Goal: Task Accomplishment & Management: Manage account settings

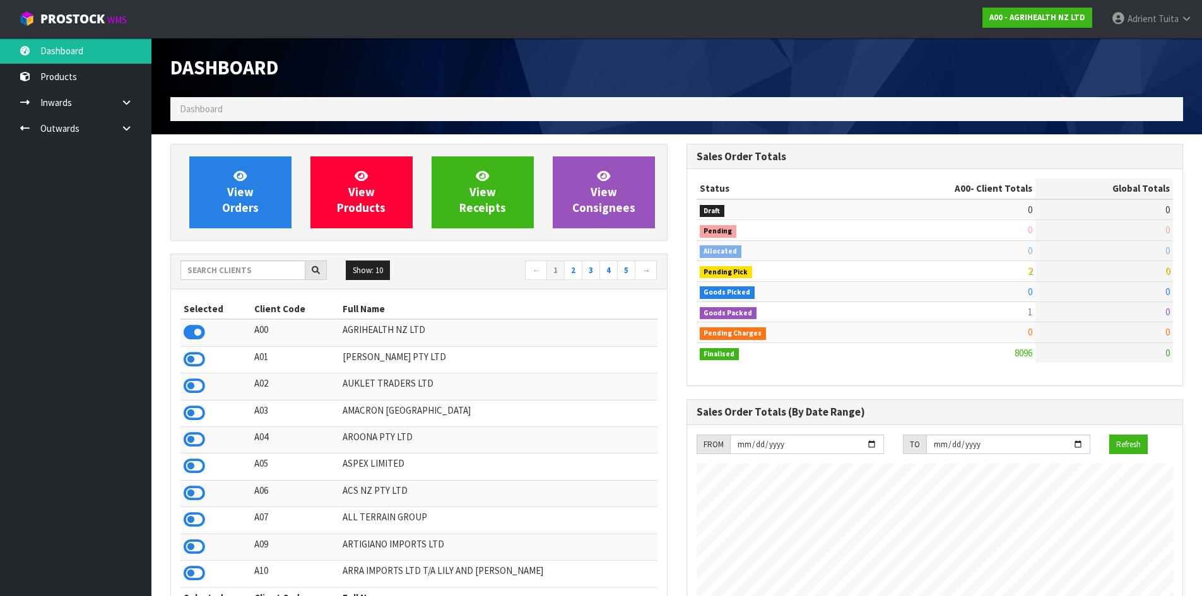
scroll to position [956, 515]
click at [251, 266] on input "text" at bounding box center [242, 271] width 125 height 20
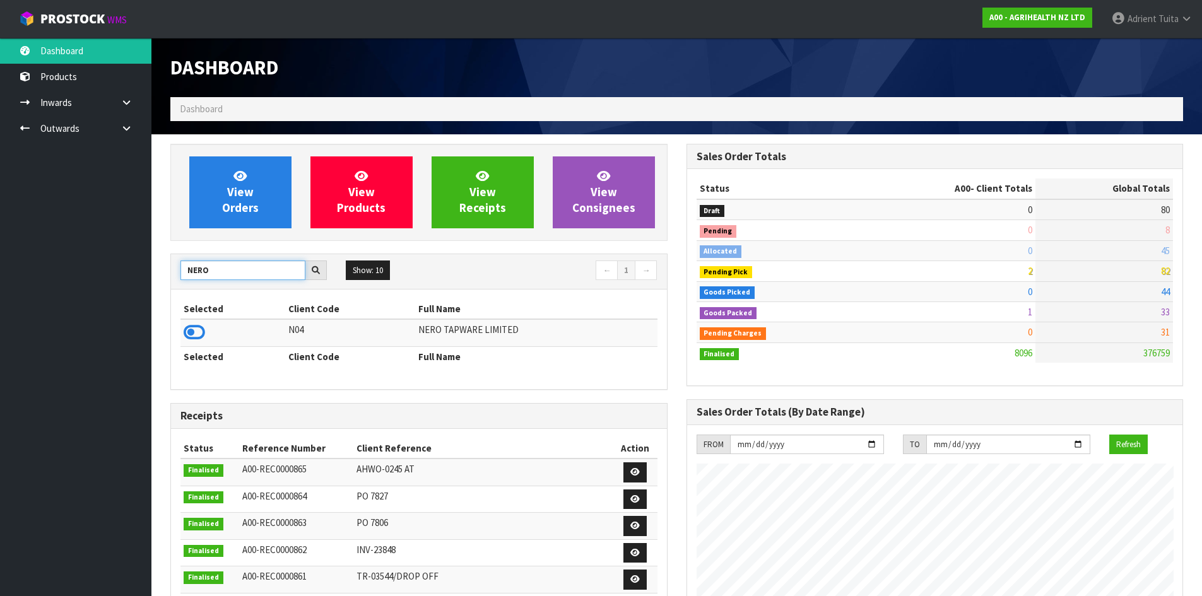
type input "NERO"
drag, startPoint x: 189, startPoint y: 343, endPoint x: 189, endPoint y: 332, distance: 10.7
click at [189, 340] on td at bounding box center [232, 332] width 105 height 27
click at [189, 331] on icon at bounding box center [194, 332] width 21 height 19
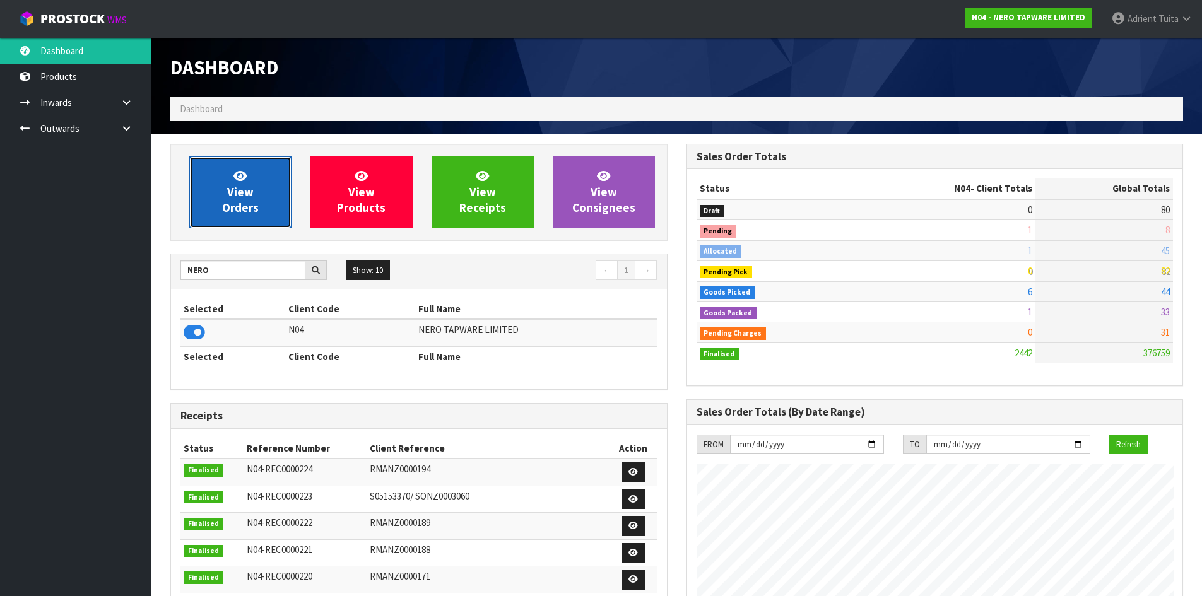
click at [206, 194] on link "View Orders" at bounding box center [240, 192] width 102 height 72
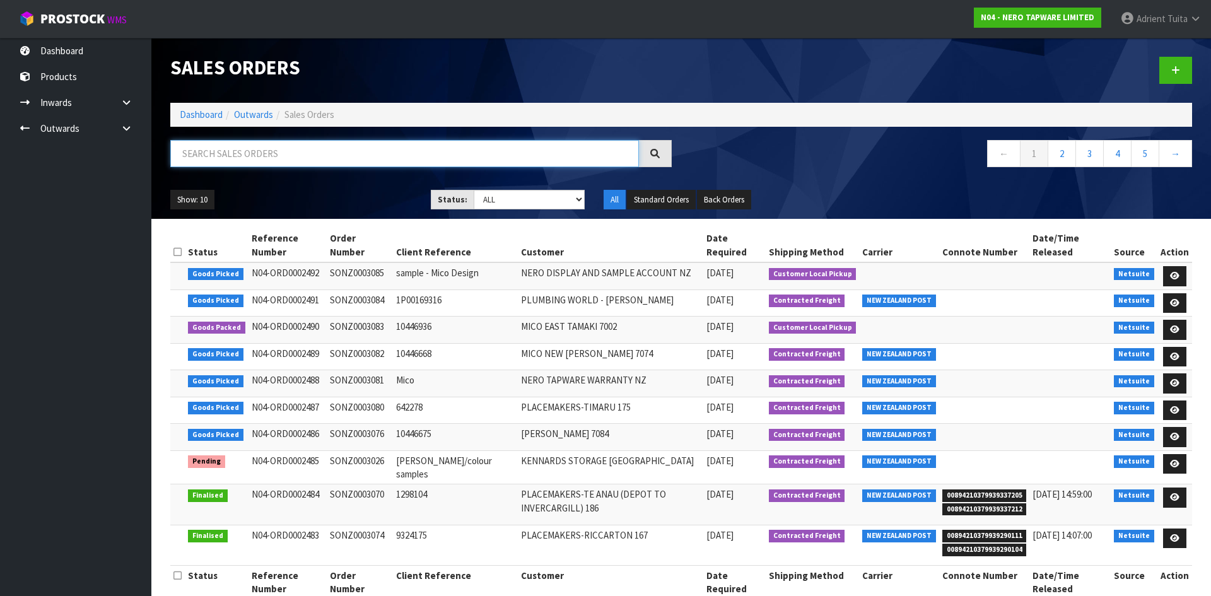
click at [224, 166] on input "text" at bounding box center [404, 153] width 469 height 27
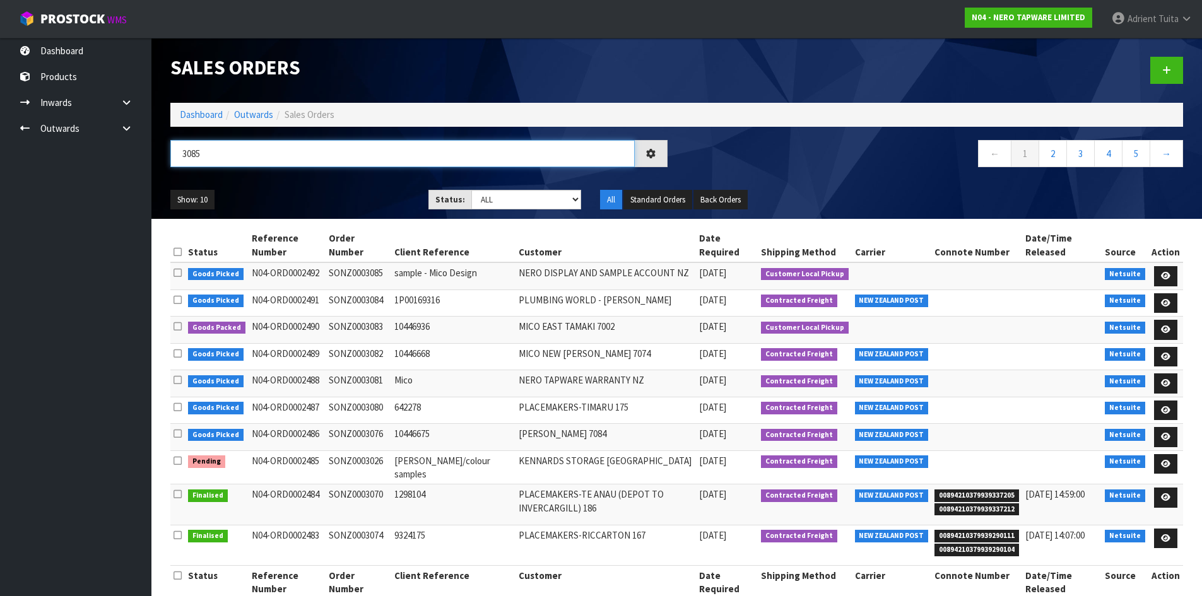
type input "3085"
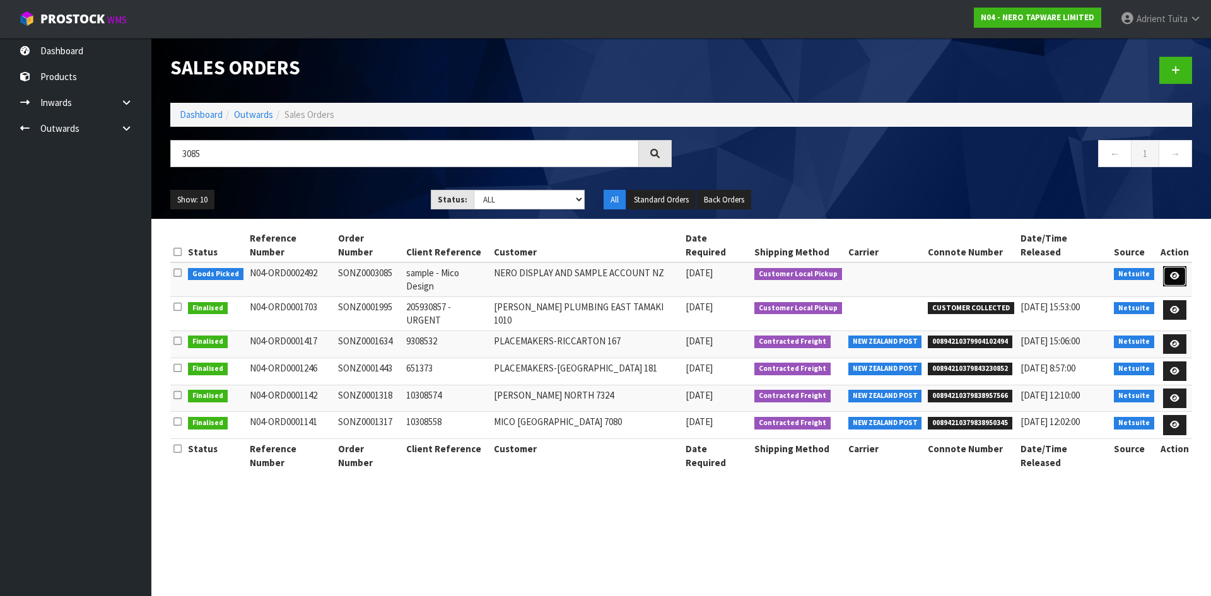
click at [1168, 266] on link at bounding box center [1174, 276] width 23 height 20
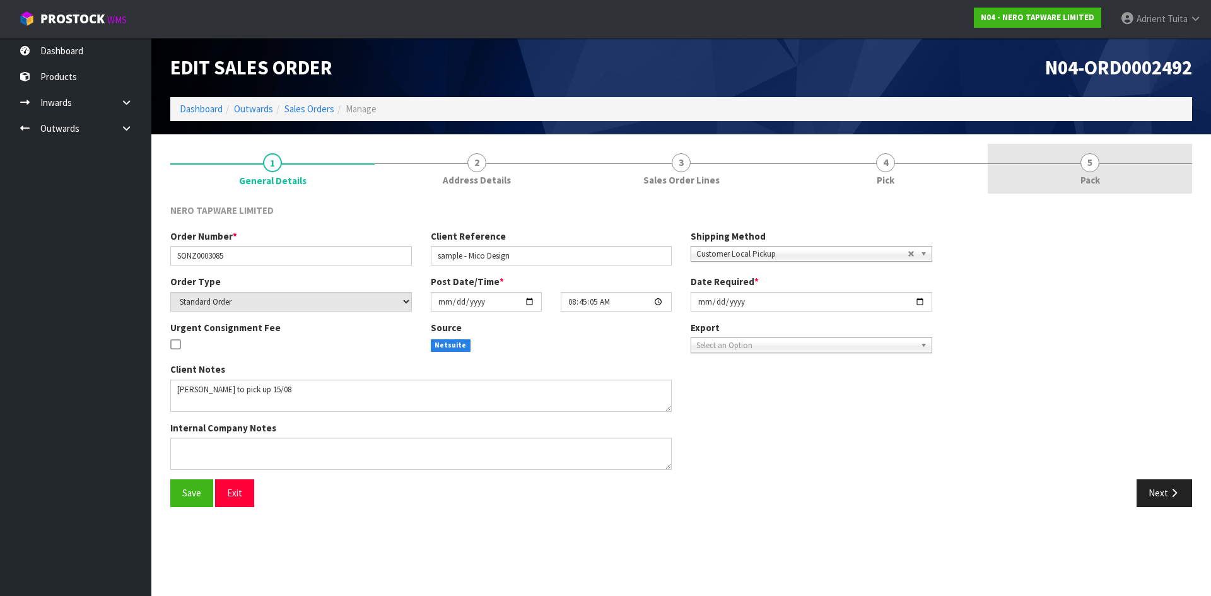
click at [1113, 165] on link "5 Pack" at bounding box center [1090, 169] width 204 height 50
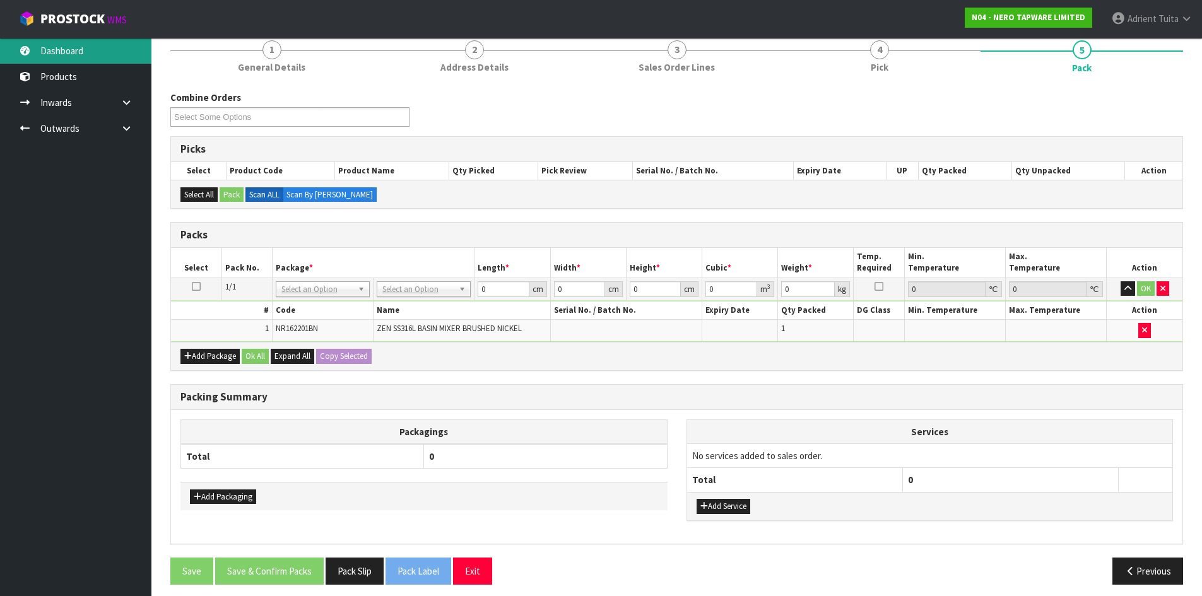
scroll to position [120, 0]
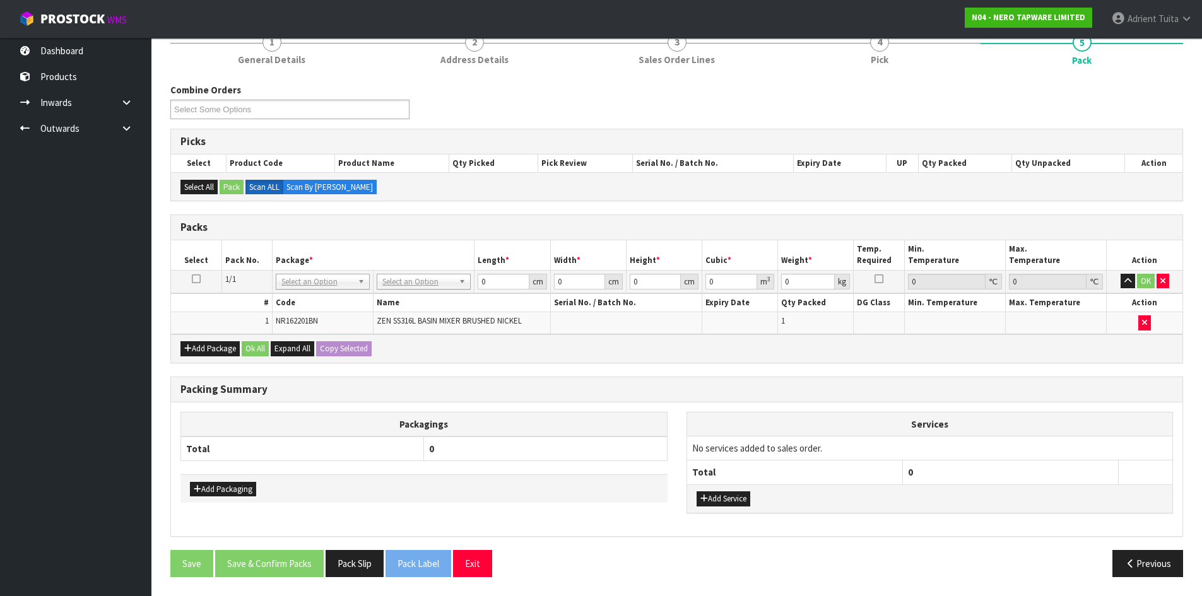
drag, startPoint x: 387, startPoint y: 285, endPoint x: 391, endPoint y: 291, distance: 7.4
drag, startPoint x: 400, startPoint y: 319, endPoint x: 449, endPoint y: 345, distance: 55.6
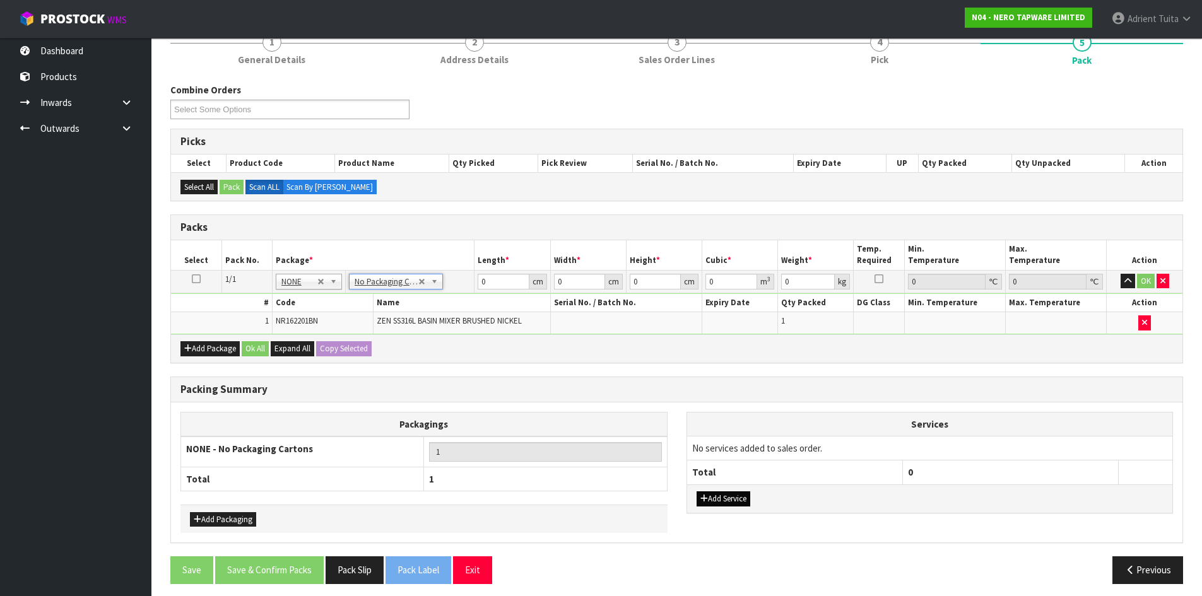
drag, startPoint x: 754, startPoint y: 486, endPoint x: 747, endPoint y: 498, distance: 13.9
click at [754, 488] on div "Add Service" at bounding box center [930, 499] width 486 height 28
drag, startPoint x: 747, startPoint y: 498, endPoint x: 743, endPoint y: 474, distance: 25.0
click at [746, 498] on button "Add Service" at bounding box center [723, 498] width 54 height 15
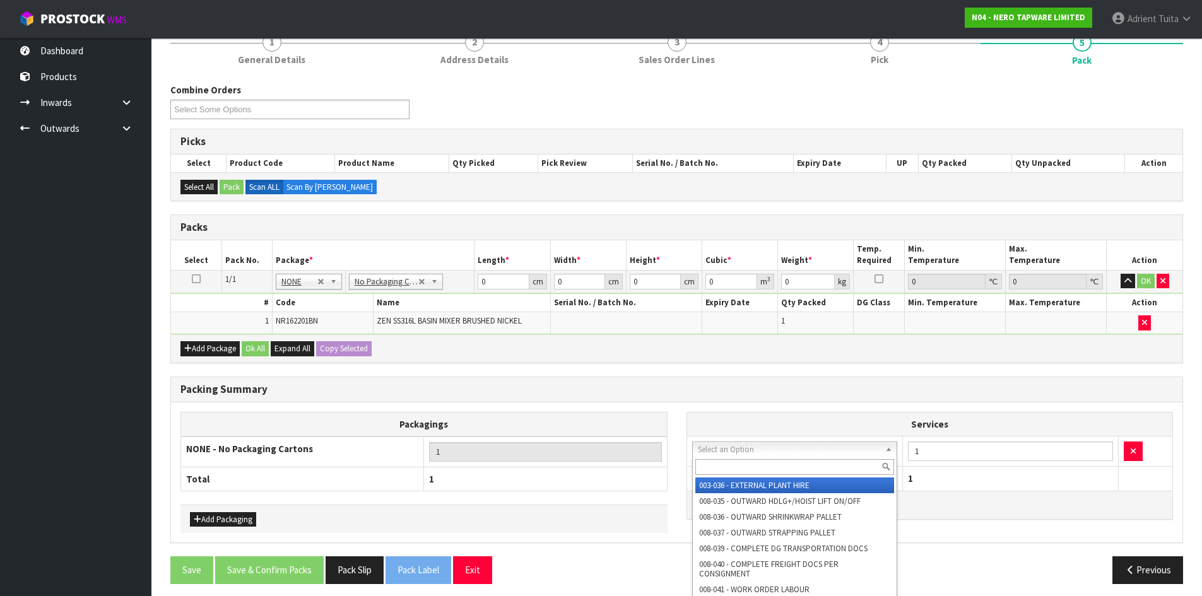
drag, startPoint x: 742, startPoint y: 451, endPoint x: 743, endPoint y: 476, distance: 24.6
drag, startPoint x: 743, startPoint y: 476, endPoint x: 688, endPoint y: 390, distance: 101.5
click at [738, 469] on div at bounding box center [795, 467] width 204 height 21
click at [725, 472] on input "text" at bounding box center [794, 467] width 199 height 16
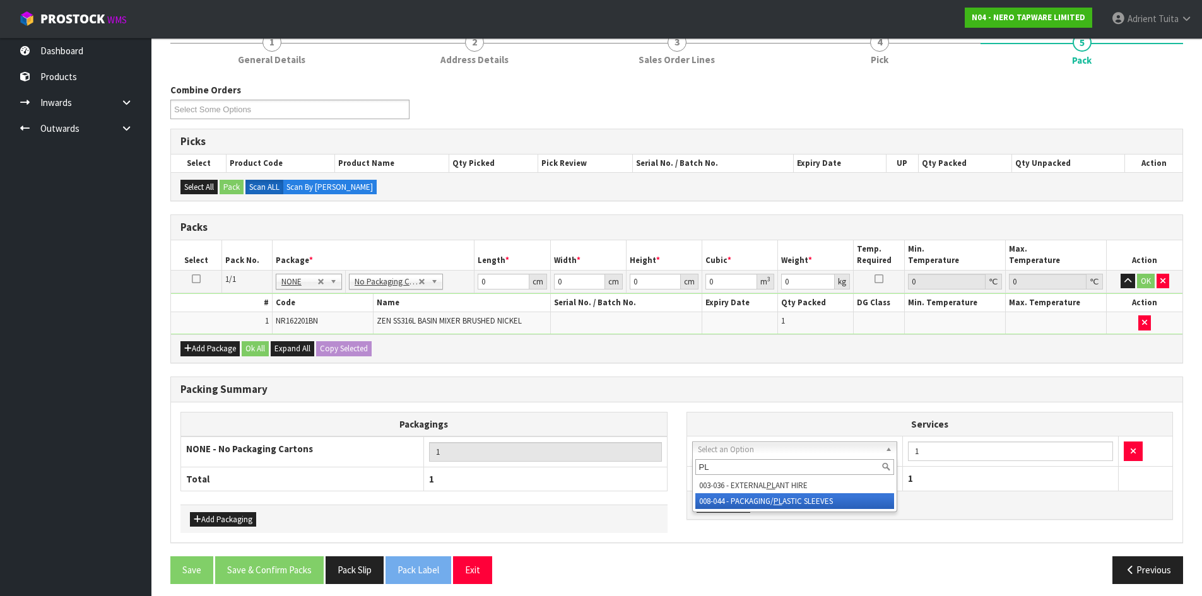
type input "PL"
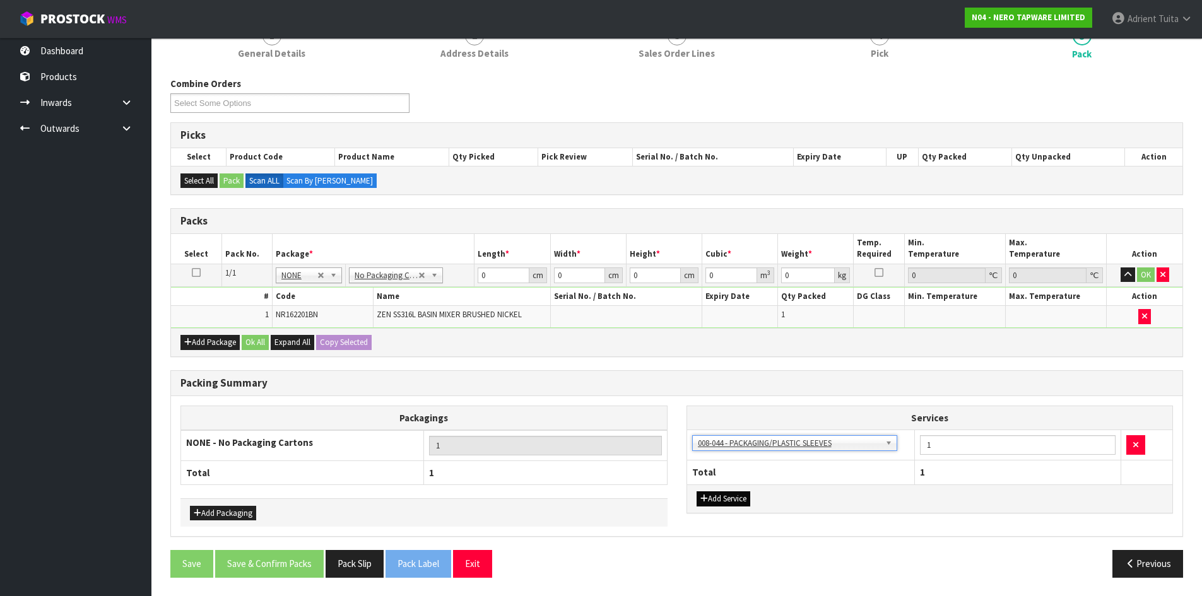
scroll to position [127, 0]
click at [506, 271] on input "0" at bounding box center [503, 275] width 51 height 16
type input "34"
type input "23"
type input "9"
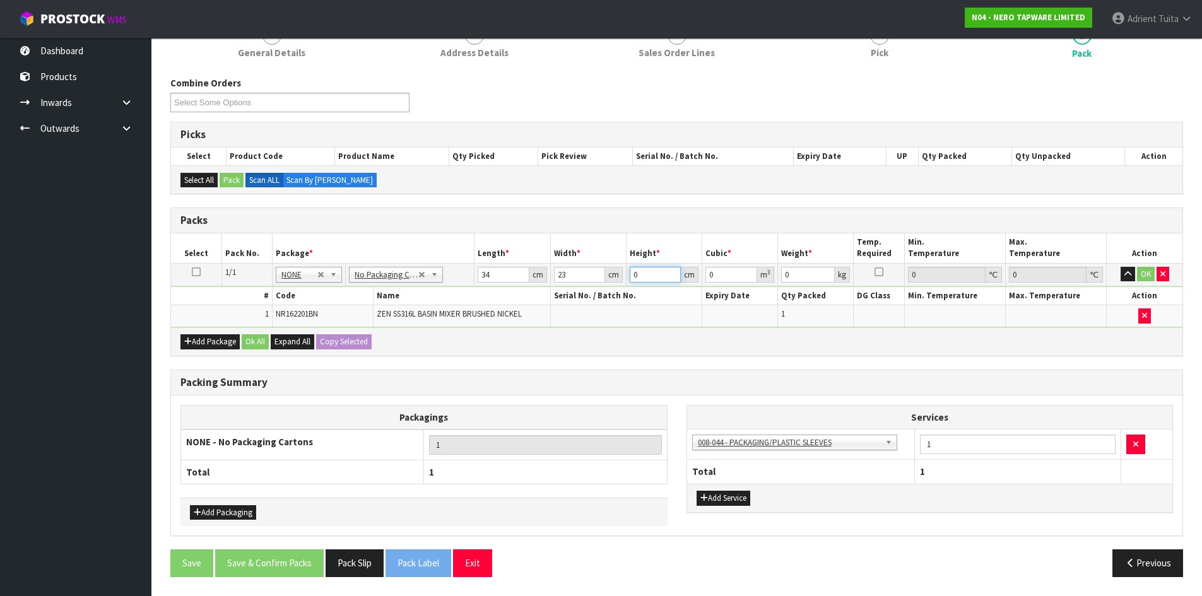
type input "0.007038"
type input "9"
type input "2"
click at [1148, 271] on button "OK" at bounding box center [1146, 274] width 18 height 15
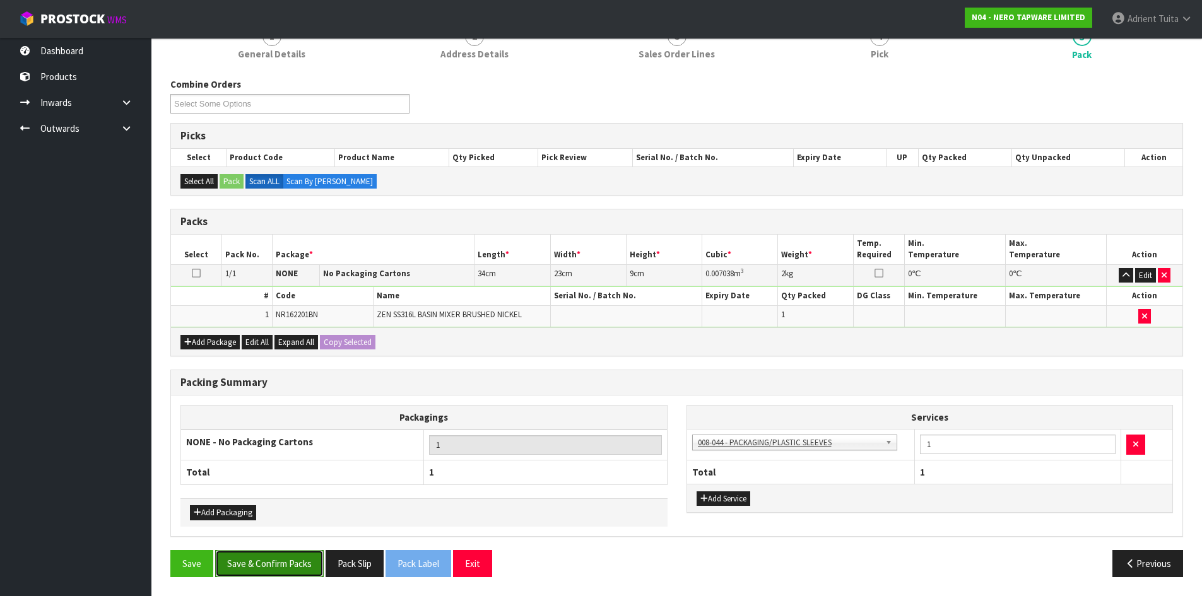
click at [292, 565] on button "Save & Confirm Packs" at bounding box center [269, 563] width 109 height 27
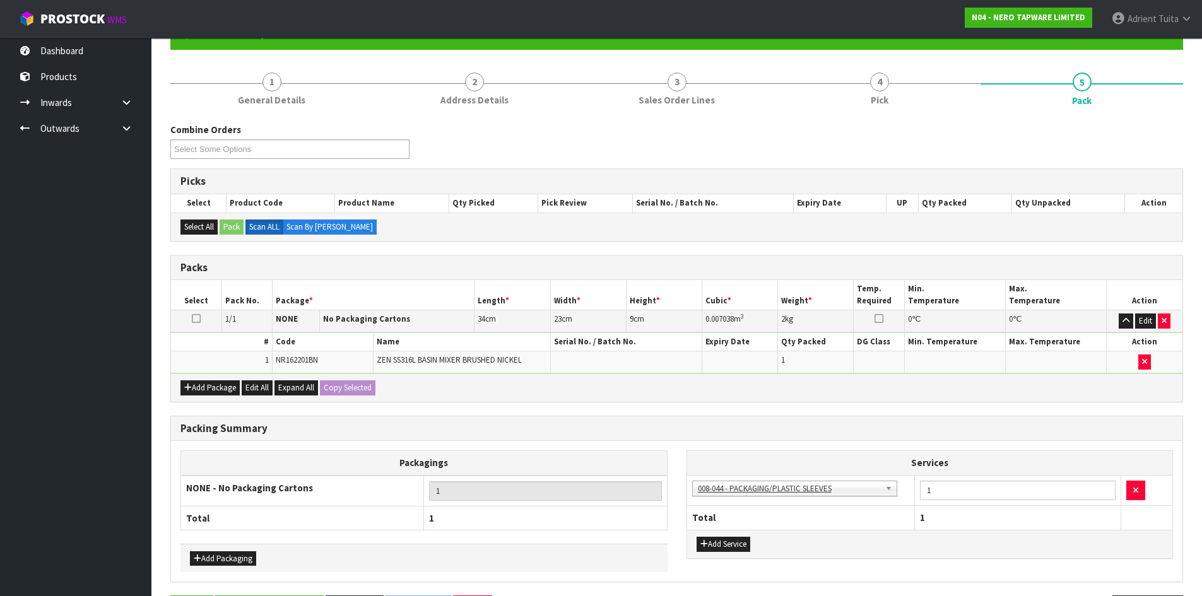
scroll to position [0, 0]
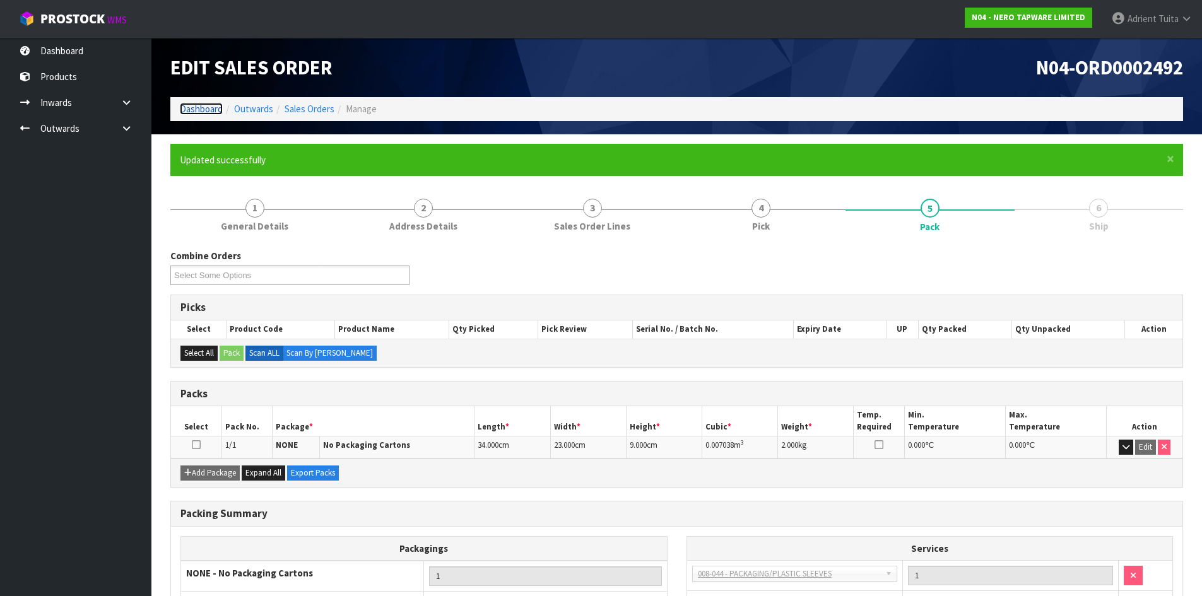
click at [219, 109] on link "Dashboard" at bounding box center [201, 109] width 43 height 12
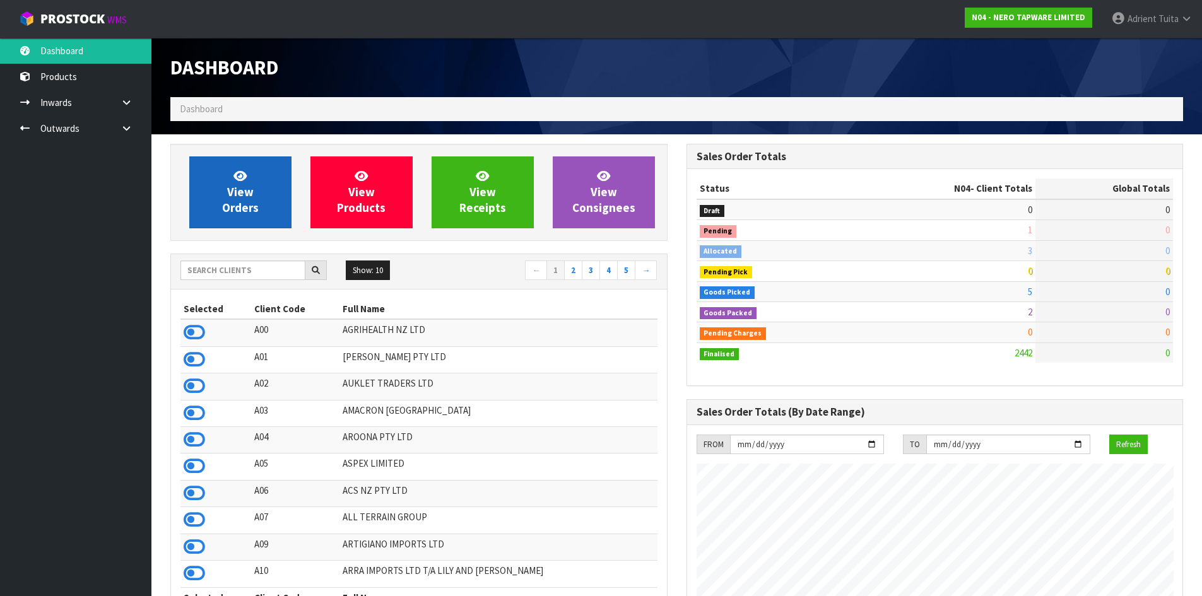
scroll to position [956, 515]
click at [240, 167] on link "View Orders" at bounding box center [240, 192] width 102 height 72
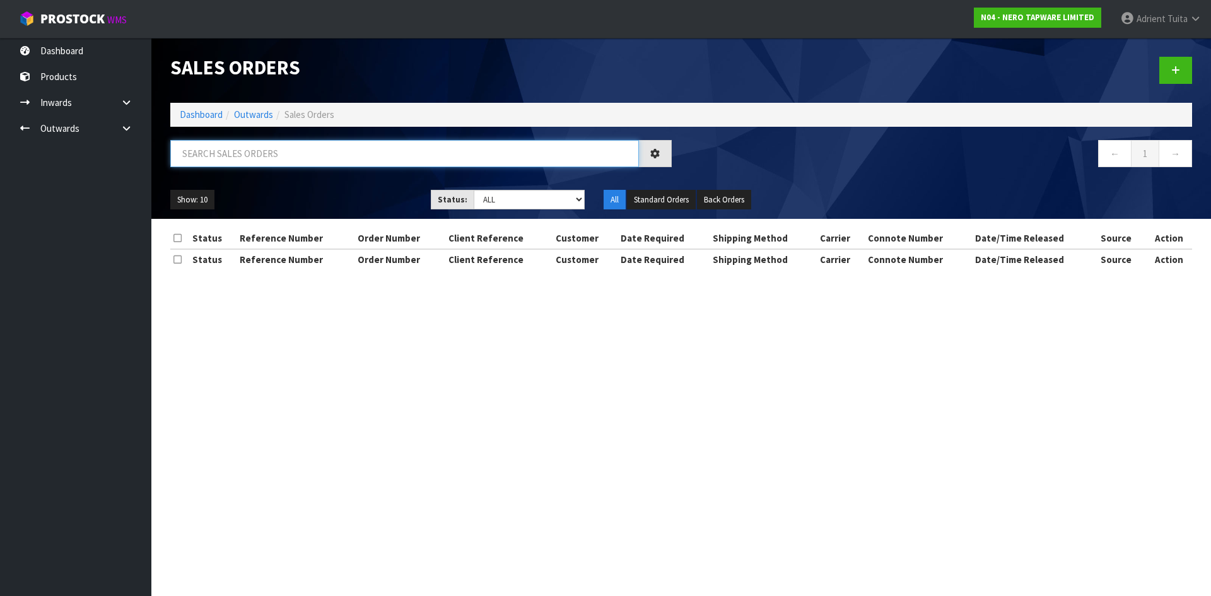
click at [261, 144] on input "text" at bounding box center [404, 153] width 469 height 27
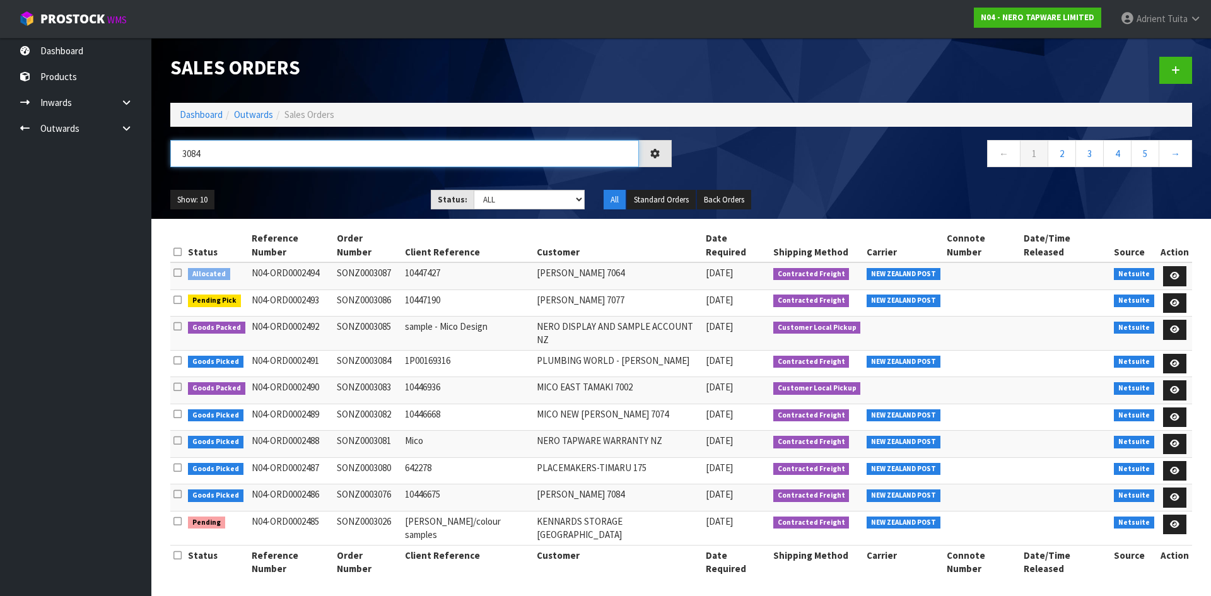
type input "3084"
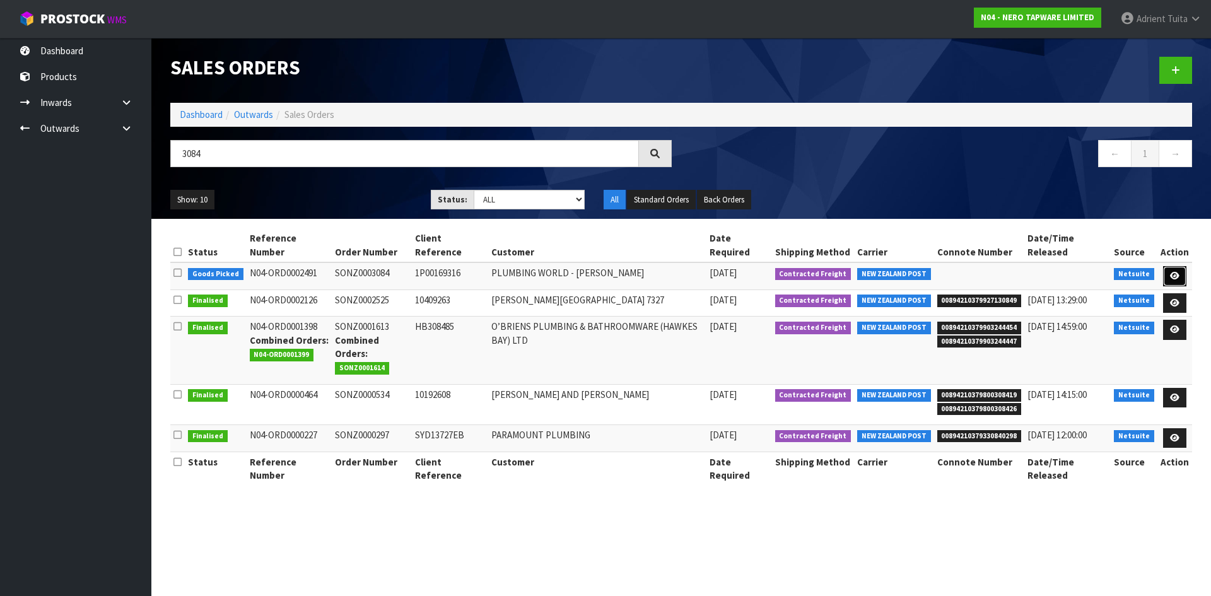
click at [1180, 274] on icon at bounding box center [1174, 276] width 9 height 8
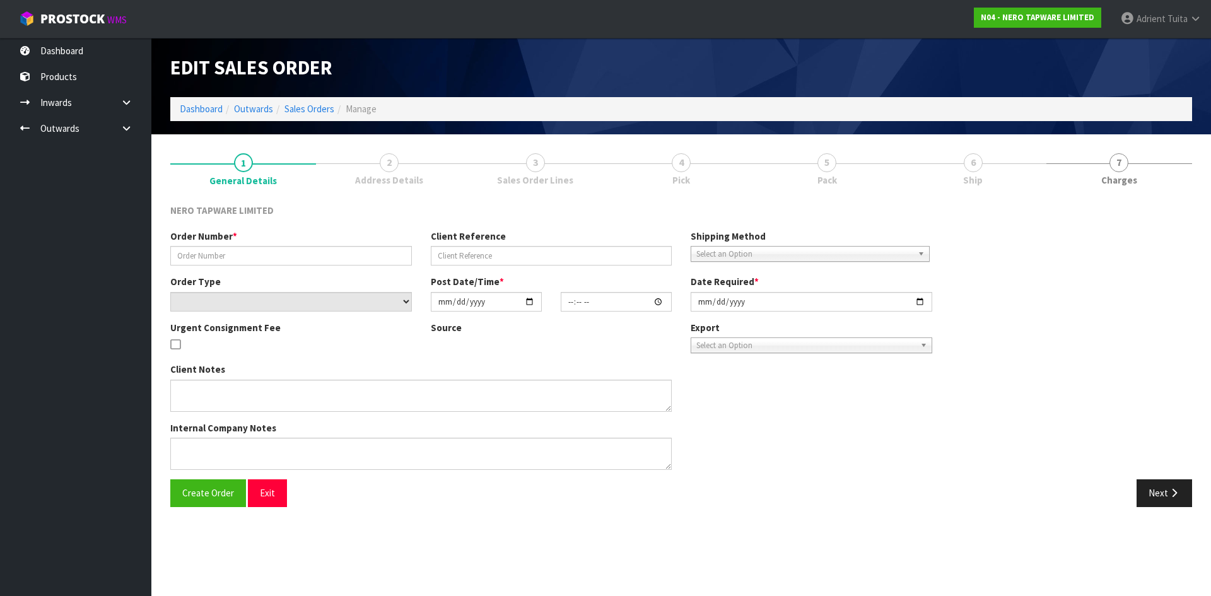
type input "SONZ0003084"
type input "1P00169316"
select select "number:0"
type input "[DATE]"
type input "06:00:11.000"
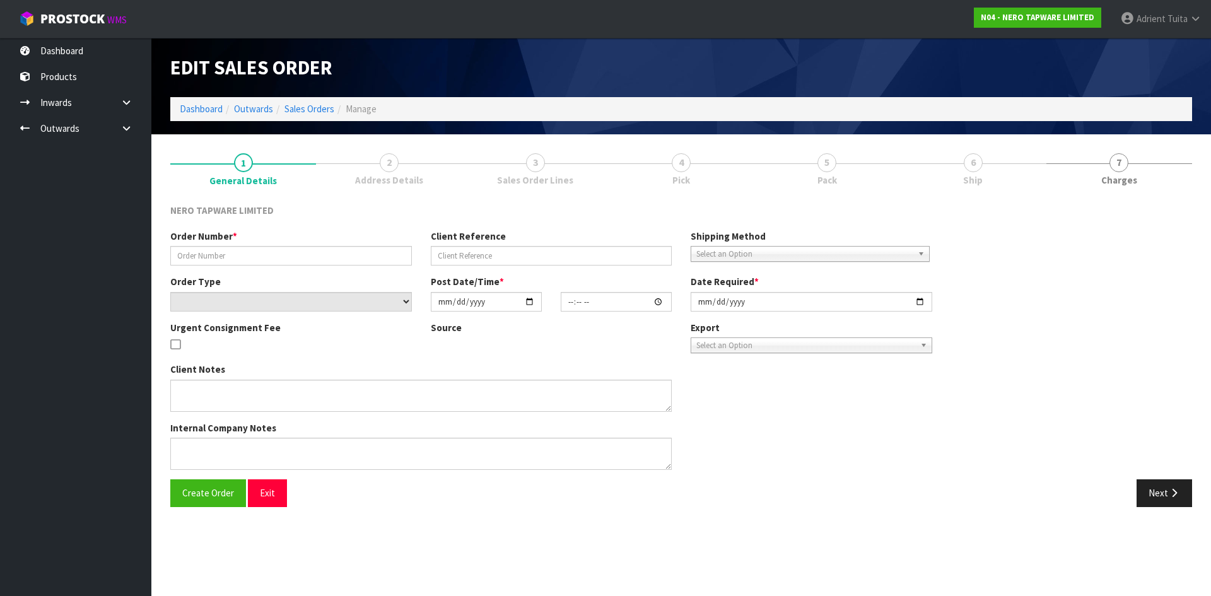
type input "[DATE]"
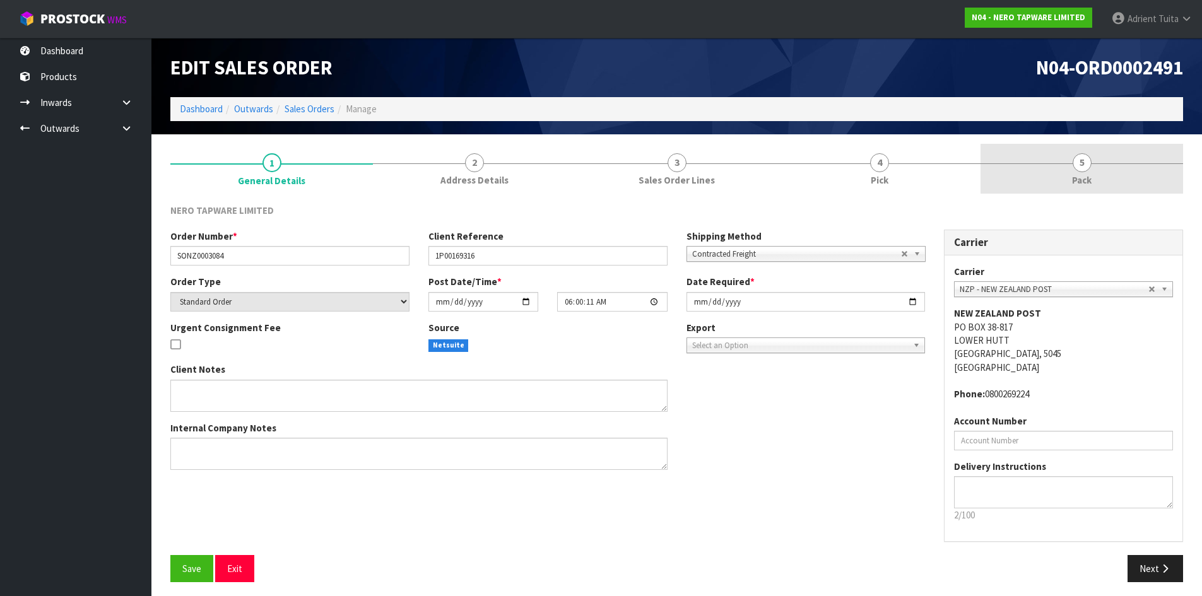
click at [1108, 163] on div at bounding box center [1081, 163] width 203 height 1
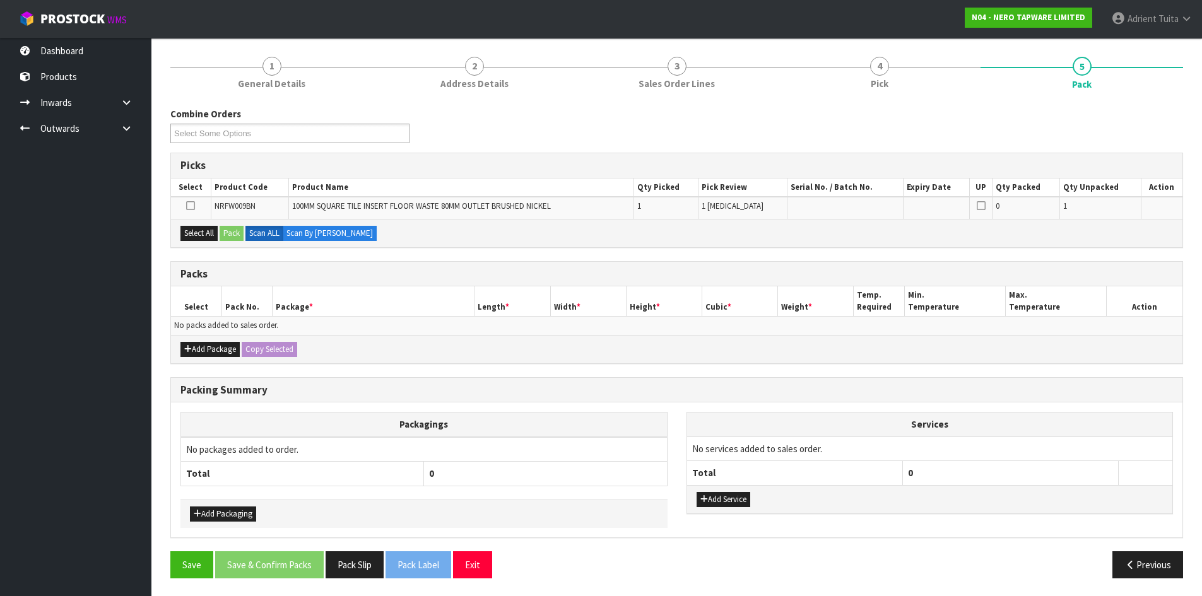
scroll to position [98, 0]
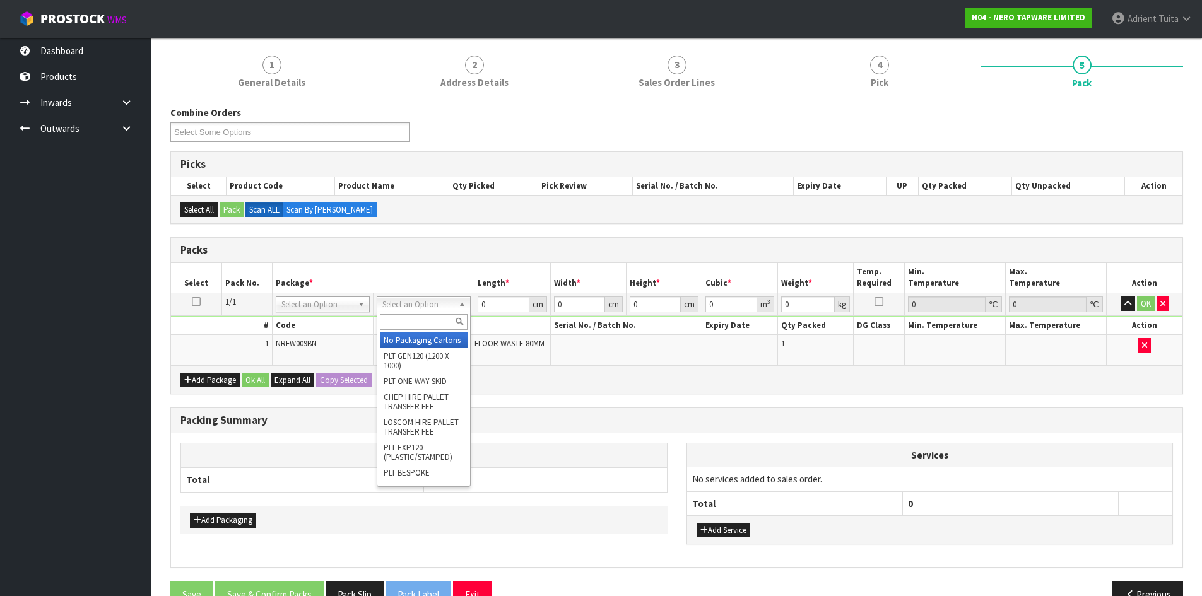
click at [411, 320] on input "text" at bounding box center [424, 322] width 88 height 16
type input "CTN00"
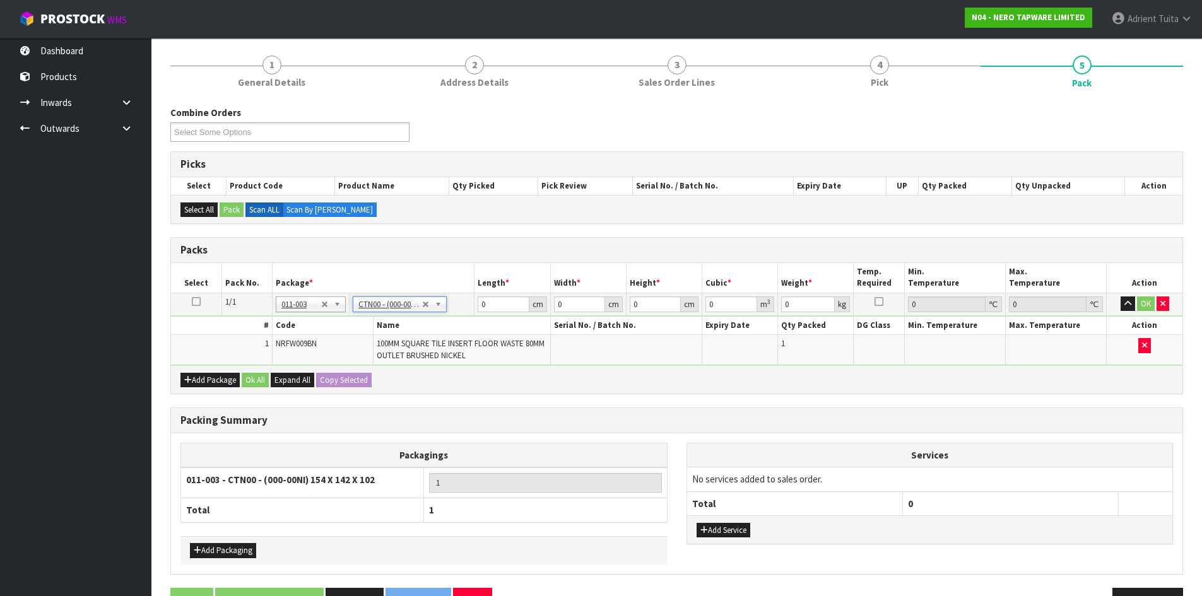
type input "15.4"
type input "14.2"
type input "10.2"
type input "0.002231"
type input "0.7"
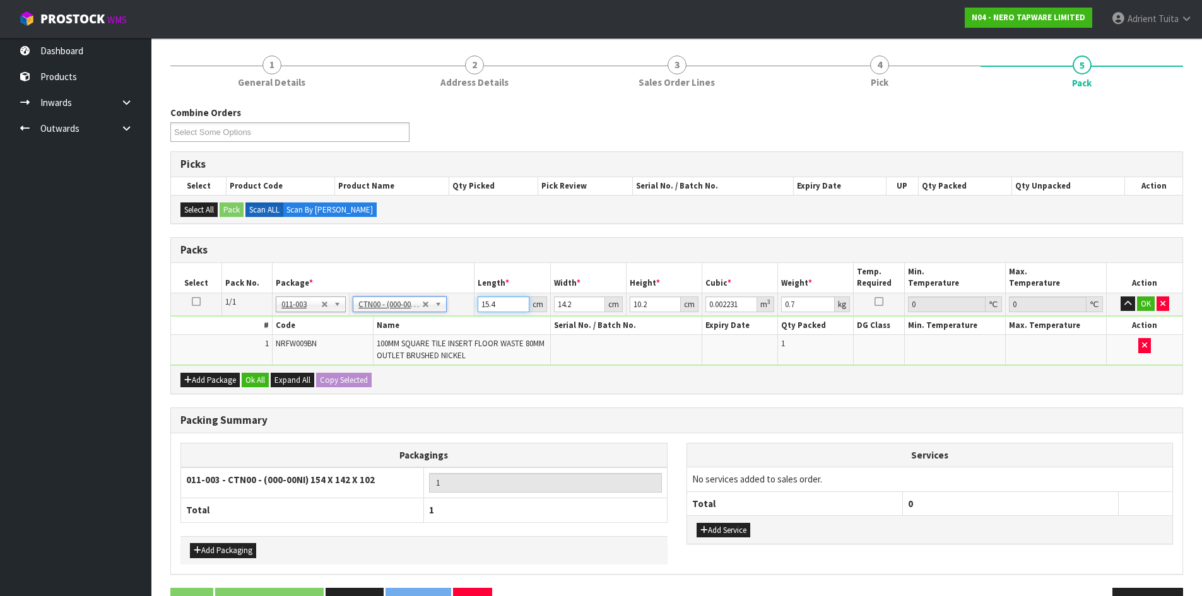
click at [488, 303] on input "15.4" at bounding box center [503, 305] width 51 height 16
type input "1"
type input "0.000145"
type input "16"
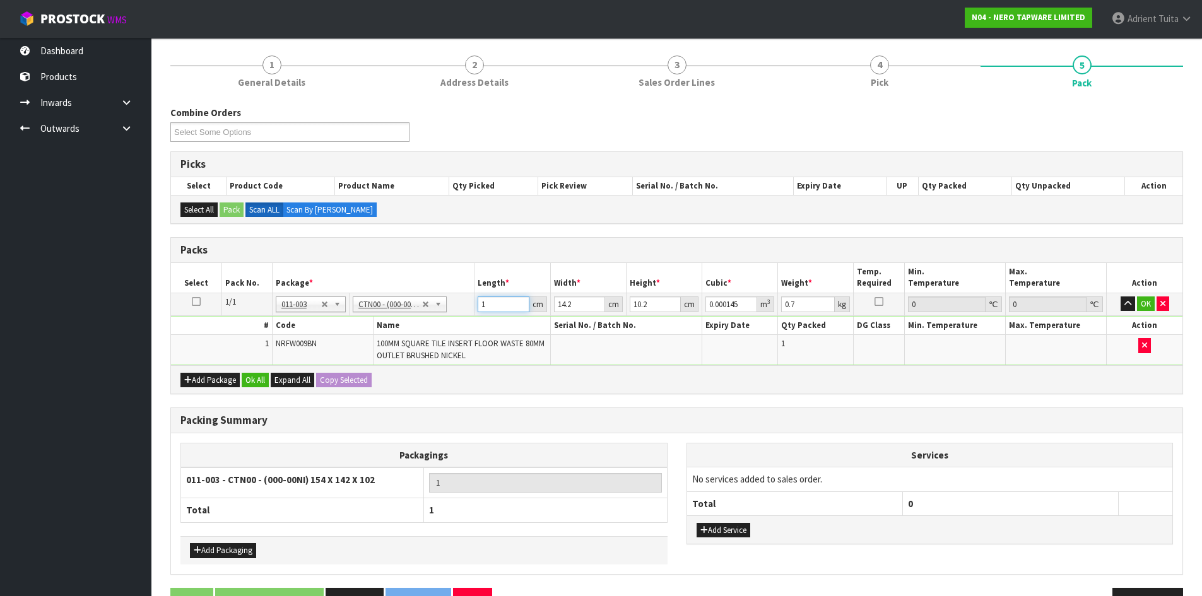
type input "0.002317"
type input "16"
type input "1"
type input "0.000163"
type input "16"
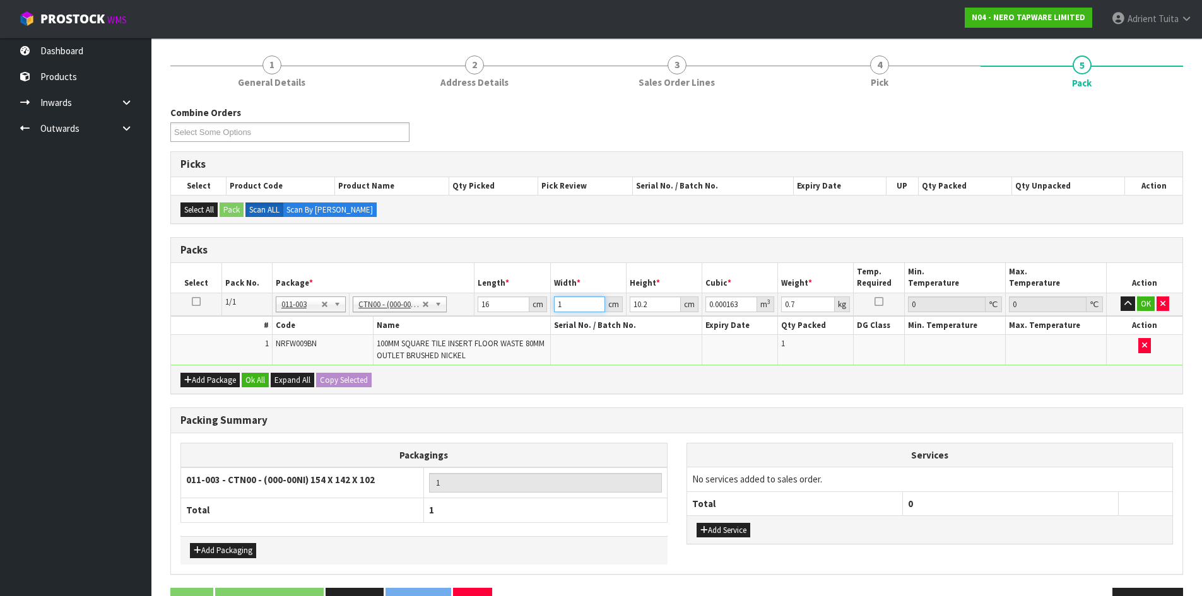
type input "0.002611"
type input "16"
type input "1"
type input "0.000256"
type input "12"
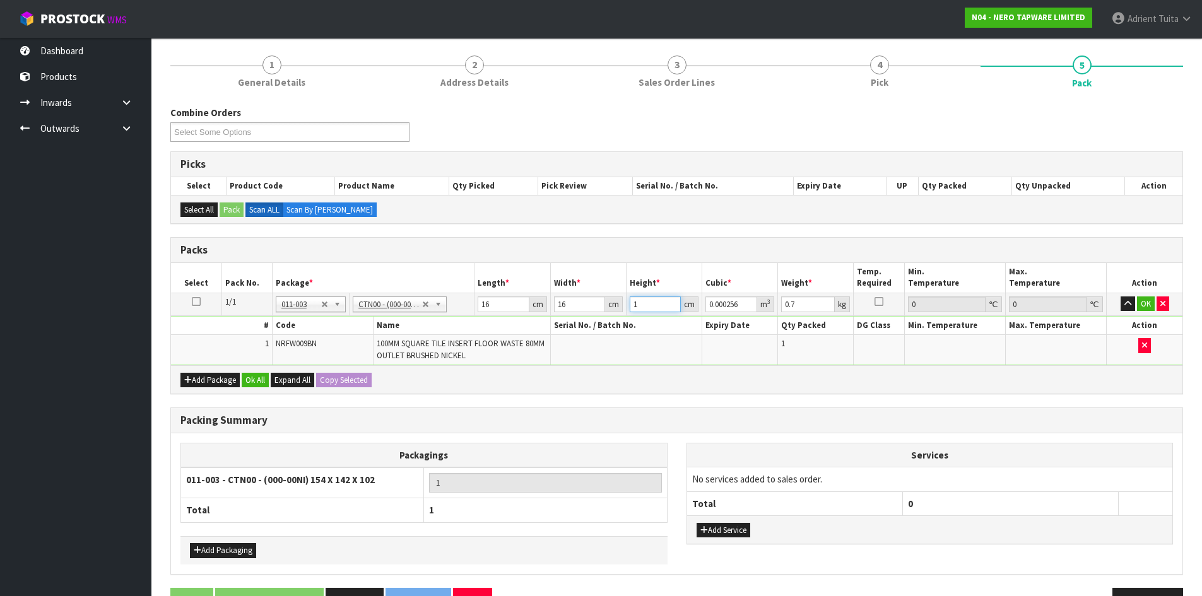
type input "0.003072"
type input "12"
type input "1"
click at [1139, 307] on button "OK" at bounding box center [1146, 304] width 18 height 15
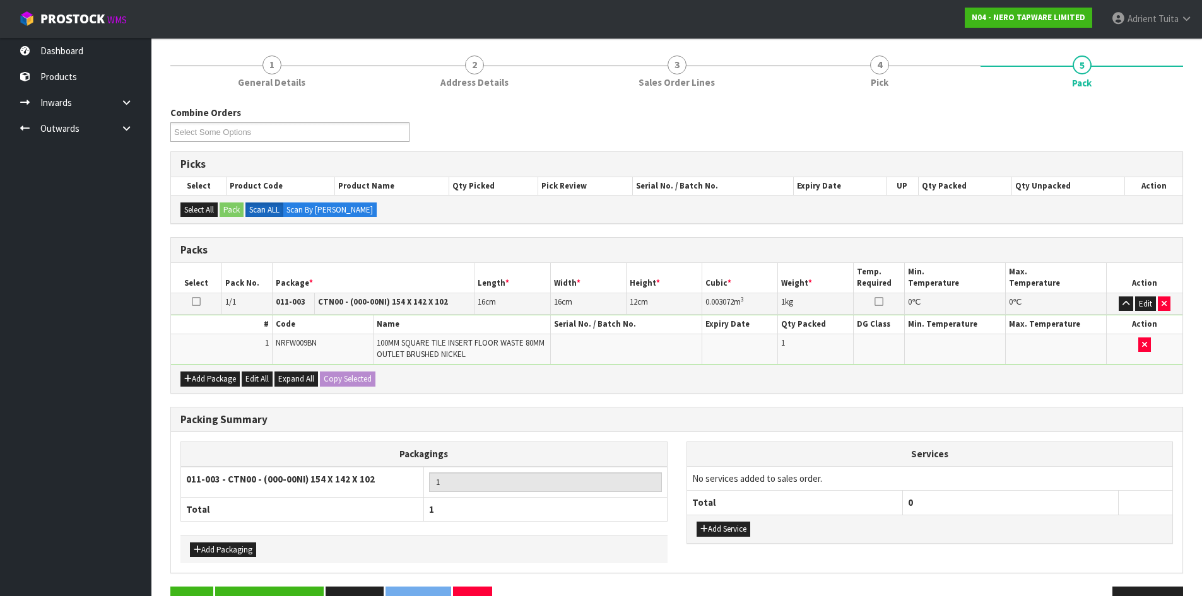
scroll to position [135, 0]
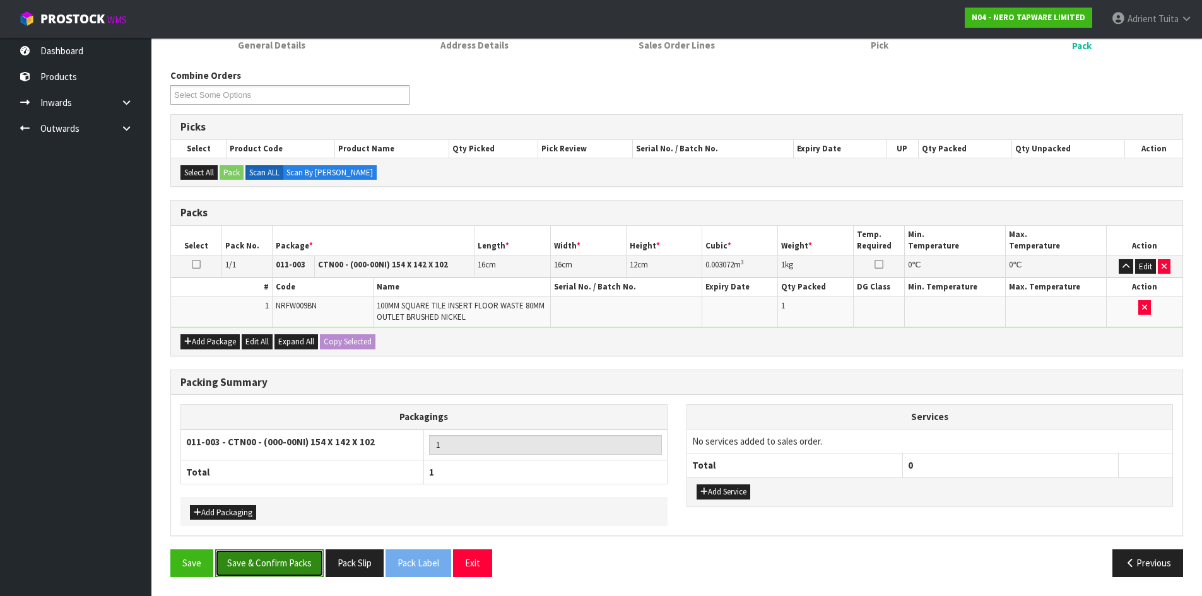
click at [266, 564] on button "Save & Confirm Packs" at bounding box center [269, 563] width 109 height 27
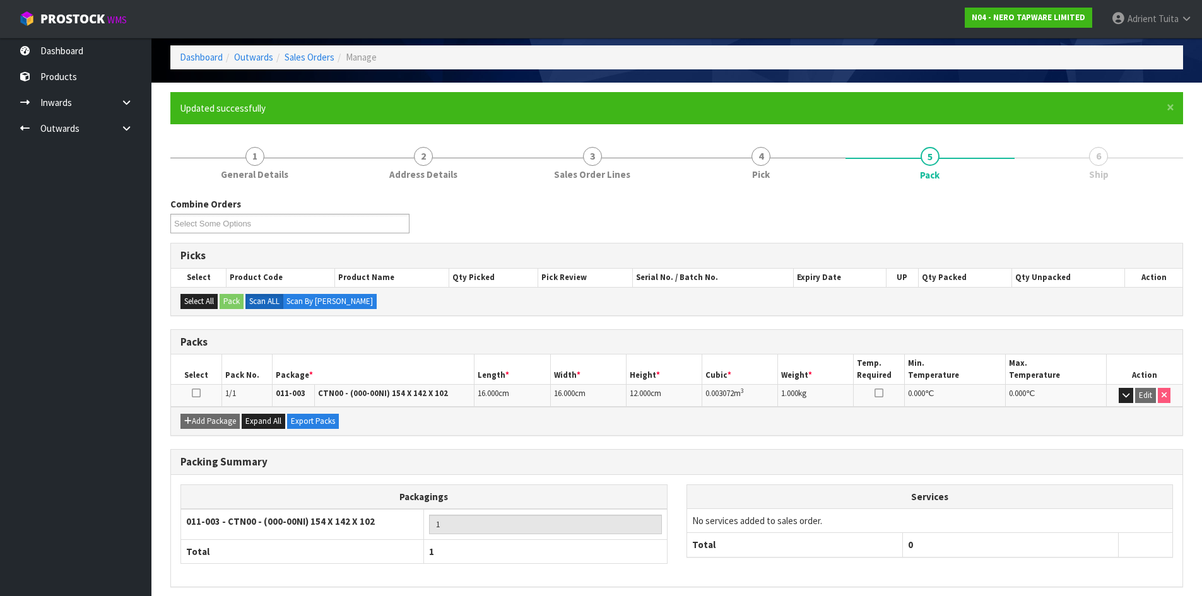
scroll to position [103, 0]
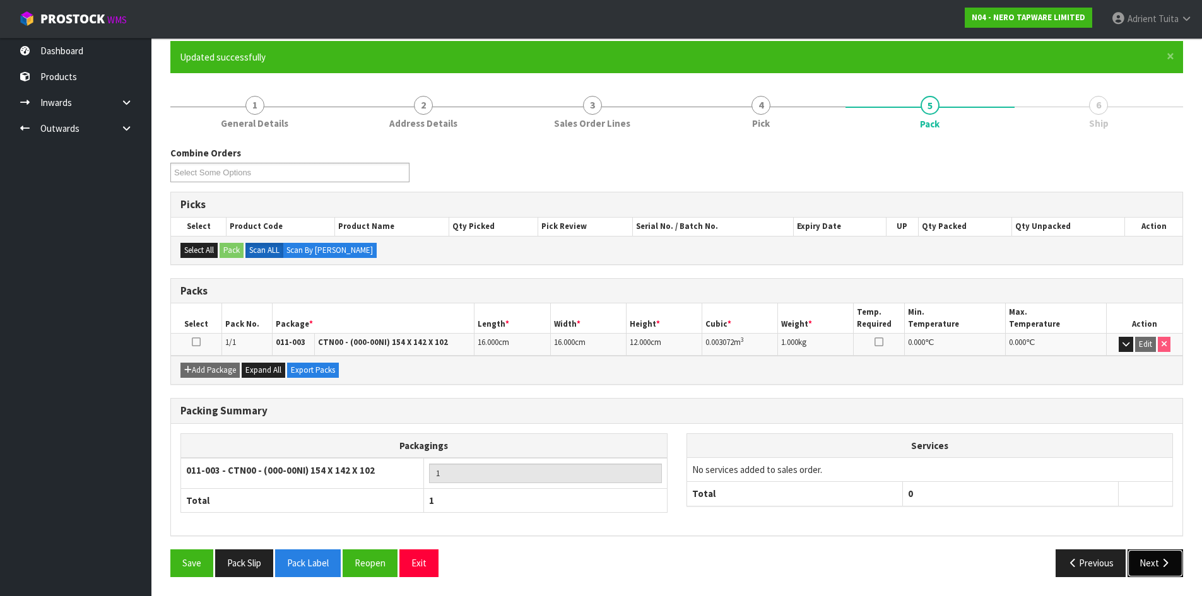
click at [1136, 558] on button "Next" at bounding box center [1155, 563] width 56 height 27
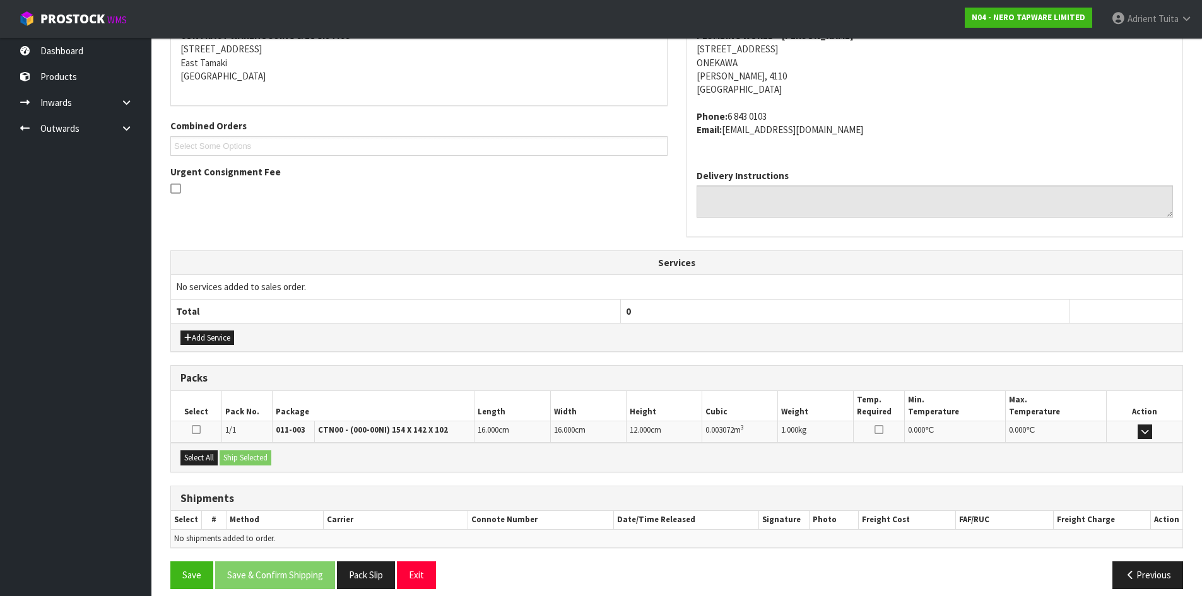
scroll to position [267, 0]
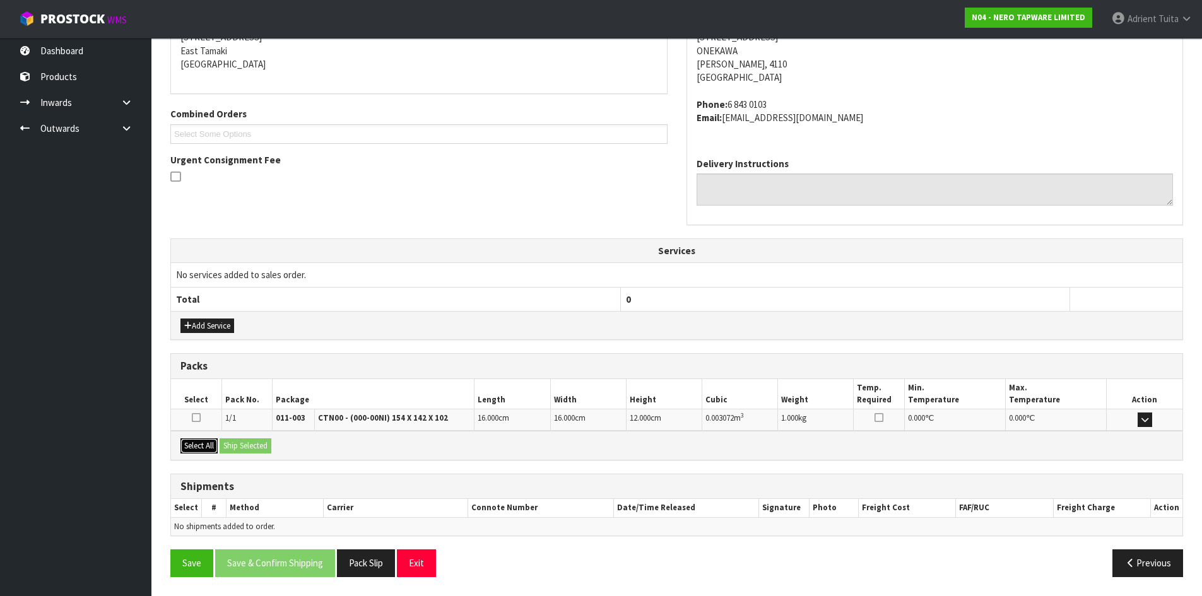
click at [210, 447] on button "Select All" at bounding box center [198, 445] width 37 height 15
click at [236, 445] on button "Ship Selected" at bounding box center [246, 445] width 52 height 15
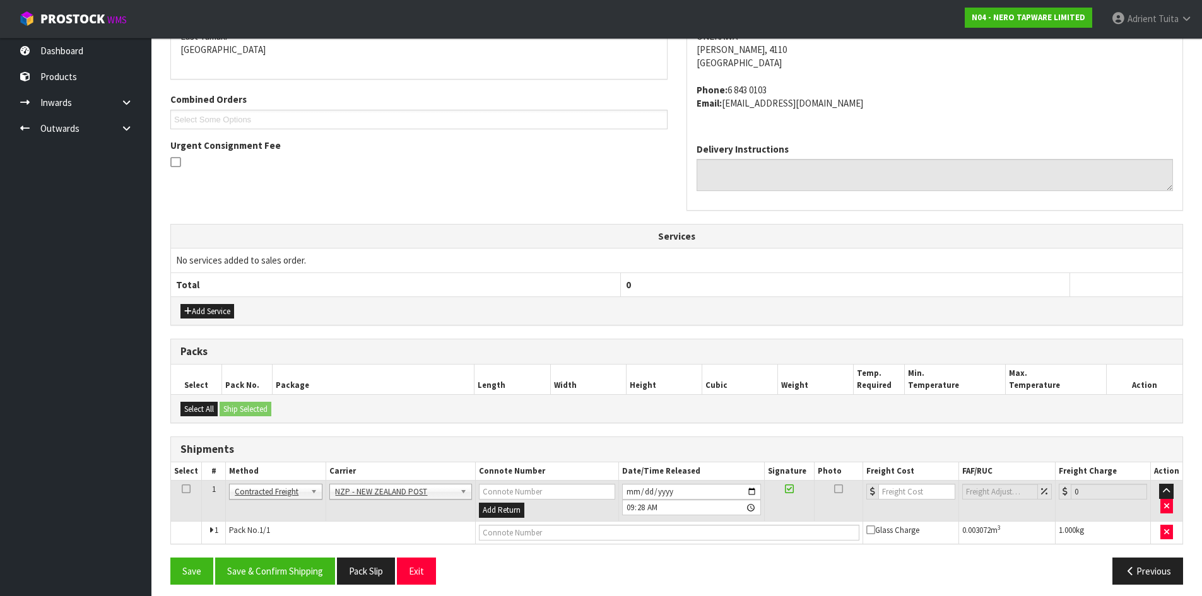
scroll to position [290, 0]
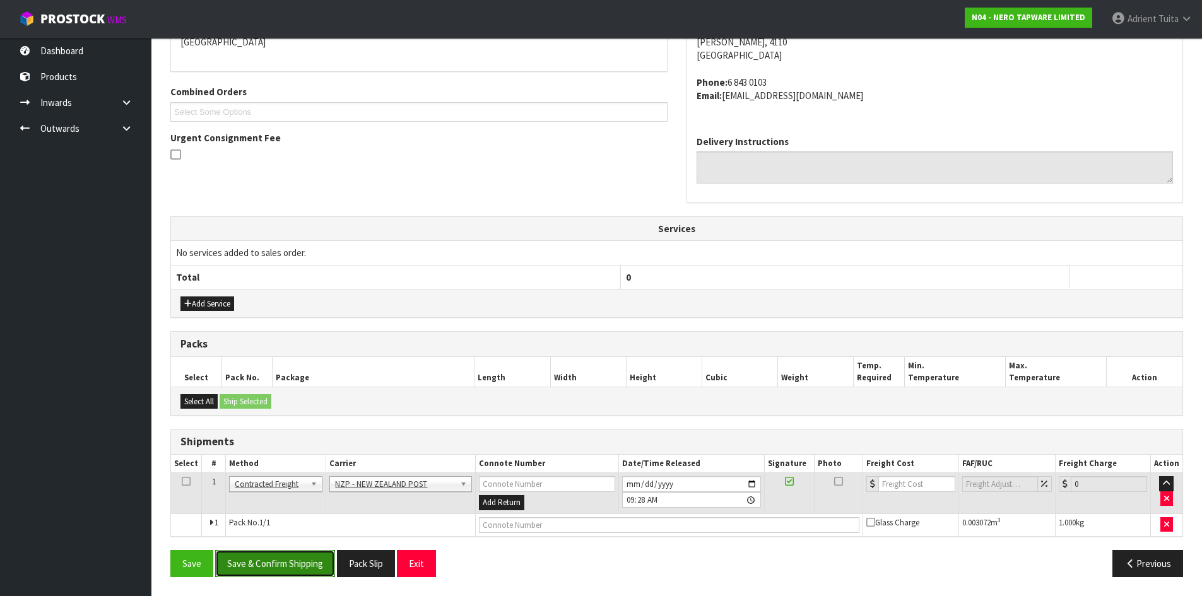
drag, startPoint x: 307, startPoint y: 552, endPoint x: 428, endPoint y: 528, distance: 124.1
click at [307, 552] on button "Save & Confirm Shipping" at bounding box center [275, 563] width 120 height 27
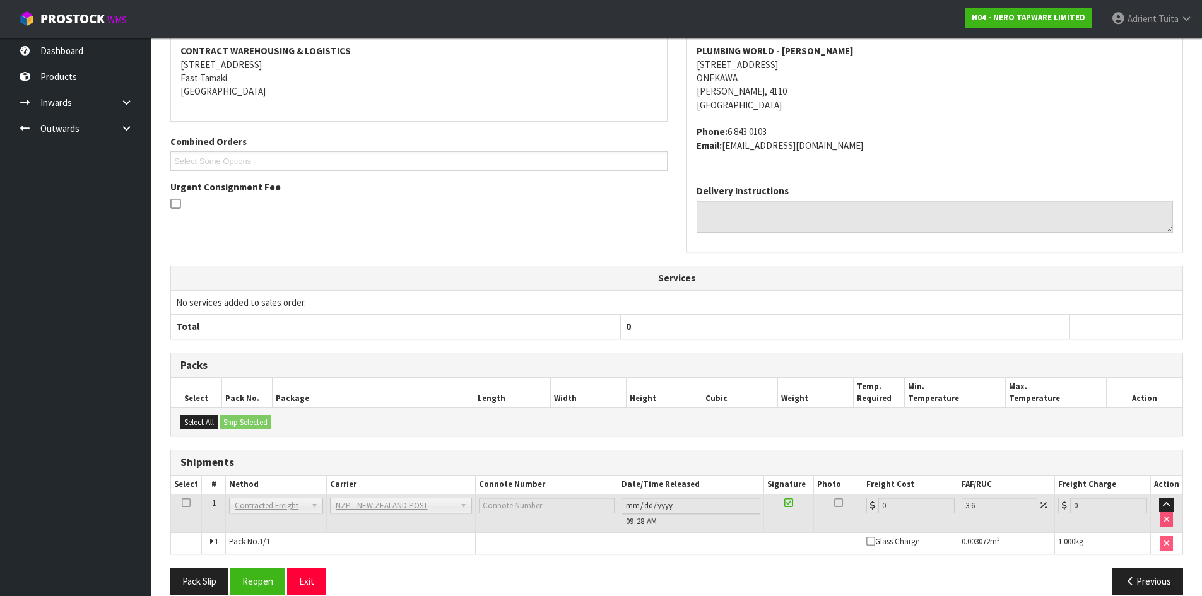
scroll to position [271, 0]
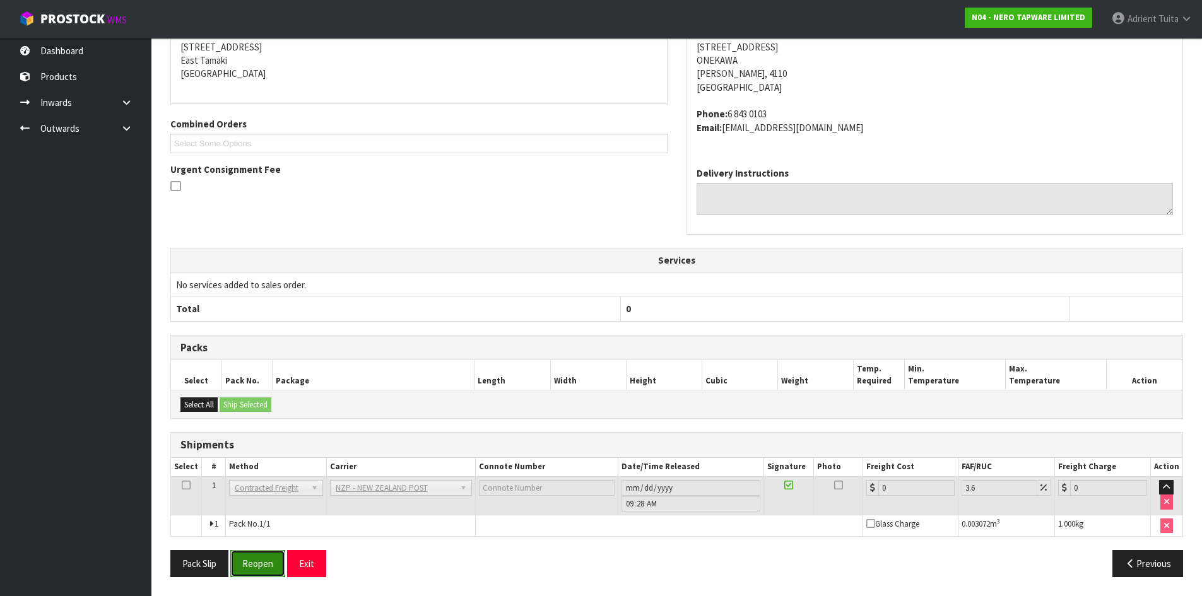
click at [248, 556] on button "Reopen" at bounding box center [257, 563] width 55 height 27
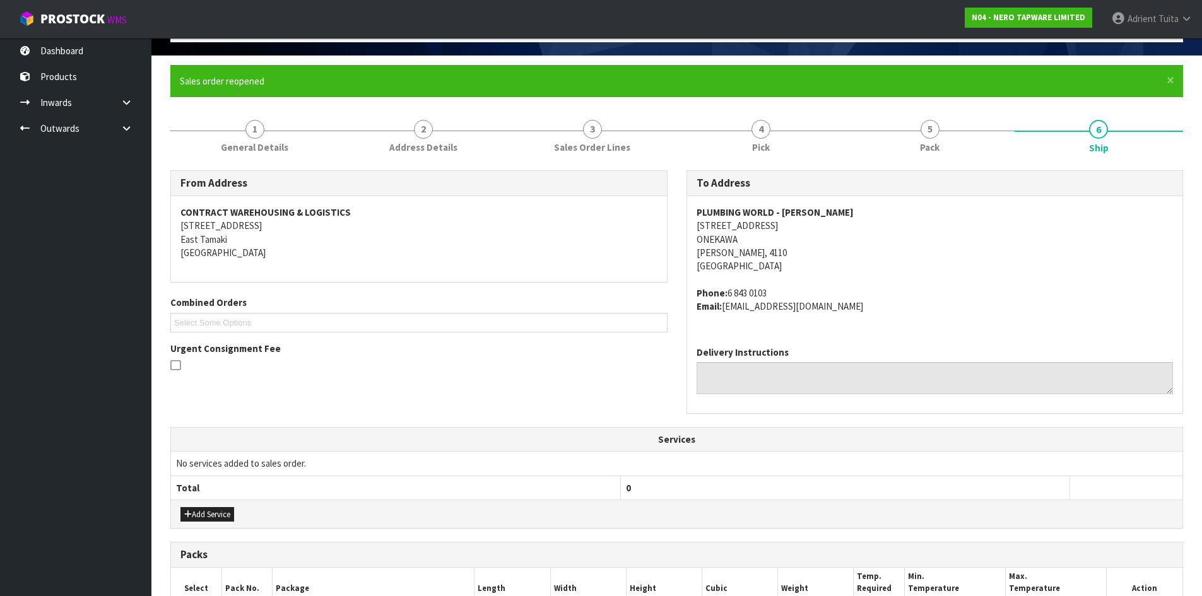
scroll to position [302, 0]
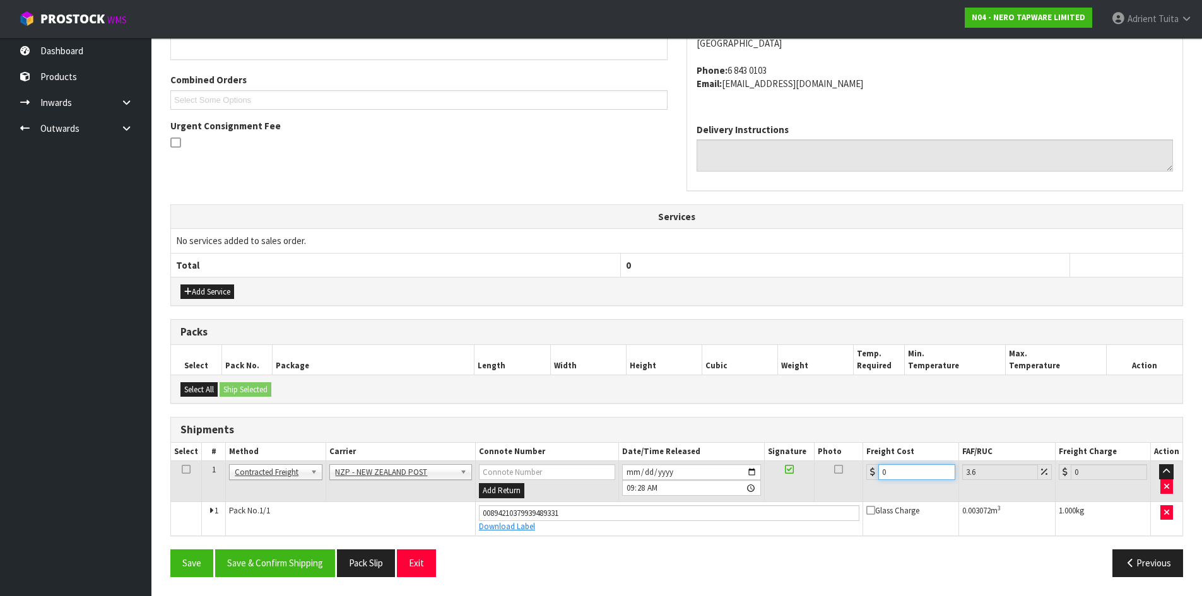
click at [887, 472] on input "0" at bounding box center [916, 472] width 76 height 16
type input "8"
type input "8.29"
type input "8.4"
type input "8.7"
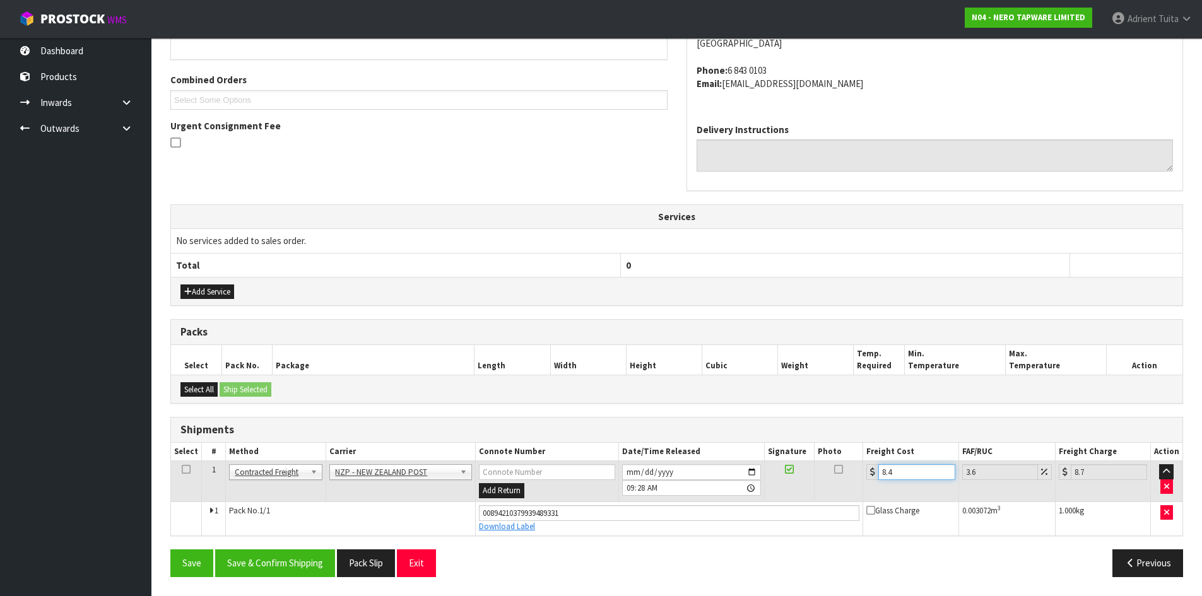
type input "8.45"
type input "8.75"
type input "8.45"
click at [298, 555] on button "Save & Confirm Shipping" at bounding box center [275, 563] width 120 height 27
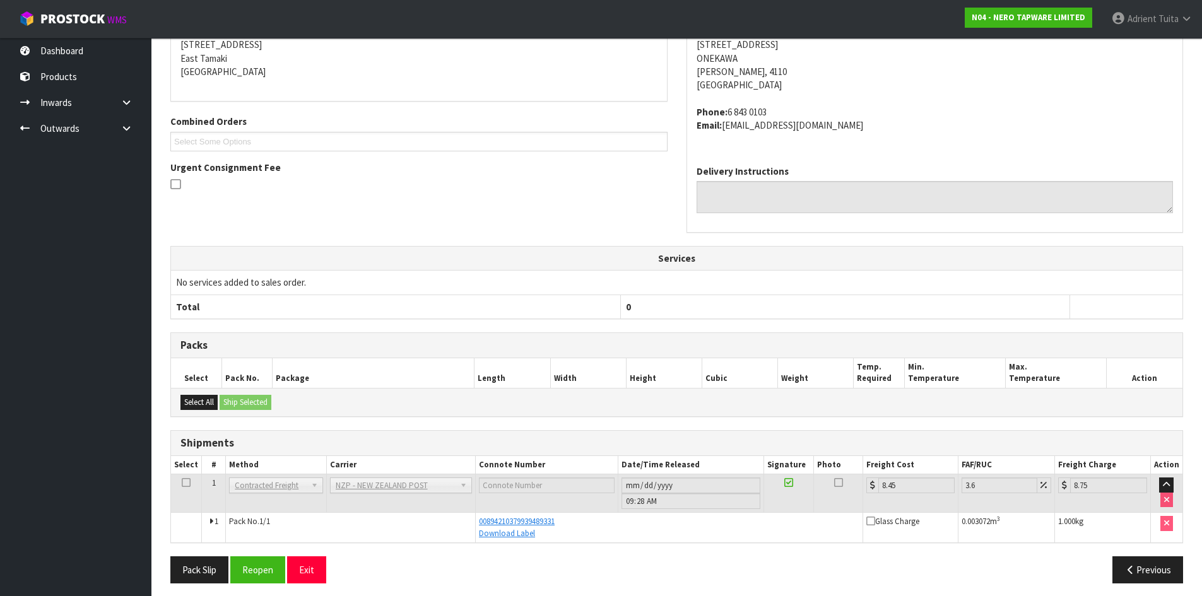
scroll to position [266, 0]
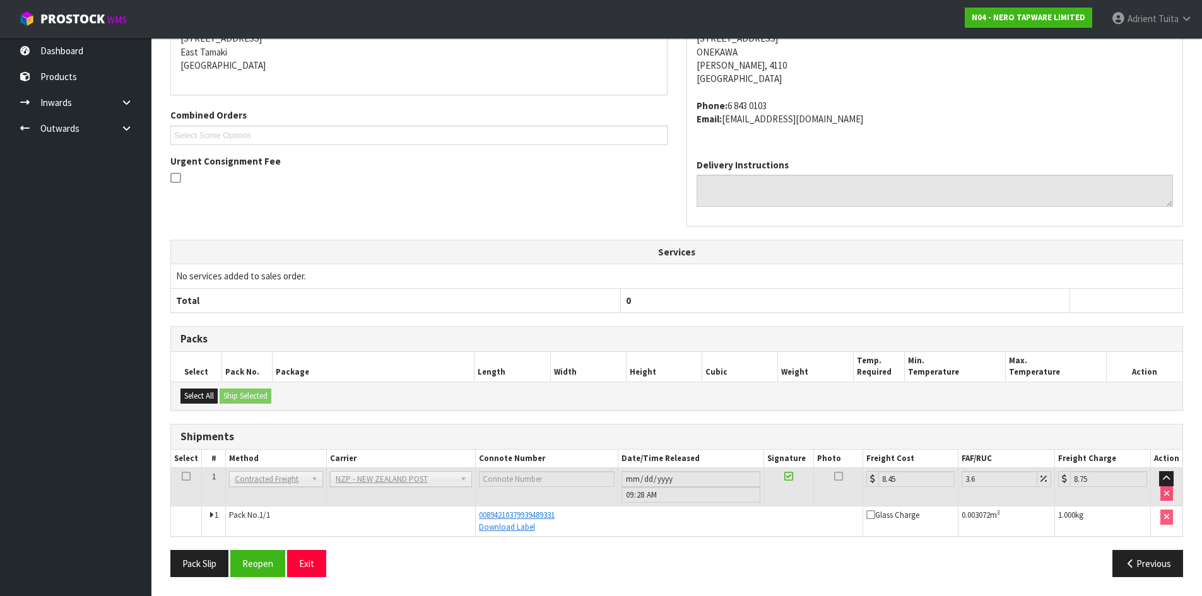
click at [638, 380] on th "Height" at bounding box center [664, 367] width 76 height 30
click at [559, 368] on th "Width" at bounding box center [588, 367] width 76 height 30
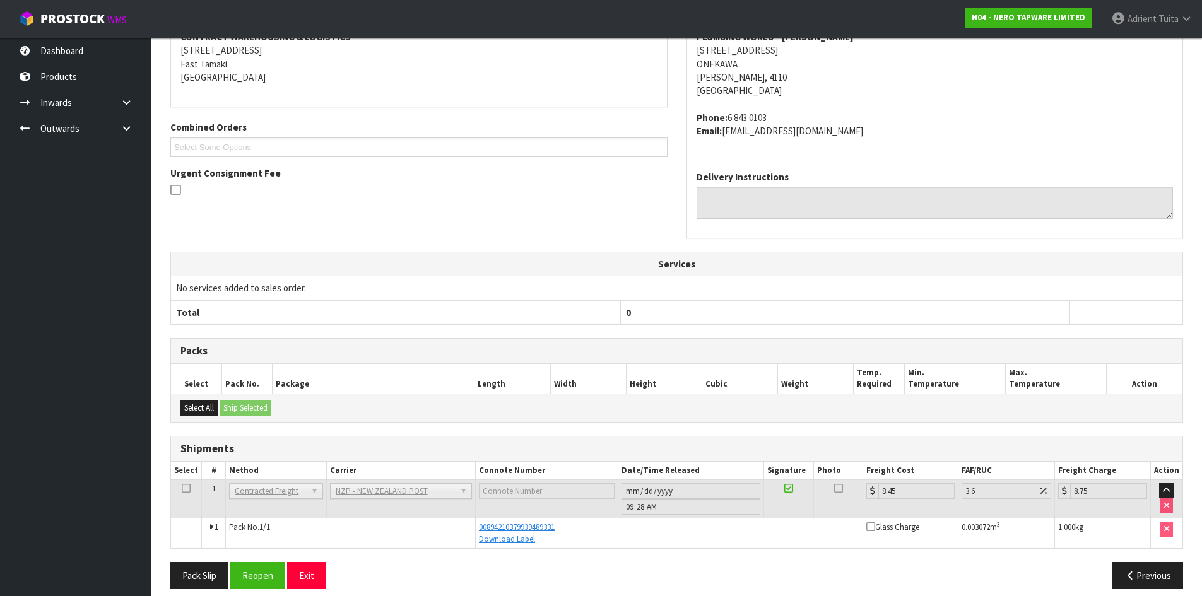
scroll to position [0, 0]
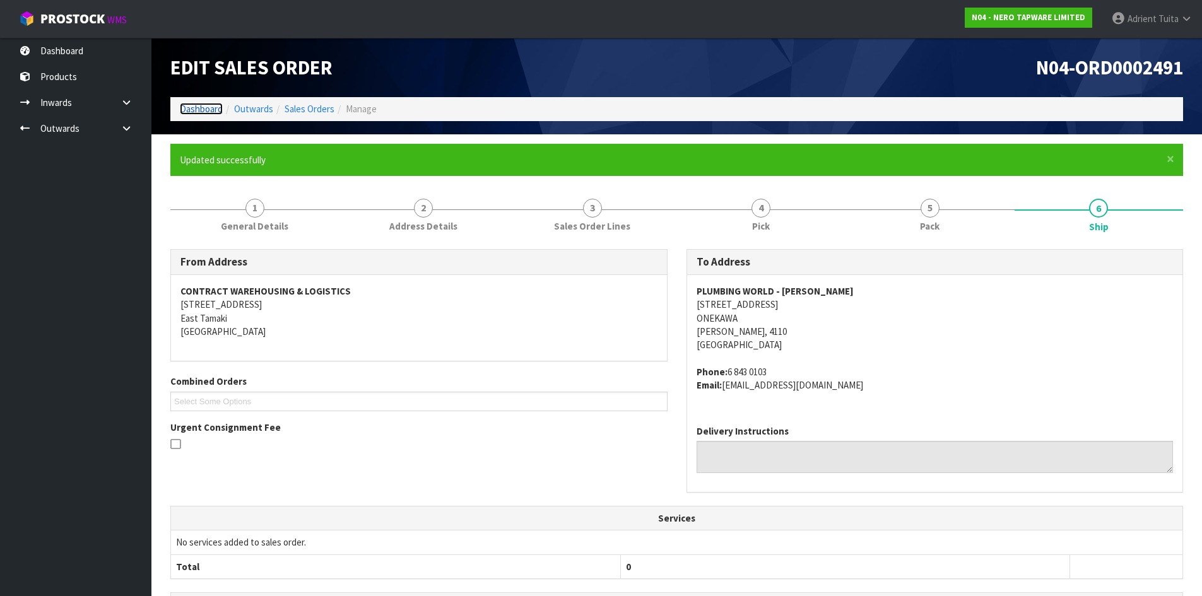
click at [196, 110] on link "Dashboard" at bounding box center [201, 109] width 43 height 12
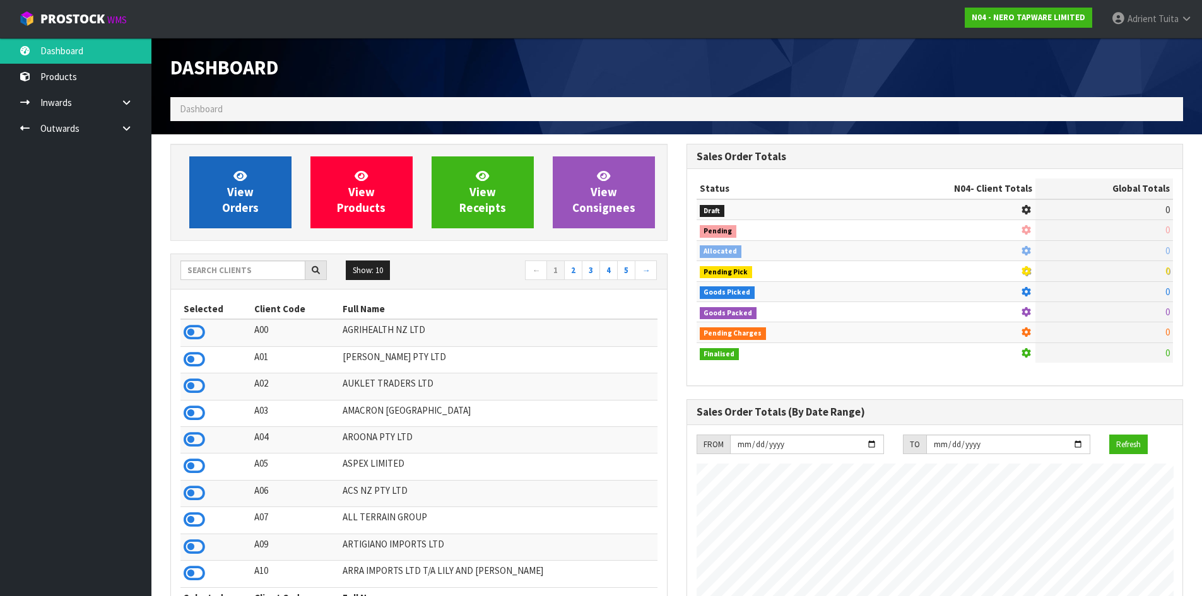
scroll to position [956, 515]
click at [223, 183] on link "View Orders" at bounding box center [240, 192] width 102 height 72
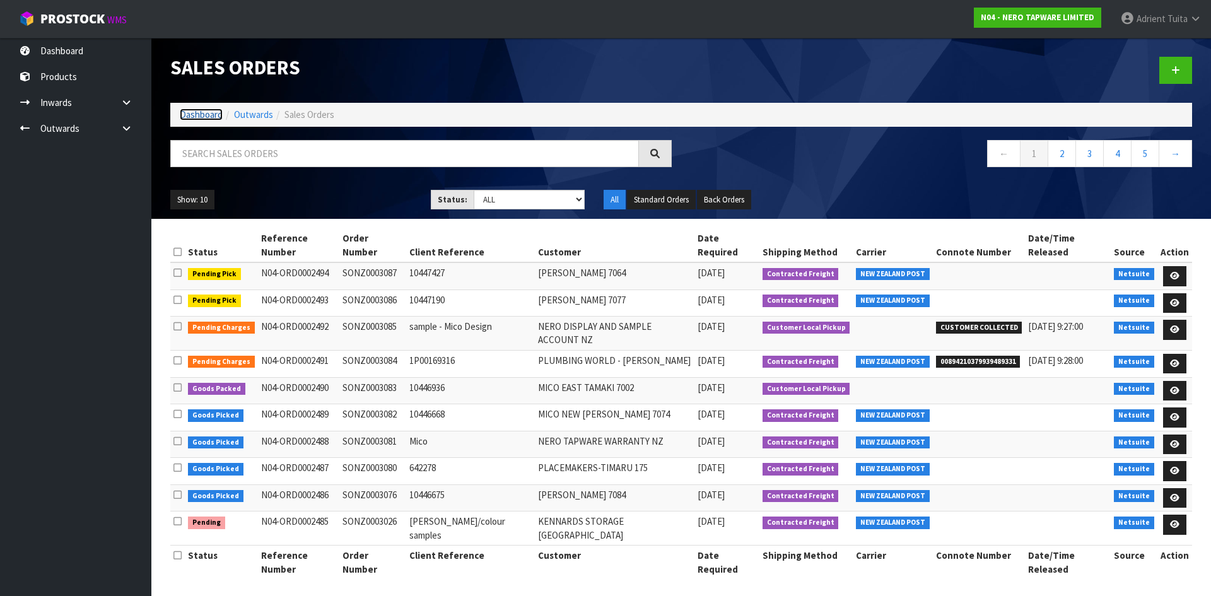
click at [213, 116] on link "Dashboard" at bounding box center [201, 115] width 43 height 12
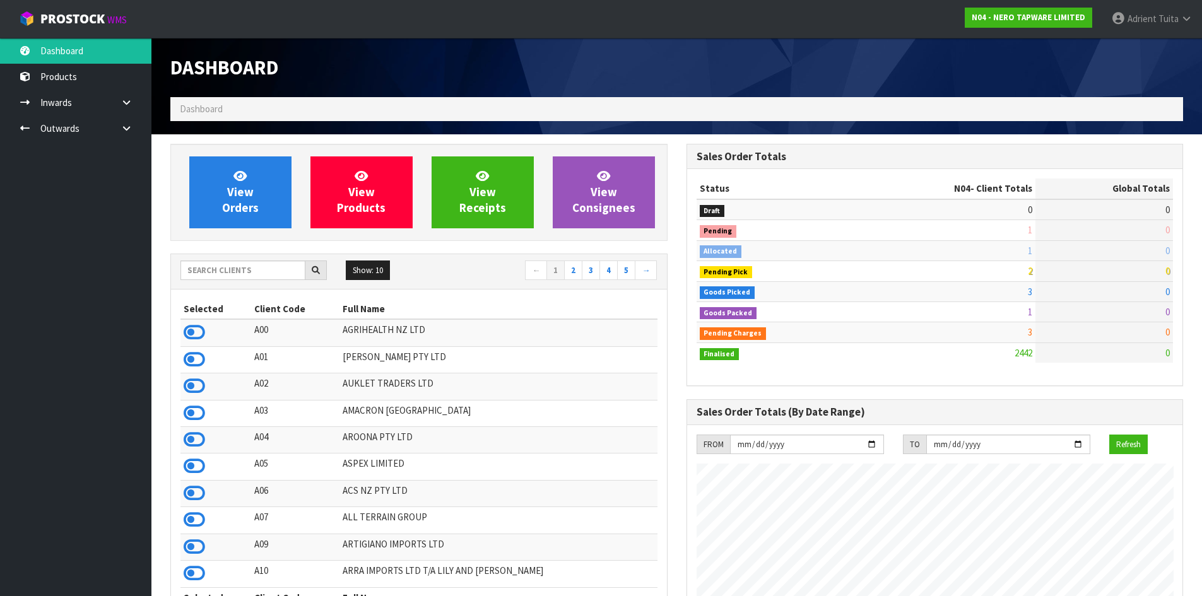
scroll to position [956, 515]
click at [211, 281] on div "Show: 10 5 10 25 50 ← 1 2 3 4 5 →" at bounding box center [419, 272] width 496 height 22
click at [208, 273] on input "text" at bounding box center [242, 271] width 125 height 20
type input "W03"
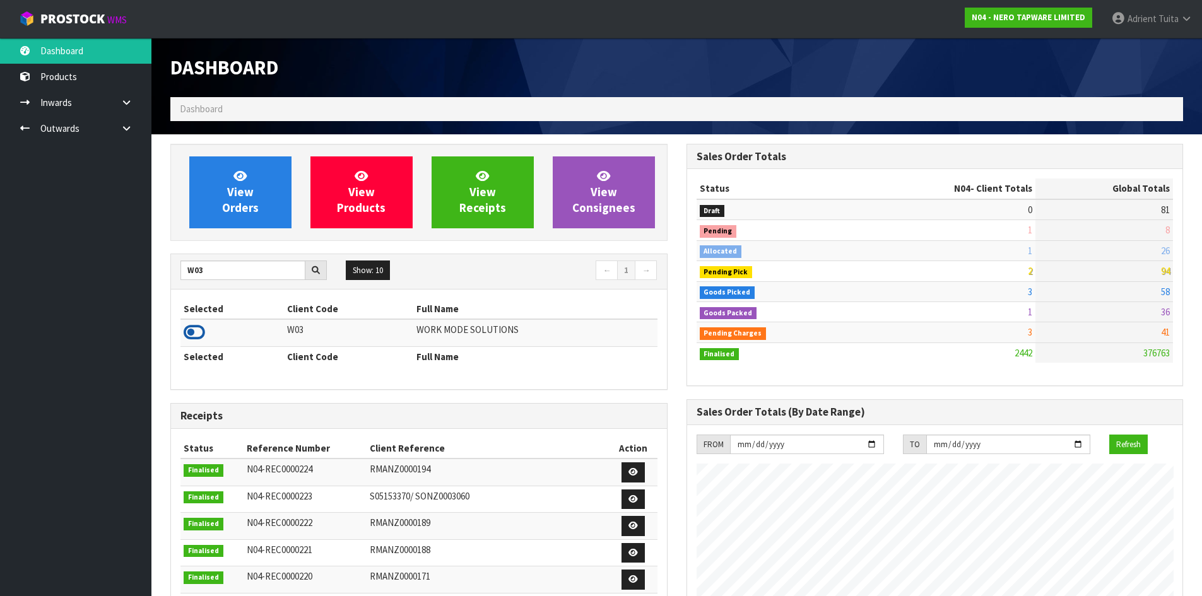
drag, startPoint x: 203, startPoint y: 332, endPoint x: 191, endPoint y: 319, distance: 18.3
click at [203, 332] on icon at bounding box center [194, 332] width 21 height 19
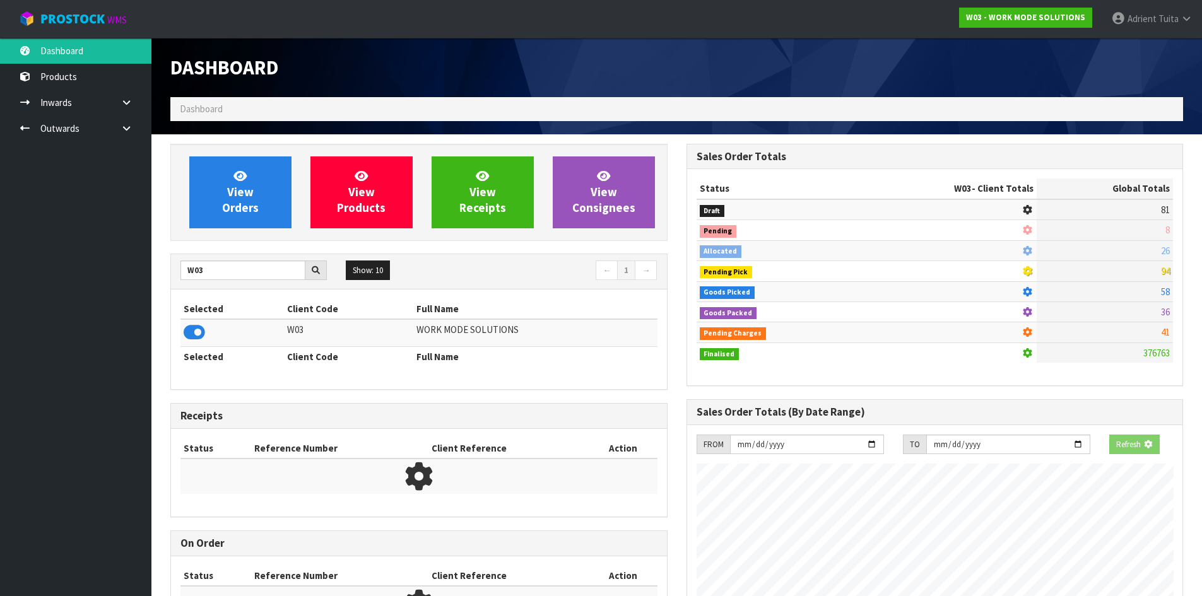
scroll to position [935, 515]
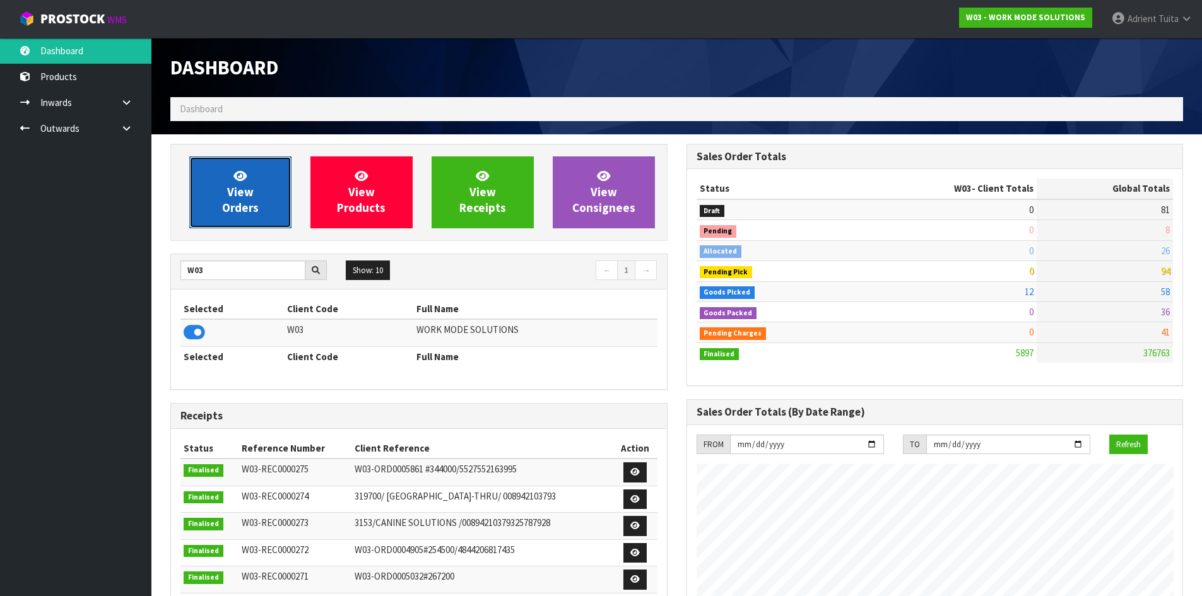
click at [206, 210] on link "View Orders" at bounding box center [240, 192] width 102 height 72
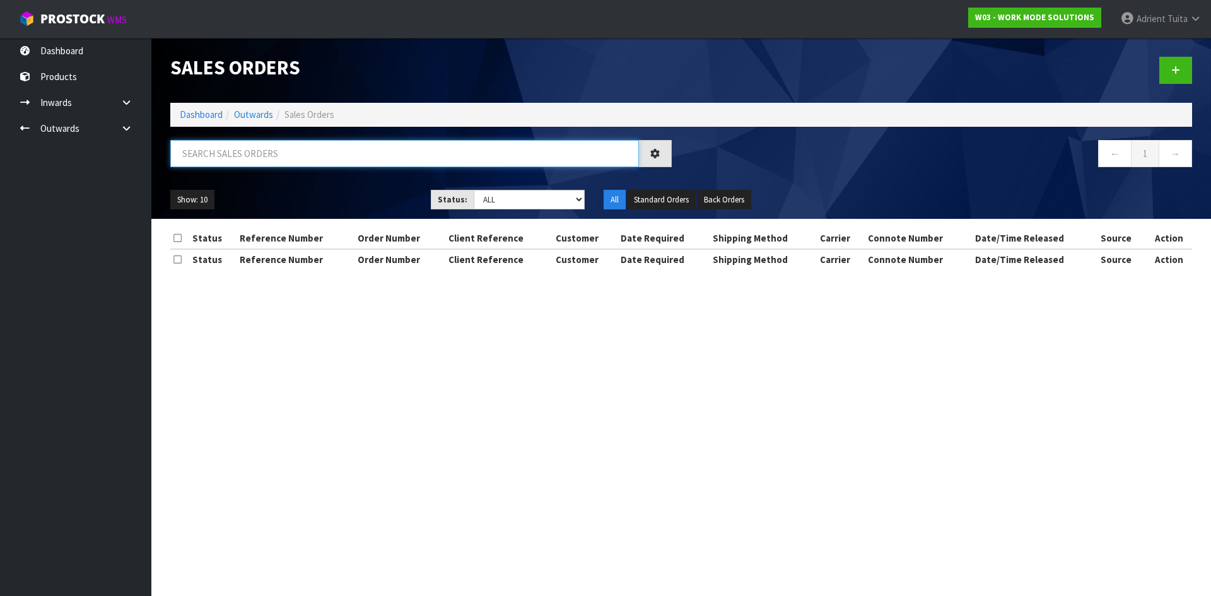
click at [240, 160] on input "text" at bounding box center [404, 153] width 469 height 27
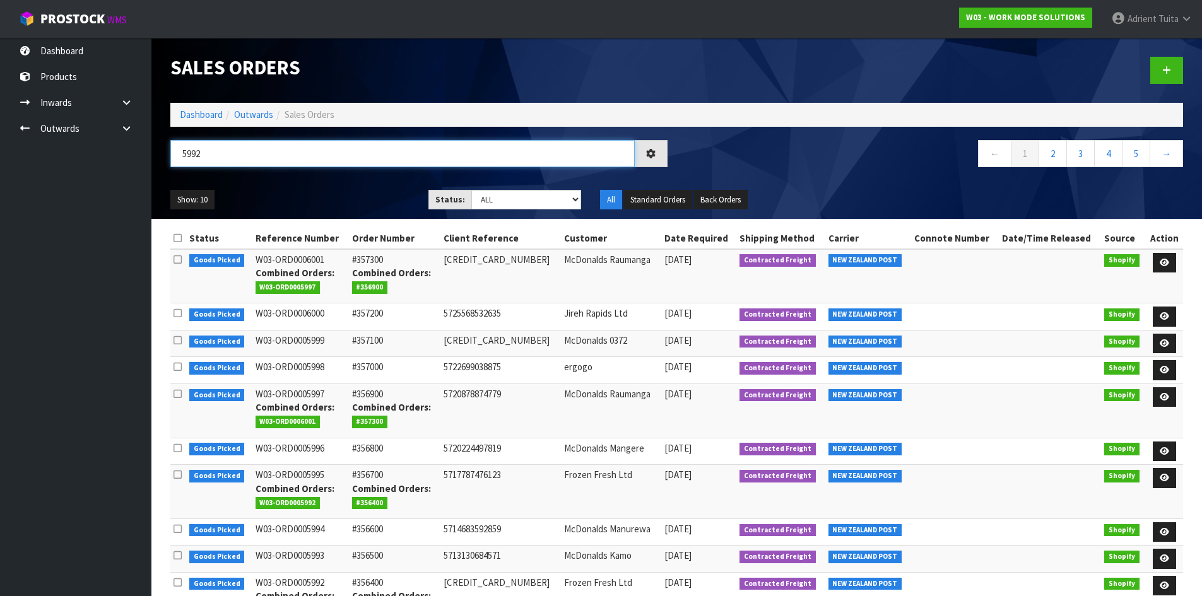
type input "5992"
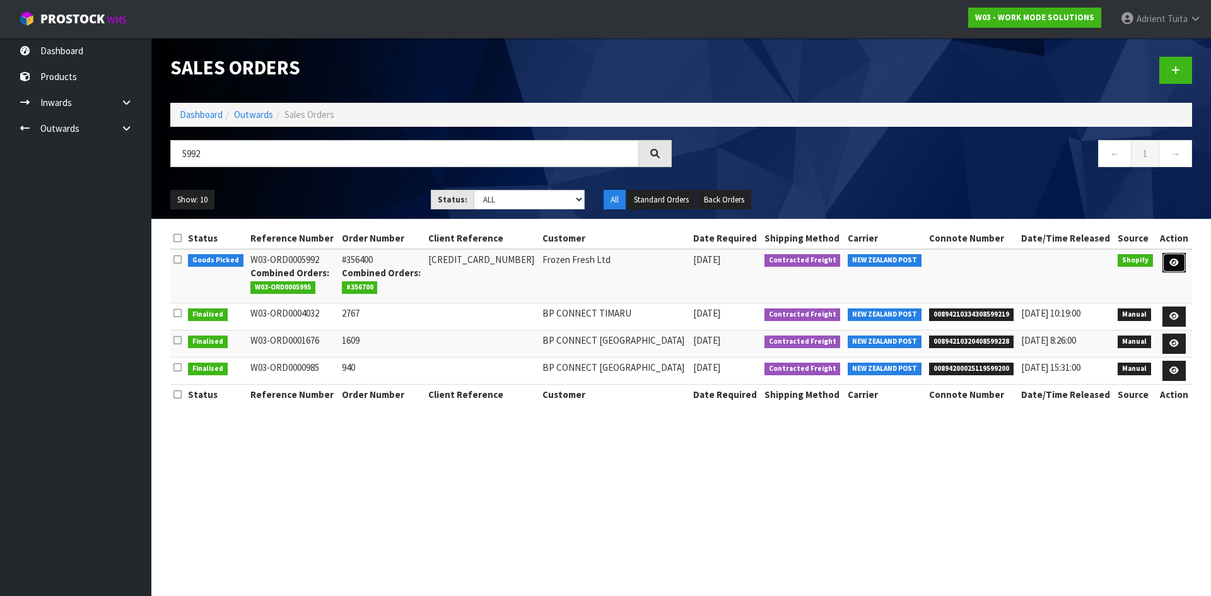
click at [1167, 269] on link at bounding box center [1174, 263] width 23 height 20
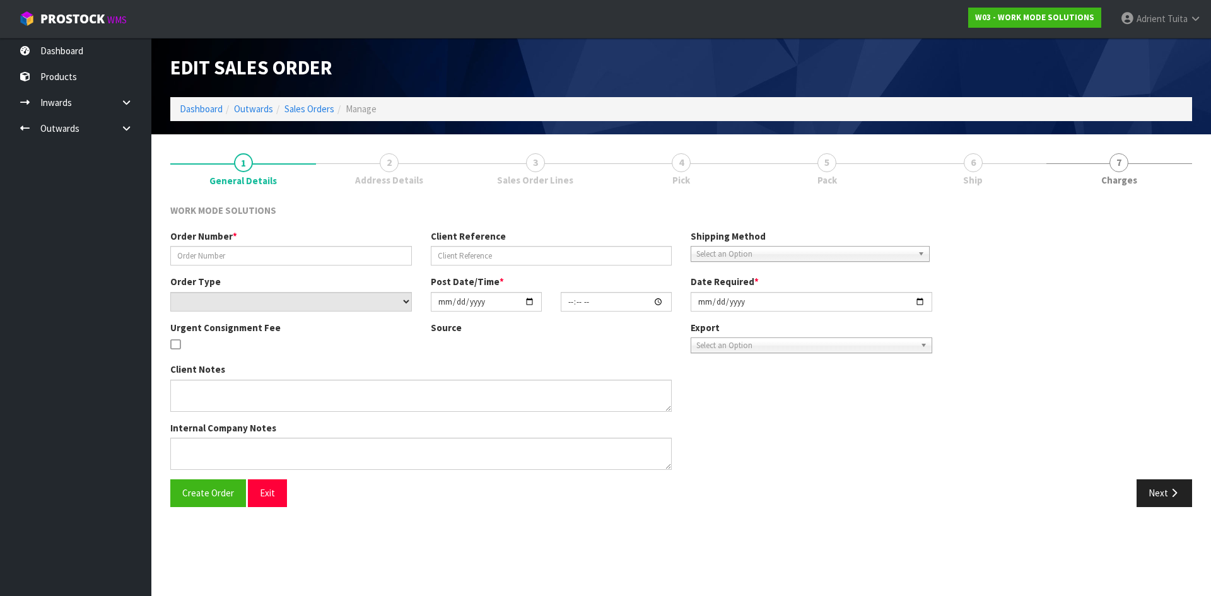
type input "#356400"
type input "5711852896411"
select select "number:0"
type input "2025-08-04"
type input "13:13:53.000"
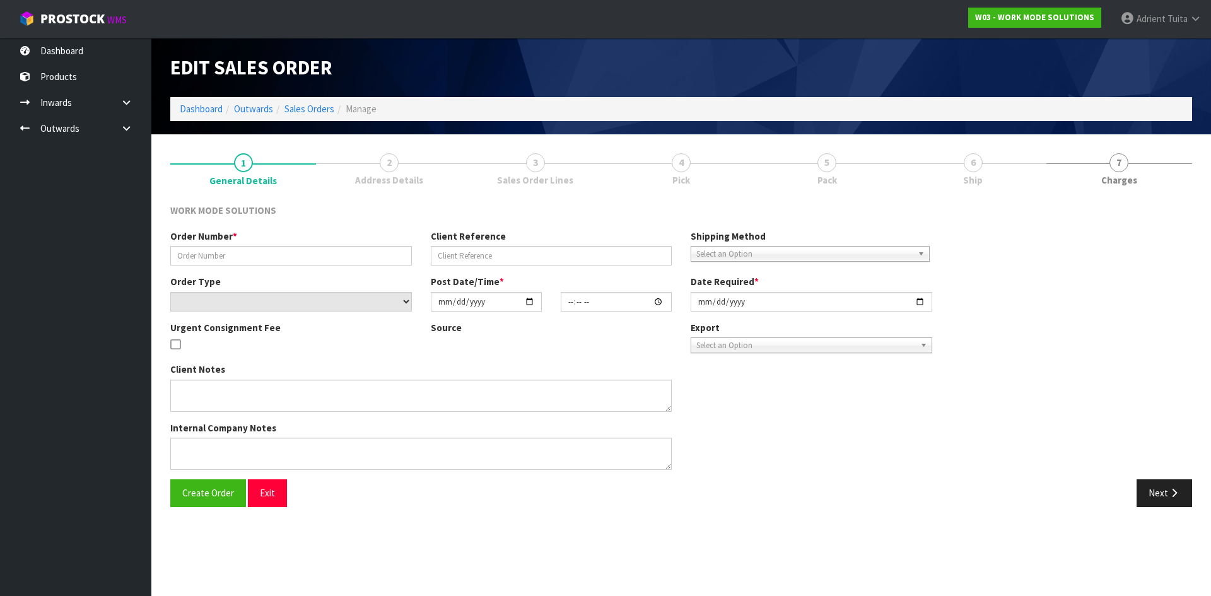
type input "[DATE]"
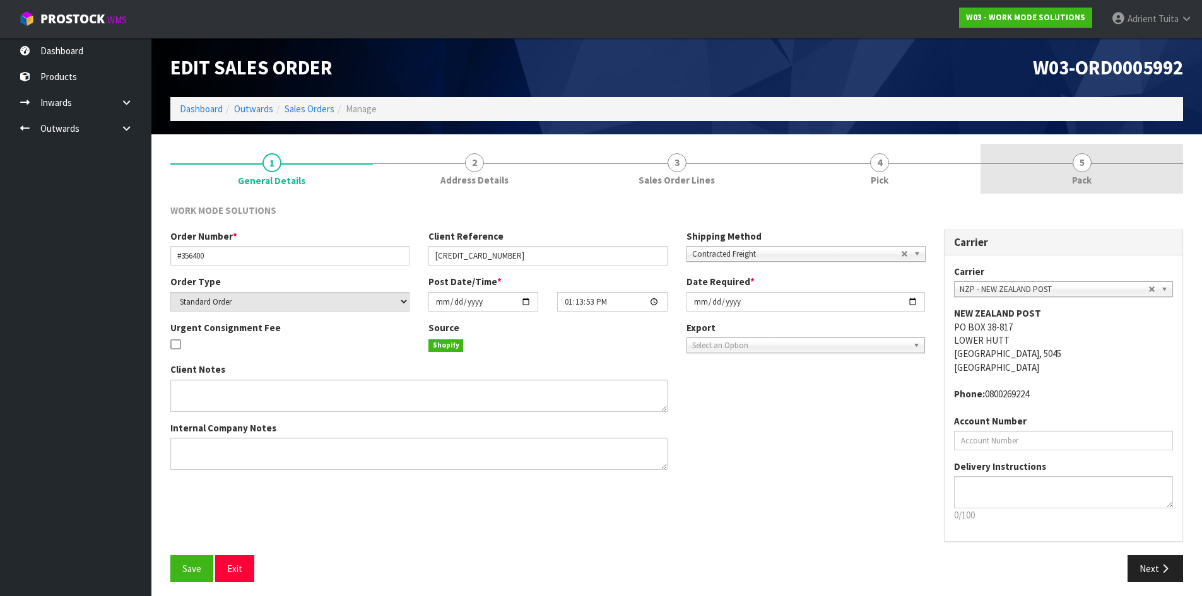
click at [1132, 158] on link "5 Pack" at bounding box center [1081, 169] width 203 height 50
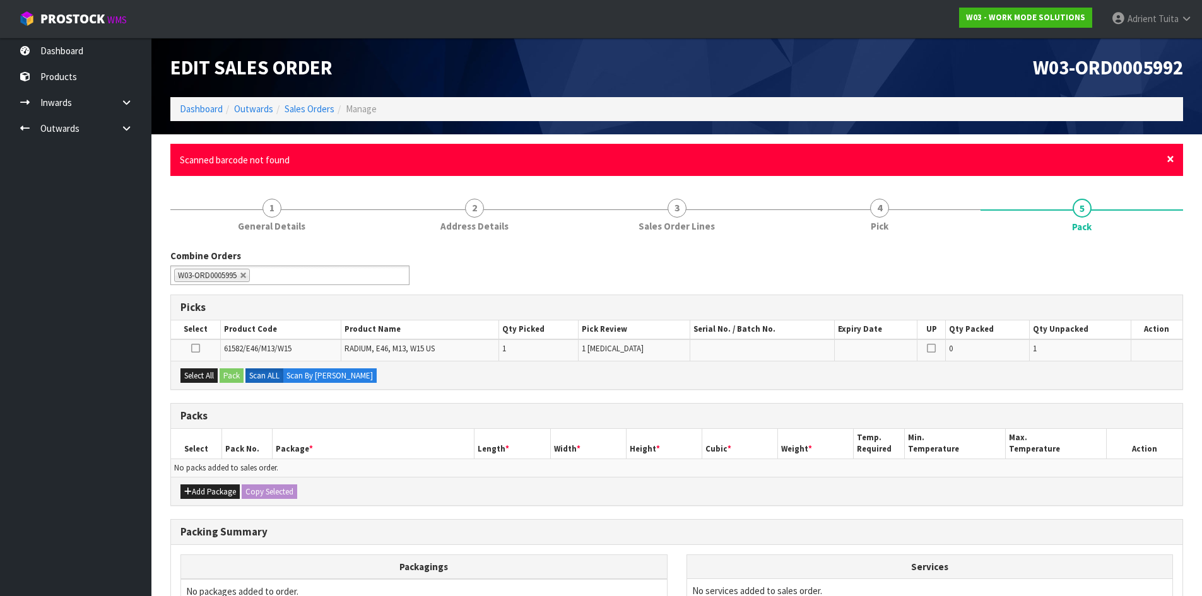
click at [1169, 155] on span "×" at bounding box center [1171, 159] width 8 height 18
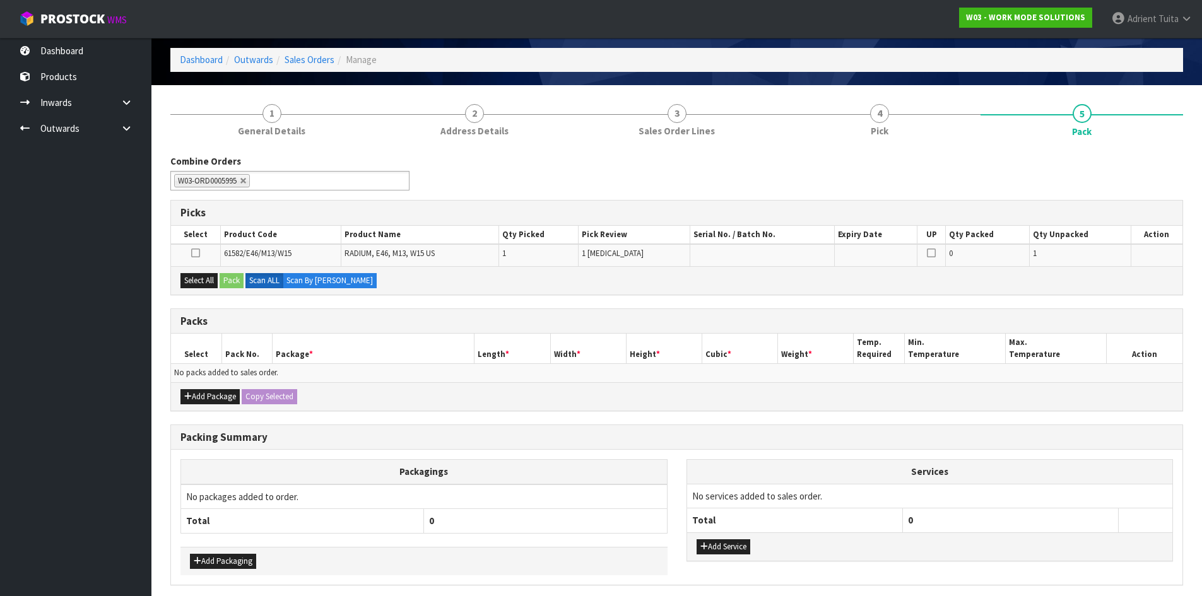
scroll to position [98, 0]
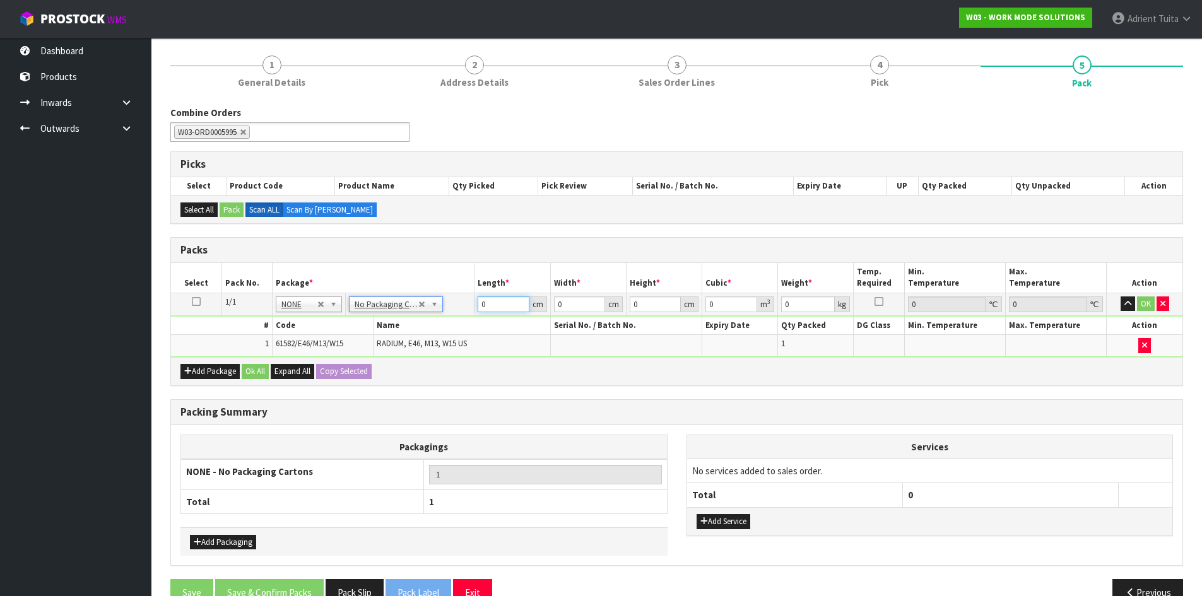
click at [493, 305] on input "0" at bounding box center [503, 305] width 51 height 16
type input "1"
type input "0.000001"
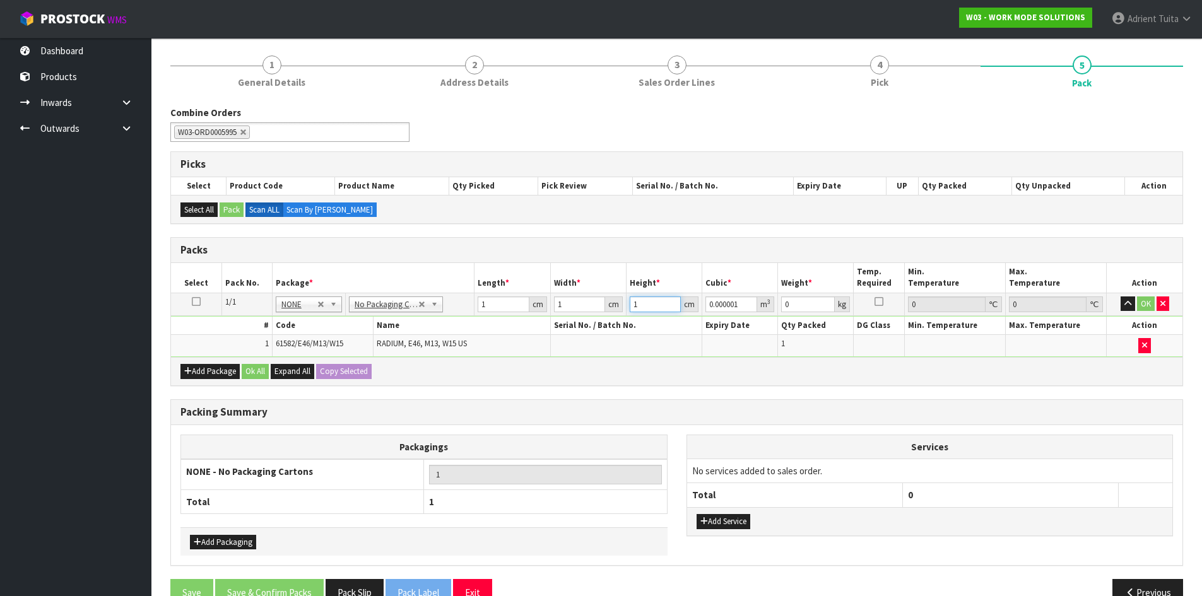
type input "1"
click at [1141, 305] on button "OK" at bounding box center [1146, 304] width 18 height 15
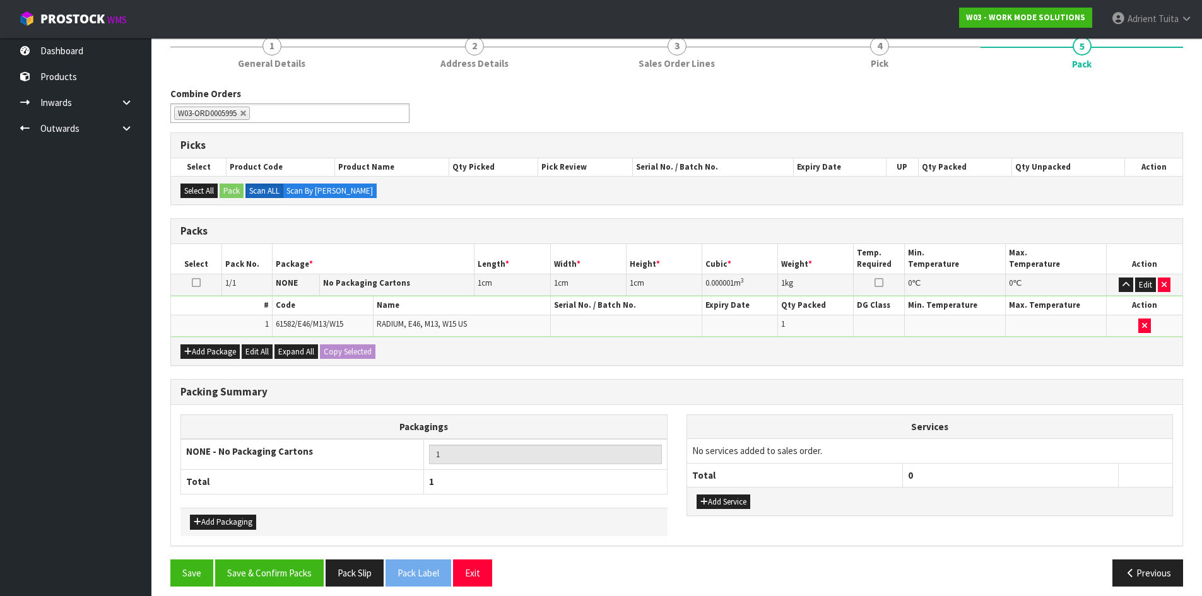
scroll to position [126, 0]
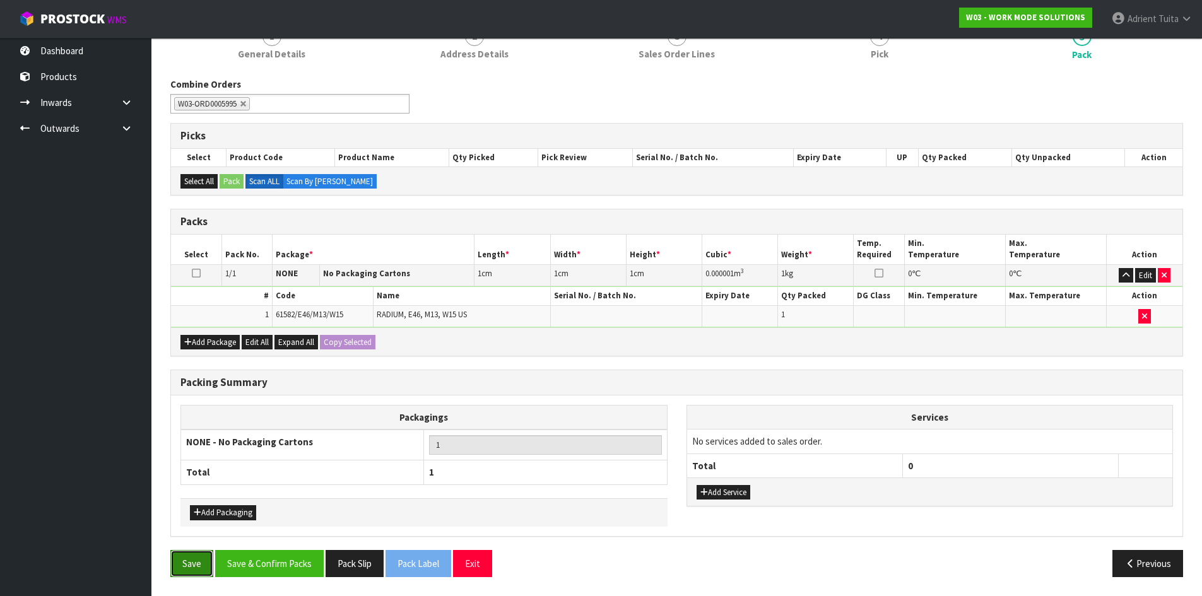
click at [201, 559] on button "Save" at bounding box center [191, 563] width 43 height 27
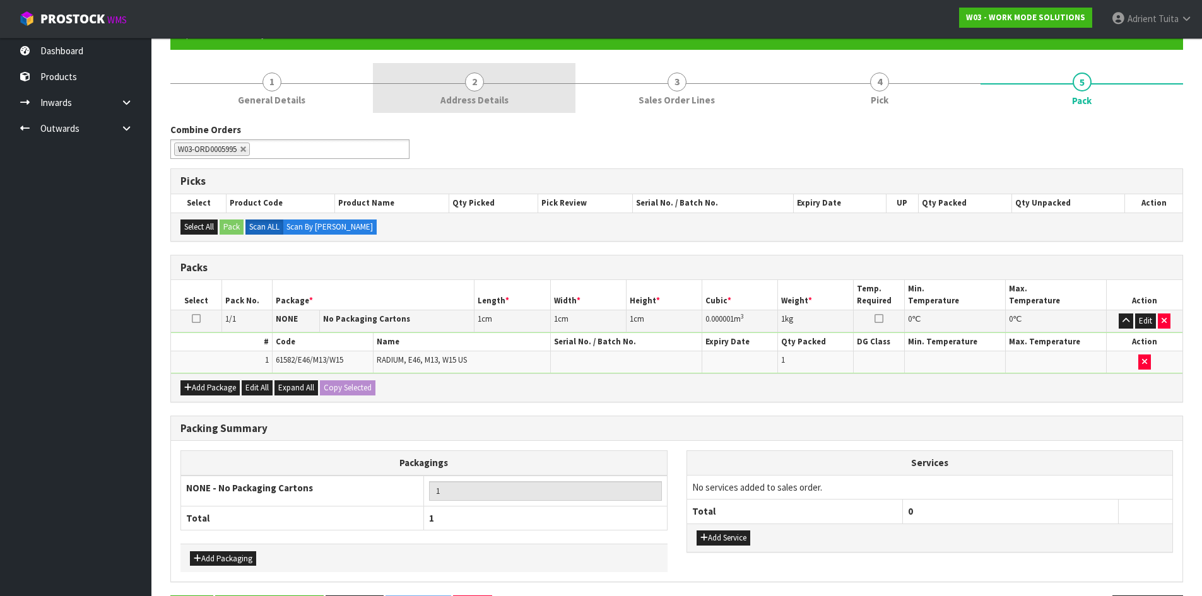
scroll to position [0, 0]
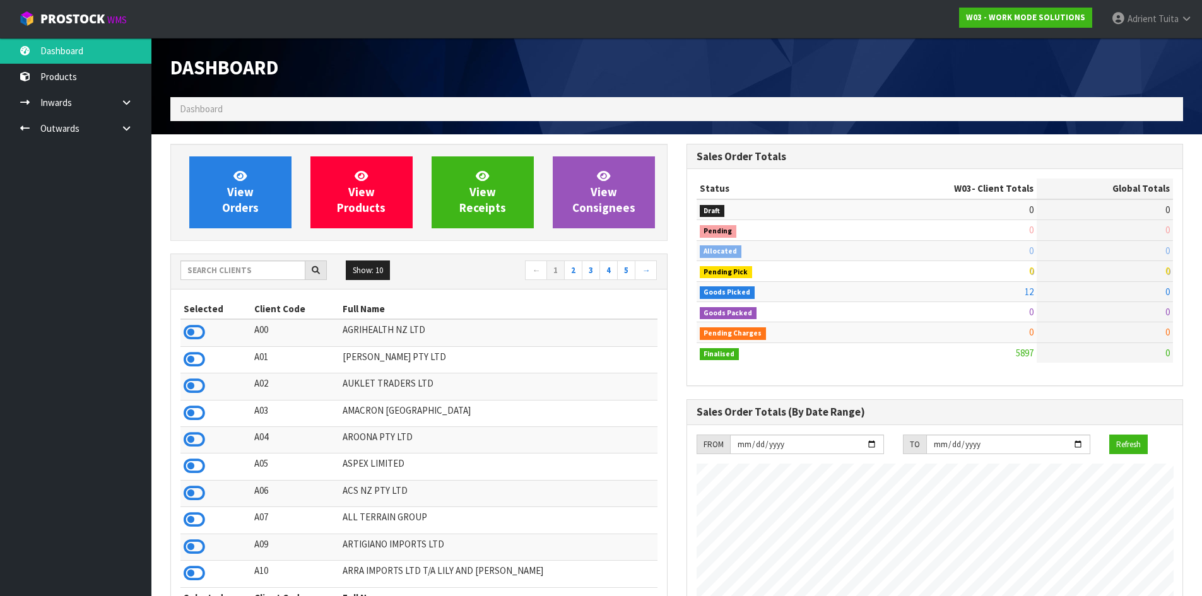
scroll to position [935, 515]
click at [235, 209] on span "View Orders" at bounding box center [240, 191] width 37 height 47
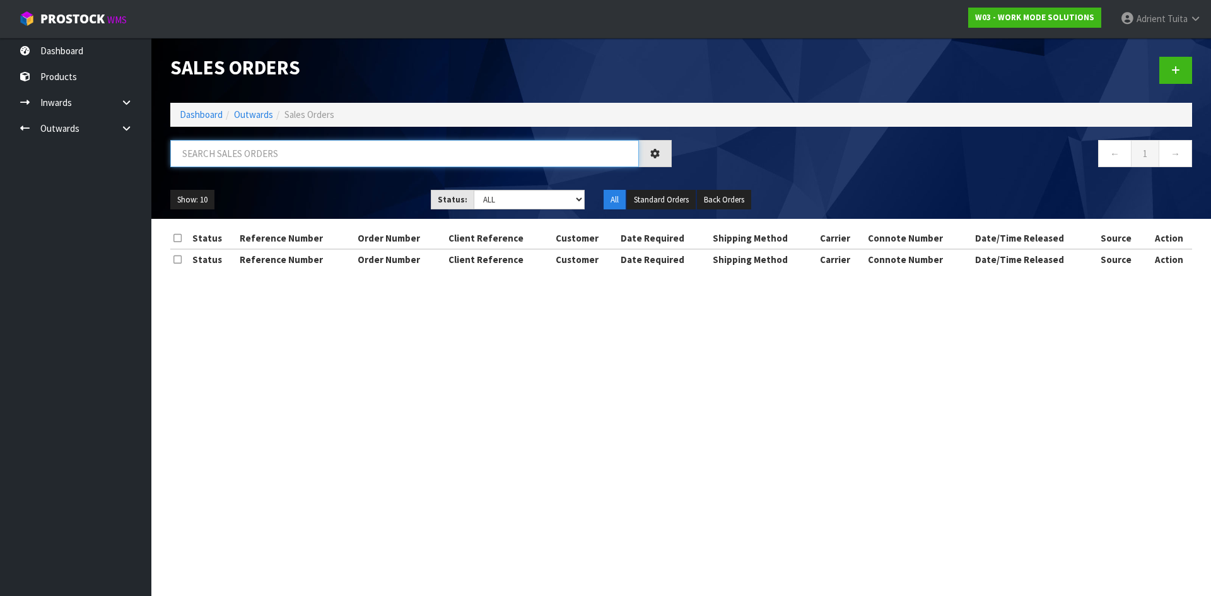
click at [254, 153] on input "text" at bounding box center [404, 153] width 469 height 27
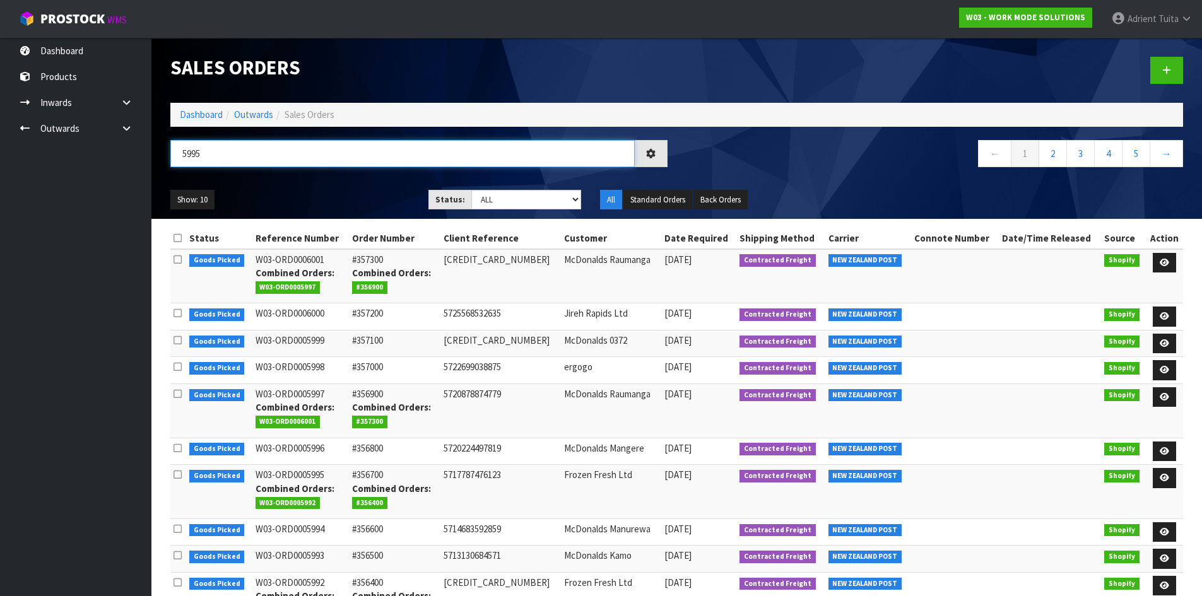
type input "5995"
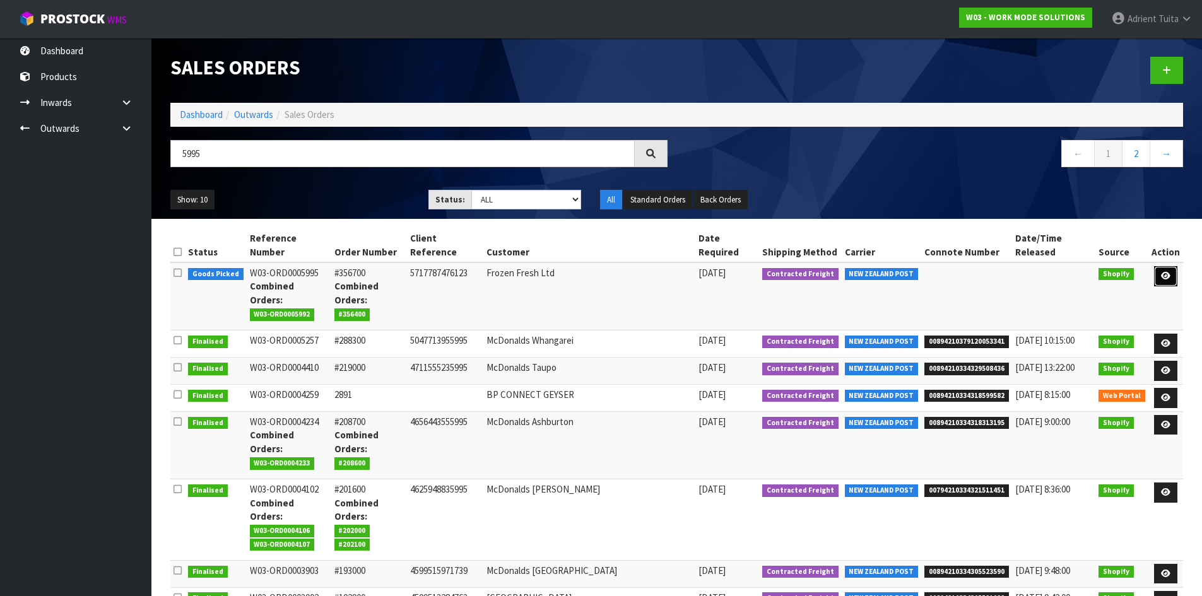
click at [1158, 270] on link at bounding box center [1165, 276] width 23 height 20
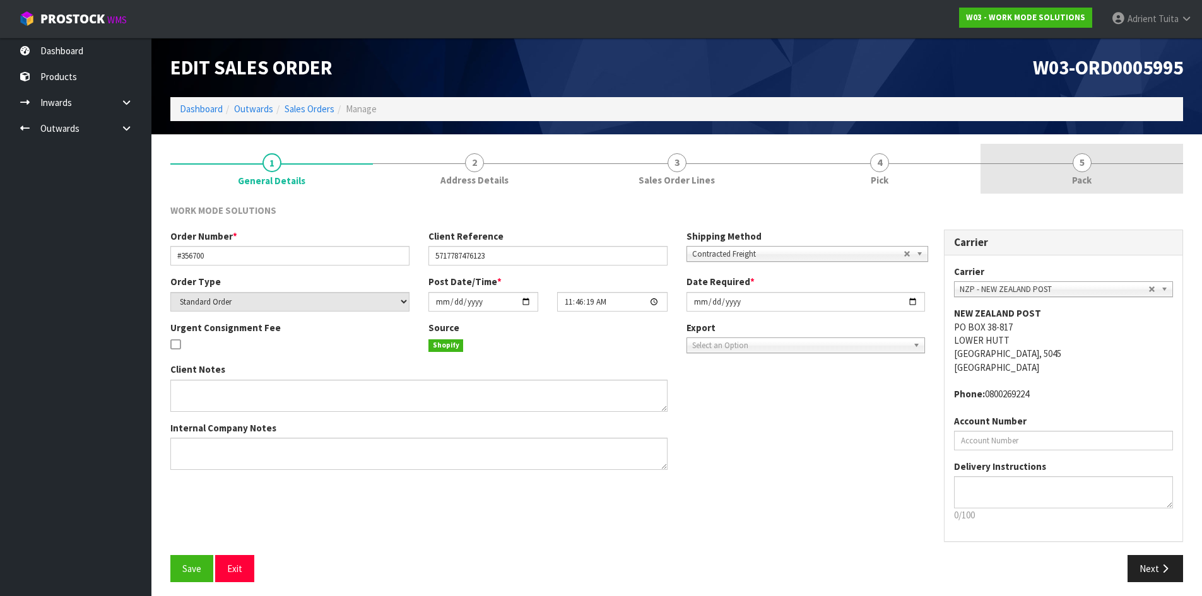
click at [1127, 191] on link "5 Pack" at bounding box center [1081, 169] width 203 height 50
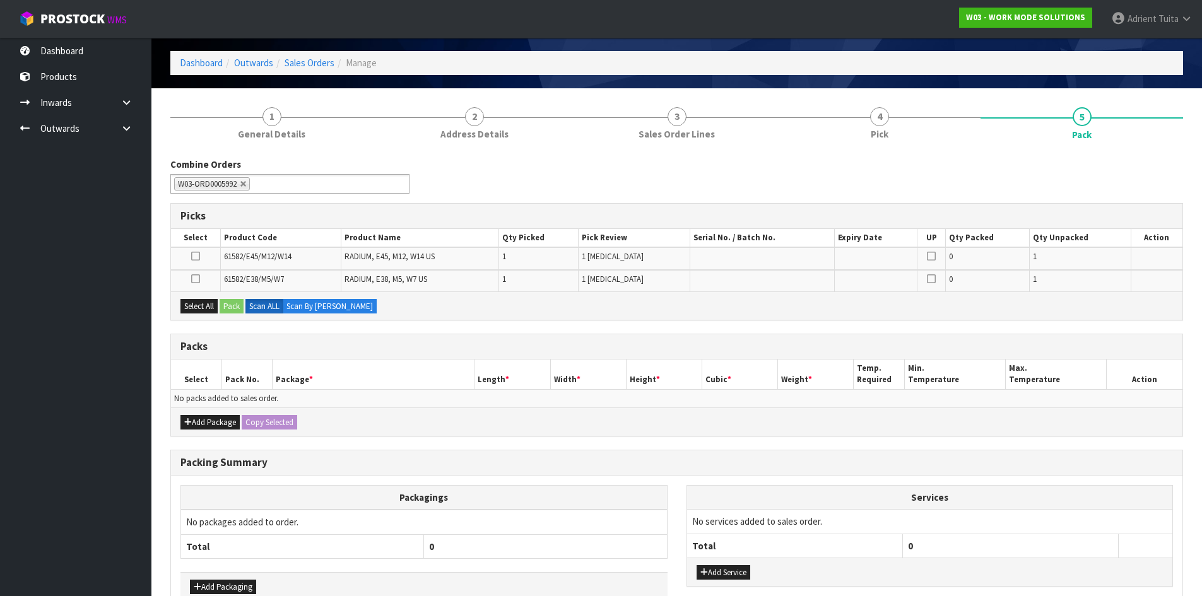
scroll to position [120, 0]
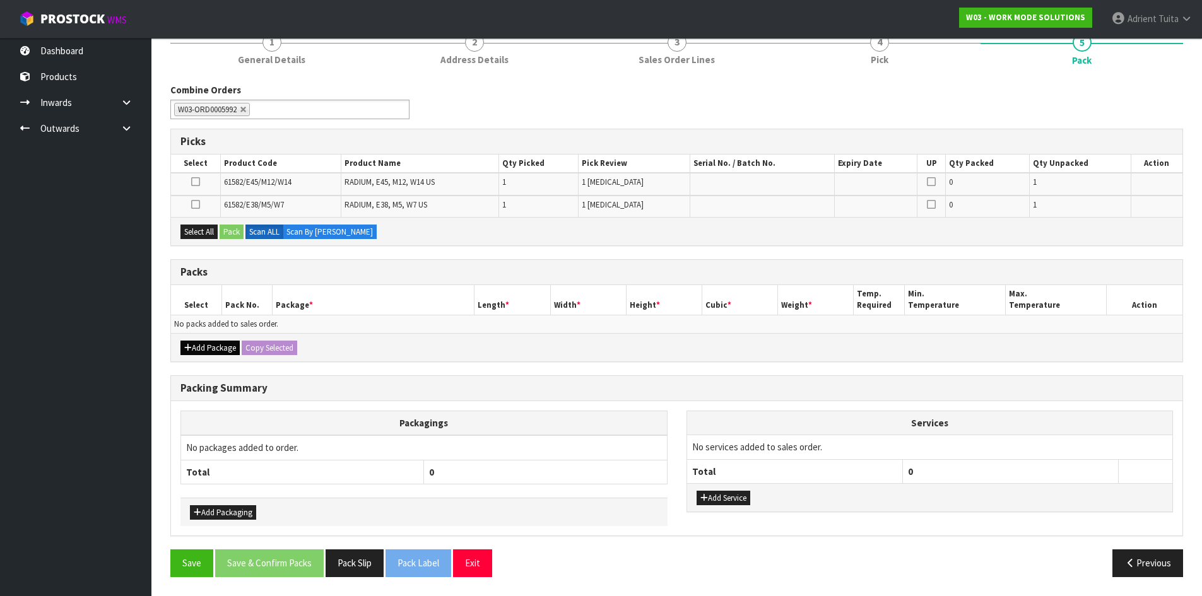
drag, startPoint x: 192, startPoint y: 360, endPoint x: 195, endPoint y: 350, distance: 11.0
click at [193, 358] on div "Add Package Copy Selected" at bounding box center [676, 347] width 1011 height 28
click at [196, 349] on button "Add Package" at bounding box center [209, 348] width 59 height 15
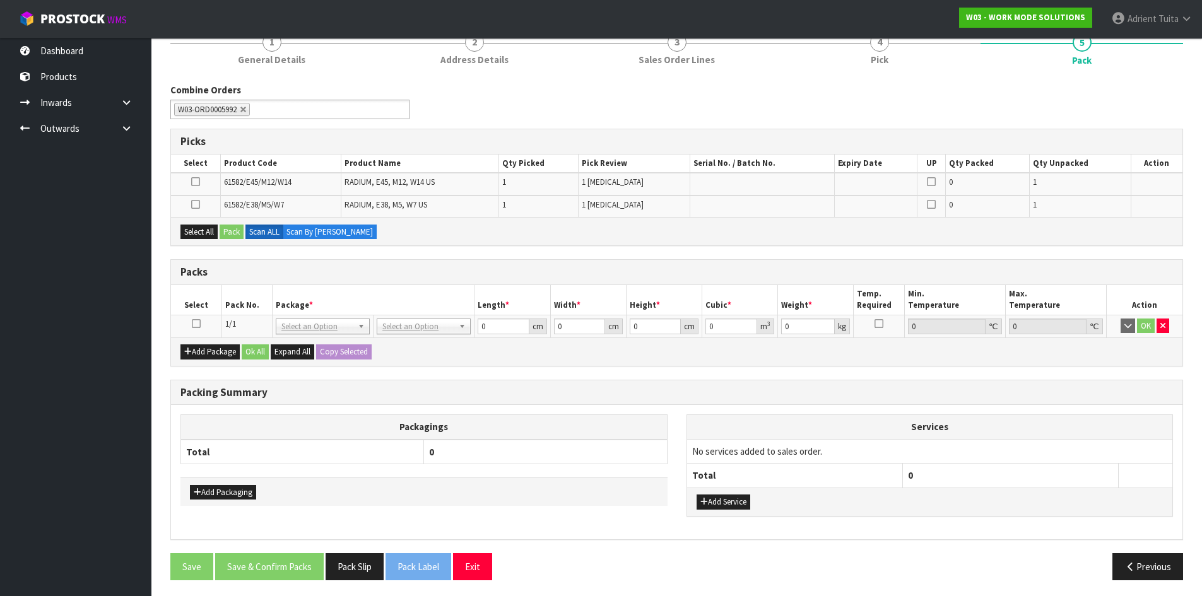
click at [197, 324] on icon at bounding box center [196, 324] width 9 height 1
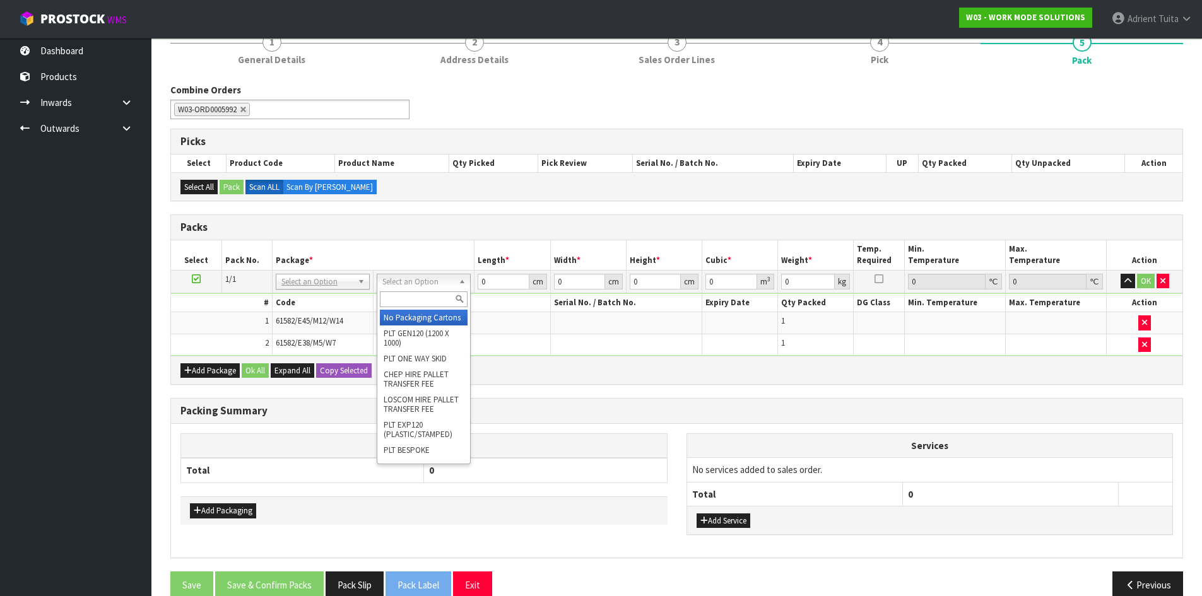
drag, startPoint x: 428, startPoint y: 315, endPoint x: 474, endPoint y: 298, distance: 48.3
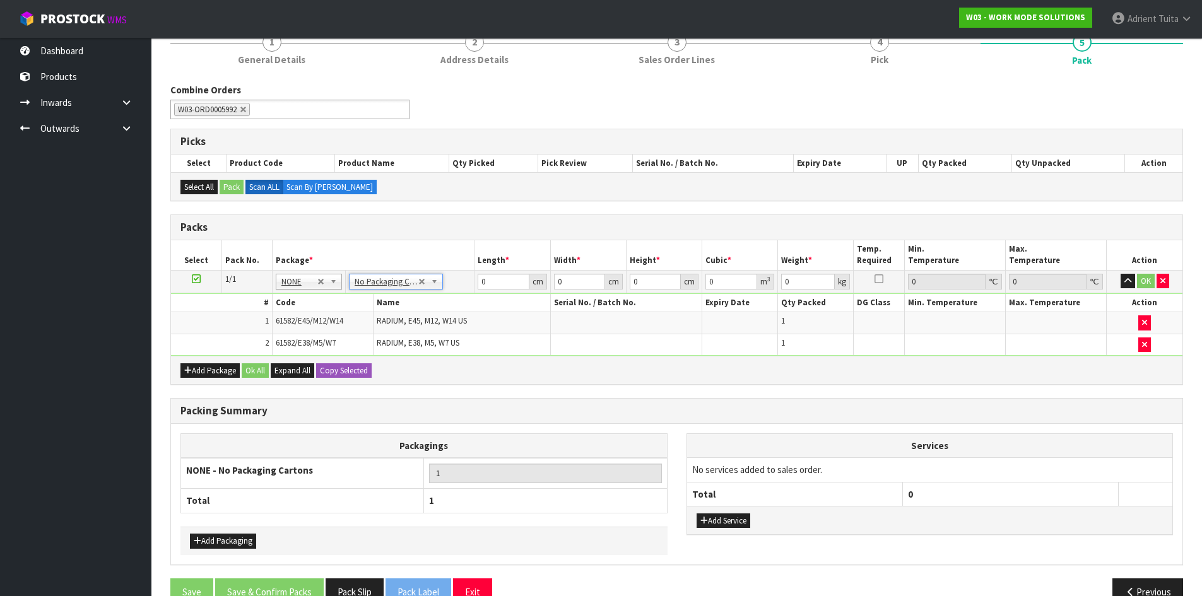
click at [491, 291] on td "0 cm" at bounding box center [512, 281] width 76 height 23
click at [491, 290] on td "0 cm" at bounding box center [512, 281] width 76 height 23
click at [491, 288] on input "0" at bounding box center [503, 282] width 51 height 16
type input "1"
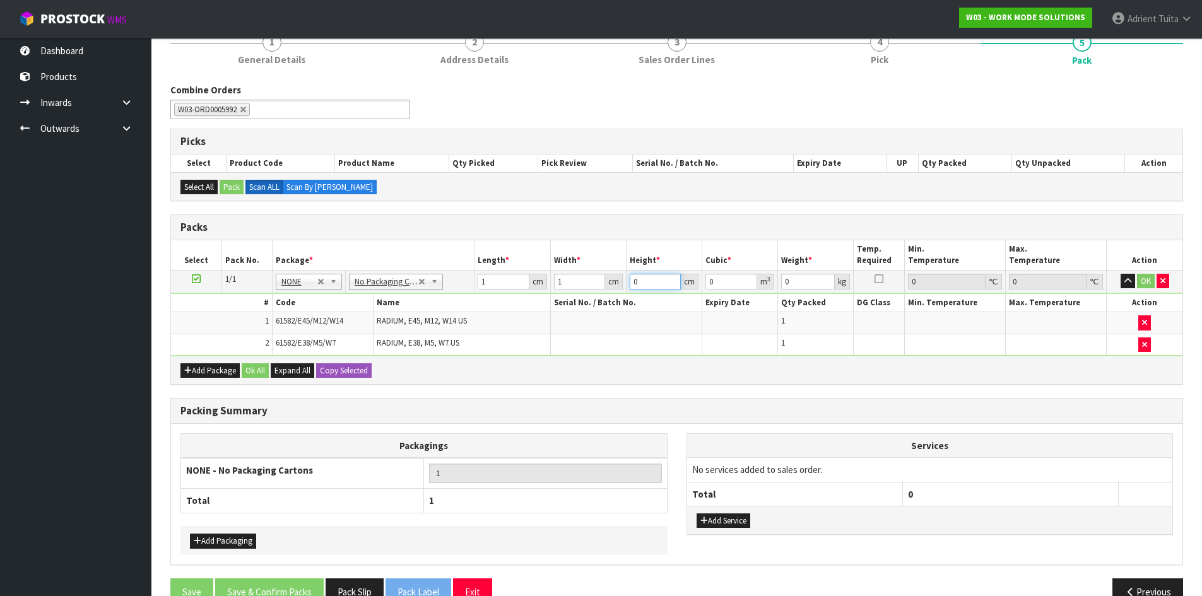
type input "1"
type input "0.000001"
type input "1"
click at [1143, 278] on button "OK" at bounding box center [1146, 281] width 18 height 15
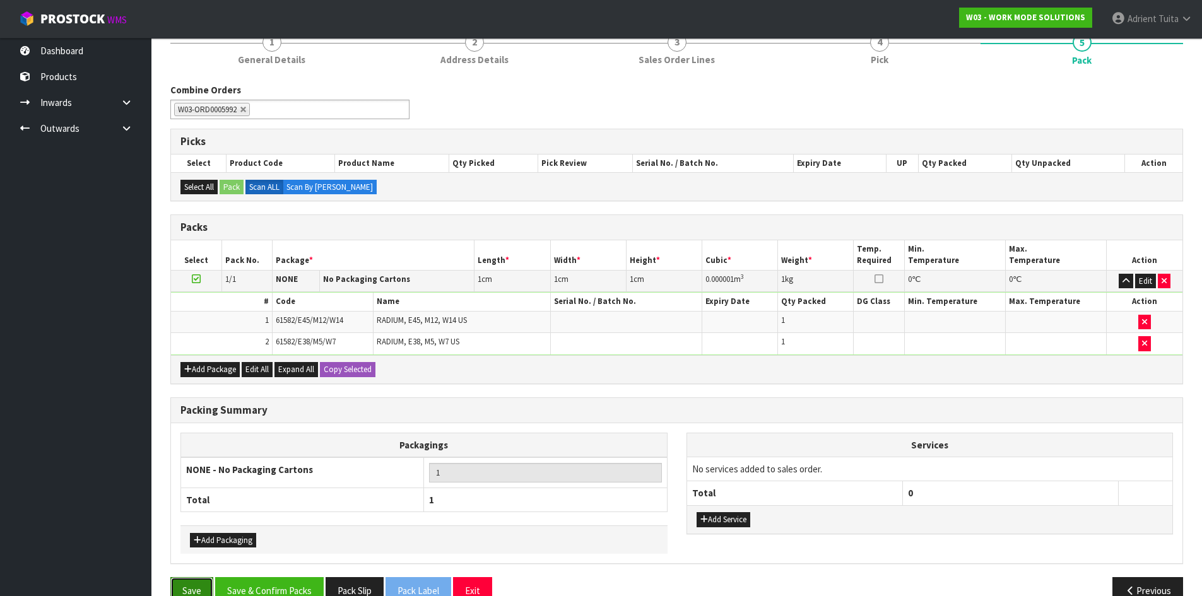
click at [191, 580] on button "Save" at bounding box center [191, 590] width 43 height 27
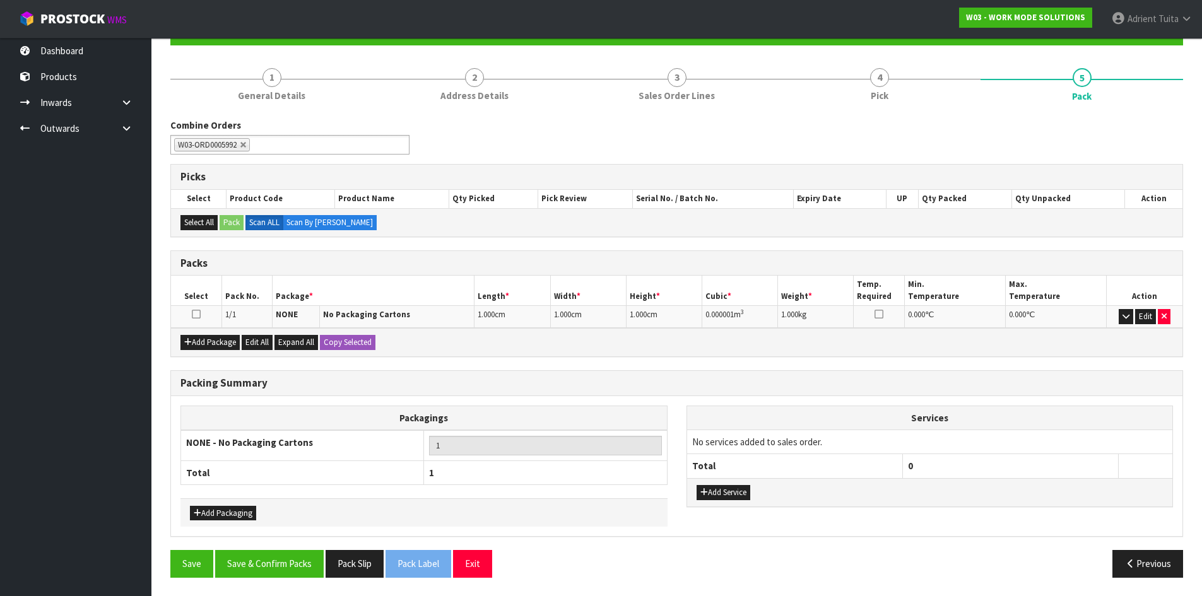
scroll to position [131, 0]
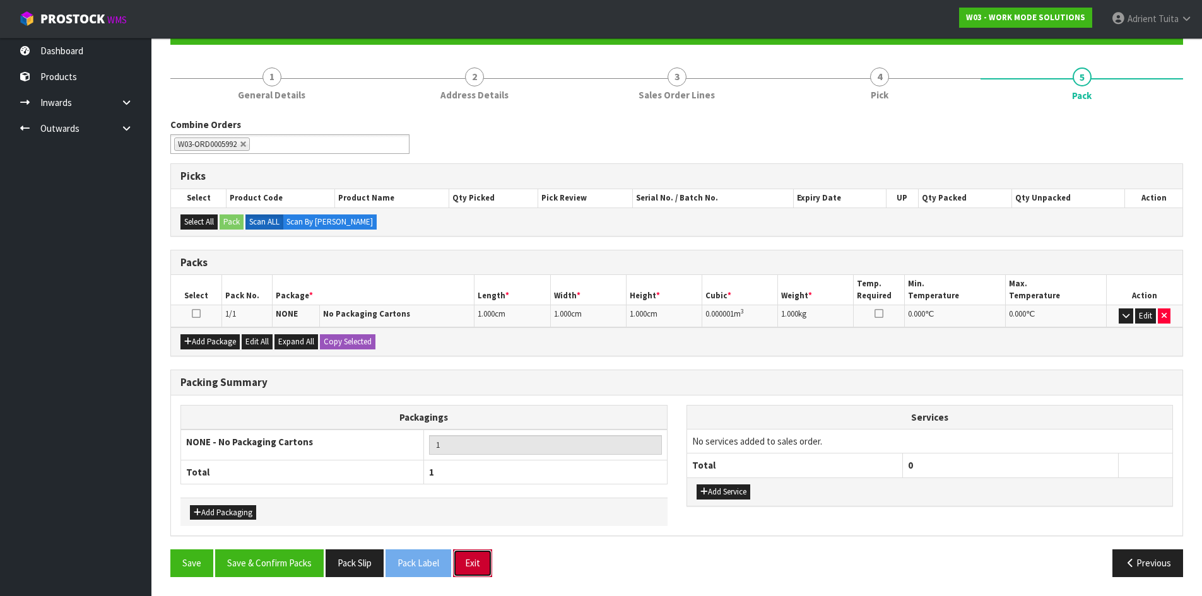
drag, startPoint x: 476, startPoint y: 561, endPoint x: 474, endPoint y: 553, distance: 7.8
click at [477, 561] on button "Exit" at bounding box center [472, 563] width 39 height 27
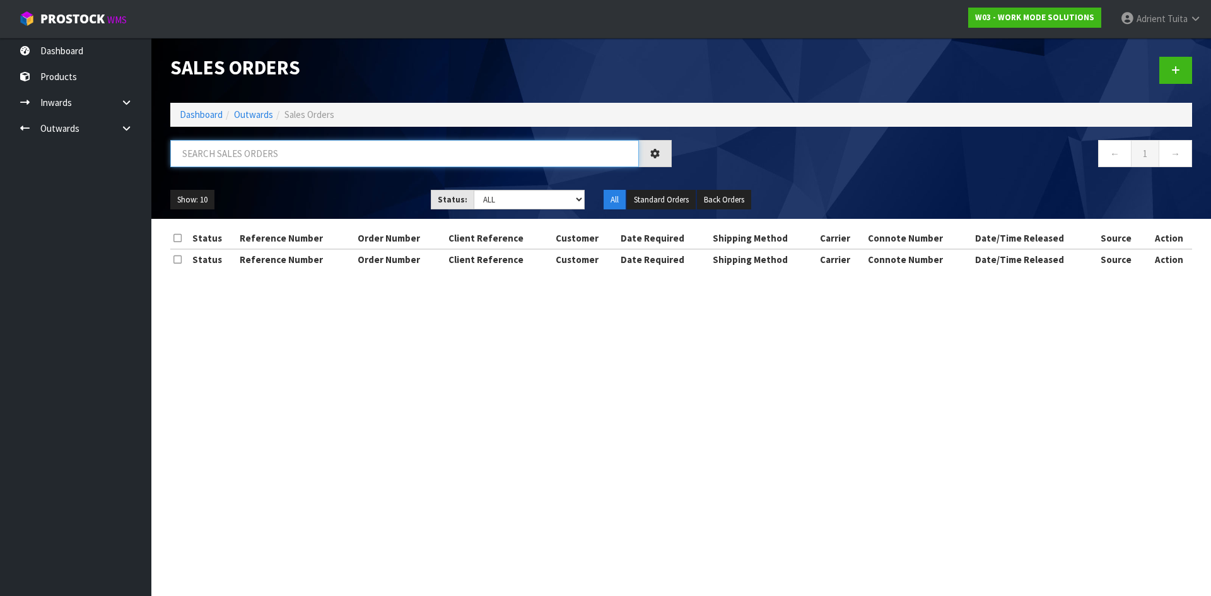
click at [297, 156] on input "text" at bounding box center [404, 153] width 469 height 27
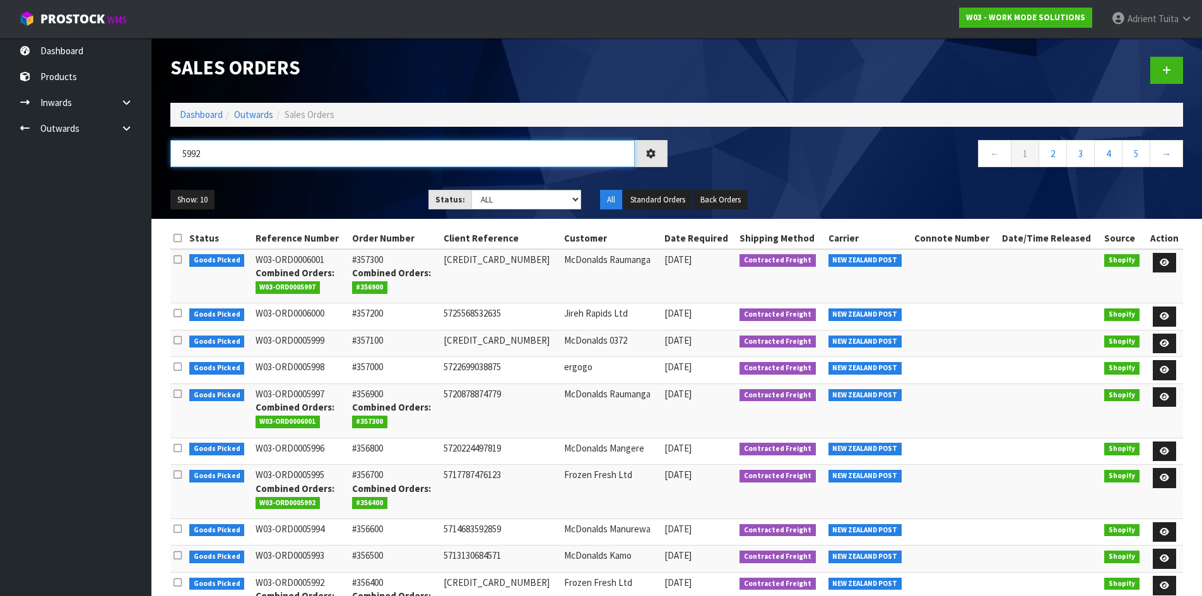
type input "5992"
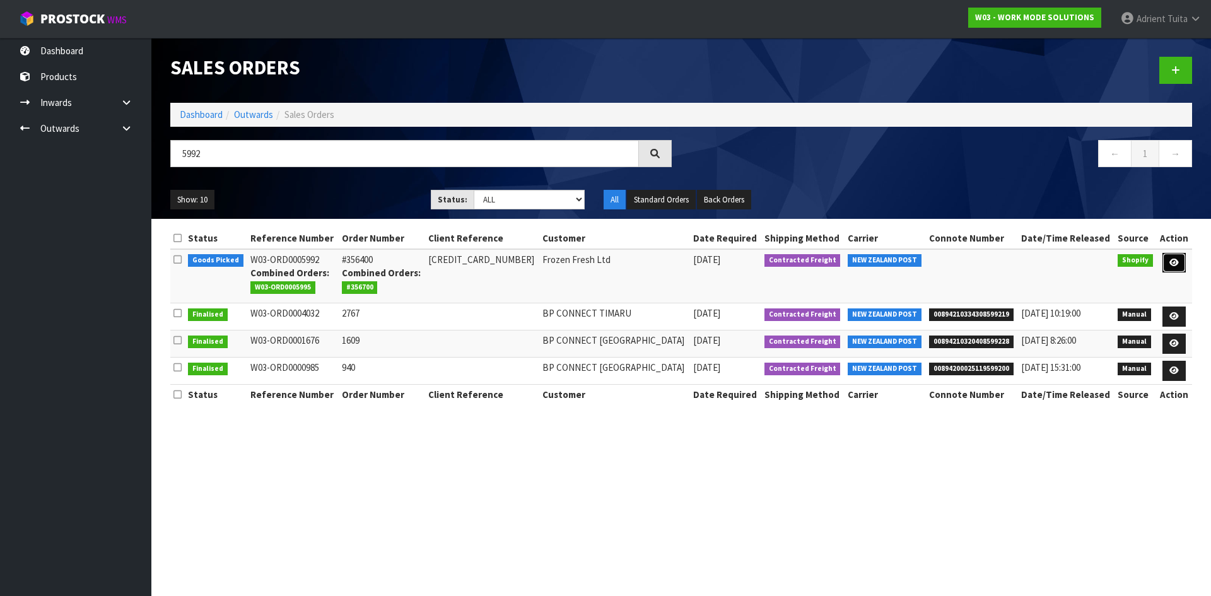
click at [1170, 260] on icon at bounding box center [1174, 263] width 9 height 8
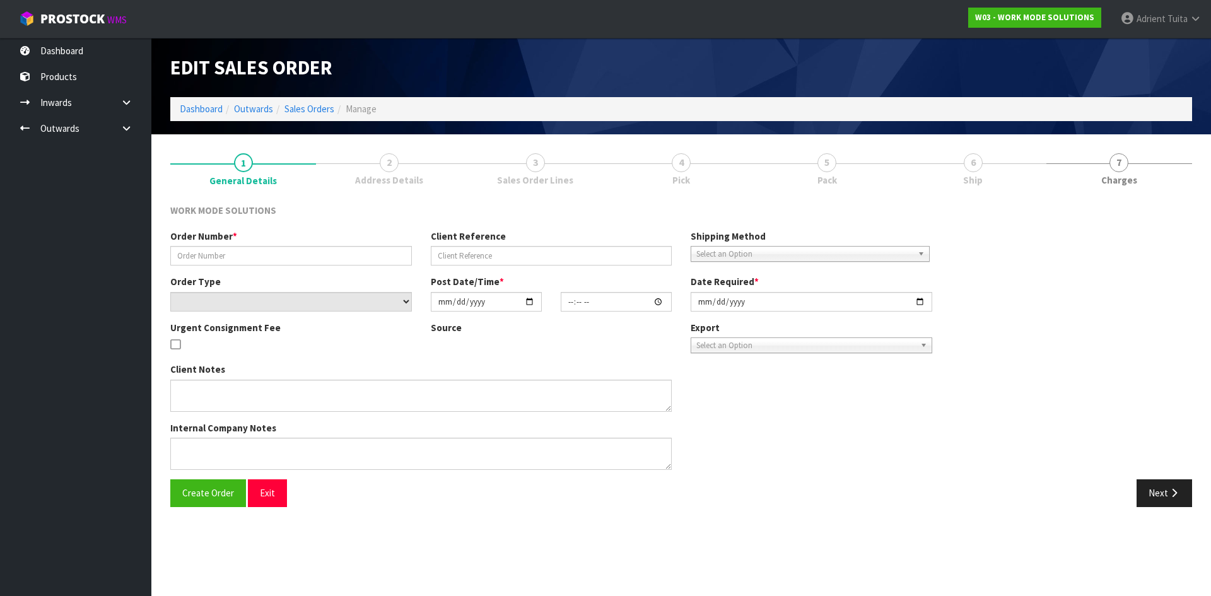
type input "#356400"
type input "5711852896411"
select select "number:0"
type input "2025-08-04"
type input "13:13:53.000"
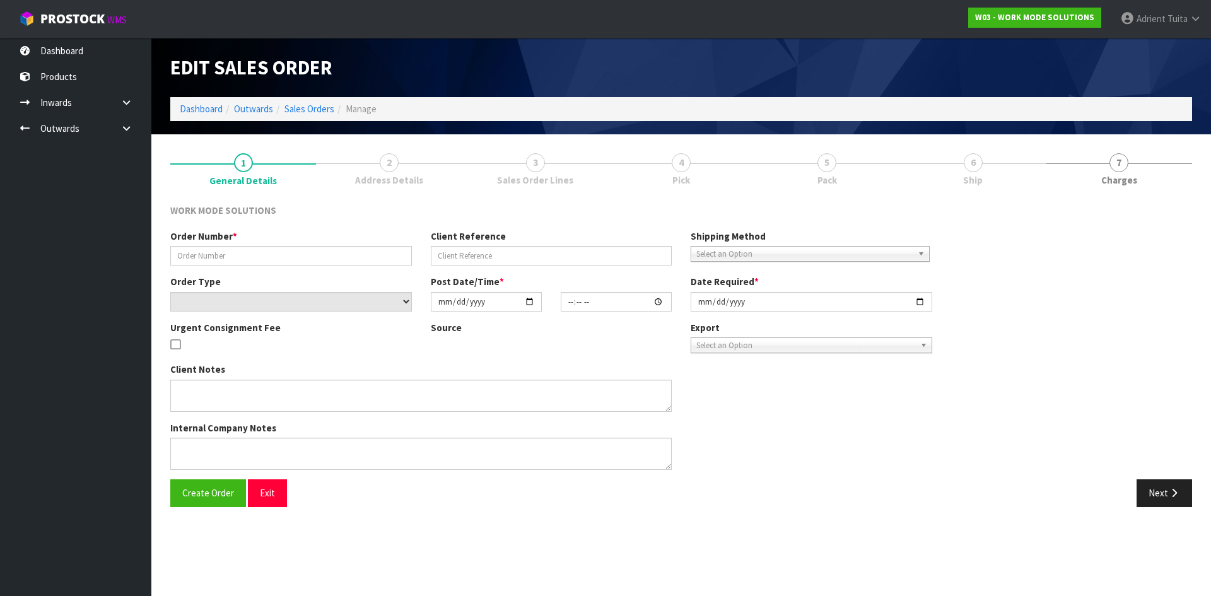
type input "[DATE]"
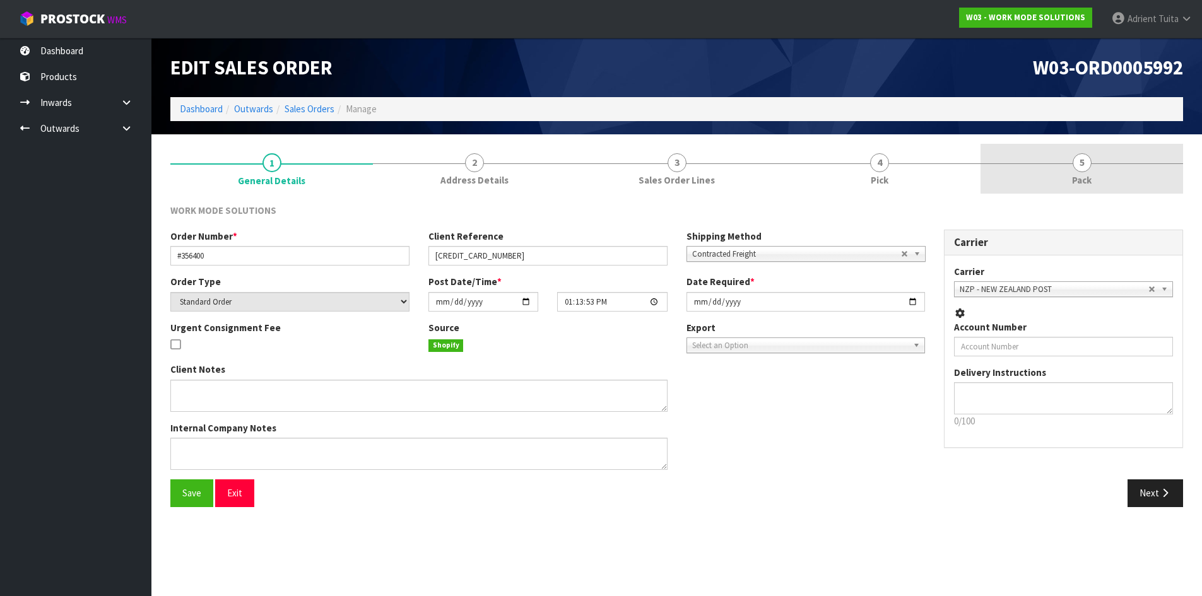
click at [1140, 163] on div at bounding box center [1081, 163] width 203 height 1
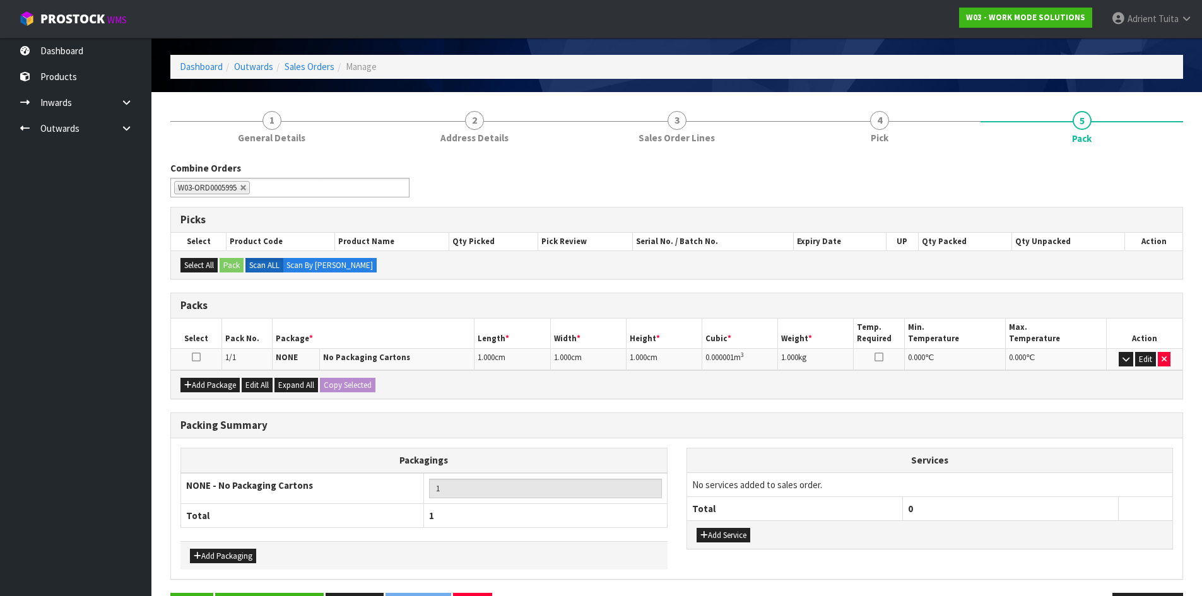
scroll to position [85, 0]
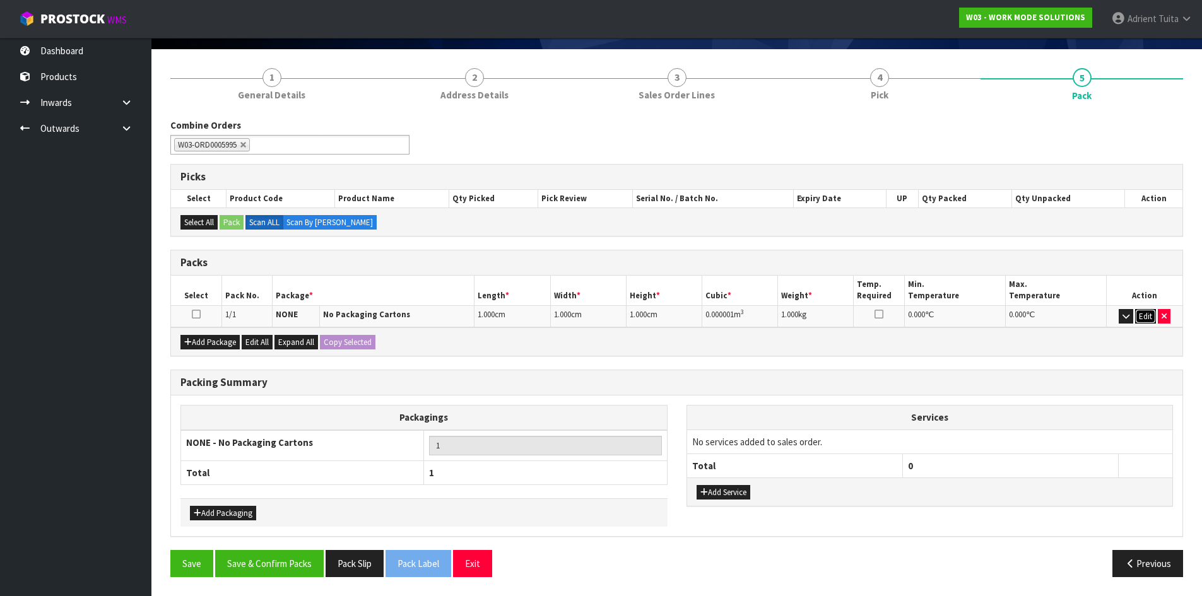
click at [1146, 319] on button "Edit" at bounding box center [1145, 316] width 21 height 15
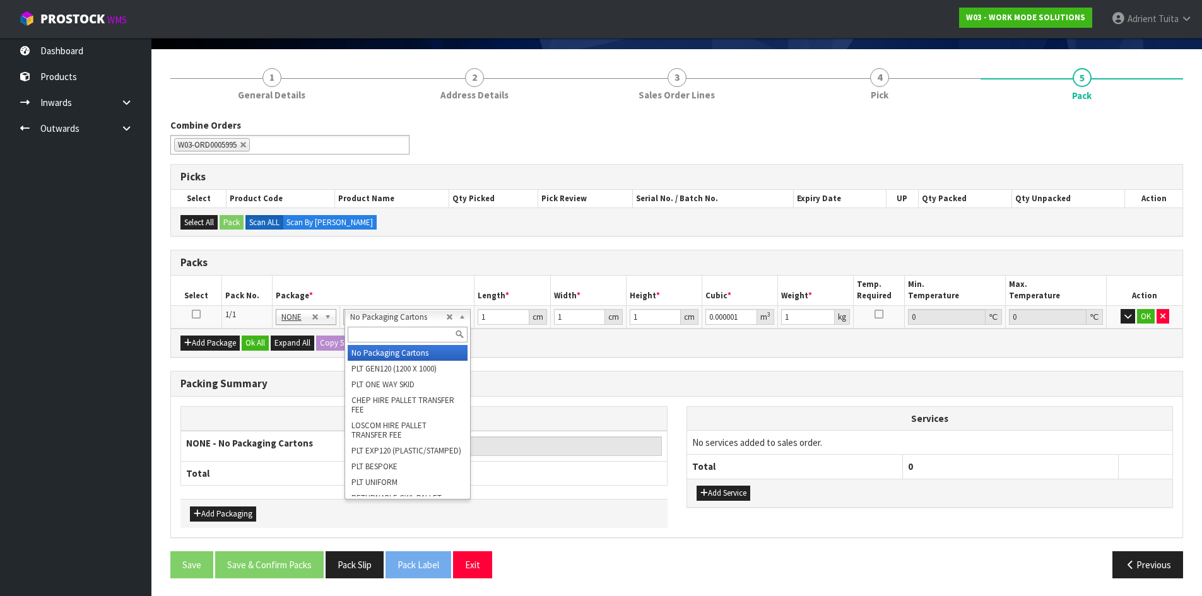
click at [425, 329] on input "text" at bounding box center [408, 335] width 120 height 16
type input "CTN5"
type input "43"
type input "33"
type input "25.5"
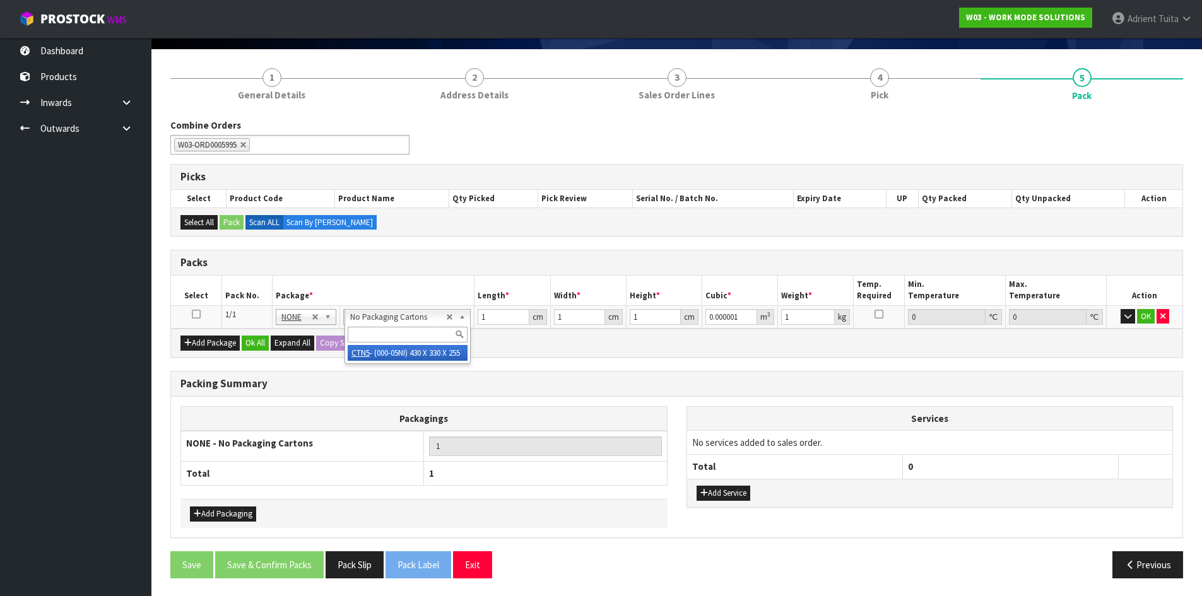
type input "0.036185"
type input "0.9"
click at [477, 322] on td "43 cm" at bounding box center [512, 316] width 76 height 23
click at [482, 320] on input "43" at bounding box center [503, 317] width 51 height 16
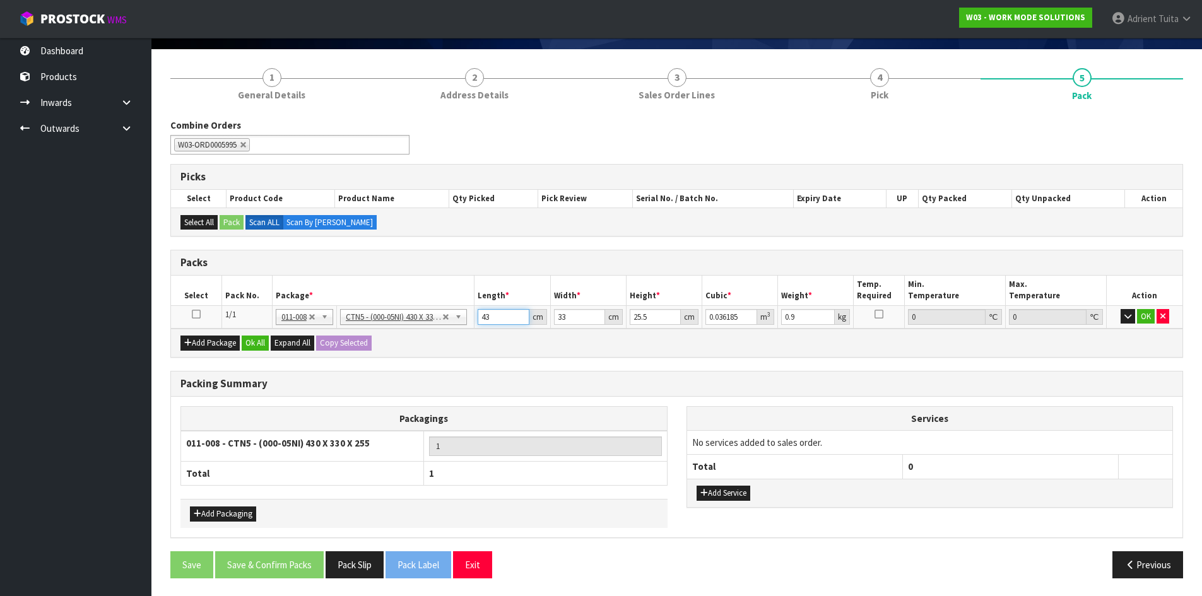
click at [482, 320] on input "43" at bounding box center [503, 317] width 51 height 16
type input "4"
type input "0.003366"
type input "44"
type input "0.037026"
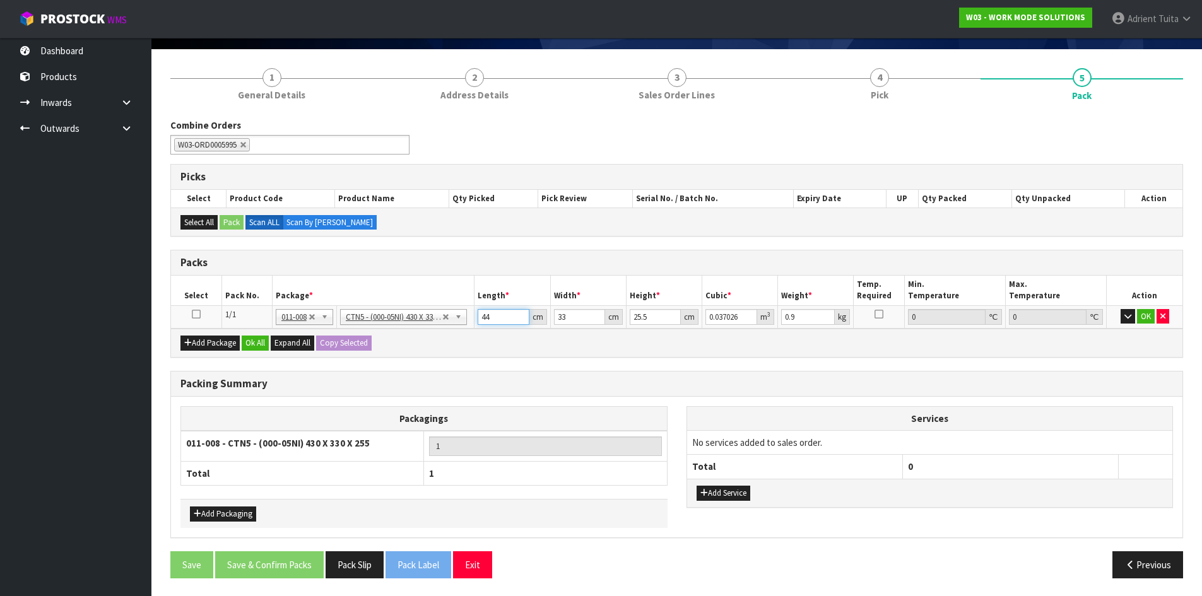
type input "44"
type input "3"
type input "0.003366"
type input "35"
type input "0.03927"
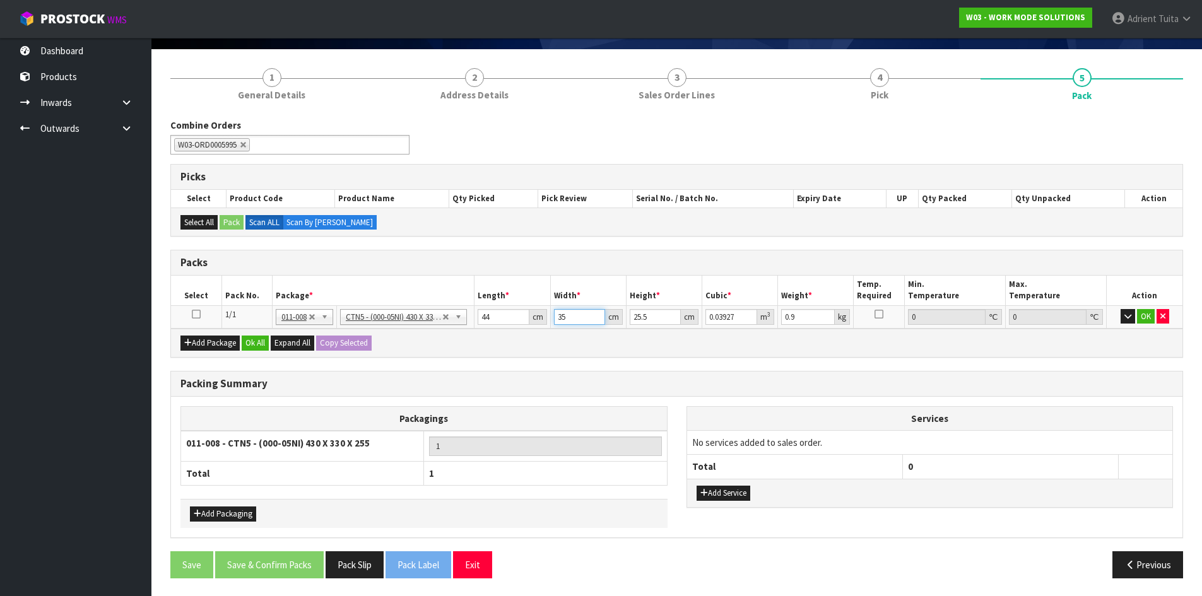
type input "35"
type input "2"
type input "0.00308"
type input "28"
type input "0.04312"
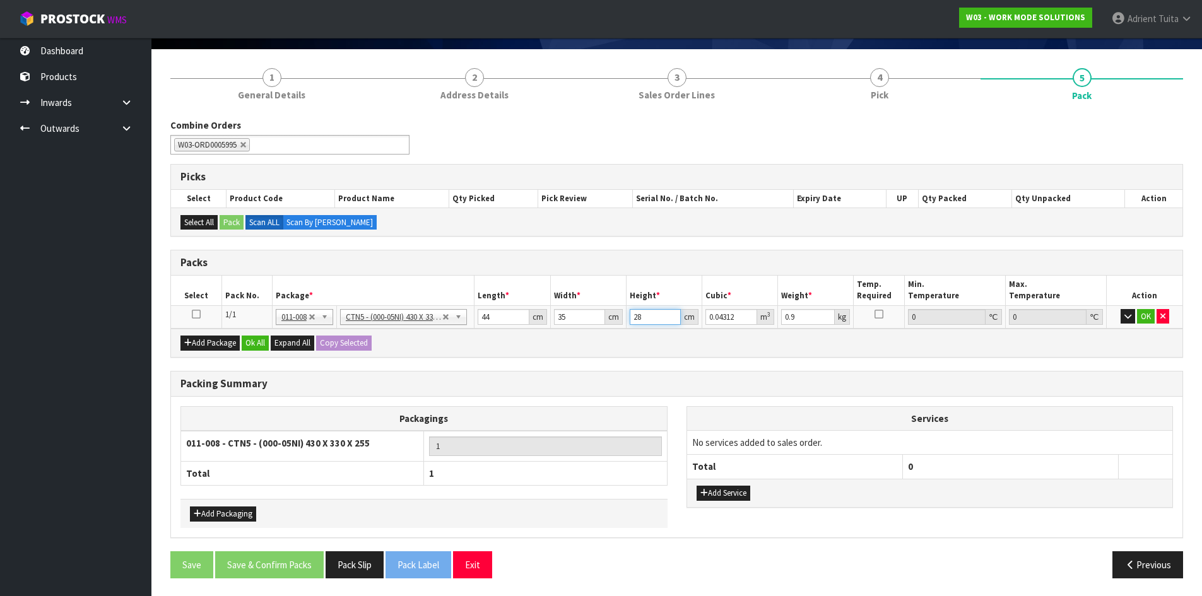
type input "28"
type input "3"
click at [1144, 312] on button "OK" at bounding box center [1146, 316] width 18 height 15
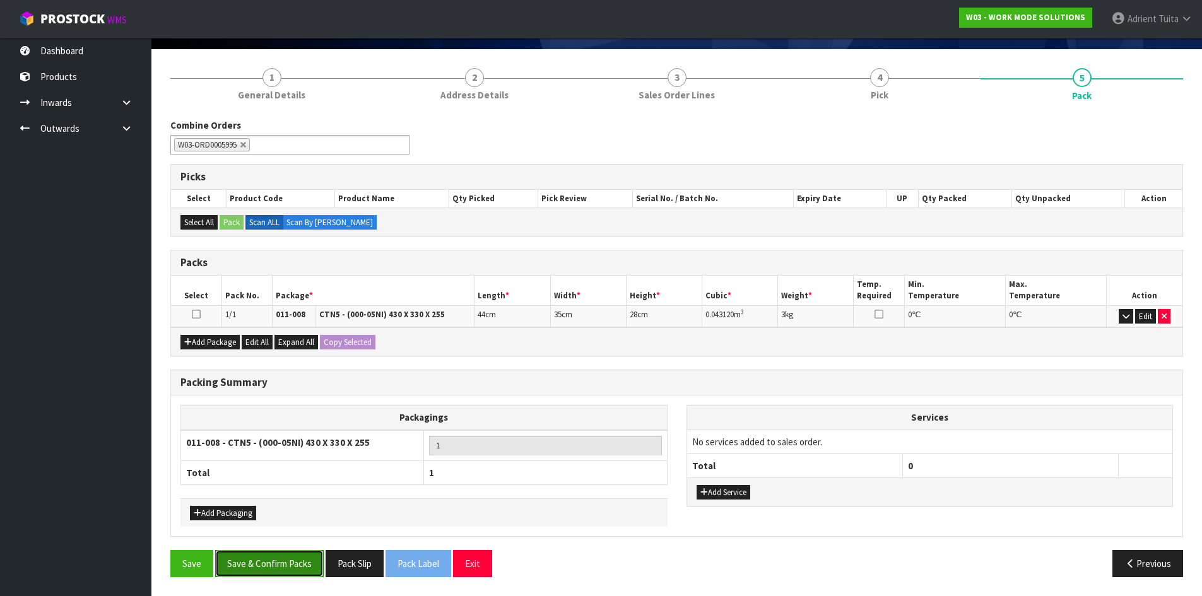
click at [286, 562] on button "Save & Confirm Packs" at bounding box center [269, 563] width 109 height 27
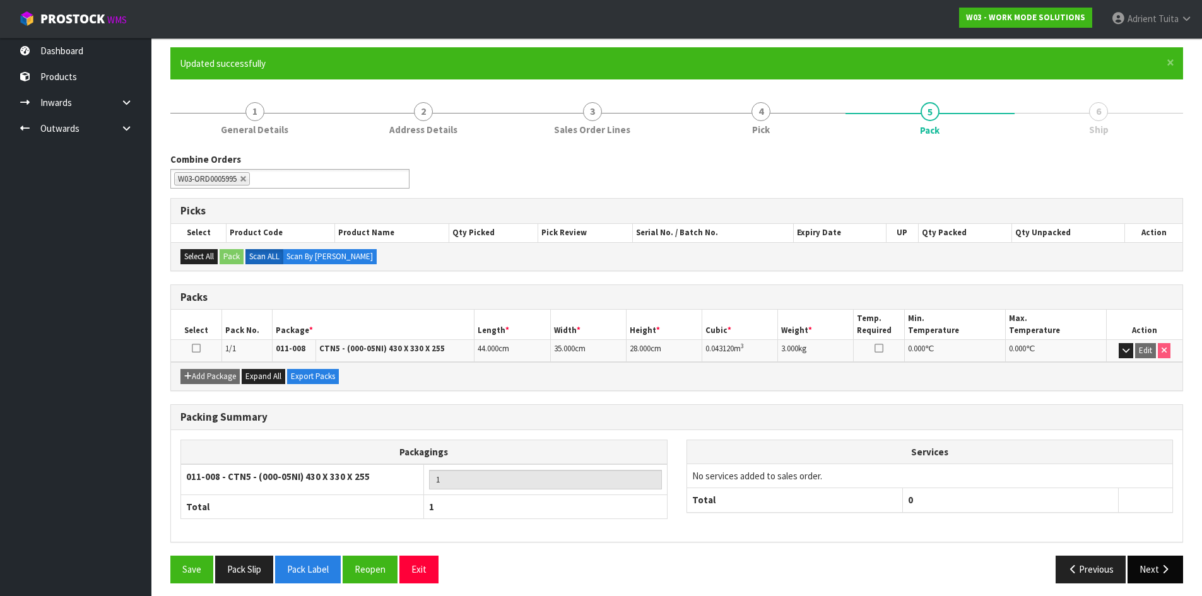
scroll to position [103, 0]
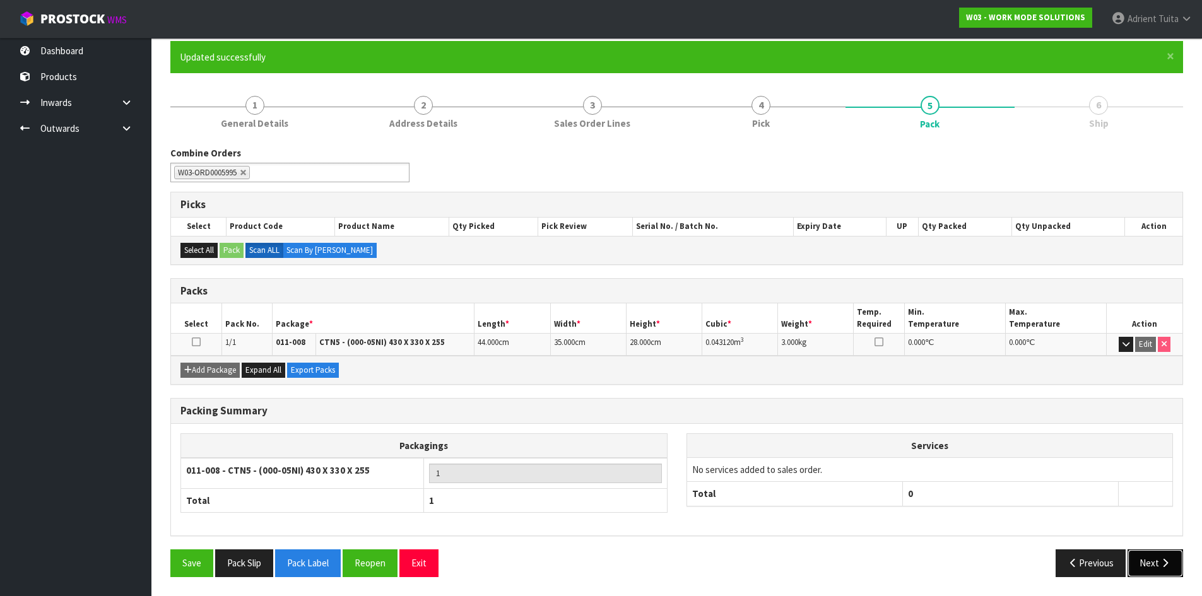
click at [1160, 561] on icon "button" at bounding box center [1165, 562] width 12 height 9
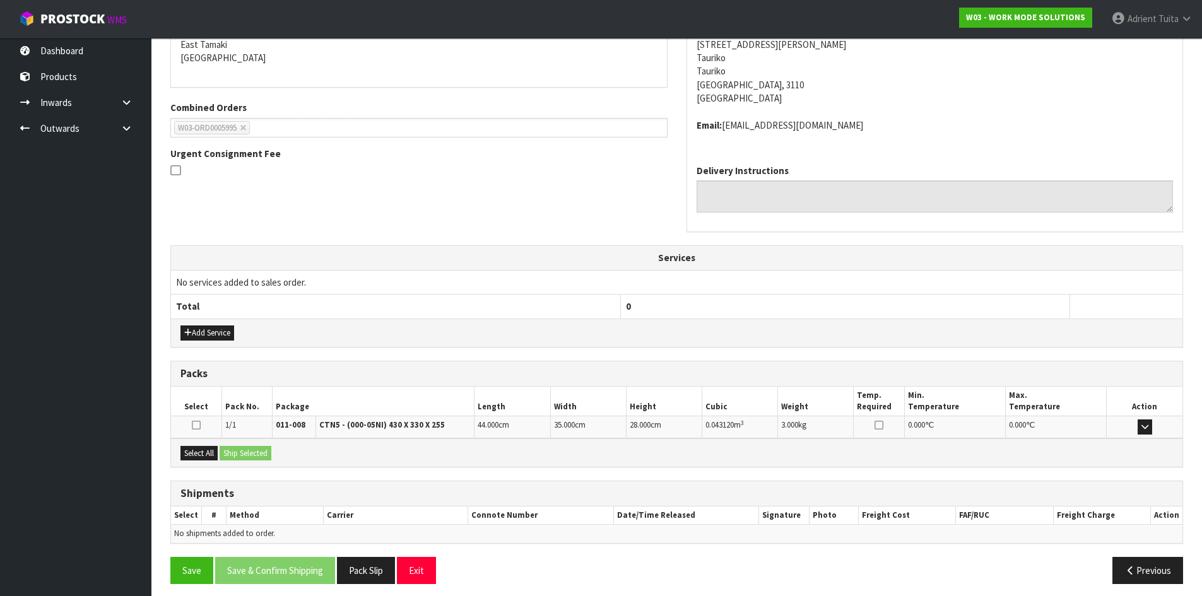
scroll to position [281, 0]
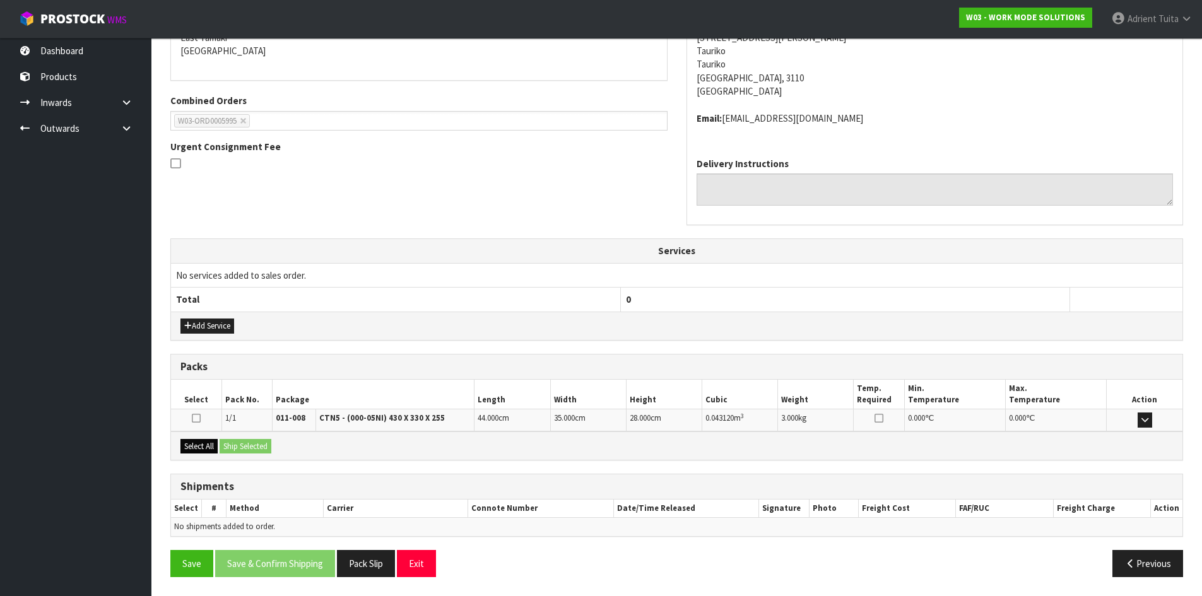
drag, startPoint x: 213, startPoint y: 454, endPoint x: 216, endPoint y: 448, distance: 6.8
click at [214, 452] on div "Select All Ship Selected" at bounding box center [676, 446] width 1011 height 28
click at [217, 447] on button "Select All" at bounding box center [198, 446] width 37 height 15
click at [243, 443] on button "Ship Selected" at bounding box center [246, 446] width 52 height 15
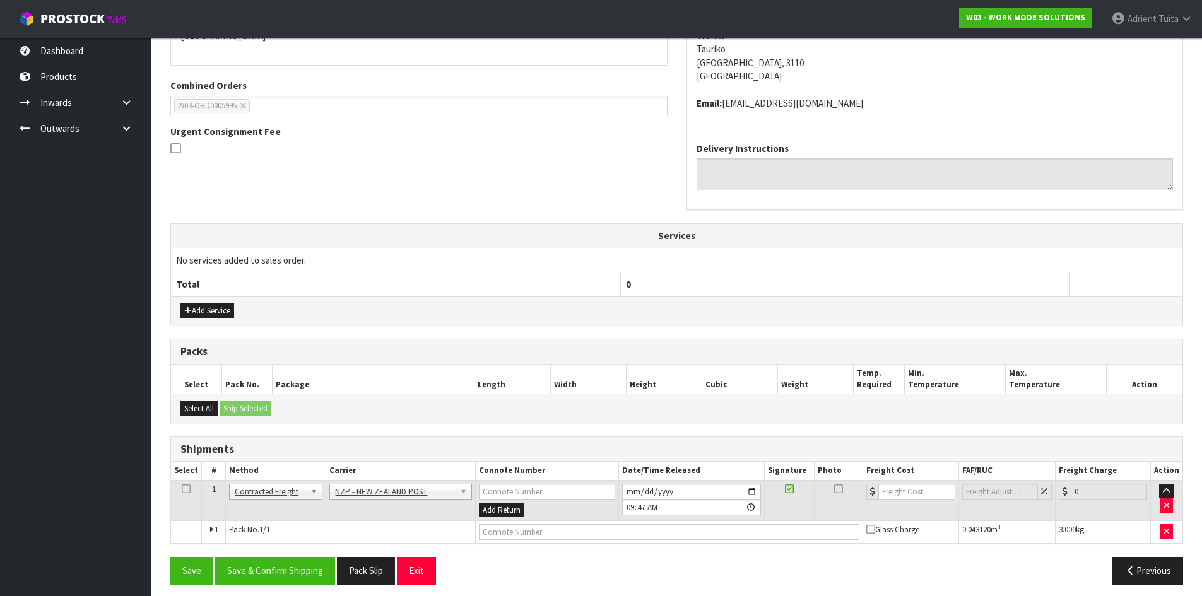
scroll to position [303, 0]
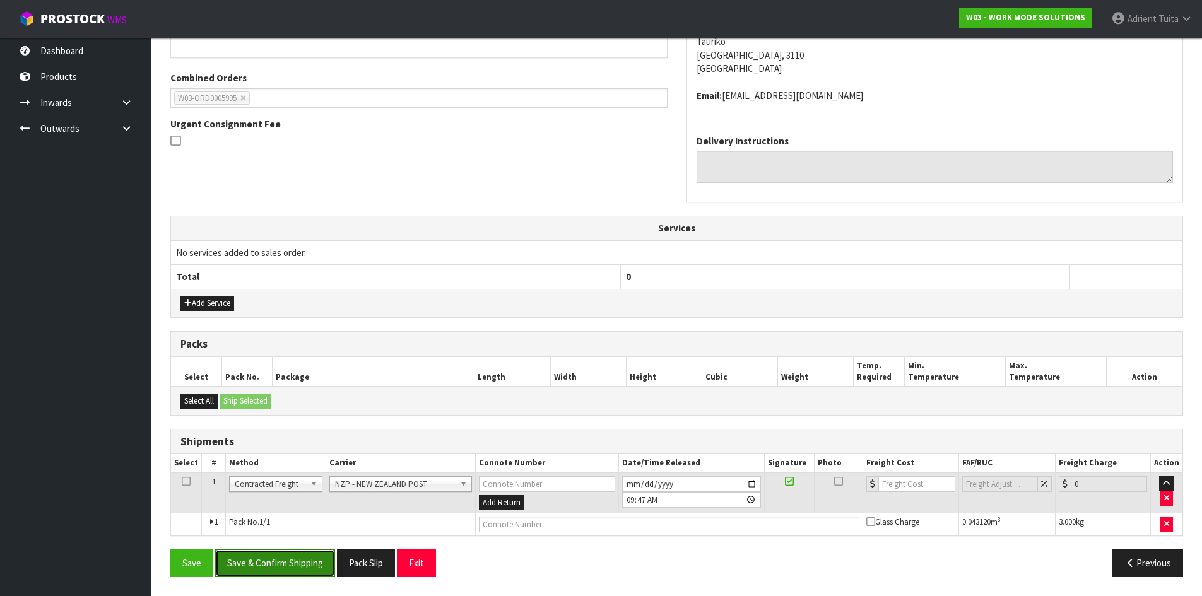
click at [279, 561] on button "Save & Confirm Shipping" at bounding box center [275, 563] width 120 height 27
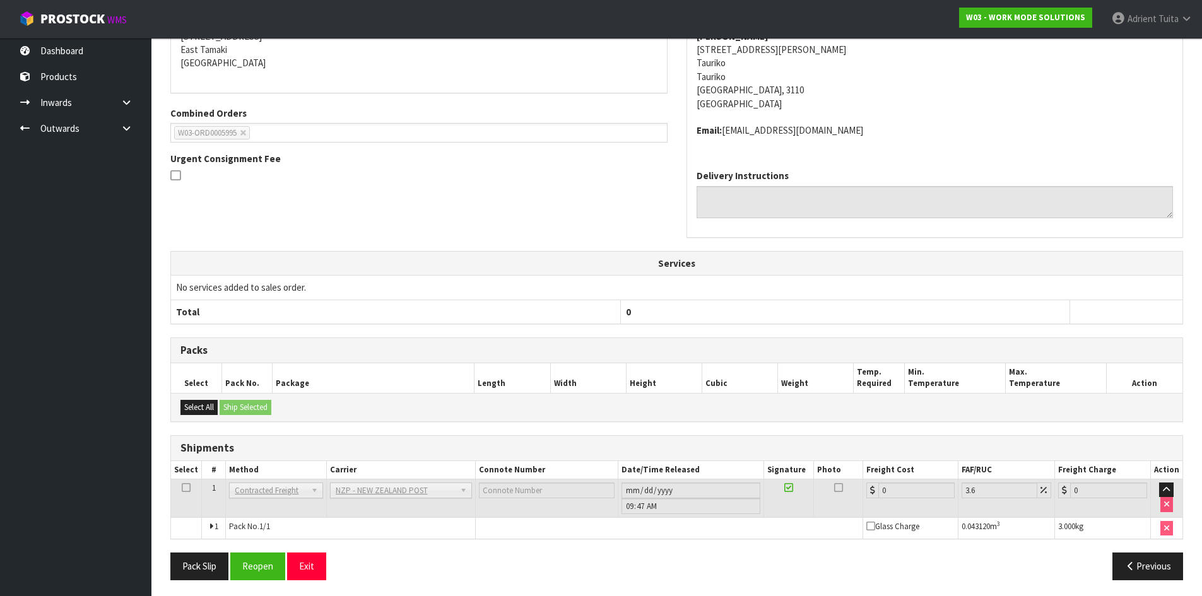
scroll to position [285, 0]
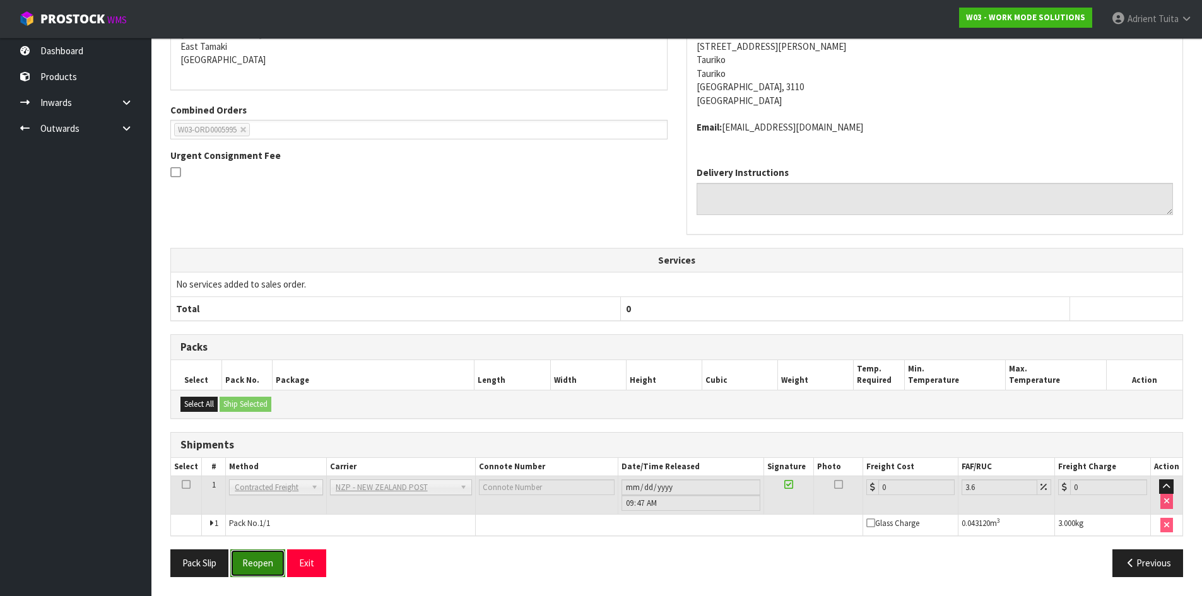
click at [266, 572] on button "Reopen" at bounding box center [257, 563] width 55 height 27
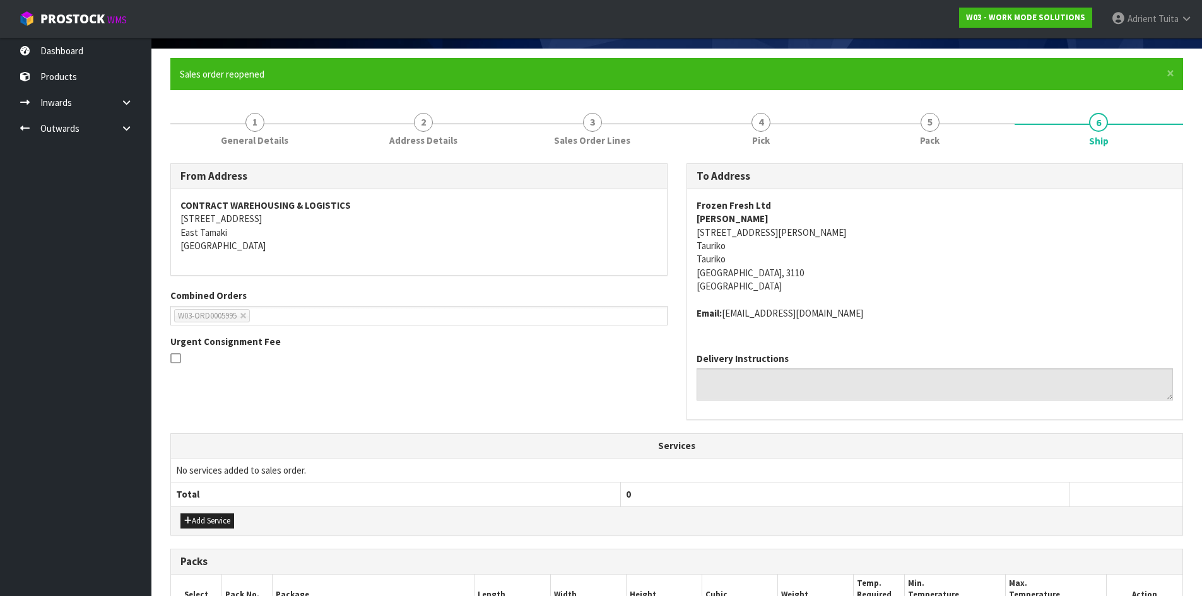
scroll to position [315, 0]
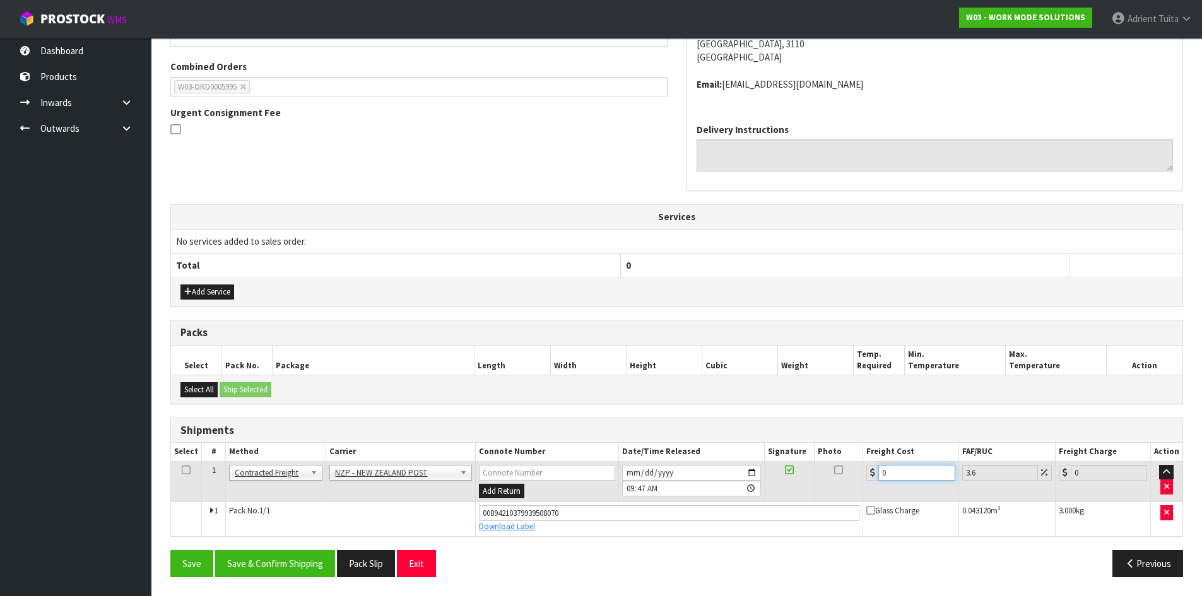
click at [896, 473] on input "0" at bounding box center [916, 473] width 76 height 16
type input "8"
type input "8.29"
type input "8.4"
type input "8.7"
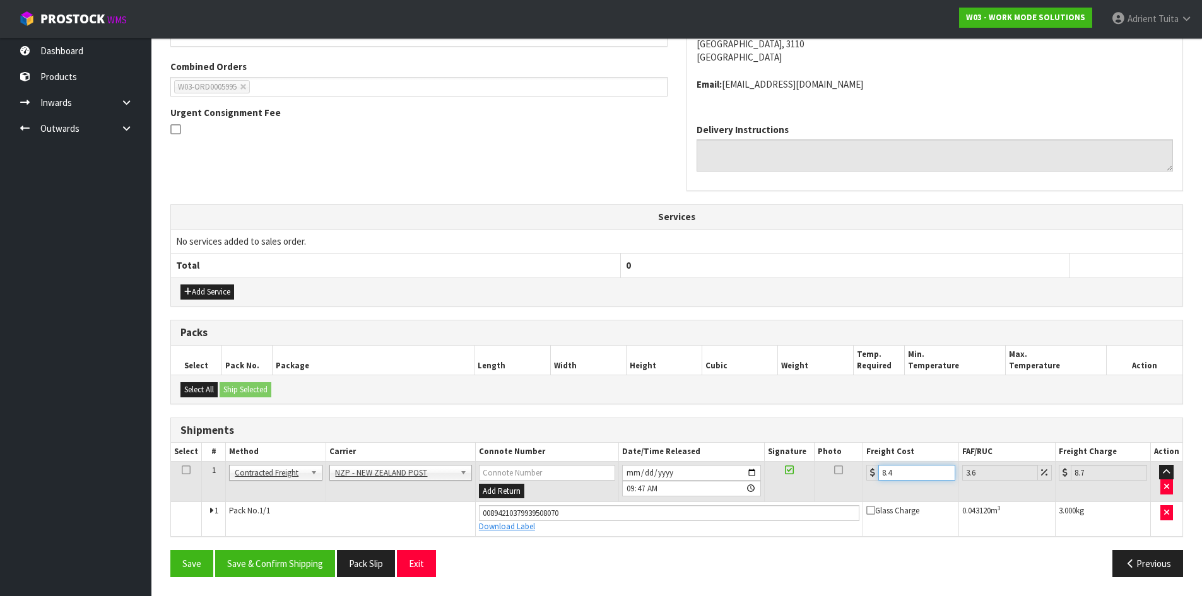
type input "8.45"
type input "8.75"
type input "8.45"
click at [281, 566] on button "Save & Confirm Shipping" at bounding box center [275, 563] width 120 height 27
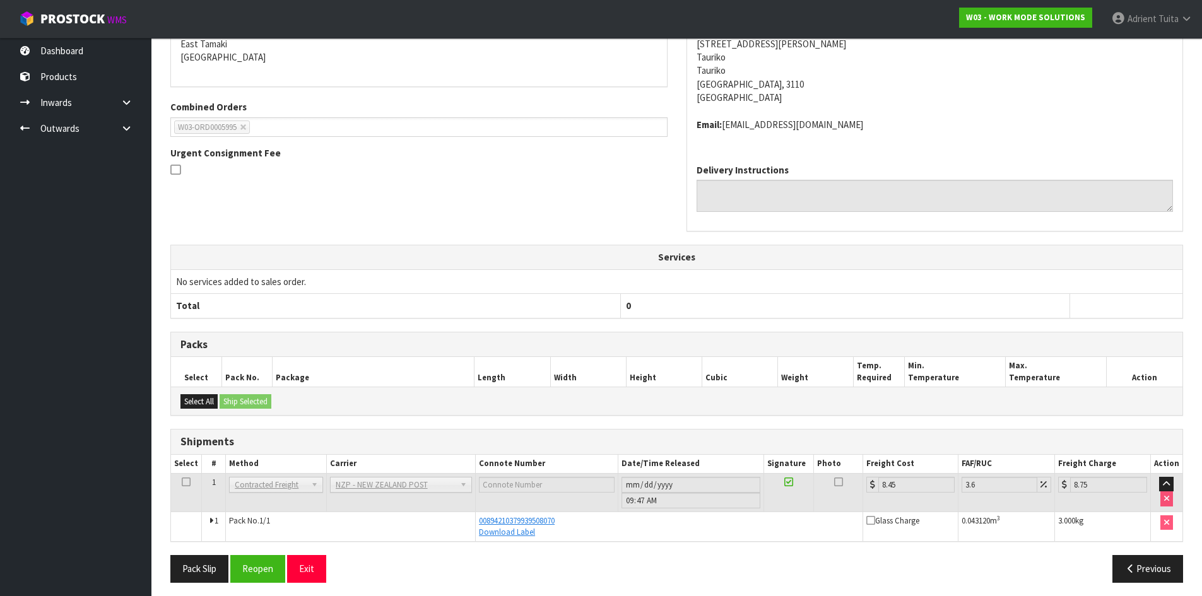
scroll to position [280, 0]
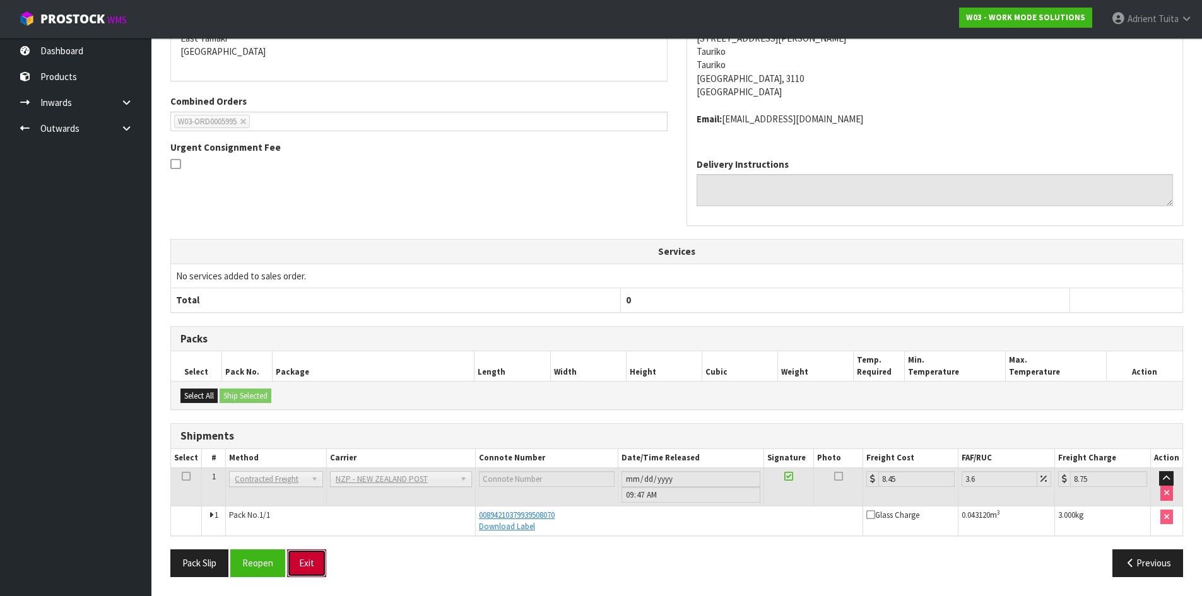
click at [312, 557] on button "Exit" at bounding box center [306, 563] width 39 height 27
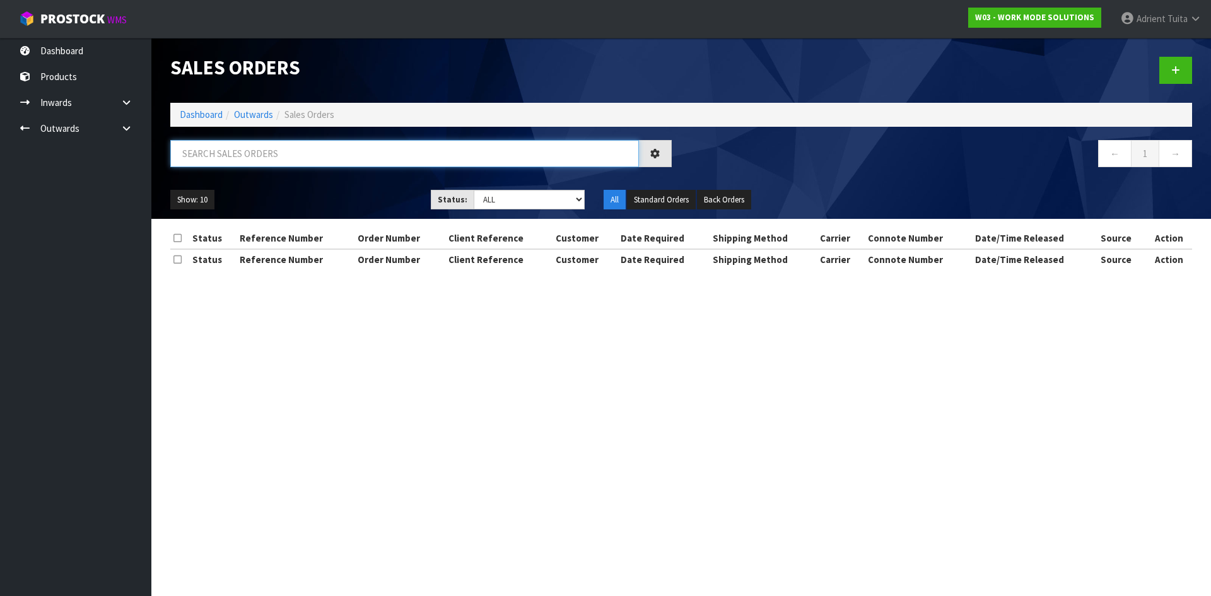
click at [292, 144] on input "text" at bounding box center [404, 153] width 469 height 27
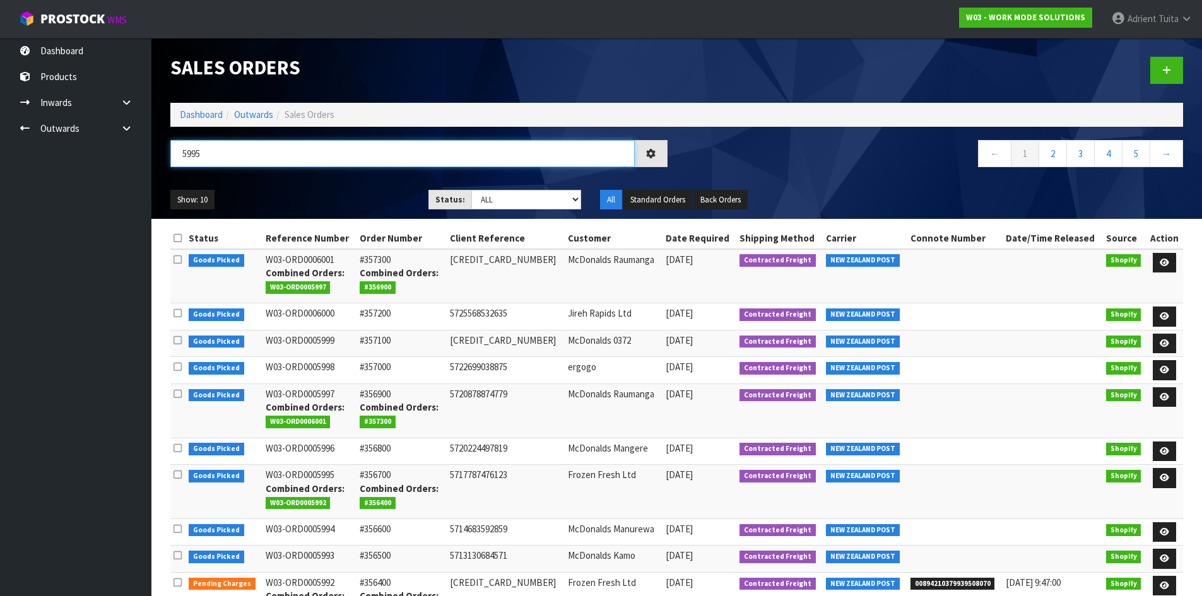
type input "5995"
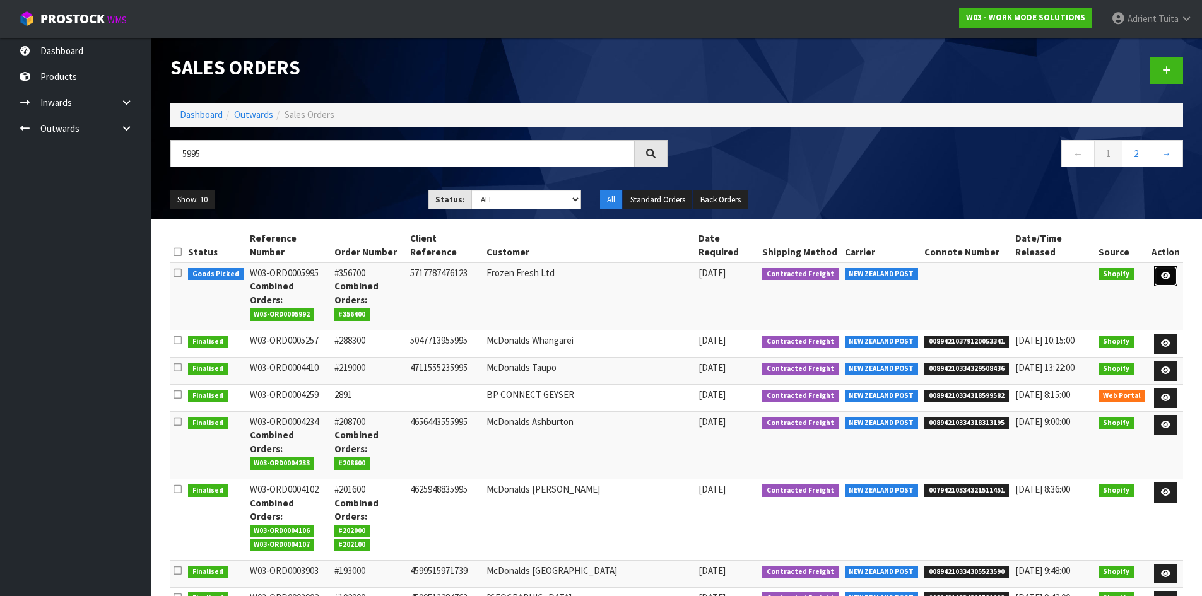
click at [1158, 267] on link at bounding box center [1165, 276] width 23 height 20
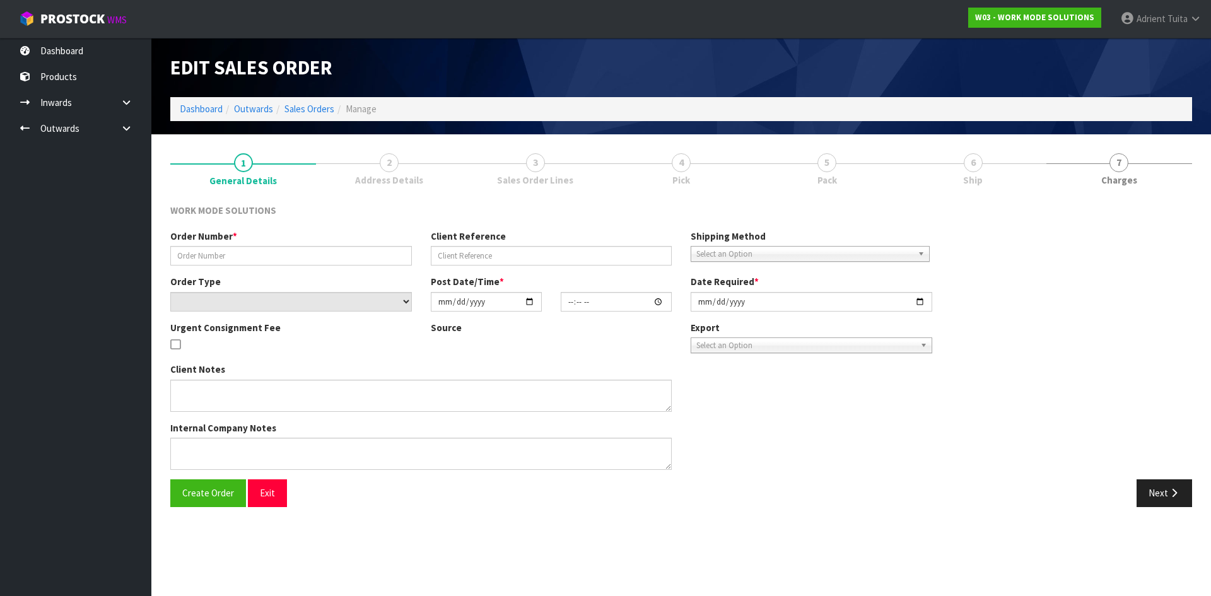
type input "#356700"
type input "5717787476123"
select select "number:0"
type input "2025-08-08"
type input "11:46:19.000"
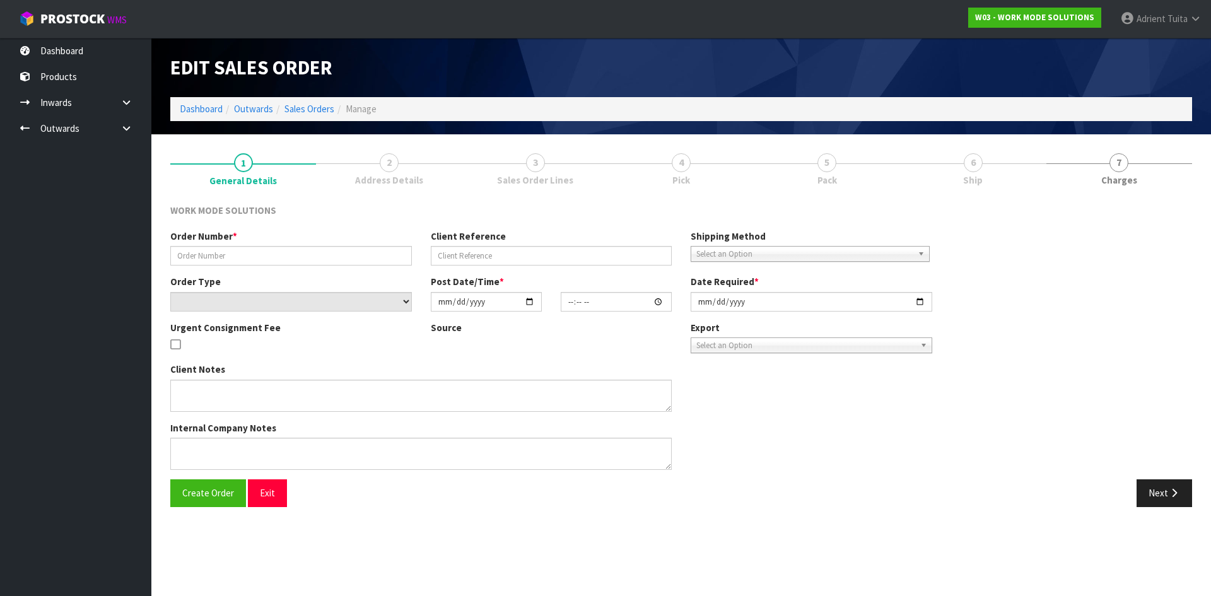
type input "[DATE]"
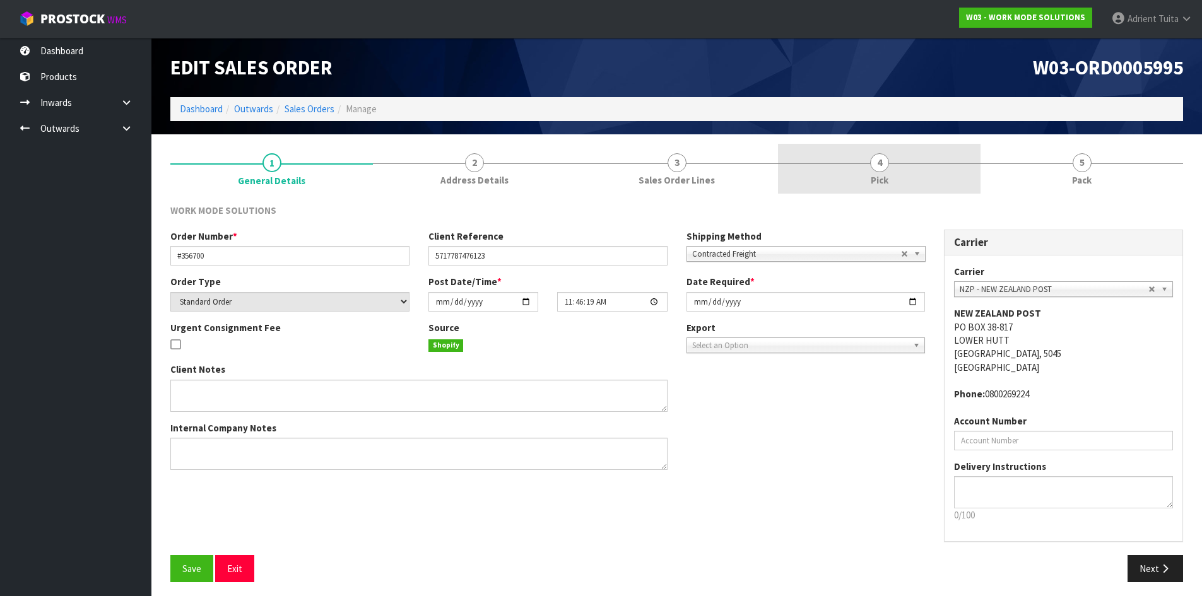
click at [900, 147] on link "4 Pick" at bounding box center [879, 169] width 203 height 50
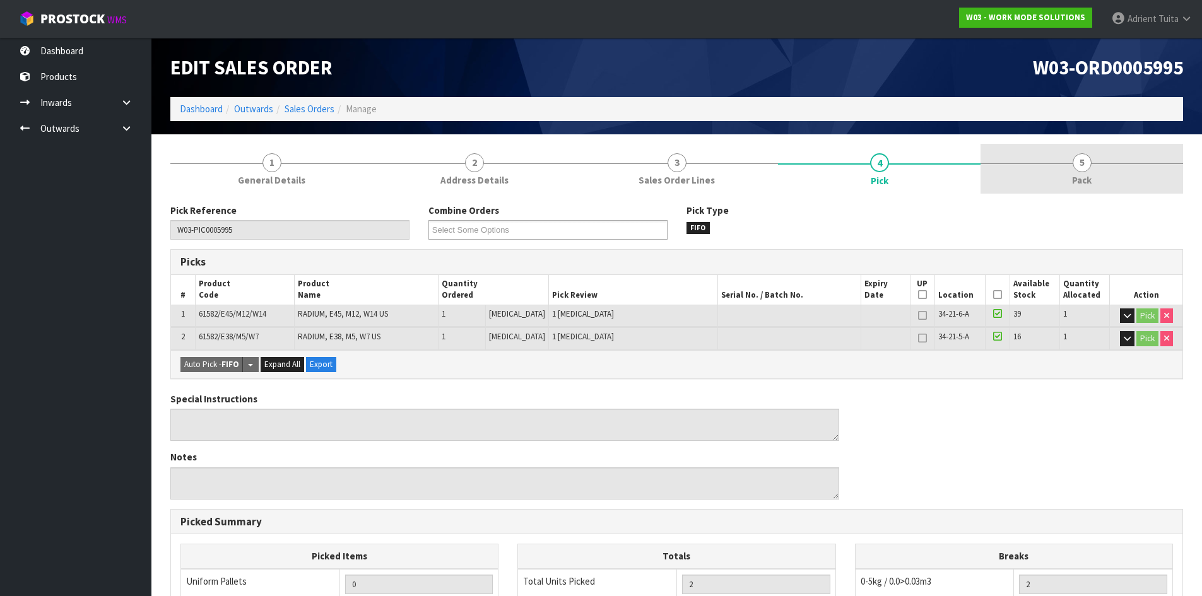
click at [1100, 179] on link "5 Pack" at bounding box center [1081, 169] width 203 height 50
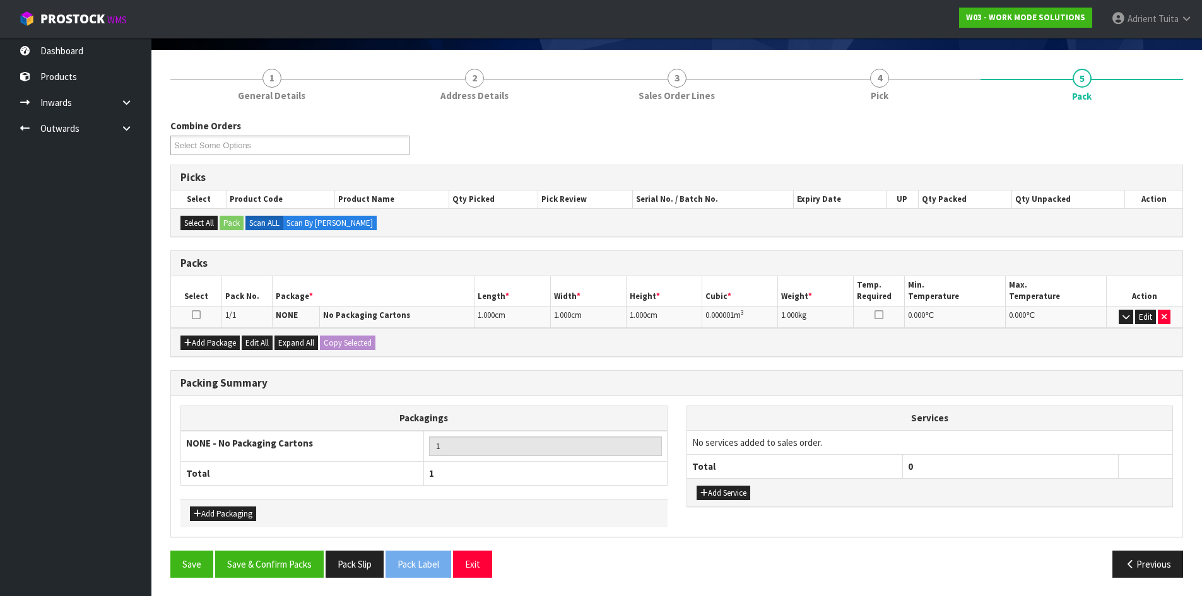
scroll to position [85, 0]
click at [1148, 321] on button "Edit" at bounding box center [1145, 316] width 21 height 15
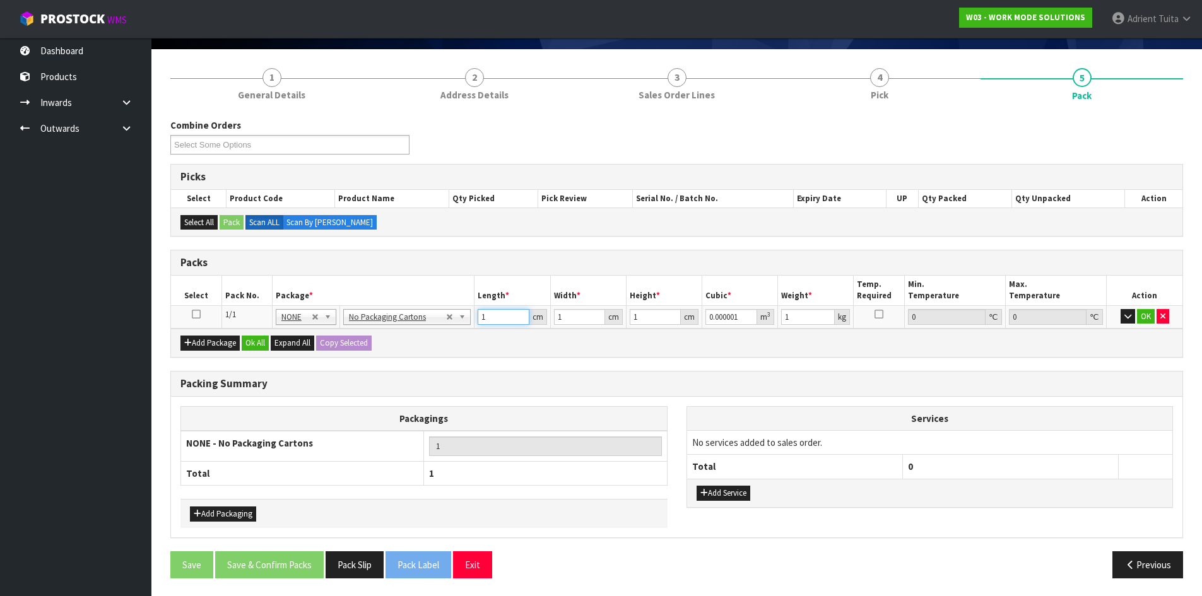
click at [489, 317] on input "1" at bounding box center [503, 317] width 51 height 16
type input "0"
type input "4"
type input "0.000004"
type input "44"
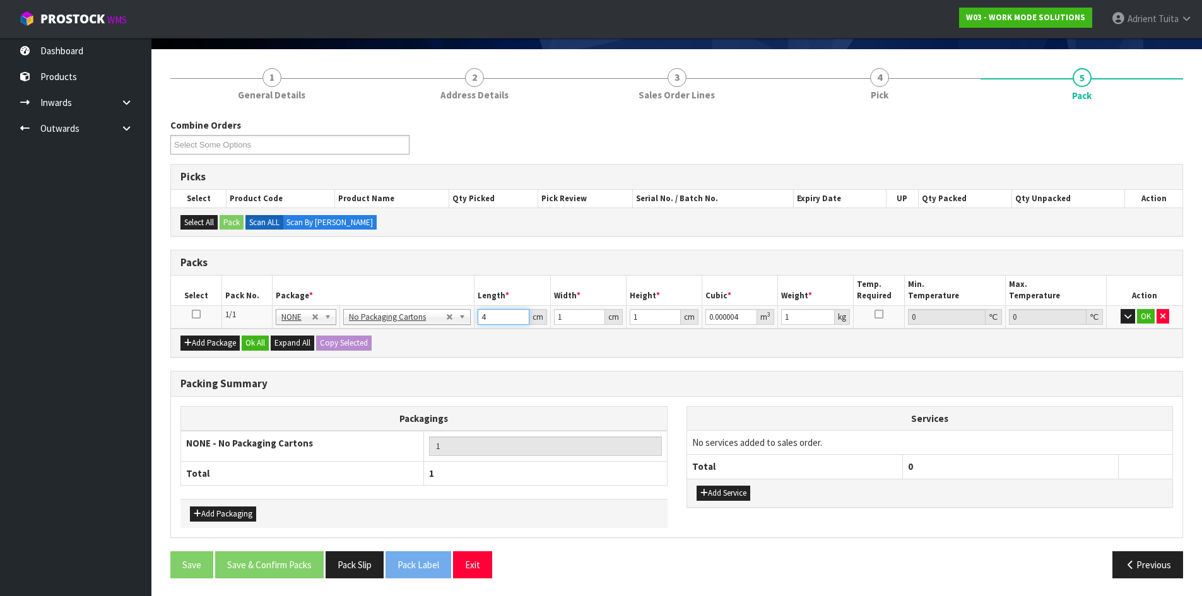
type input "0.000044"
type input "44"
type input "3"
type input "0.000132"
type input "35"
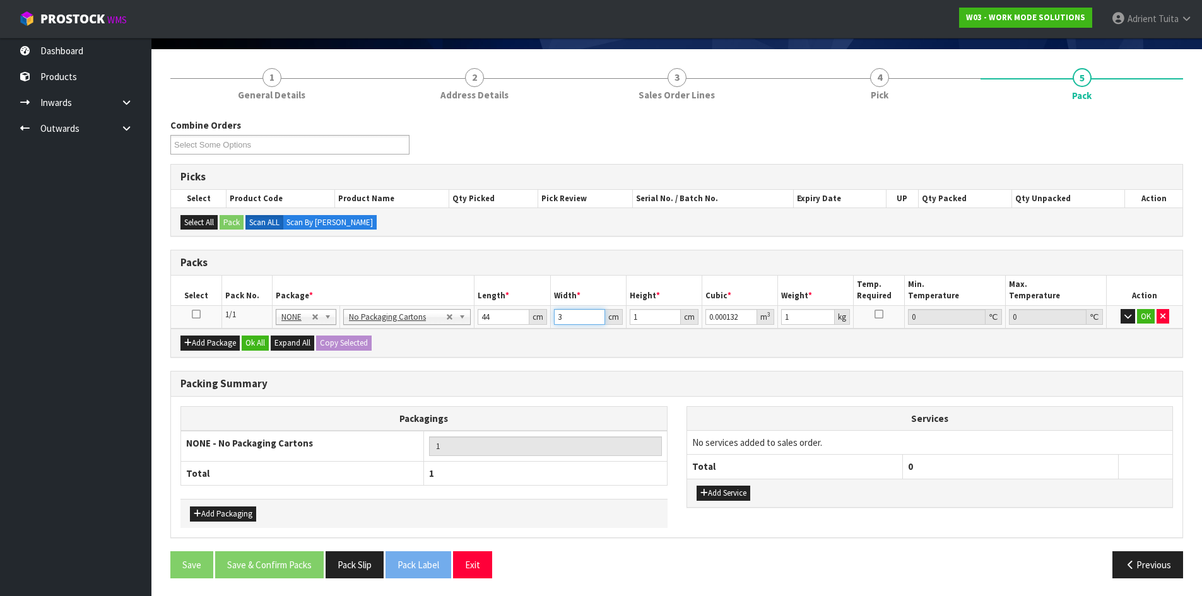
type input "0.00154"
type input "35"
type input "2"
type input "0.00308"
type input "28"
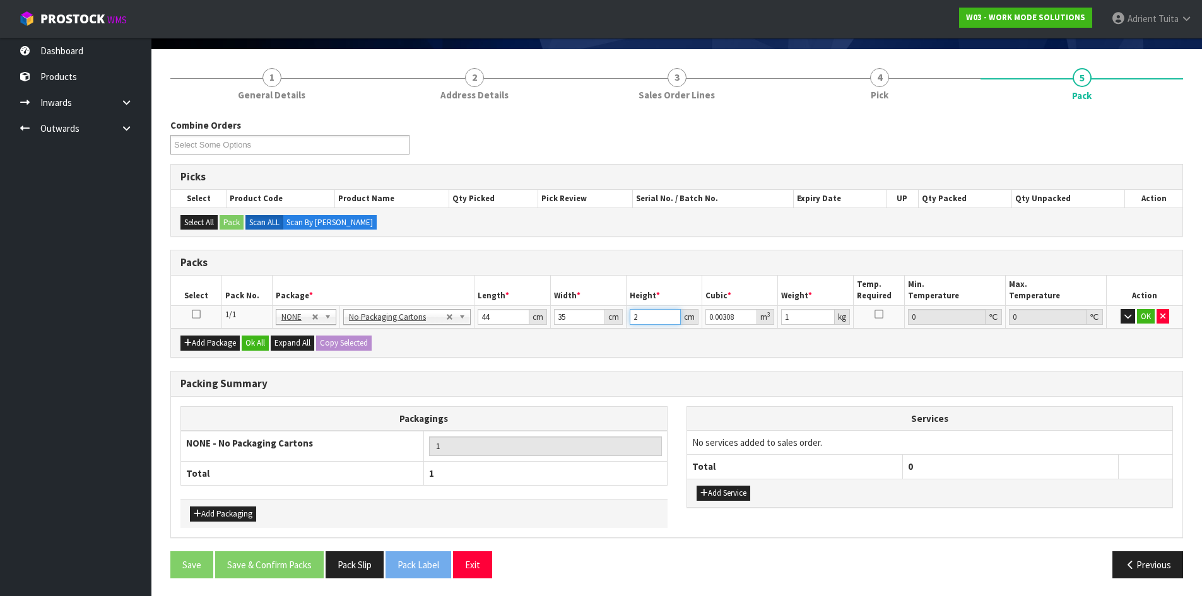
type input "0.04312"
type input "28"
type input "3"
click at [1144, 315] on button "OK" at bounding box center [1146, 316] width 18 height 15
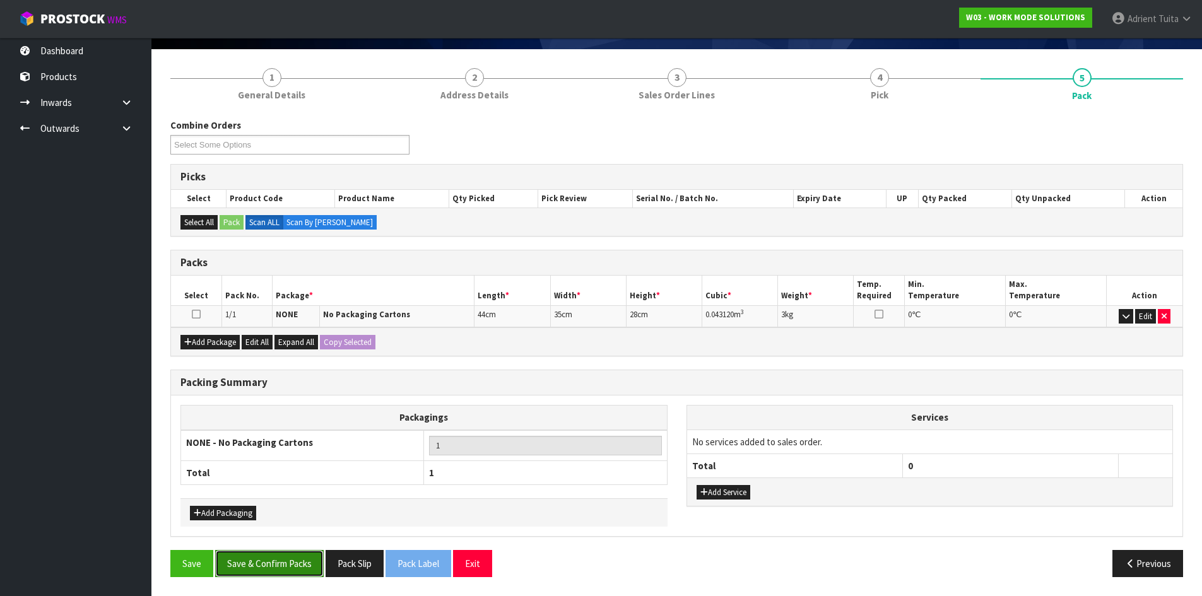
click at [291, 567] on button "Save & Confirm Packs" at bounding box center [269, 563] width 109 height 27
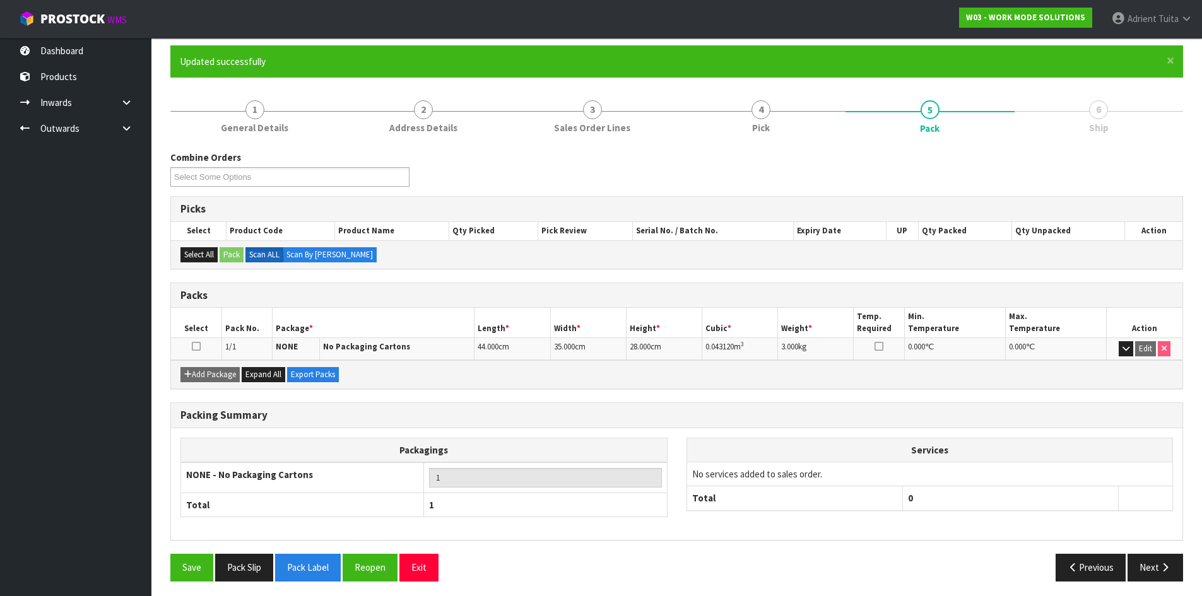
scroll to position [103, 0]
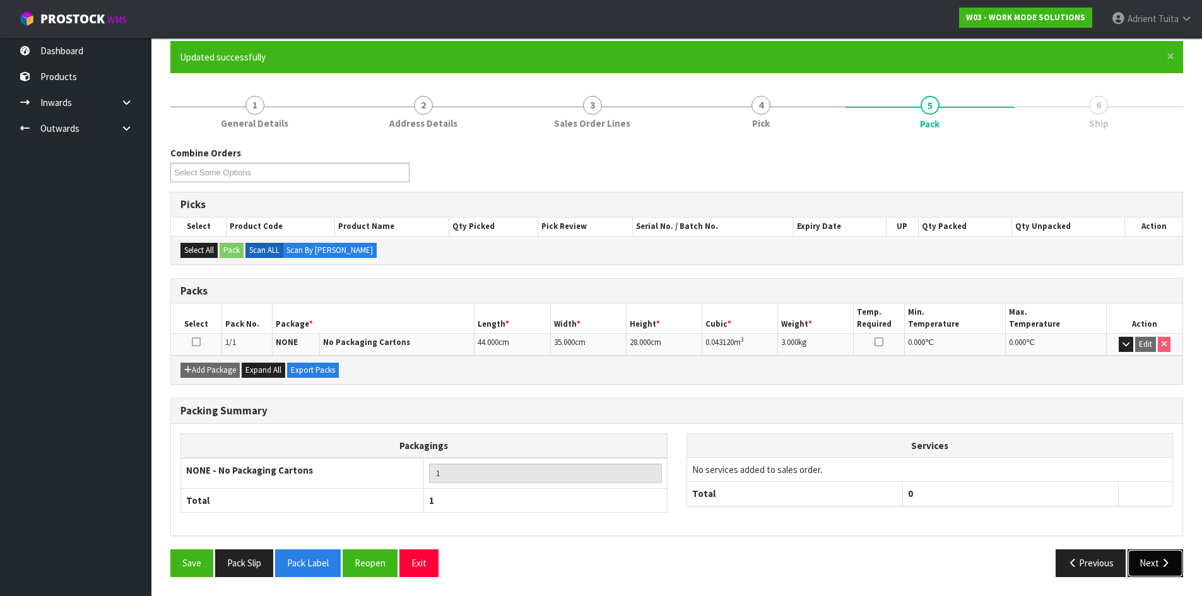
click at [1172, 558] on button "Next" at bounding box center [1155, 563] width 56 height 27
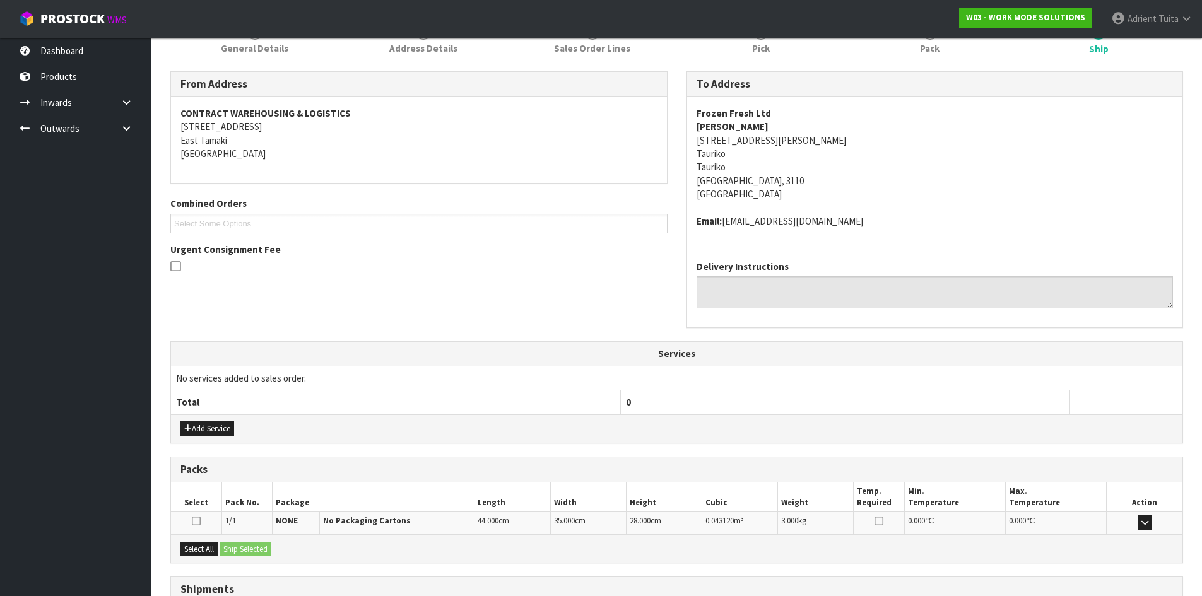
scroll to position [281, 0]
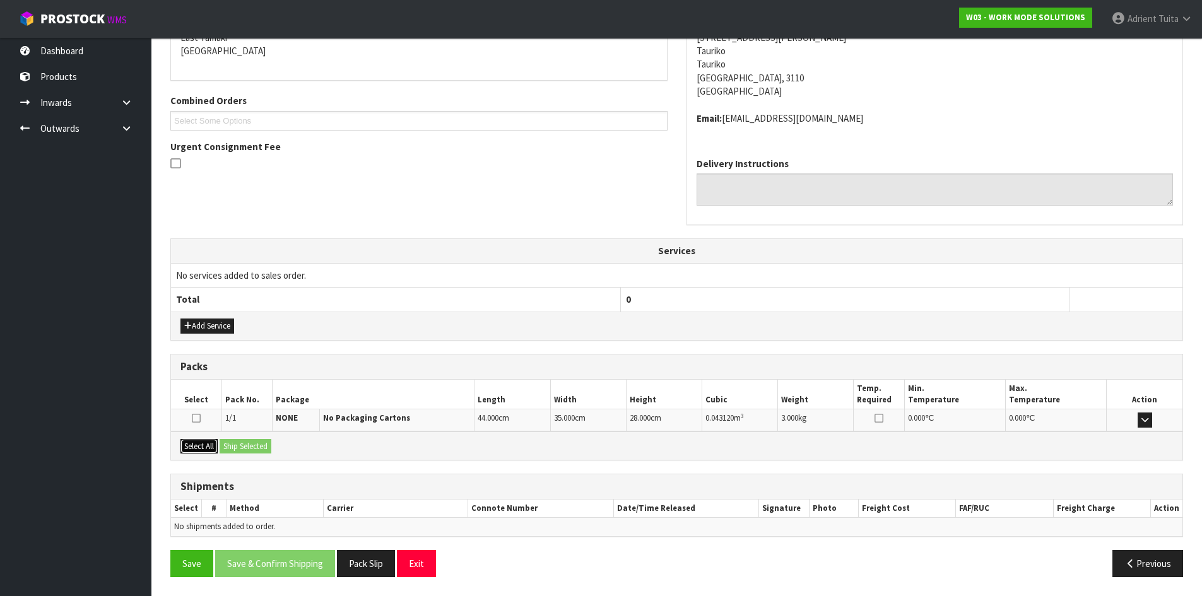
drag, startPoint x: 200, startPoint y: 447, endPoint x: 250, endPoint y: 441, distance: 50.2
click at [204, 447] on button "Select All" at bounding box center [198, 446] width 37 height 15
click at [253, 441] on button "Ship Selected" at bounding box center [246, 446] width 52 height 15
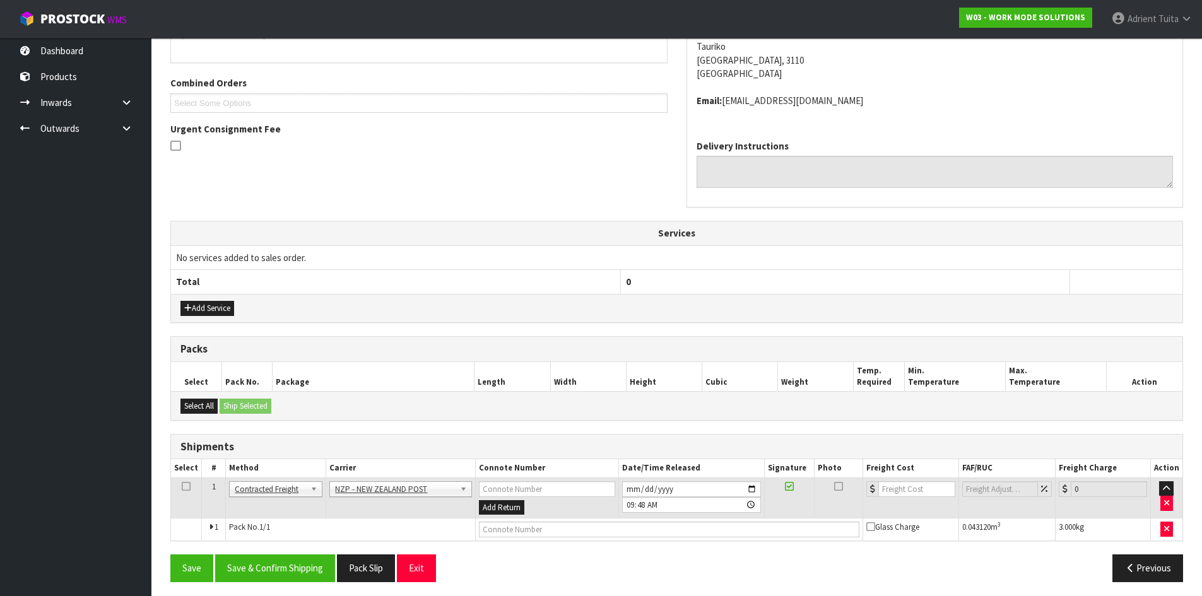
scroll to position [303, 0]
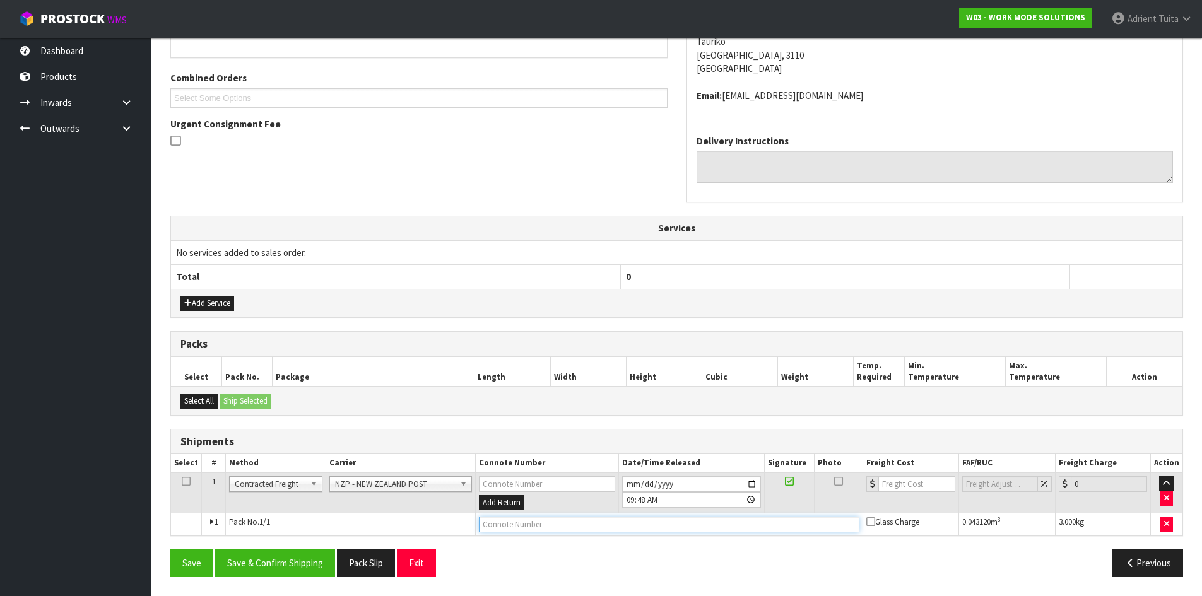
click at [534, 524] on input "text" at bounding box center [669, 525] width 381 height 16
type input "00894210379939508070"
click at [170, 550] on button "Save" at bounding box center [191, 563] width 43 height 27
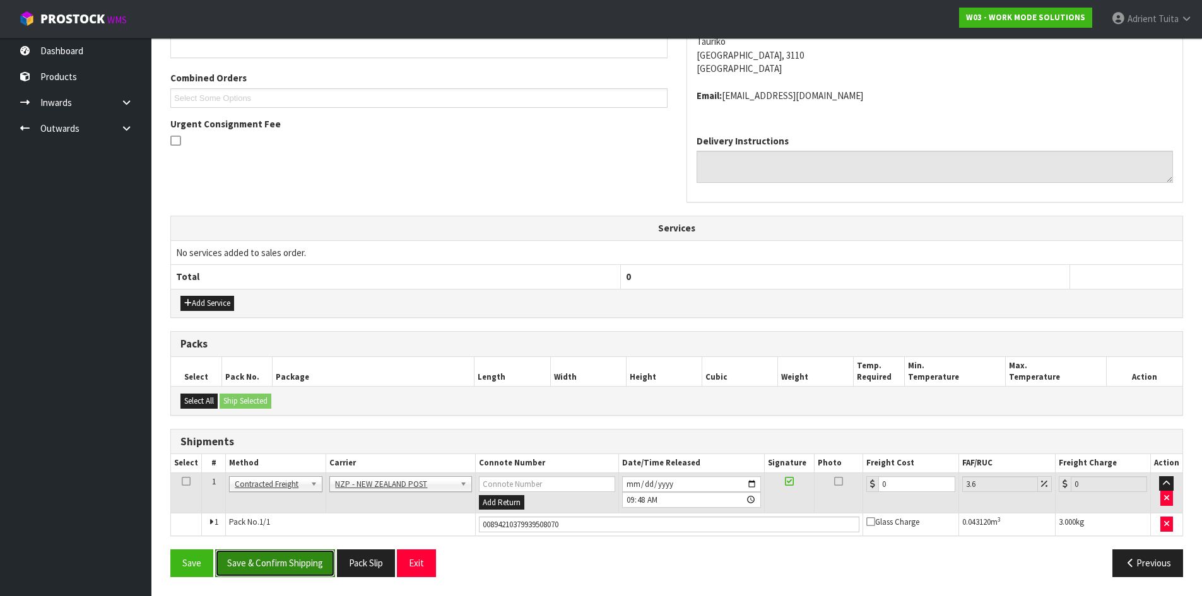
click at [280, 563] on button "Save & Confirm Shipping" at bounding box center [275, 563] width 120 height 27
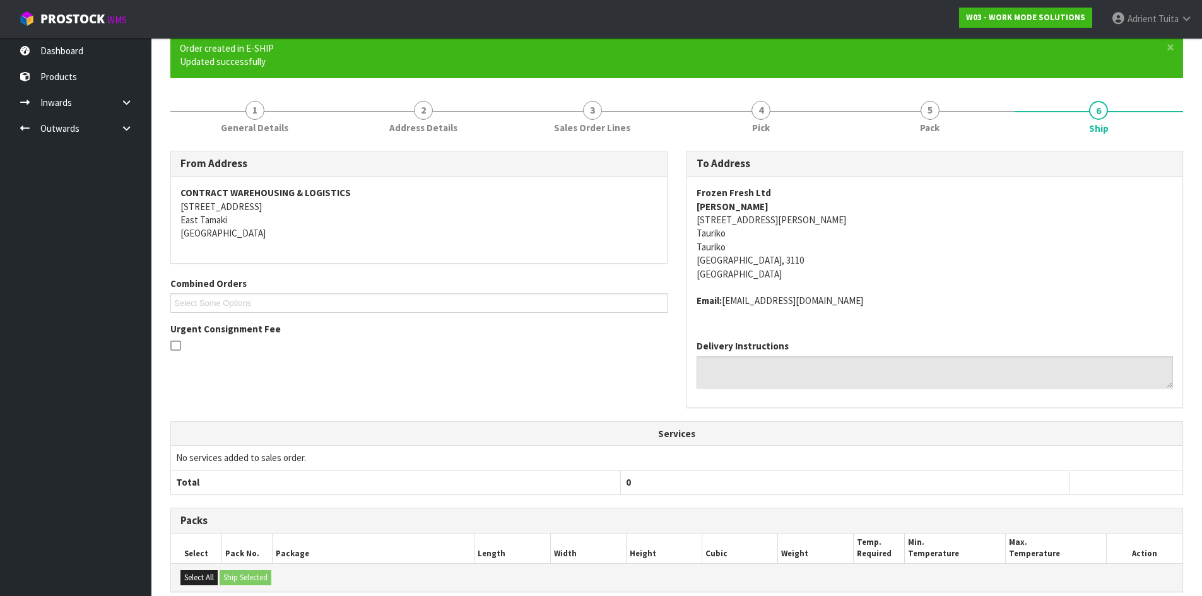
scroll to position [285, 0]
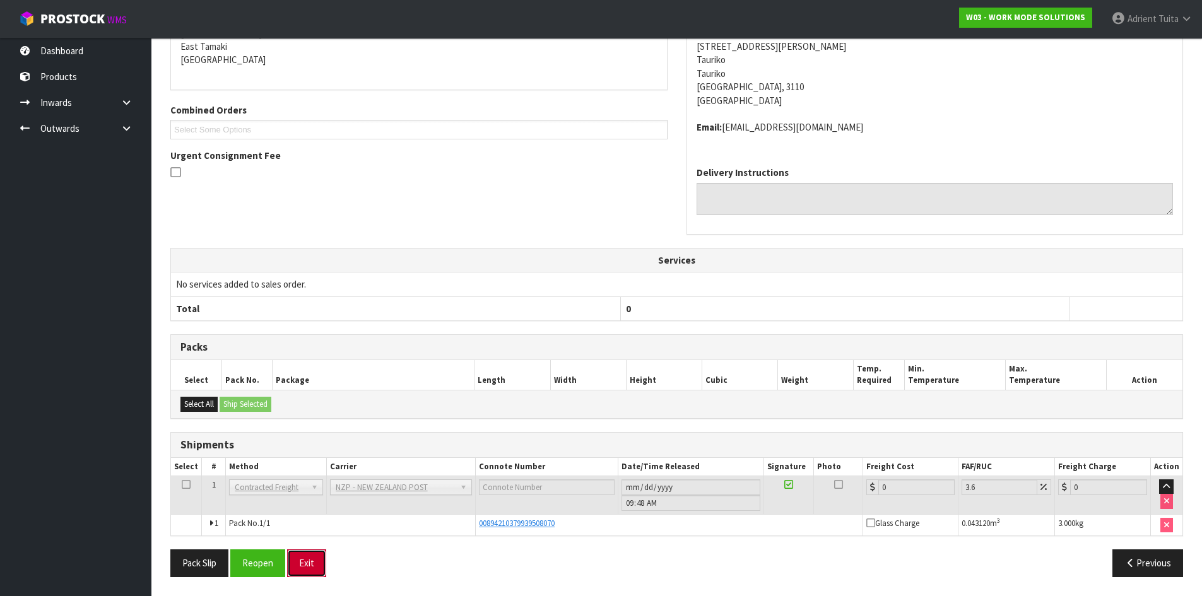
click at [297, 569] on button "Exit" at bounding box center [306, 563] width 39 height 27
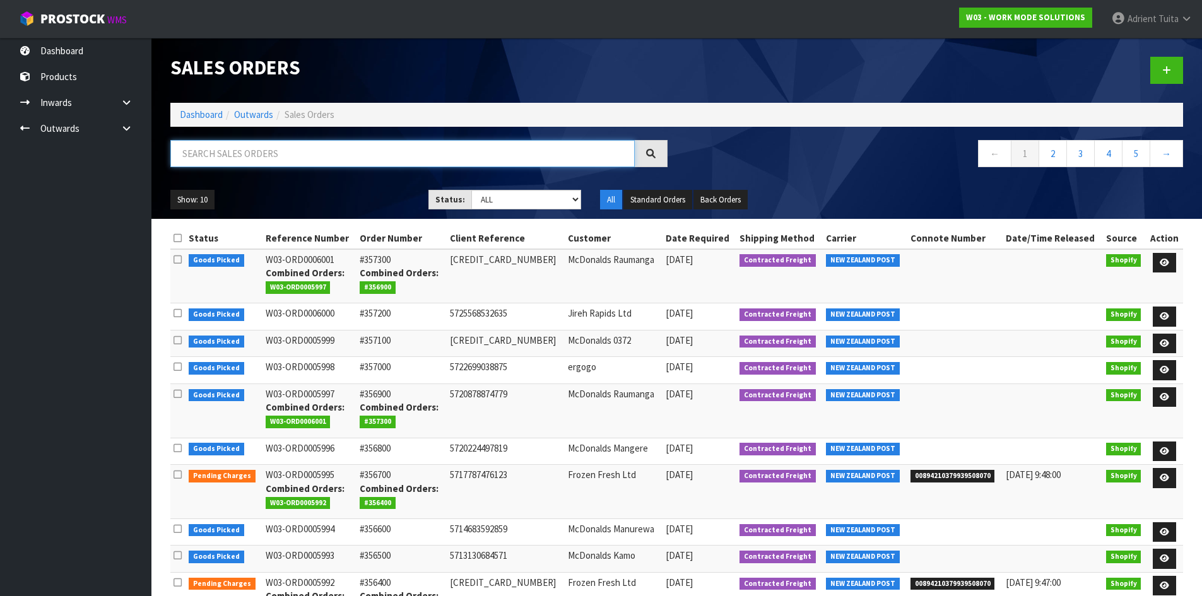
click at [389, 160] on input "text" at bounding box center [402, 153] width 464 height 27
type input "5992"
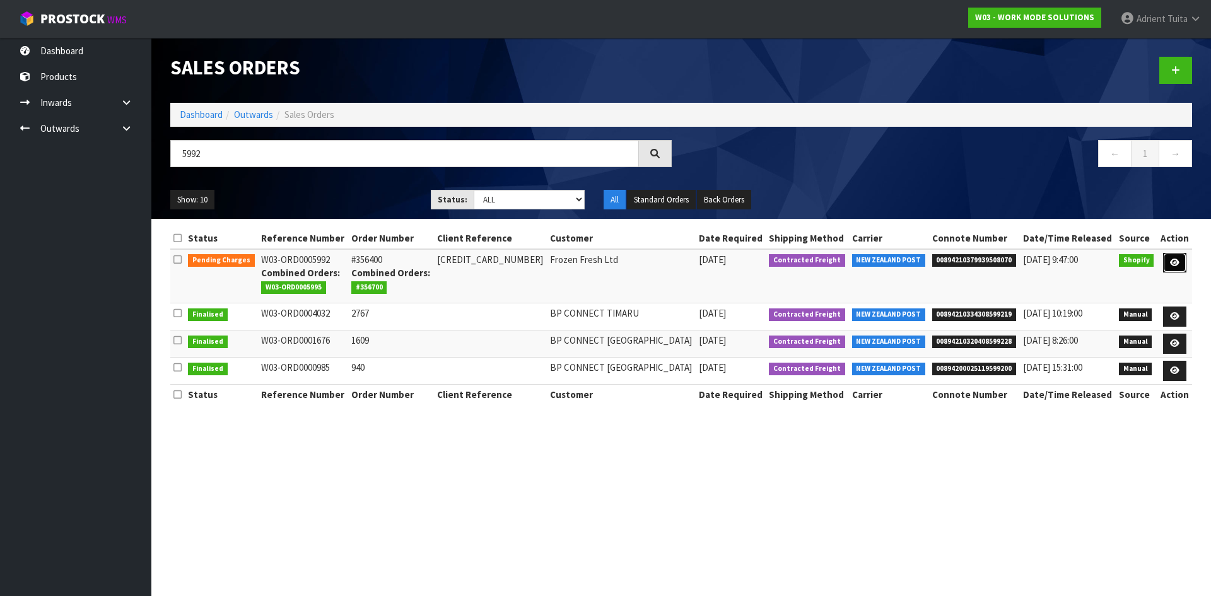
click at [1180, 266] on link at bounding box center [1174, 263] width 23 height 20
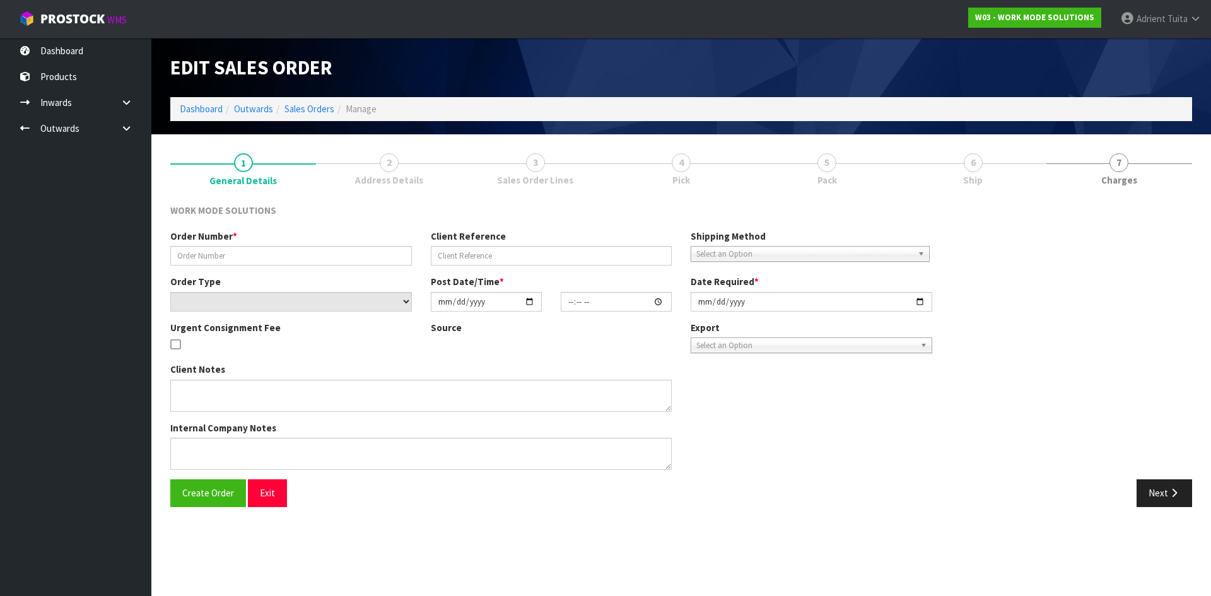
type input "#356400"
type input "5711852896411"
select select "number:0"
type input "2025-08-04"
type input "13:13:53.000"
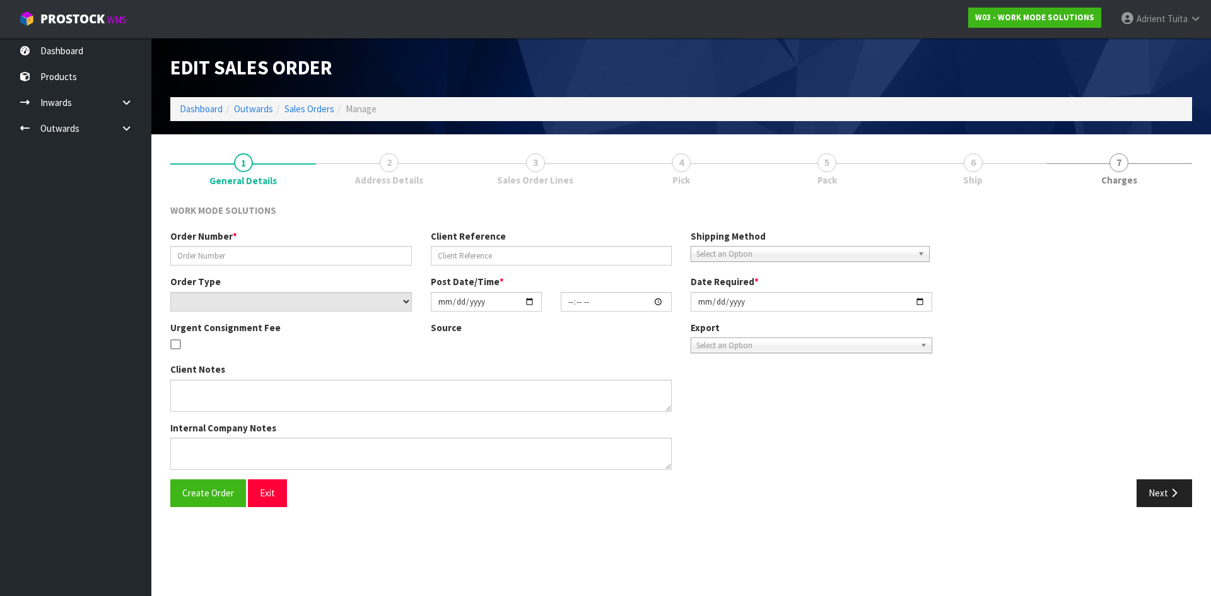
type input "[DATE]"
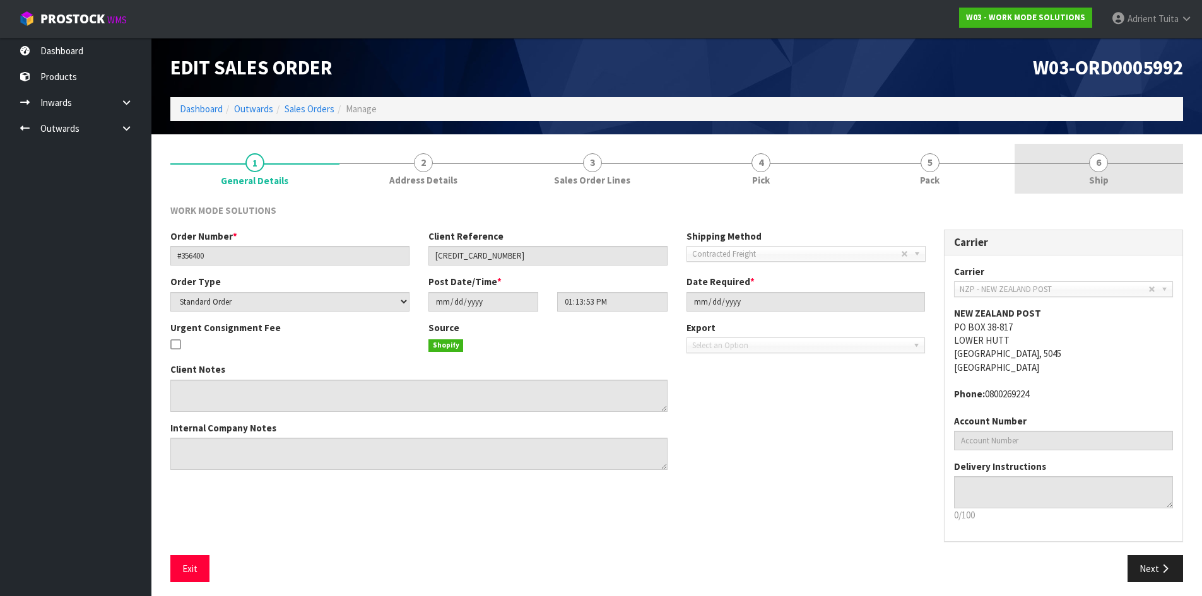
click at [1153, 173] on link "6 Ship" at bounding box center [1098, 169] width 169 height 50
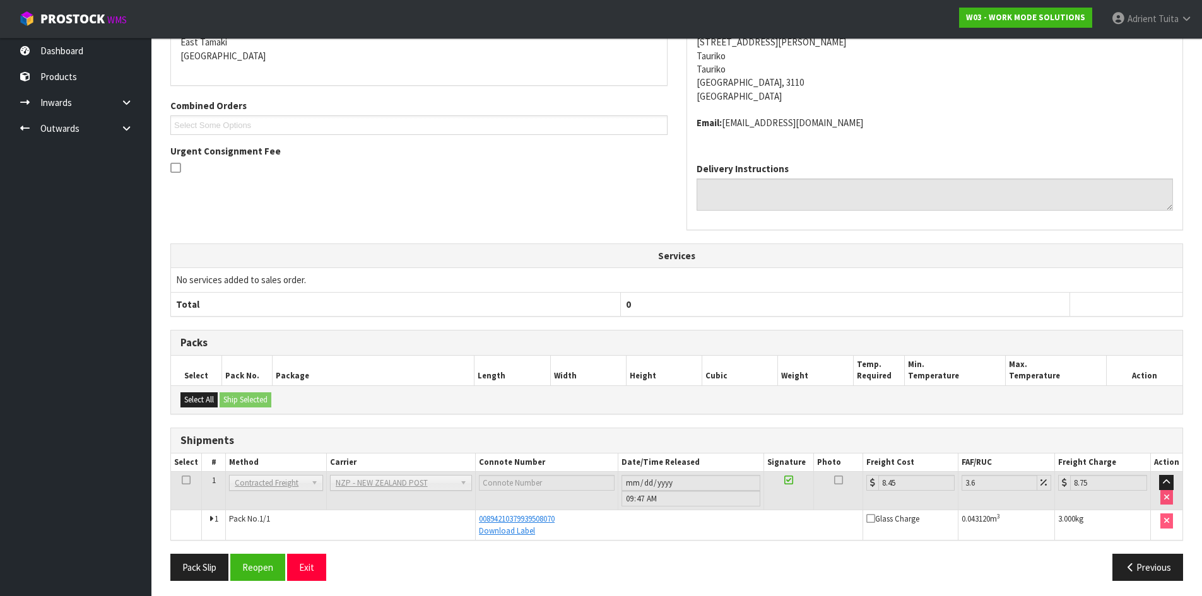
scroll to position [234, 0]
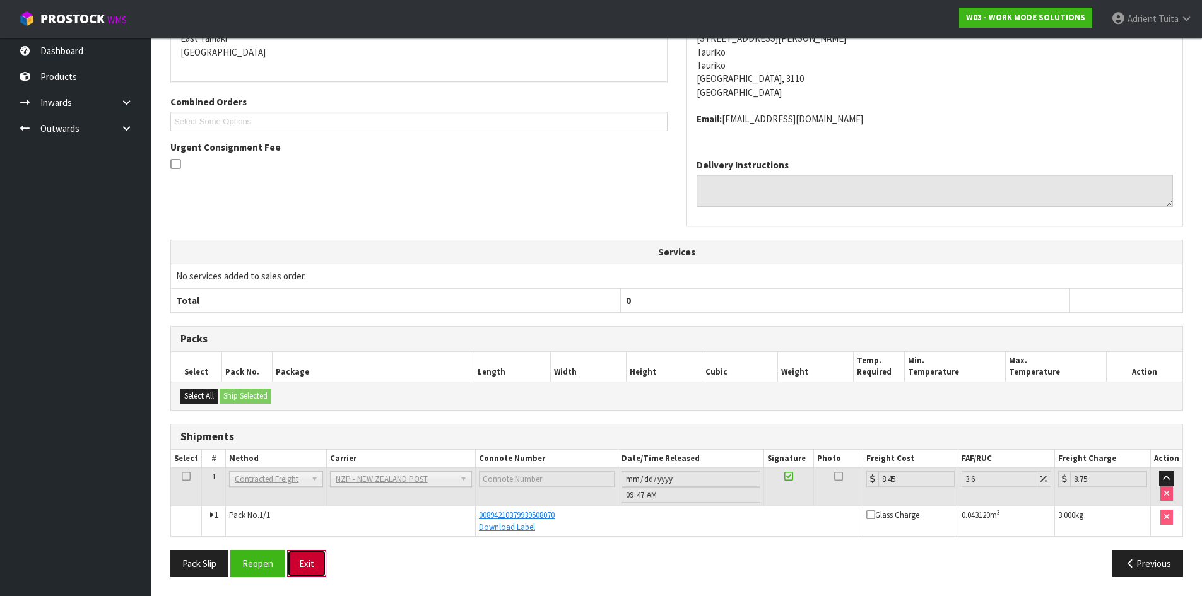
click at [318, 556] on button "Exit" at bounding box center [306, 563] width 39 height 27
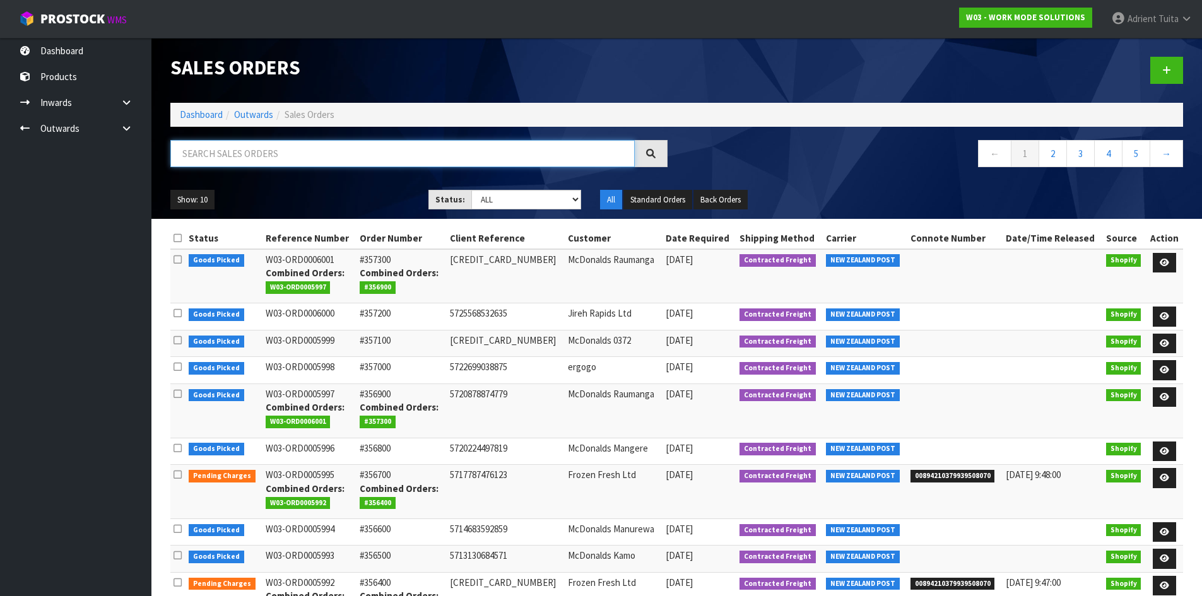
click at [310, 158] on input "text" at bounding box center [402, 153] width 464 height 27
type input "5995"
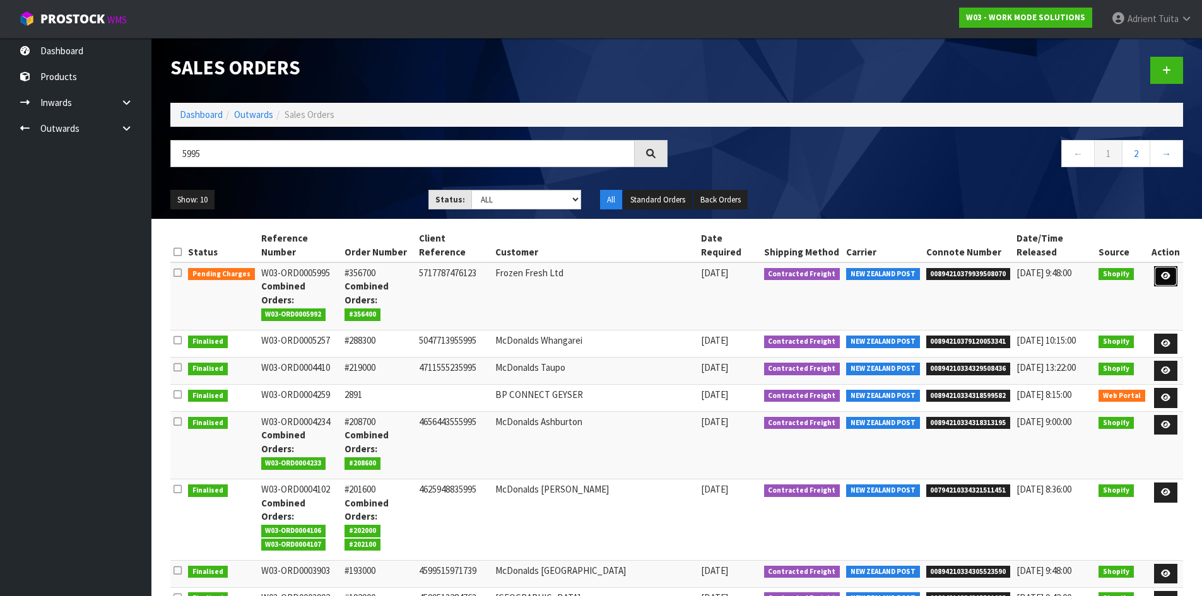
click at [1158, 267] on link at bounding box center [1165, 276] width 23 height 20
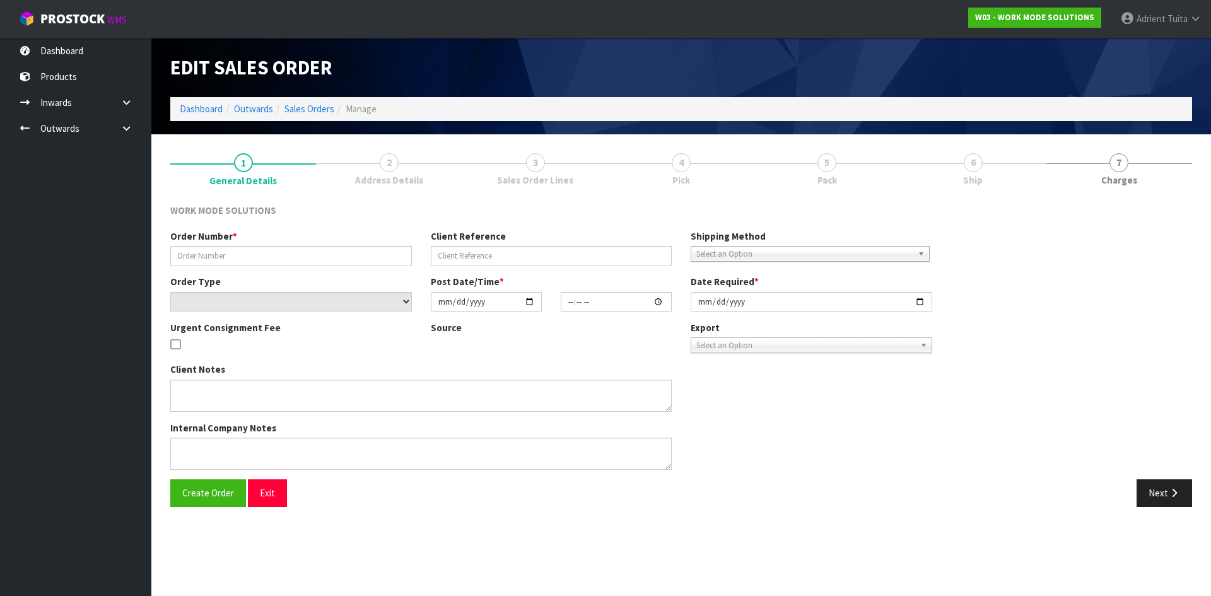
type input "#356700"
type input "5717787476123"
select select "number:0"
type input "2025-08-08"
type input "11:46:19.000"
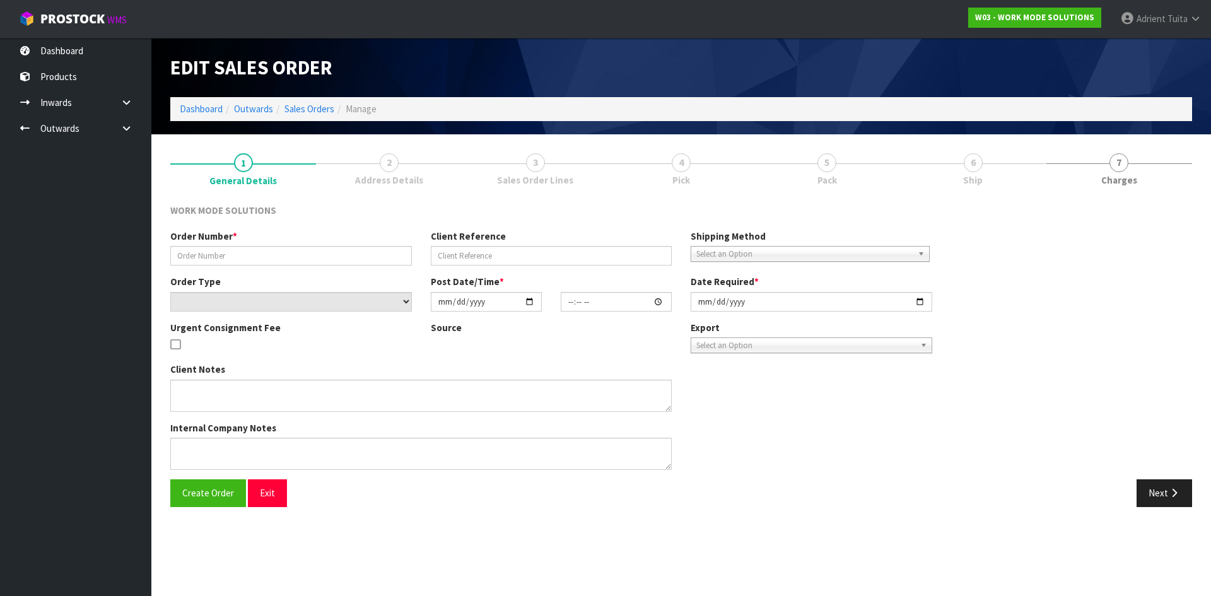
type input "[DATE]"
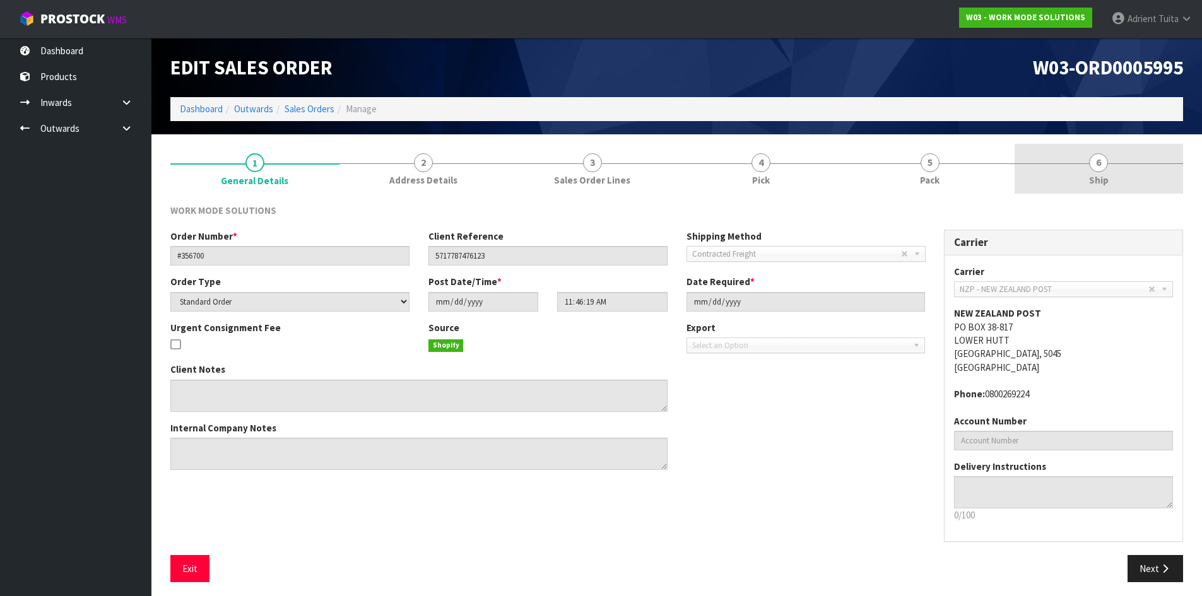
click at [1141, 183] on link "6 Ship" at bounding box center [1098, 169] width 169 height 50
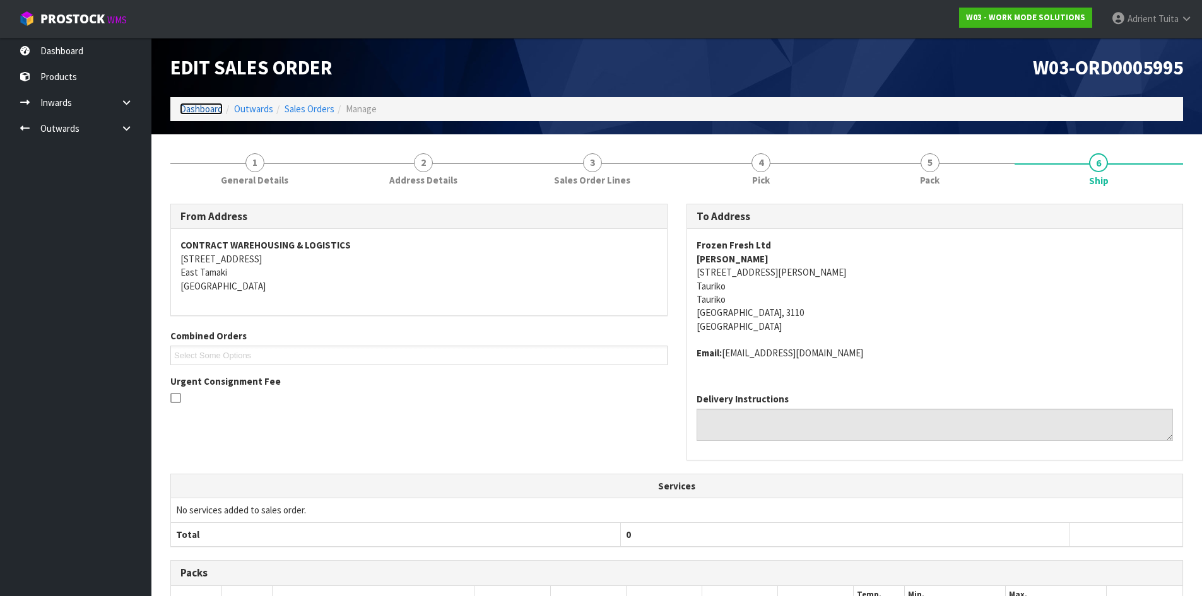
click at [203, 108] on link "Dashboard" at bounding box center [201, 109] width 43 height 12
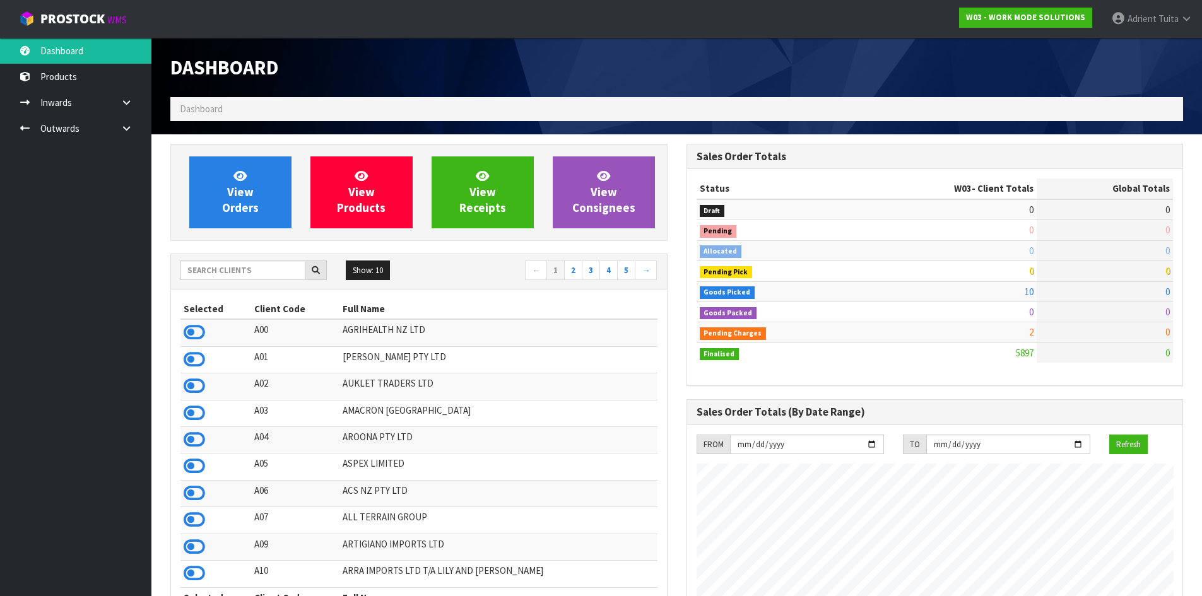
scroll to position [935, 515]
click at [266, 191] on link "View Orders" at bounding box center [240, 192] width 102 height 72
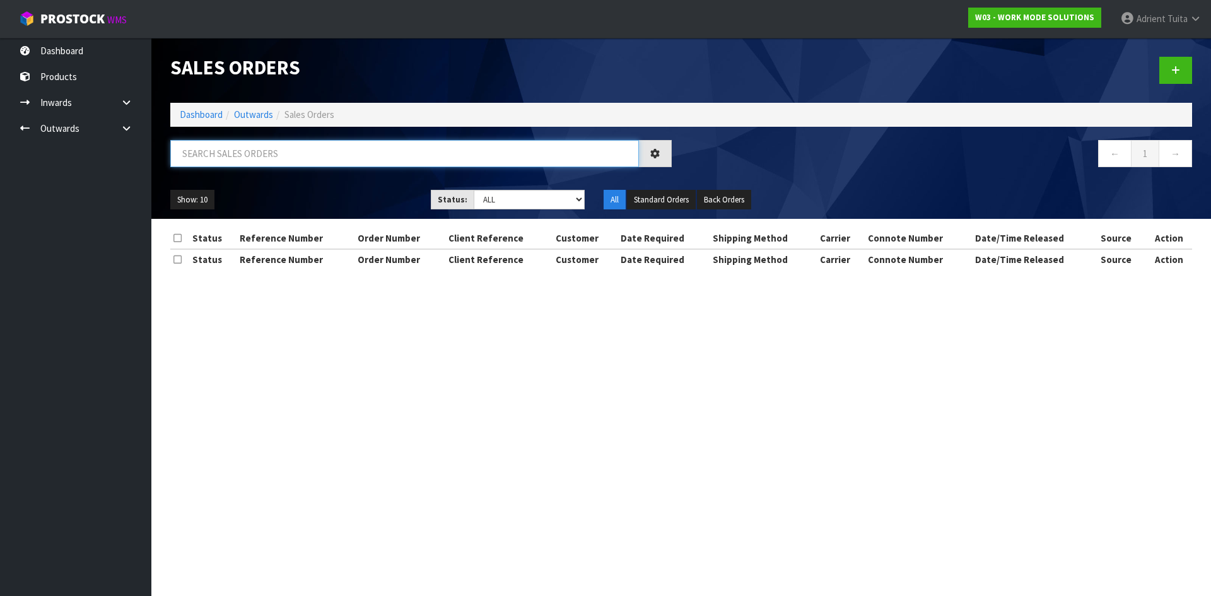
drag, startPoint x: 259, startPoint y: 172, endPoint x: 263, endPoint y: 163, distance: 10.4
click at [263, 163] on input "text" at bounding box center [404, 153] width 469 height 27
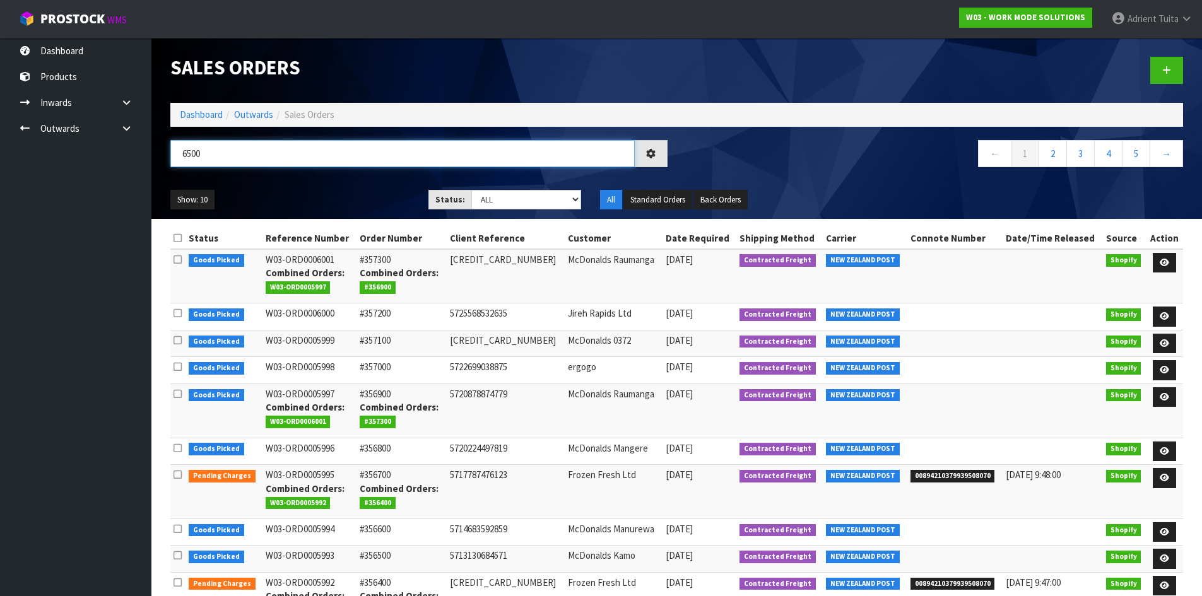
type input "6500"
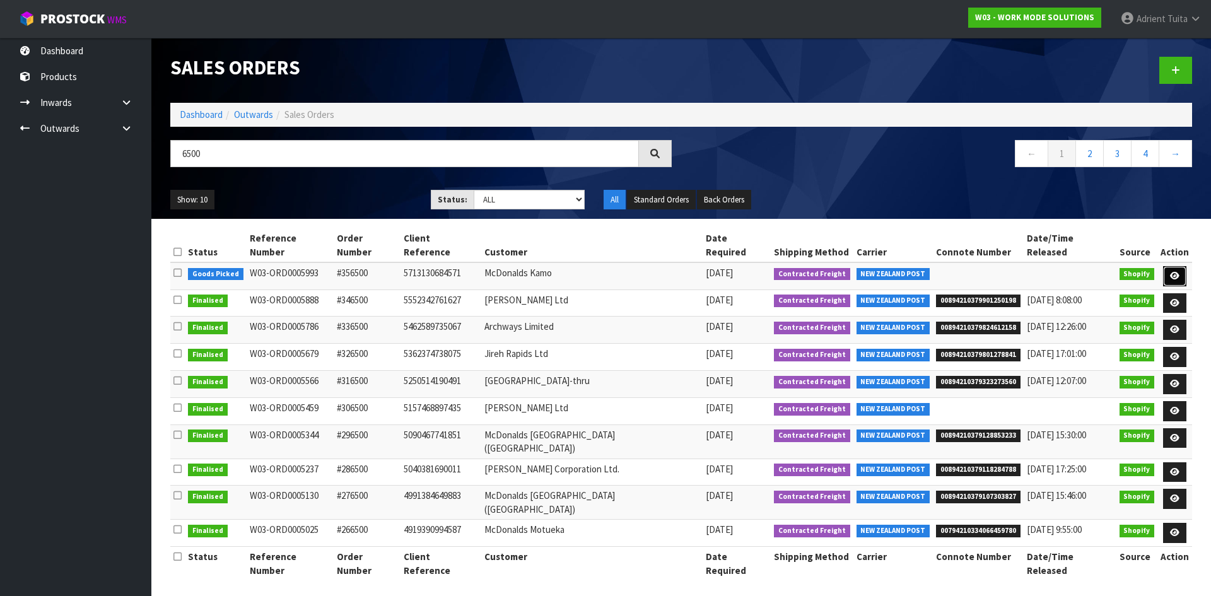
click at [1172, 266] on link at bounding box center [1174, 276] width 23 height 20
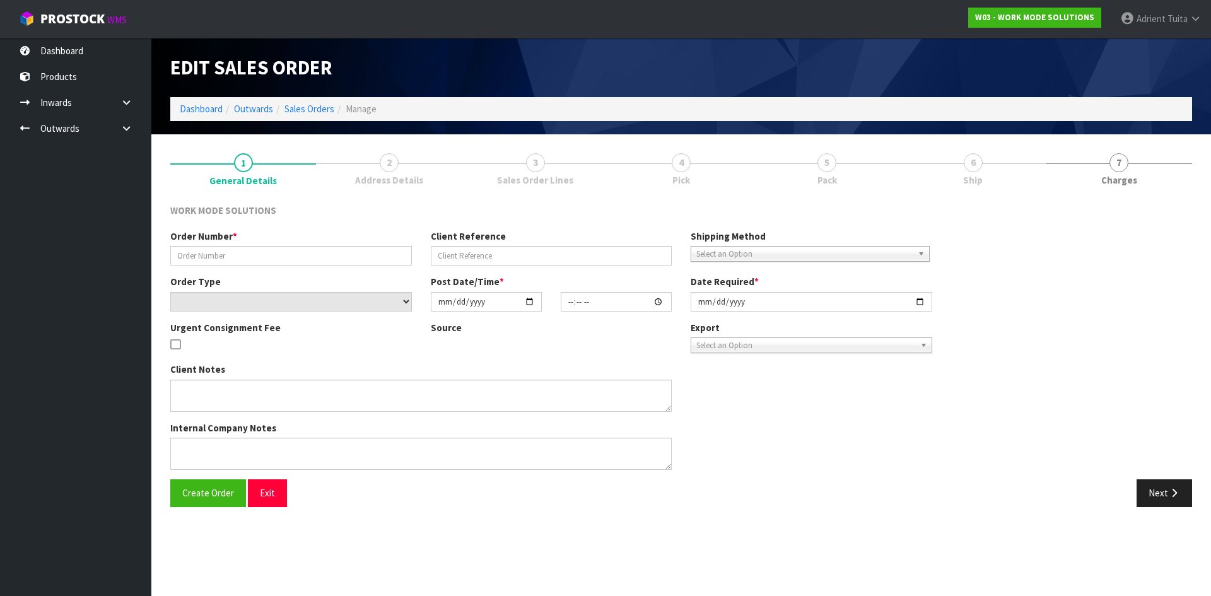
type input "#356500"
type input "5713130684571"
select select "number:0"
type input "2025-08-05"
type input "09:57:24.000"
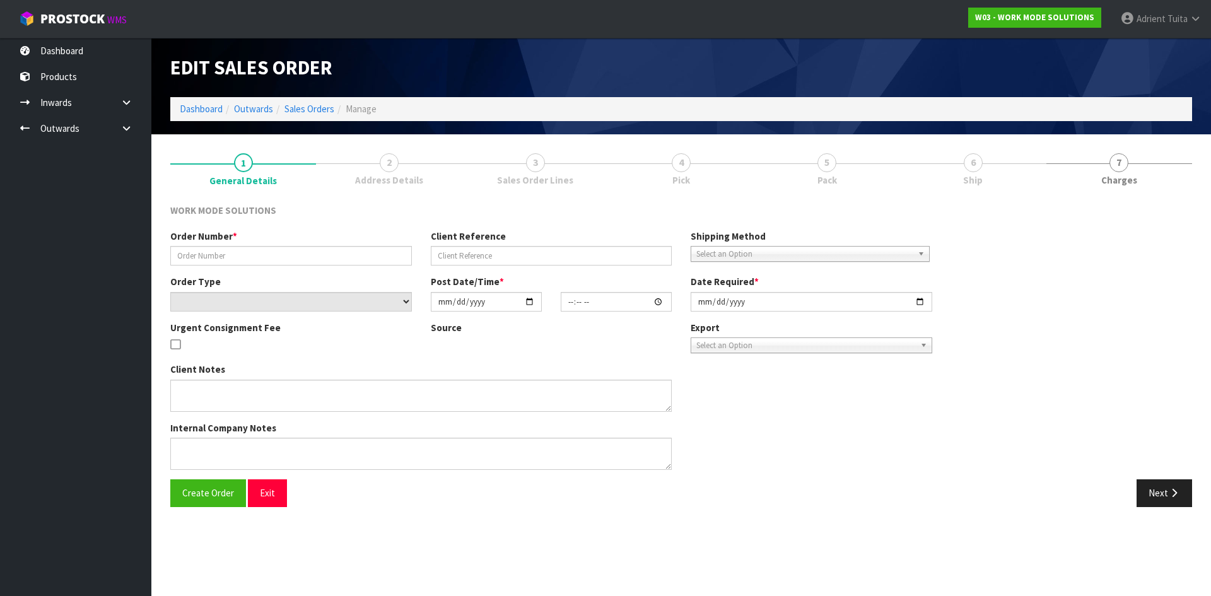
type input "[DATE]"
type textarea "Wholesale Order: McDonalds Kamo"
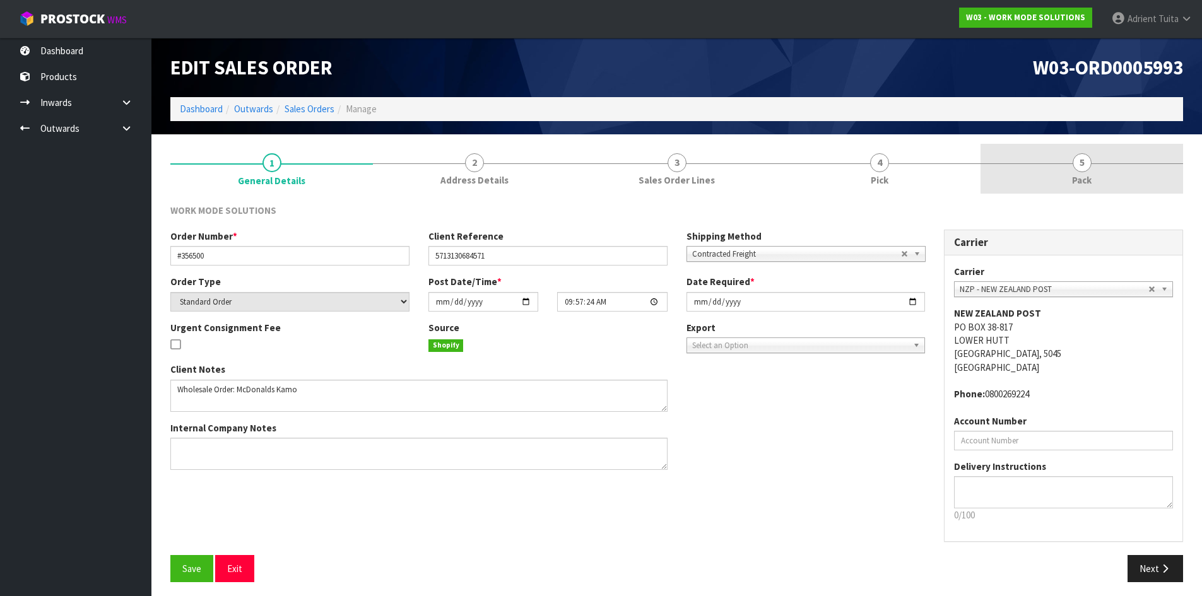
click at [1148, 167] on link "5 Pack" at bounding box center [1081, 169] width 203 height 50
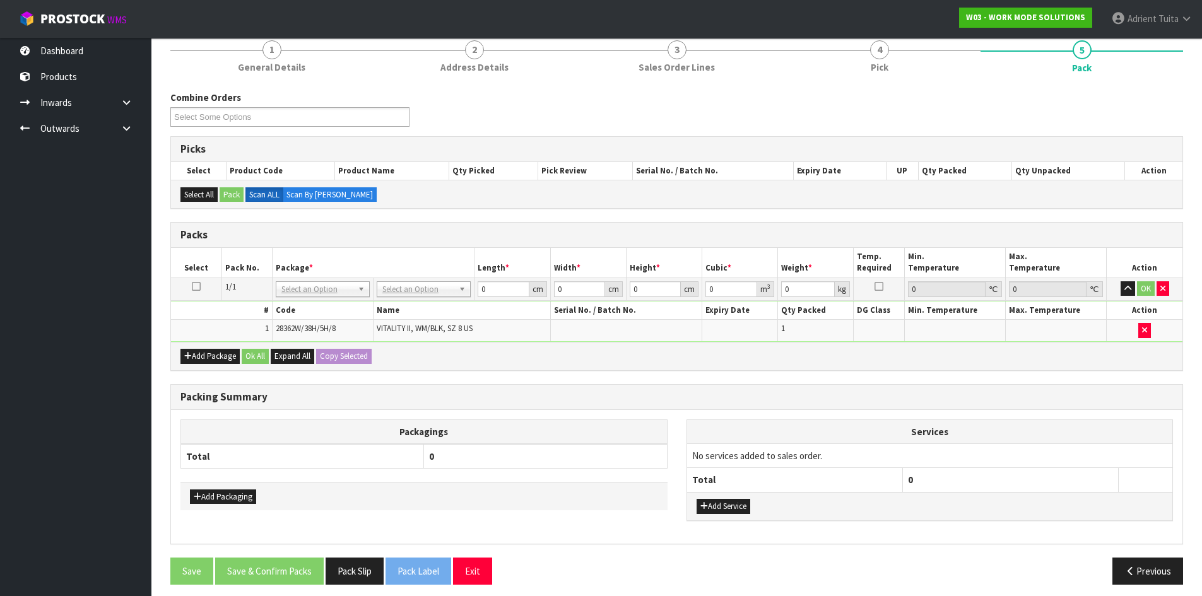
scroll to position [120, 0]
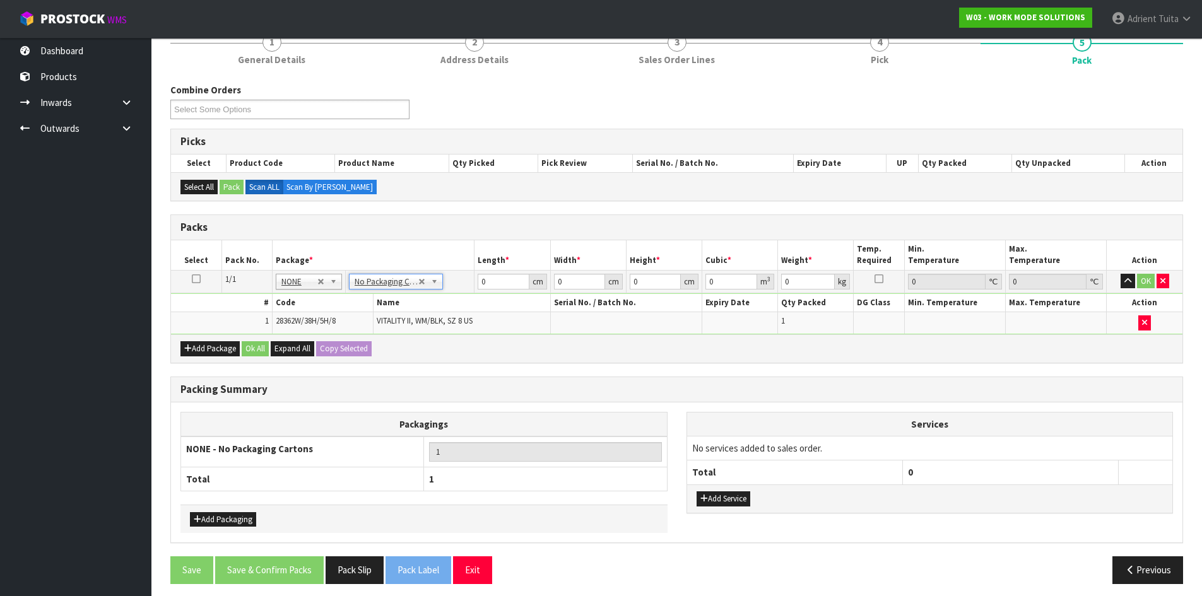
click at [494, 290] on td "0 cm" at bounding box center [512, 281] width 76 height 23
click at [498, 285] on input "0" at bounding box center [503, 282] width 51 height 16
type input "33"
type input "22"
type input "1"
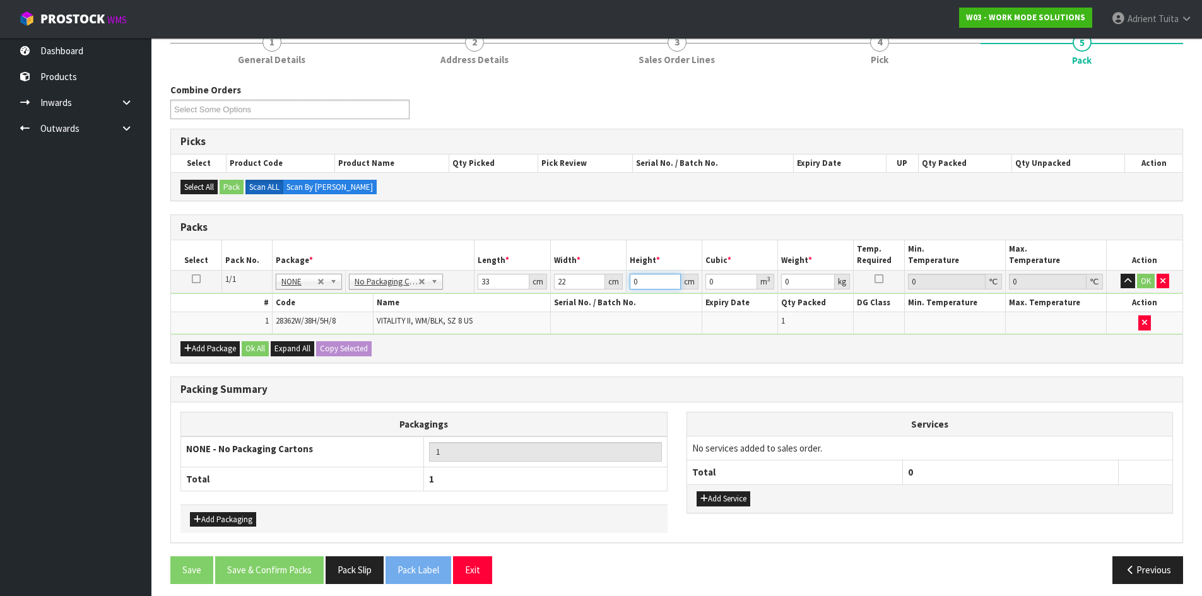
type input "0.000726"
type input "13"
type input "0.009438"
type input "13"
type input "1"
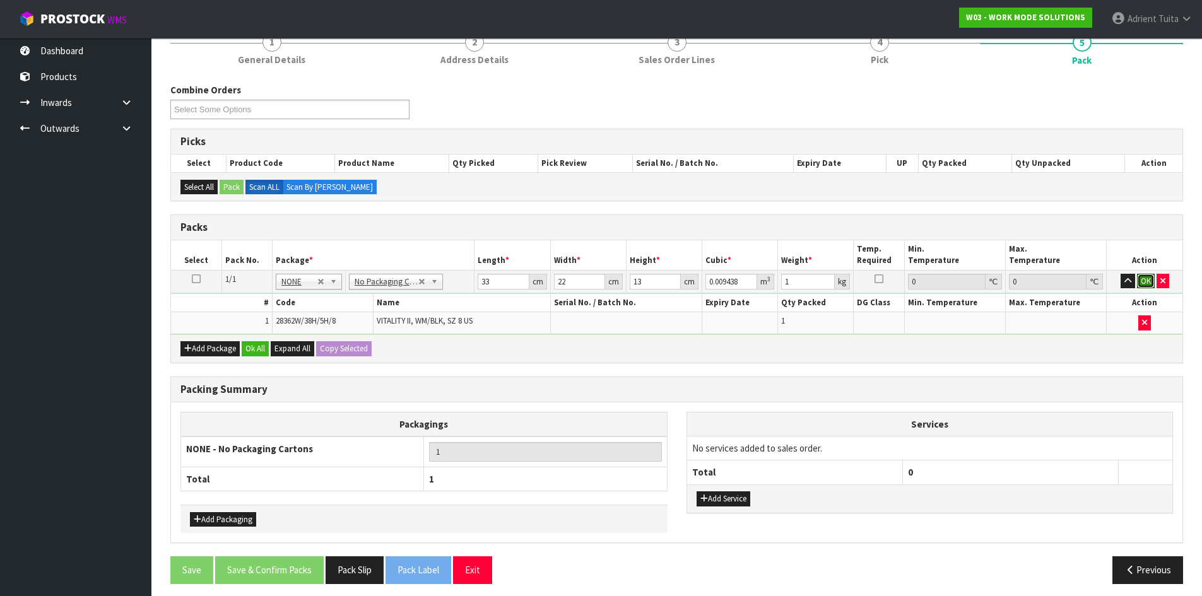
drag, startPoint x: 1143, startPoint y: 279, endPoint x: 1078, endPoint y: 297, distance: 67.3
click at [1143, 279] on button "OK" at bounding box center [1146, 281] width 18 height 15
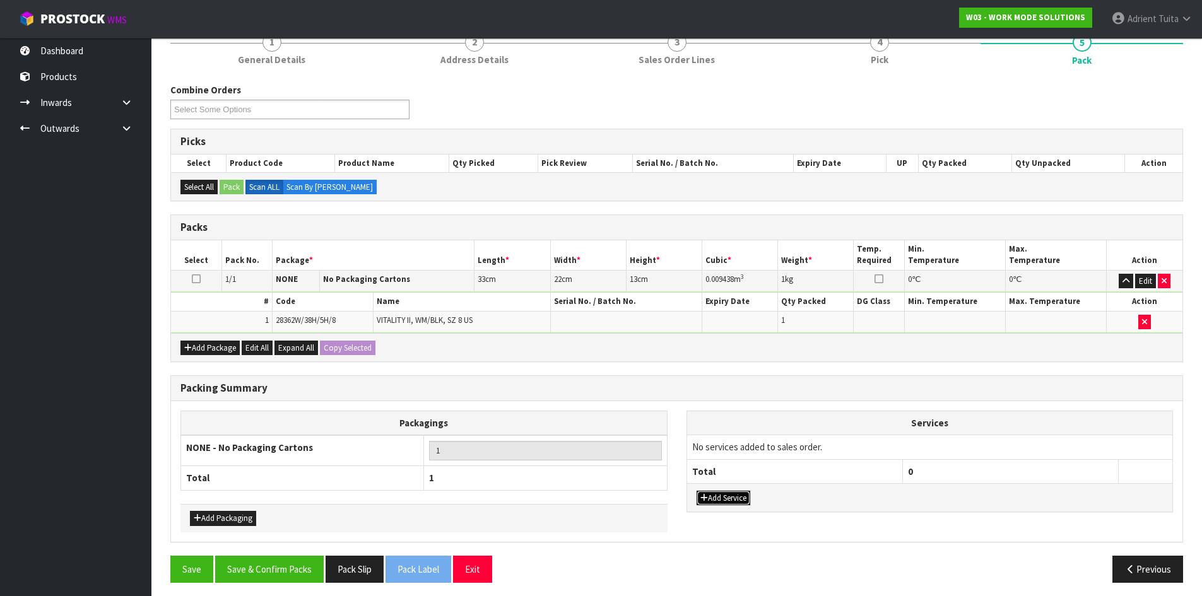
drag, startPoint x: 718, startPoint y: 497, endPoint x: 726, endPoint y: 466, distance: 31.8
click at [717, 495] on button "Add Service" at bounding box center [723, 498] width 54 height 15
drag, startPoint x: 739, startPoint y: 433, endPoint x: 739, endPoint y: 454, distance: 20.8
click at [739, 453] on table "Services 003-036 - EXTERNAL PLANT HIRE 008-035 - OUTWARD HDLG+/HOIST LIFT ON/OF…" at bounding box center [930, 450] width 486 height 78
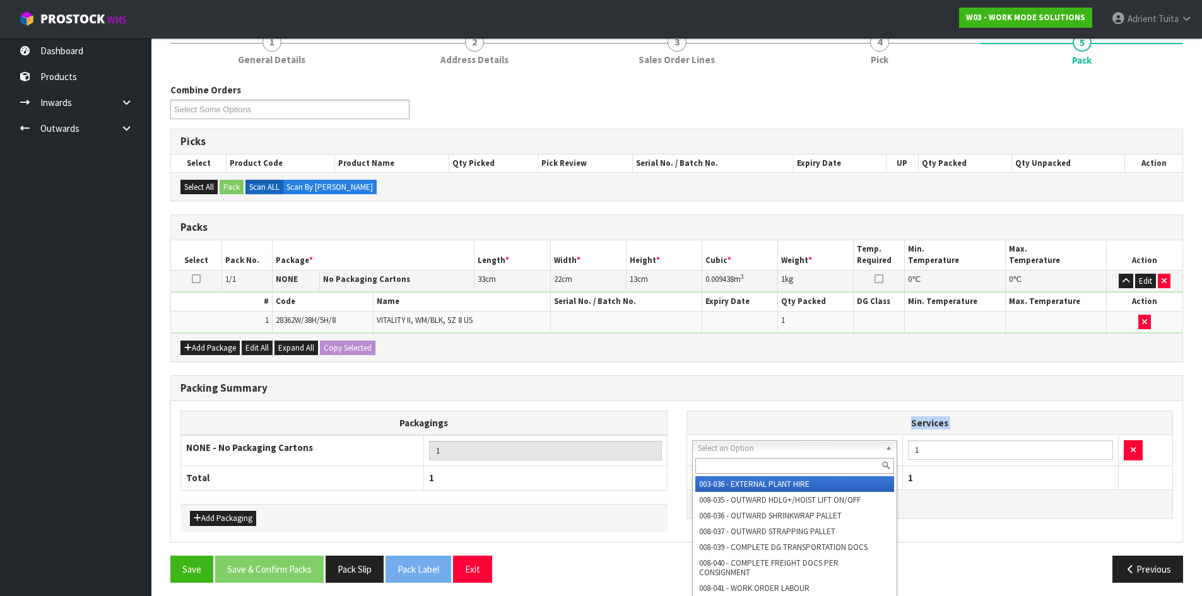
drag, startPoint x: 739, startPoint y: 455, endPoint x: 741, endPoint y: 468, distance: 13.4
click at [742, 468] on input "text" at bounding box center [794, 466] width 199 height 16
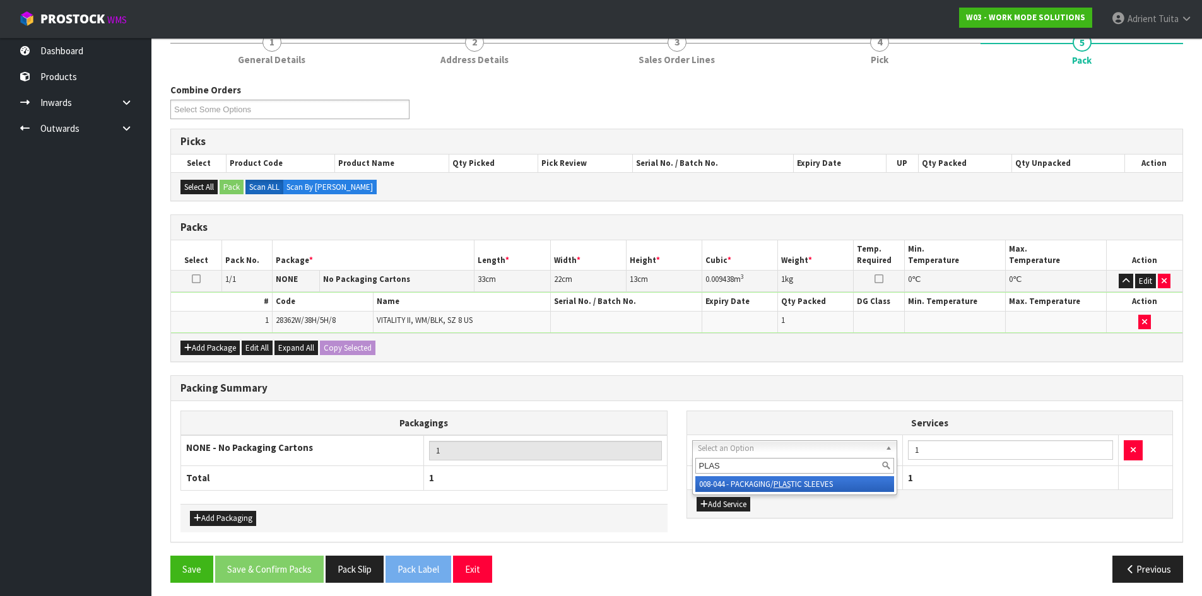
type input "PLAS"
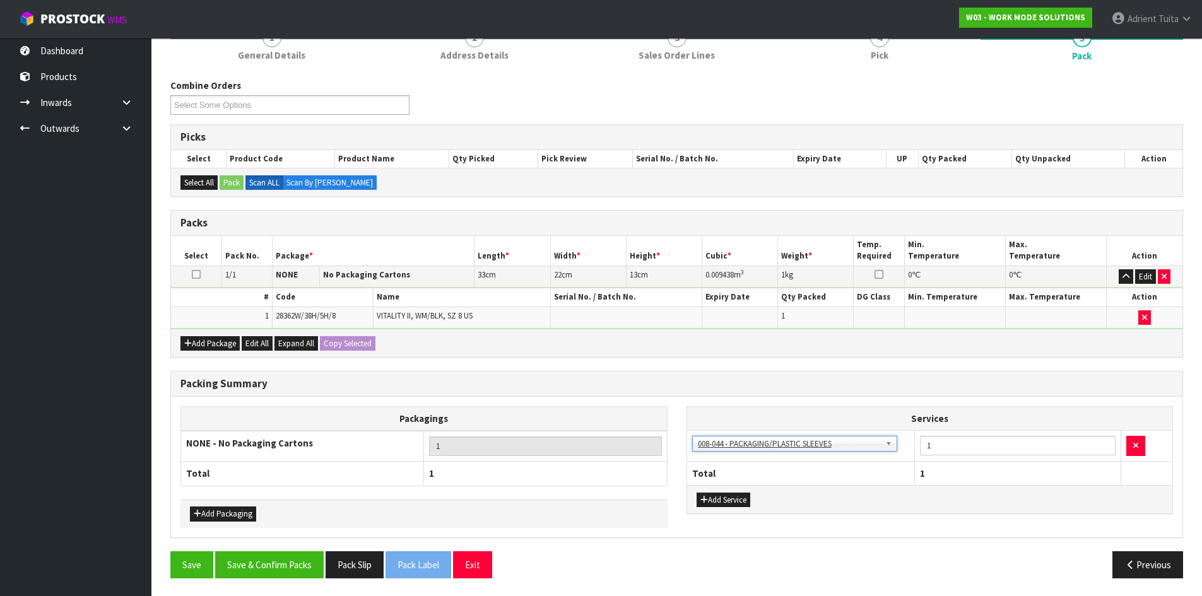
scroll to position [126, 0]
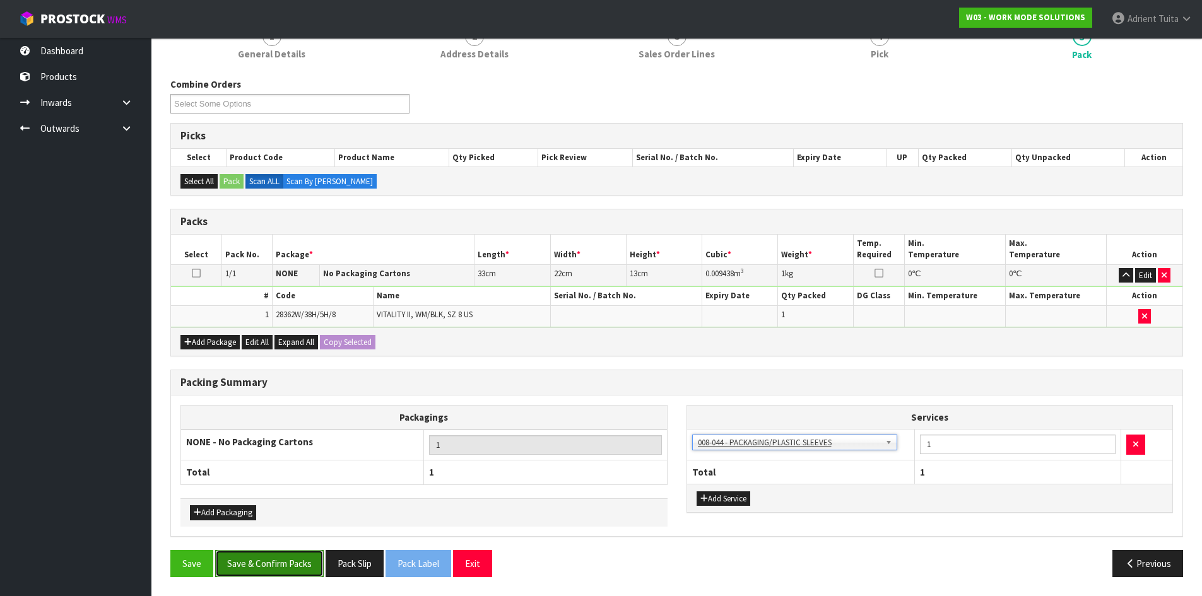
click at [274, 567] on button "Save & Confirm Packs" at bounding box center [269, 563] width 109 height 27
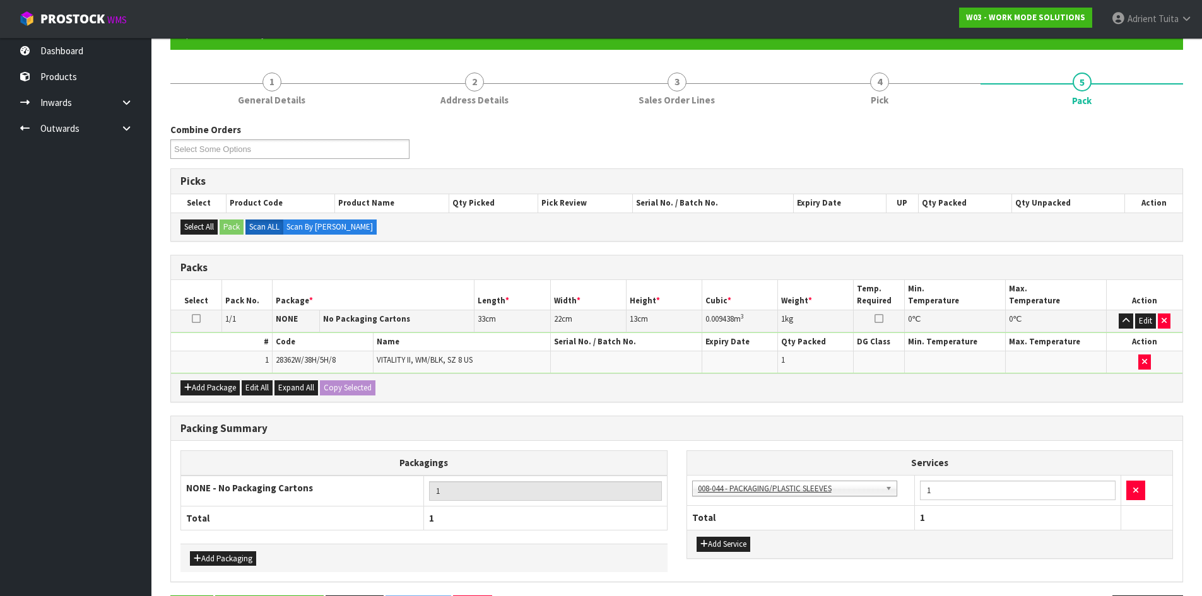
scroll to position [0, 0]
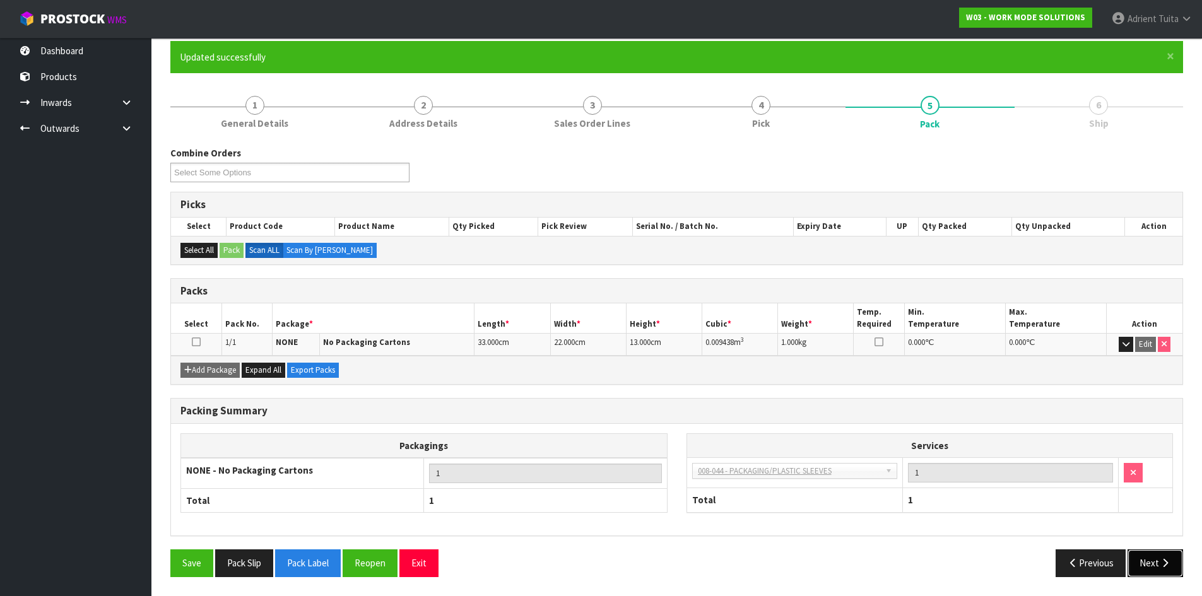
click at [1149, 560] on button "Next" at bounding box center [1155, 563] width 56 height 27
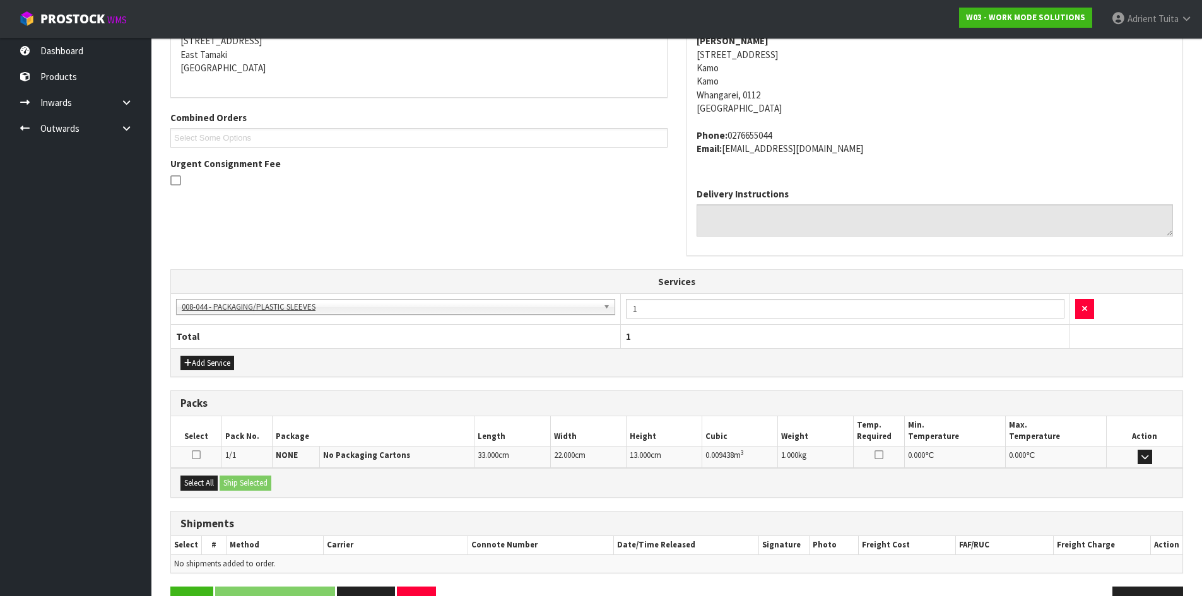
scroll to position [301, 0]
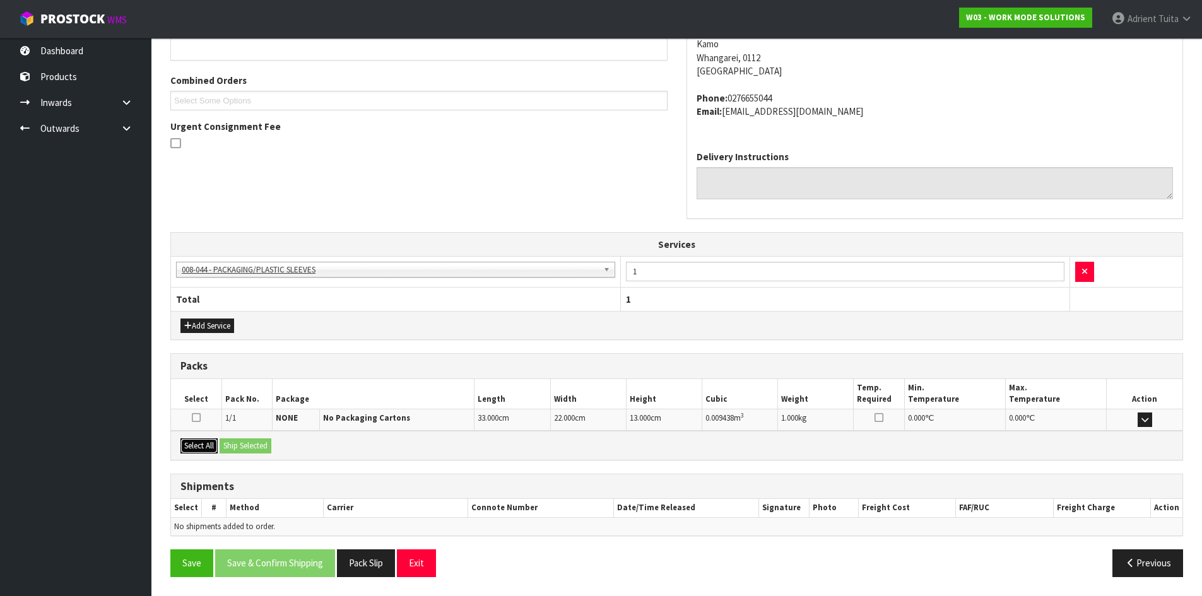
drag, startPoint x: 203, startPoint y: 444, endPoint x: 281, endPoint y: 459, distance: 79.8
click at [203, 443] on button "Select All" at bounding box center [198, 445] width 37 height 15
click at [300, 459] on div "Select All Ship Selected" at bounding box center [676, 445] width 1011 height 28
click at [280, 441] on div "Select All Ship Selected" at bounding box center [676, 445] width 1011 height 28
click at [266, 446] on button "Ship Selected" at bounding box center [246, 445] width 52 height 15
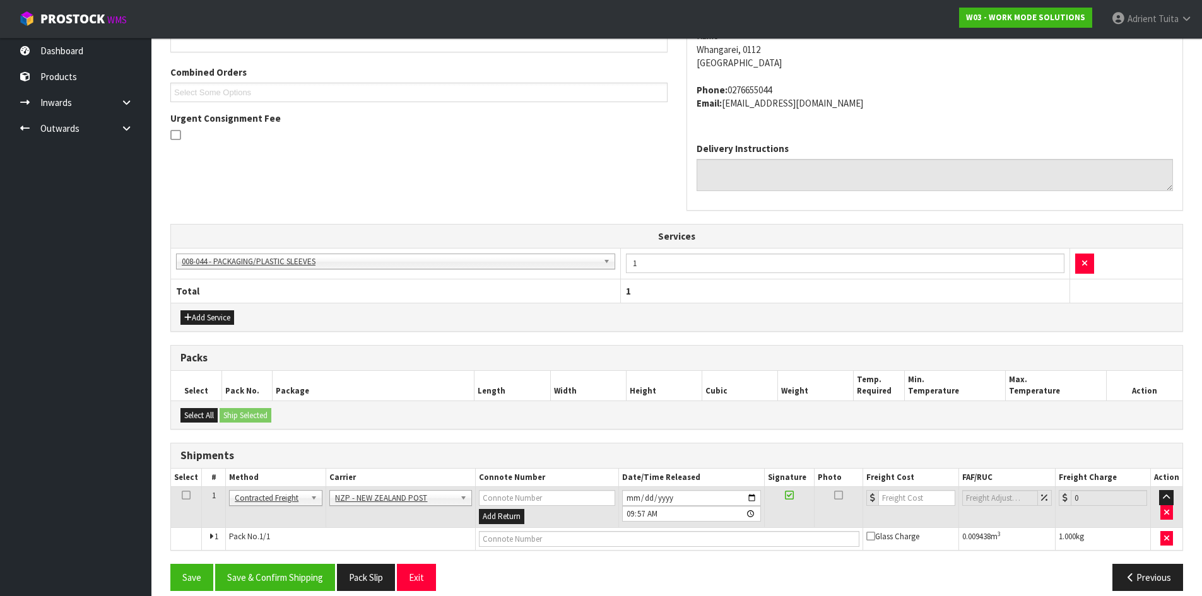
scroll to position [323, 0]
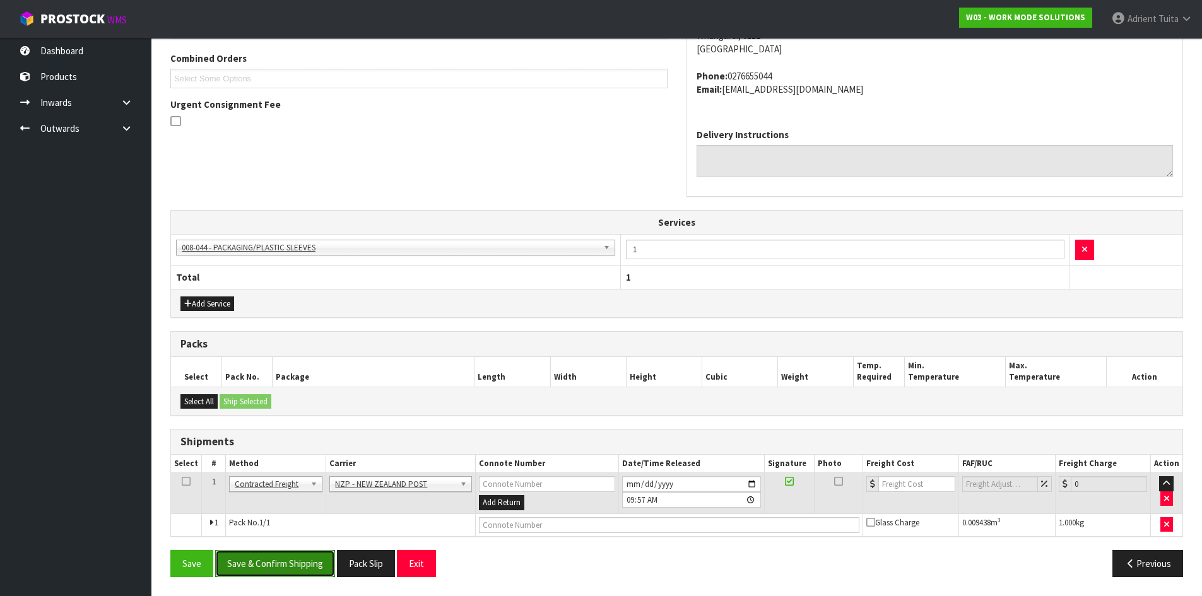
click at [303, 572] on button "Save & Confirm Shipping" at bounding box center [275, 563] width 120 height 27
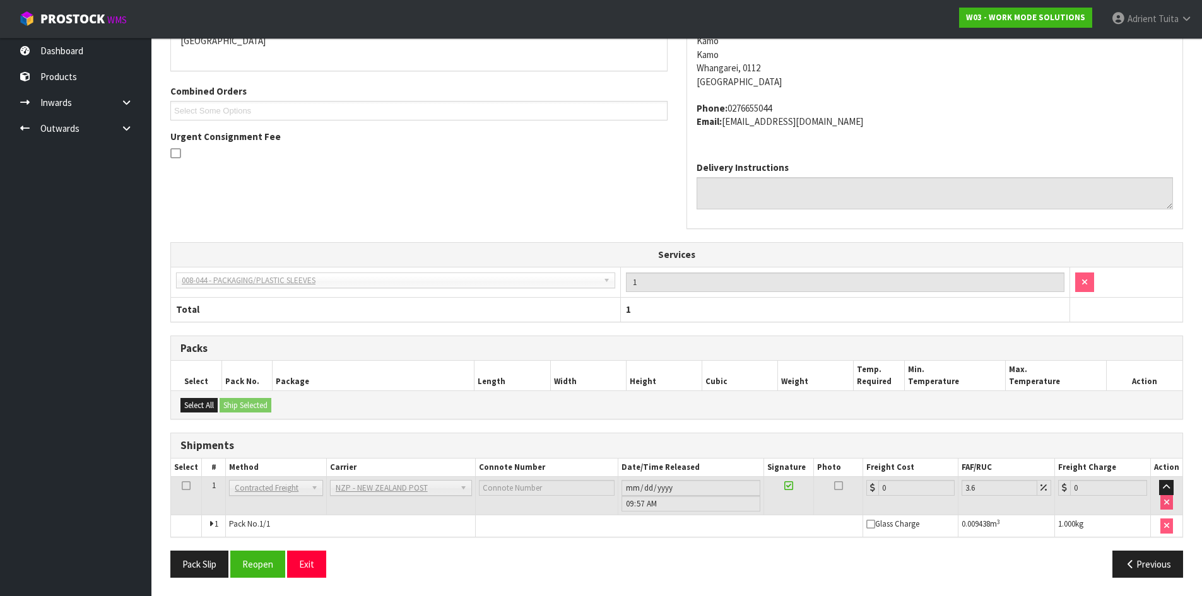
scroll to position [305, 0]
click at [261, 548] on div "From Address CONTRACT WAREHOUSING & LOGISTICS 17 Allens Road East Tamaki Auckla…" at bounding box center [676, 272] width 1013 height 629
click at [259, 556] on button "Reopen" at bounding box center [257, 563] width 55 height 27
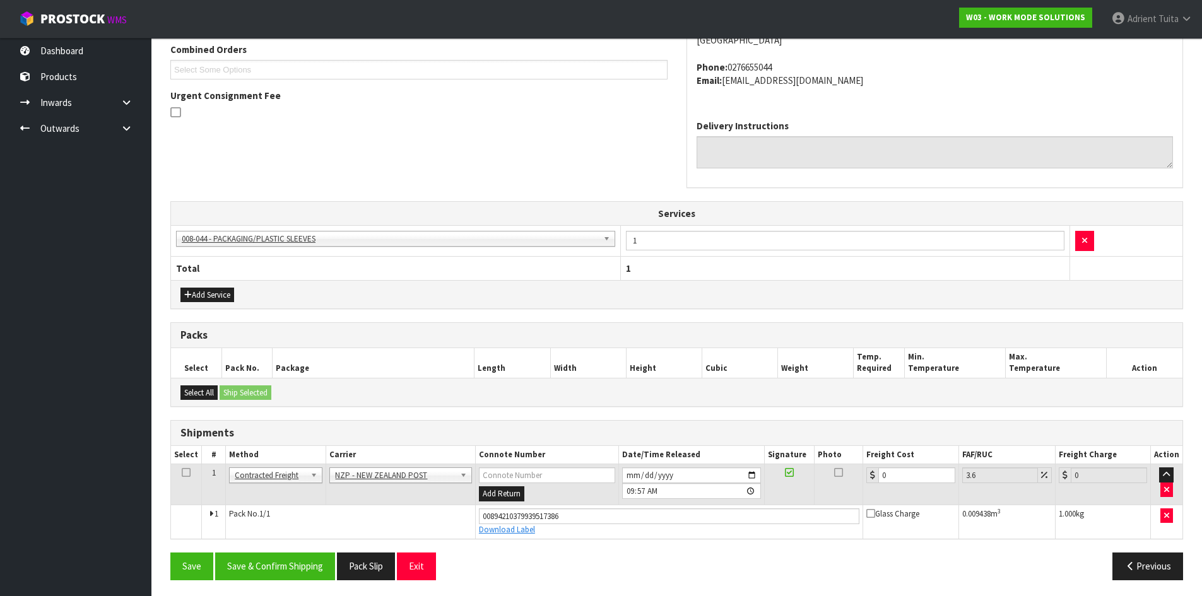
scroll to position [335, 0]
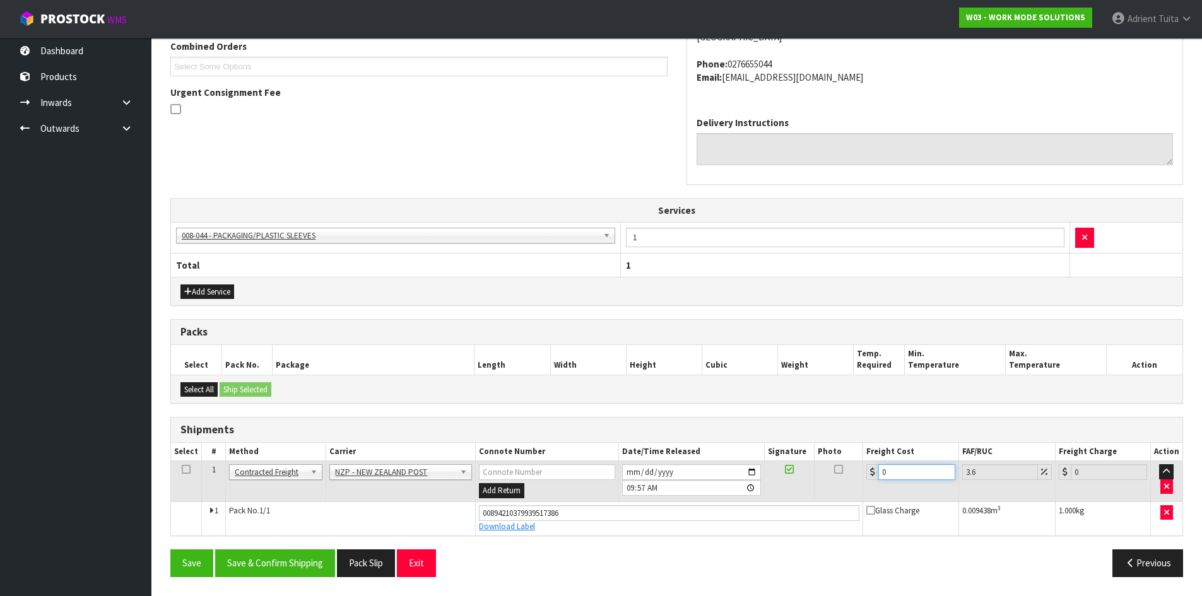
click at [916, 470] on input "0" at bounding box center [916, 472] width 76 height 16
type input "7"
type input "7.25"
type input "7.3"
type input "7.56"
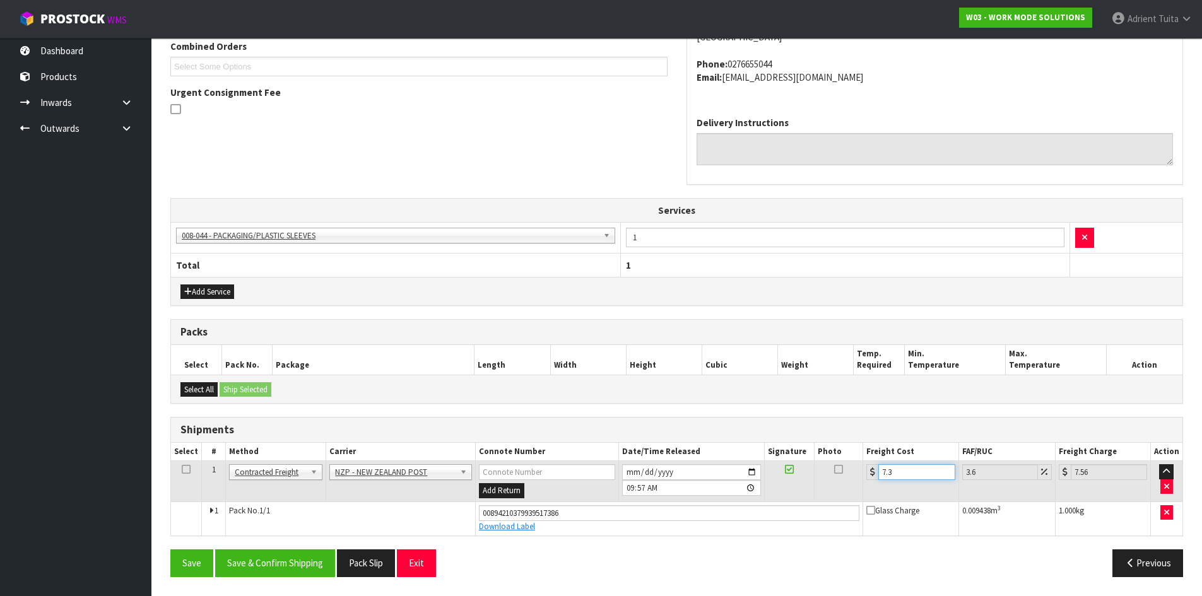
type input "7.31"
type input "7.57"
type input "7.31"
click at [297, 558] on button "Save & Confirm Shipping" at bounding box center [275, 563] width 120 height 27
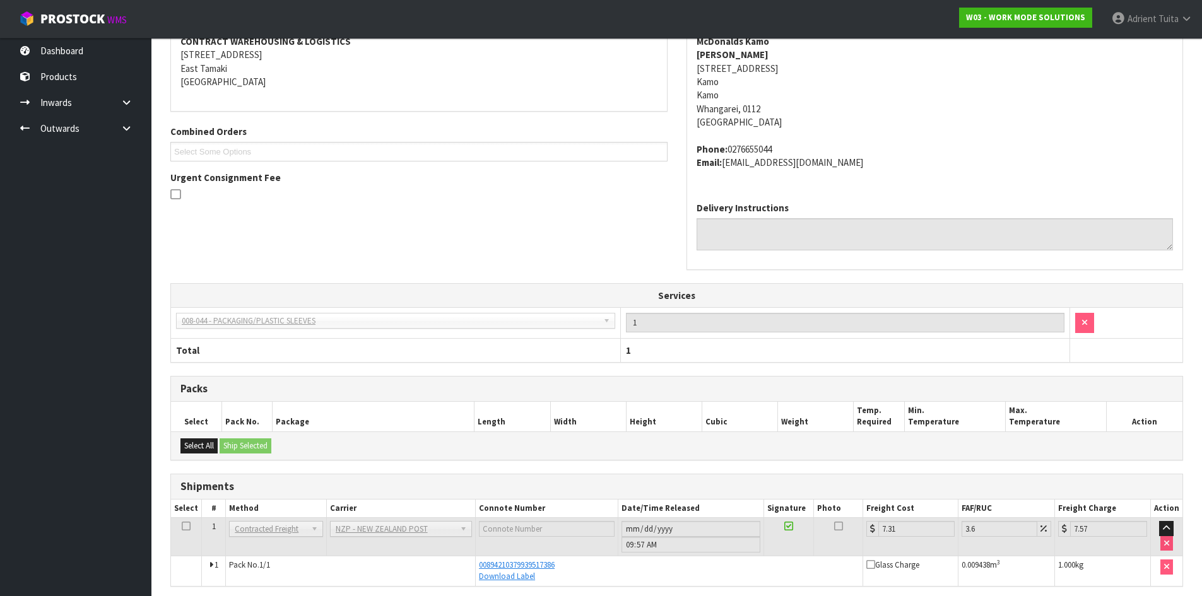
scroll to position [300, 0]
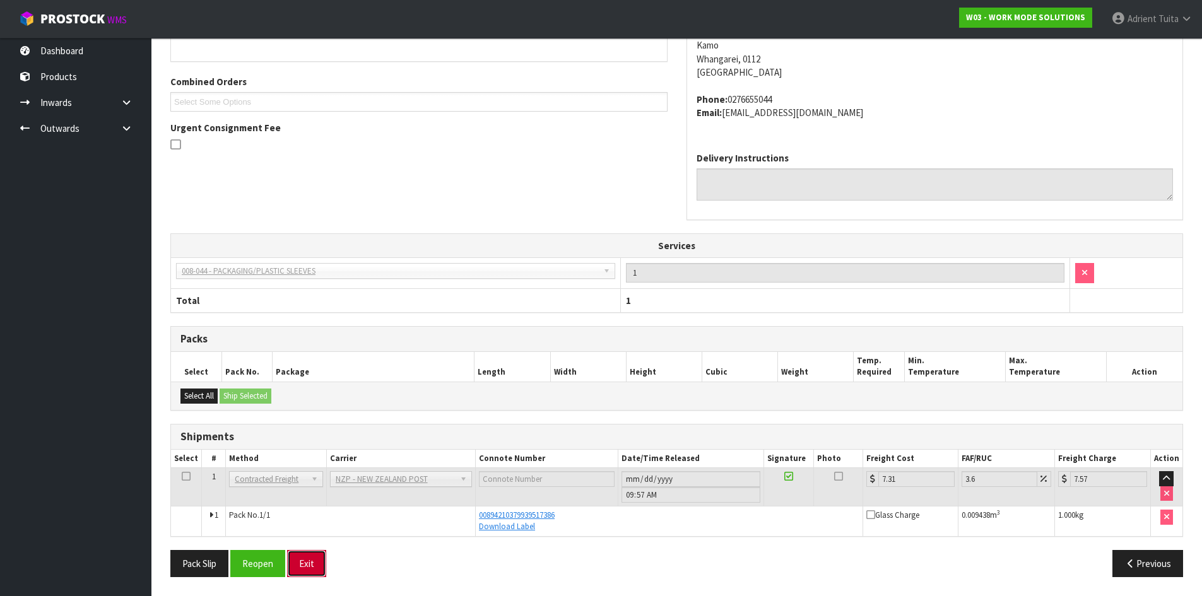
click at [298, 552] on button "Exit" at bounding box center [306, 563] width 39 height 27
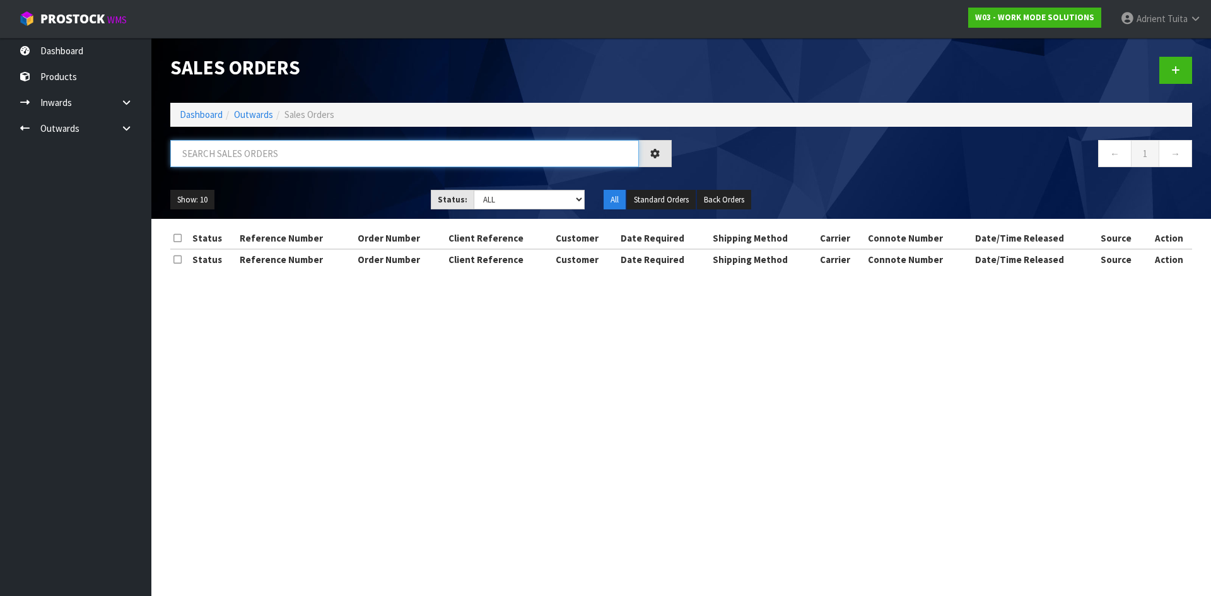
click at [242, 162] on input "text" at bounding box center [404, 153] width 469 height 27
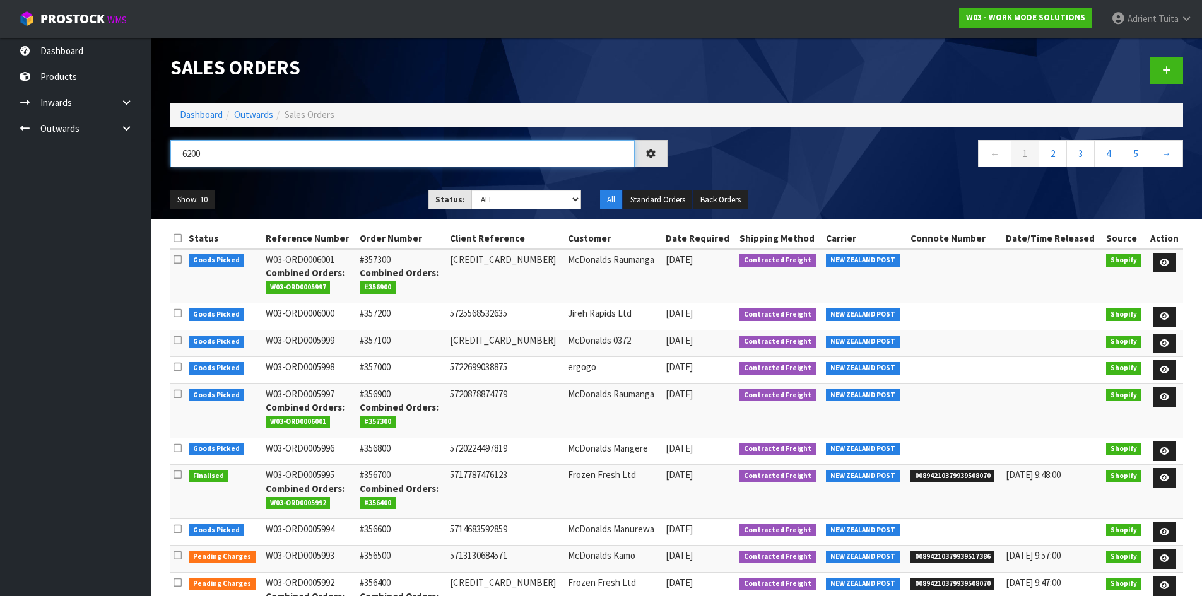
type input "6200"
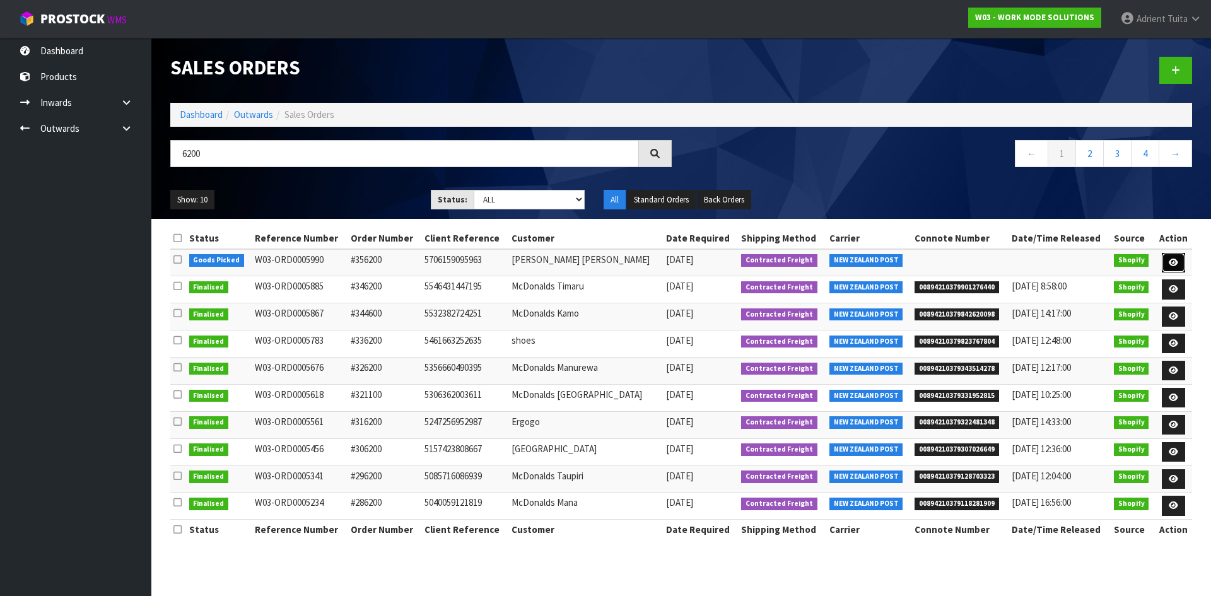
click at [1167, 264] on link at bounding box center [1173, 263] width 23 height 20
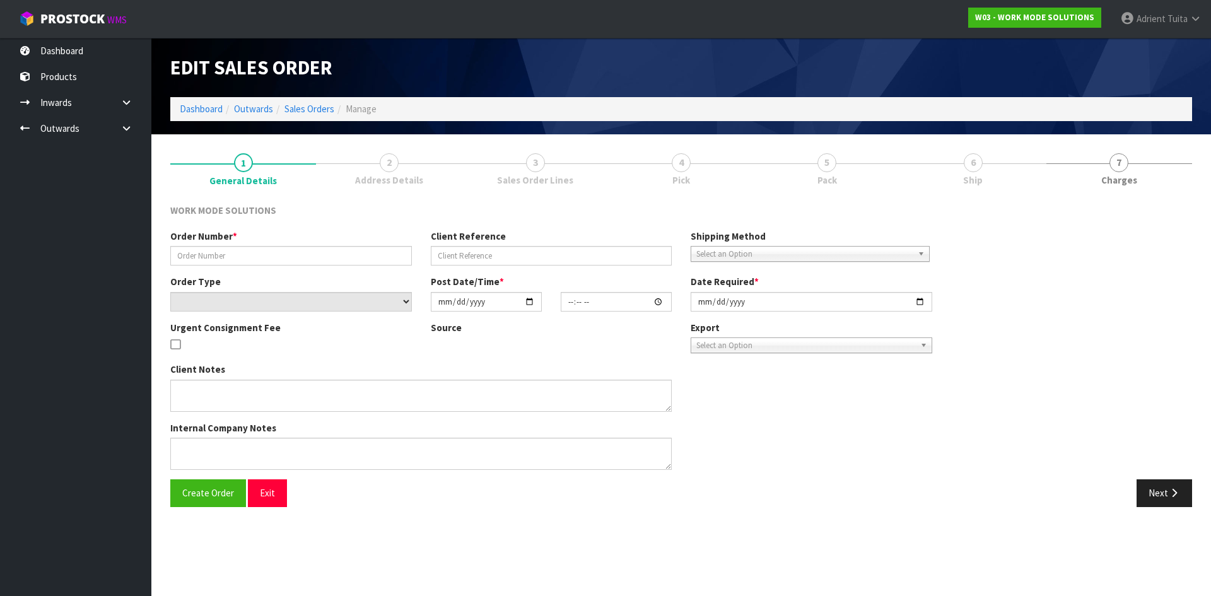
type input "#356200"
type input "5706159095963"
select select "number:0"
type input "[DATE]"
type input "03:57:30.000"
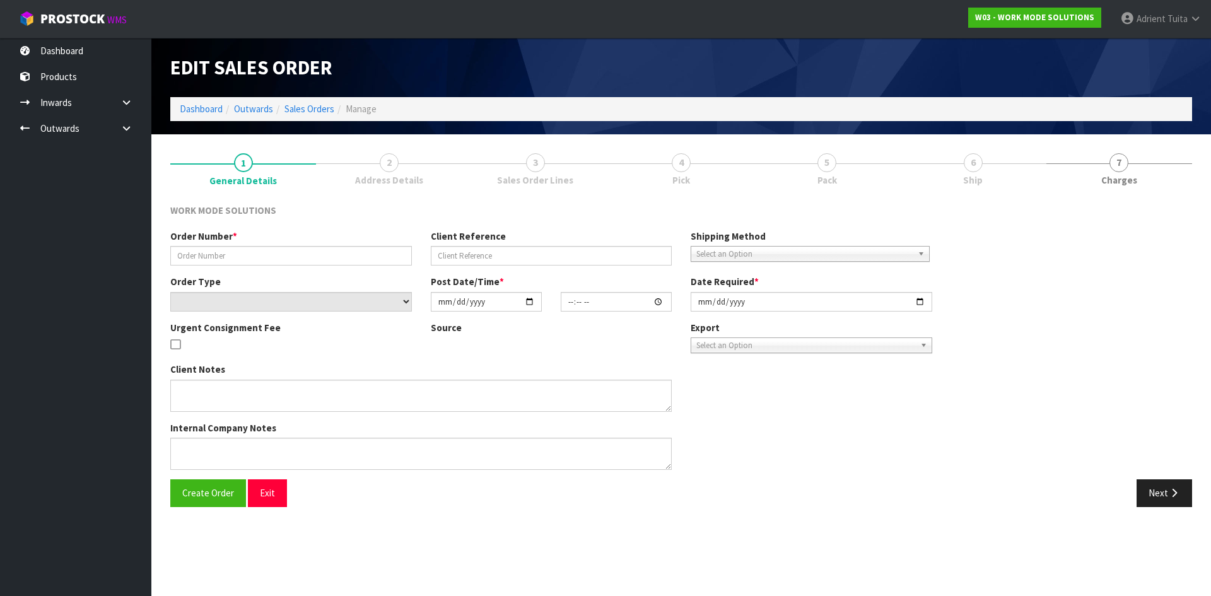
type input "[DATE]"
type textarea "Wholesale Order: McDonald's Grey Lynn"
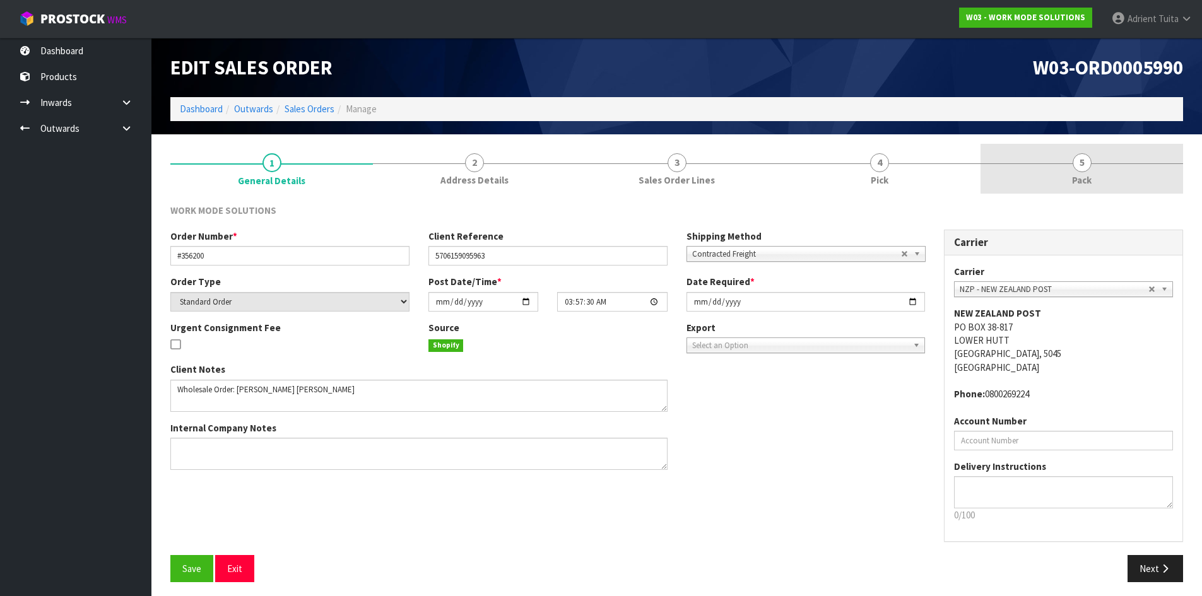
click at [1160, 178] on link "5 Pack" at bounding box center [1081, 169] width 203 height 50
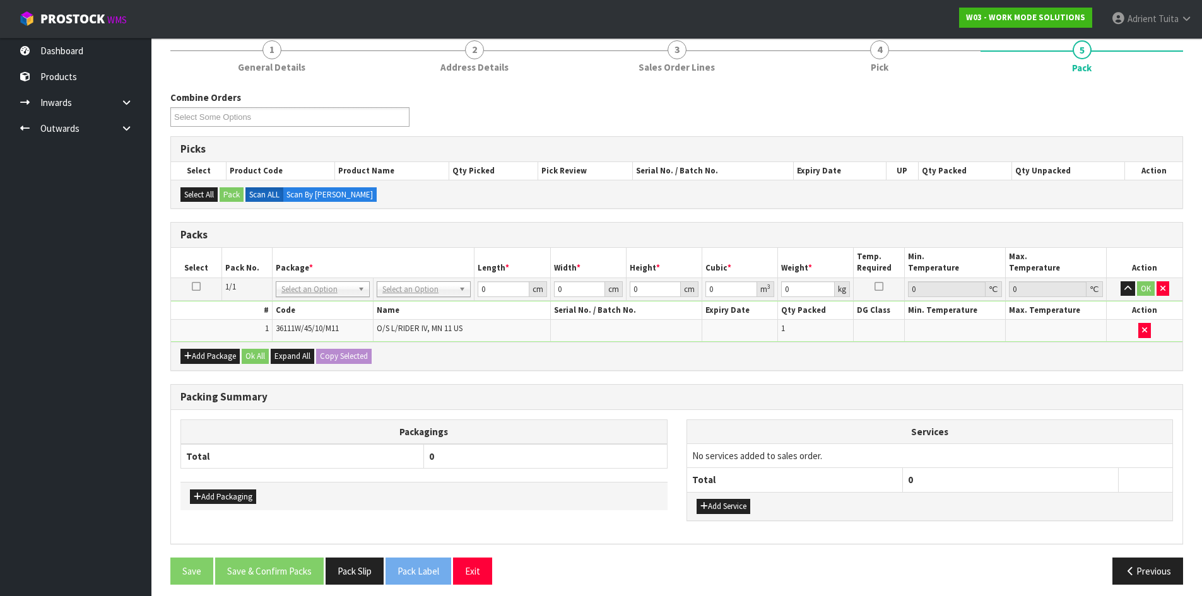
scroll to position [120, 0]
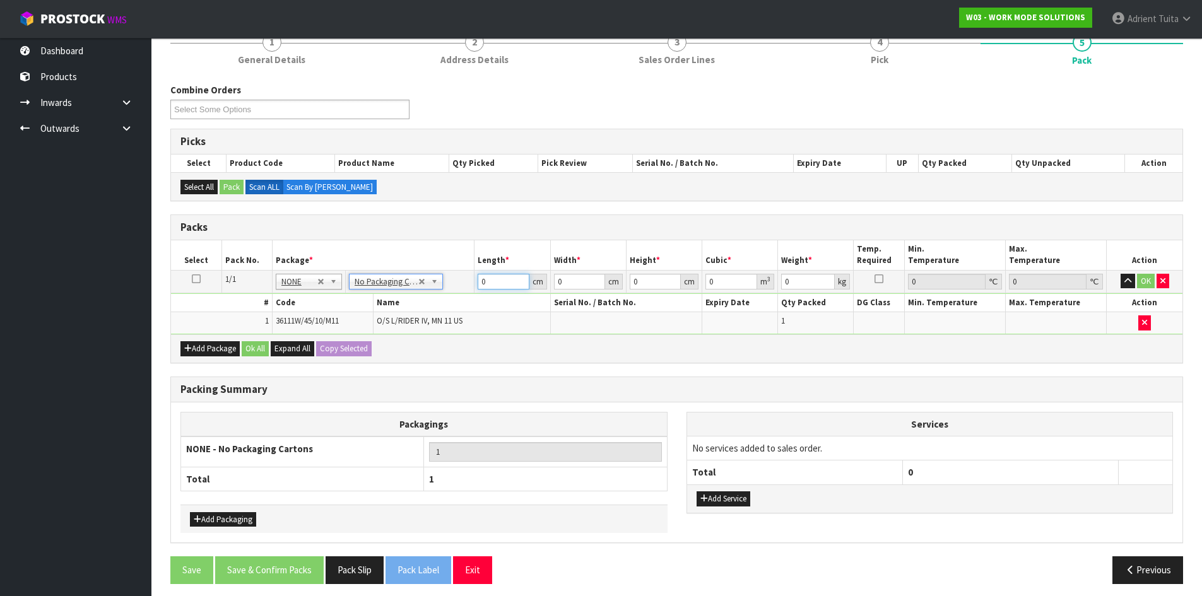
click at [493, 279] on input "0" at bounding box center [503, 282] width 51 height 16
type input "37"
type input "23"
type input "1"
type input "0.000851"
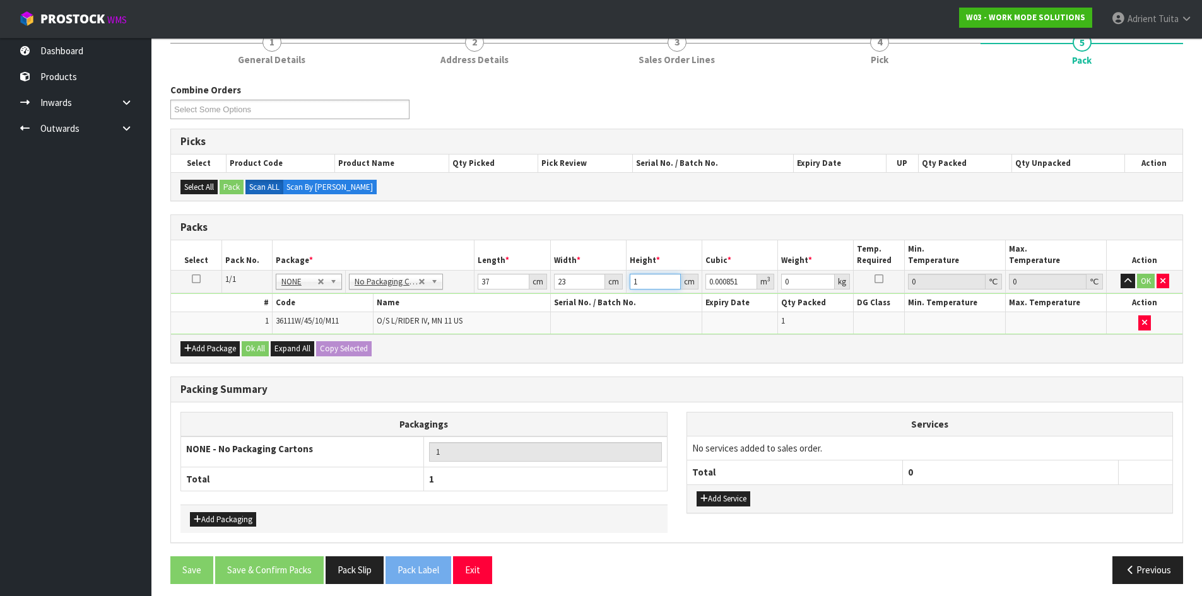
type input "14"
type input "0.011914"
type input "14"
type input "2"
click at [1148, 281] on button "OK" at bounding box center [1146, 281] width 18 height 15
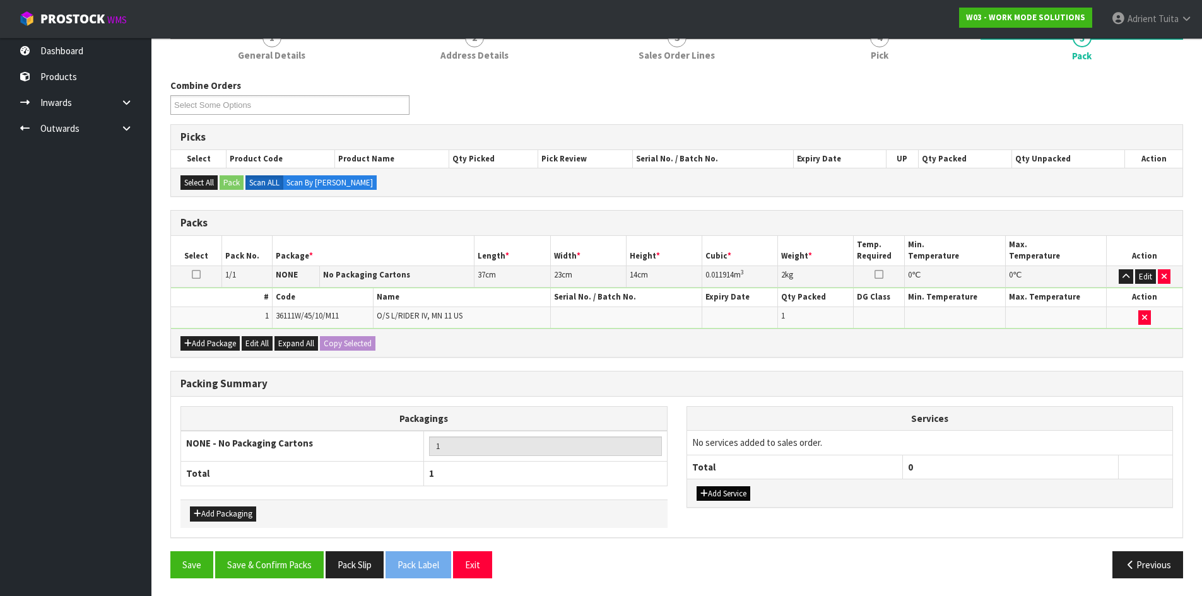
scroll to position [126, 0]
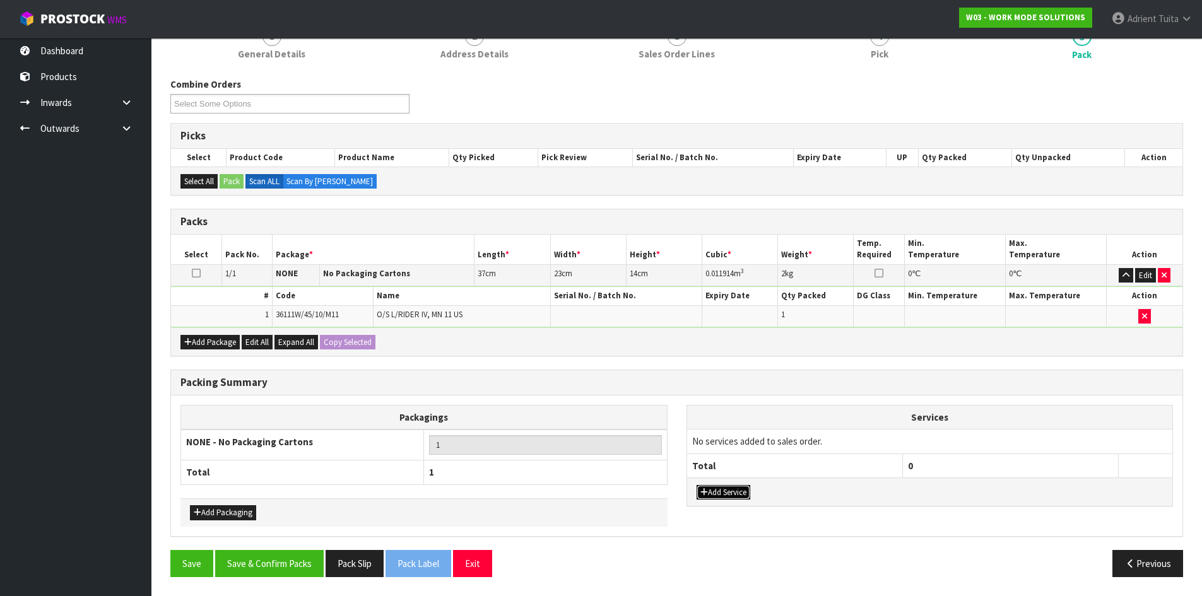
click at [714, 494] on button "Add Service" at bounding box center [723, 492] width 54 height 15
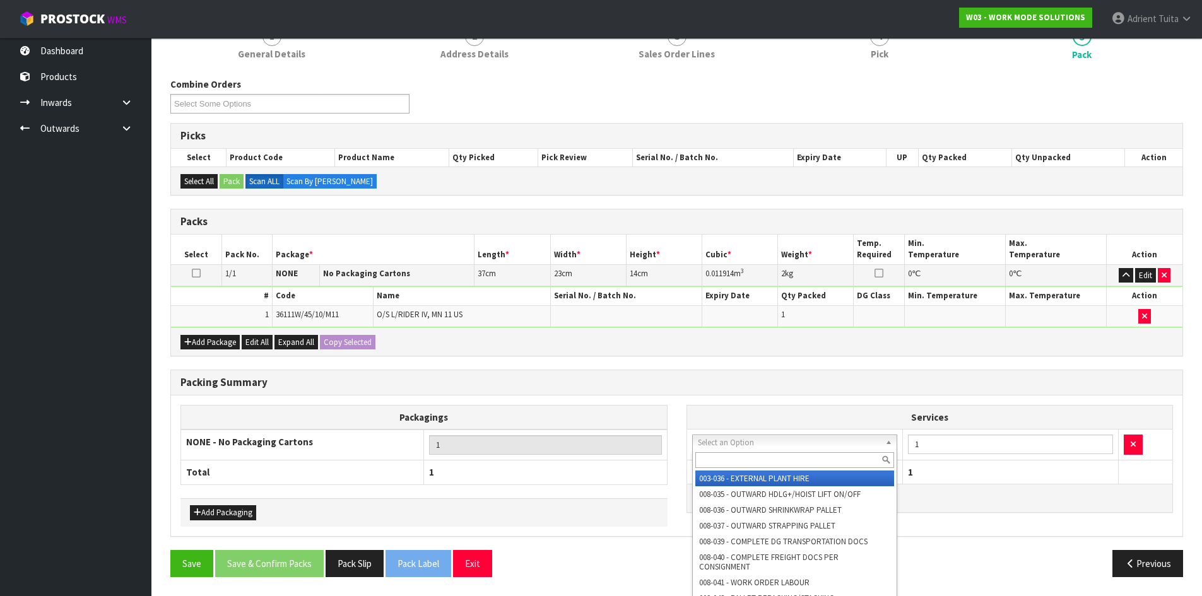
drag, startPoint x: 731, startPoint y: 446, endPoint x: 731, endPoint y: 461, distance: 15.2
click at [731, 461] on input "text" at bounding box center [794, 460] width 199 height 16
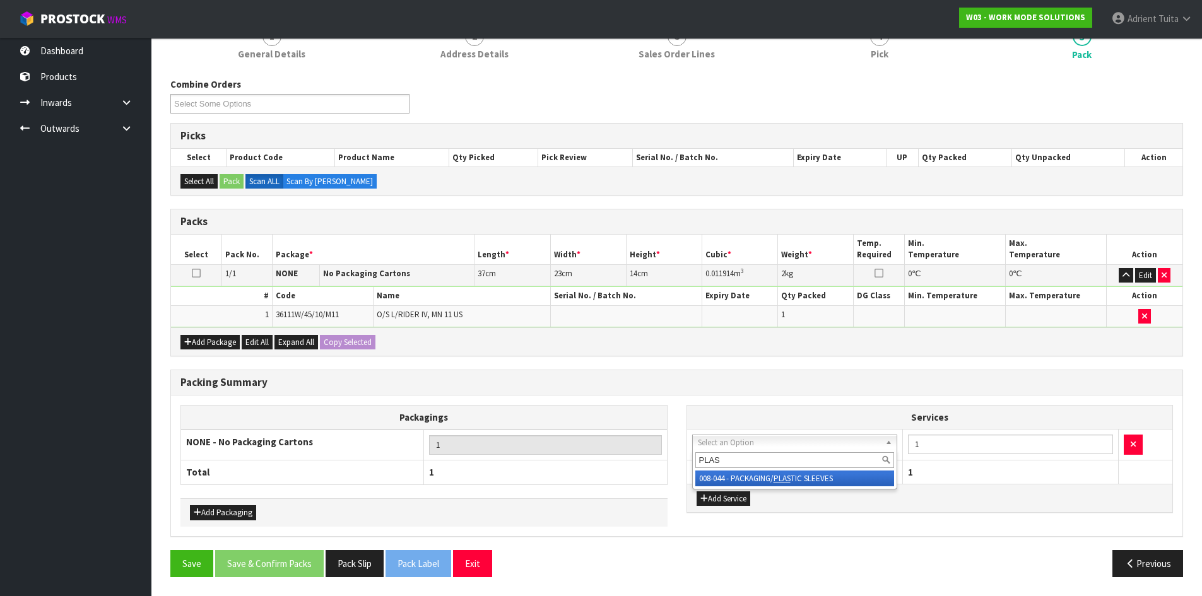
type input "PLAS"
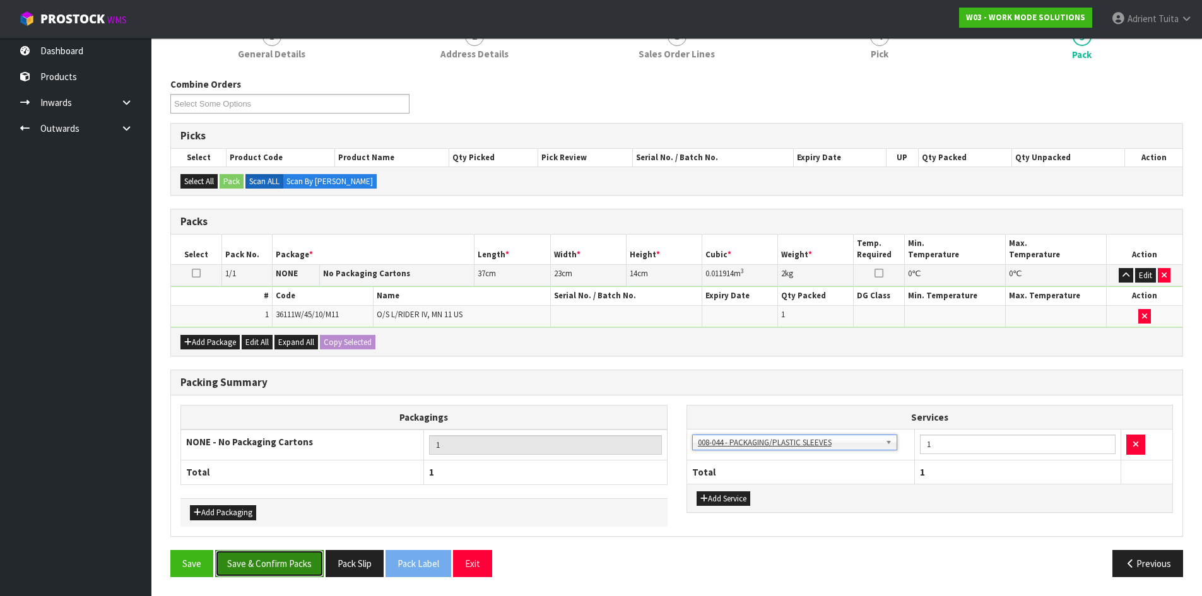
click at [307, 564] on button "Save & Confirm Packs" at bounding box center [269, 563] width 109 height 27
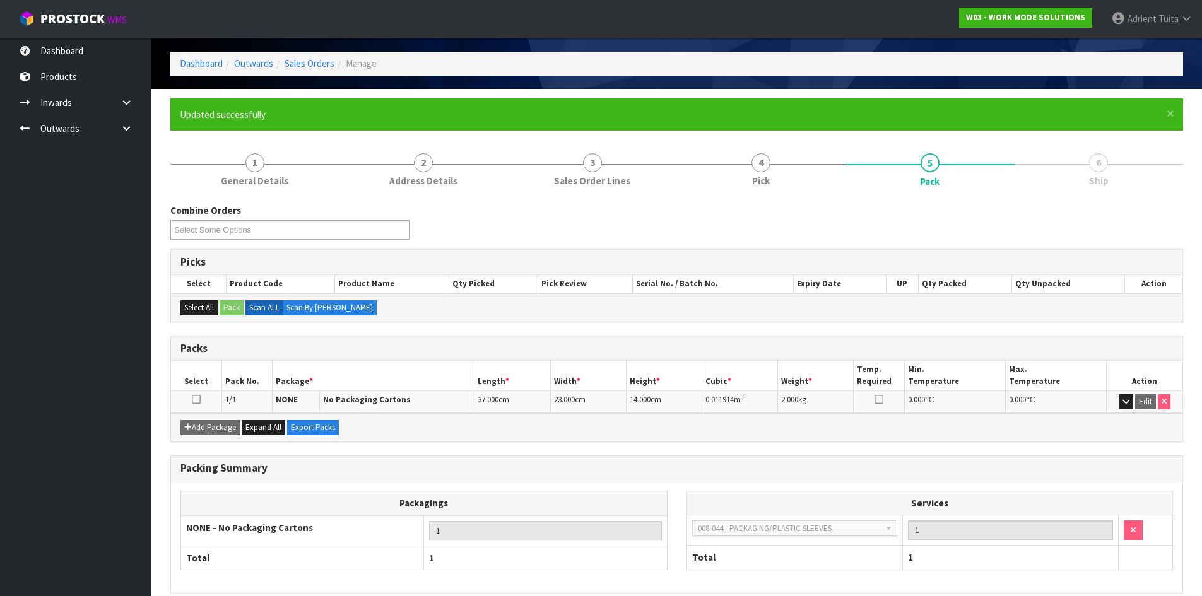
scroll to position [103, 0]
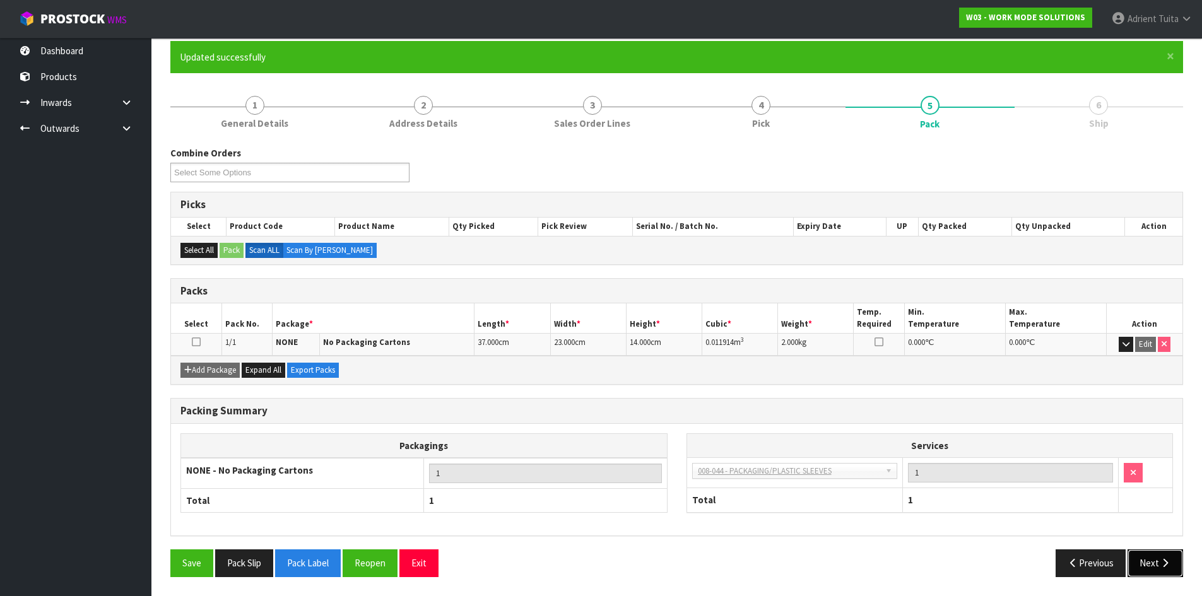
click at [1157, 563] on button "Next" at bounding box center [1155, 563] width 56 height 27
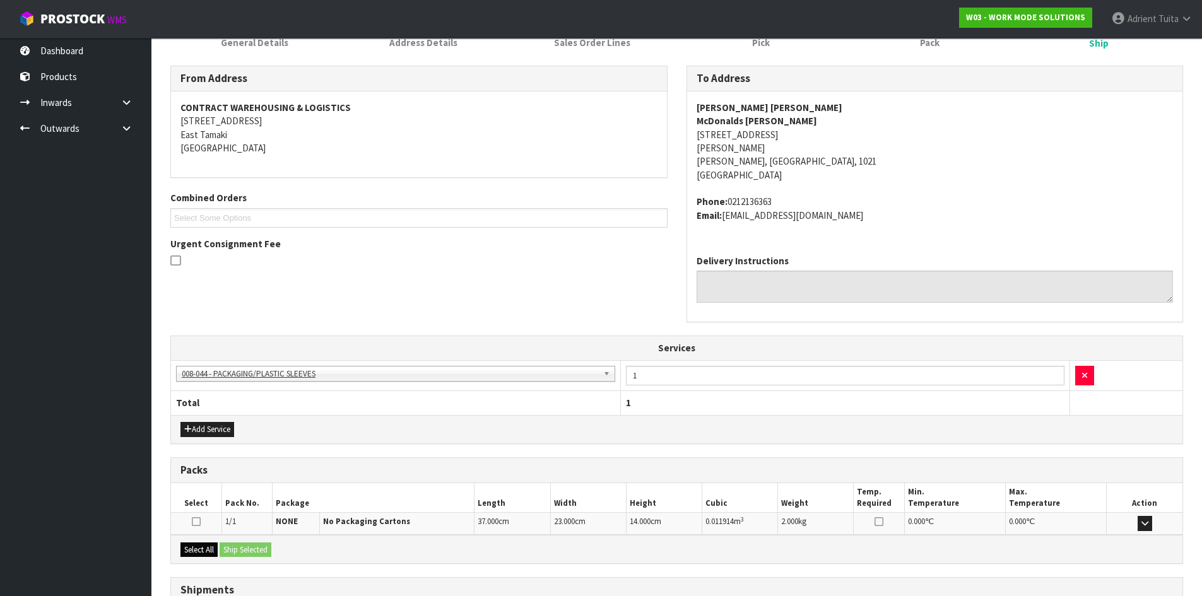
scroll to position [287, 0]
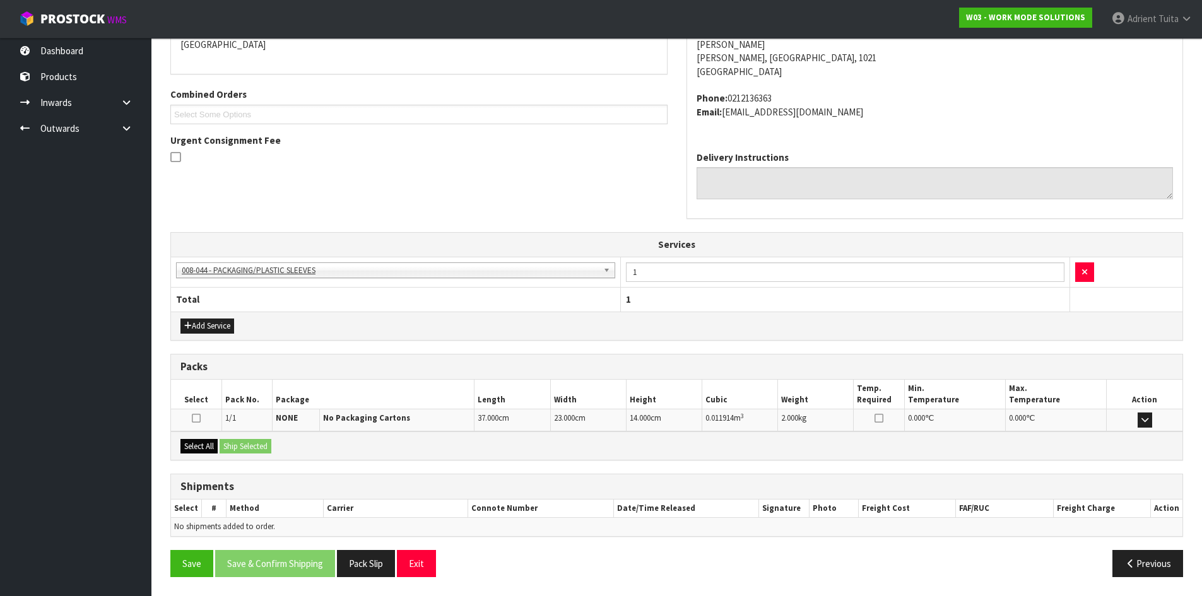
drag, startPoint x: 221, startPoint y: 454, endPoint x: 199, endPoint y: 441, distance: 25.2
click at [222, 454] on div "Select All Ship Selected" at bounding box center [676, 446] width 1011 height 28
click at [199, 441] on button "Select All" at bounding box center [198, 446] width 37 height 15
click at [232, 445] on button "Ship Selected" at bounding box center [246, 446] width 52 height 15
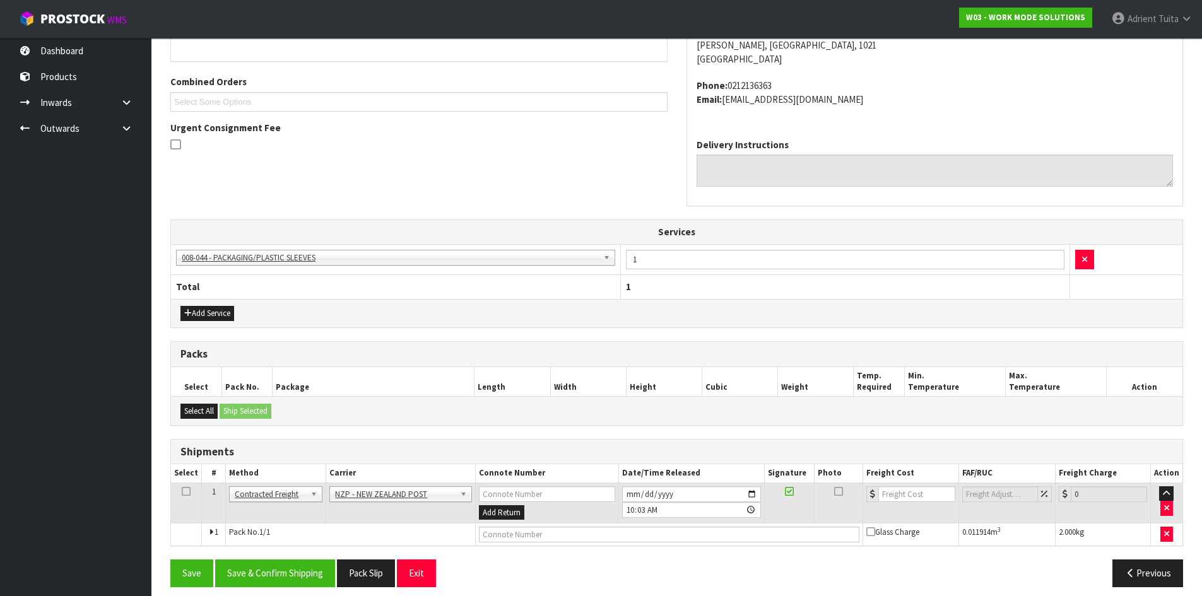
scroll to position [310, 0]
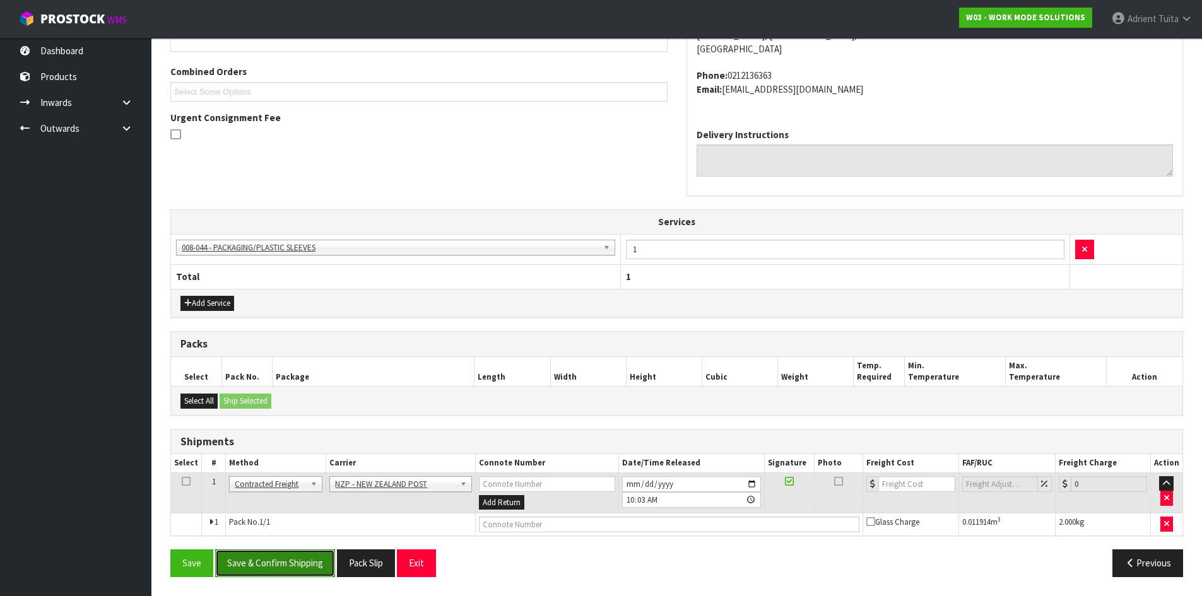
click at [300, 570] on button "Save & Confirm Shipping" at bounding box center [275, 563] width 120 height 27
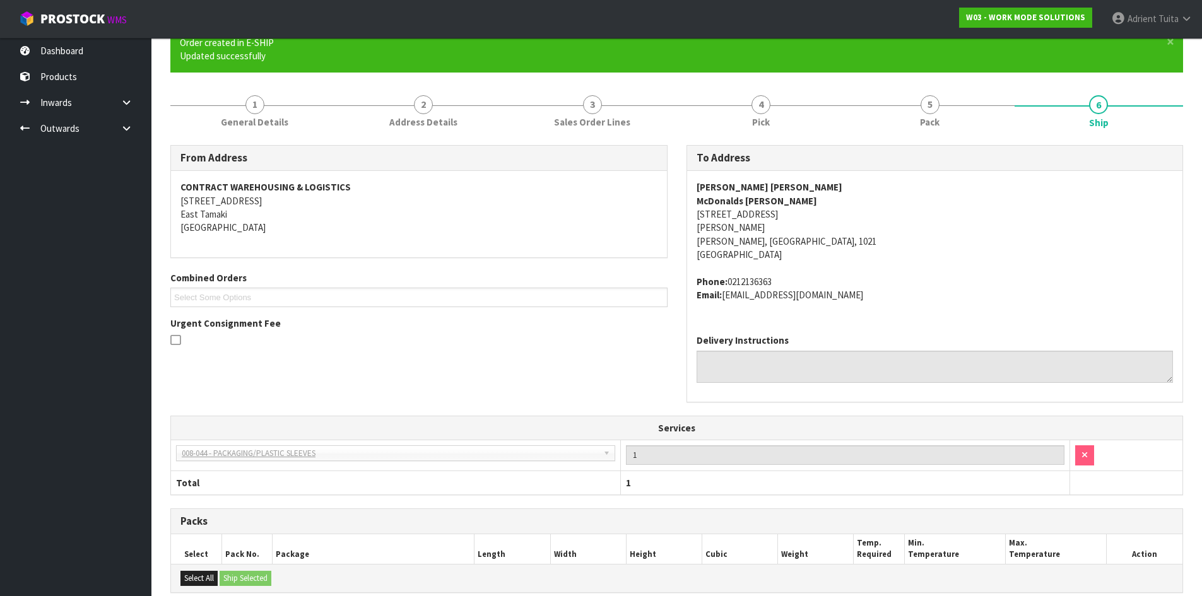
scroll to position [291, 0]
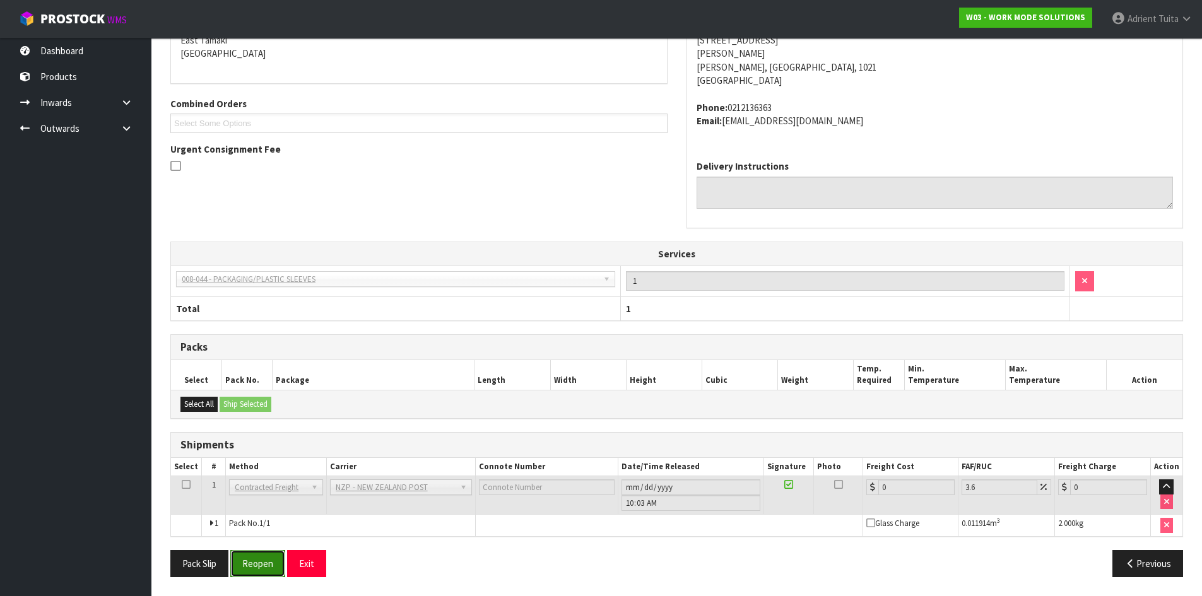
click at [270, 568] on button "Reopen" at bounding box center [257, 563] width 55 height 27
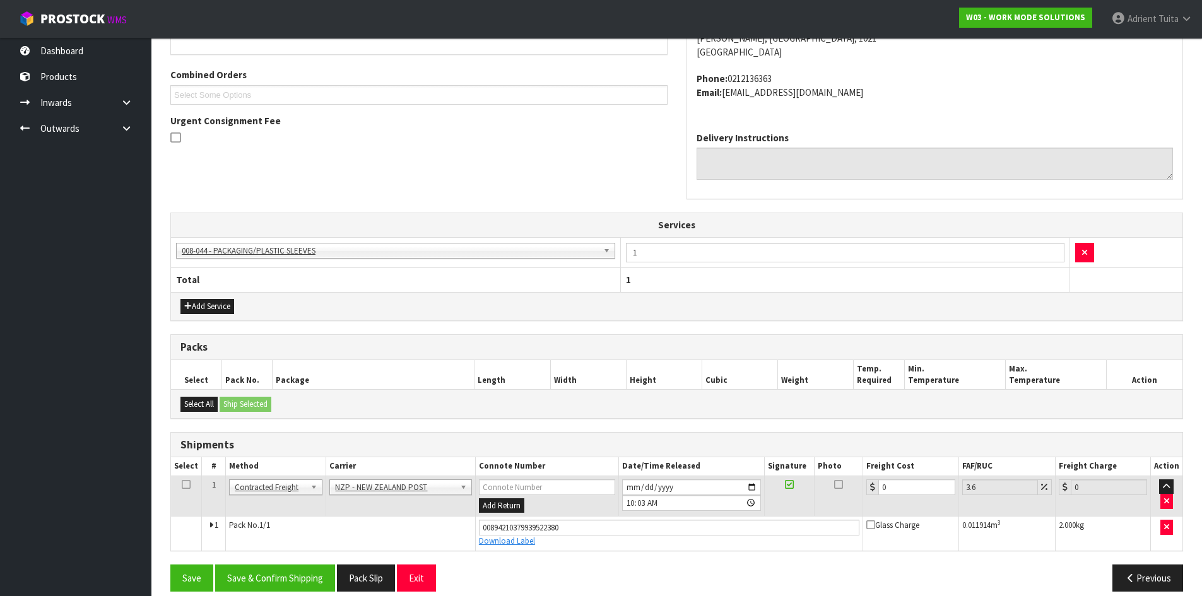
scroll to position [321, 0]
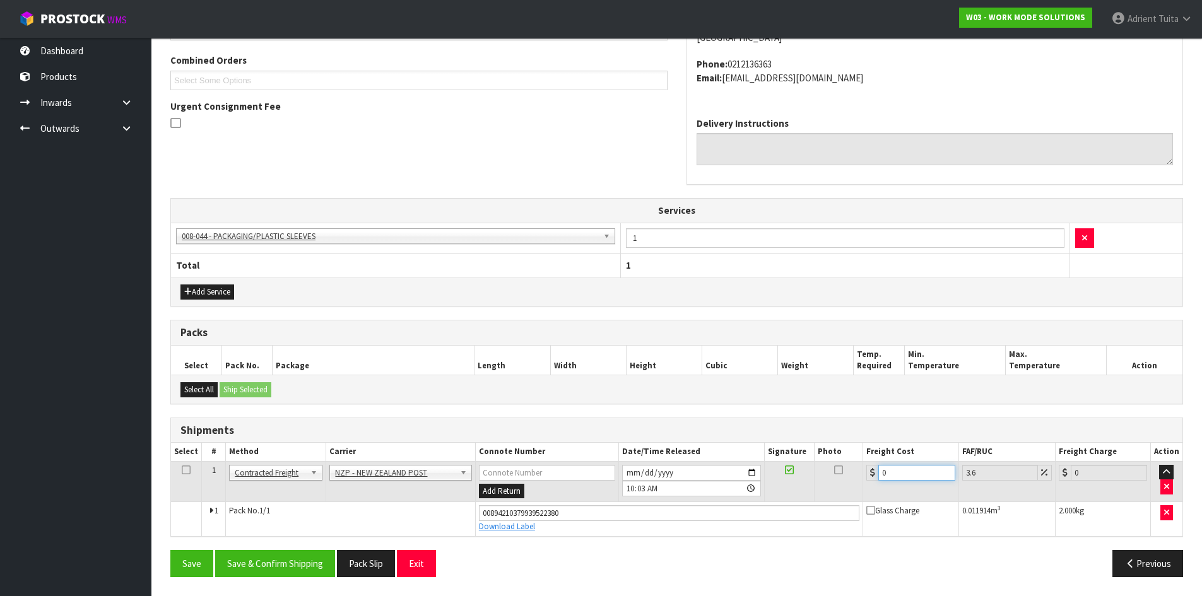
drag, startPoint x: 905, startPoint y: 471, endPoint x: 919, endPoint y: 469, distance: 13.5
click at [907, 471] on input "0" at bounding box center [916, 473] width 76 height 16
type input "4"
type input "4.14"
type input "4.3"
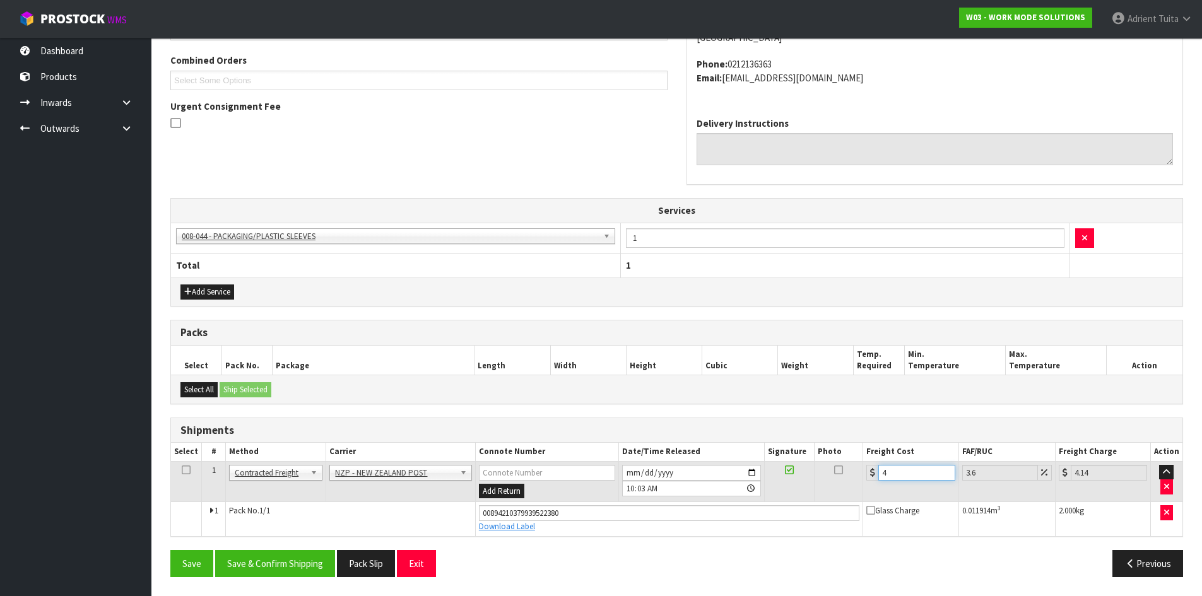
type input "4.45"
type input "4.33"
type input "4.49"
type input "4.33"
click at [320, 552] on button "Save & Confirm Shipping" at bounding box center [275, 563] width 120 height 27
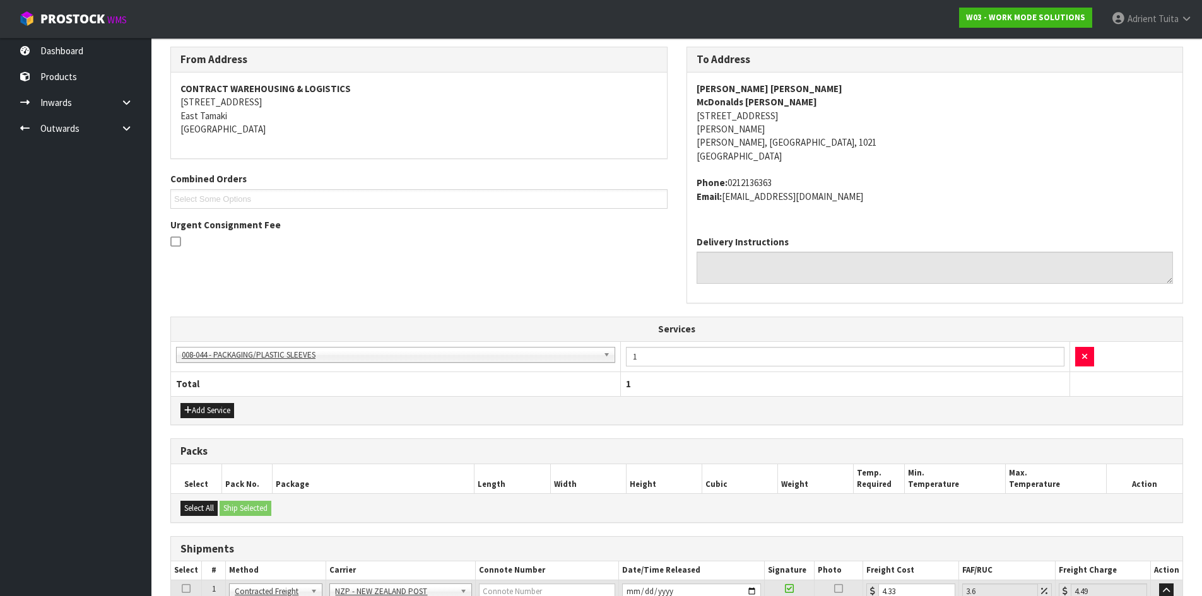
scroll to position [286, 0]
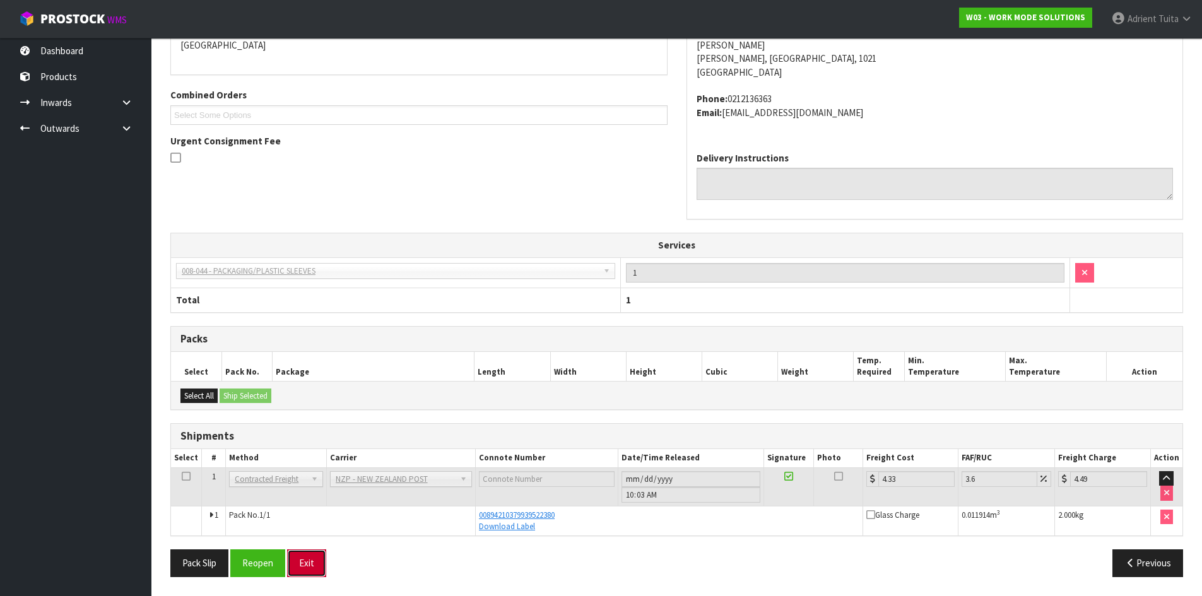
drag, startPoint x: 323, startPoint y: 550, endPoint x: 309, endPoint y: 554, distance: 14.4
click at [317, 552] on button "Exit" at bounding box center [306, 563] width 39 height 27
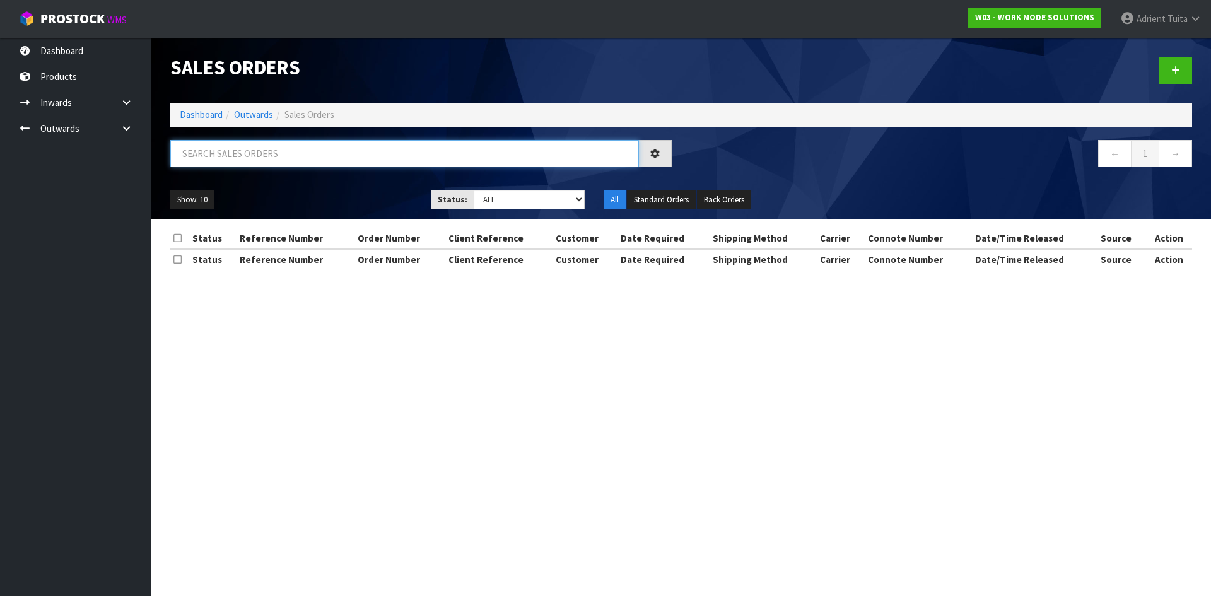
click at [287, 163] on input "text" at bounding box center [404, 153] width 469 height 27
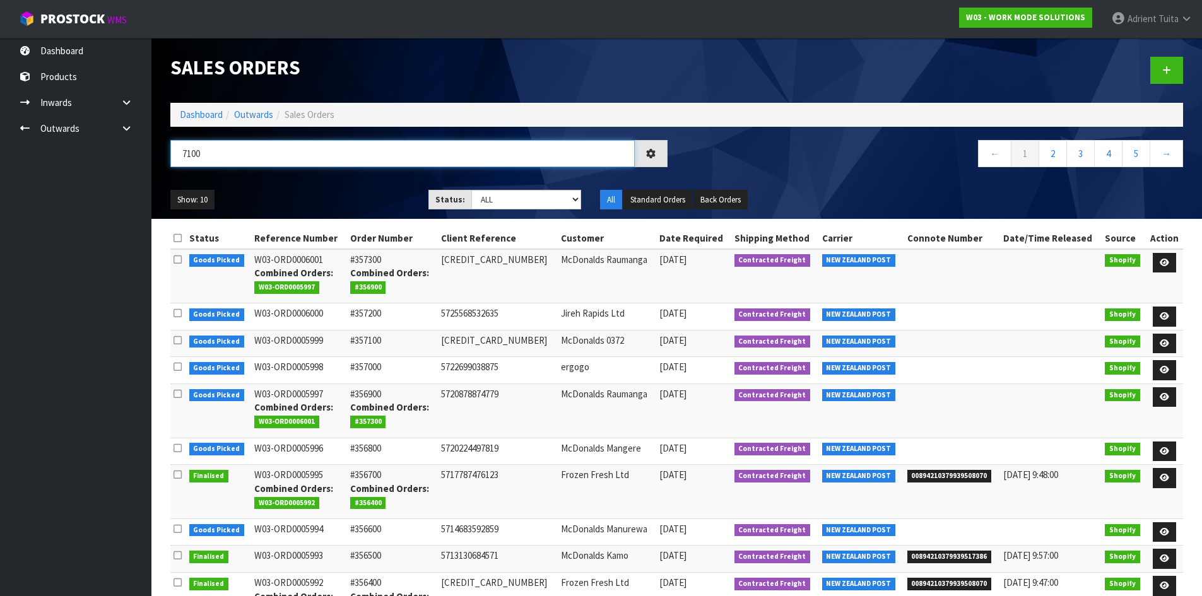
type input "7100"
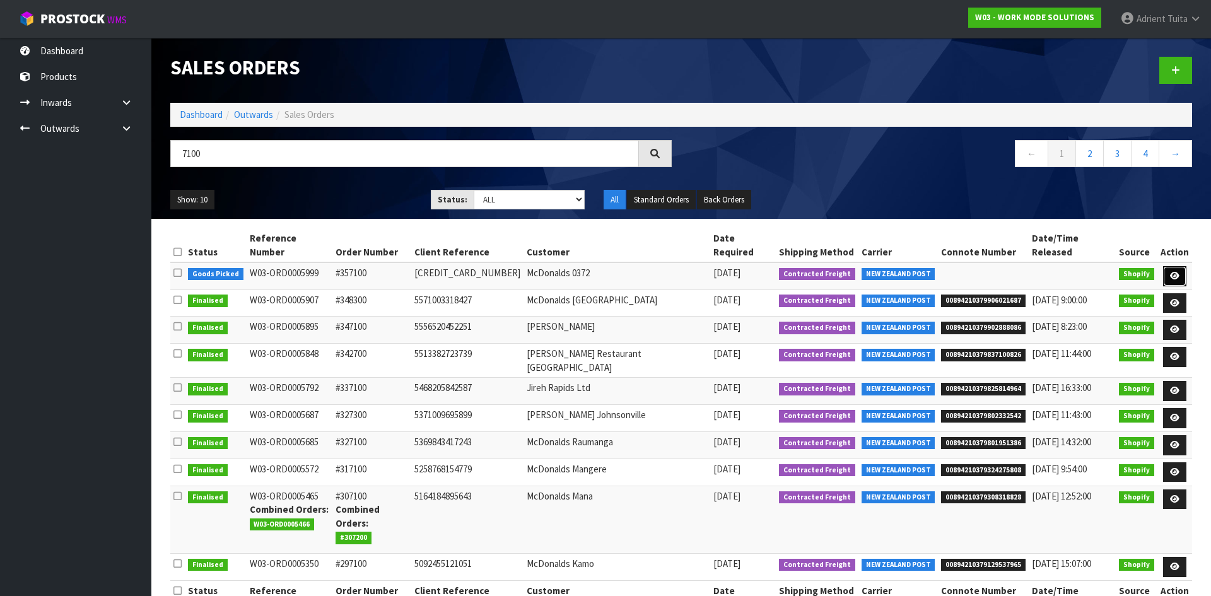
click at [1178, 272] on icon at bounding box center [1174, 276] width 9 height 8
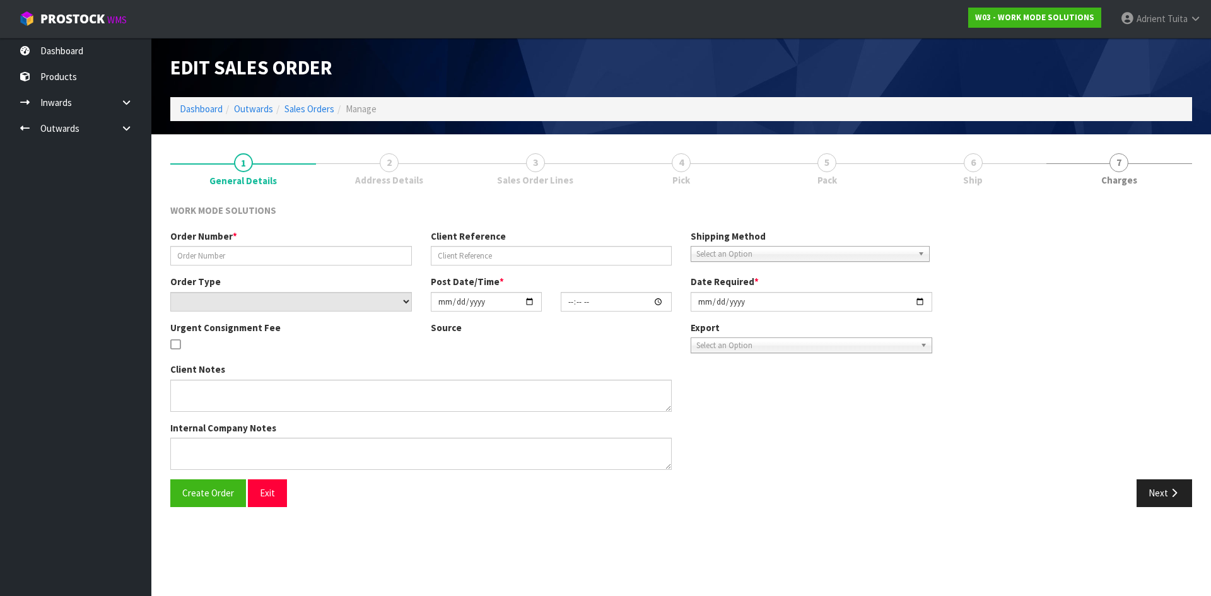
type input "#357100"
type input "5723266220187"
select select "number:0"
type input "2025-08-11"
type input "23:57:38.000"
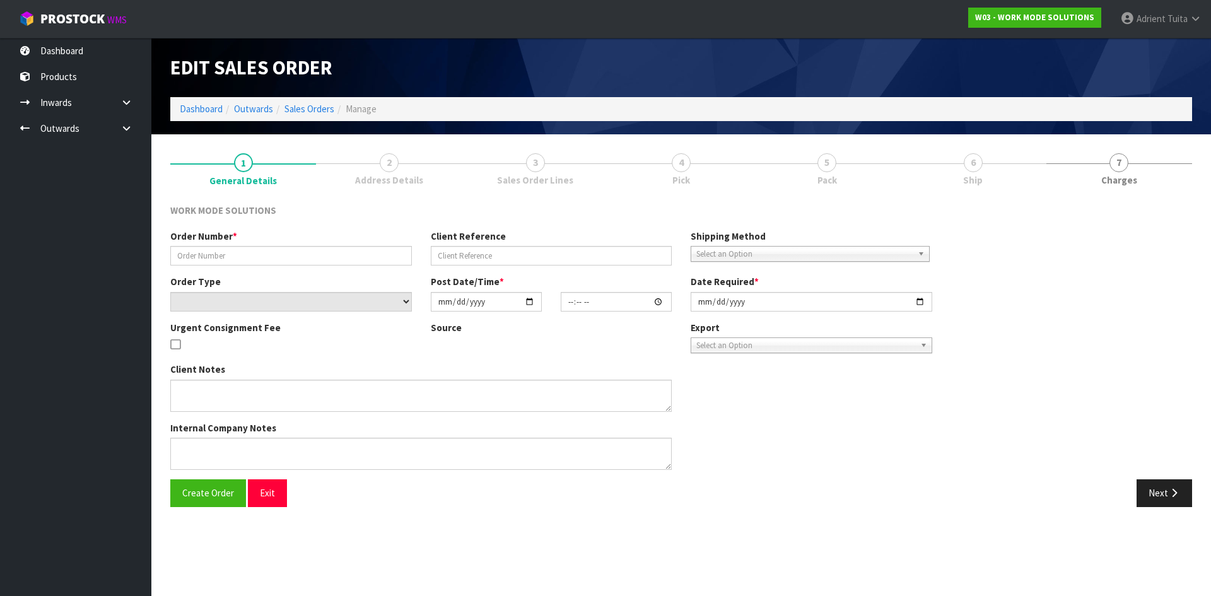
type input "[DATE]"
type textarea "Wholesale Order: McDonalds 0372"
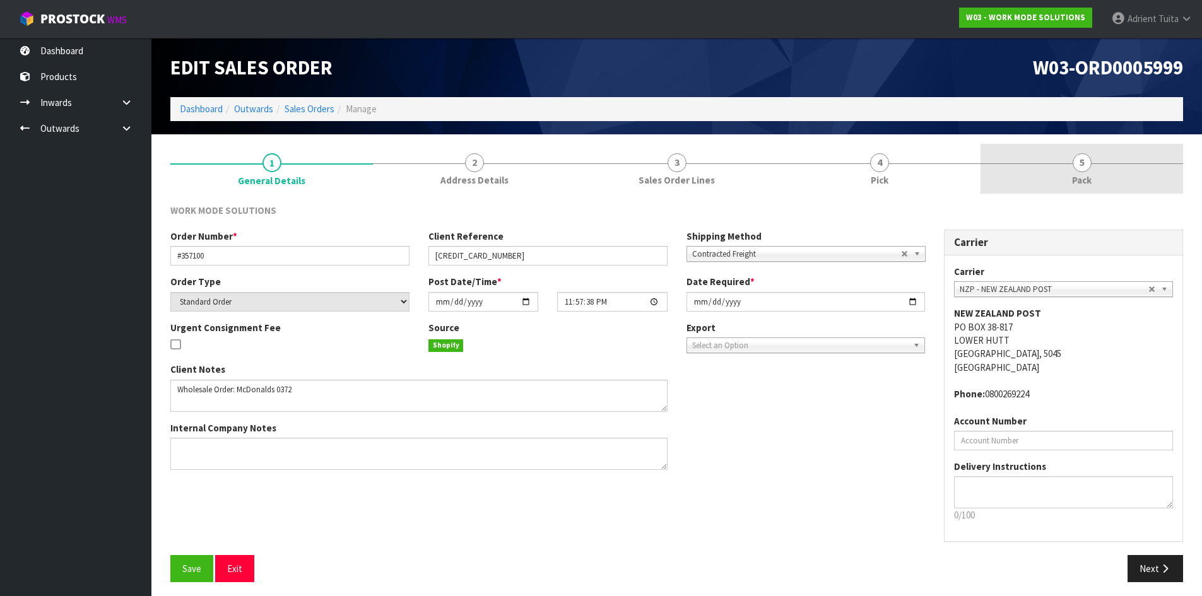
click at [1171, 192] on link "5 Pack" at bounding box center [1081, 169] width 203 height 50
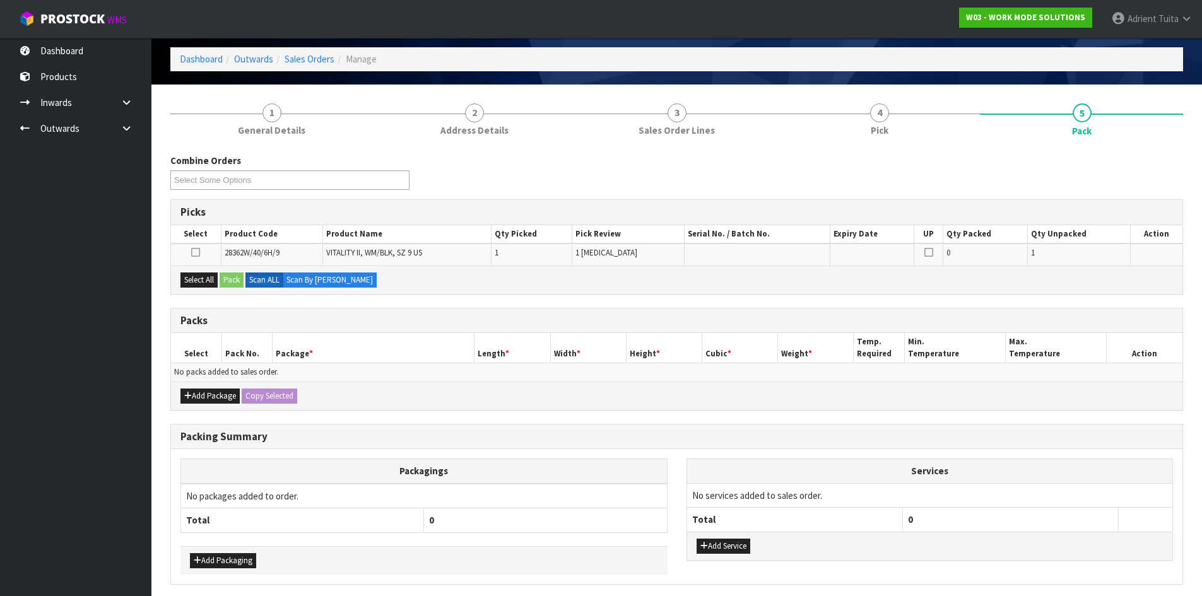
scroll to position [98, 0]
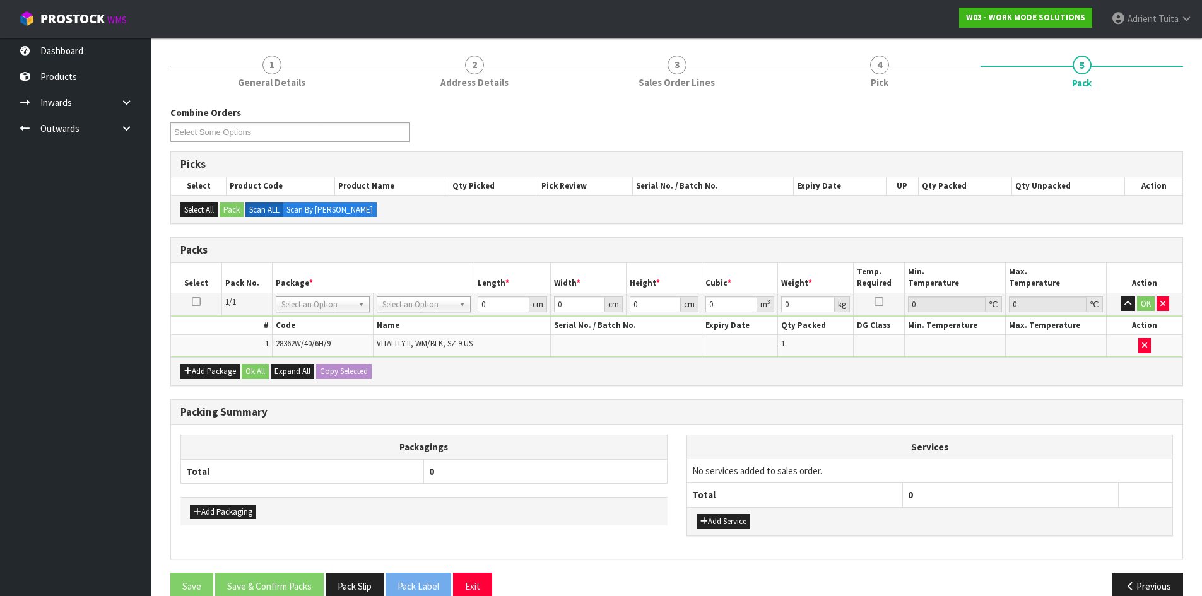
click at [417, 379] on div "Add Package Ok All Expand All Copy Selected" at bounding box center [676, 371] width 1011 height 28
drag, startPoint x: 446, startPoint y: 294, endPoint x: 442, endPoint y: 303, distance: 9.9
click at [444, 298] on td "No Packaging Cartons PLT GEN120 (1200 X 1000) PLT ONE WAY SKID CHEP HIRE PALLET…" at bounding box center [423, 304] width 101 height 23
drag, startPoint x: 442, startPoint y: 303, endPoint x: 433, endPoint y: 324, distance: 22.0
drag, startPoint x: 425, startPoint y: 337, endPoint x: 491, endPoint y: 312, distance: 70.1
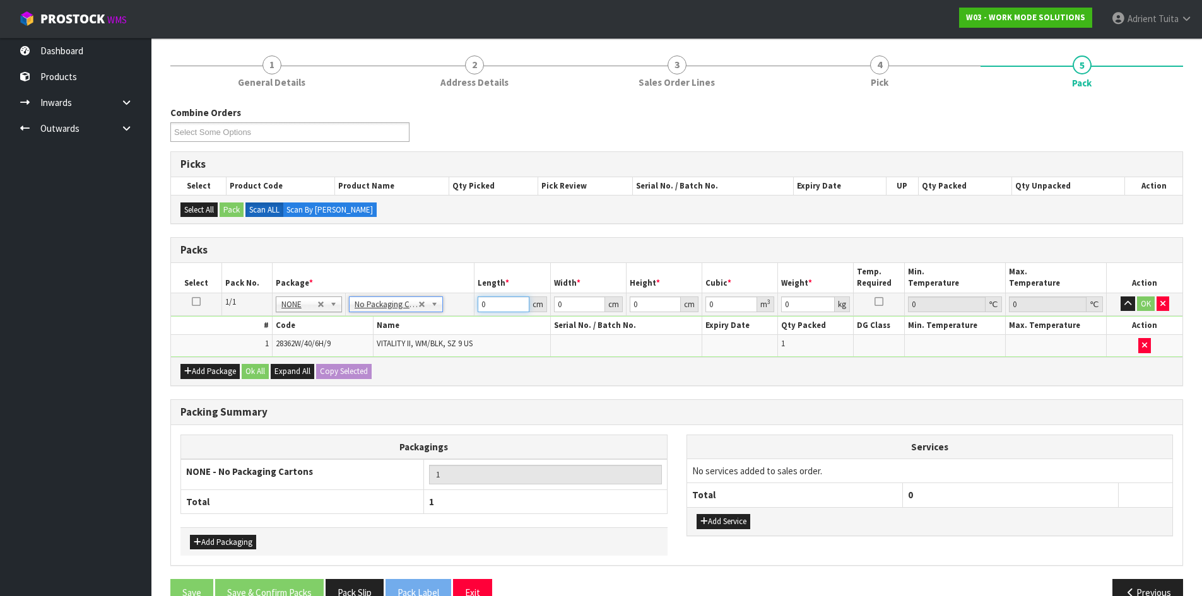
click at [502, 310] on input "0" at bounding box center [503, 305] width 51 height 16
type input "33"
type input "23"
type input "1"
type input "0.000759"
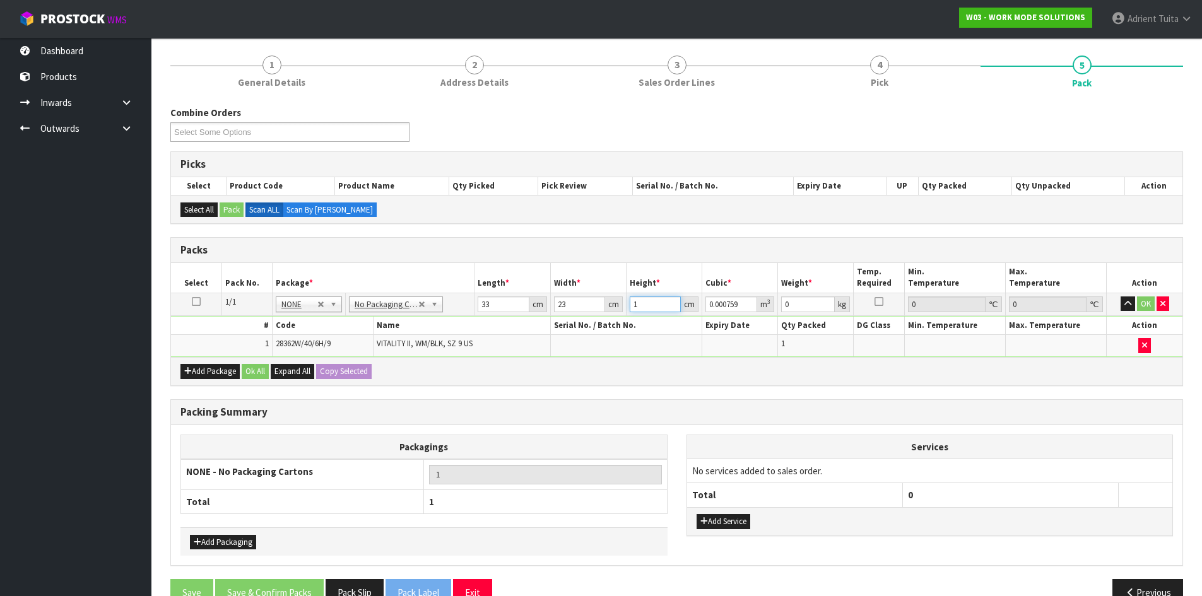
type input "13"
type input "0.009867"
type input "13"
type input "1"
drag, startPoint x: 1142, startPoint y: 300, endPoint x: 939, endPoint y: 356, distance: 210.9
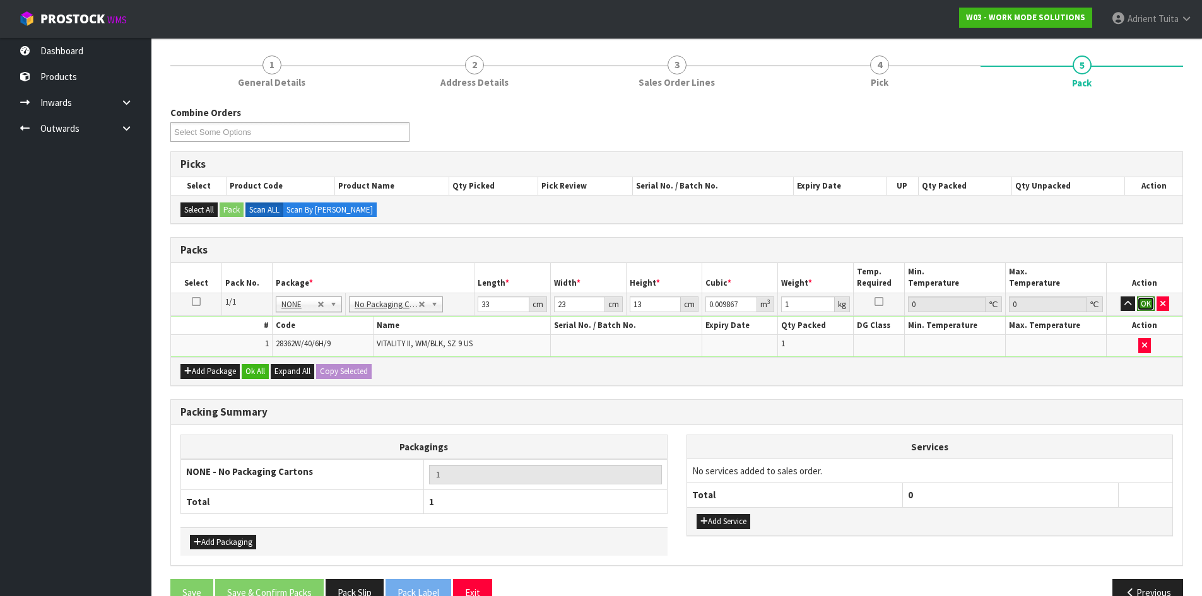
click at [1143, 300] on button "OK" at bounding box center [1146, 304] width 18 height 15
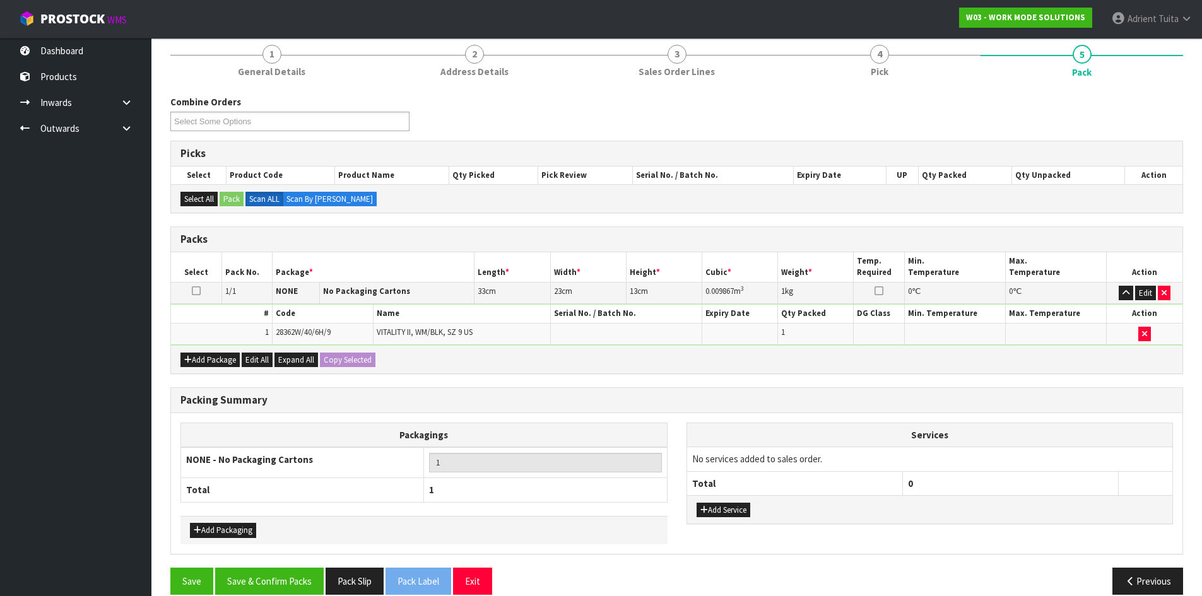
scroll to position [126, 0]
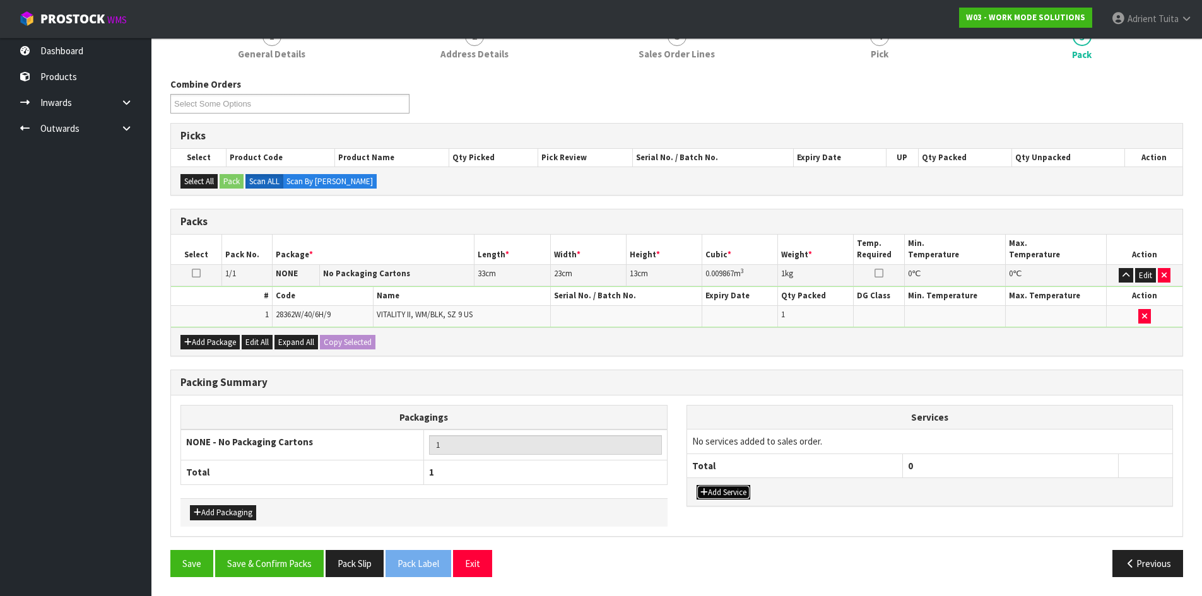
drag, startPoint x: 711, startPoint y: 488, endPoint x: 724, endPoint y: 462, distance: 28.8
click at [712, 488] on button "Add Service" at bounding box center [723, 492] width 54 height 15
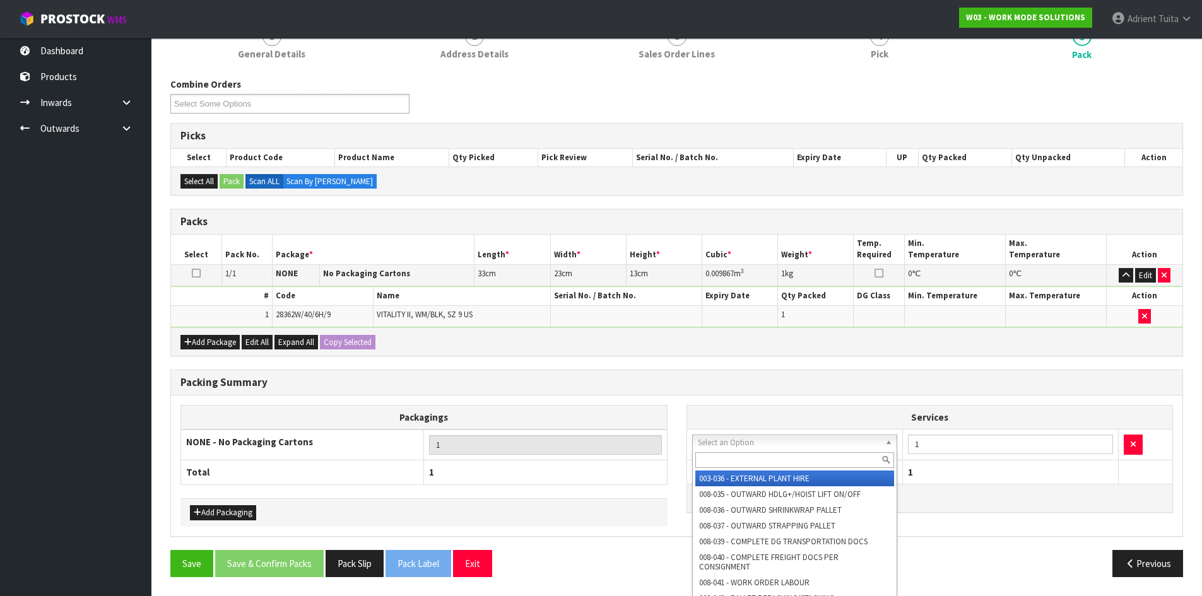
drag, startPoint x: 732, startPoint y: 444, endPoint x: 732, endPoint y: 461, distance: 16.4
click at [729, 459] on input "text" at bounding box center [794, 460] width 199 height 16
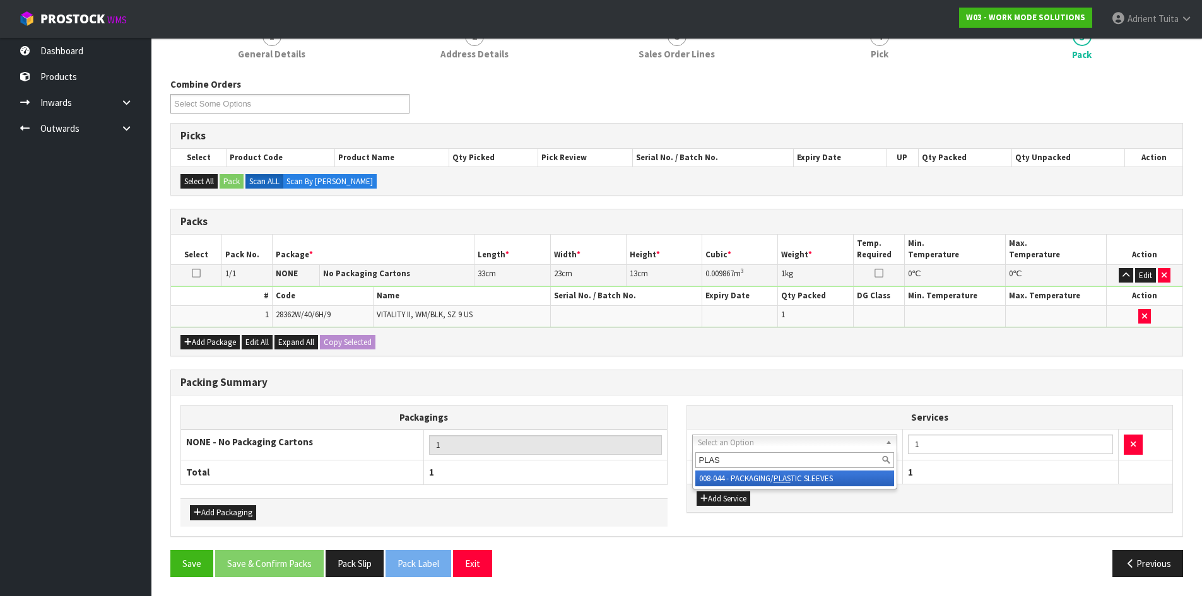
type input "PLAS"
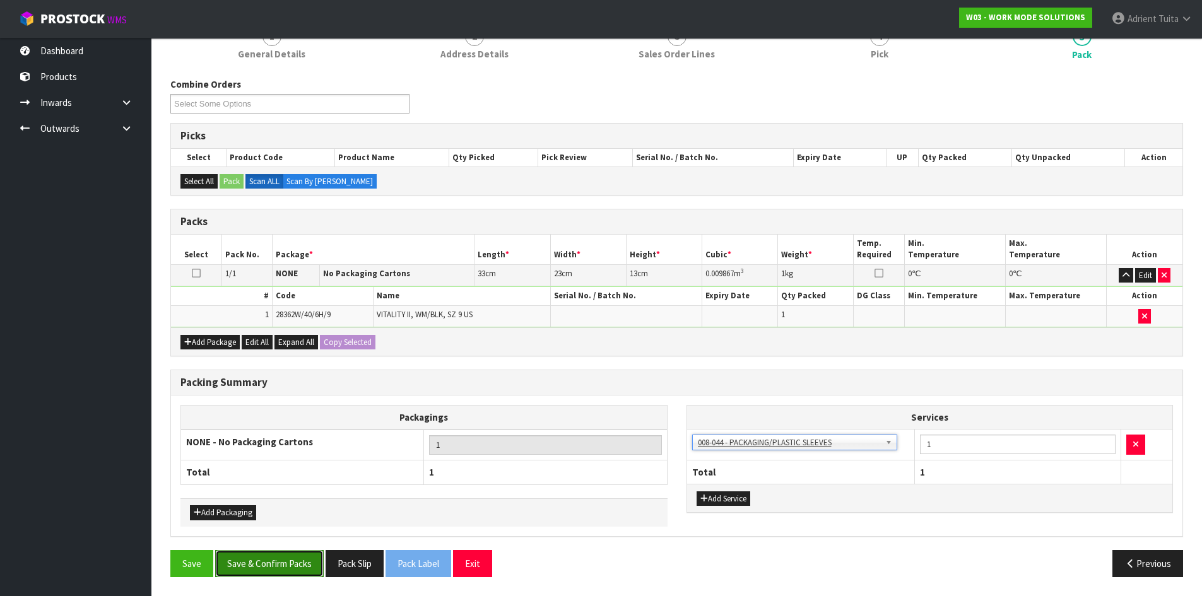
click at [265, 553] on button "Save & Confirm Packs" at bounding box center [269, 563] width 109 height 27
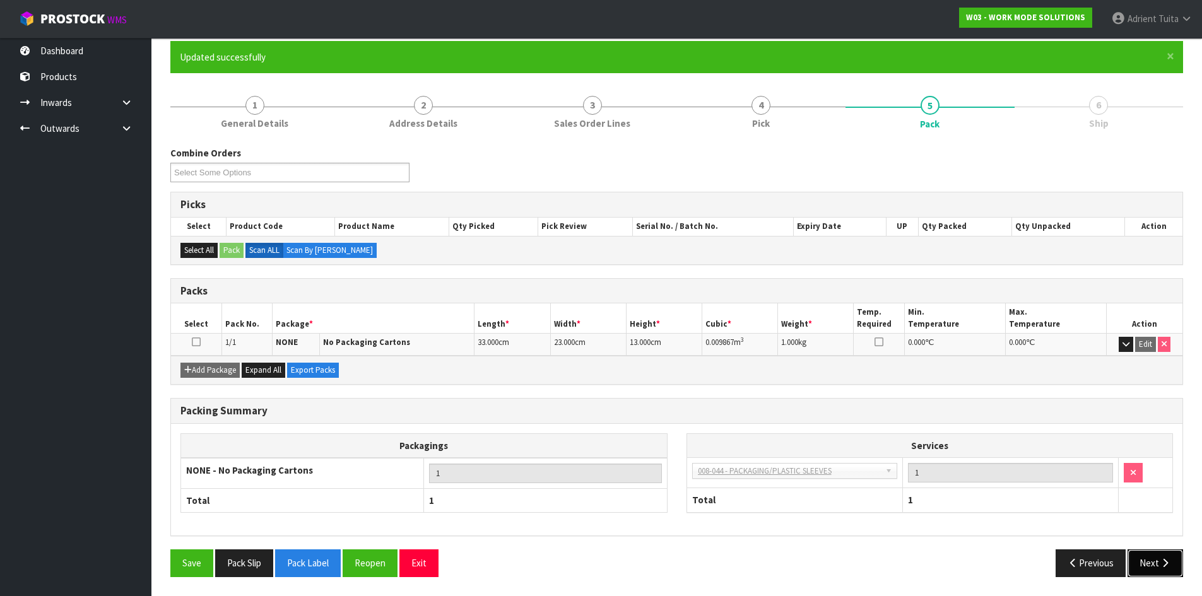
click at [1170, 570] on button "Next" at bounding box center [1155, 563] width 56 height 27
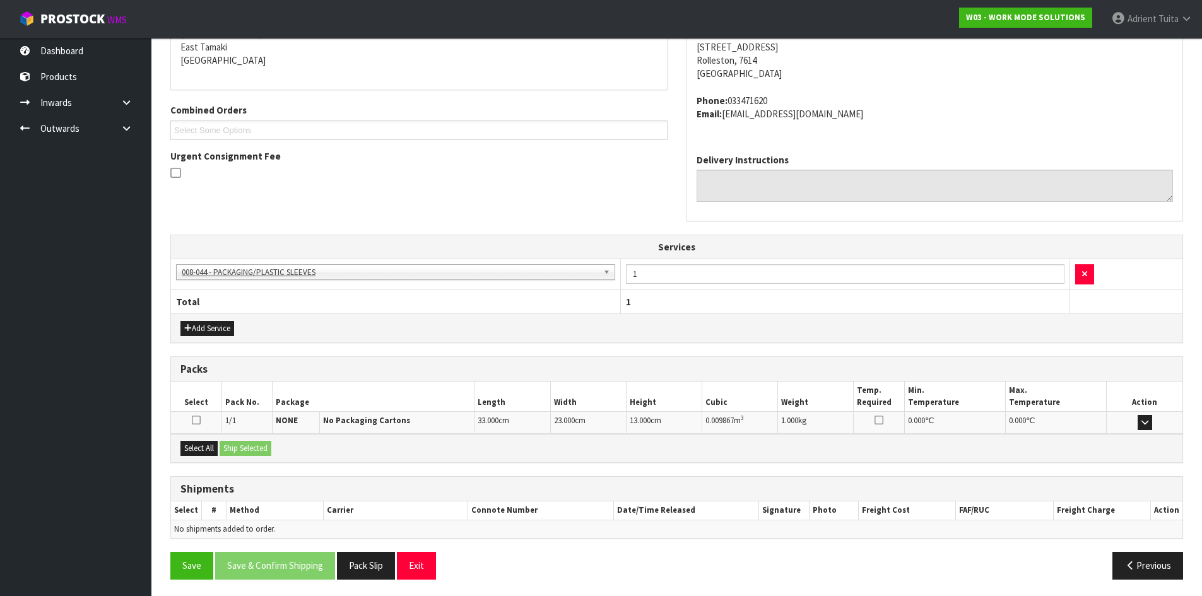
scroll to position [274, 0]
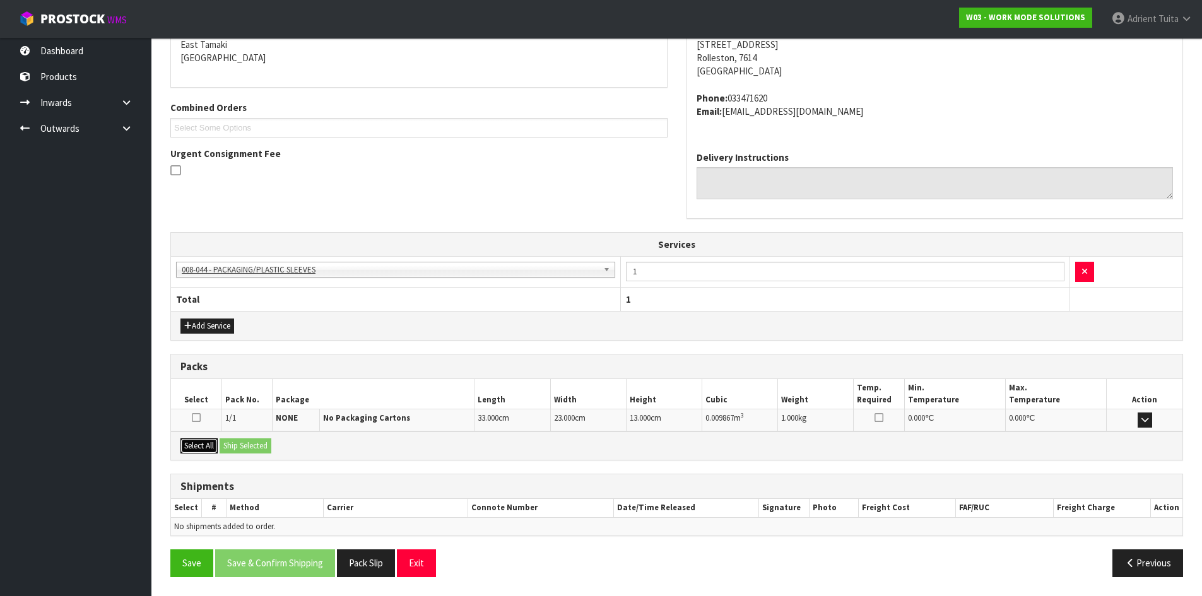
drag, startPoint x: 201, startPoint y: 444, endPoint x: 228, endPoint y: 438, distance: 27.9
click at [209, 442] on button "Select All" at bounding box center [198, 445] width 37 height 15
click at [229, 437] on div "Select All Ship Selected" at bounding box center [676, 446] width 1011 height 28
click at [264, 449] on button "Ship Selected" at bounding box center [246, 445] width 52 height 15
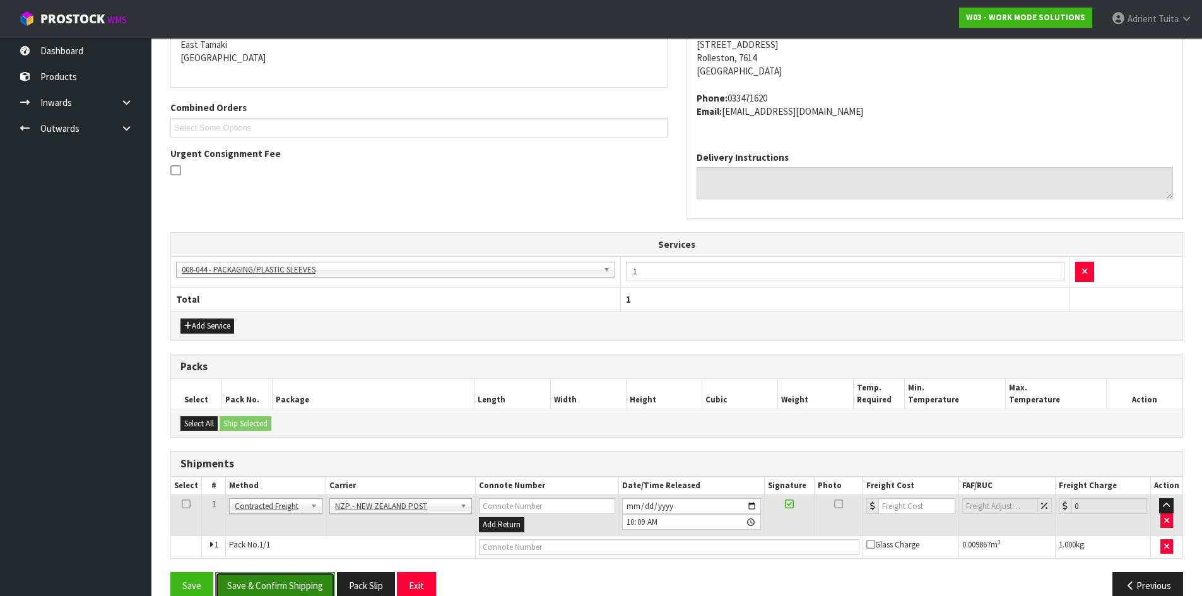
click at [271, 585] on button "Save & Confirm Shipping" at bounding box center [275, 585] width 120 height 27
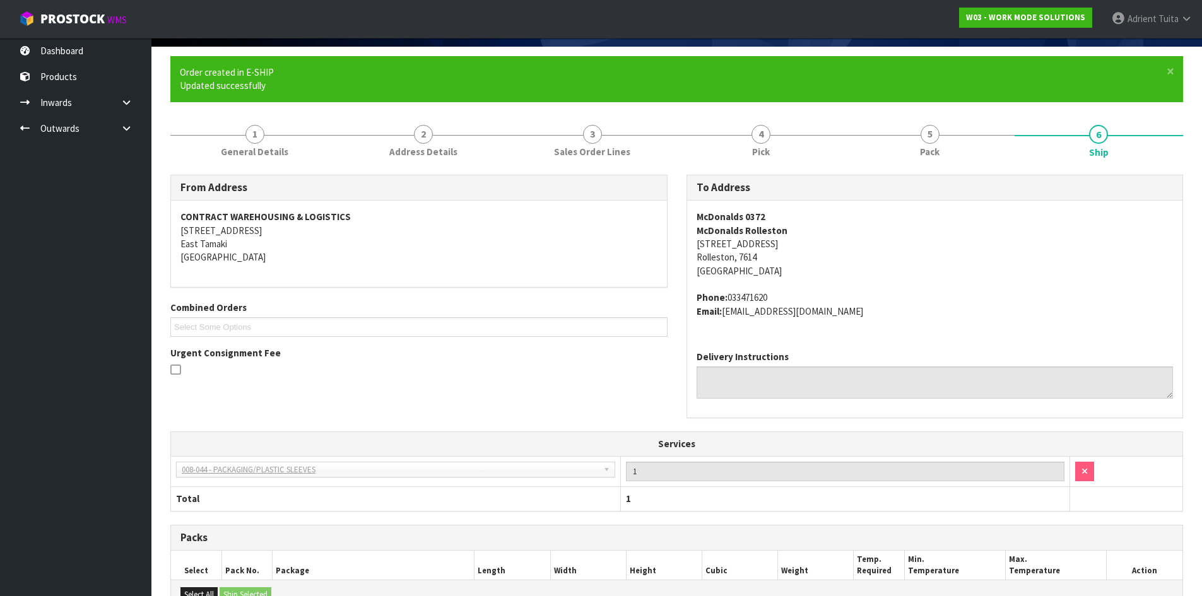
scroll to position [278, 0]
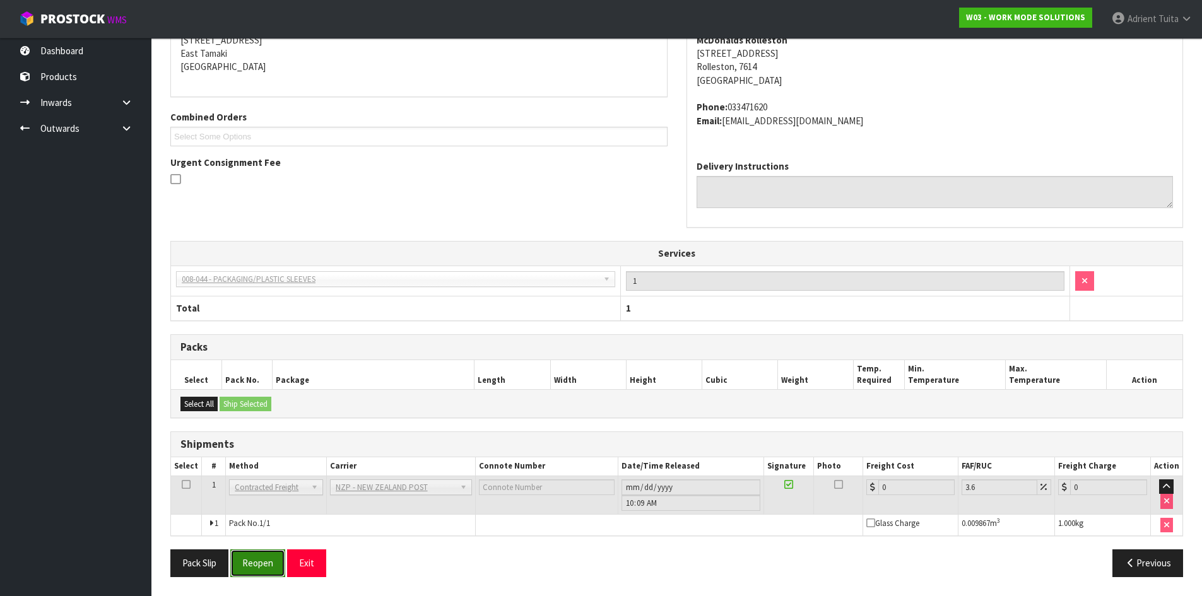
click at [251, 561] on button "Reopen" at bounding box center [257, 563] width 55 height 27
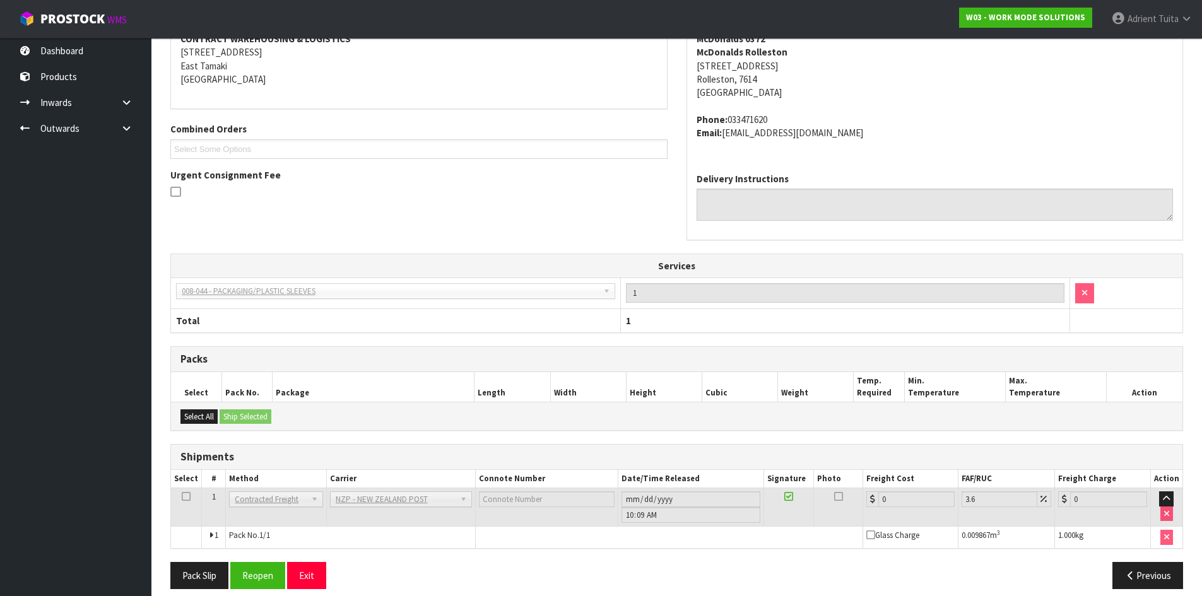
scroll to position [264, 0]
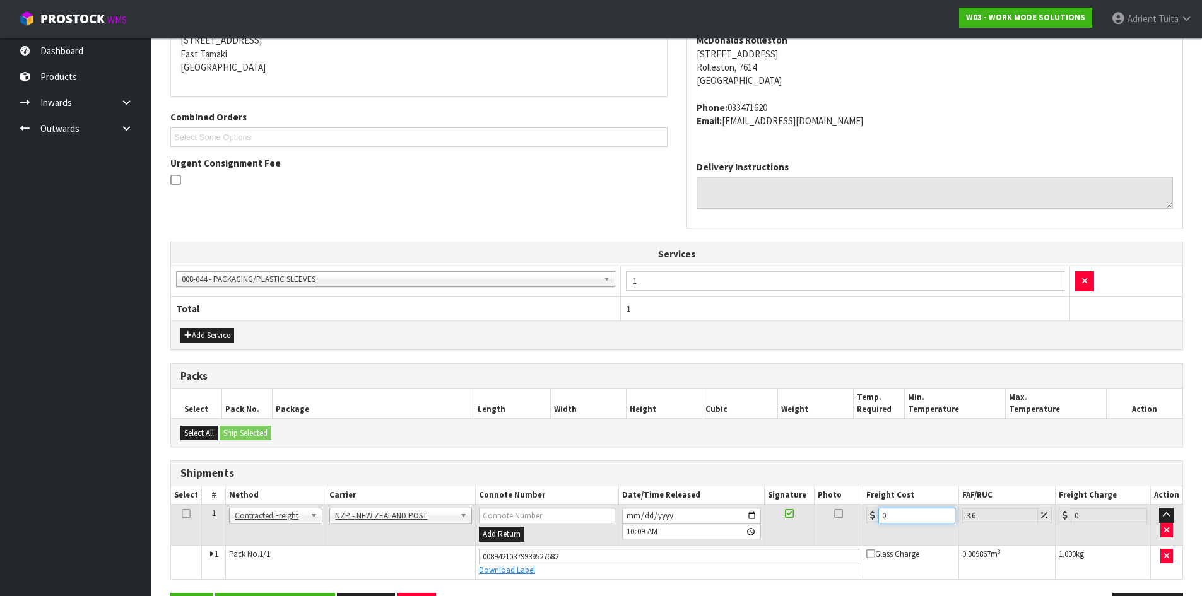
click at [889, 515] on input "0" at bounding box center [916, 516] width 76 height 16
type input "1"
type input "1.04"
type input "11"
type input "11.4"
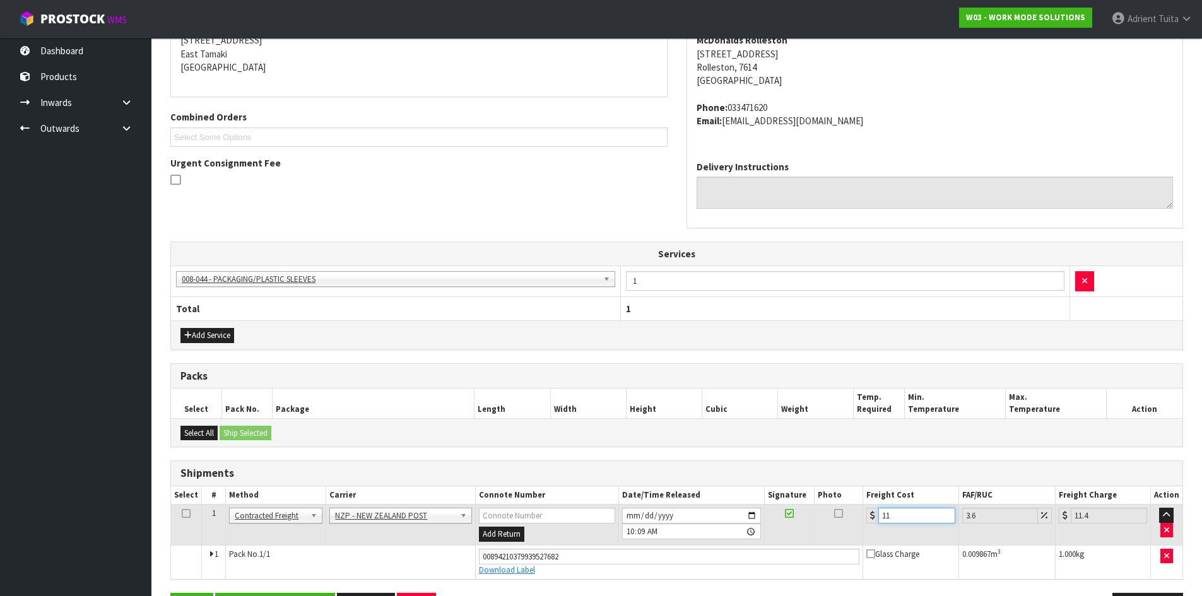
type input "11.6"
type input "12.02"
type input "11.61"
type input "12.03"
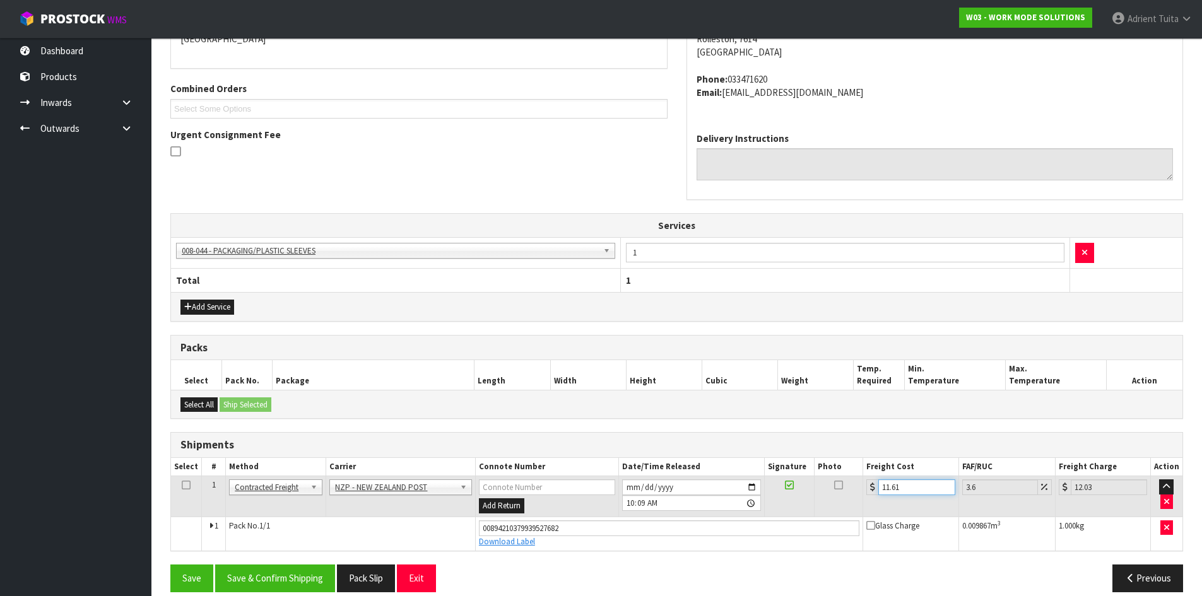
scroll to position [308, 0]
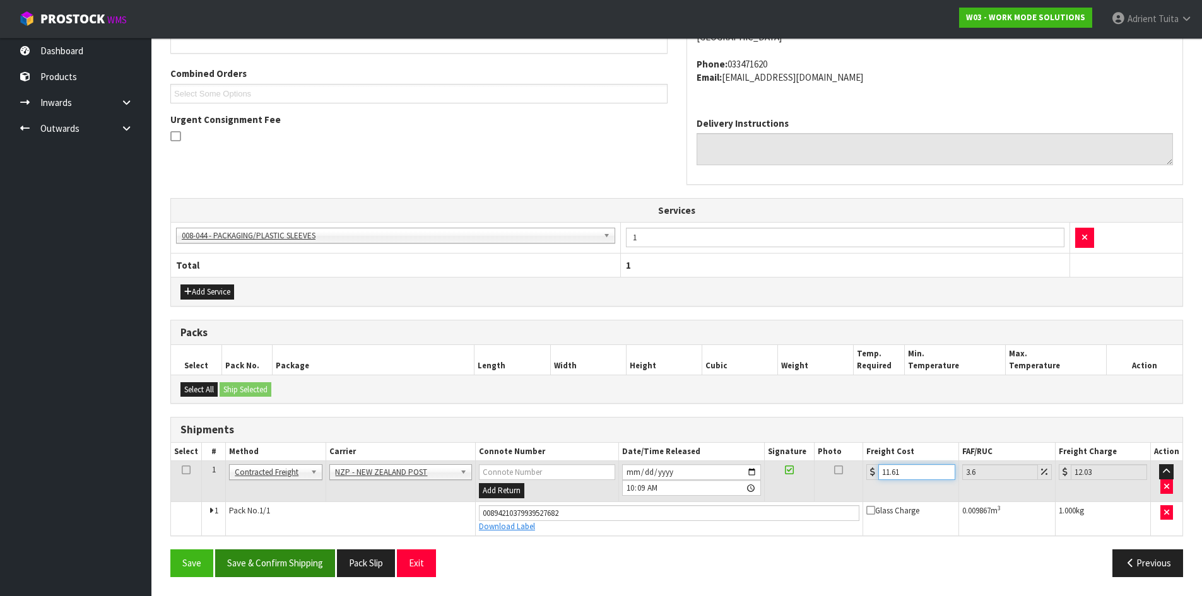
type input "11.61"
click at [312, 554] on button "Save & Confirm Shipping" at bounding box center [275, 563] width 120 height 27
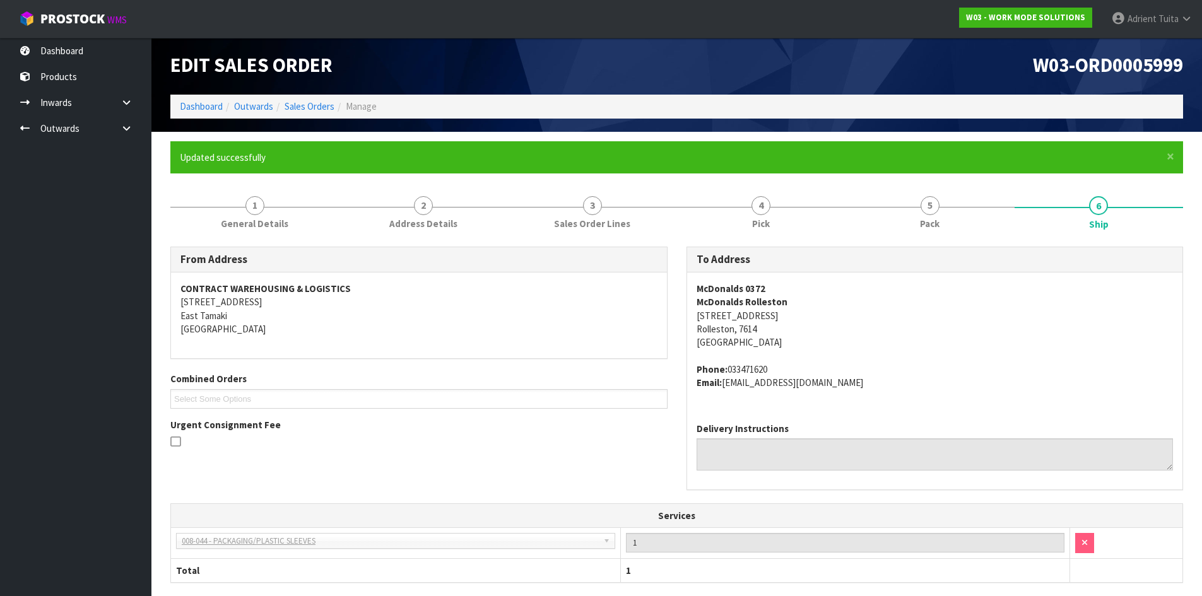
scroll to position [0, 0]
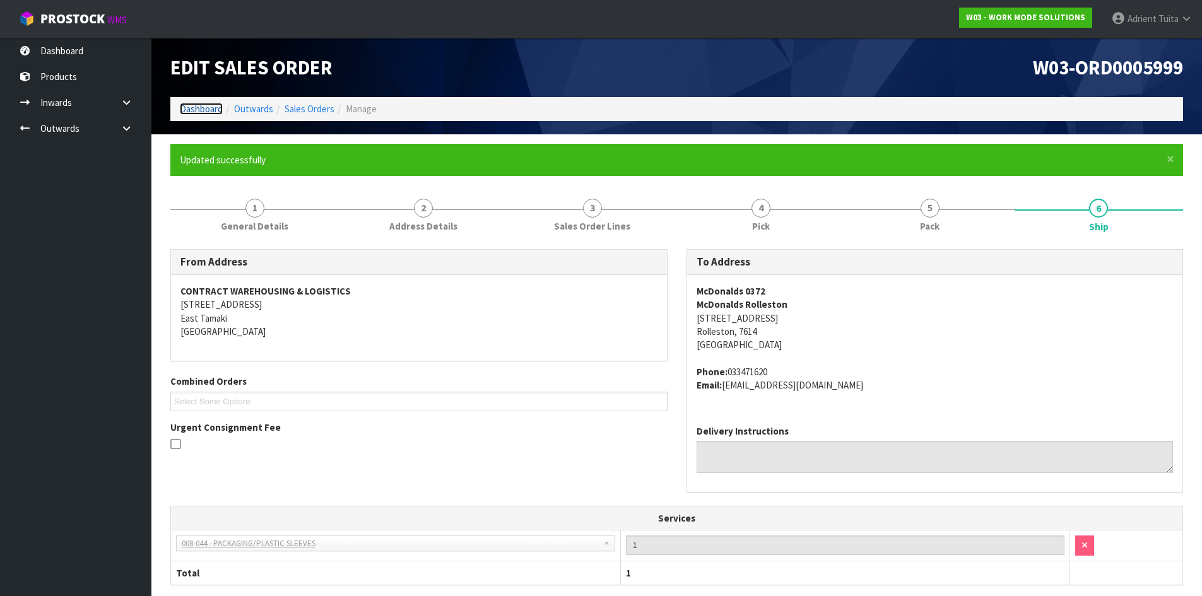
click at [211, 114] on link "Dashboard" at bounding box center [201, 109] width 43 height 12
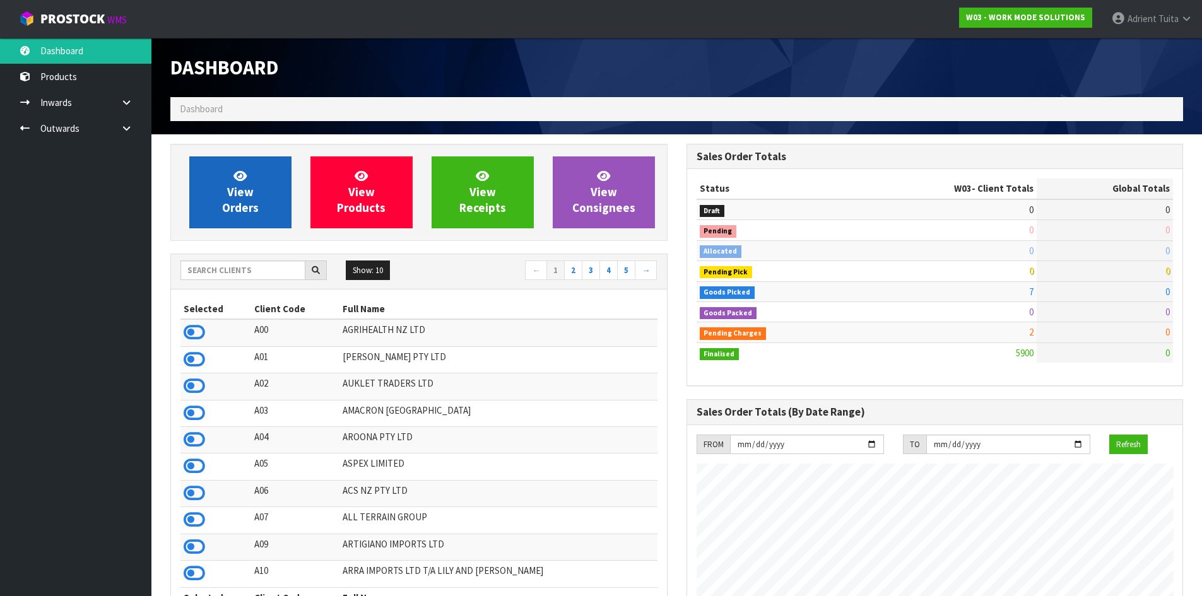
scroll to position [935, 515]
click at [238, 190] on span "View Orders" at bounding box center [240, 191] width 37 height 47
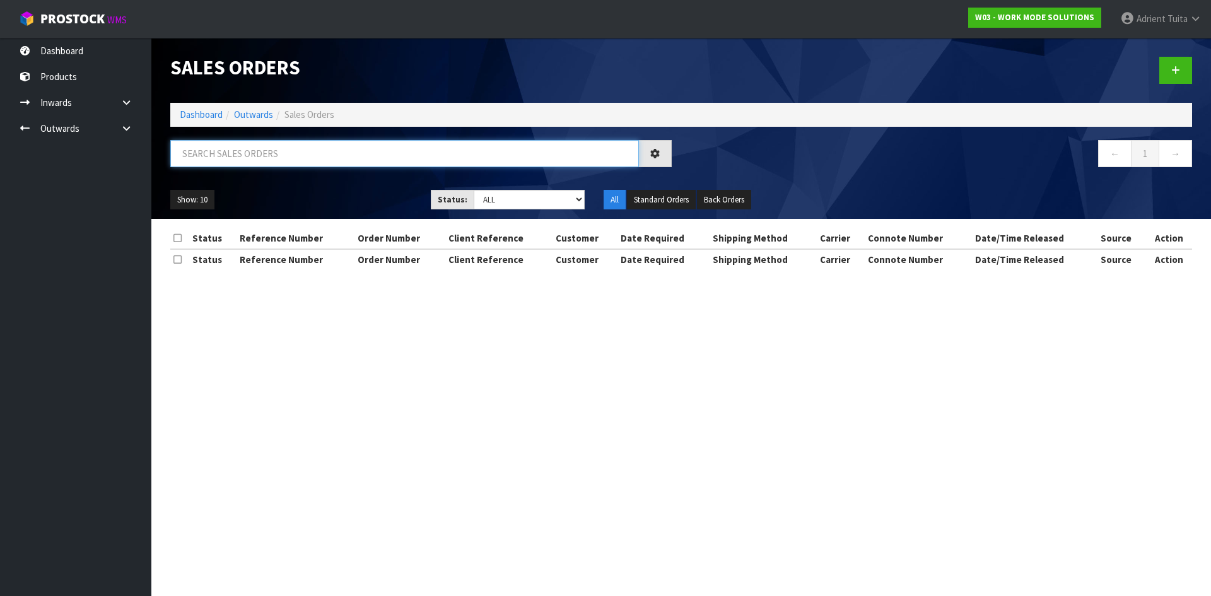
click at [258, 158] on input "text" at bounding box center [404, 153] width 469 height 27
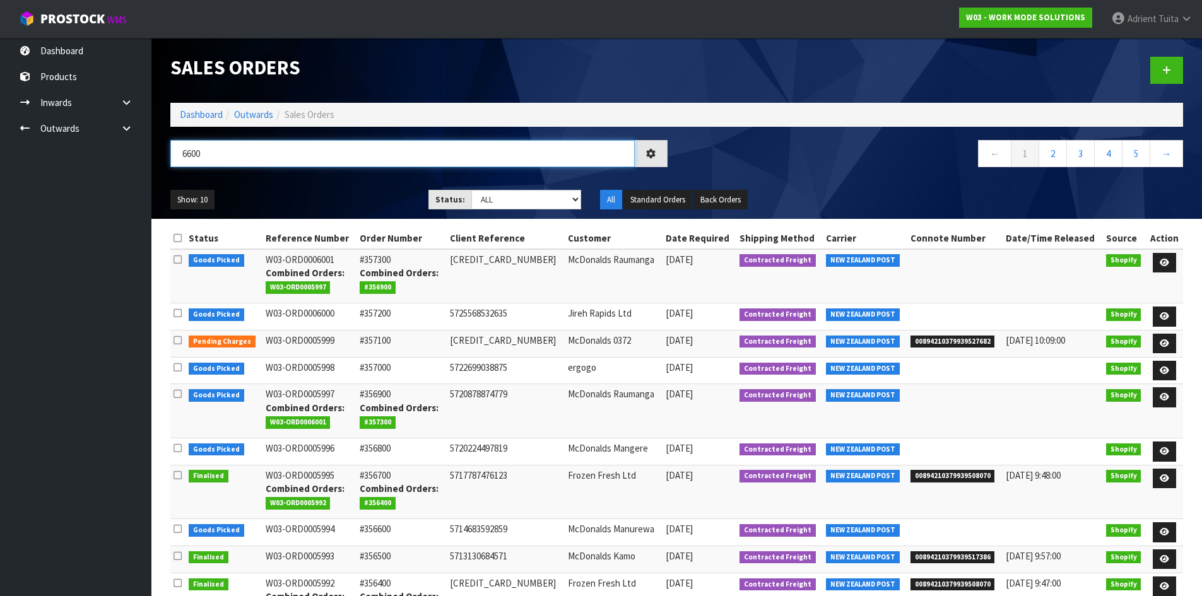
type input "6600"
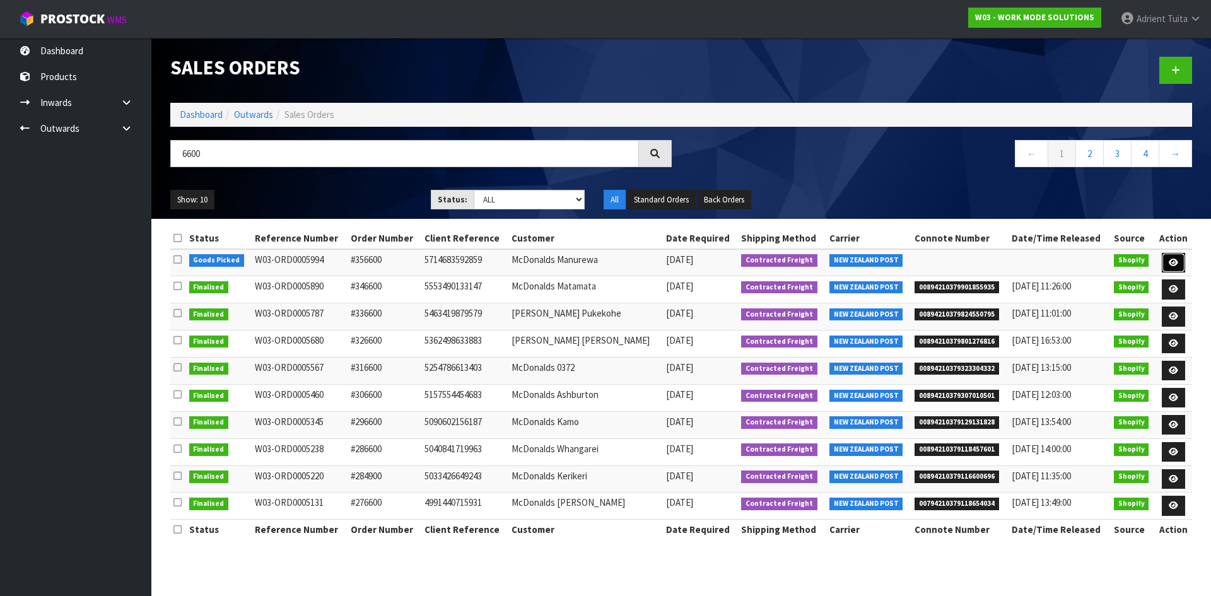
click at [1173, 266] on icon at bounding box center [1173, 263] width 9 height 8
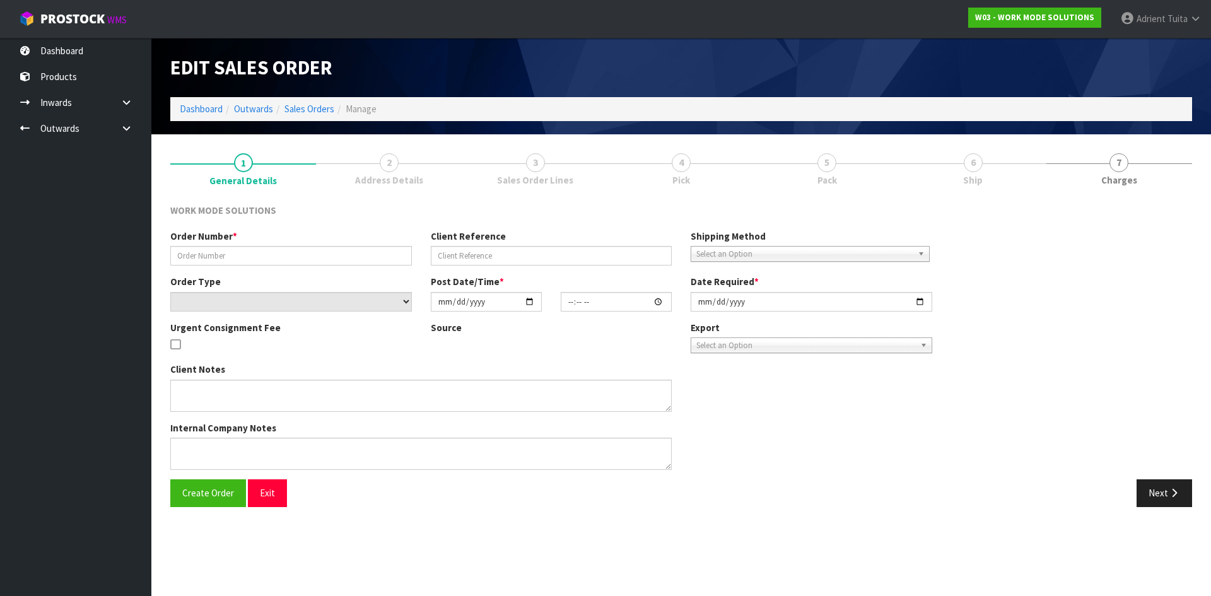
type input "#356600"
type input "5714683592859"
select select "number:0"
type input "2025-08-06"
type input "11:01:29.000"
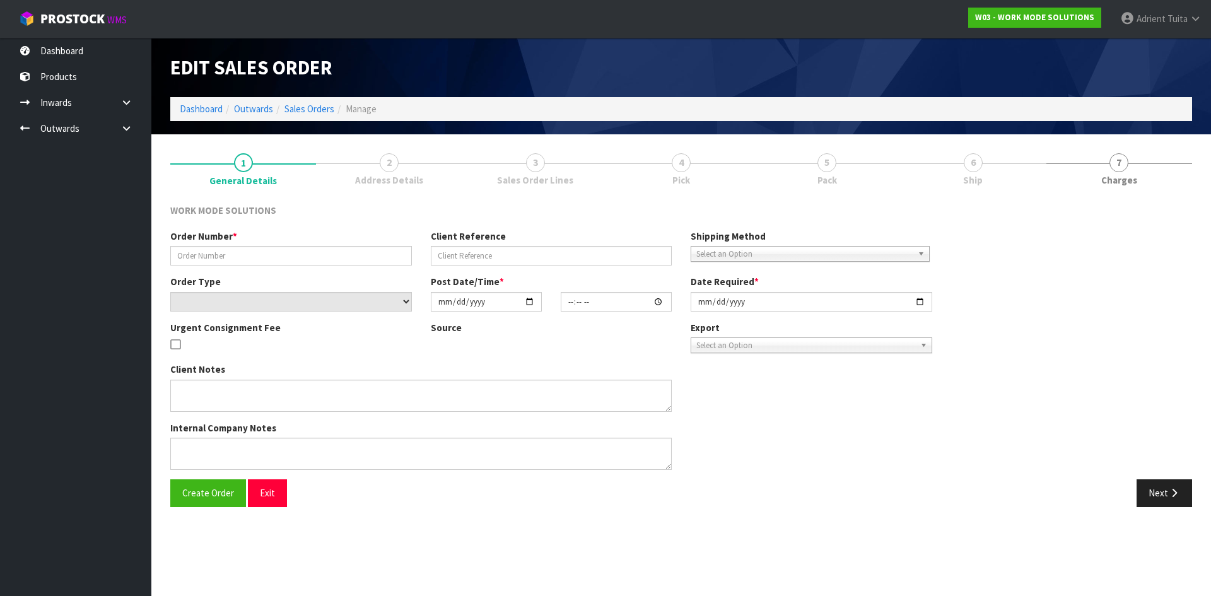
type input "[DATE]"
type textarea "Wholesale Order: McDonalds Manurewa"
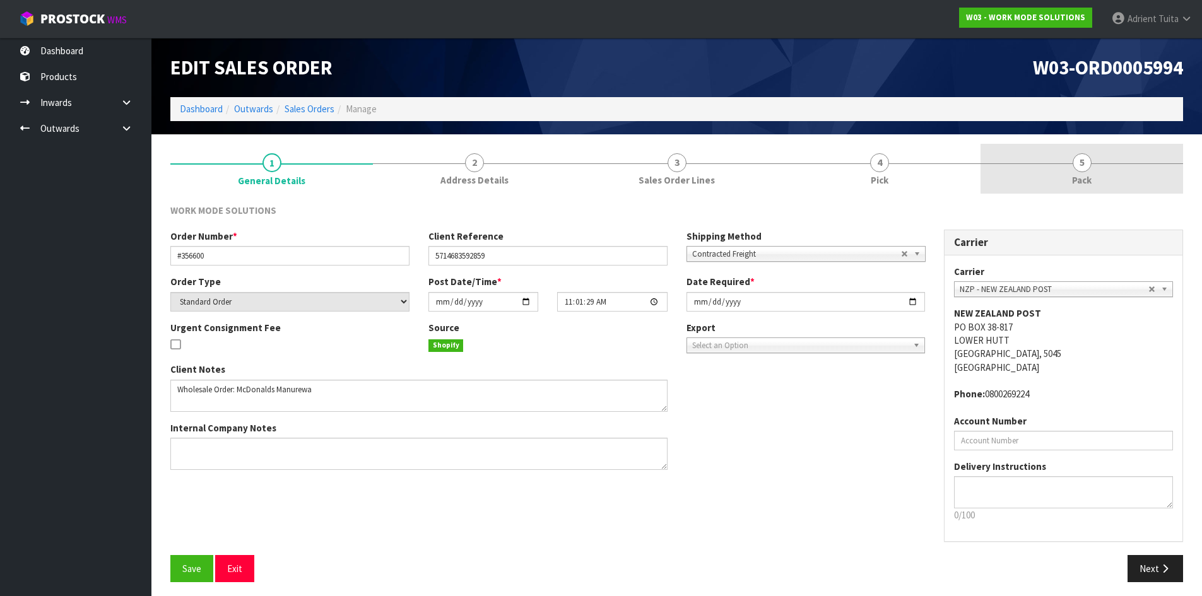
click at [1098, 163] on div at bounding box center [1081, 163] width 203 height 1
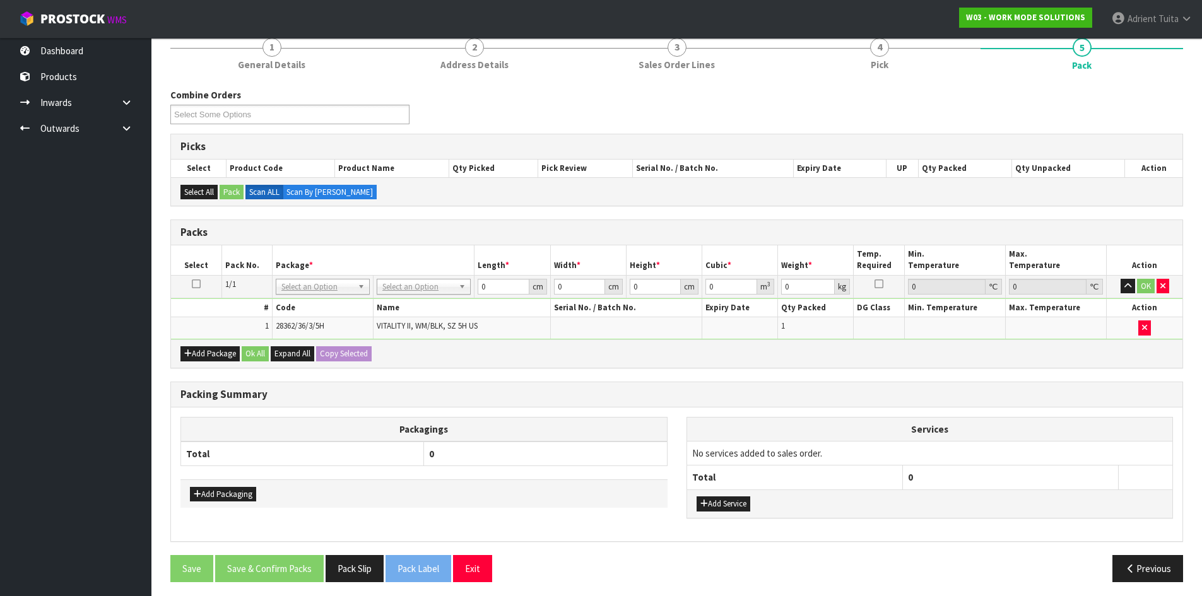
scroll to position [120, 0]
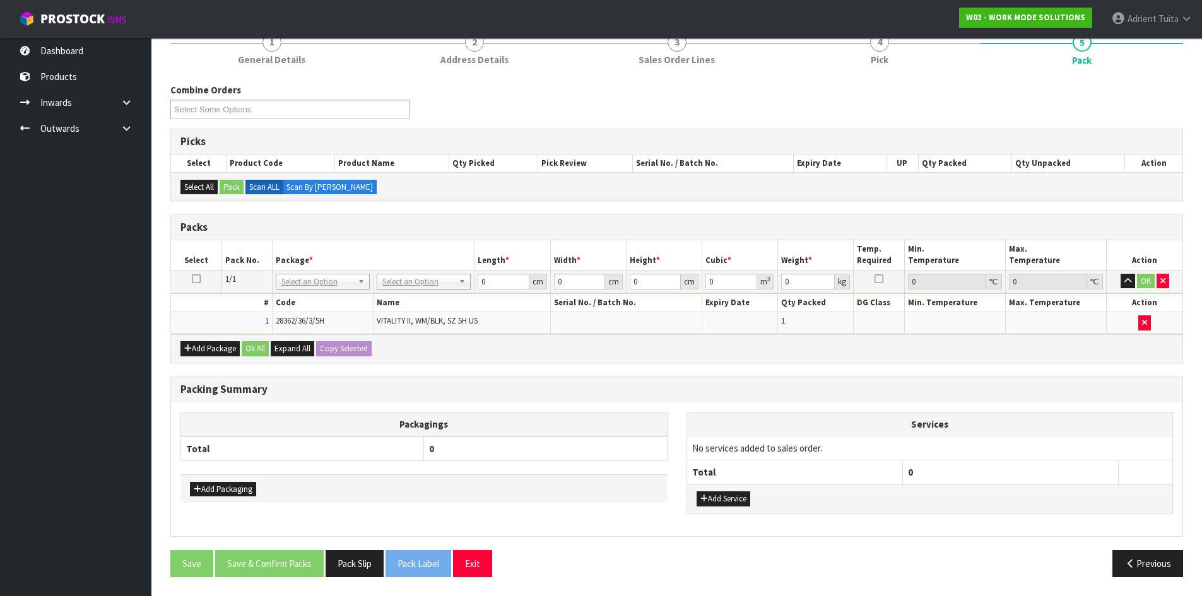
click at [431, 290] on td "No Packaging Cartons PLT GEN120 (1200 X 1000) PLT ONE WAY SKID CHEP HIRE PALLET…" at bounding box center [423, 281] width 101 height 23
click at [431, 292] on td "No Packaging Cartons PLT GEN120 (1200 X 1000) PLT ONE WAY SKID CHEP HIRE PALLET…" at bounding box center [423, 281] width 101 height 23
click at [427, 297] on tbody "1/1 NONE 007-001 007-002 007-004 007-009 007-013 007-014 007-015 007-017 007-01…" at bounding box center [676, 302] width 1011 height 64
click at [433, 304] on input "text" at bounding box center [424, 299] width 88 height 16
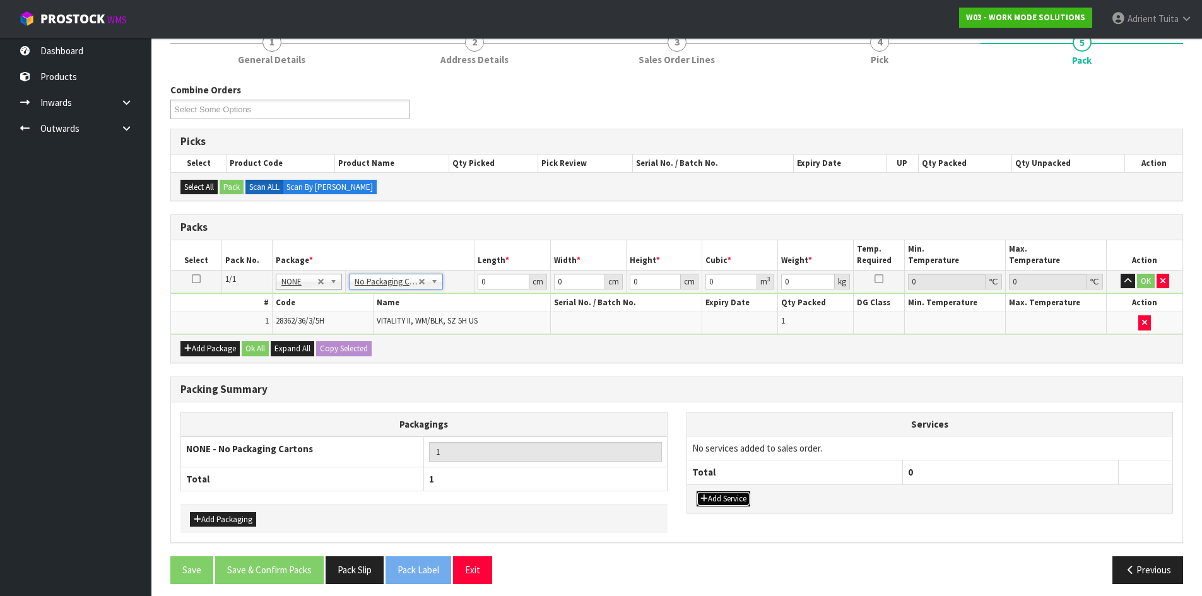
drag, startPoint x: 753, startPoint y: 493, endPoint x: 734, endPoint y: 503, distance: 21.8
click at [750, 493] on button "Add Service" at bounding box center [723, 498] width 54 height 15
drag, startPoint x: 734, startPoint y: 503, endPoint x: 731, endPoint y: 497, distance: 7.1
click at [732, 504] on button "Add Service" at bounding box center [723, 505] width 54 height 15
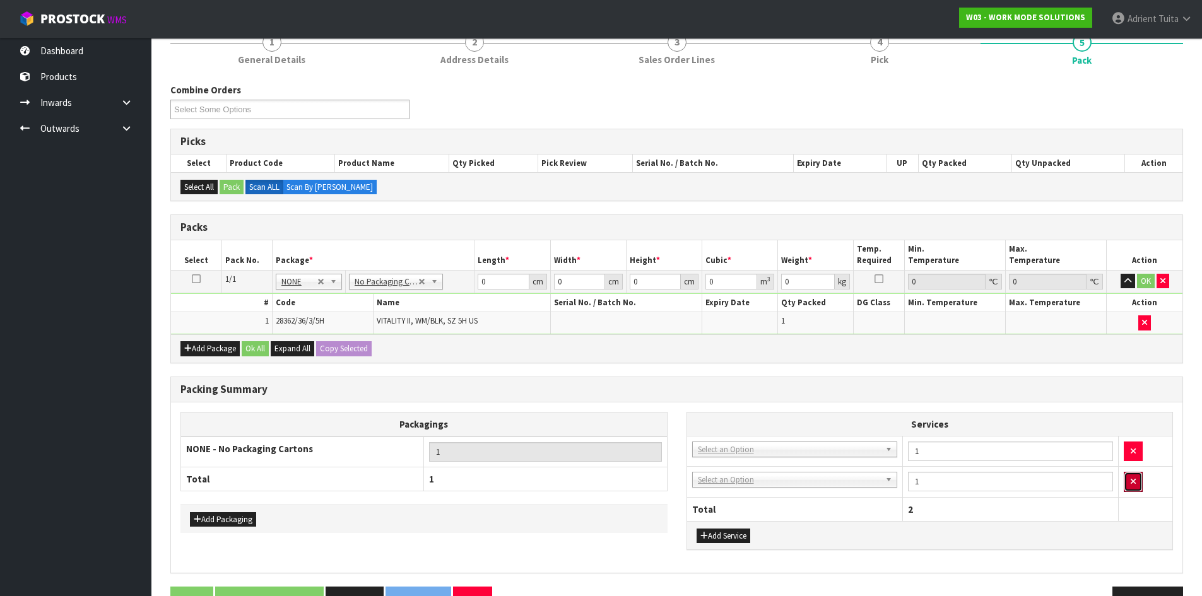
drag, startPoint x: 1141, startPoint y: 485, endPoint x: 1096, endPoint y: 486, distance: 44.8
click at [1139, 485] on button "button" at bounding box center [1133, 482] width 19 height 20
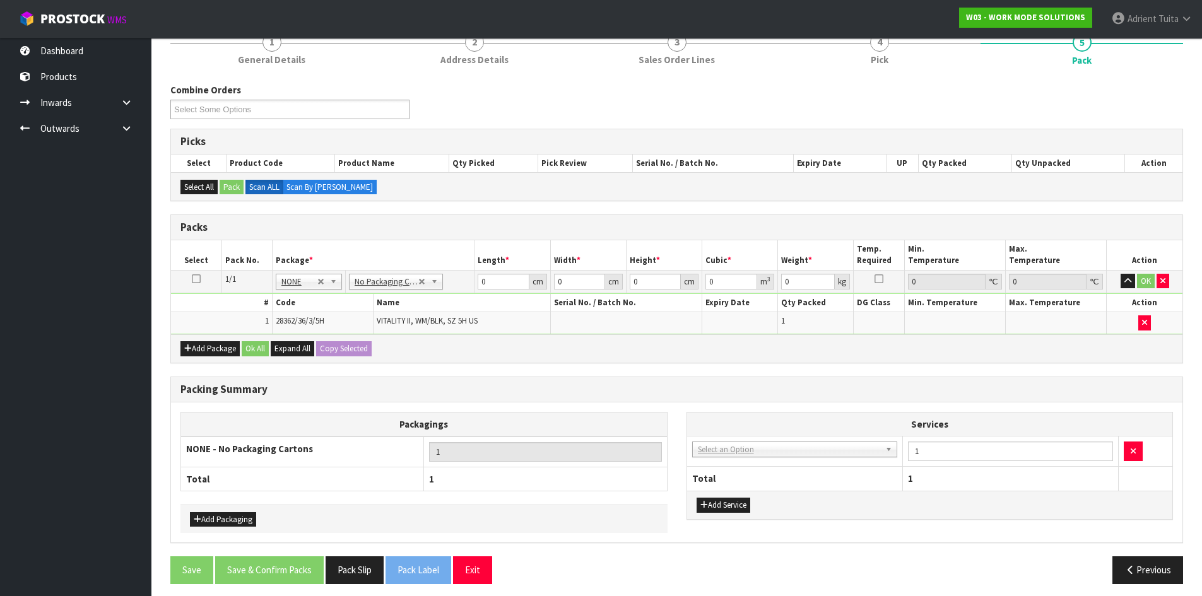
click at [728, 458] on td "003-036 - EXTERNAL PLANT HIRE 008-035 - OUTWARD HDLG+/HOIST LIFT ON/OFF 008-036…" at bounding box center [795, 451] width 216 height 31
drag, startPoint x: 736, startPoint y: 454, endPoint x: 739, endPoint y: 461, distance: 8.0
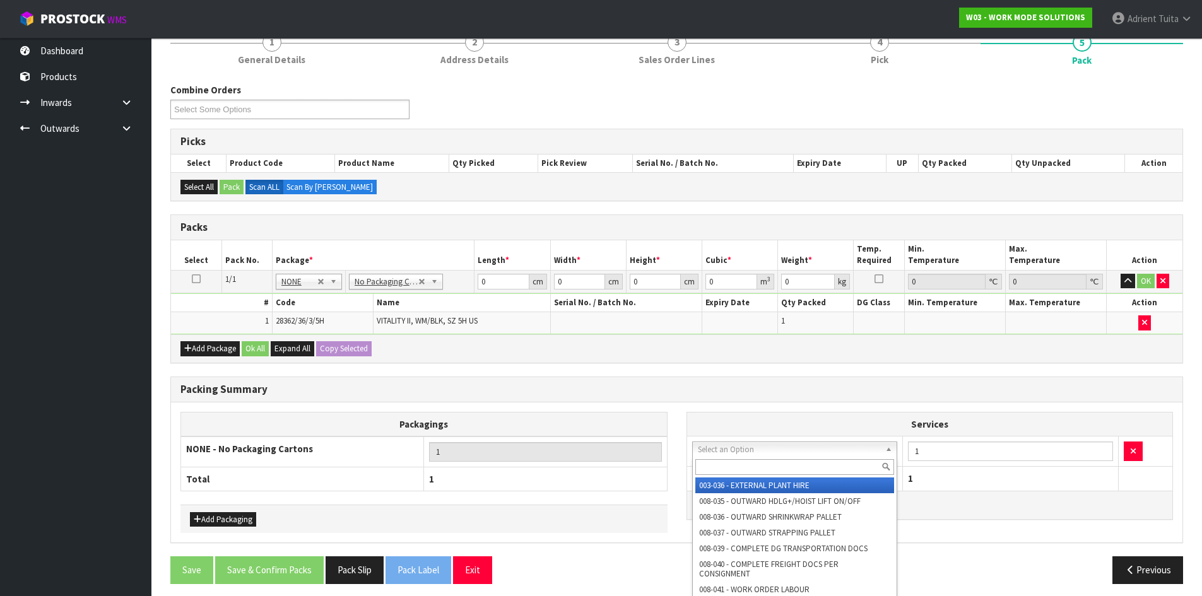
click at [739, 465] on input "text" at bounding box center [794, 467] width 199 height 16
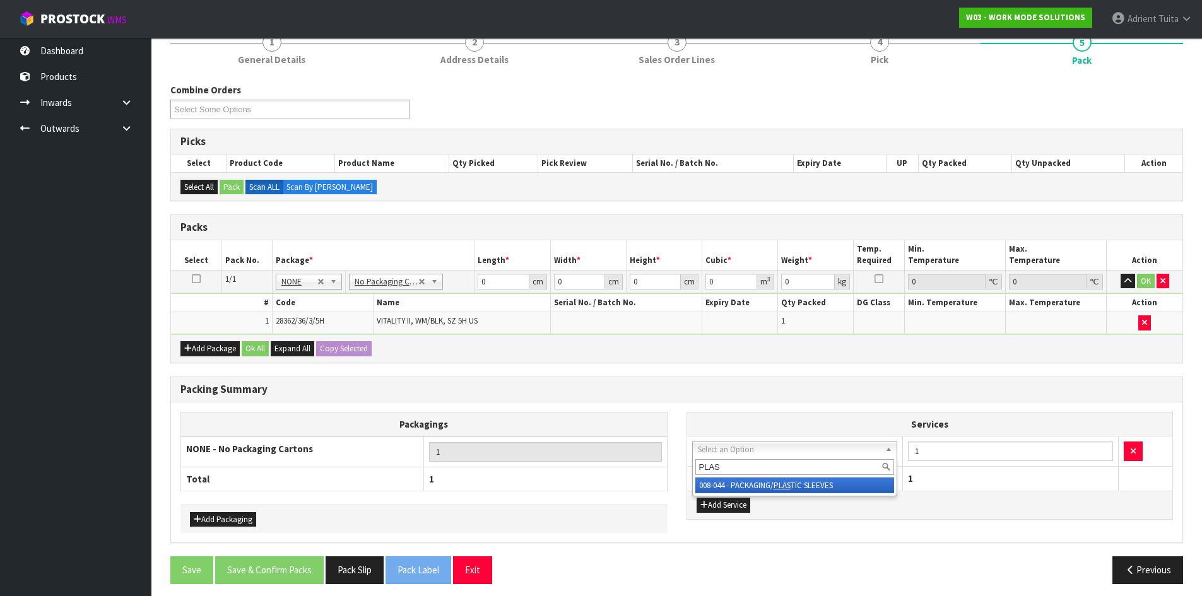
type input "PLAS"
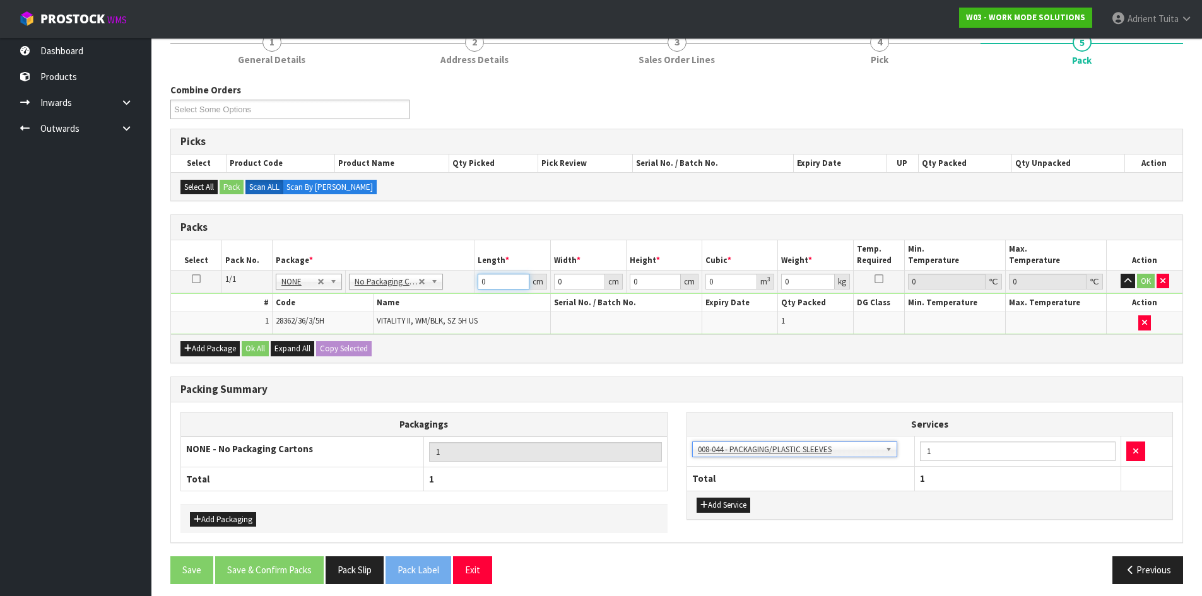
click at [502, 279] on input "0" at bounding box center [503, 282] width 51 height 16
type input "31"
type input "21"
type input "1"
type input "0.000651"
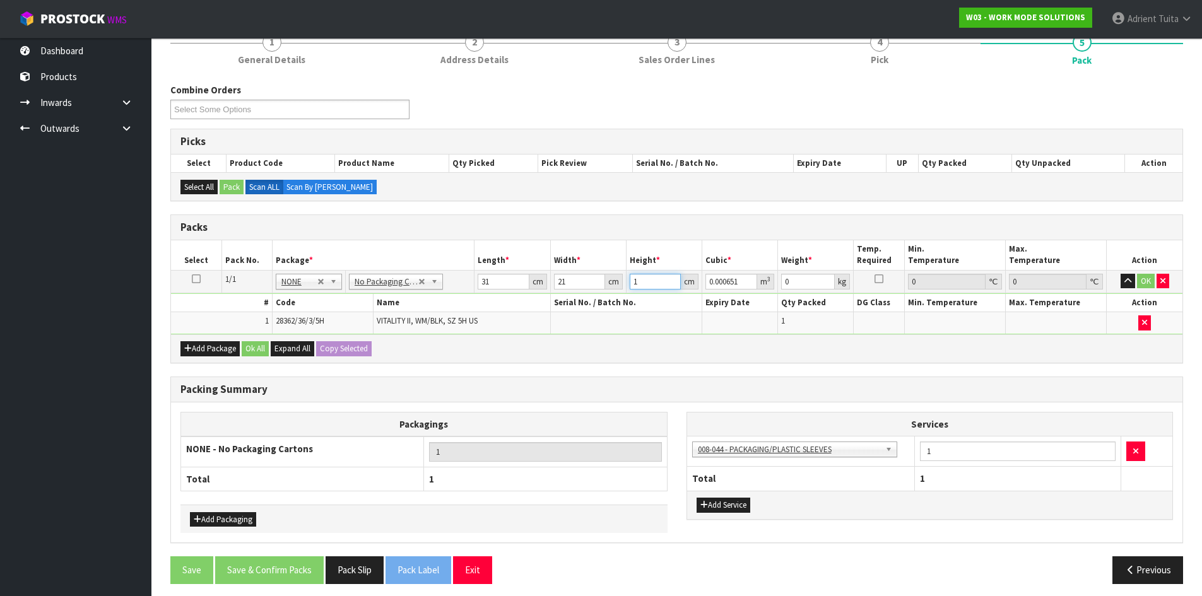
type input "12"
type input "0.007812"
type input "12"
type input "1"
drag, startPoint x: 1153, startPoint y: 280, endPoint x: 906, endPoint y: 313, distance: 248.8
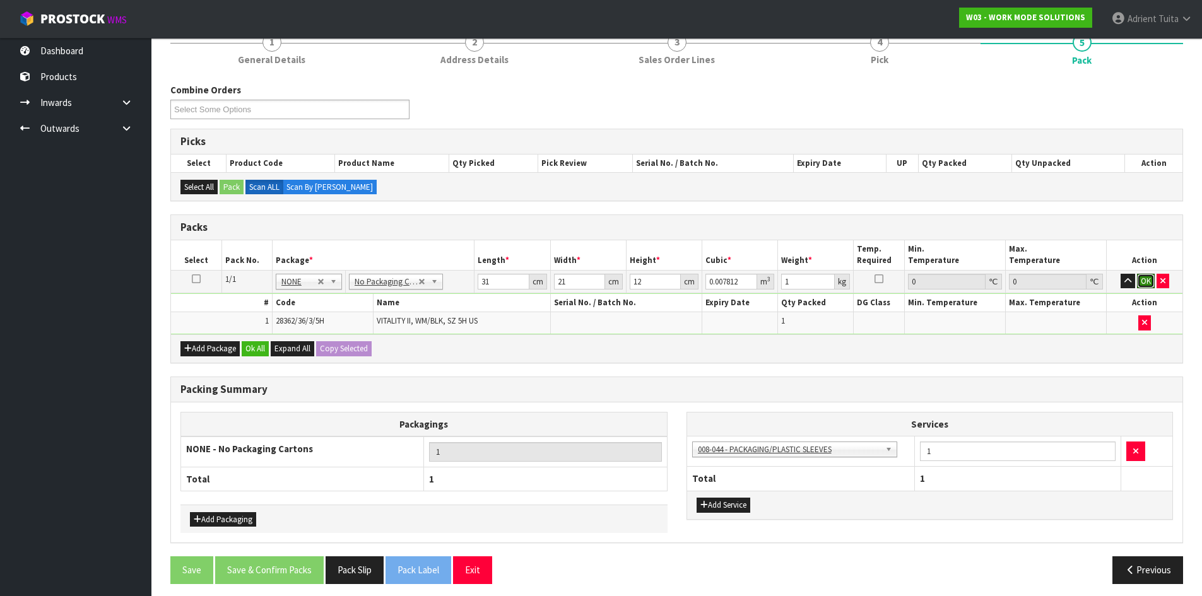
click at [1151, 280] on button "OK" at bounding box center [1146, 281] width 18 height 15
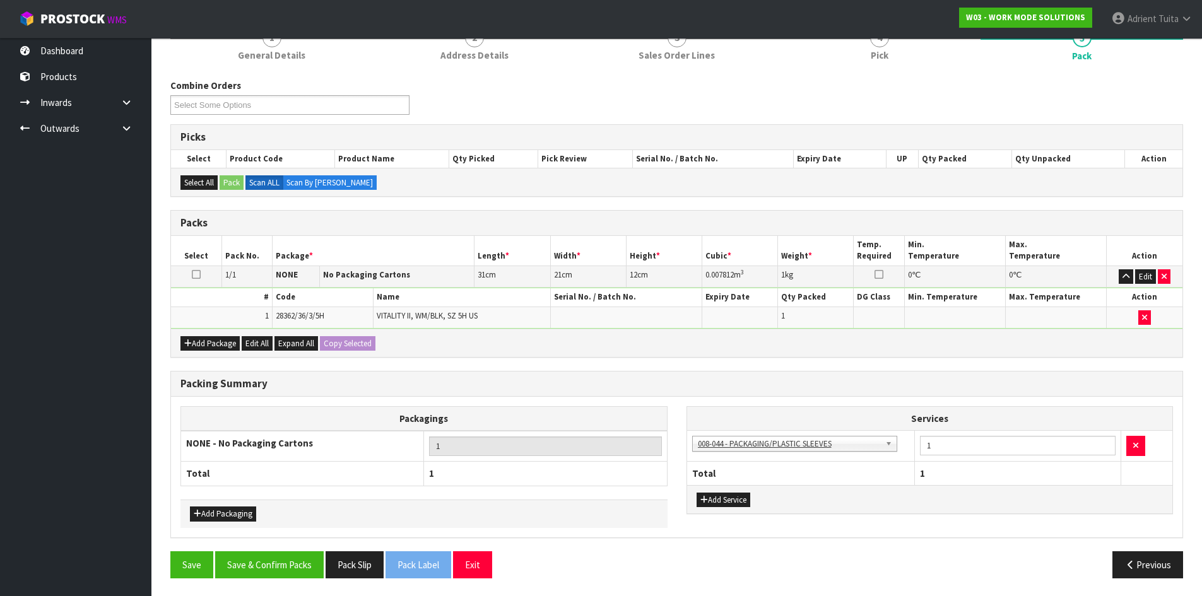
scroll to position [126, 0]
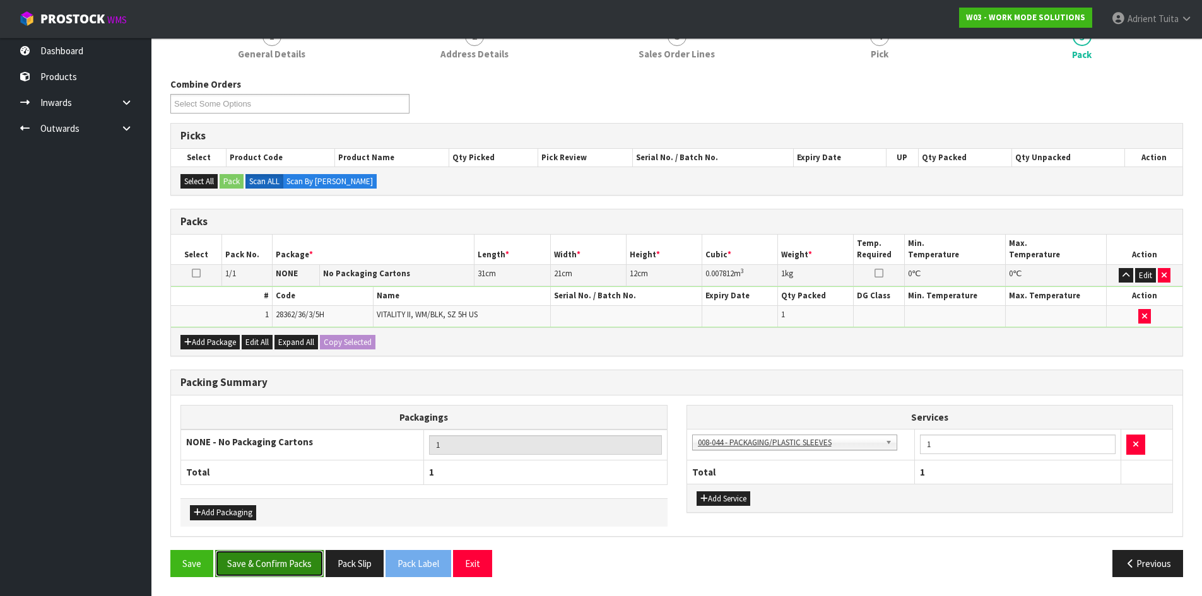
click at [269, 573] on button "Save & Confirm Packs" at bounding box center [269, 563] width 109 height 27
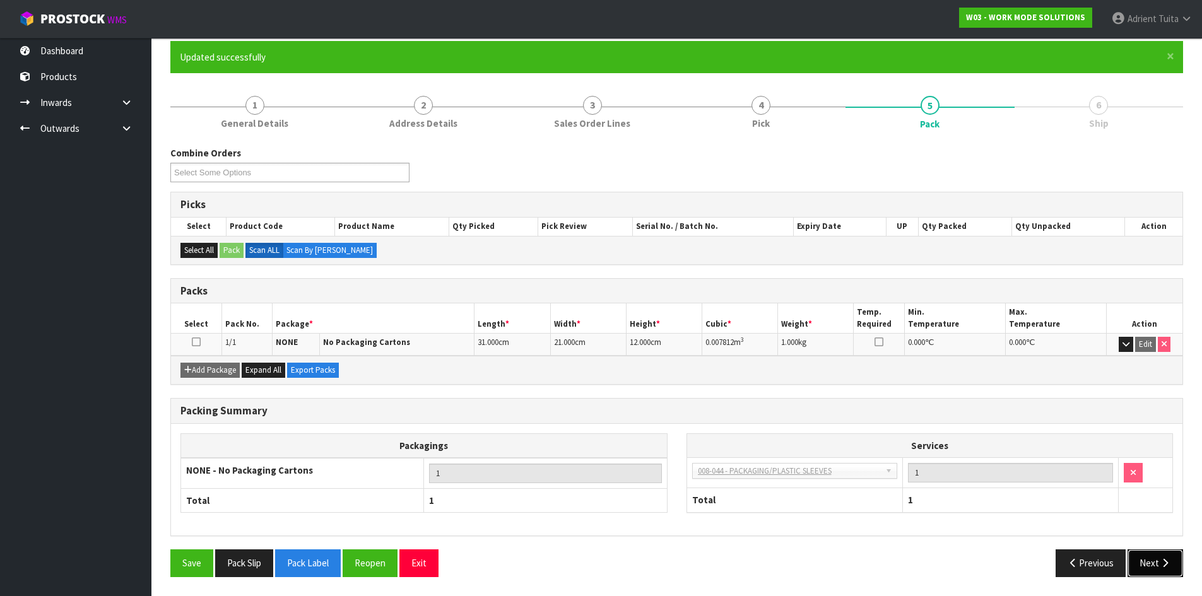
click at [1151, 567] on button "Next" at bounding box center [1155, 563] width 56 height 27
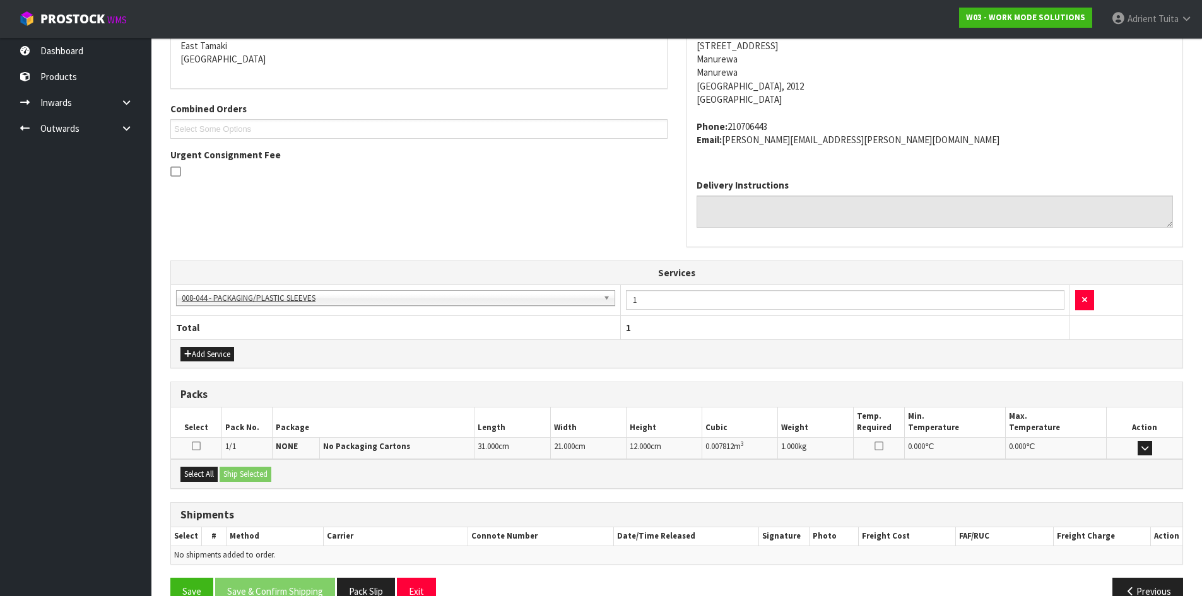
scroll to position [301, 0]
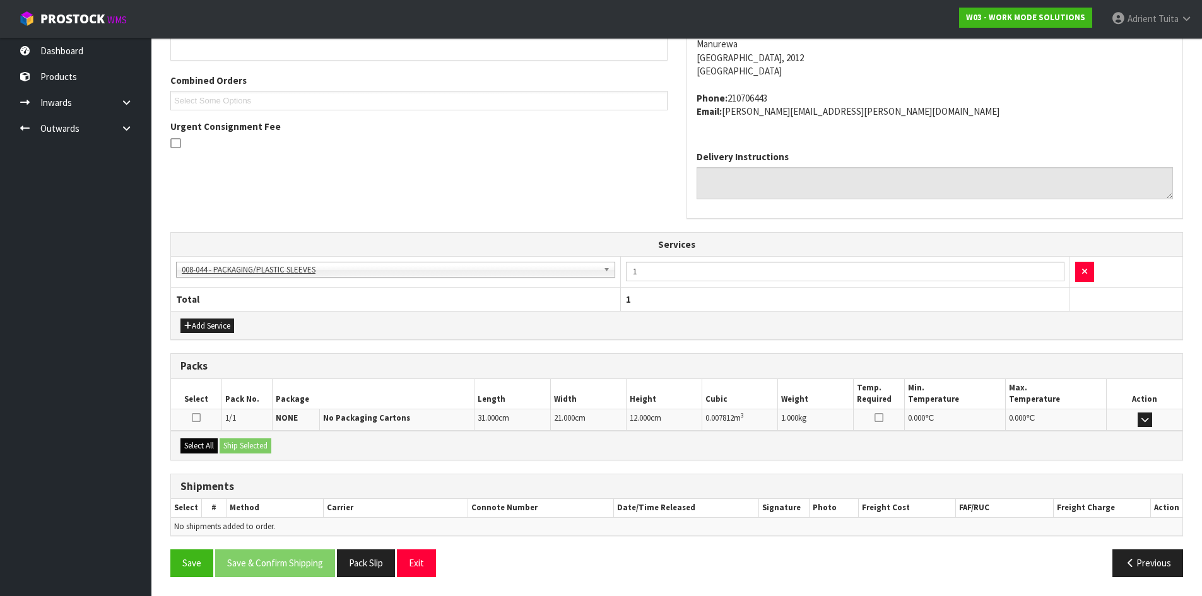
drag, startPoint x: 210, startPoint y: 455, endPoint x: 214, endPoint y: 446, distance: 10.2
click at [213, 447] on div "Select All Ship Selected" at bounding box center [676, 445] width 1011 height 28
click at [215, 445] on button "Select All" at bounding box center [198, 445] width 37 height 15
click at [256, 443] on button "Ship Selected" at bounding box center [246, 445] width 52 height 15
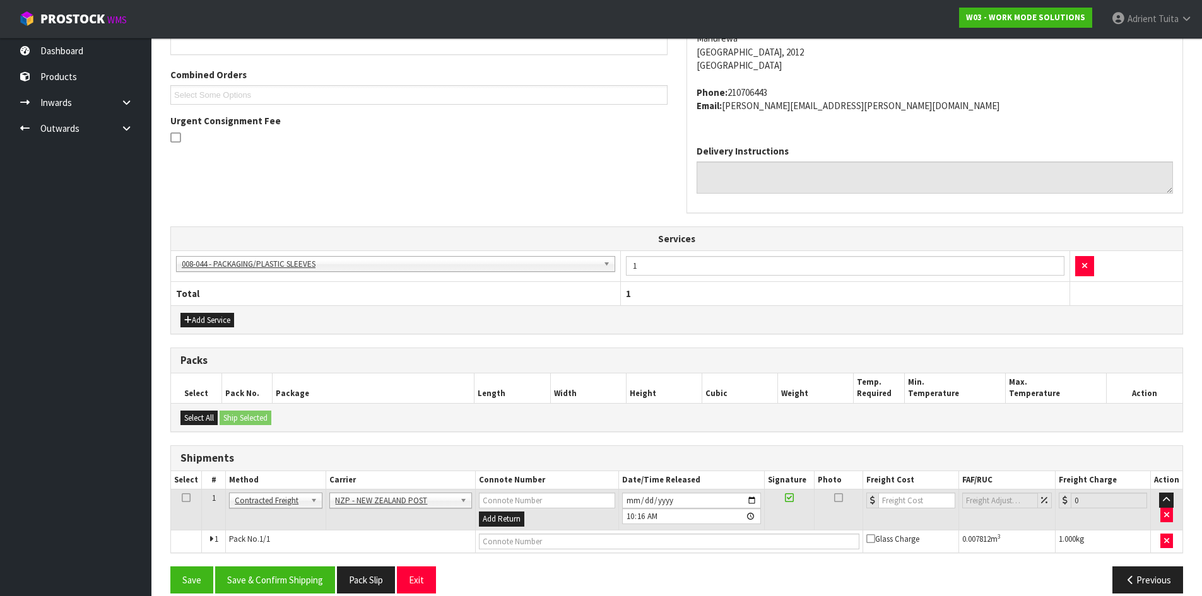
scroll to position [323, 0]
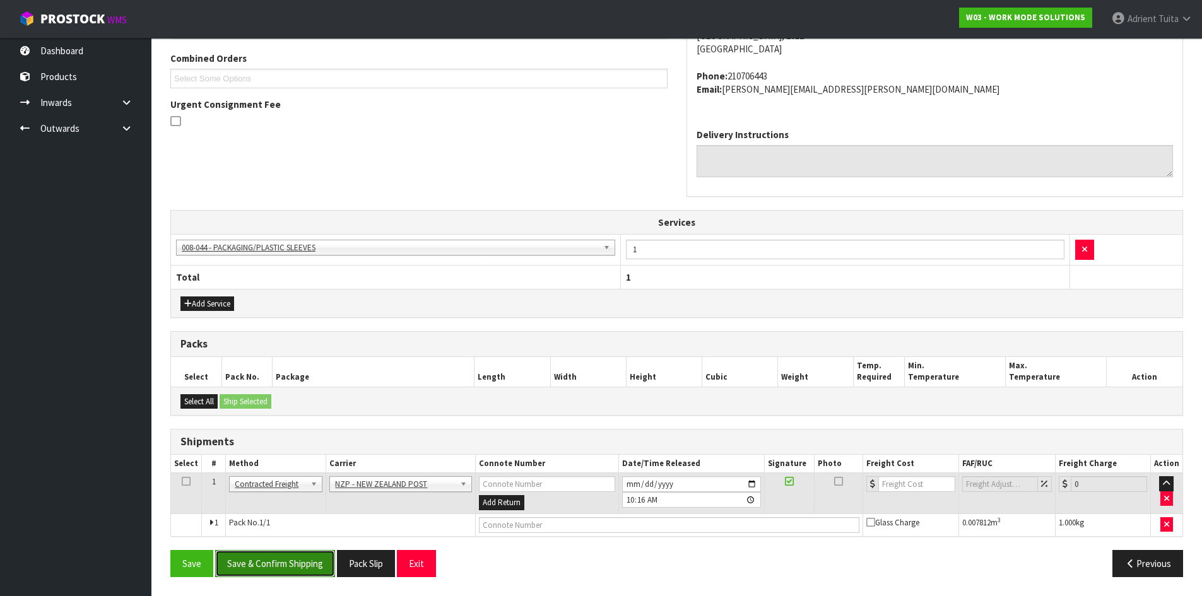
click at [304, 563] on button "Save & Confirm Shipping" at bounding box center [275, 563] width 120 height 27
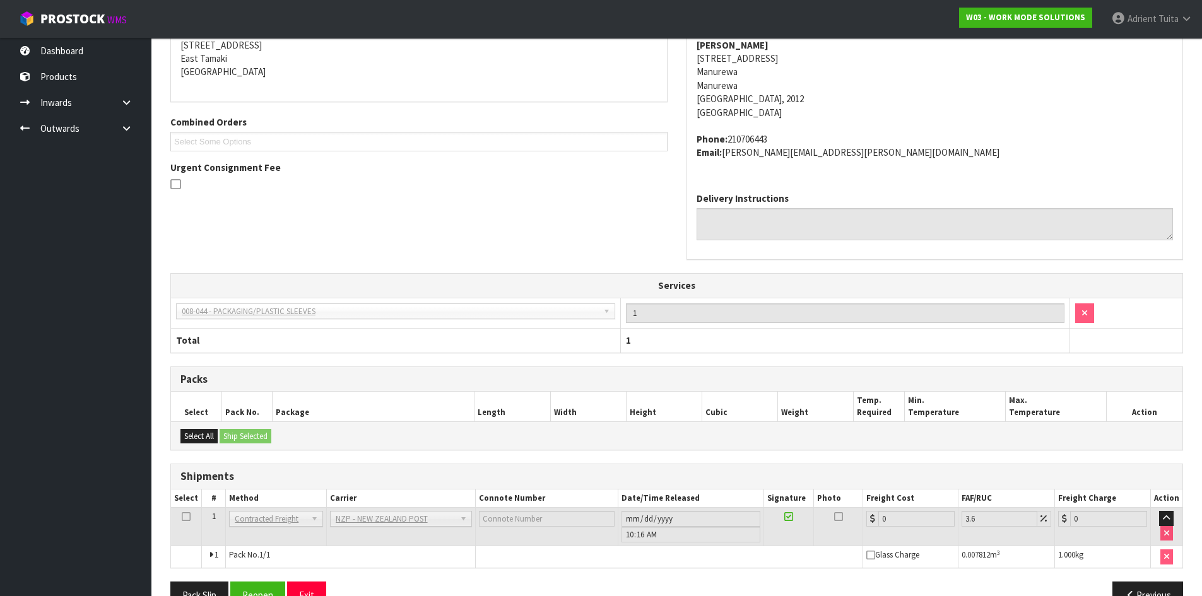
scroll to position [305, 0]
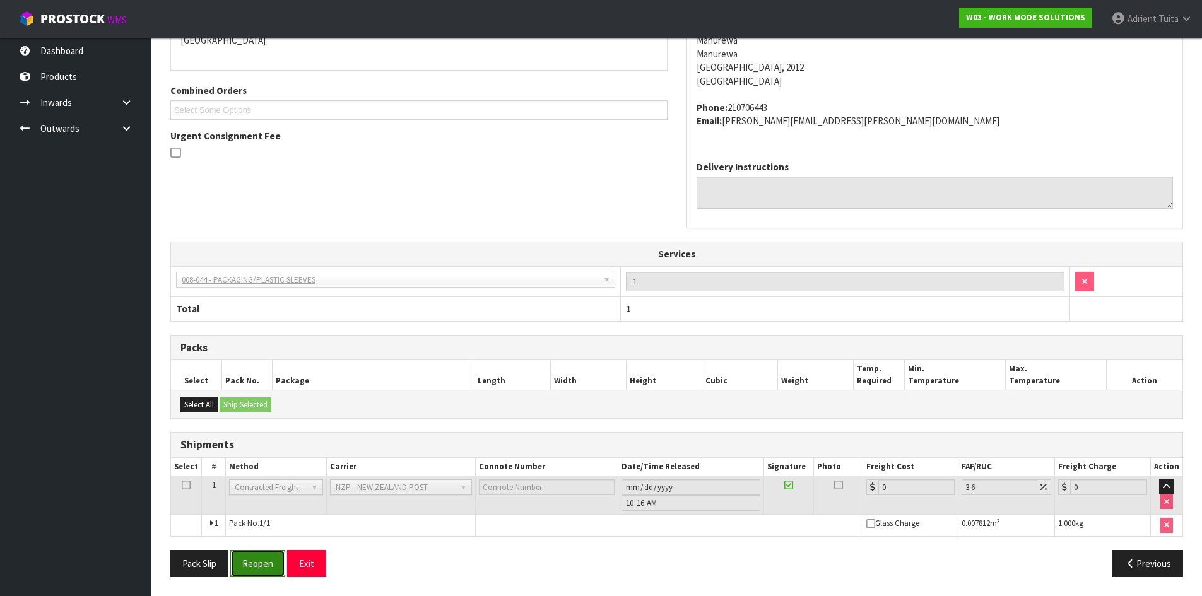
click at [266, 563] on button "Reopen" at bounding box center [257, 563] width 55 height 27
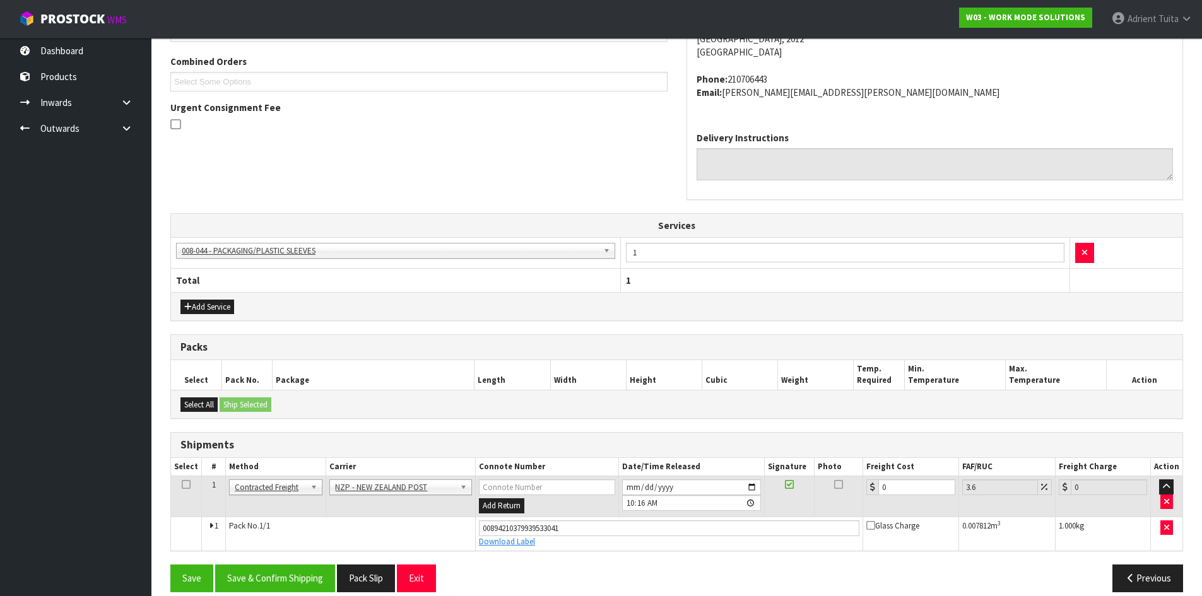
scroll to position [335, 0]
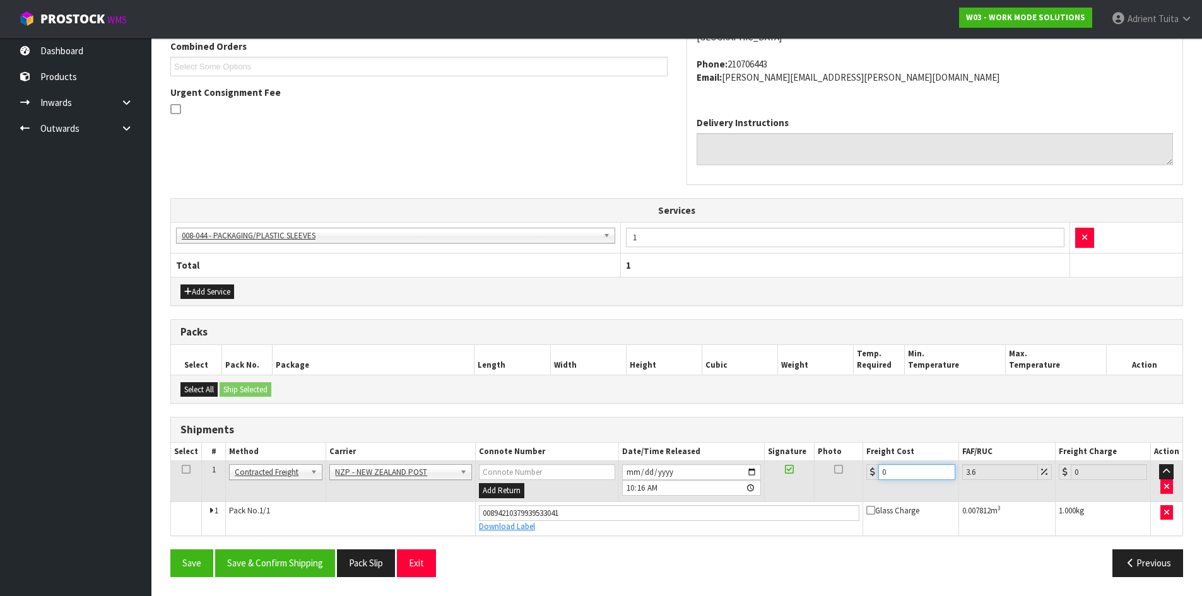
click at [899, 471] on input "0" at bounding box center [916, 472] width 76 height 16
type input "4"
type input "4.14"
type input "4.3"
type input "4.45"
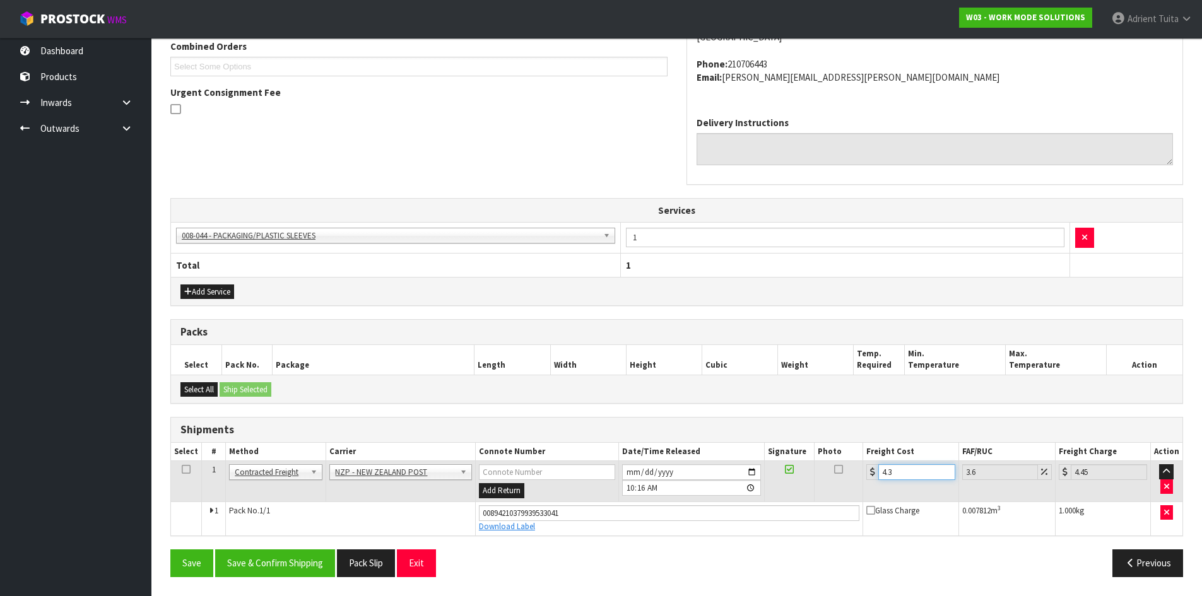
type input "4.33"
type input "4.49"
type input "4.33"
click at [257, 557] on button "Save & Confirm Shipping" at bounding box center [275, 563] width 120 height 27
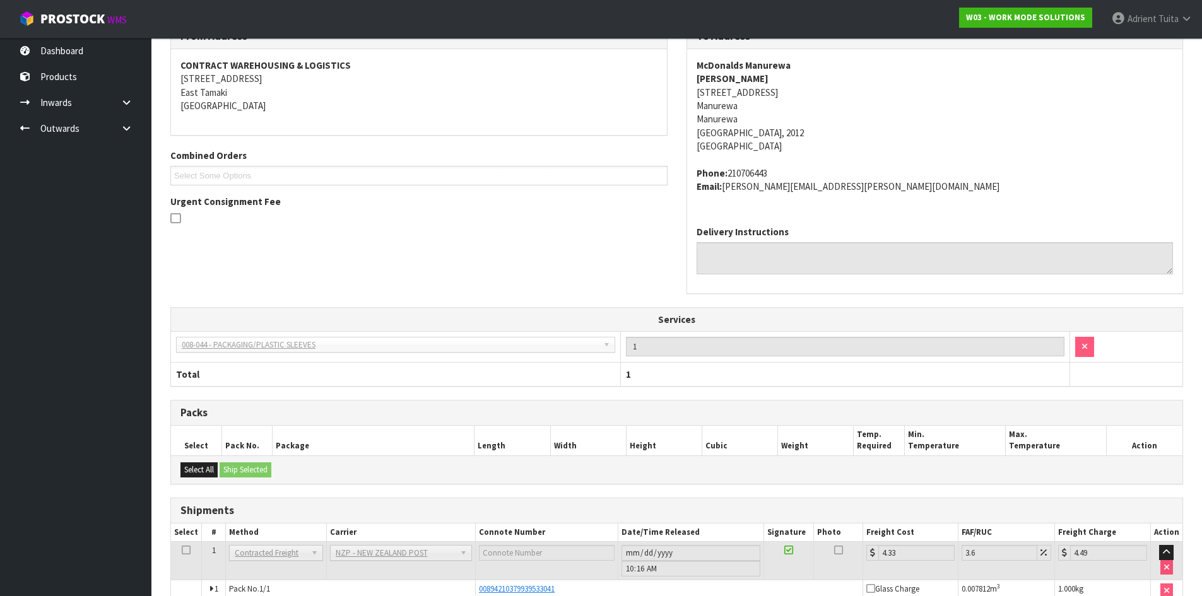
scroll to position [300, 0]
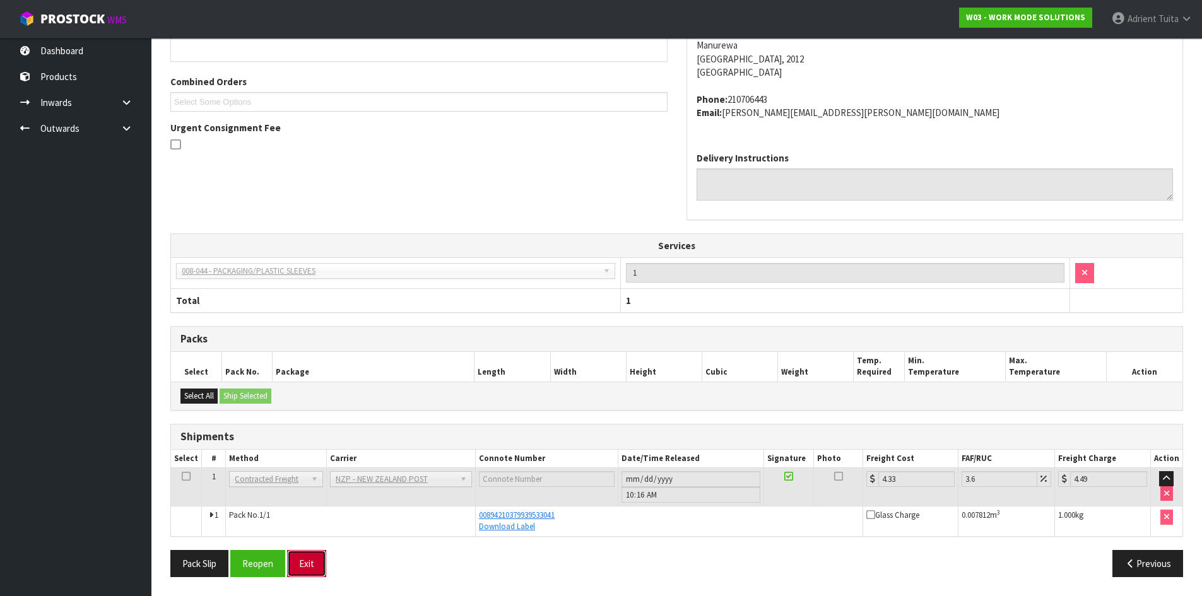
click at [299, 551] on button "Exit" at bounding box center [306, 563] width 39 height 27
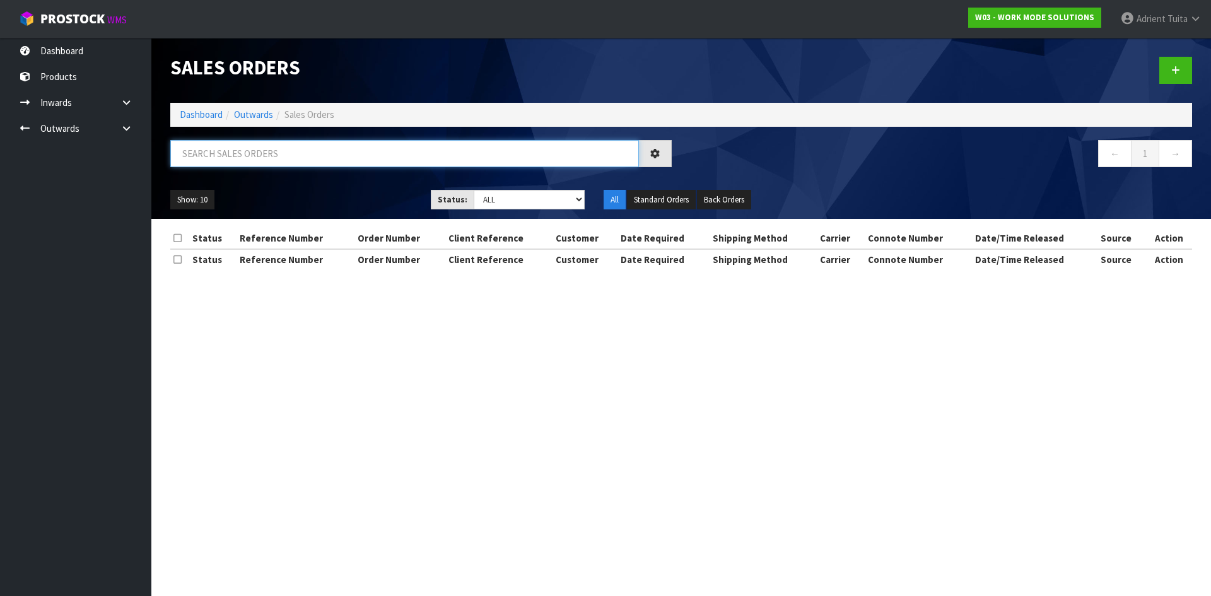
click at [349, 162] on input "text" at bounding box center [404, 153] width 469 height 27
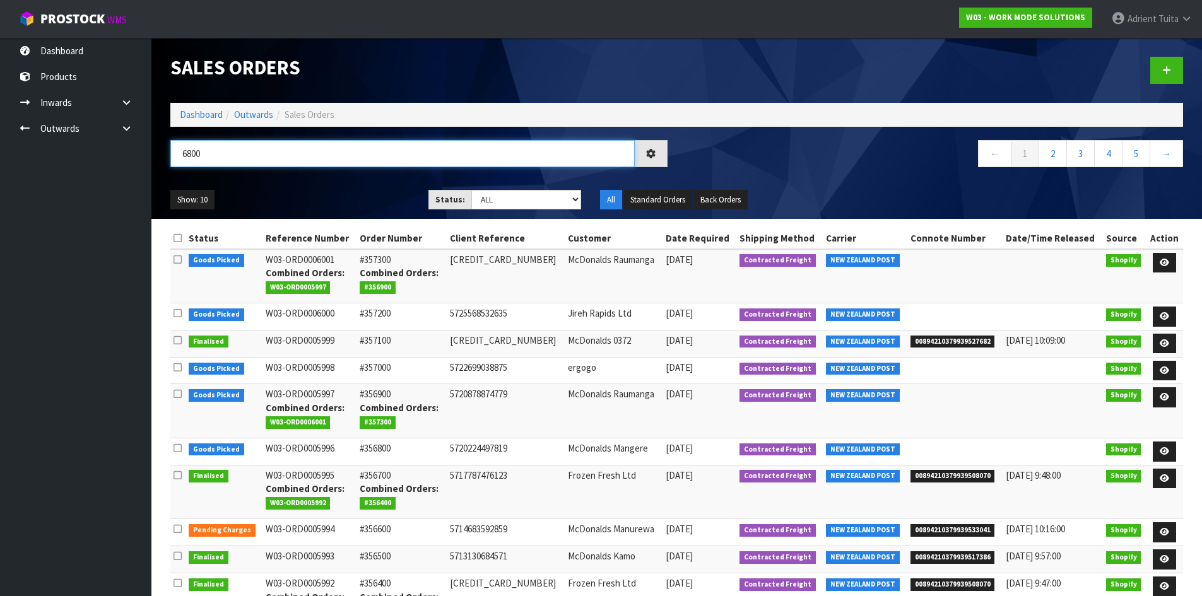
type input "6800"
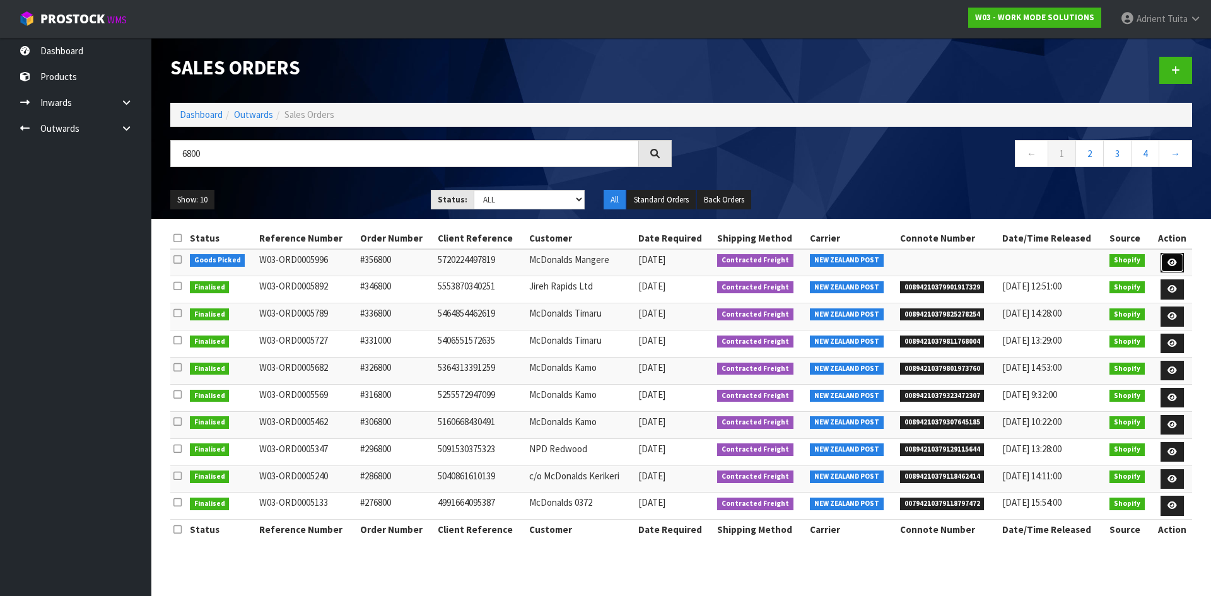
click at [1166, 258] on link at bounding box center [1172, 263] width 23 height 20
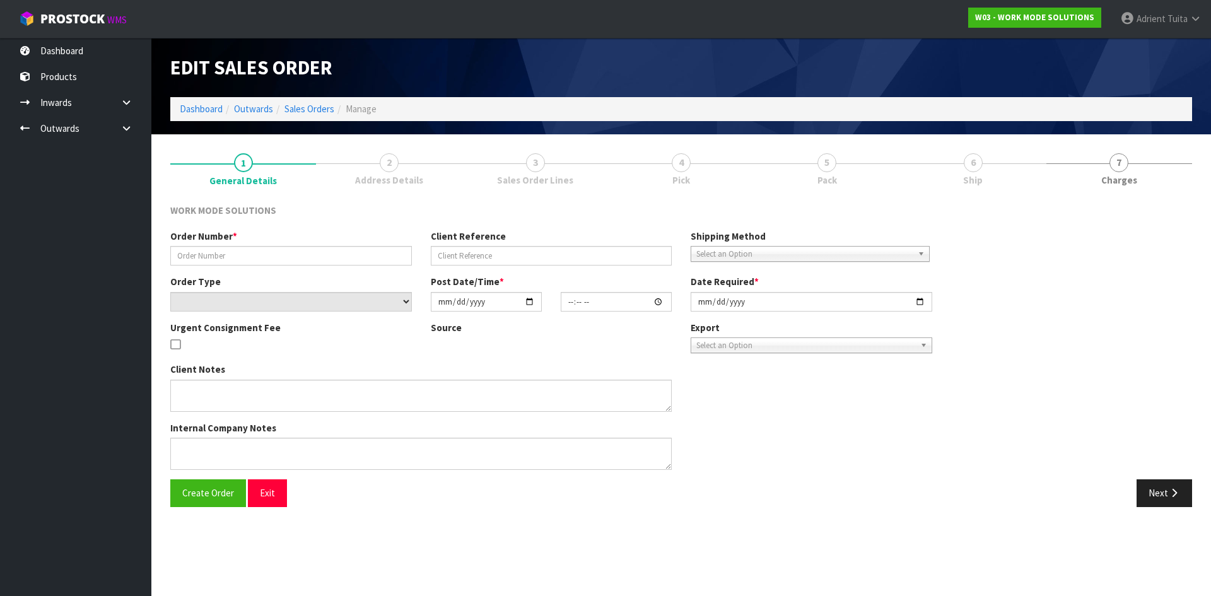
type input "#356800"
type input "5720224497819"
select select "number:0"
type input "2025-08-09"
type input "23:54:18.000"
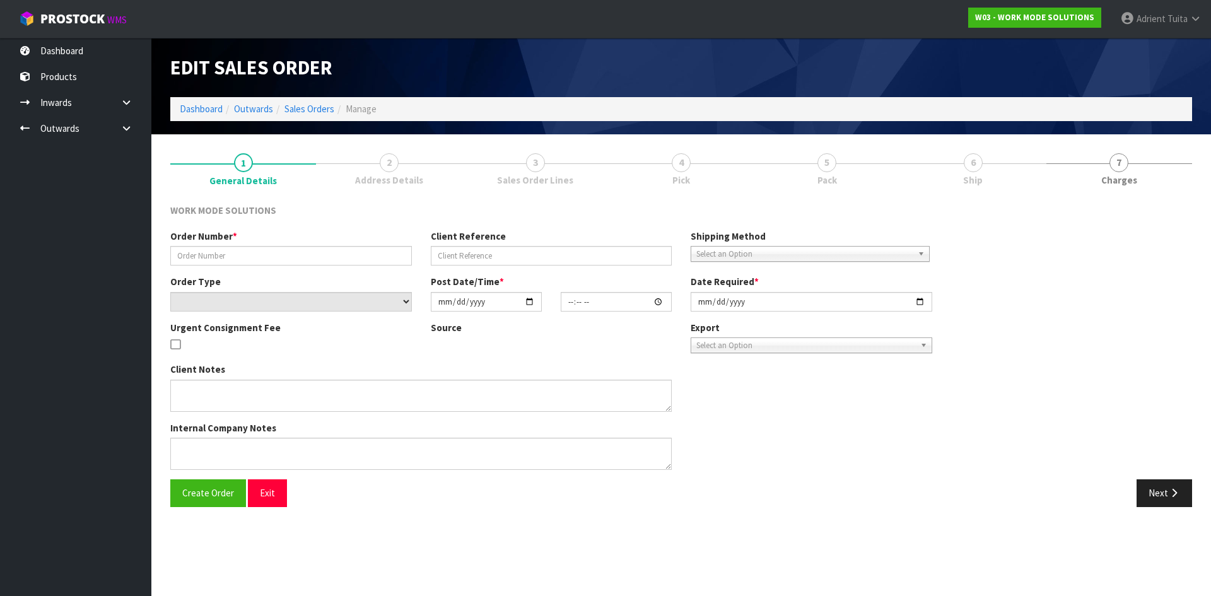
type input "[DATE]"
type textarea "Wholesale Order: McDonalds Mangere"
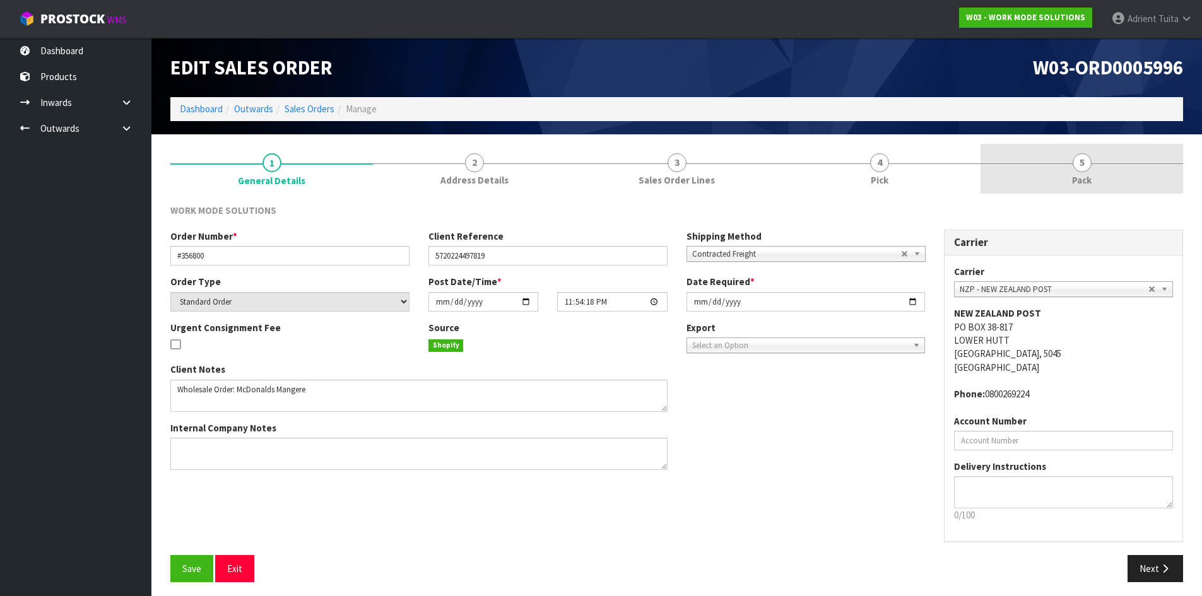
click at [1149, 173] on link "5 Pack" at bounding box center [1081, 169] width 203 height 50
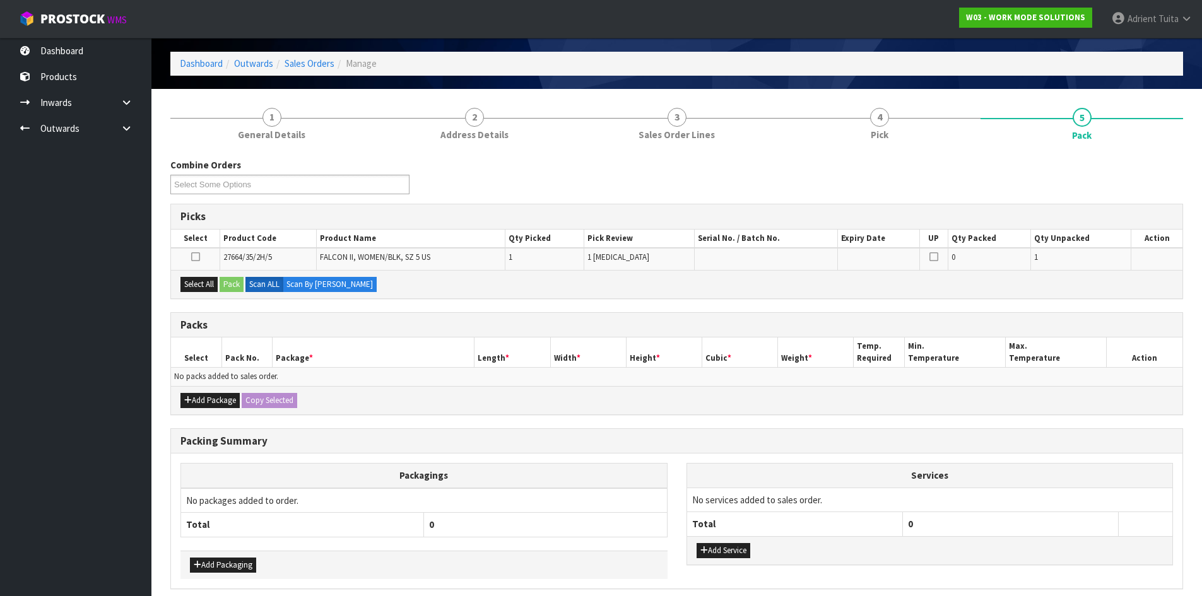
scroll to position [98, 0]
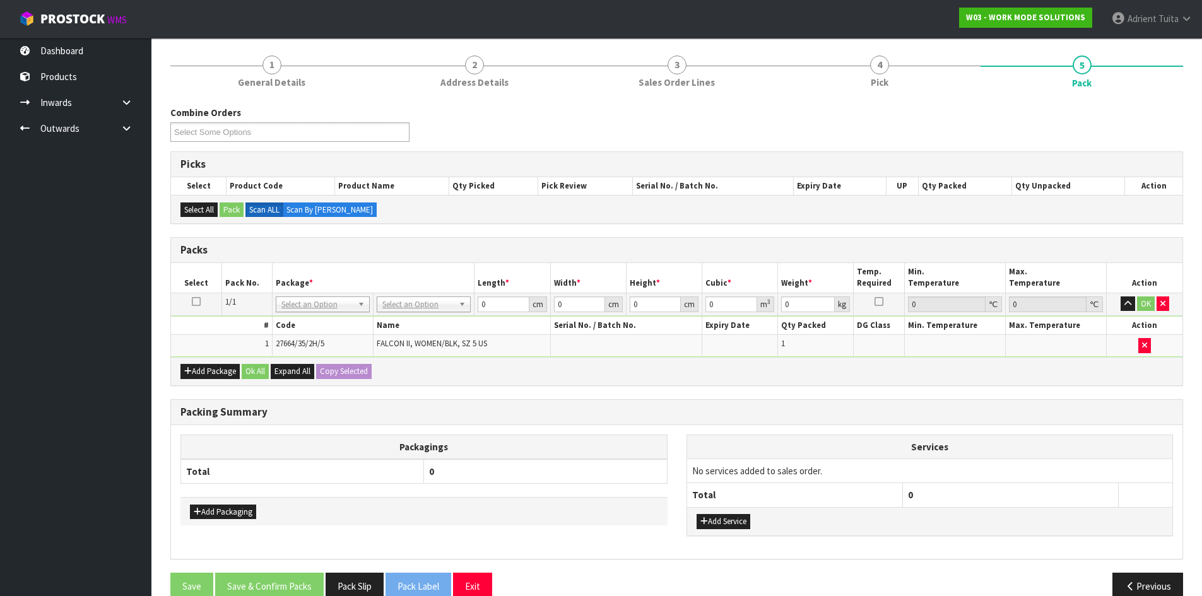
drag, startPoint x: 437, startPoint y: 286, endPoint x: 442, endPoint y: 294, distance: 8.8
click at [439, 287] on th "Package *" at bounding box center [373, 278] width 203 height 30
click at [443, 300] on td "No Packaging Cartons PLT GEN120 (1200 X 1000) PLT ONE WAY SKID CHEP HIRE PALLET…" at bounding box center [423, 304] width 101 height 23
drag, startPoint x: 442, startPoint y: 303, endPoint x: 423, endPoint y: 345, distance: 46.0
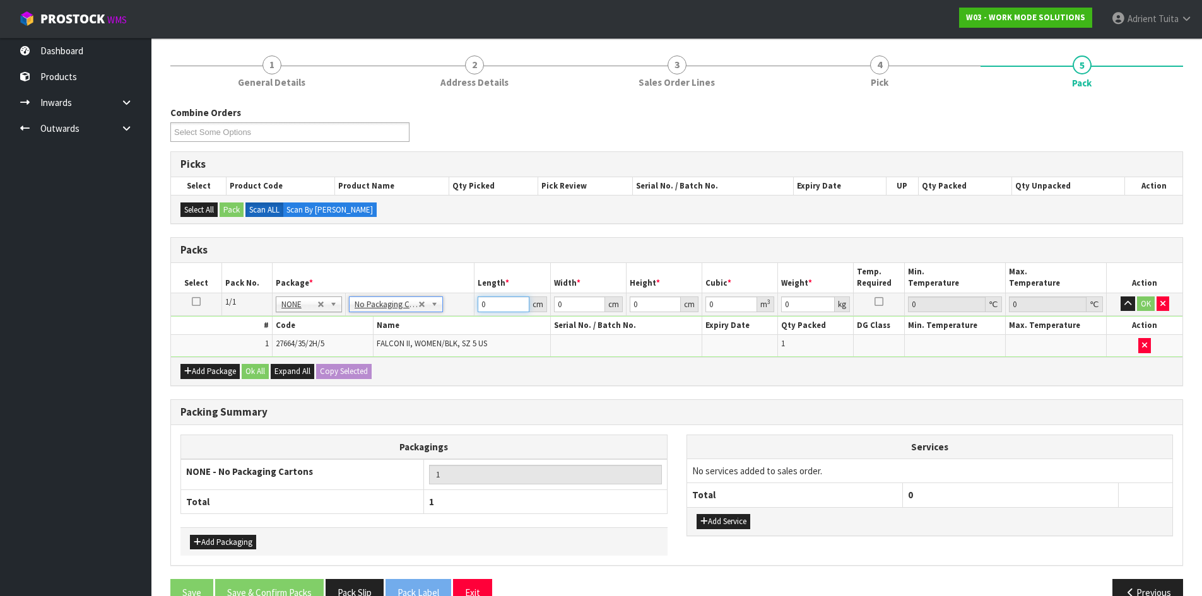
click at [486, 307] on input "0" at bounding box center [503, 305] width 51 height 16
type input "31"
type input "21"
type input "1"
type input "0.000651"
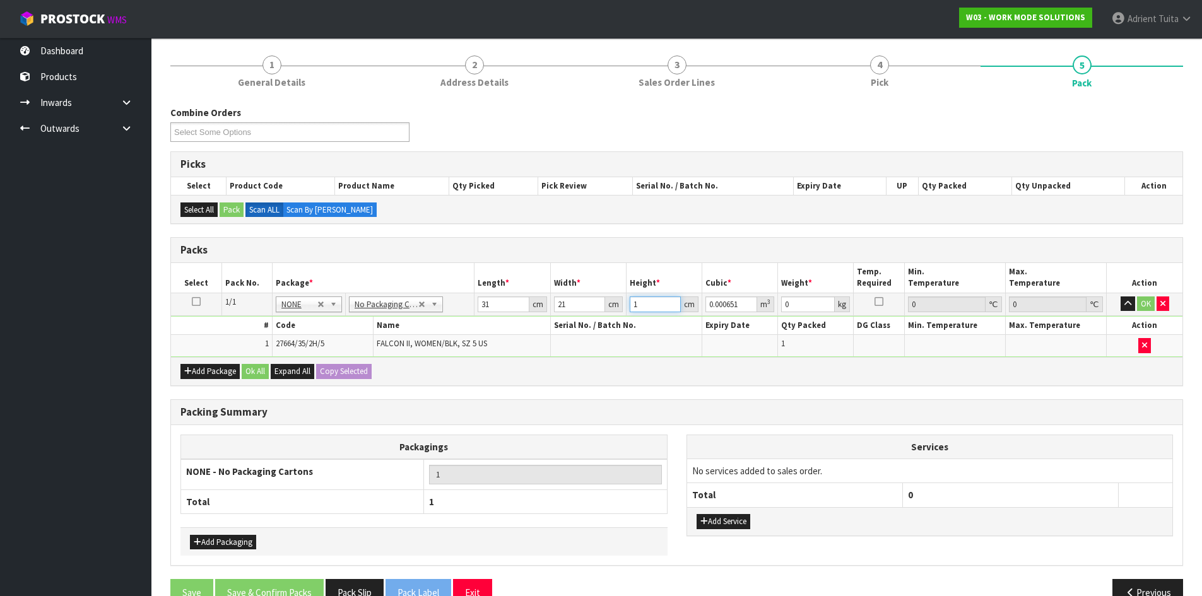
type input "13"
type input "0.008463"
type input "13"
type input "1"
click at [1150, 307] on button "OK" at bounding box center [1146, 304] width 18 height 15
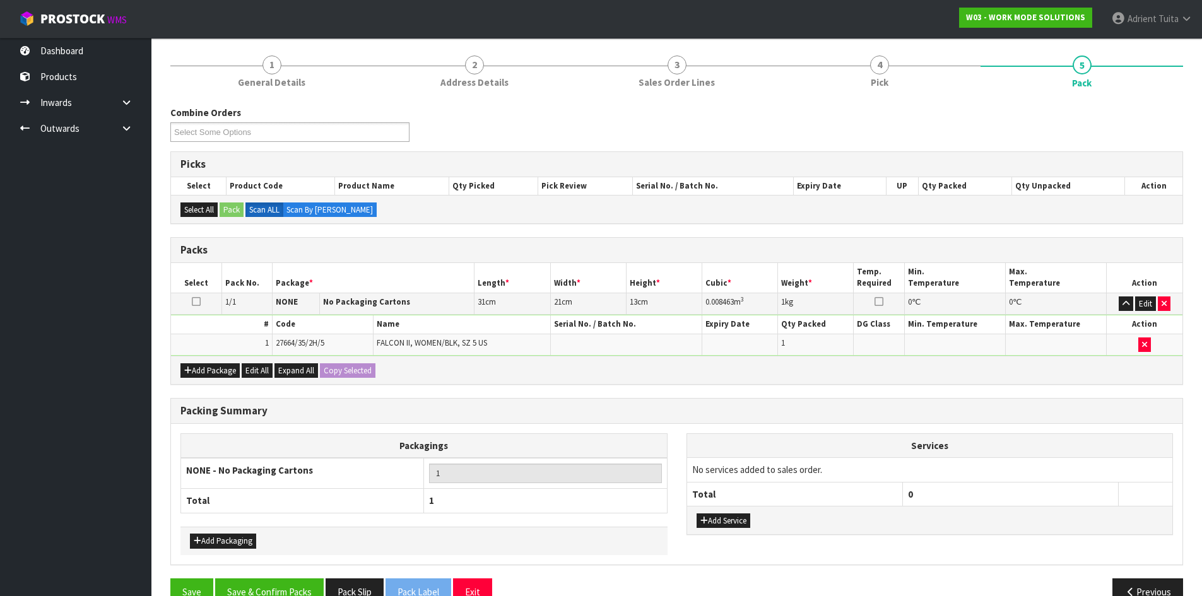
scroll to position [126, 0]
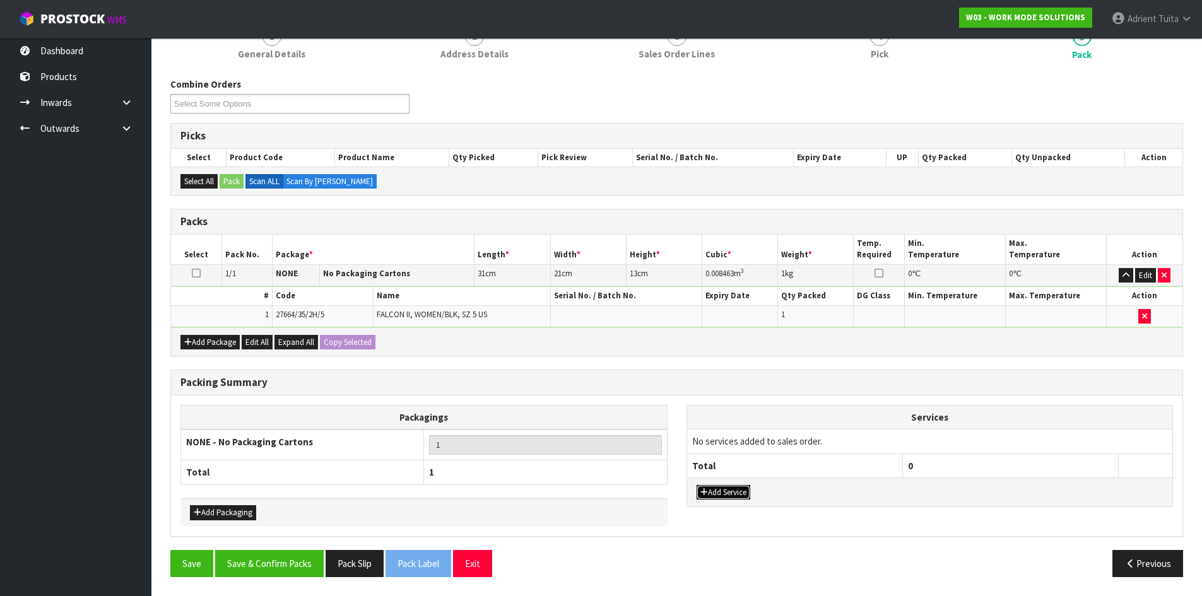
click at [718, 493] on button "Add Service" at bounding box center [723, 492] width 54 height 15
drag, startPoint x: 737, startPoint y: 448, endPoint x: 737, endPoint y: 464, distance: 15.8
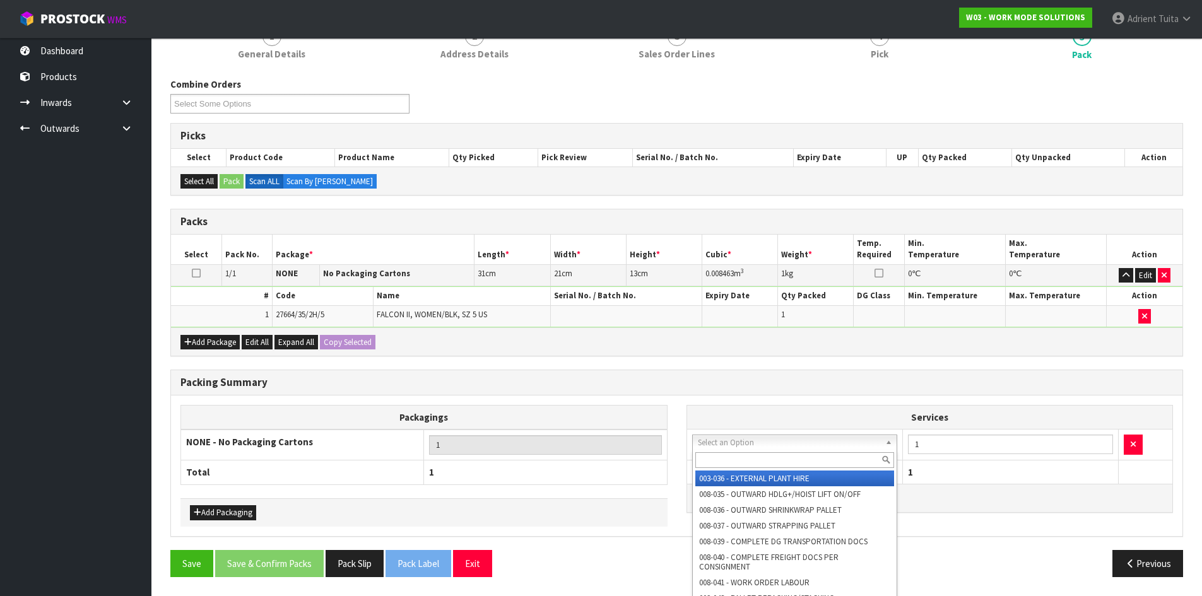
click at [738, 464] on input "text" at bounding box center [794, 460] width 199 height 16
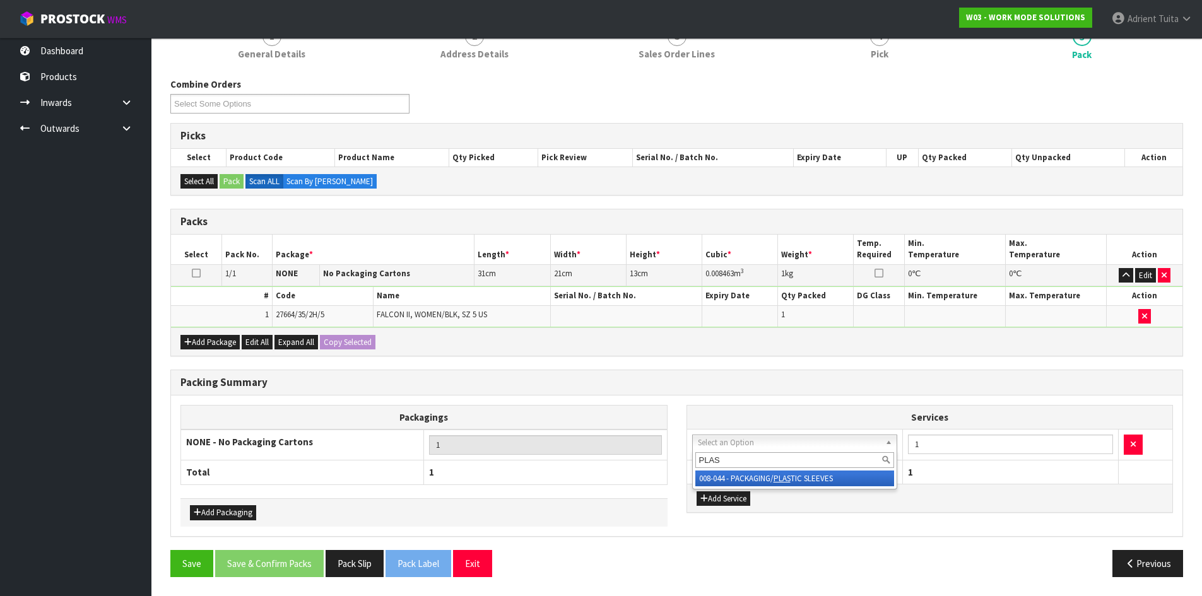
type input "PLAS"
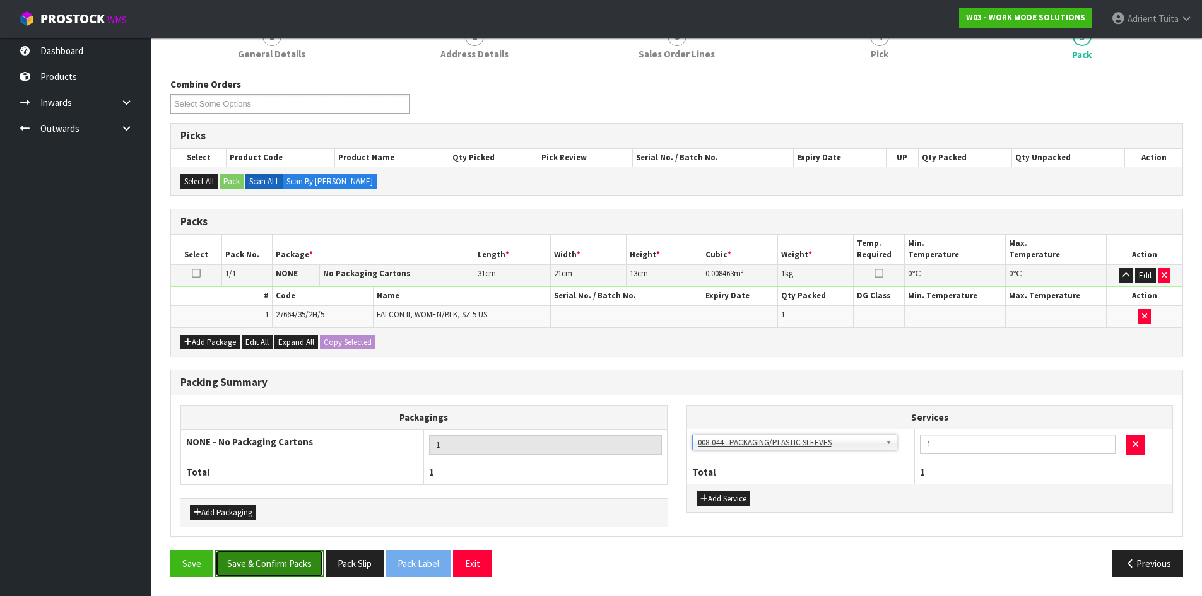
click at [279, 567] on button "Save & Confirm Packs" at bounding box center [269, 563] width 109 height 27
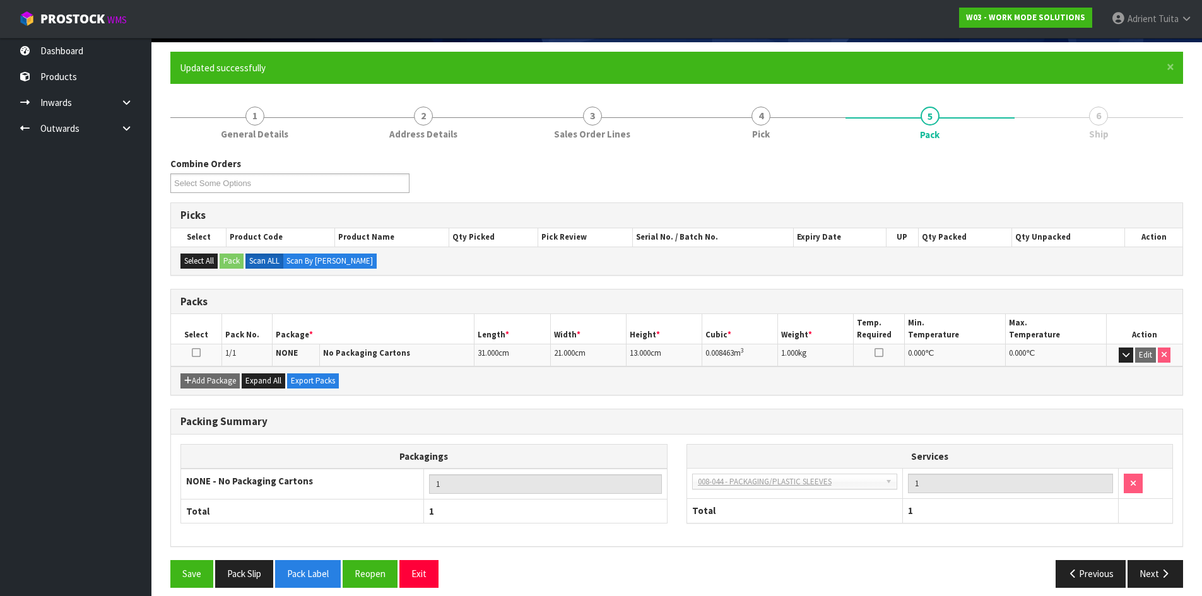
scroll to position [103, 0]
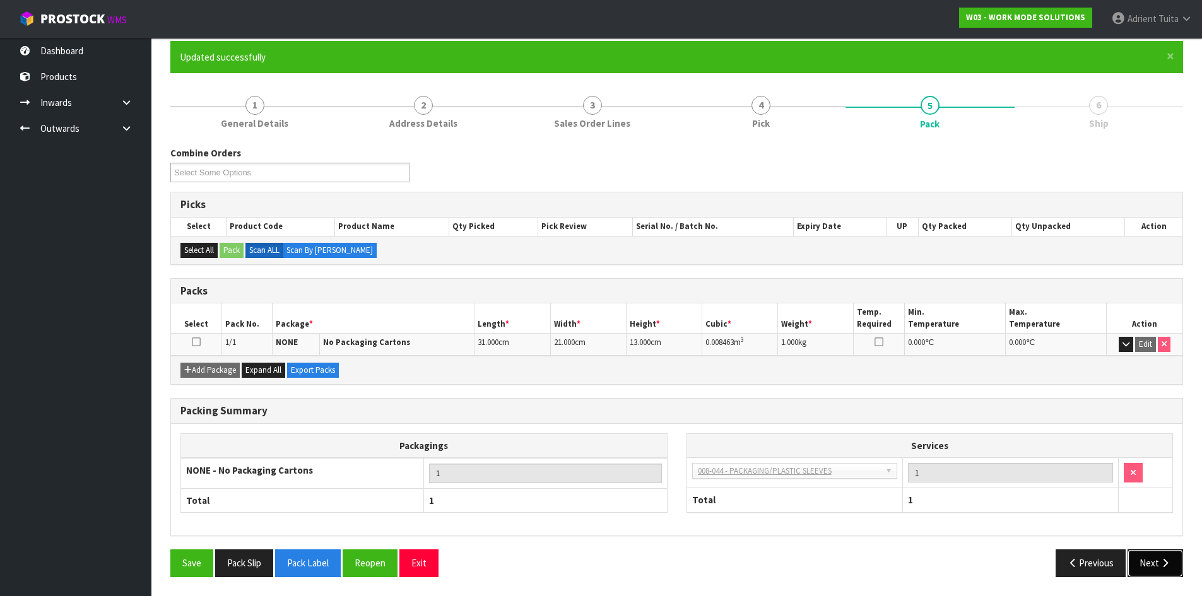
click at [1173, 563] on button "Next" at bounding box center [1155, 563] width 56 height 27
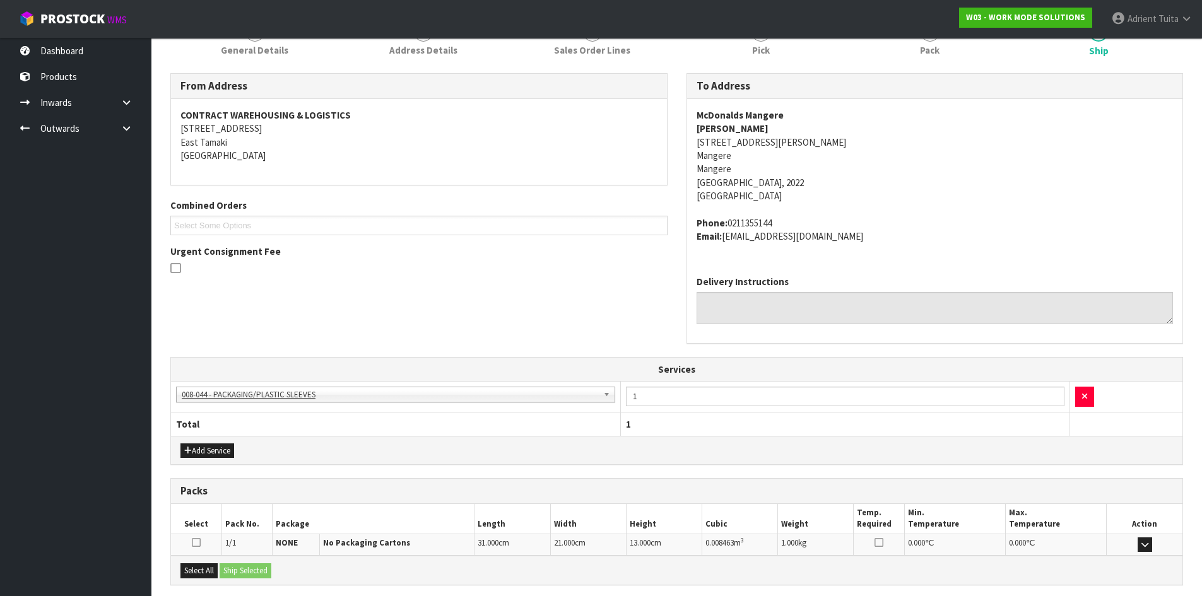
scroll to position [301, 0]
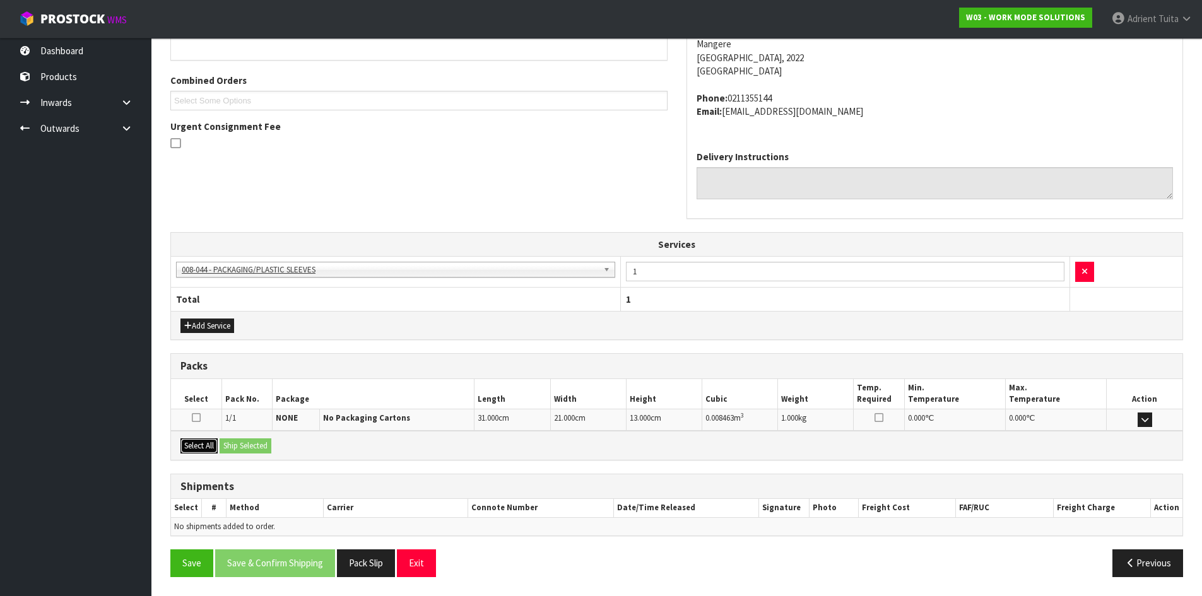
click at [204, 449] on button "Select All" at bounding box center [198, 445] width 37 height 15
drag, startPoint x: 222, startPoint y: 449, endPoint x: 228, endPoint y: 445, distance: 7.1
click at [228, 445] on button "Ship Selected" at bounding box center [246, 445] width 52 height 15
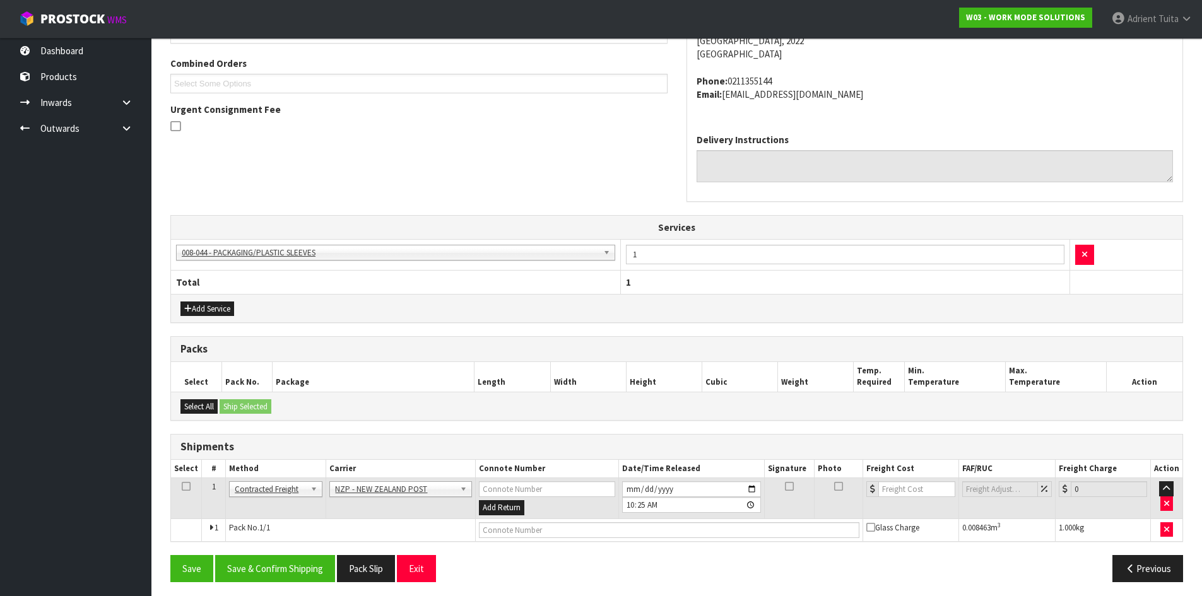
scroll to position [323, 0]
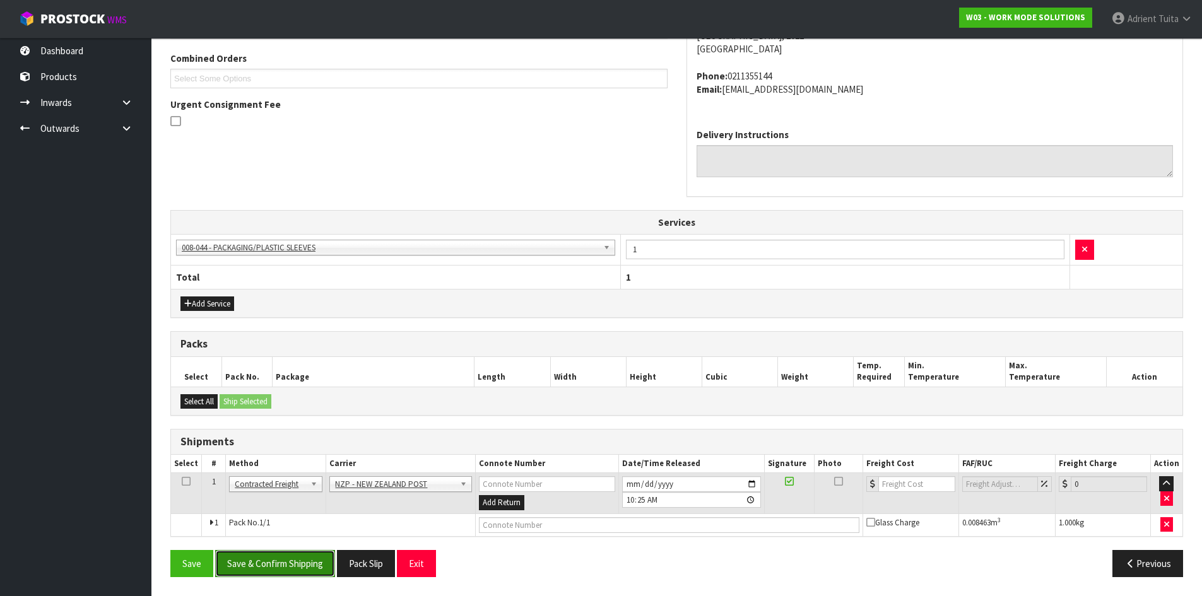
click at [327, 558] on button "Save & Confirm Shipping" at bounding box center [275, 563] width 120 height 27
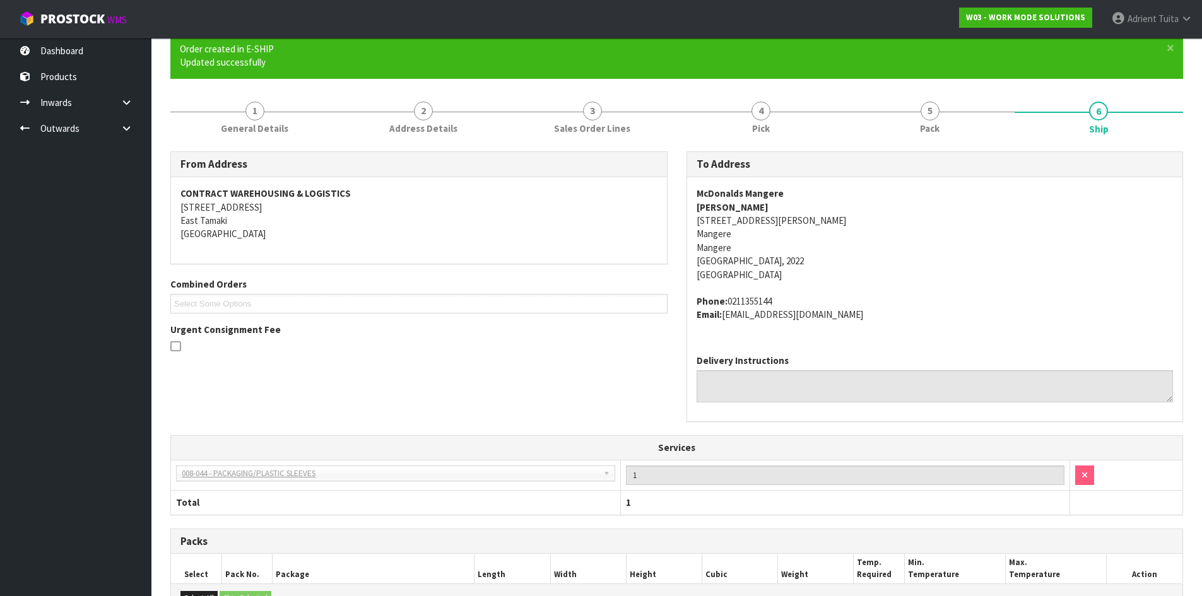
scroll to position [305, 0]
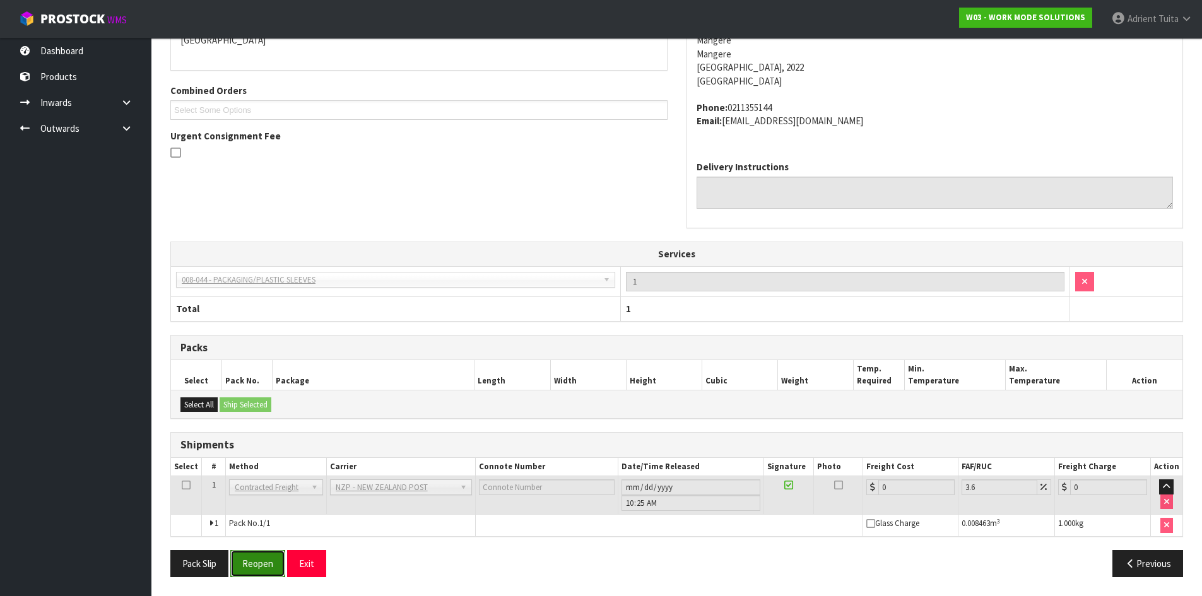
click at [271, 561] on button "Reopen" at bounding box center [257, 563] width 55 height 27
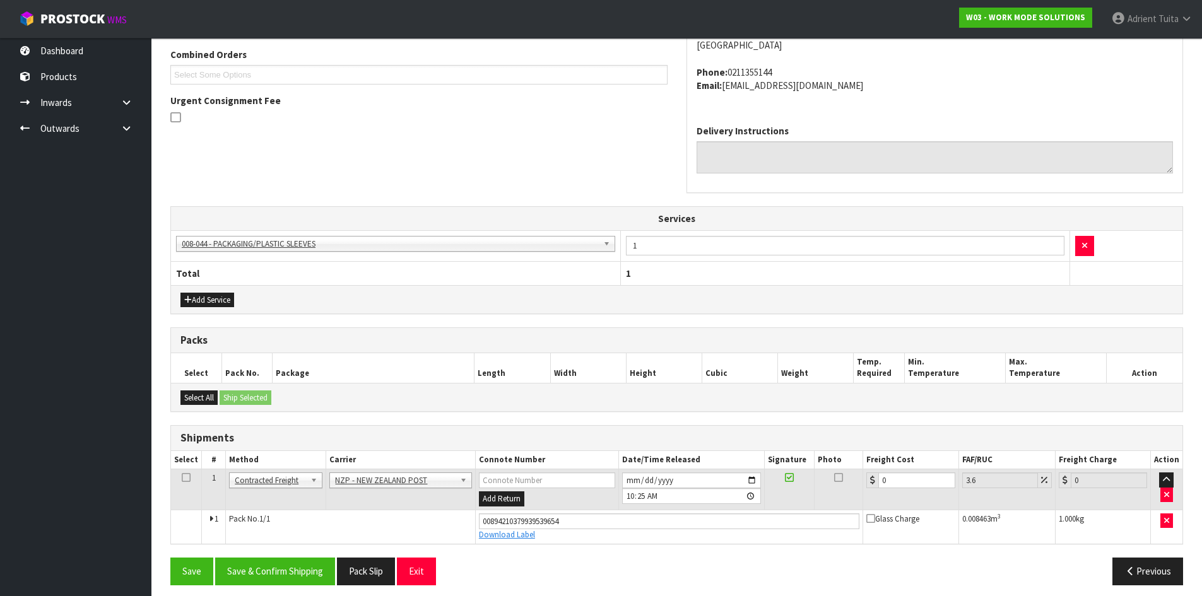
scroll to position [335, 0]
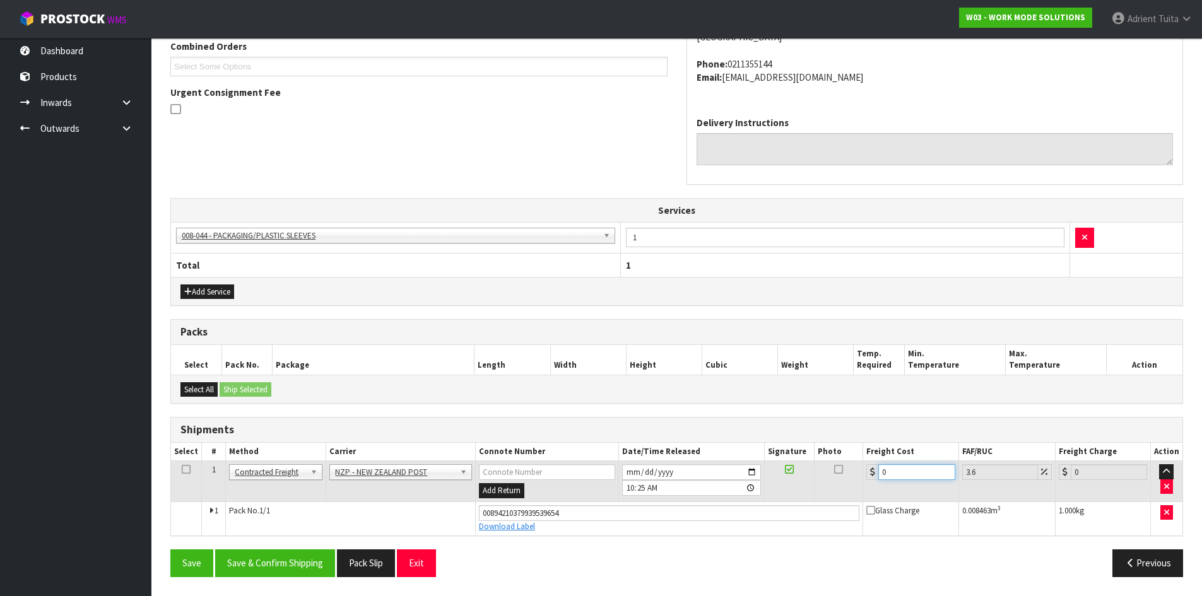
click at [898, 467] on input "0" at bounding box center [916, 472] width 76 height 16
type input "4"
type input "4.14"
click at [254, 563] on button "Save & Confirm Shipping" at bounding box center [275, 563] width 120 height 27
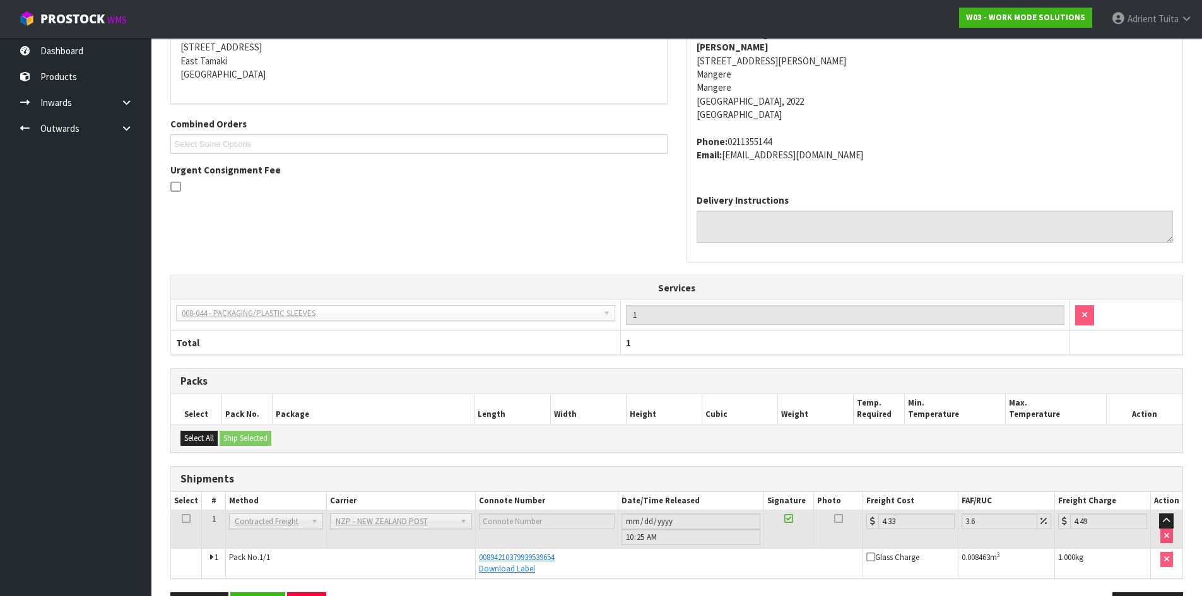
scroll to position [300, 0]
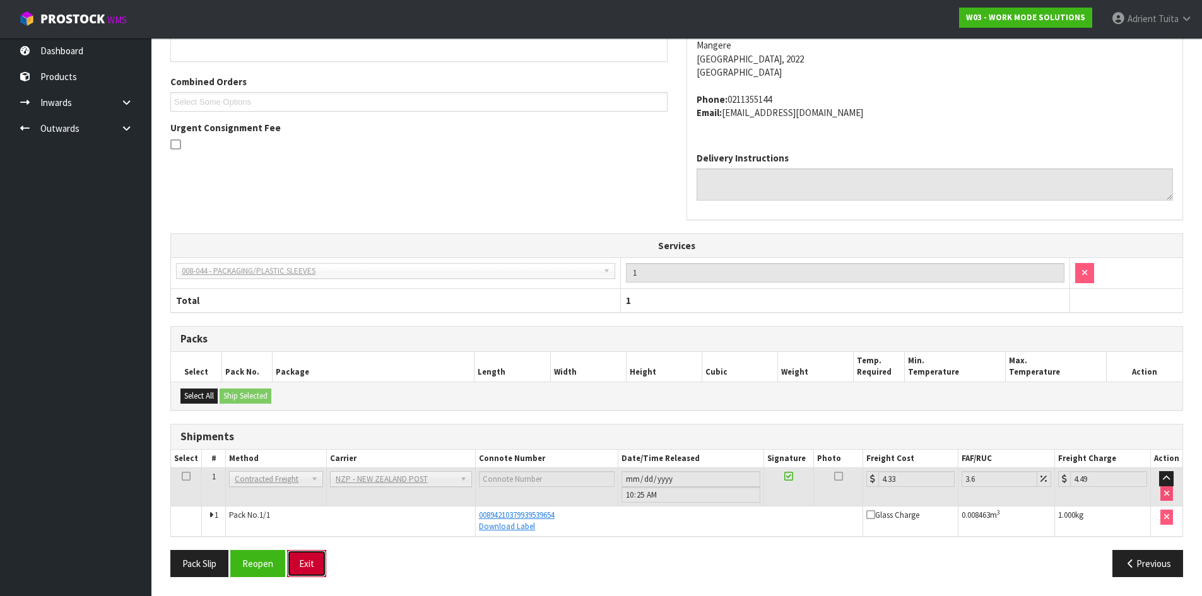
click at [308, 560] on button "Exit" at bounding box center [306, 563] width 39 height 27
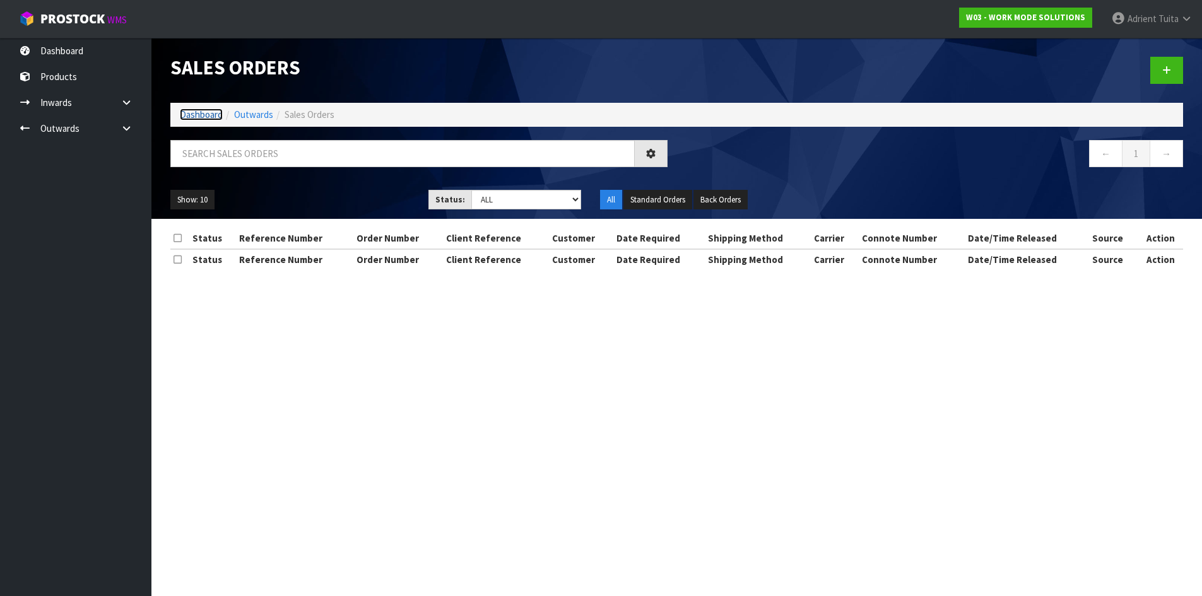
click at [189, 114] on link "Dashboard" at bounding box center [201, 115] width 43 height 12
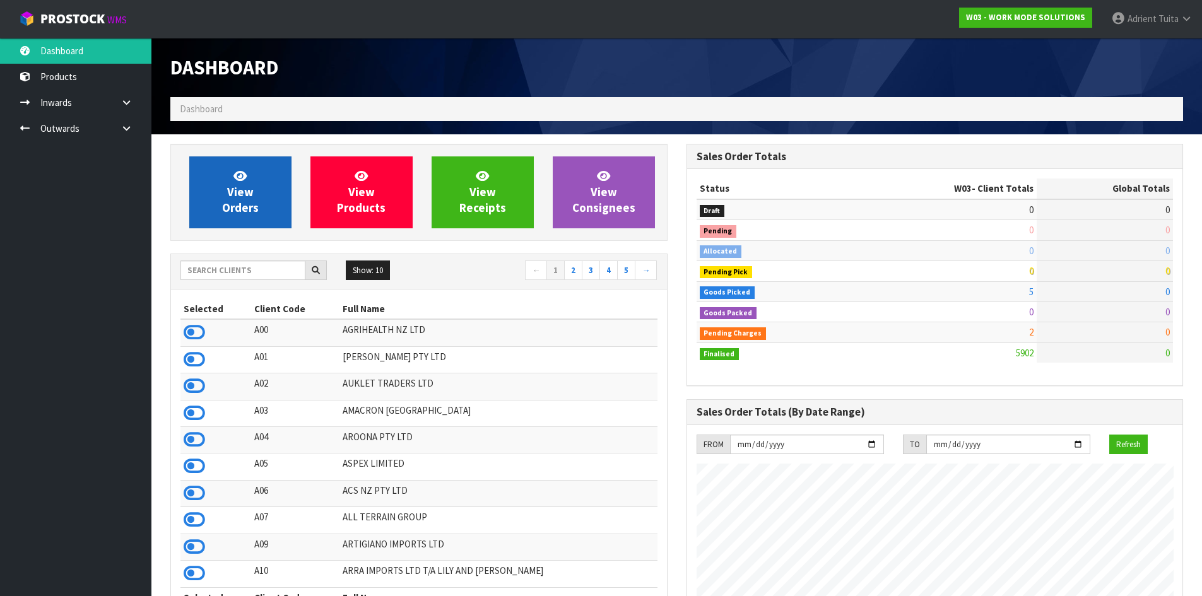
scroll to position [935, 515]
click at [244, 192] on span "View Orders" at bounding box center [240, 191] width 37 height 47
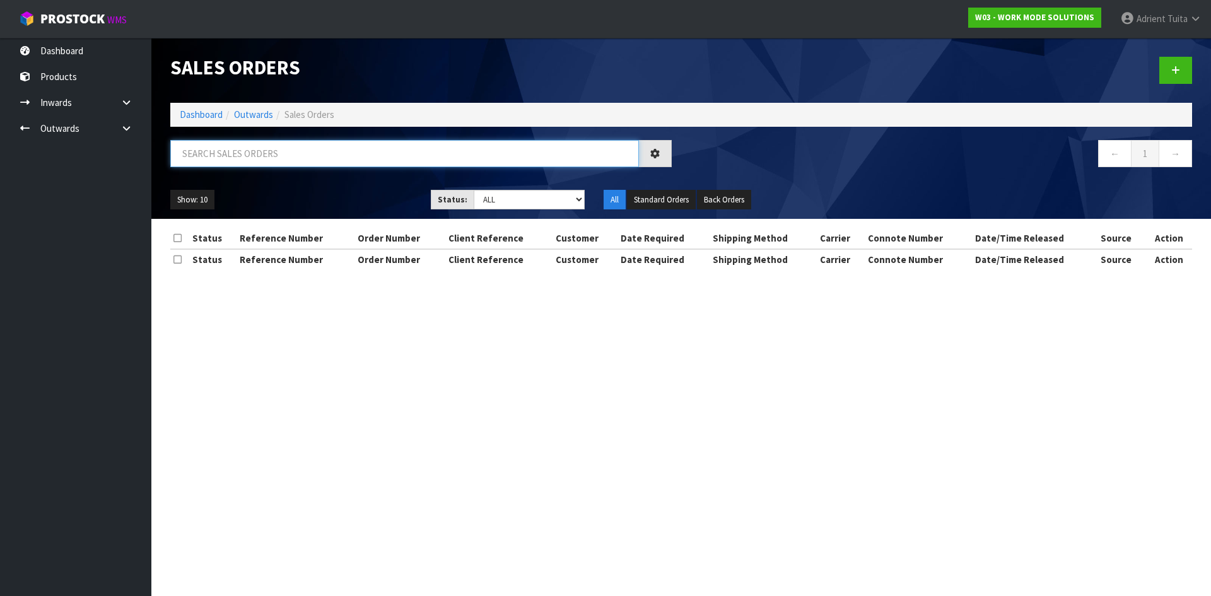
click at [254, 162] on input "text" at bounding box center [404, 153] width 469 height 27
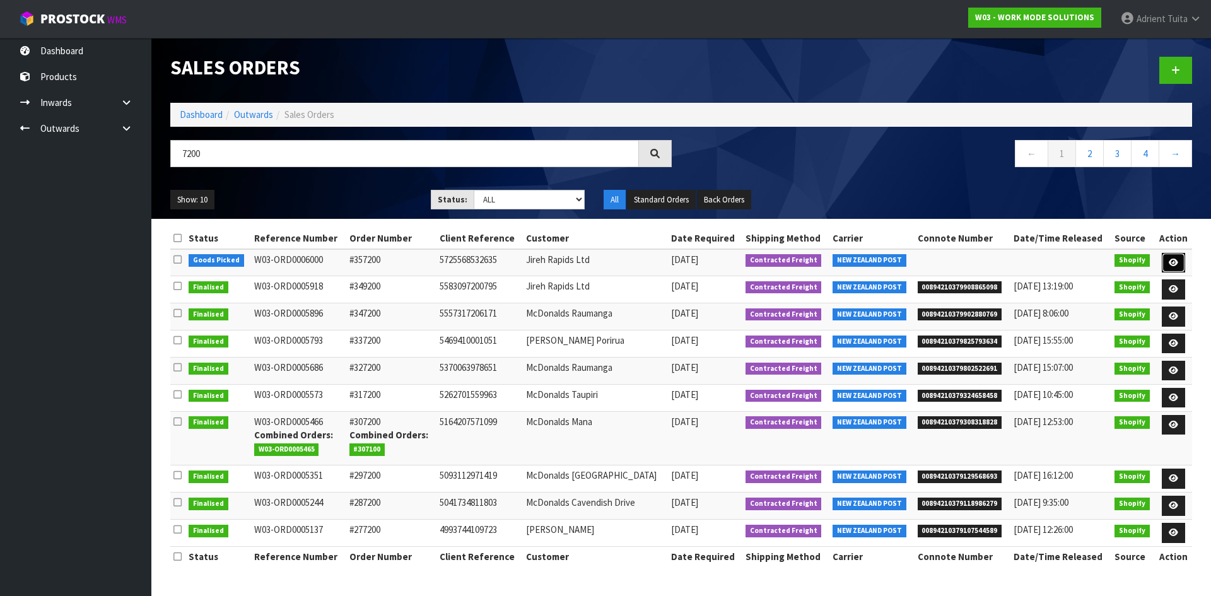
click at [1163, 265] on link at bounding box center [1173, 263] width 23 height 20
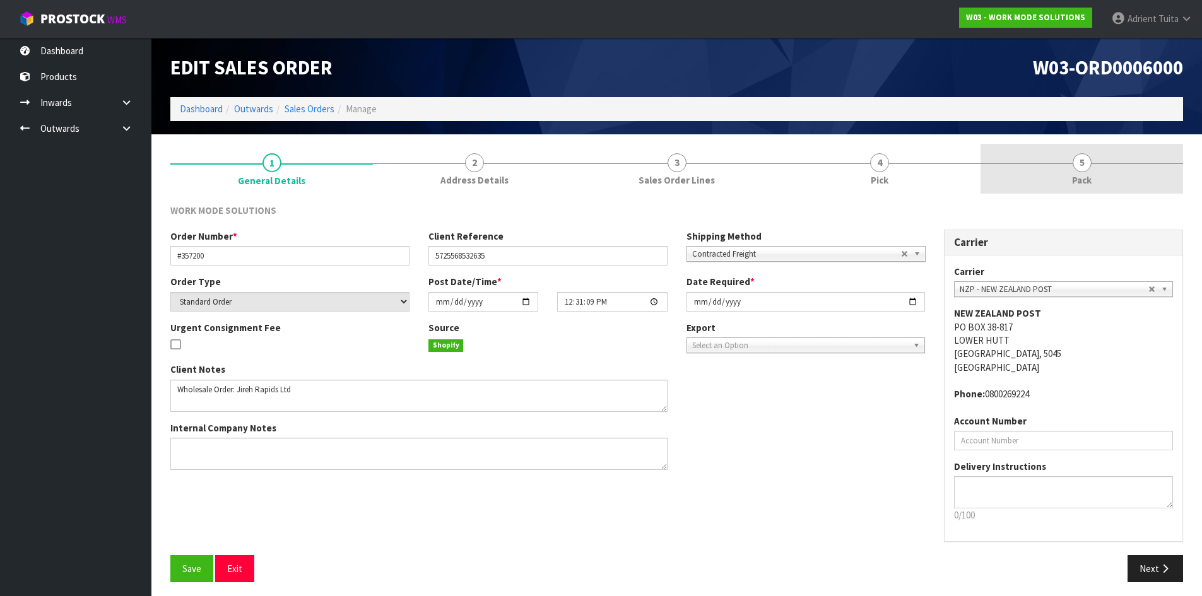
click at [1131, 179] on link "5 Pack" at bounding box center [1081, 169] width 203 height 50
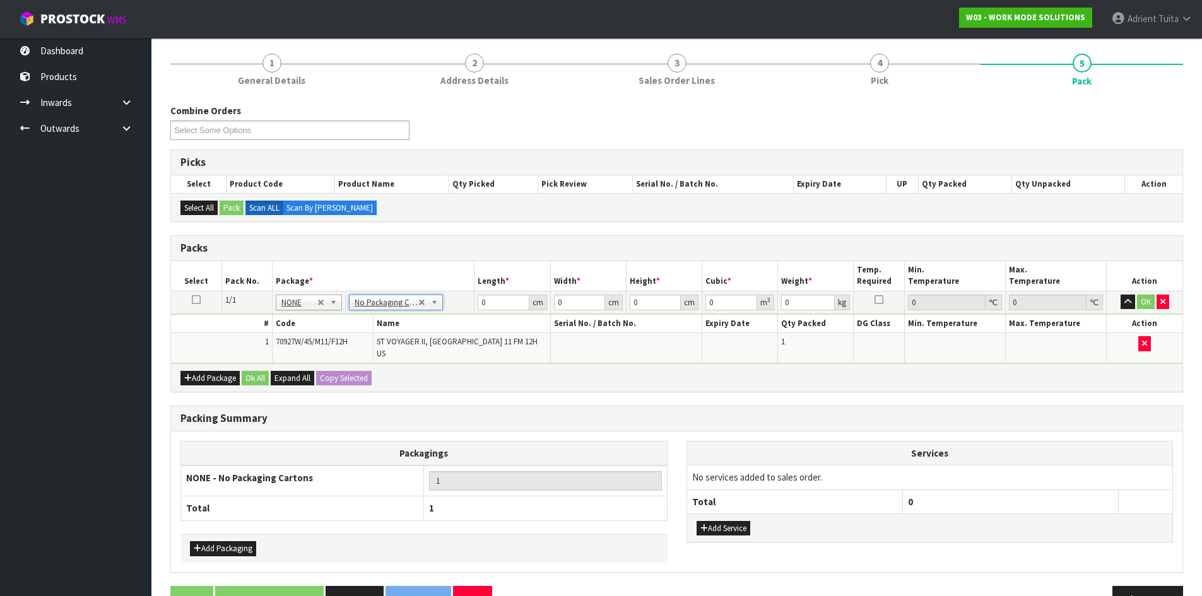
scroll to position [127, 0]
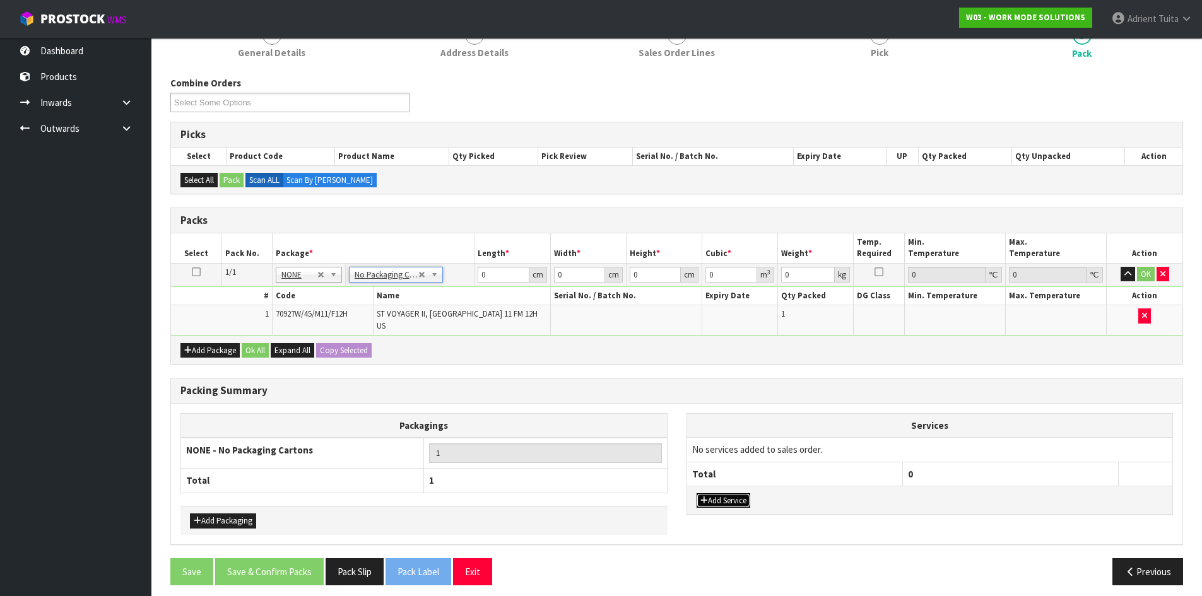
drag, startPoint x: 738, startPoint y: 488, endPoint x: 744, endPoint y: 460, distance: 29.1
click at [737, 493] on button "Add Service" at bounding box center [723, 500] width 54 height 15
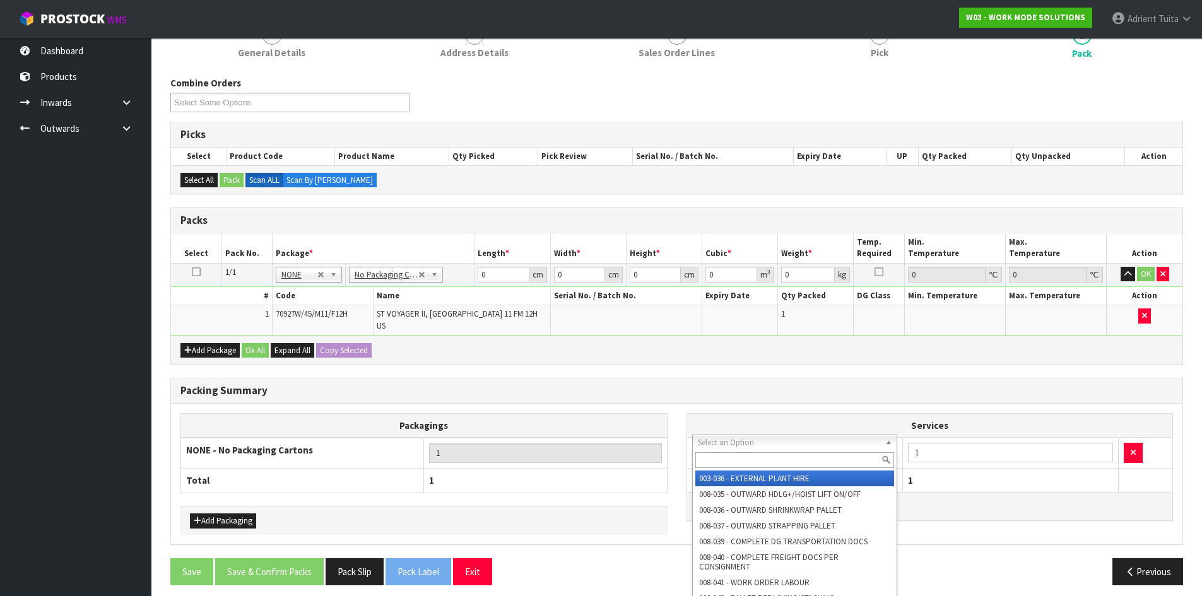
click at [754, 454] on input "text" at bounding box center [794, 460] width 199 height 16
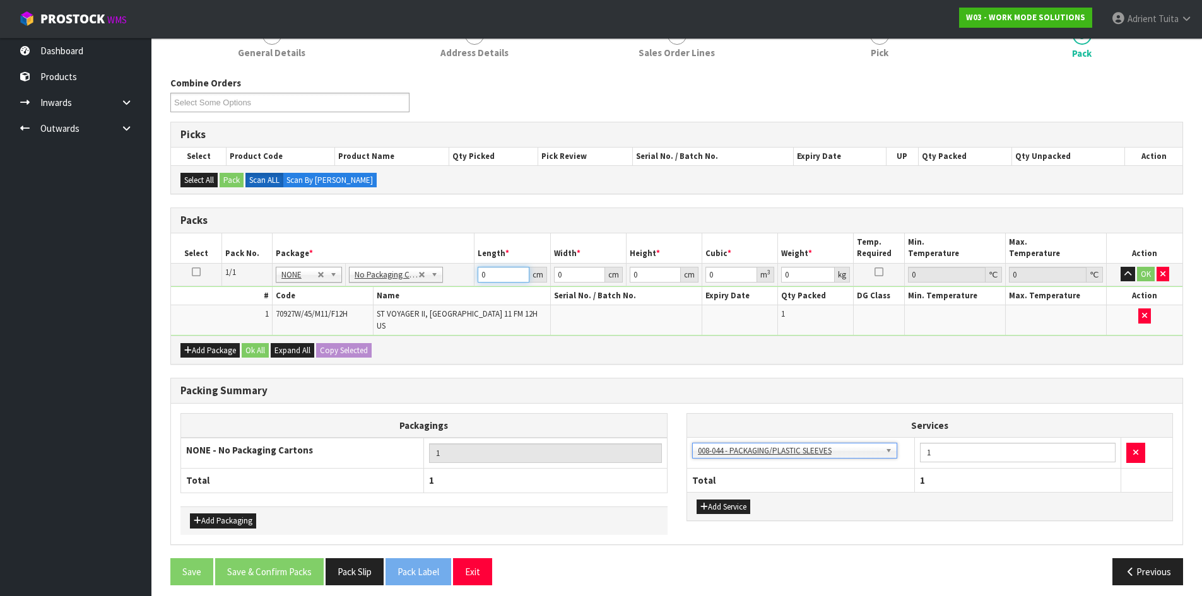
click at [497, 279] on input "0" at bounding box center [503, 275] width 51 height 16
click at [1139, 274] on button "OK" at bounding box center [1146, 274] width 18 height 15
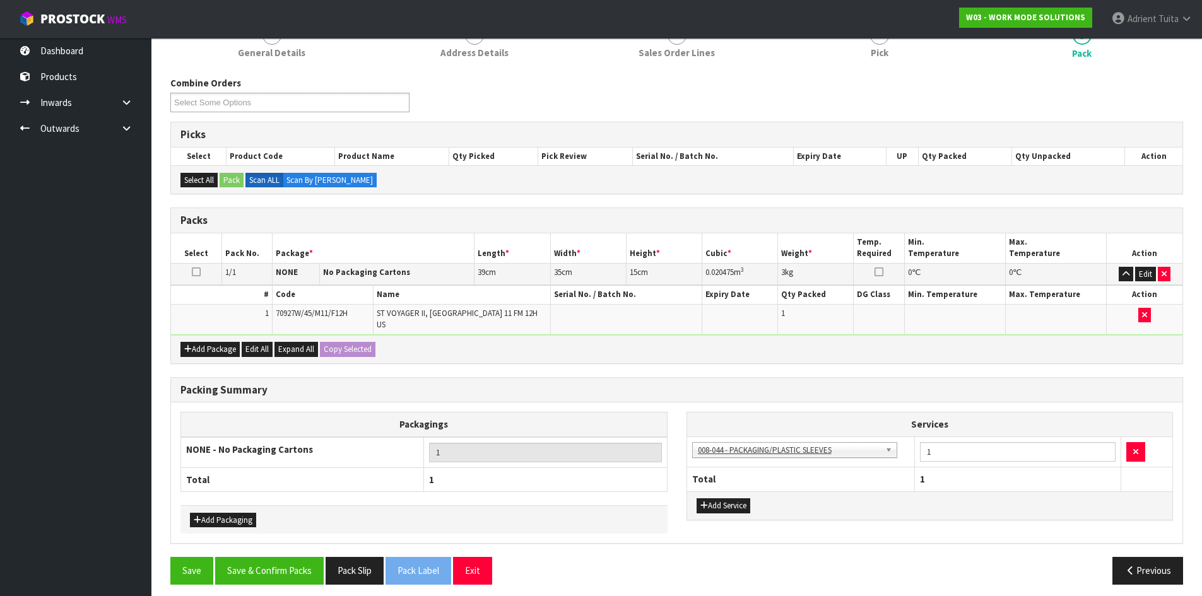
scroll to position [126, 0]
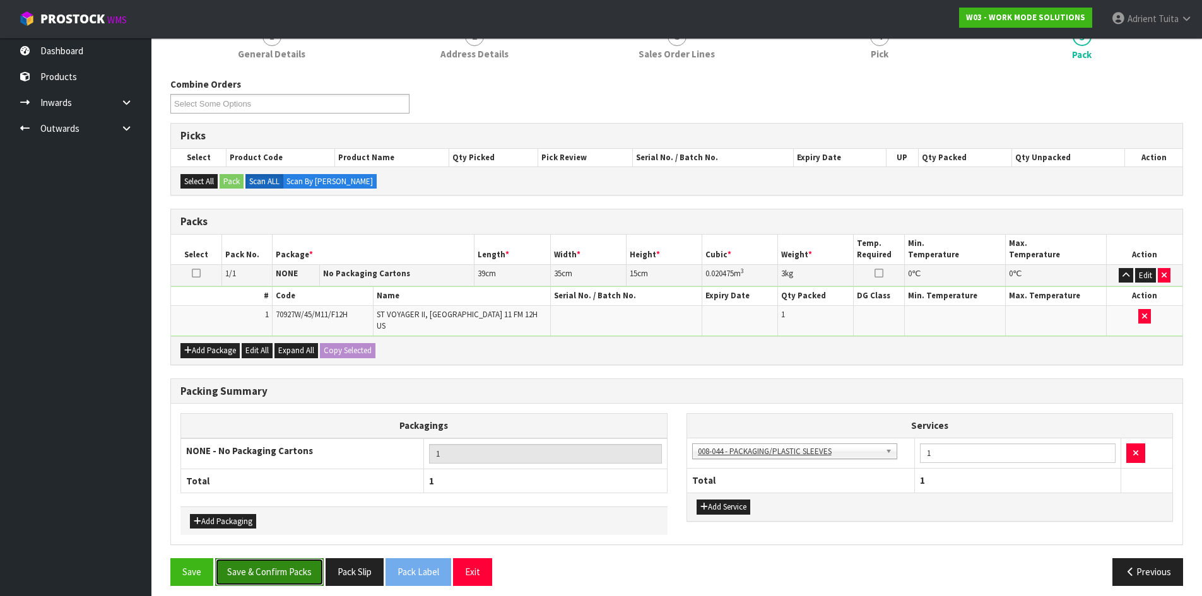
click at [311, 563] on button "Save & Confirm Packs" at bounding box center [269, 571] width 109 height 27
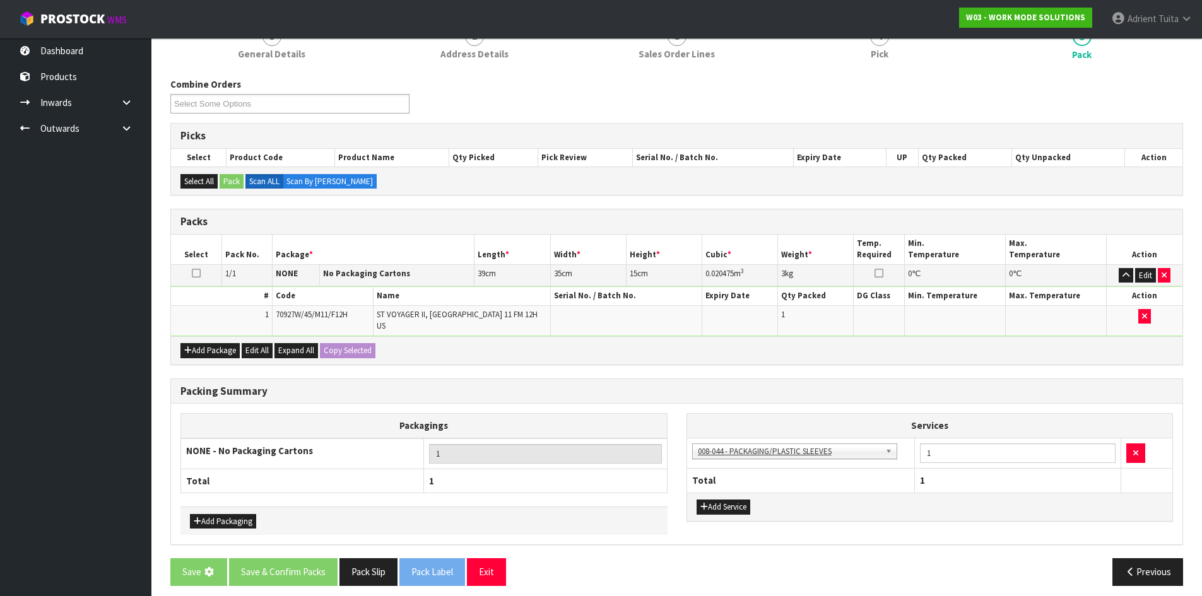
scroll to position [0, 0]
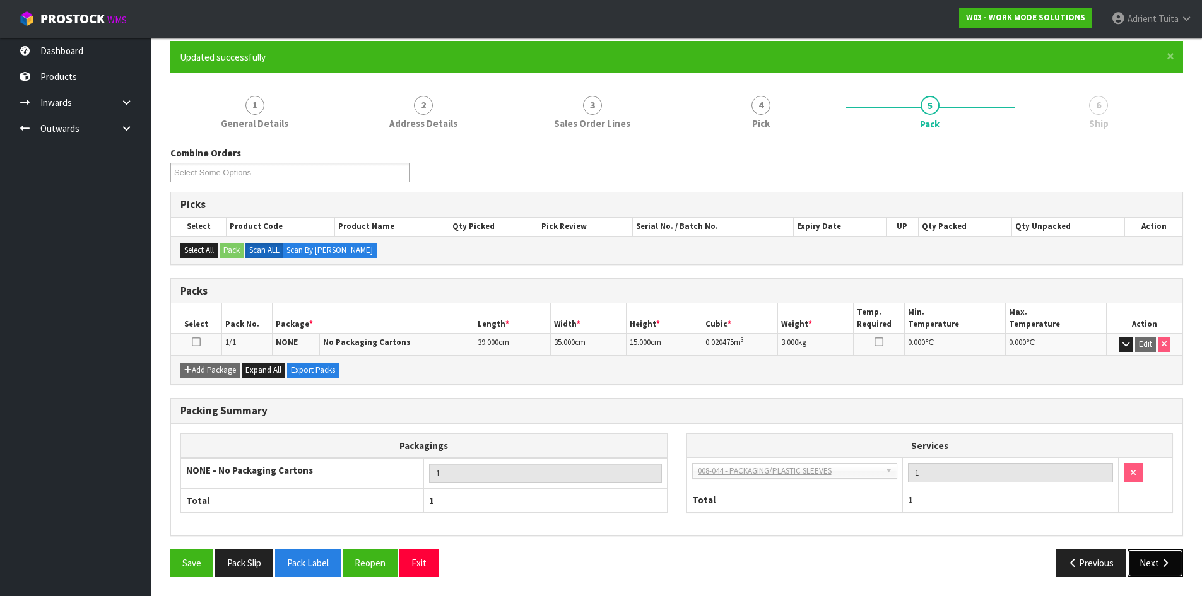
click at [1139, 561] on button "Next" at bounding box center [1155, 563] width 56 height 27
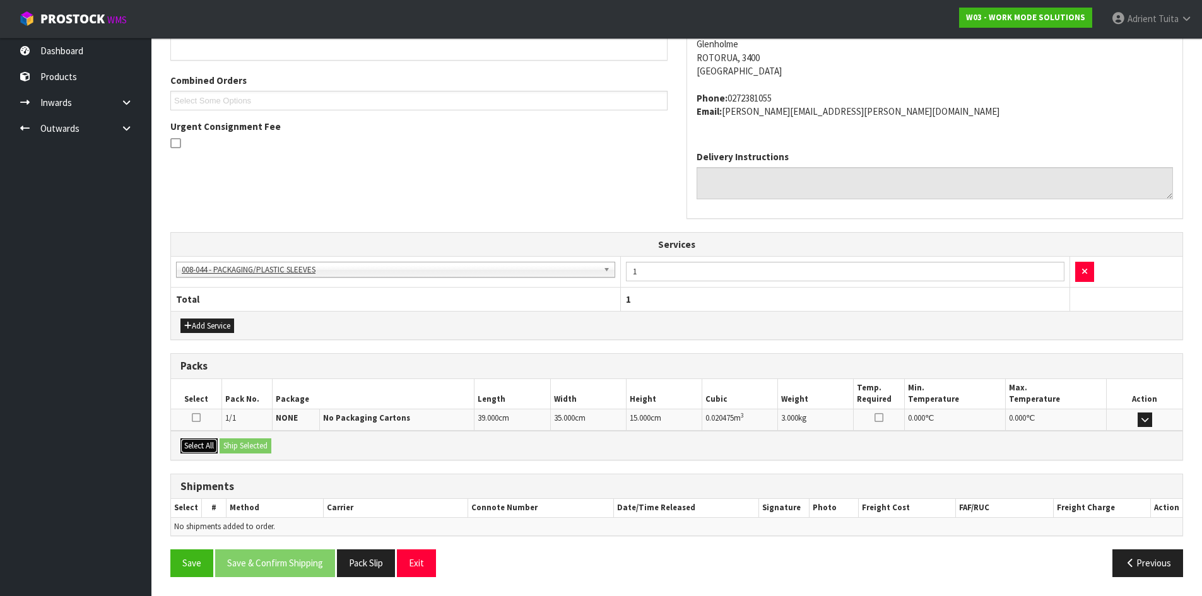
drag, startPoint x: 199, startPoint y: 444, endPoint x: 231, endPoint y: 443, distance: 31.6
click at [206, 443] on button "Select All" at bounding box center [198, 445] width 37 height 15
click at [231, 443] on button "Ship Selected" at bounding box center [246, 445] width 52 height 15
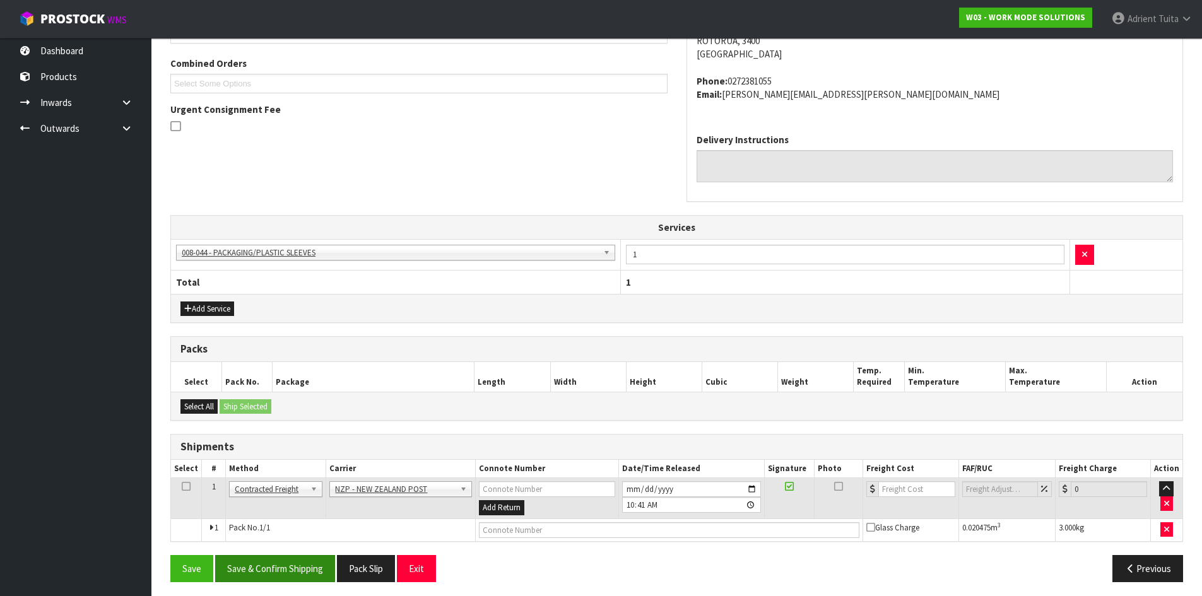
scroll to position [323, 0]
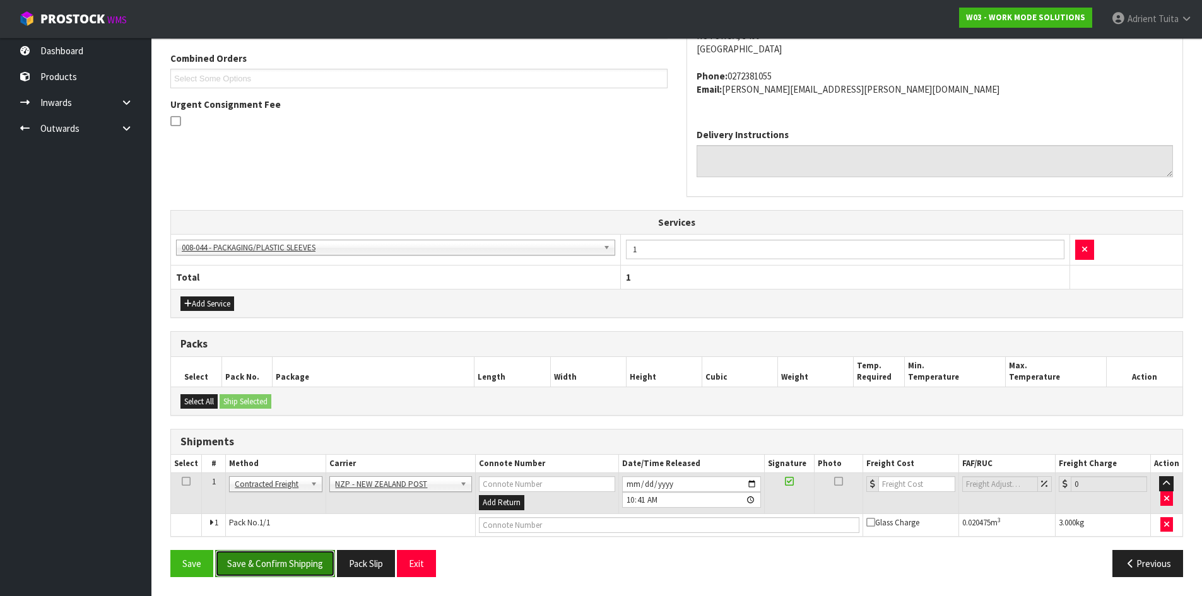
click at [302, 565] on button "Save & Confirm Shipping" at bounding box center [275, 563] width 120 height 27
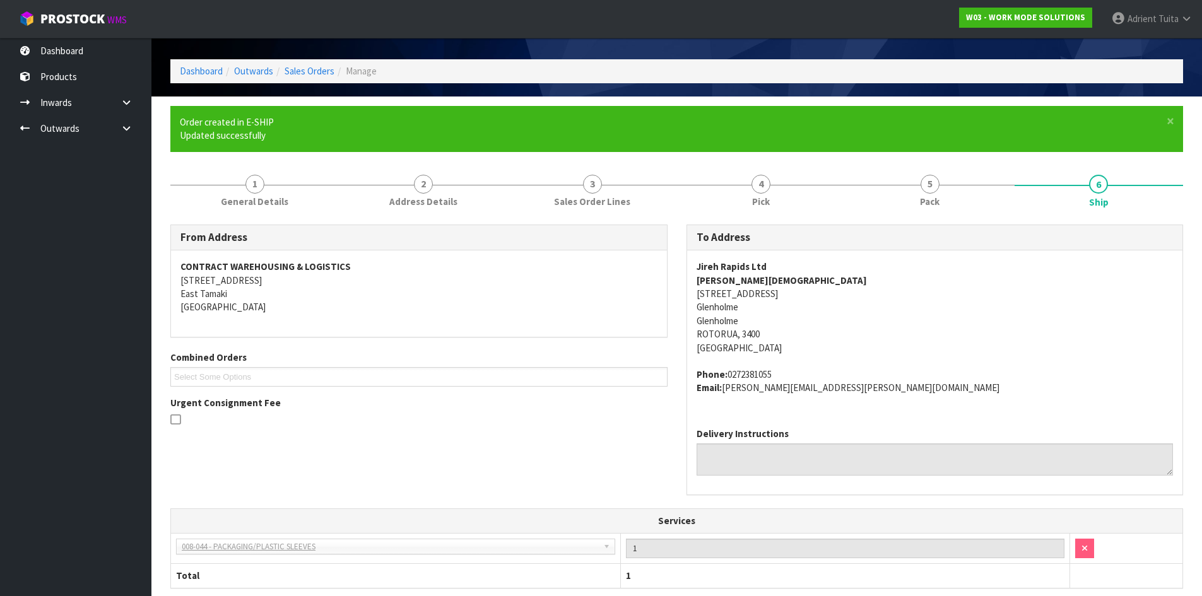
scroll to position [305, 0]
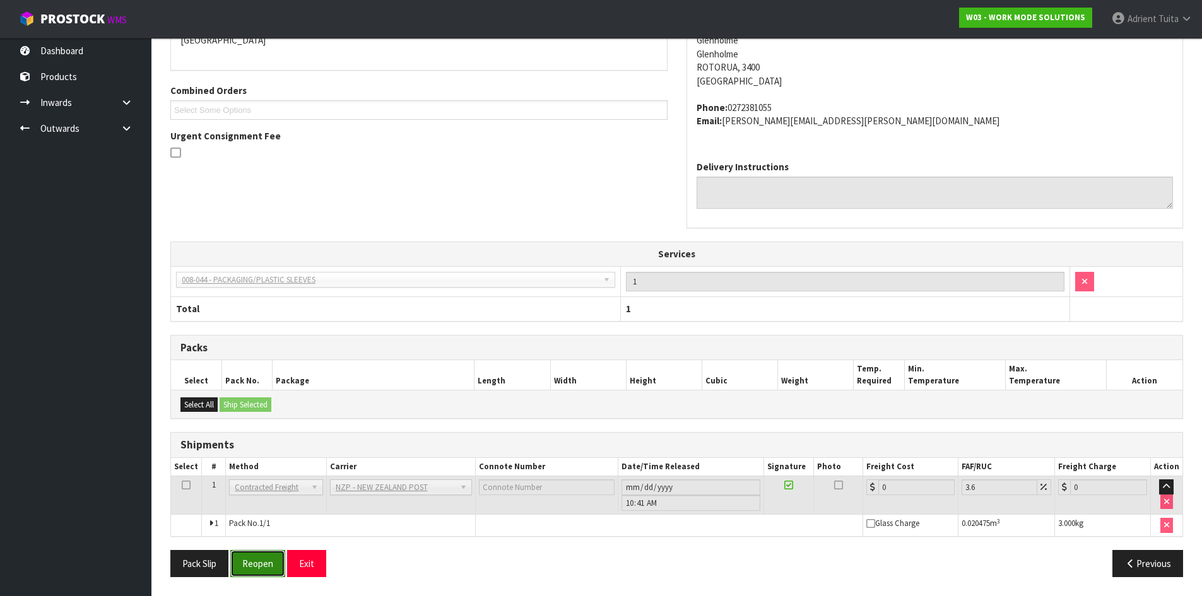
click at [247, 565] on button "Reopen" at bounding box center [257, 563] width 55 height 27
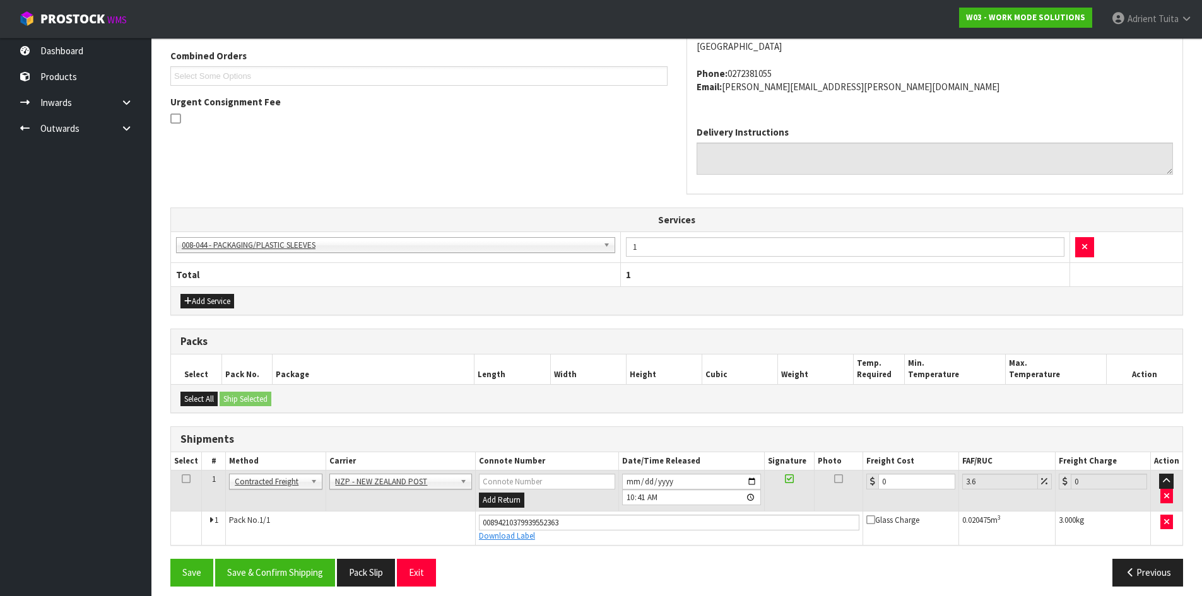
scroll to position [335, 0]
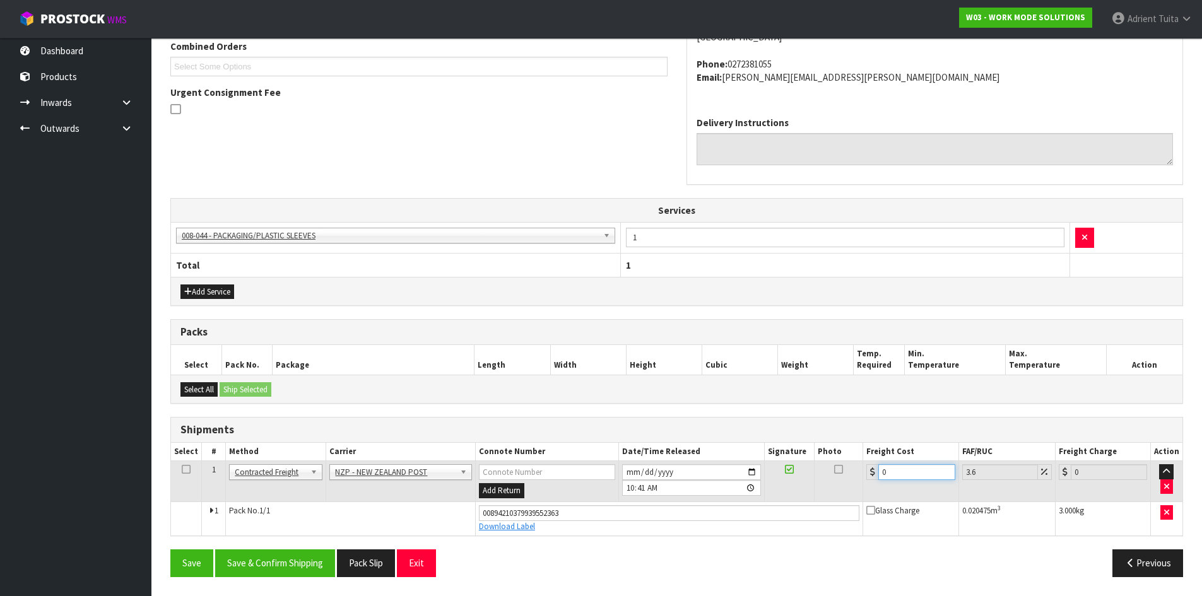
click at [921, 469] on input "0" at bounding box center [916, 472] width 76 height 16
drag, startPoint x: 336, startPoint y: 566, endPoint x: 307, endPoint y: 559, distance: 29.2
click at [335, 566] on button "Save & Confirm Shipping" at bounding box center [275, 563] width 120 height 27
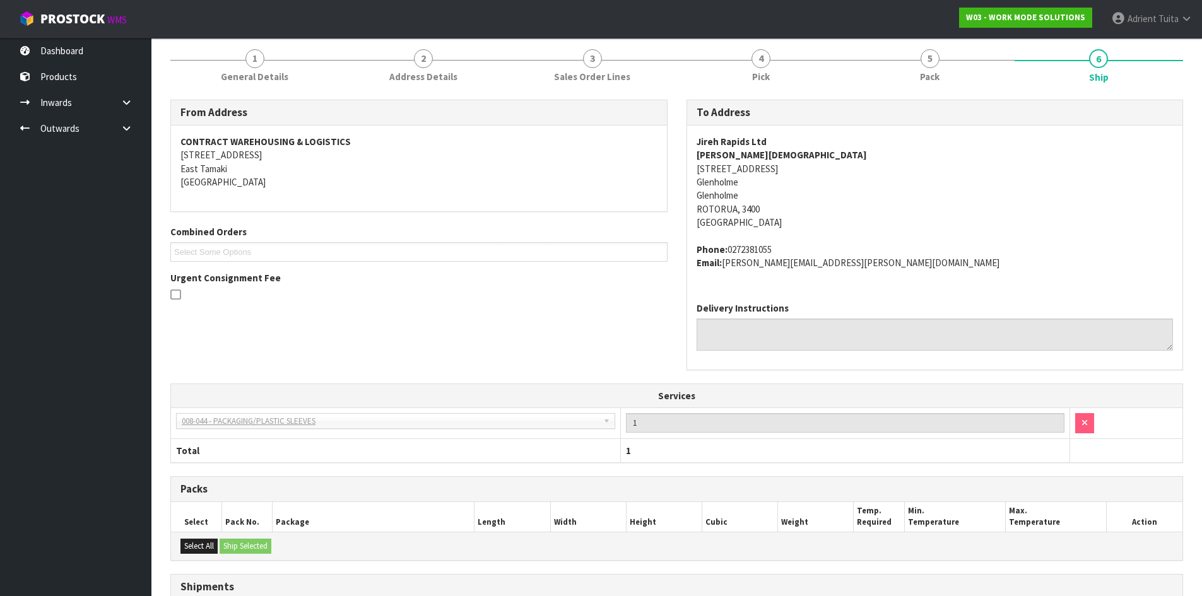
scroll to position [0, 0]
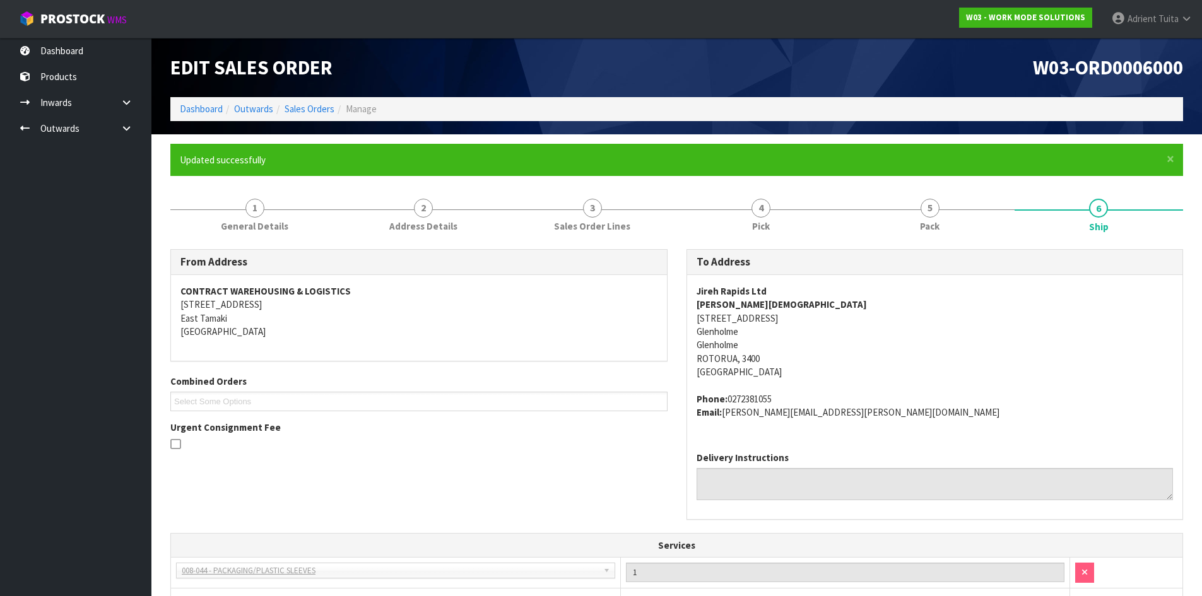
click at [221, 119] on ol "Dashboard Outwards Sales Orders Manage" at bounding box center [676, 108] width 1013 height 23
click at [220, 114] on link "Dashboard" at bounding box center [201, 109] width 43 height 12
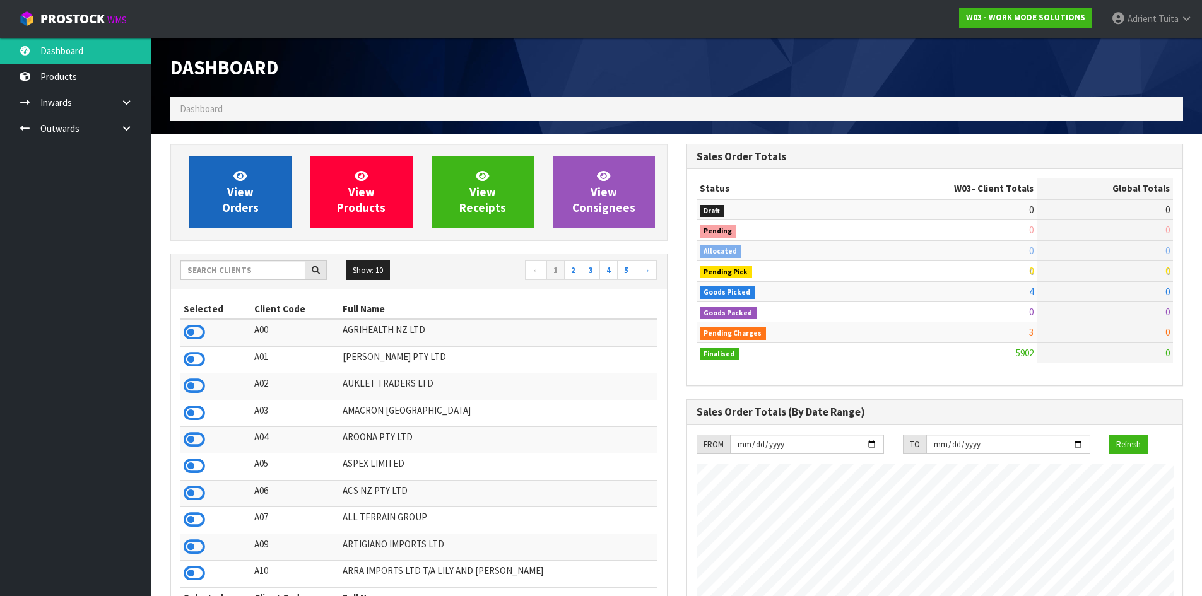
scroll to position [935, 515]
click at [249, 201] on span "View Orders" at bounding box center [240, 191] width 37 height 47
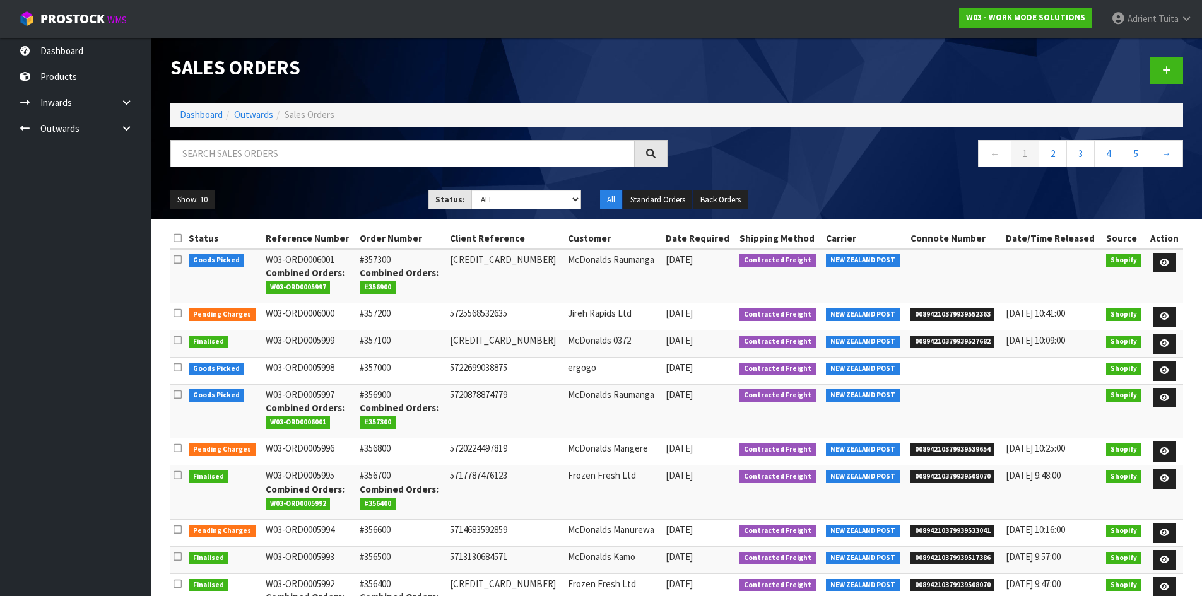
click at [208, 108] on li "Dashboard" at bounding box center [201, 114] width 43 height 13
click at [207, 121] on li "Dashboard" at bounding box center [201, 114] width 43 height 13
click at [210, 111] on link "Dashboard" at bounding box center [201, 115] width 43 height 12
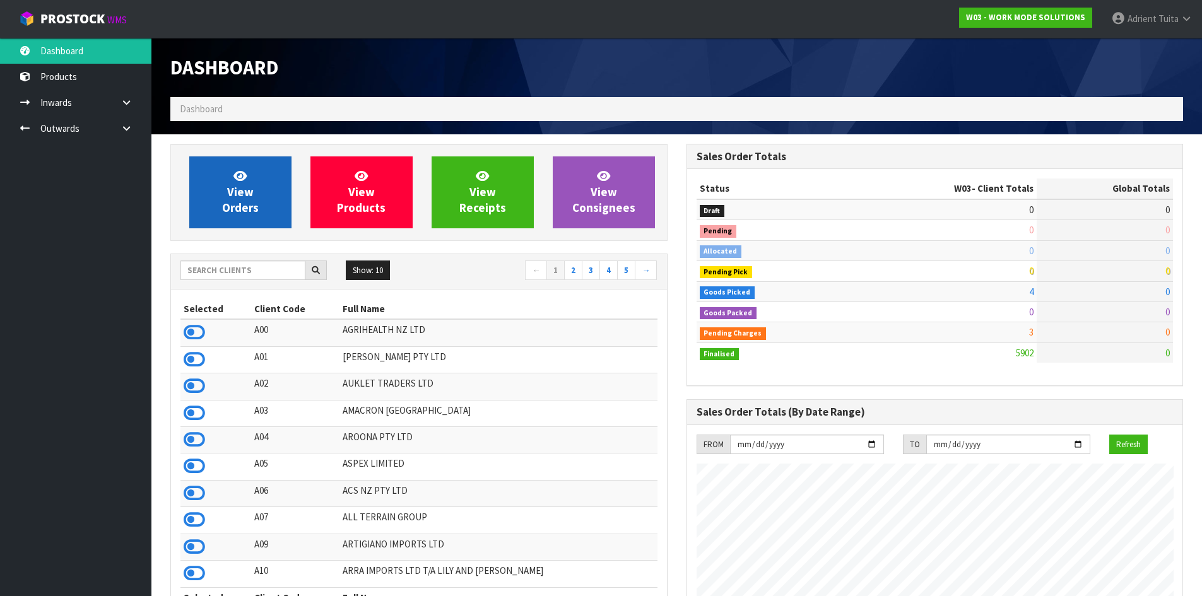
scroll to position [935, 515]
click at [249, 225] on link "View Orders" at bounding box center [240, 192] width 102 height 72
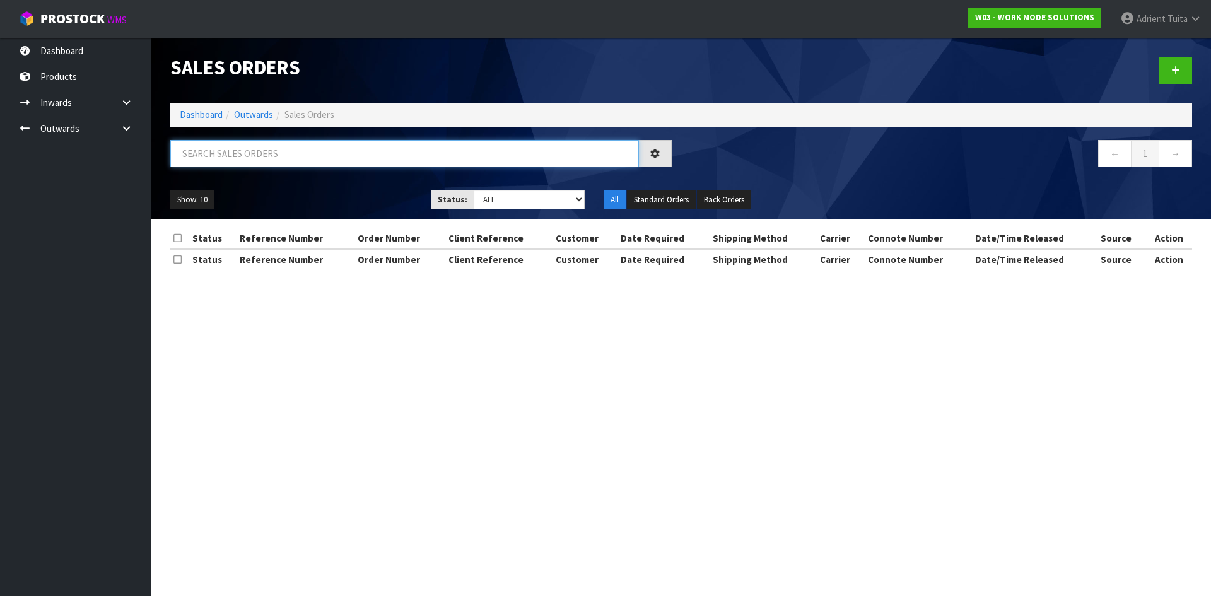
click at [264, 158] on input "text" at bounding box center [404, 153] width 469 height 27
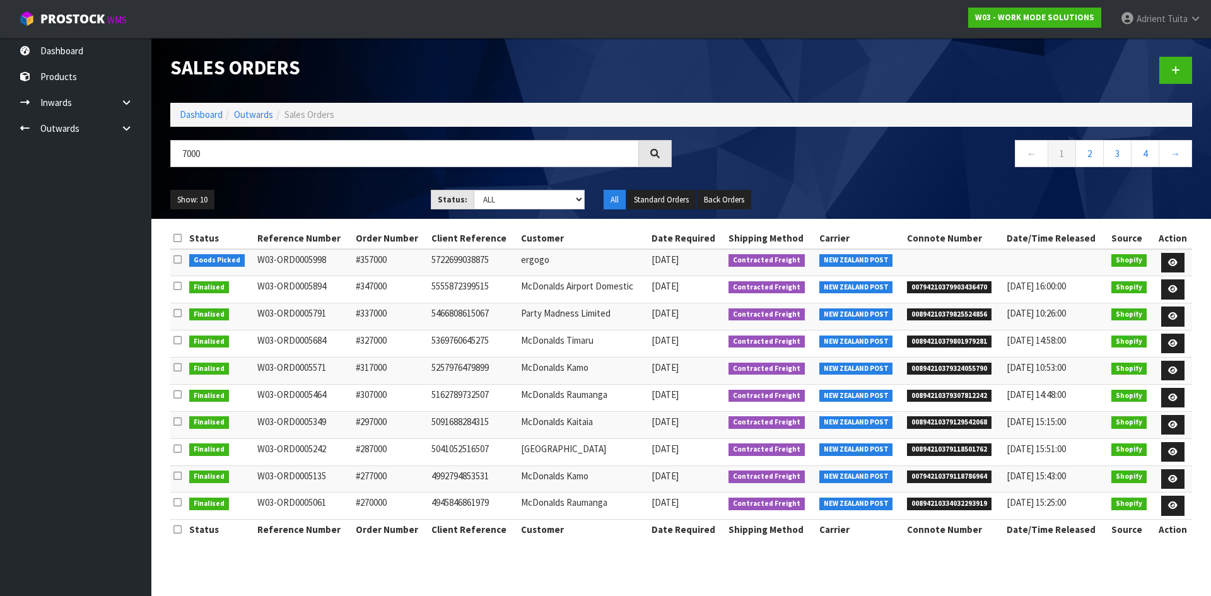
click at [1195, 264] on div "Status Reference Number Order Number Client Reference Customer Date Required Sh…" at bounding box center [681, 390] width 1041 height 325
click at [1181, 260] on link at bounding box center [1172, 263] width 23 height 20
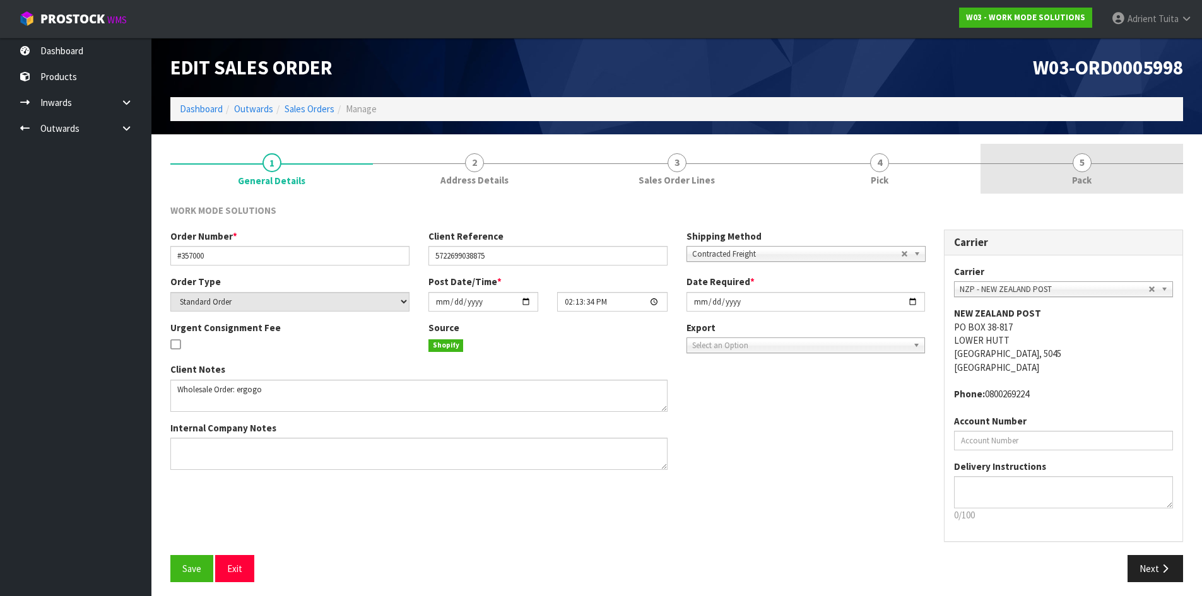
click at [1121, 175] on link "5 Pack" at bounding box center [1081, 169] width 203 height 50
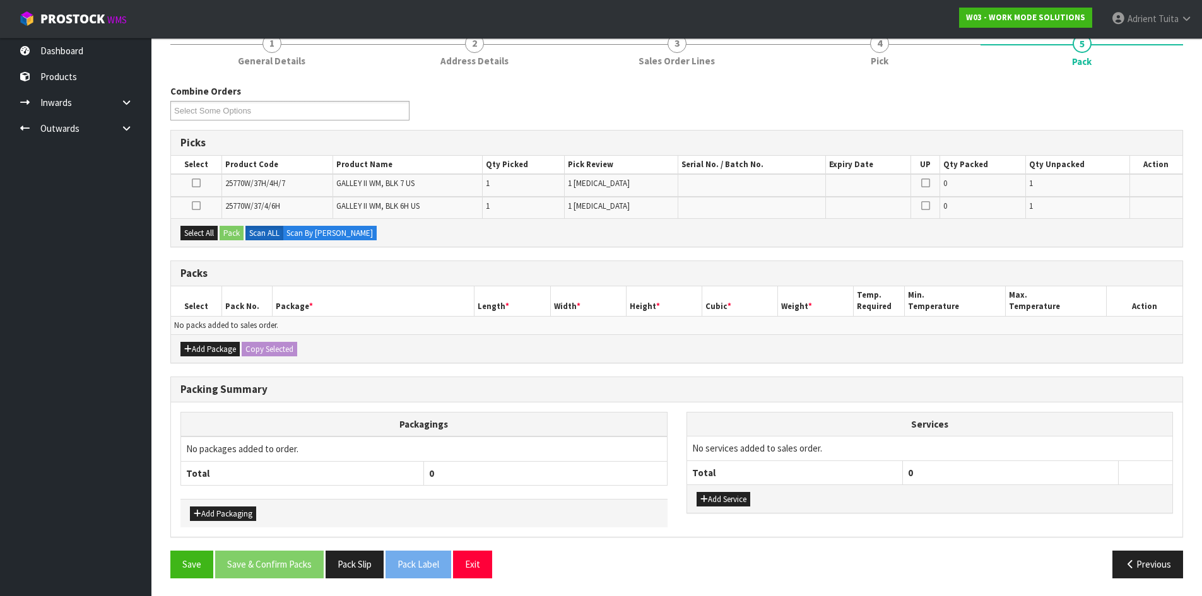
scroll to position [120, 0]
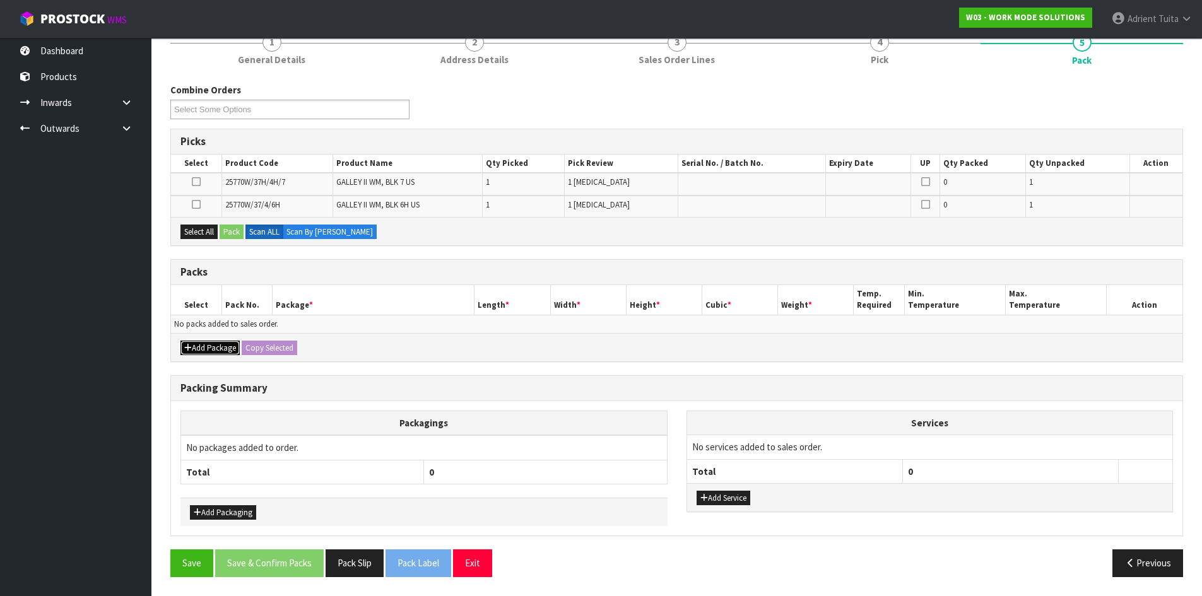
click at [187, 345] on icon "button" at bounding box center [188, 348] width 8 height 8
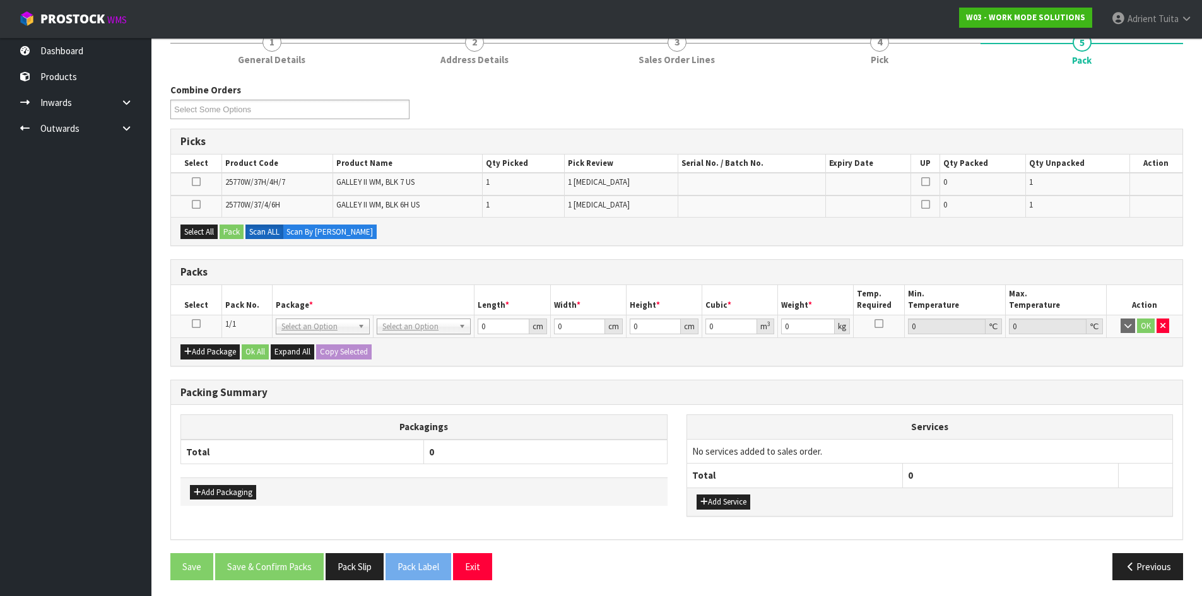
click at [201, 319] on td at bounding box center [196, 326] width 50 height 23
click at [199, 324] on icon at bounding box center [196, 324] width 9 height 1
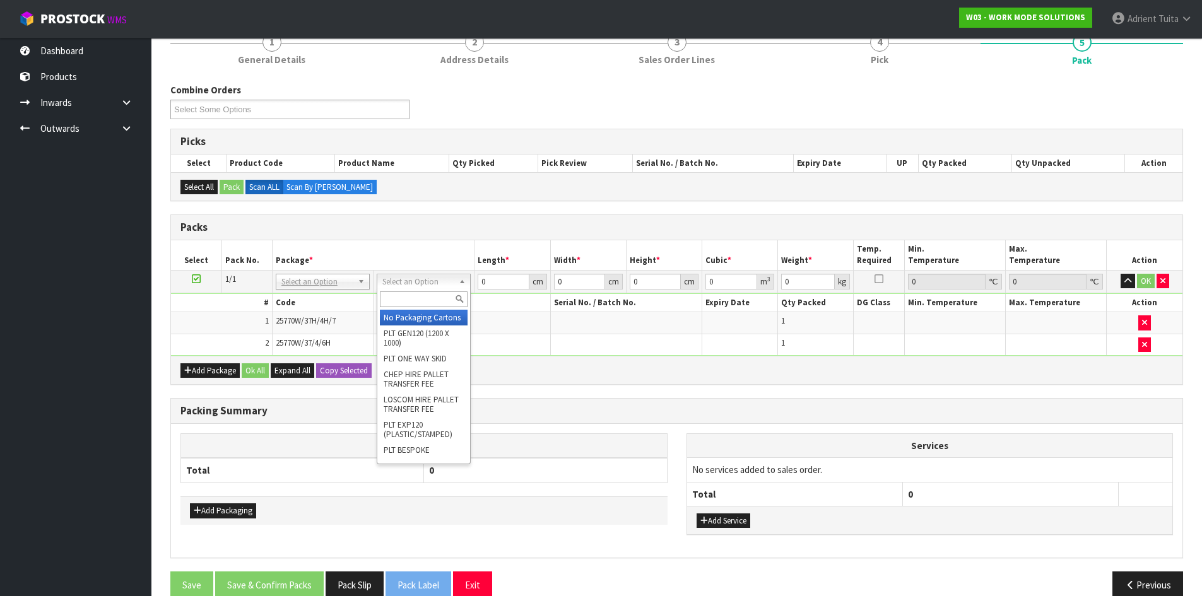
click at [381, 300] on input "text" at bounding box center [424, 299] width 88 height 16
drag, startPoint x: 403, startPoint y: 327, endPoint x: 429, endPoint y: 312, distance: 30.0
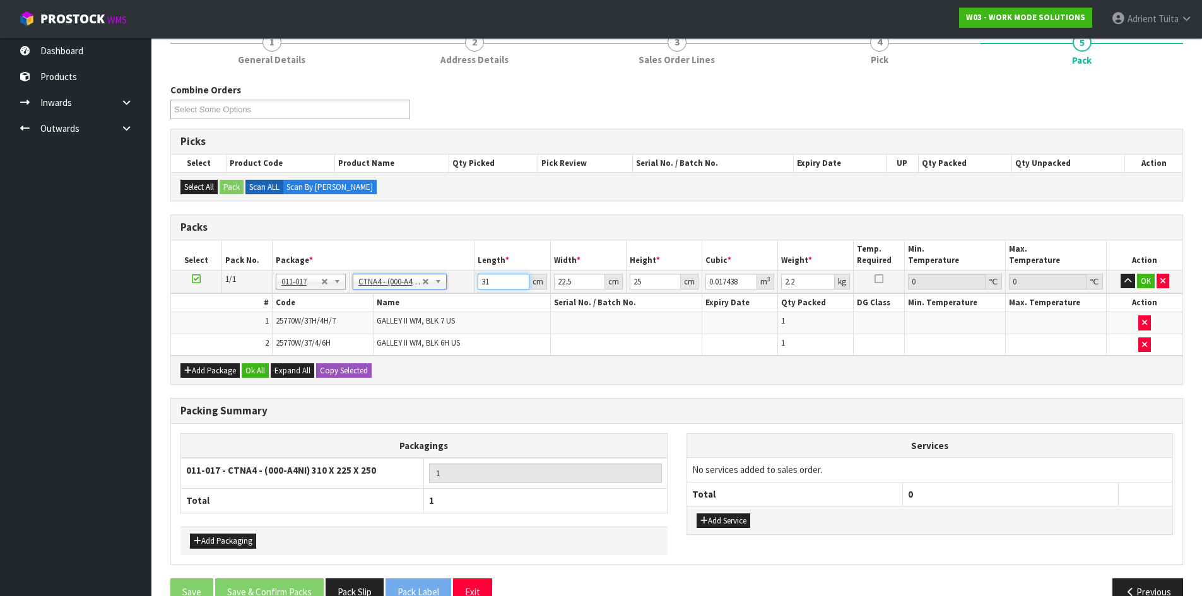
click at [479, 279] on input "31" at bounding box center [503, 282] width 51 height 16
click at [1143, 283] on button "OK" at bounding box center [1146, 281] width 18 height 15
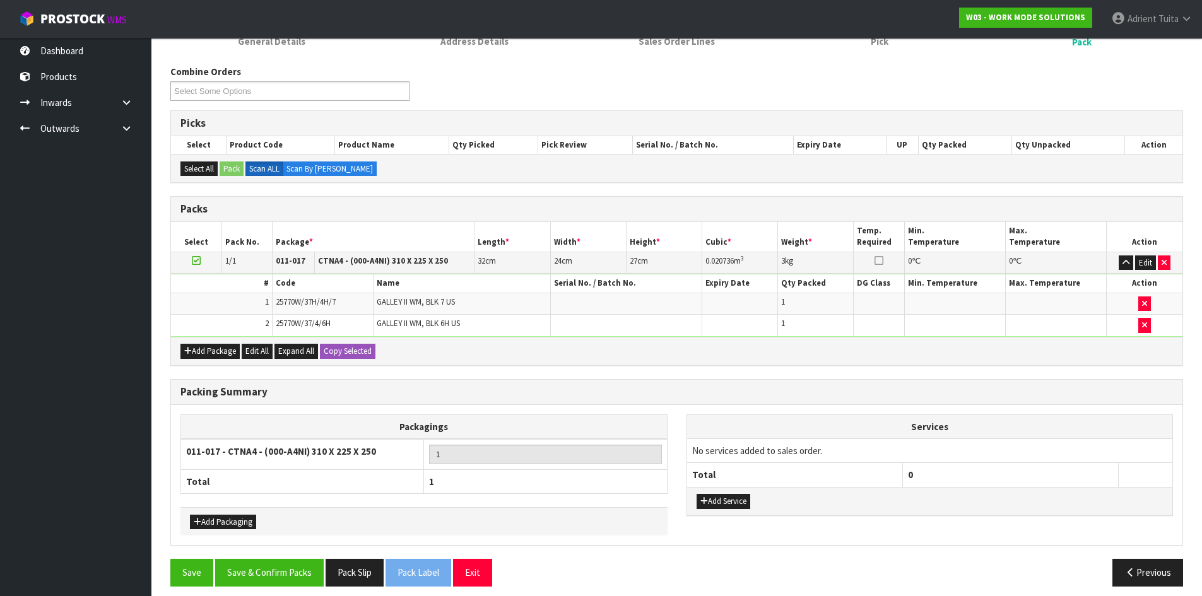
scroll to position [148, 0]
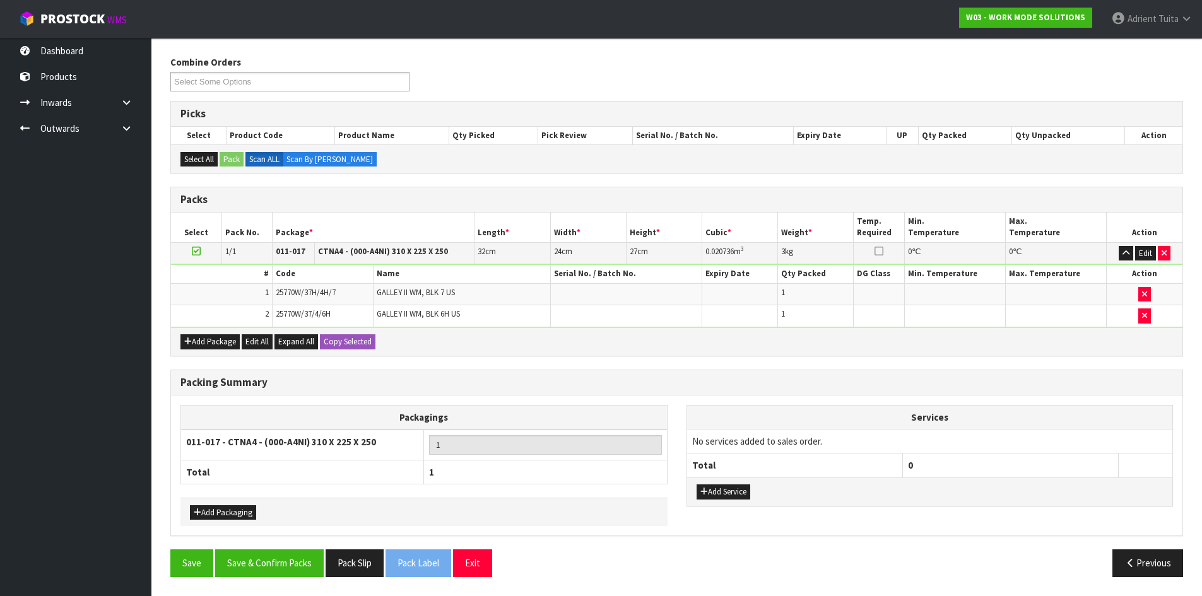
drag, startPoint x: 866, startPoint y: 248, endPoint x: 726, endPoint y: 330, distance: 162.8
click at [726, 330] on div "Add Package Edit All Expand All Copy Selected" at bounding box center [676, 341] width 1011 height 28
drag, startPoint x: 260, startPoint y: 563, endPoint x: 265, endPoint y: 546, distance: 18.4
click at [261, 563] on button "Save & Confirm Packs" at bounding box center [269, 563] width 109 height 27
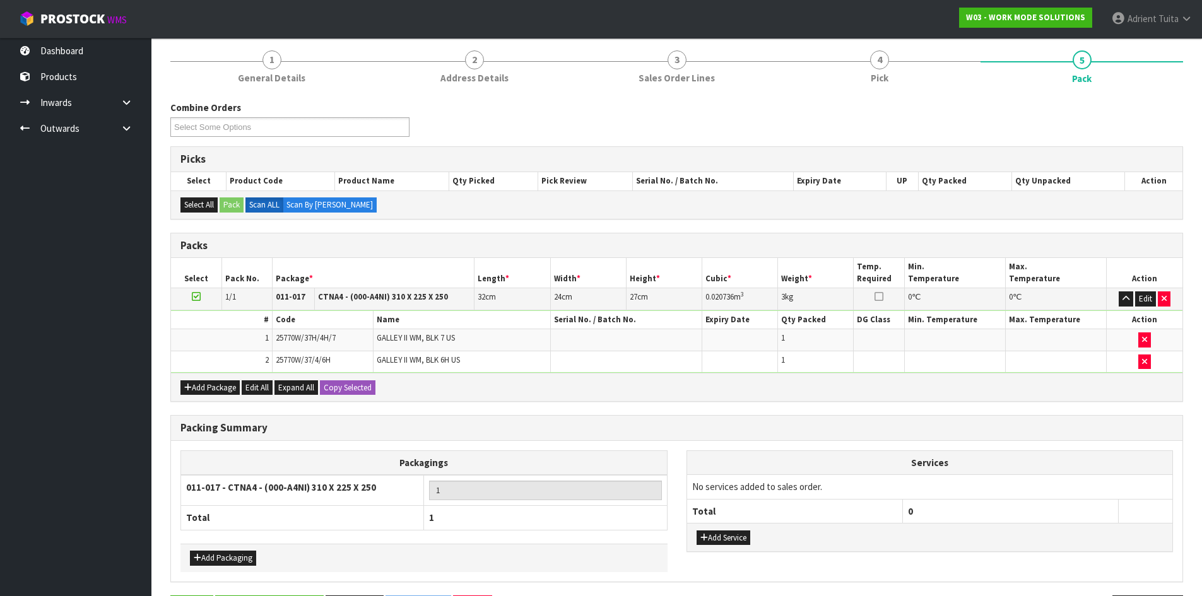
scroll to position [0, 0]
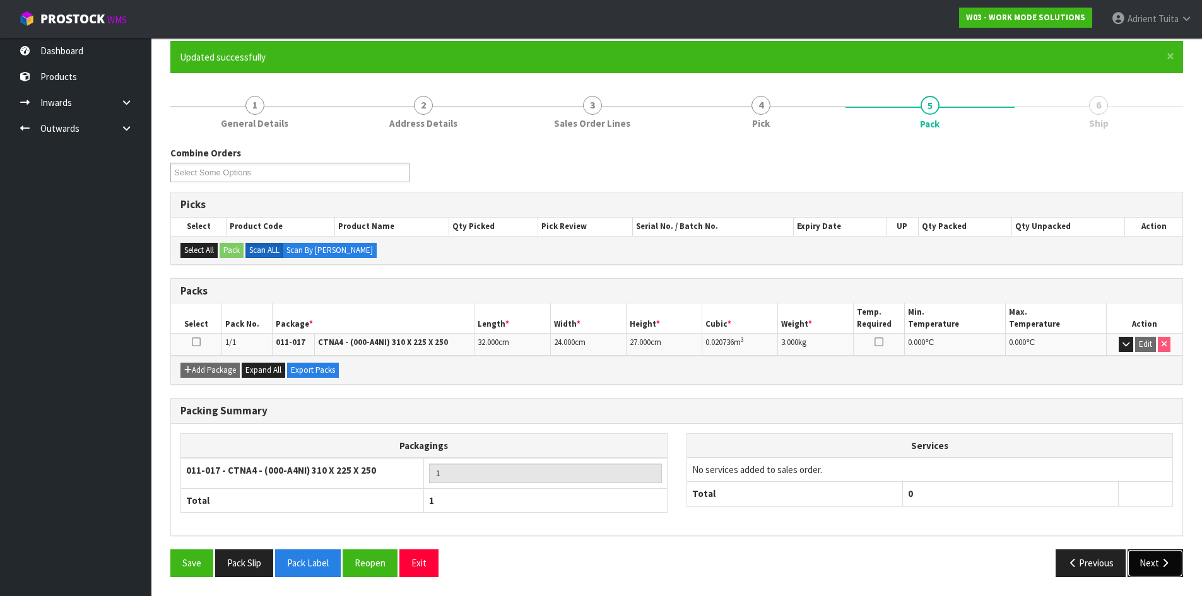
click at [1153, 555] on button "Next" at bounding box center [1155, 563] width 56 height 27
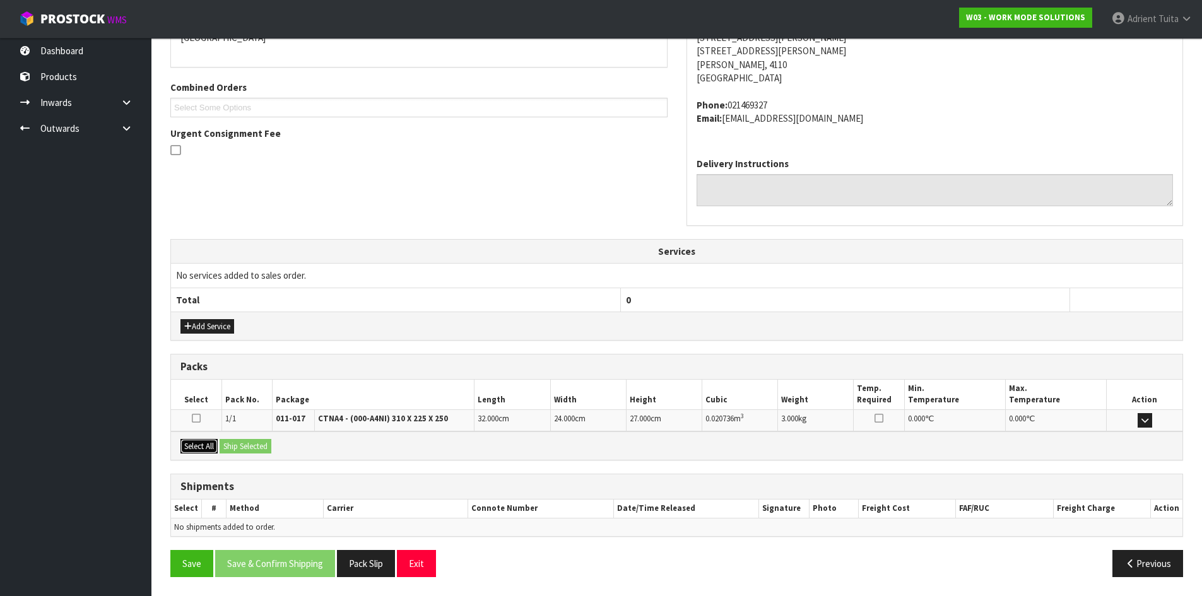
drag, startPoint x: 195, startPoint y: 443, endPoint x: 242, endPoint y: 443, distance: 46.7
click at [197, 443] on button "Select All" at bounding box center [198, 446] width 37 height 15
click at [242, 443] on button "Ship Selected" at bounding box center [246, 446] width 52 height 15
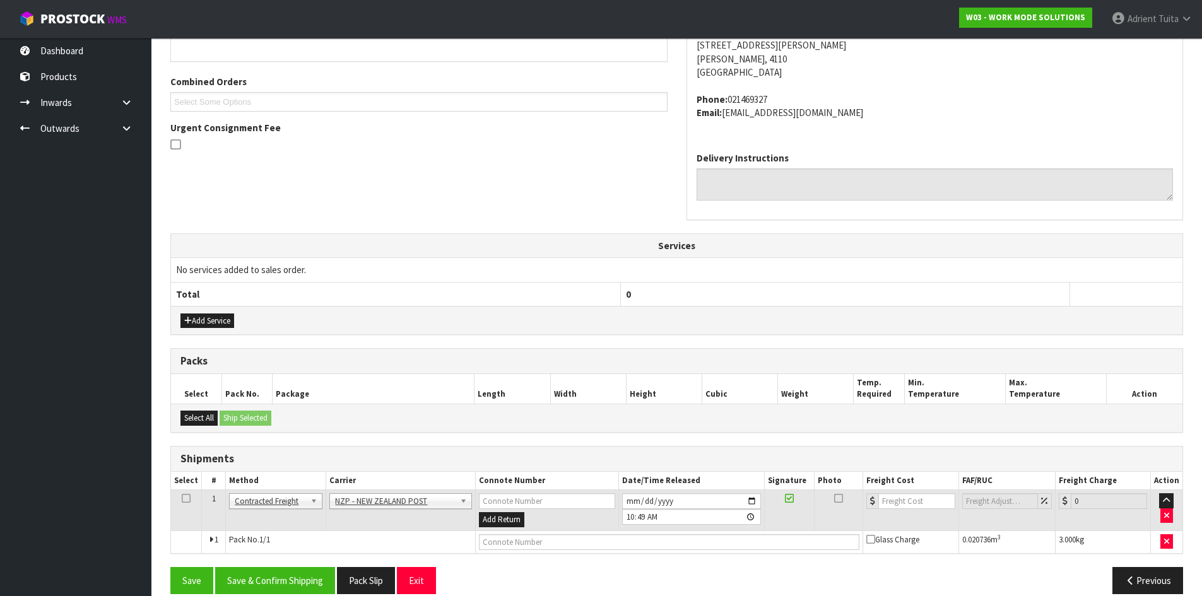
scroll to position [317, 0]
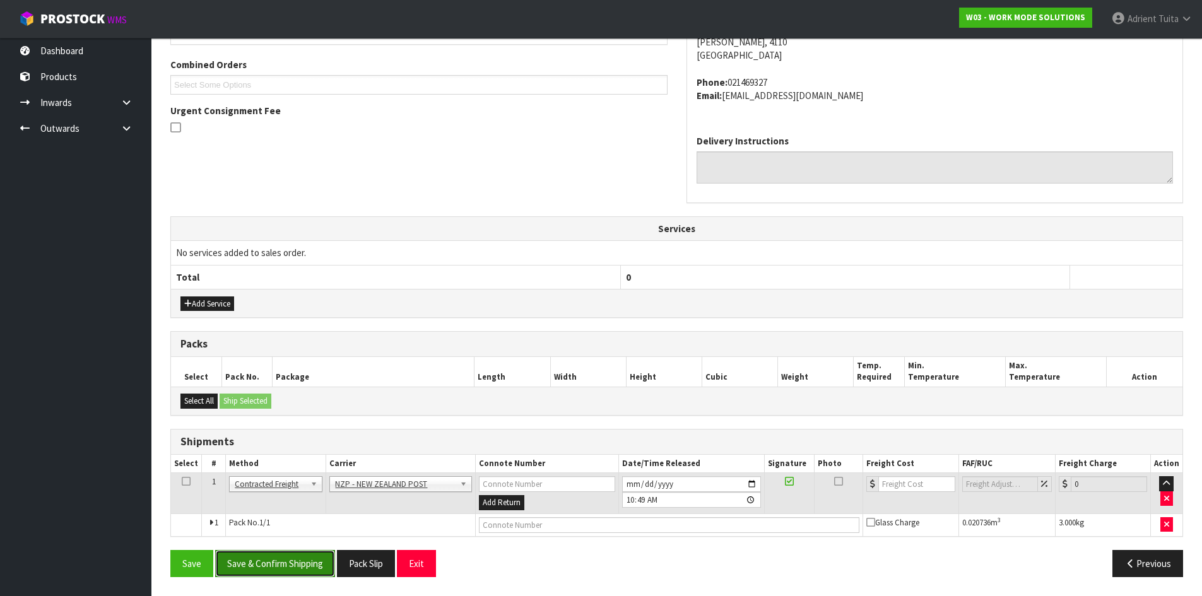
click at [286, 565] on button "Save & Confirm Shipping" at bounding box center [275, 563] width 120 height 27
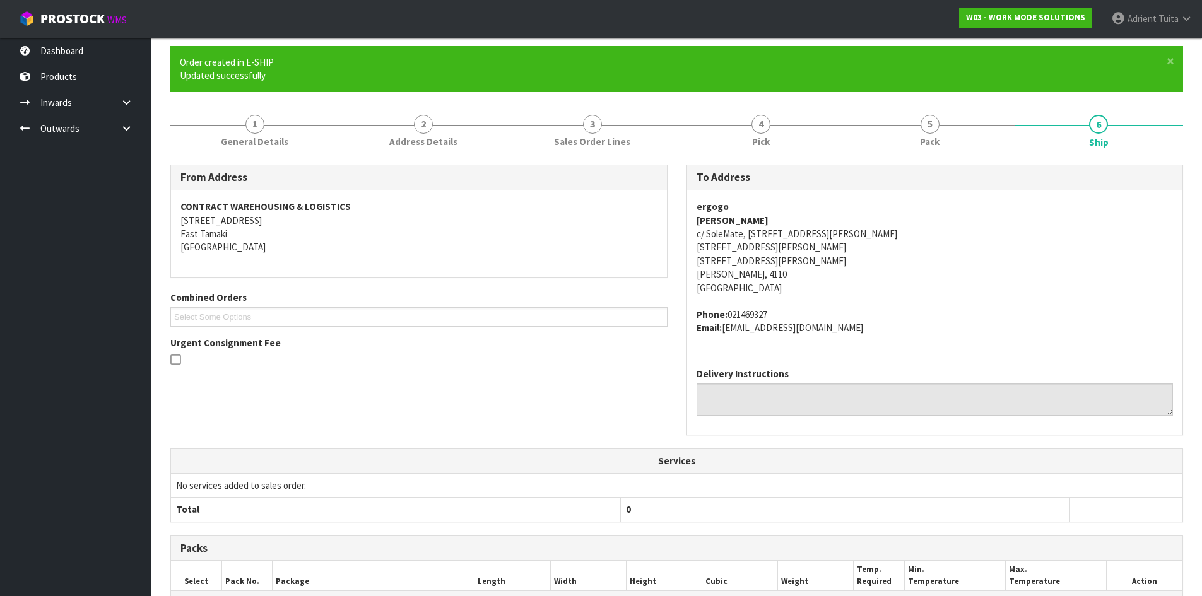
scroll to position [298, 0]
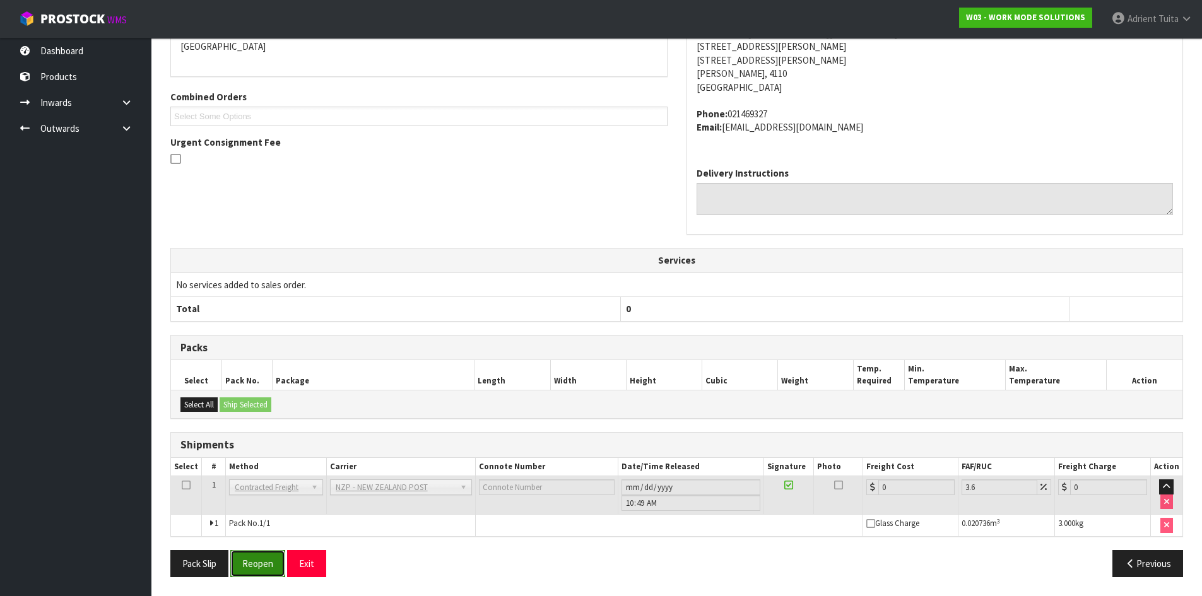
drag, startPoint x: 244, startPoint y: 563, endPoint x: 244, endPoint y: 555, distance: 8.2
click at [244, 563] on button "Reopen" at bounding box center [257, 563] width 55 height 27
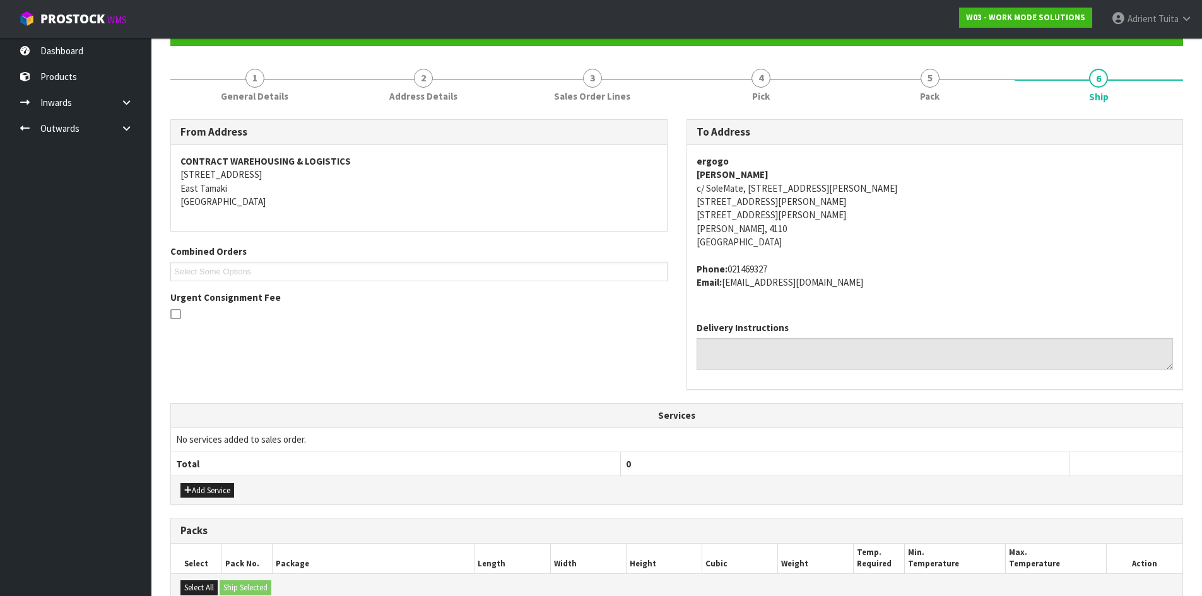
scroll to position [328, 0]
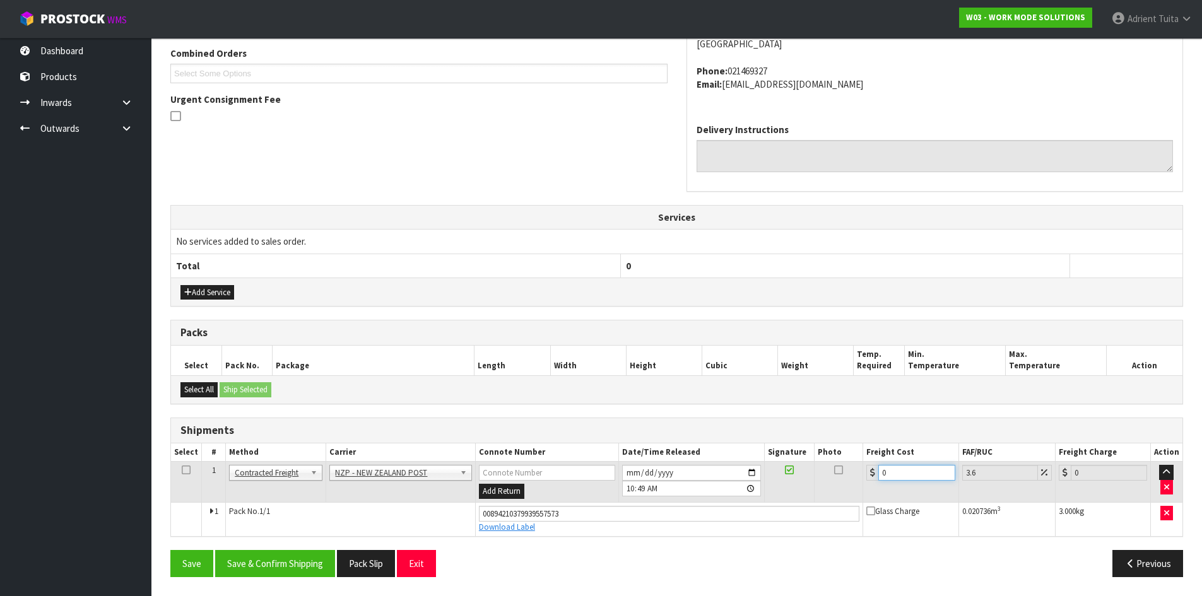
click at [912, 475] on input "0" at bounding box center [916, 473] width 76 height 16
click at [291, 558] on button "Save & Confirm Shipping" at bounding box center [275, 563] width 120 height 27
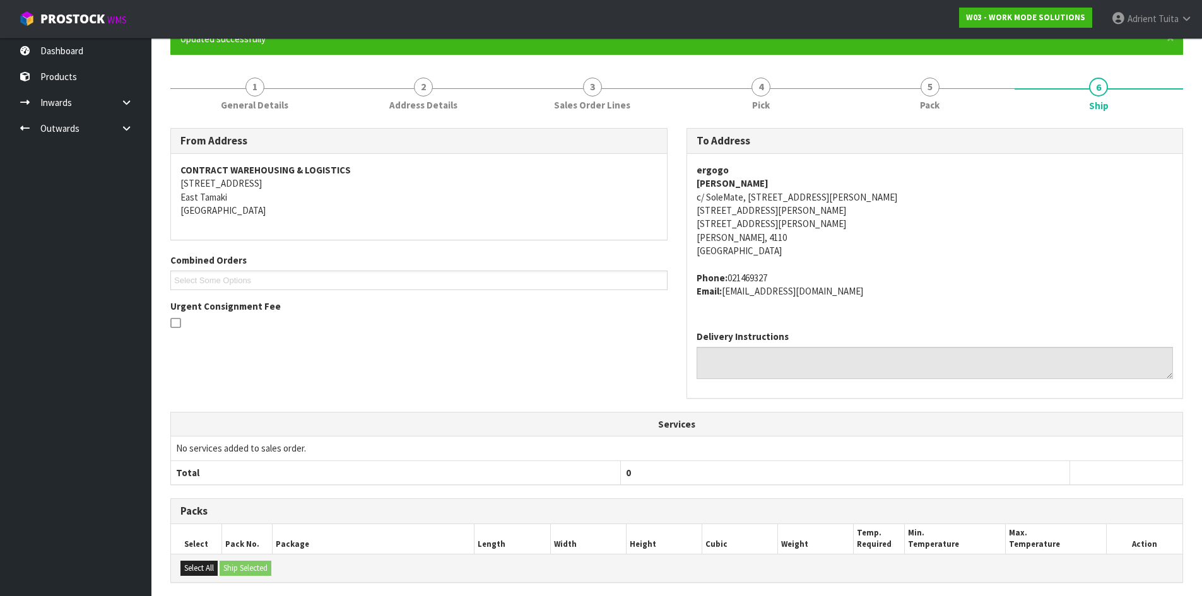
scroll to position [293, 0]
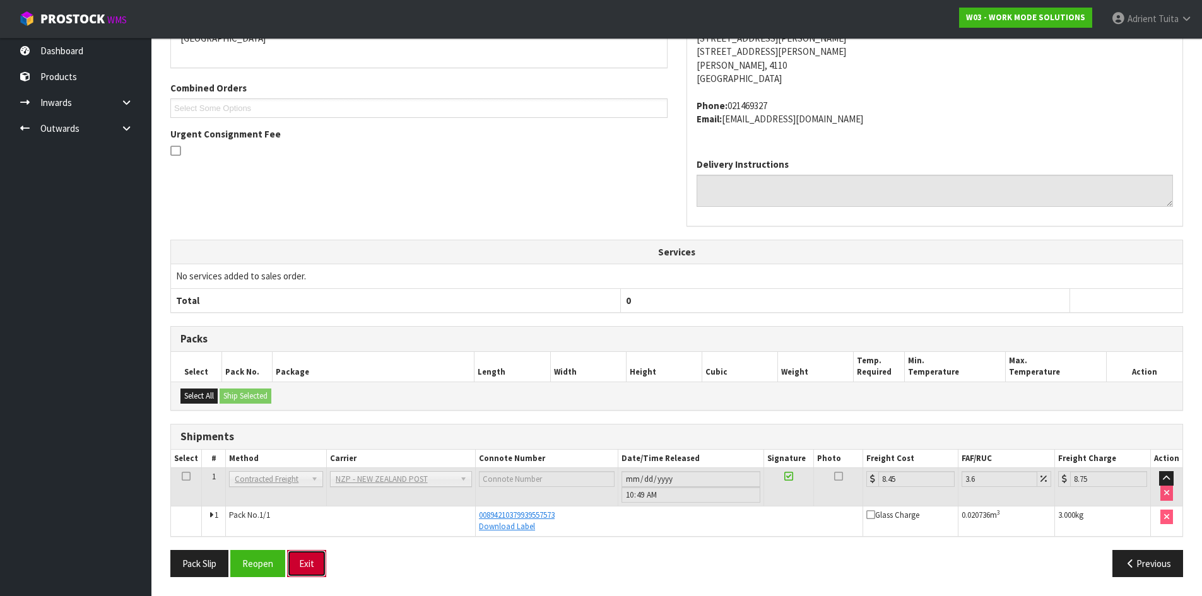
click at [319, 561] on button "Exit" at bounding box center [306, 563] width 39 height 27
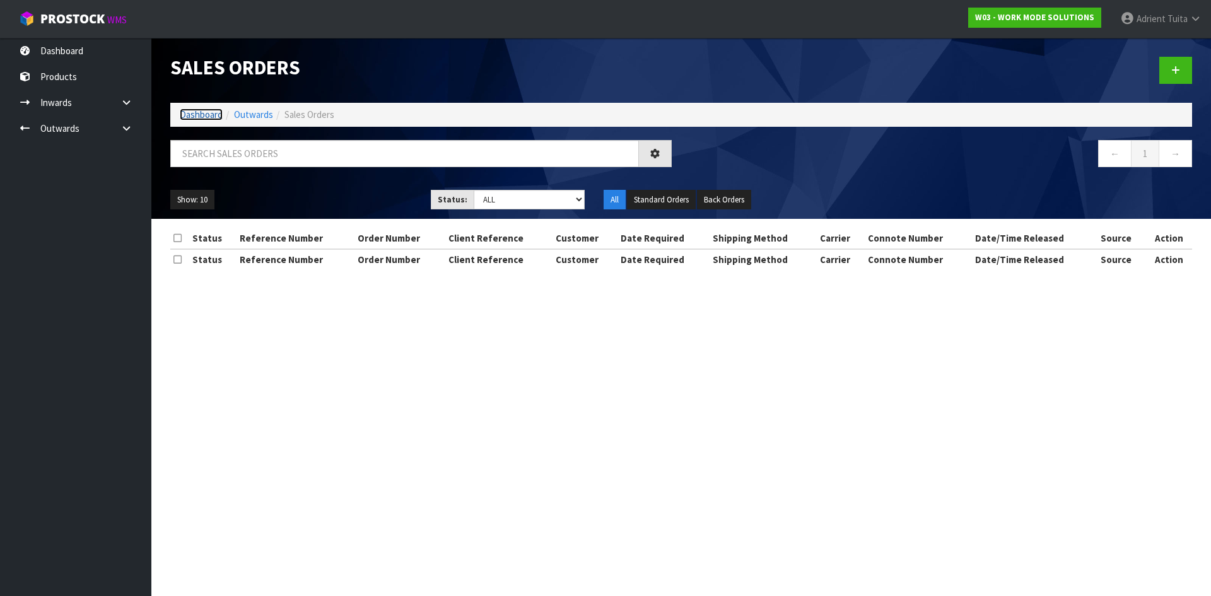
click at [193, 111] on link "Dashboard" at bounding box center [201, 115] width 43 height 12
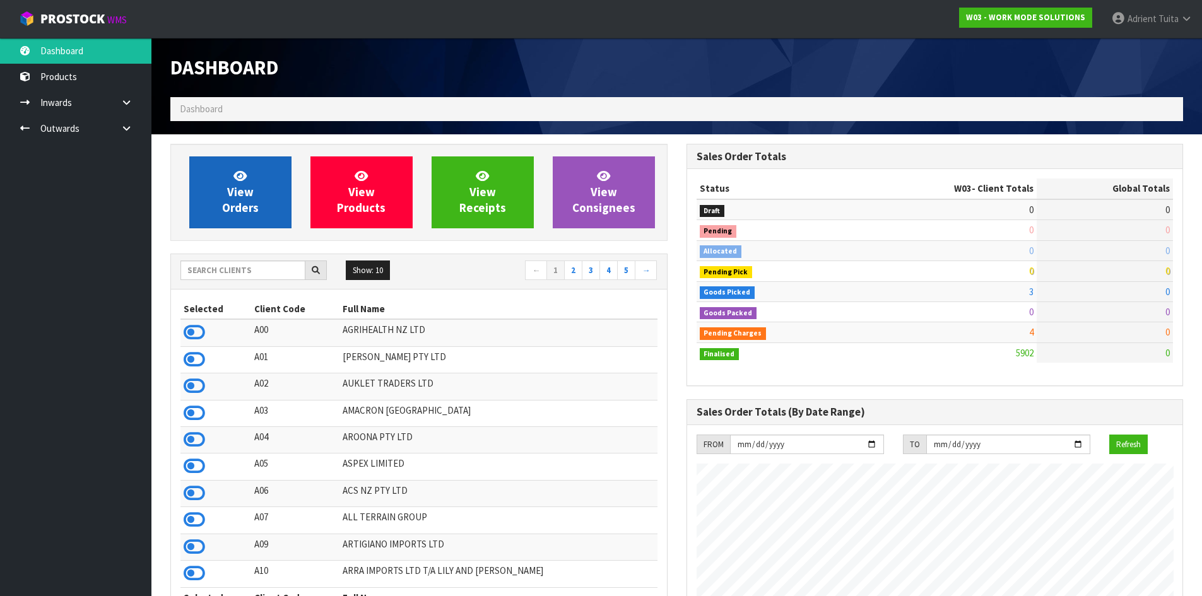
scroll to position [935, 515]
click at [216, 180] on link "View Orders" at bounding box center [240, 192] width 102 height 72
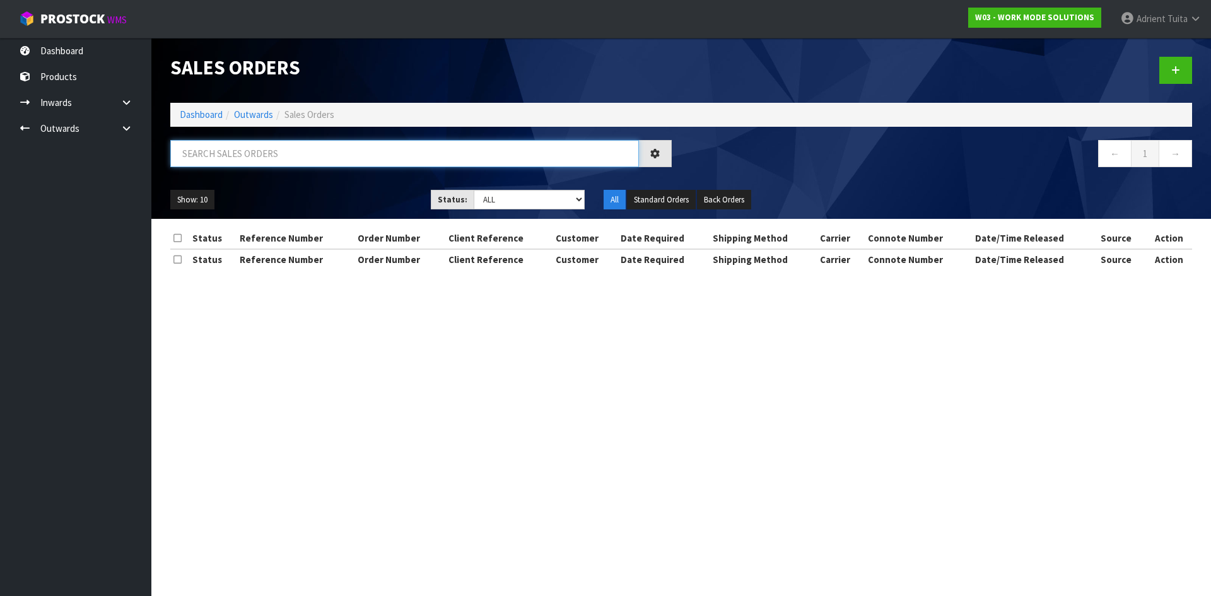
click at [228, 155] on input "text" at bounding box center [404, 153] width 469 height 27
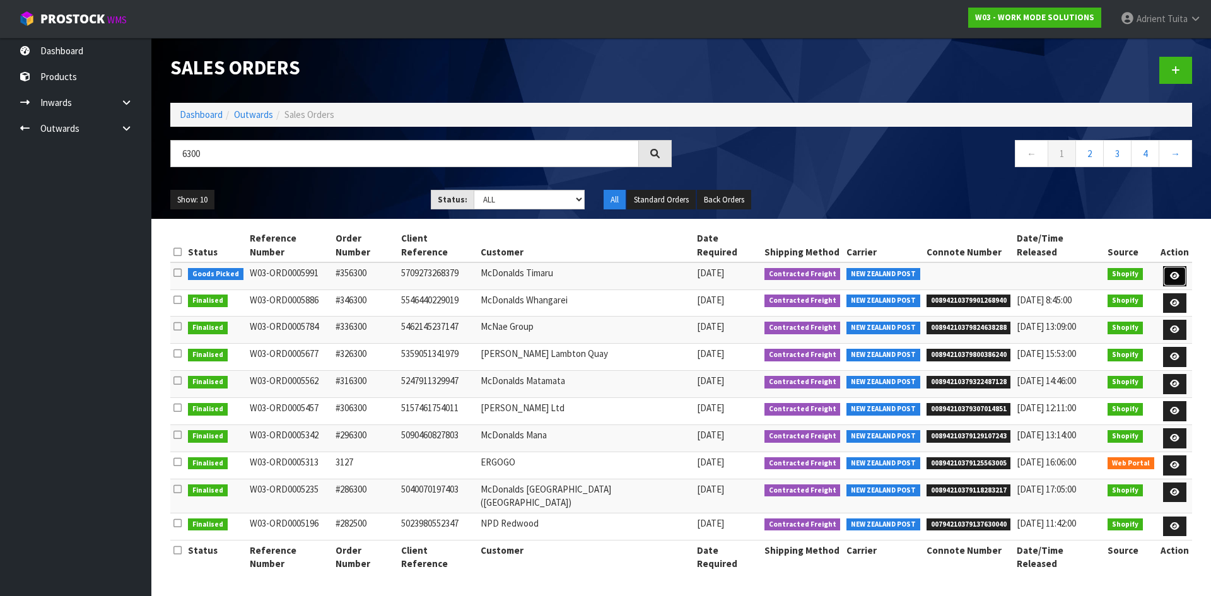
click at [1184, 266] on link at bounding box center [1174, 276] width 23 height 20
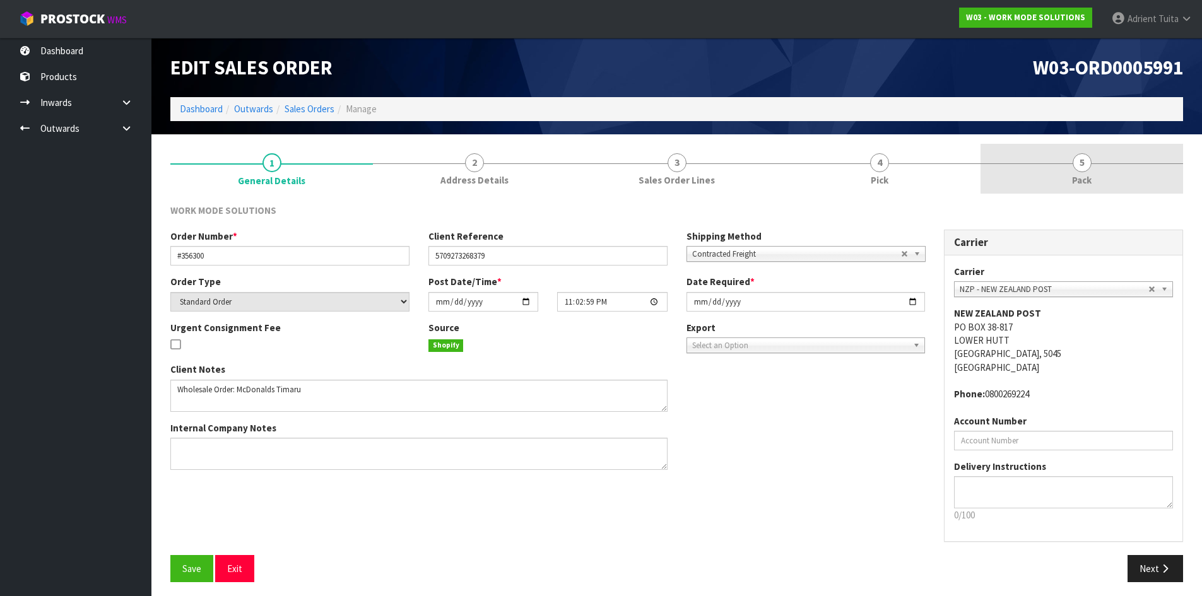
click at [1158, 188] on link "5 Pack" at bounding box center [1081, 169] width 203 height 50
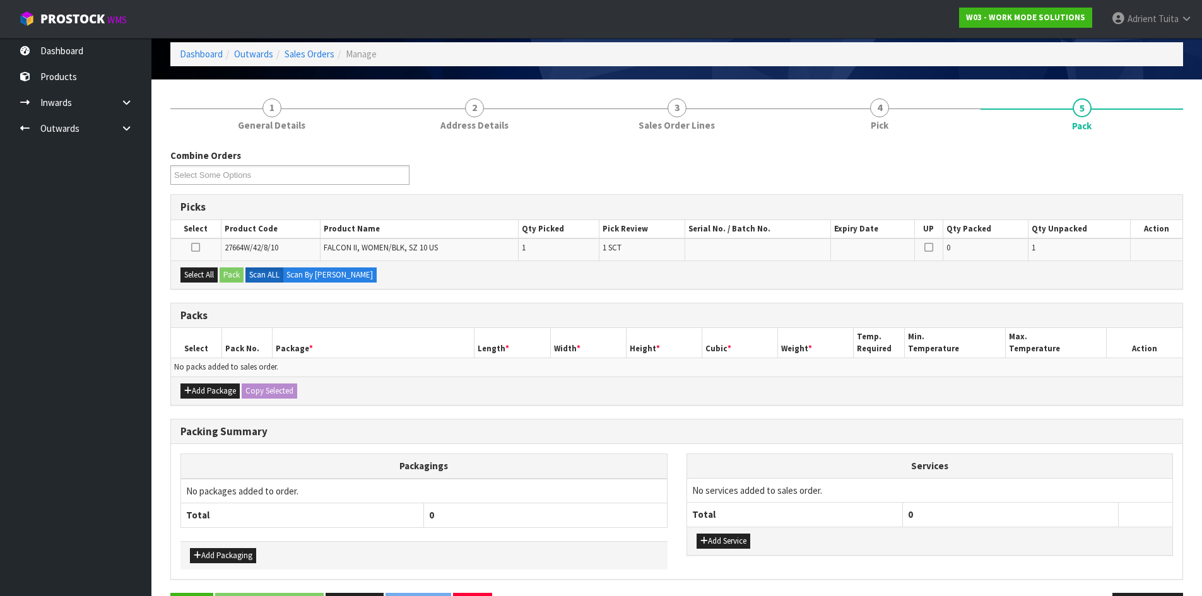
scroll to position [98, 0]
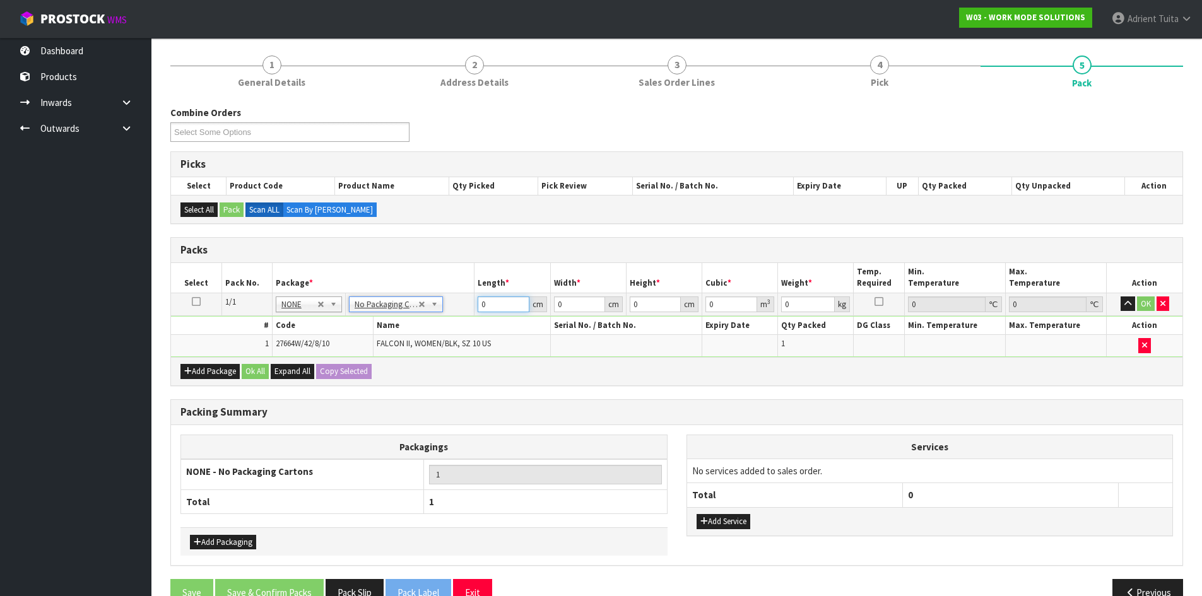
click at [490, 305] on input "0" at bounding box center [503, 305] width 51 height 16
click at [1148, 310] on button "OK" at bounding box center [1146, 304] width 18 height 15
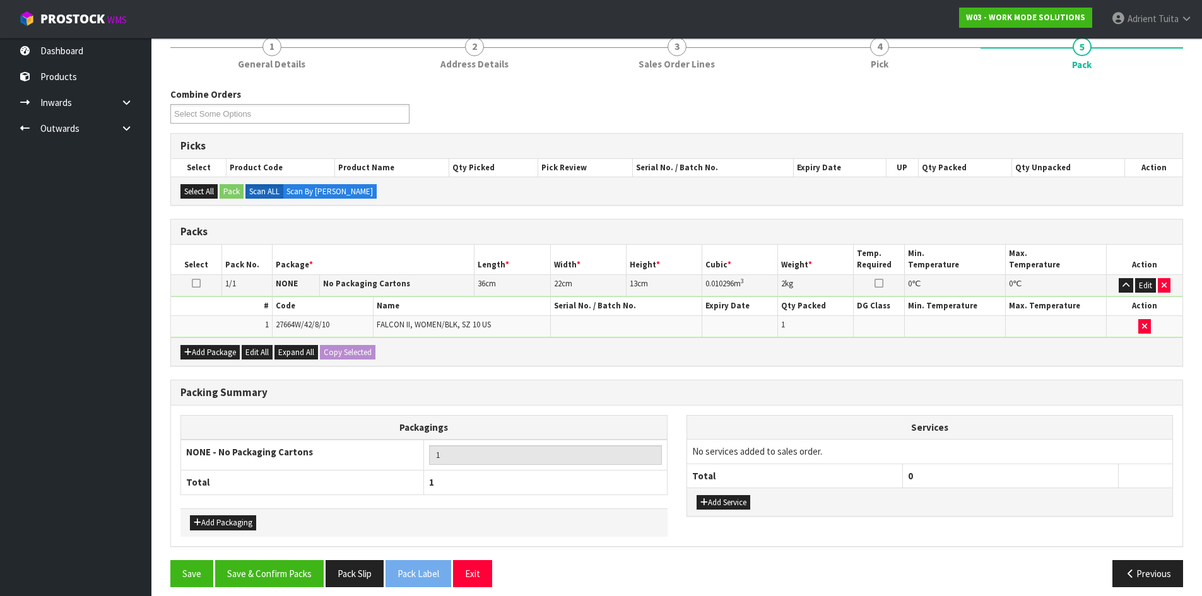
scroll to position [126, 0]
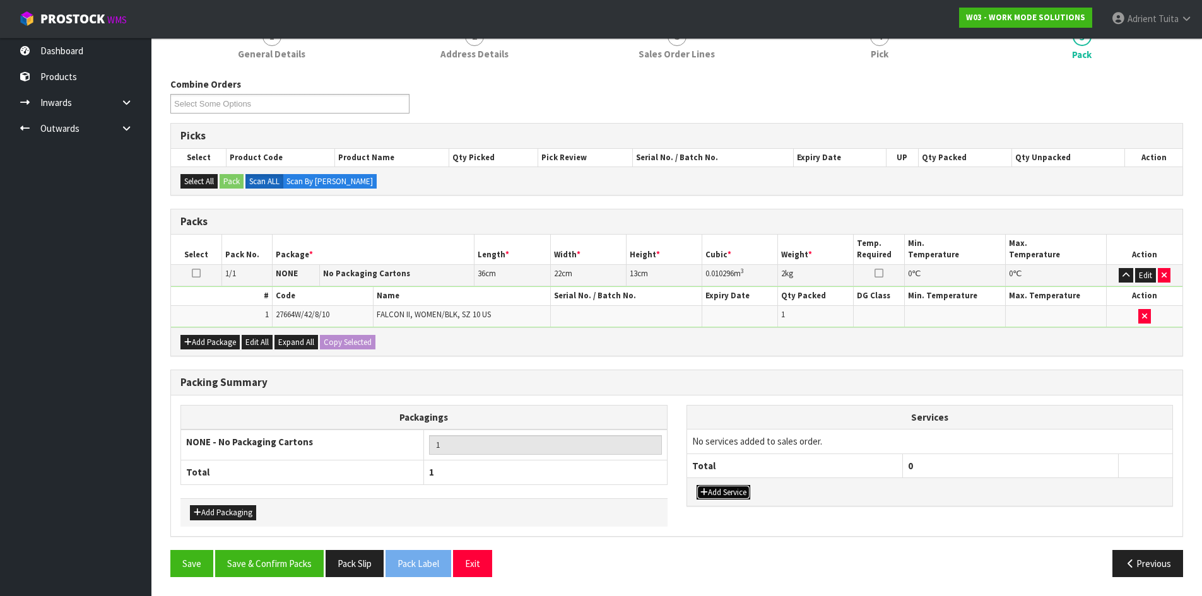
drag, startPoint x: 707, startPoint y: 498, endPoint x: 724, endPoint y: 467, distance: 35.6
click at [708, 496] on button "Add Service" at bounding box center [723, 492] width 54 height 15
drag, startPoint x: 736, startPoint y: 433, endPoint x: 736, endPoint y: 457, distance: 24.6
click at [736, 457] on td "003-036 - EXTERNAL PLANT HIRE 008-035 - OUTWARD HDLG+/HOIST LIFT ON/OFF 008-036…" at bounding box center [795, 445] width 216 height 31
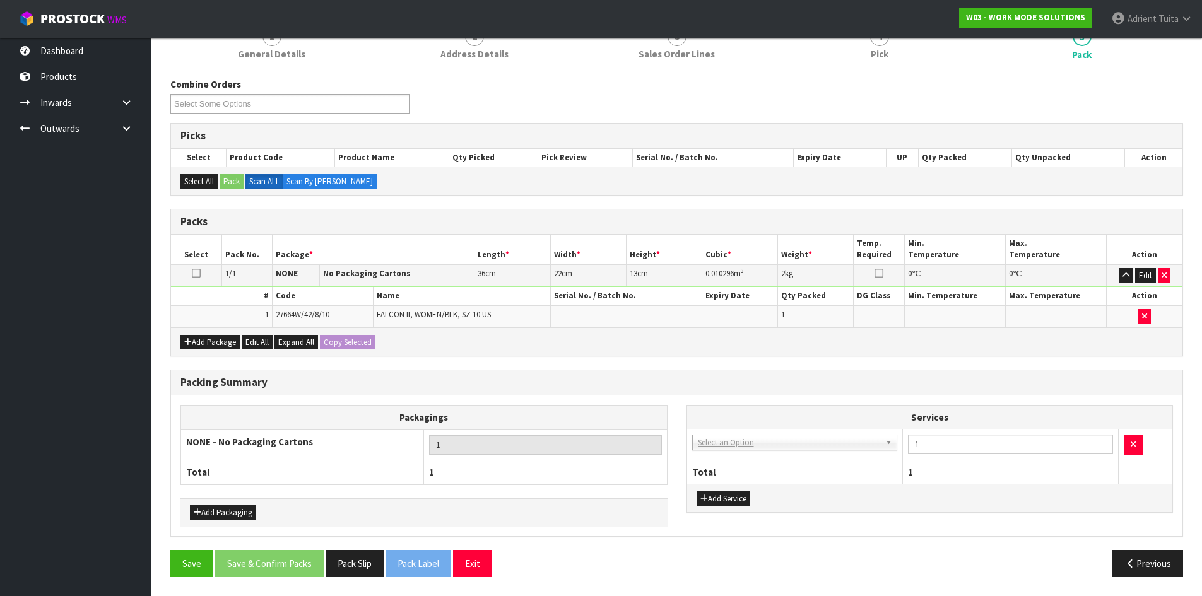
click at [736, 454] on td "003-036 - EXTERNAL PLANT HIRE 008-035 - OUTWARD HDLG+/HOIST LIFT ON/OFF 008-036…" at bounding box center [795, 445] width 216 height 31
click at [736, 452] on td "003-036 - EXTERNAL PLANT HIRE 008-035 - OUTWARD HDLG+/HOIST LIFT ON/OFF 008-036…" at bounding box center [795, 445] width 216 height 31
click at [731, 459] on td "003-036 - EXTERNAL PLANT HIRE 008-035 - OUTWARD HDLG+/HOIST LIFT ON/OFF 008-036…" at bounding box center [795, 445] width 216 height 31
drag, startPoint x: 736, startPoint y: 445, endPoint x: 734, endPoint y: 452, distance: 7.8
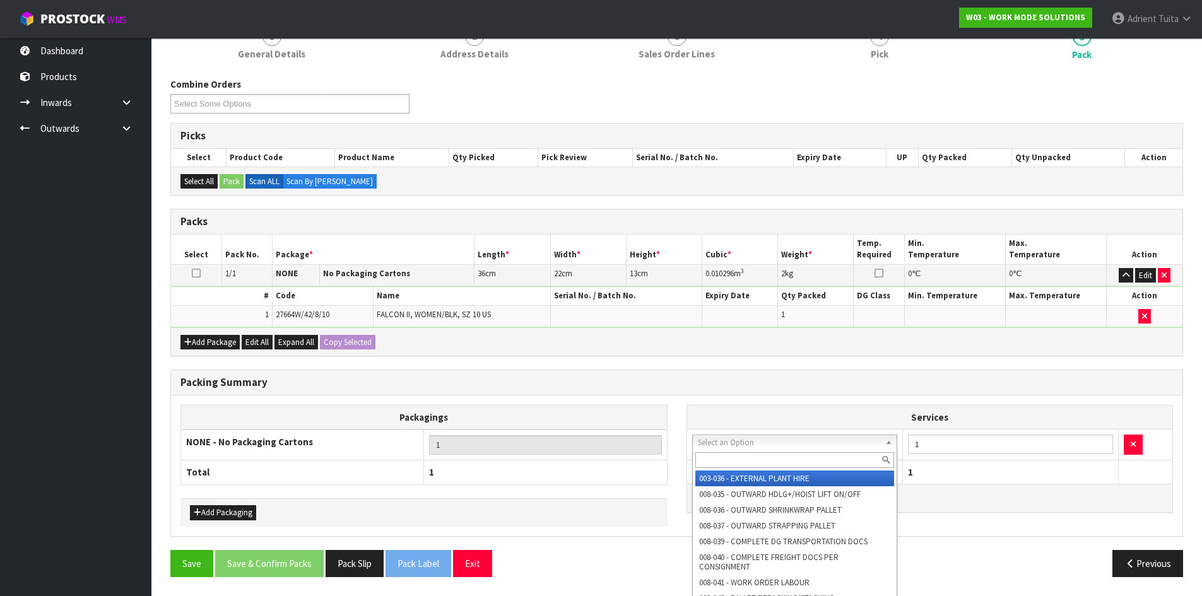
click at [734, 452] on input "text" at bounding box center [794, 460] width 199 height 16
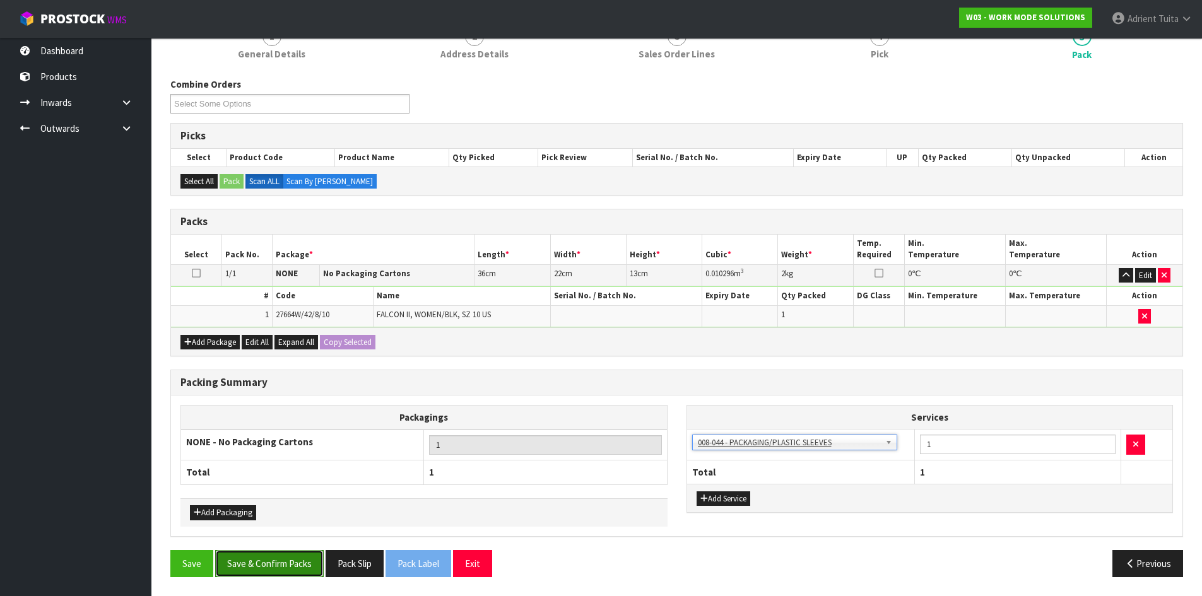
click at [274, 562] on button "Save & Confirm Packs" at bounding box center [269, 563] width 109 height 27
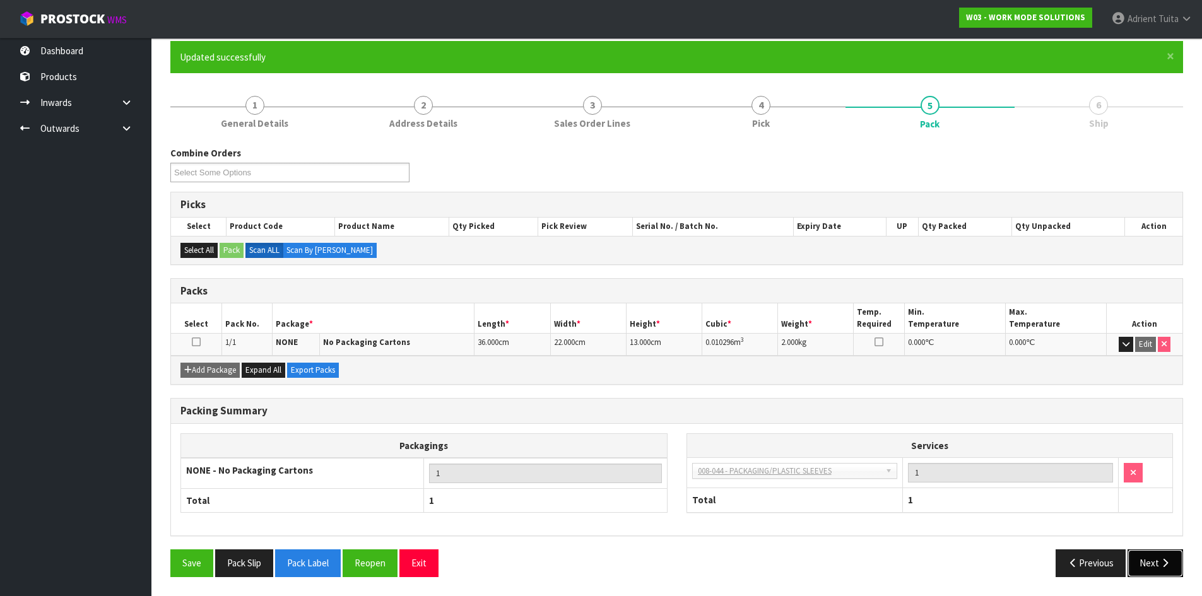
click at [1150, 560] on button "Next" at bounding box center [1155, 563] width 56 height 27
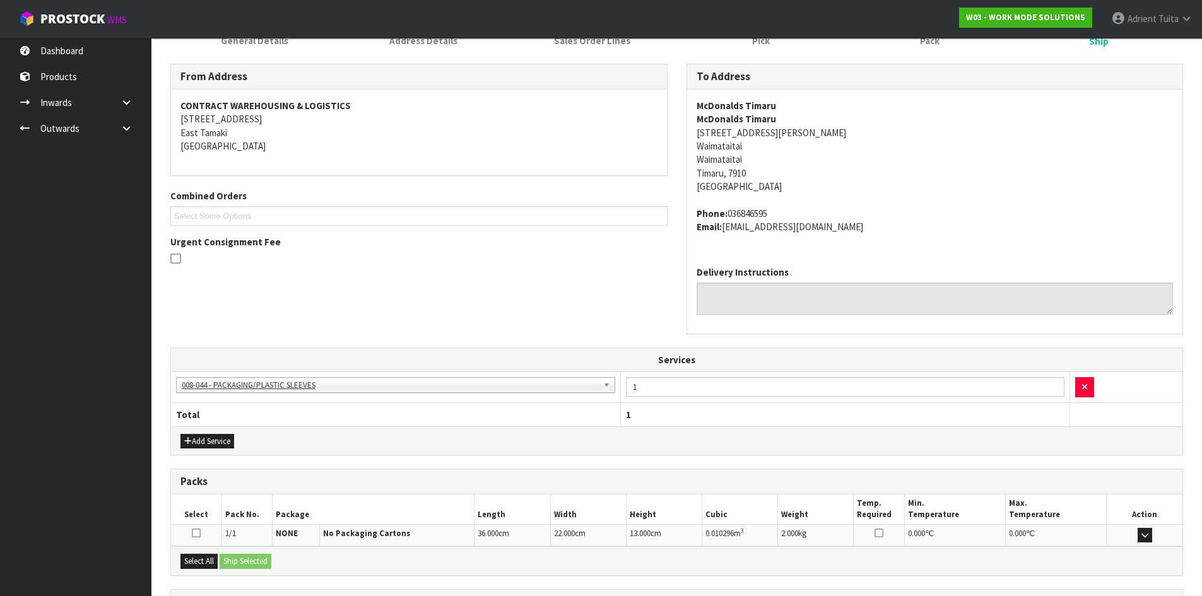
scroll to position [301, 0]
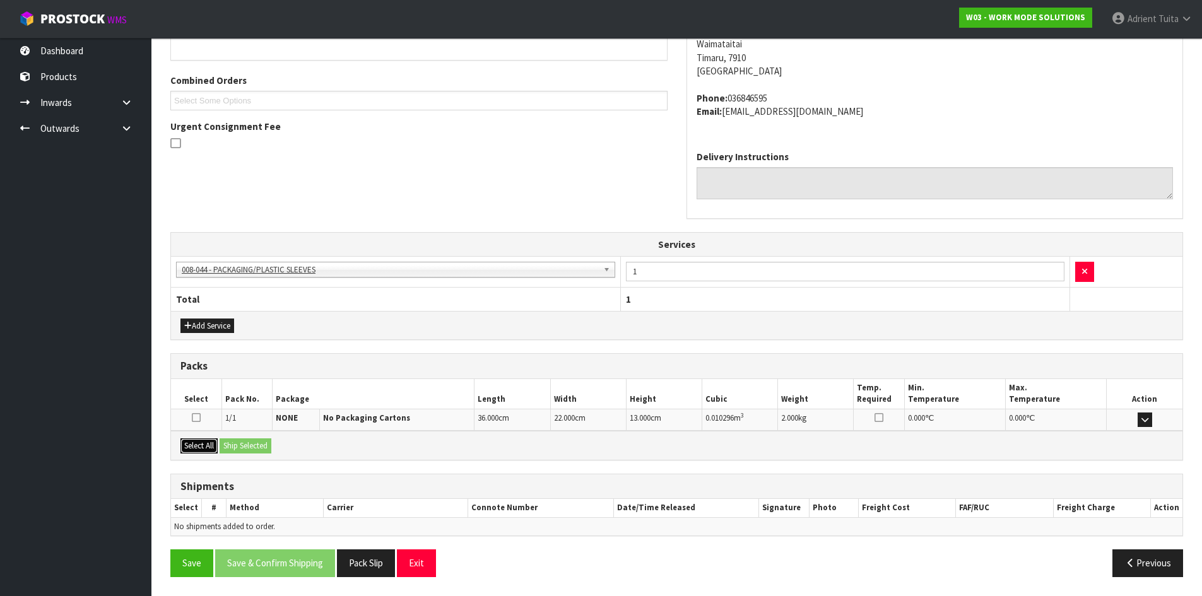
click at [217, 444] on button "Select All" at bounding box center [198, 445] width 37 height 15
click at [228, 444] on button "Ship Selected" at bounding box center [246, 445] width 52 height 15
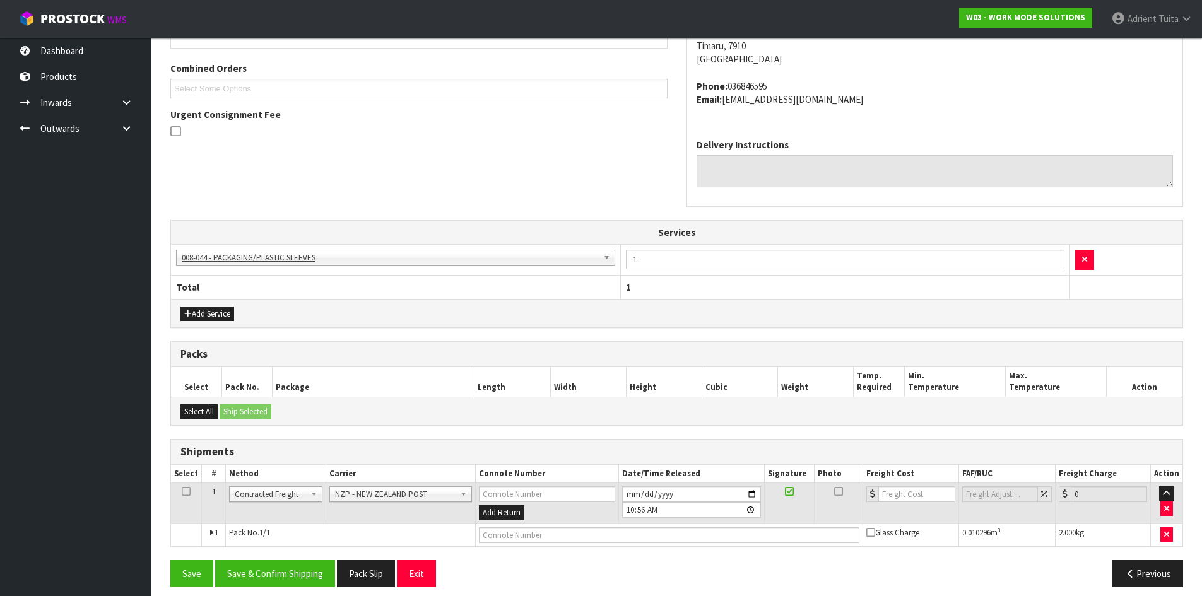
scroll to position [323, 0]
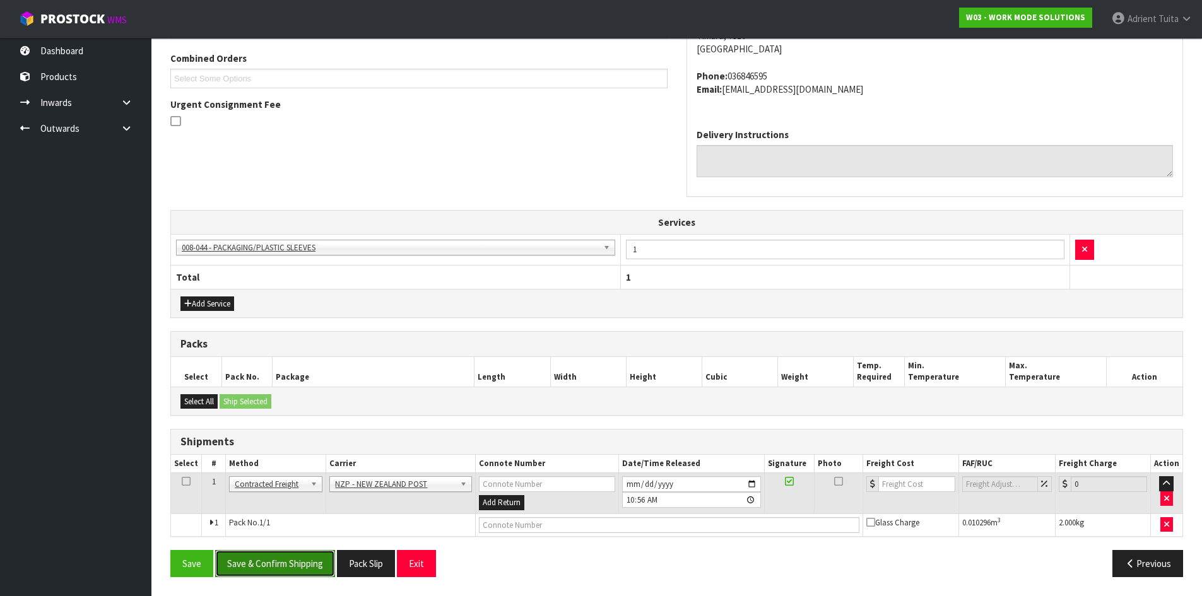
click at [310, 570] on button "Save & Confirm Shipping" at bounding box center [275, 563] width 120 height 27
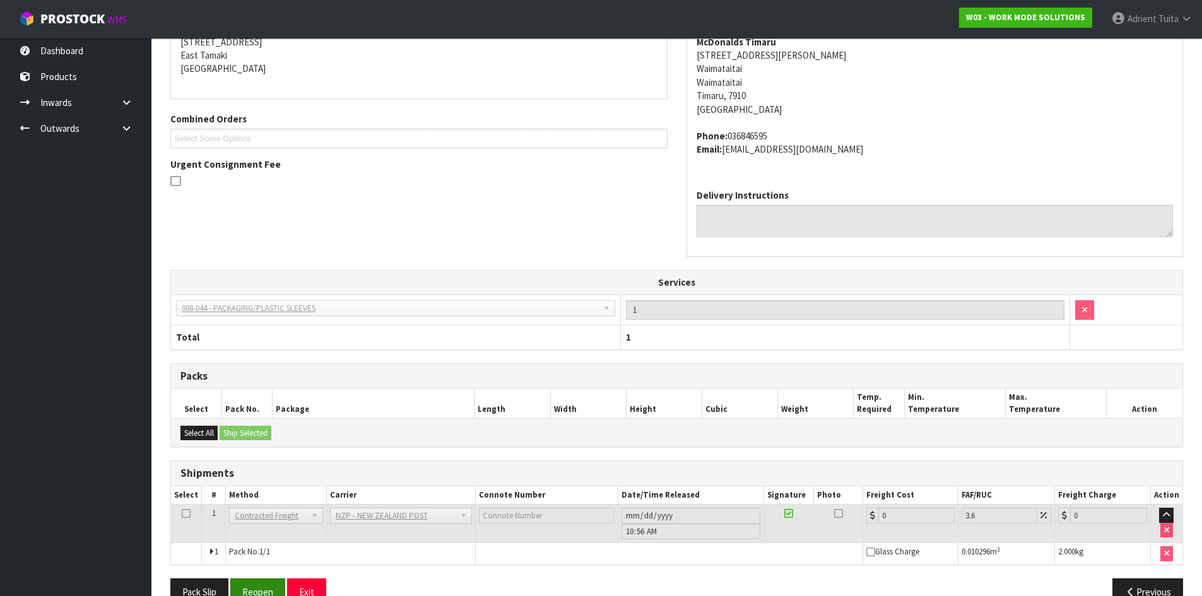
scroll to position [305, 0]
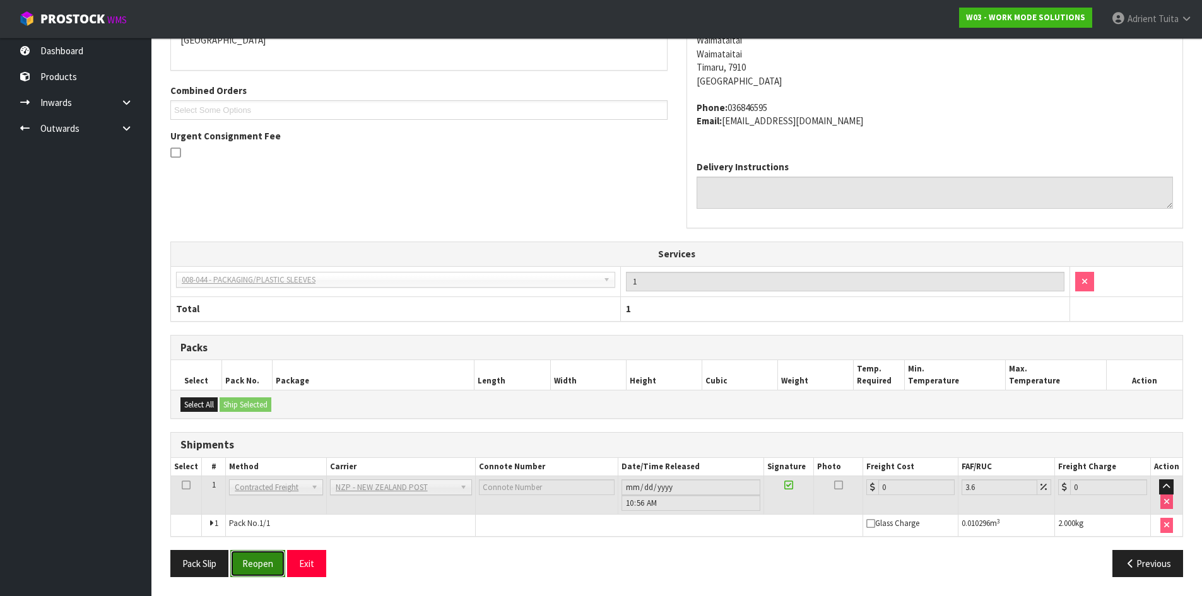
click at [267, 556] on button "Reopen" at bounding box center [257, 563] width 55 height 27
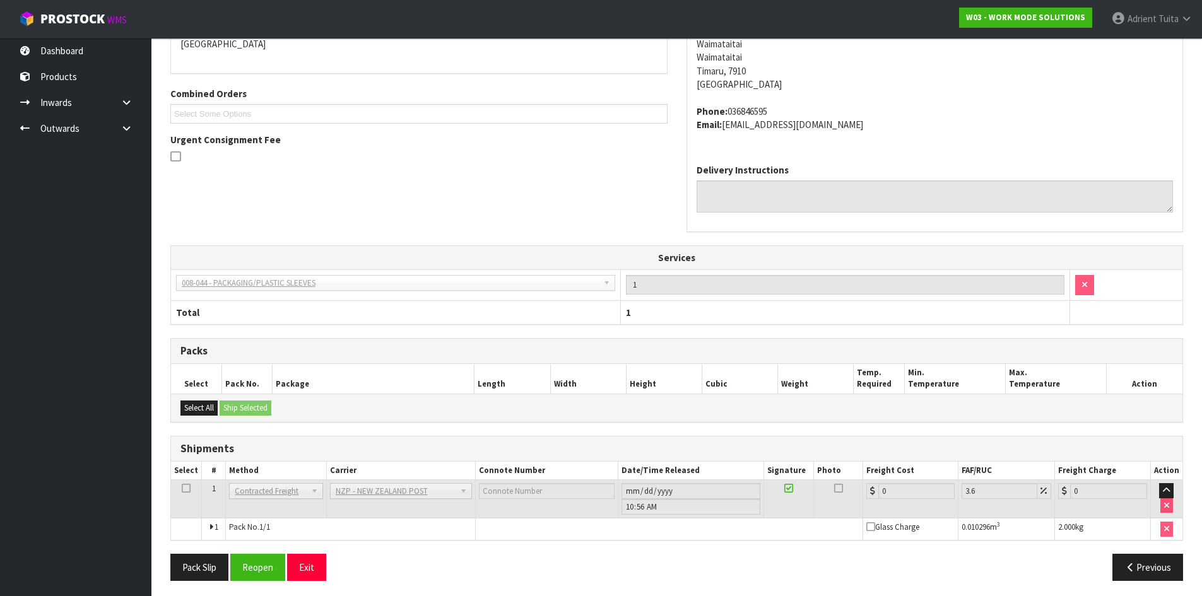
scroll to position [291, 0]
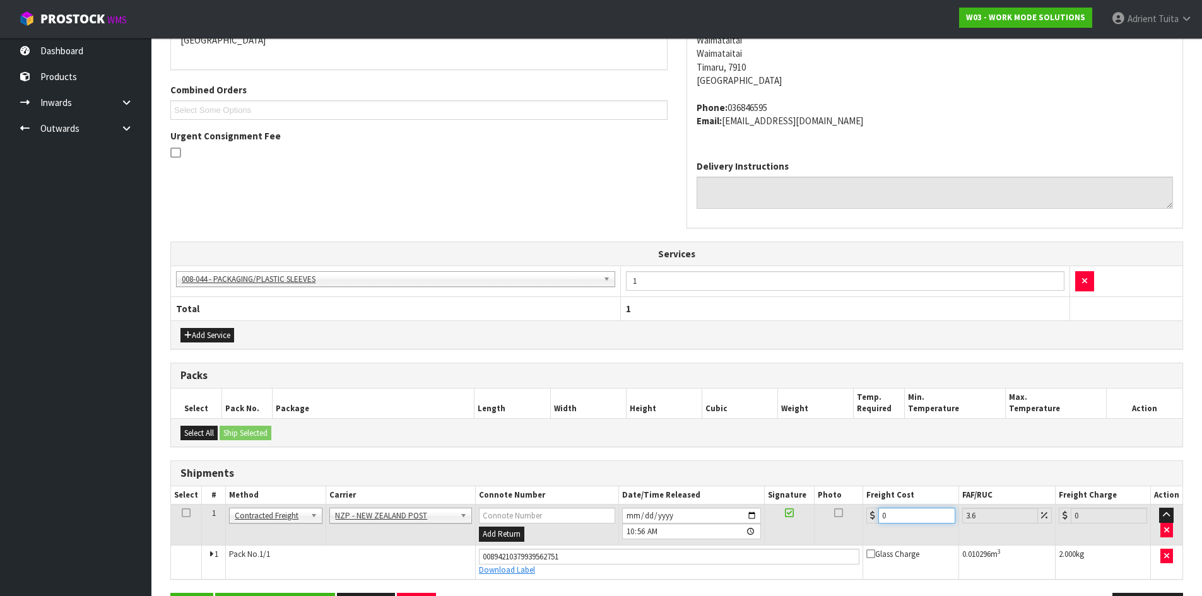
click at [903, 513] on input "0" at bounding box center [916, 516] width 76 height 16
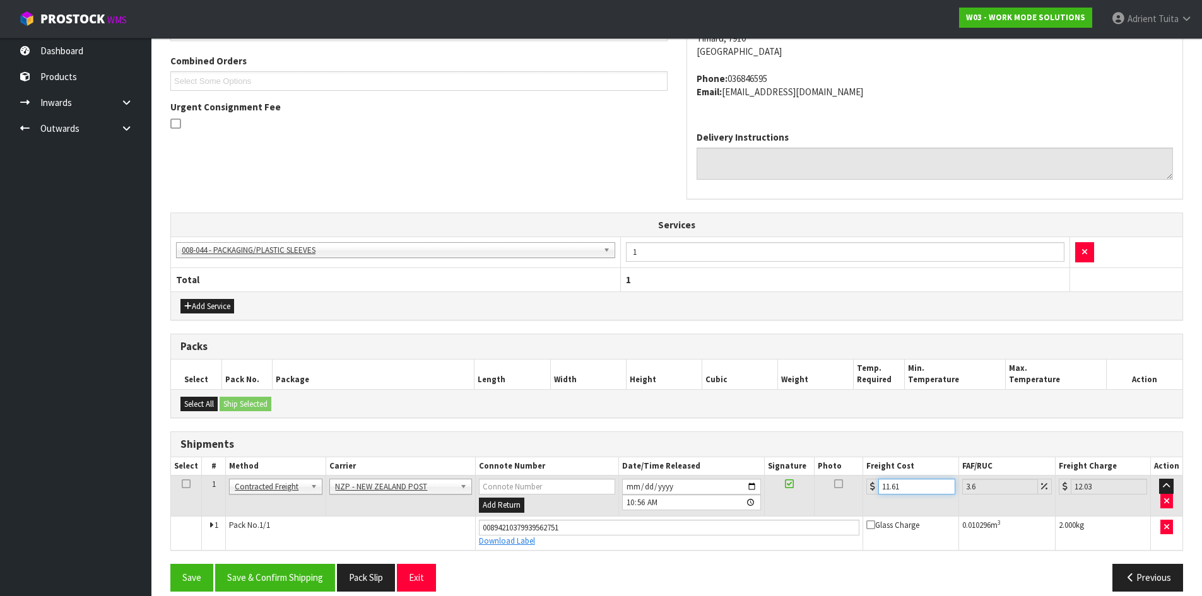
scroll to position [335, 0]
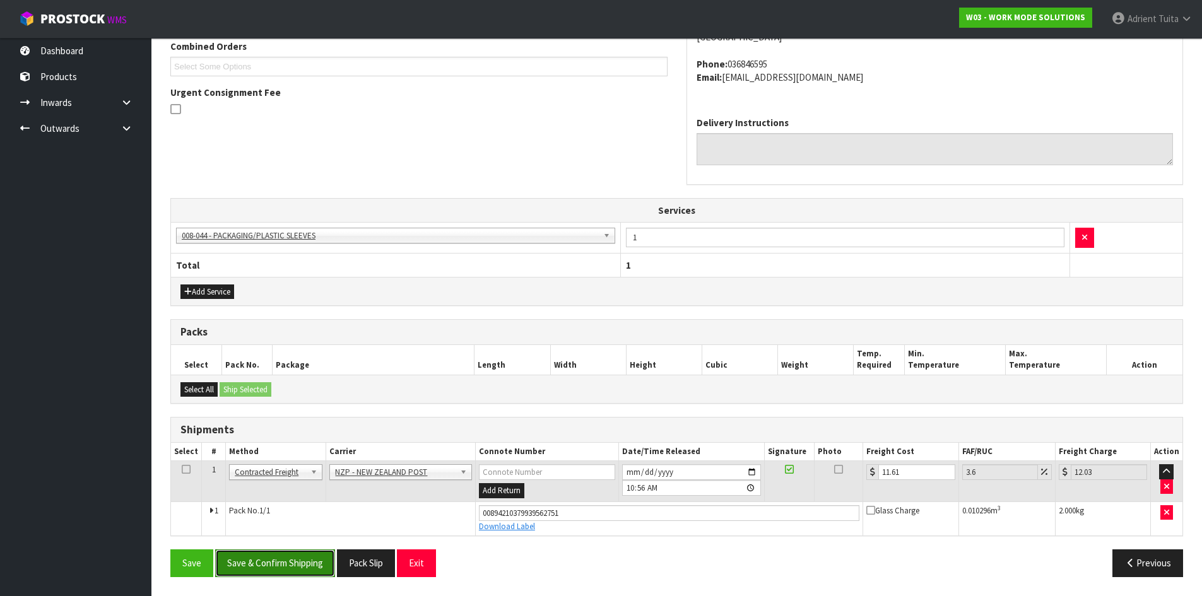
click at [267, 563] on button "Save & Confirm Shipping" at bounding box center [275, 563] width 120 height 27
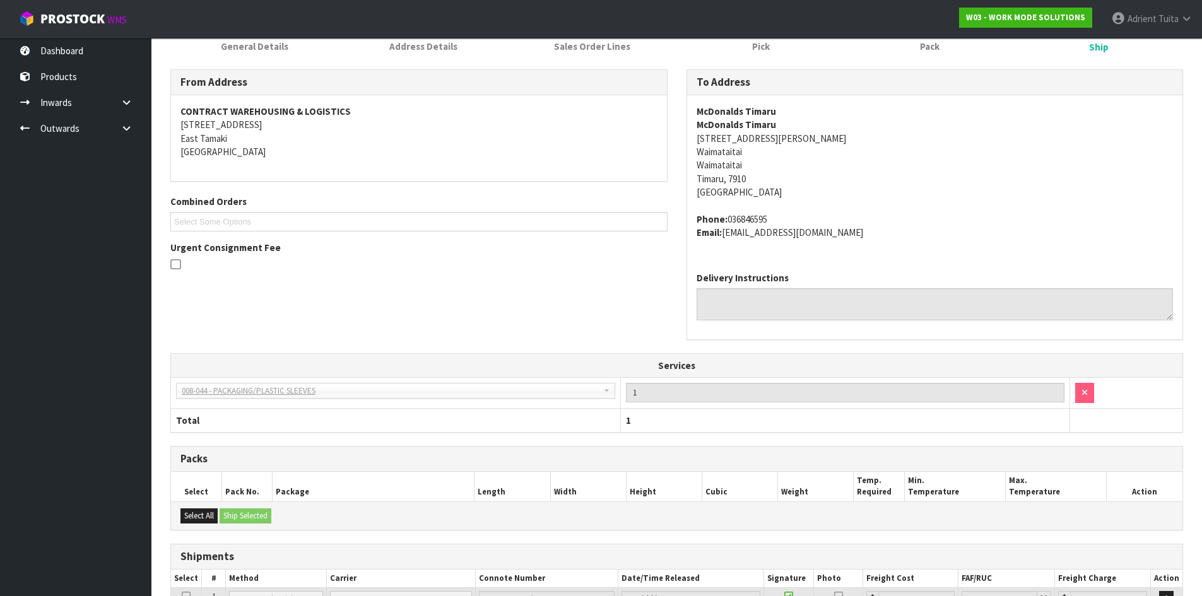
scroll to position [0, 0]
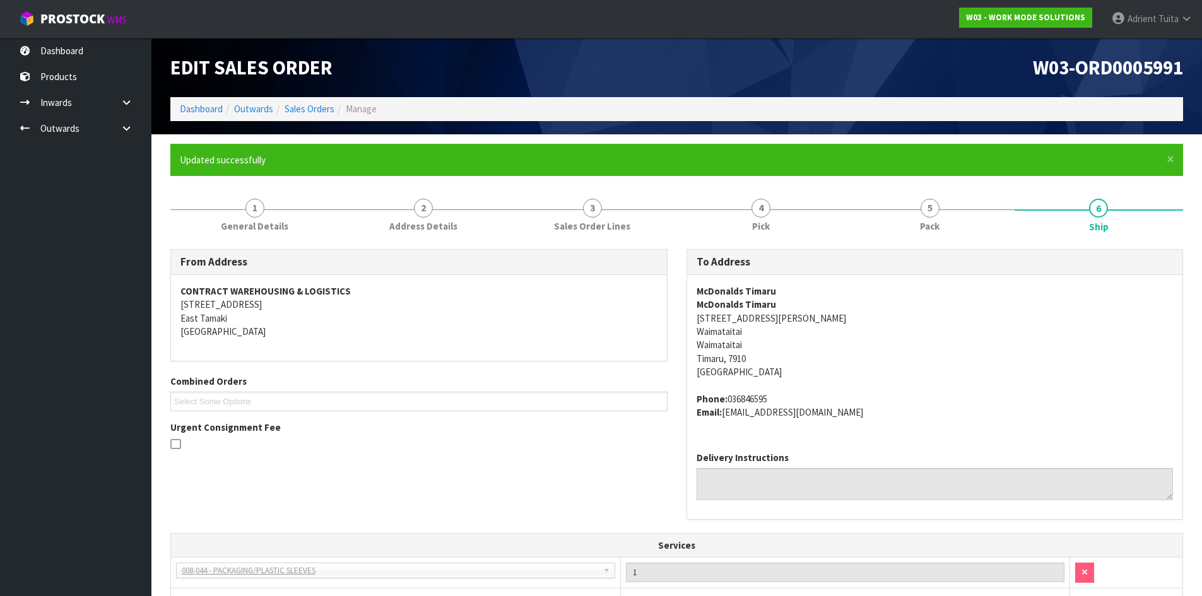
click at [196, 119] on ol "Dashboard Outwards Sales Orders Manage" at bounding box center [676, 108] width 1013 height 23
click at [205, 110] on link "Dashboard" at bounding box center [201, 109] width 43 height 12
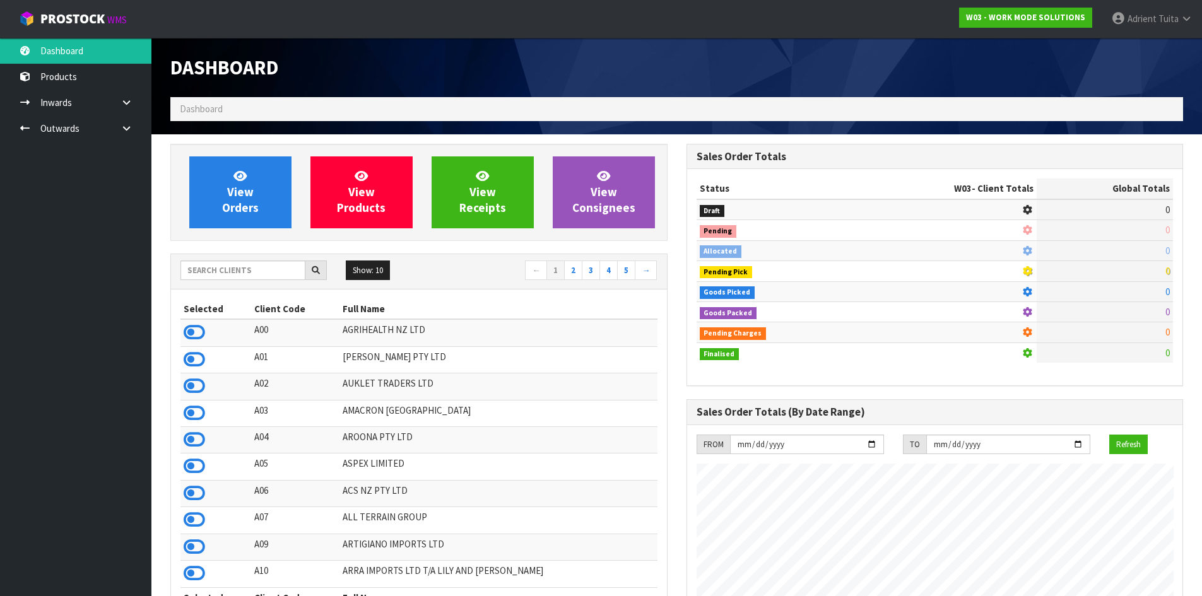
scroll to position [935, 515]
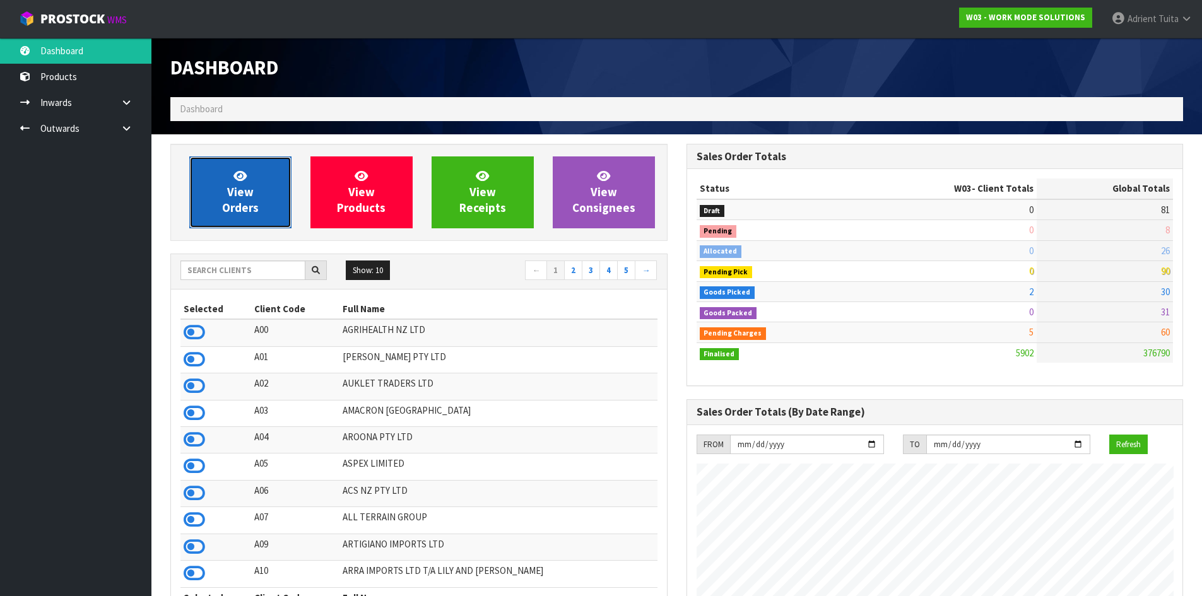
click at [252, 210] on span "View Orders" at bounding box center [240, 191] width 37 height 47
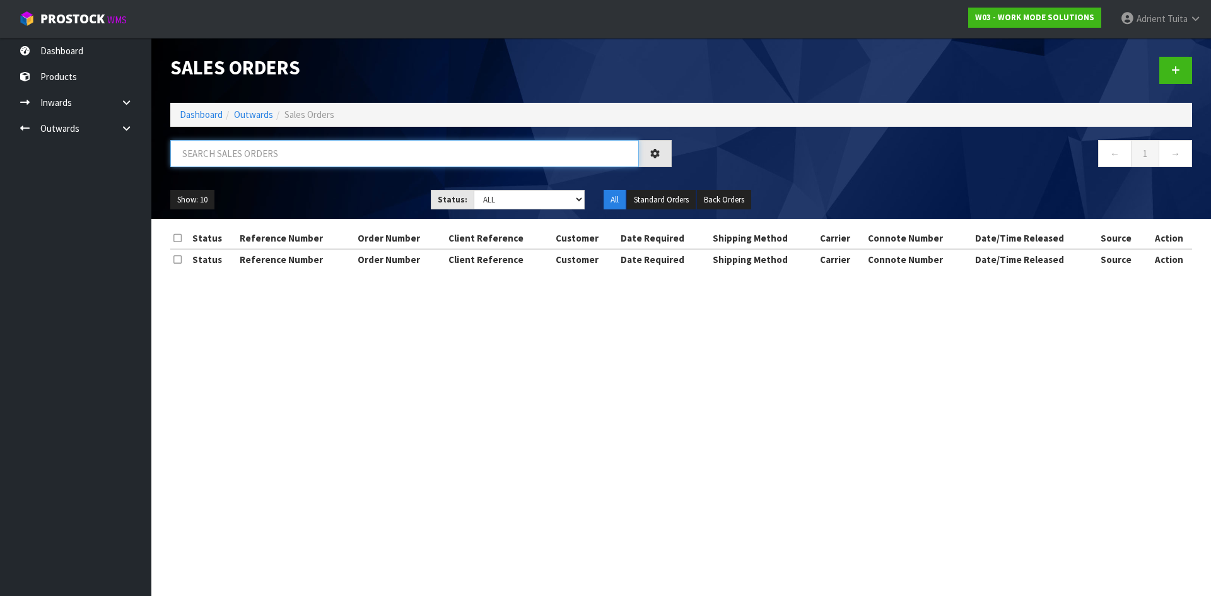
click at [257, 151] on input "text" at bounding box center [404, 153] width 469 height 27
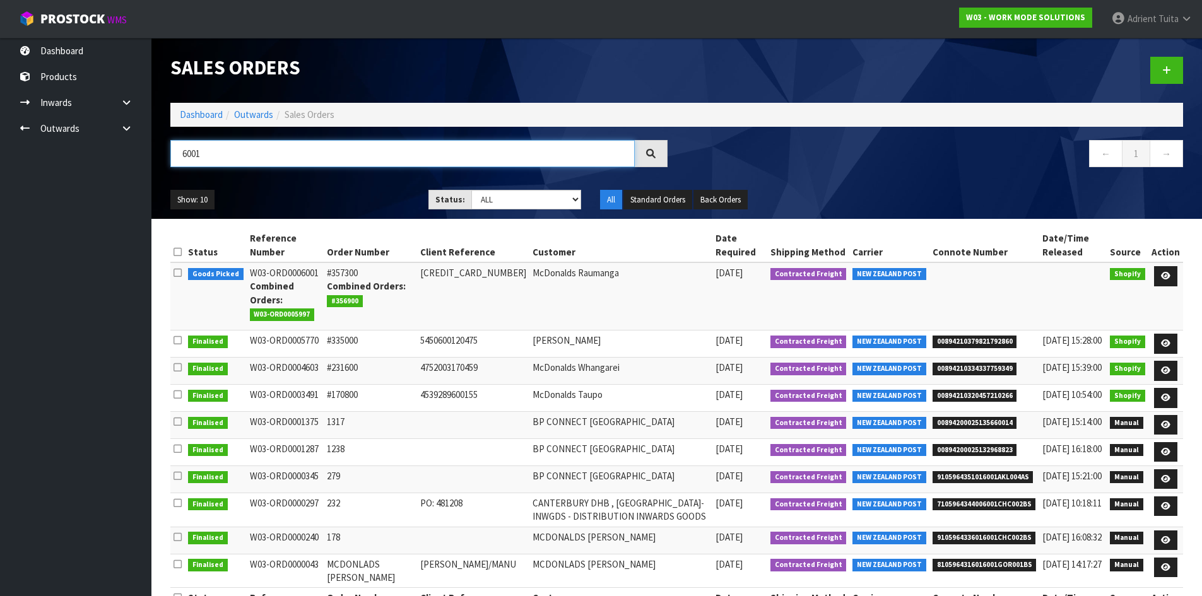
click at [307, 142] on input "6001" at bounding box center [402, 153] width 464 height 27
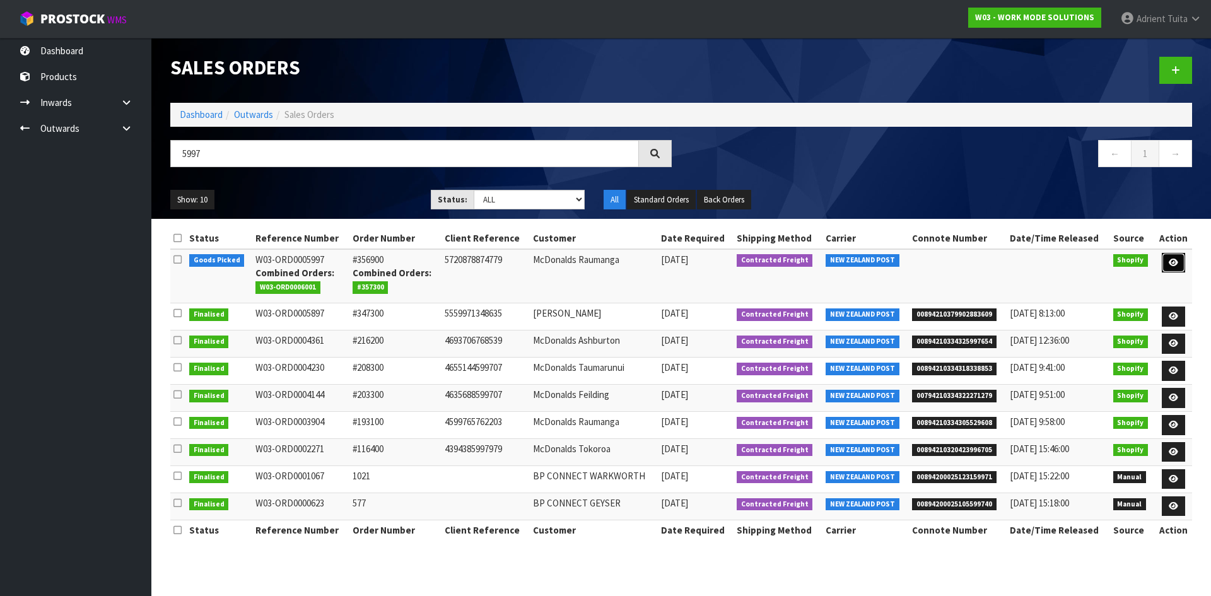
click at [1170, 257] on link at bounding box center [1173, 263] width 23 height 20
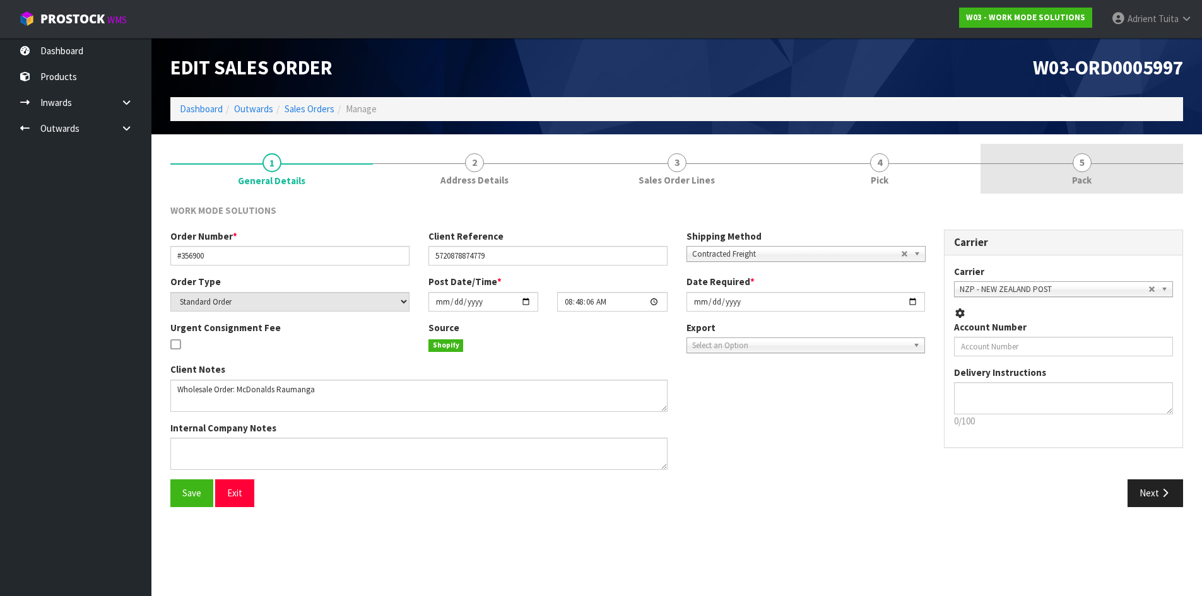
click at [1129, 167] on link "5 Pack" at bounding box center [1081, 169] width 203 height 50
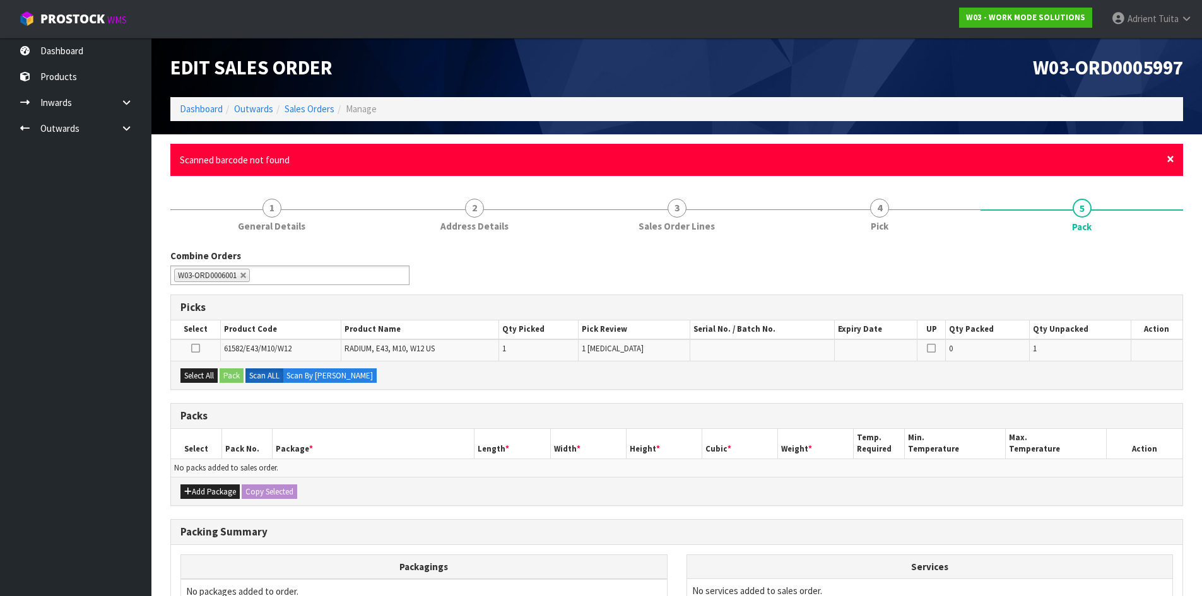
click at [1170, 165] on span "×" at bounding box center [1171, 159] width 8 height 18
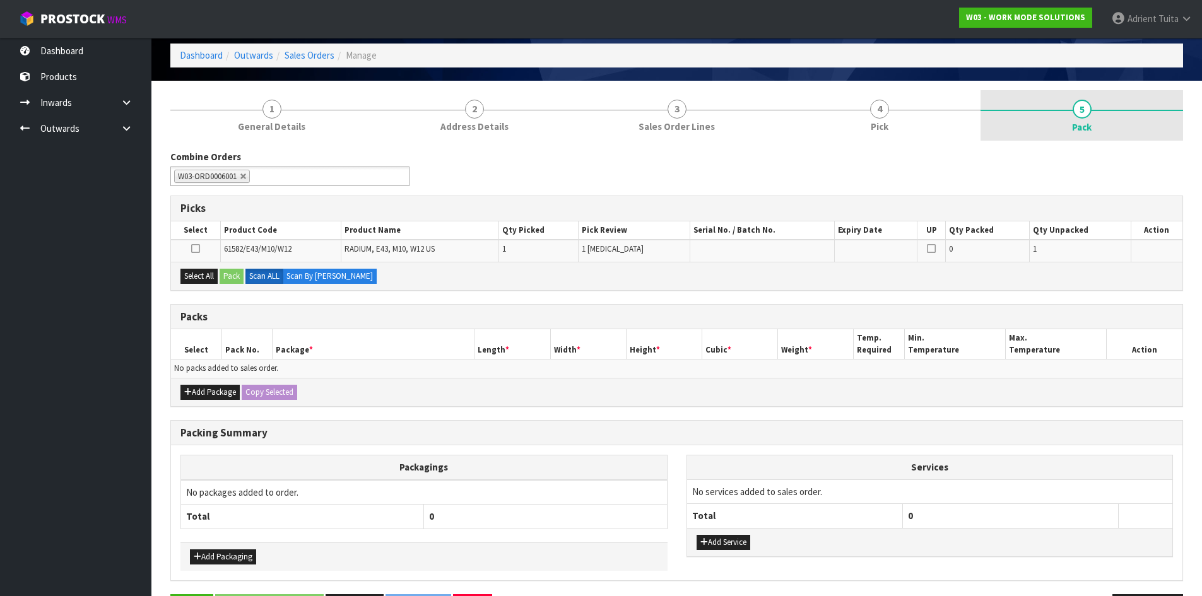
scroll to position [98, 0]
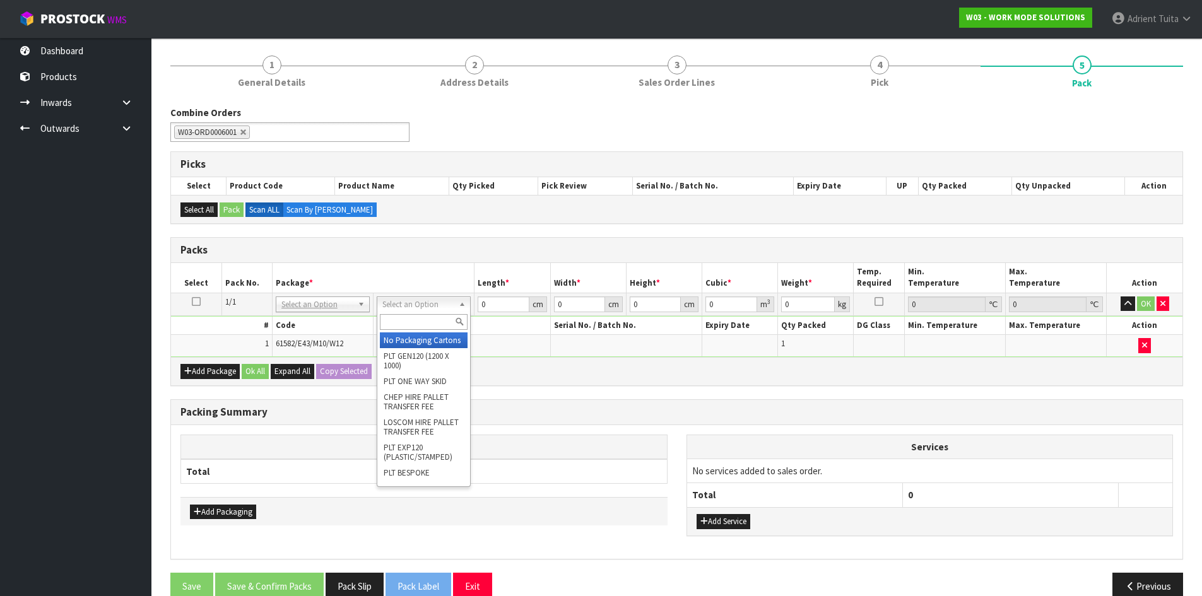
drag, startPoint x: 437, startPoint y: 345, endPoint x: 449, endPoint y: 338, distance: 14.7
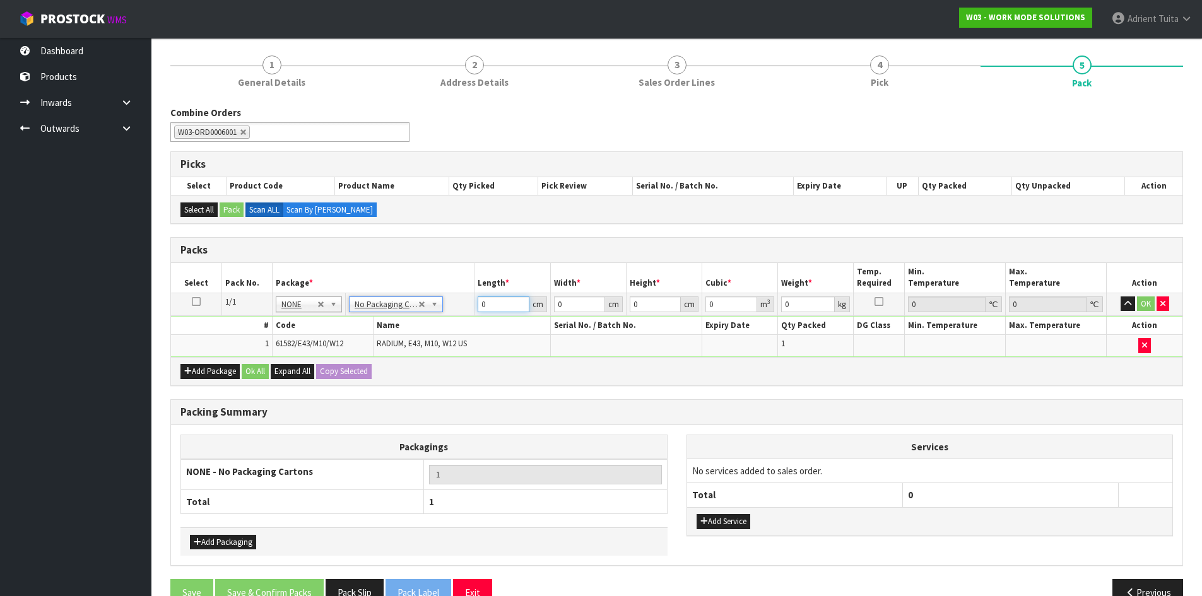
click at [500, 303] on input "0" at bounding box center [503, 305] width 51 height 16
click at [1140, 307] on button "OK" at bounding box center [1146, 304] width 18 height 15
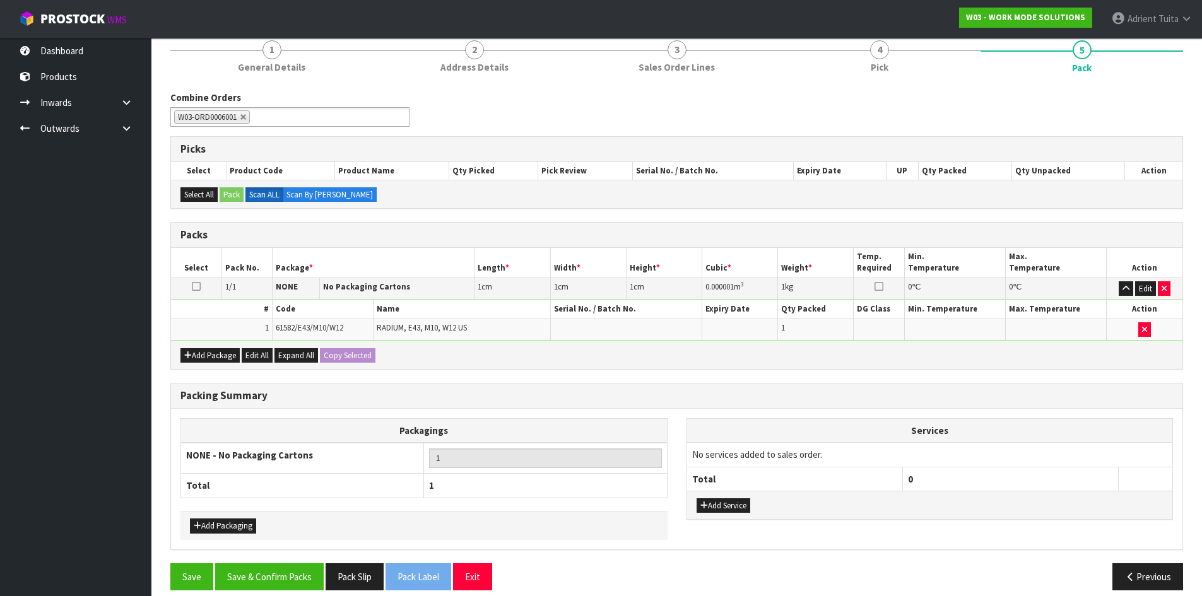
scroll to position [126, 0]
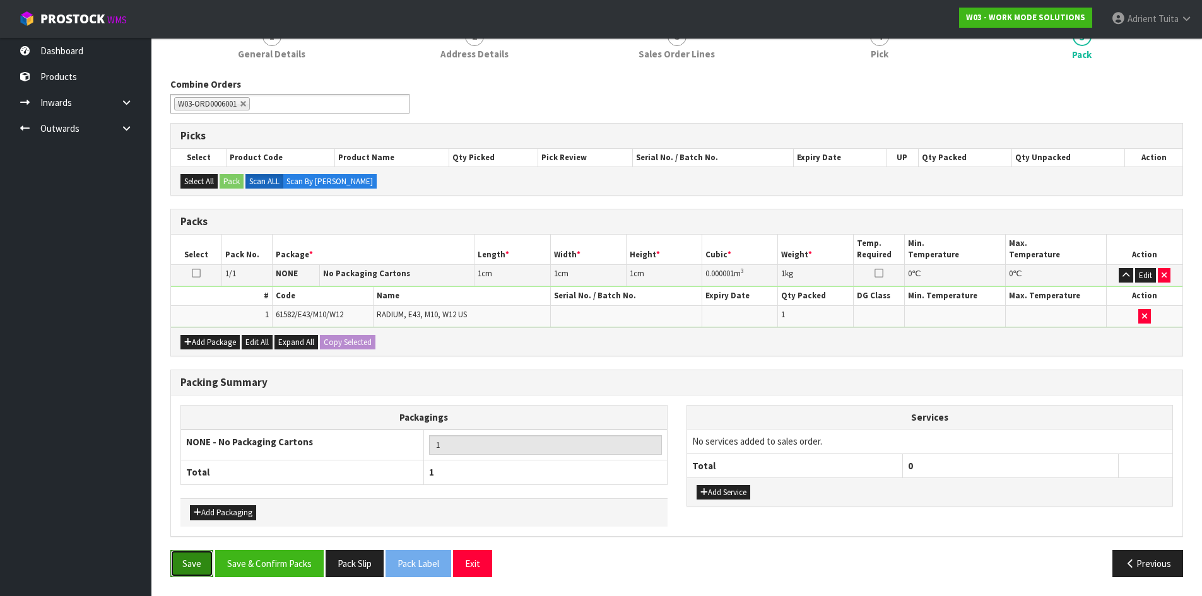
click at [190, 567] on button "Save" at bounding box center [191, 563] width 43 height 27
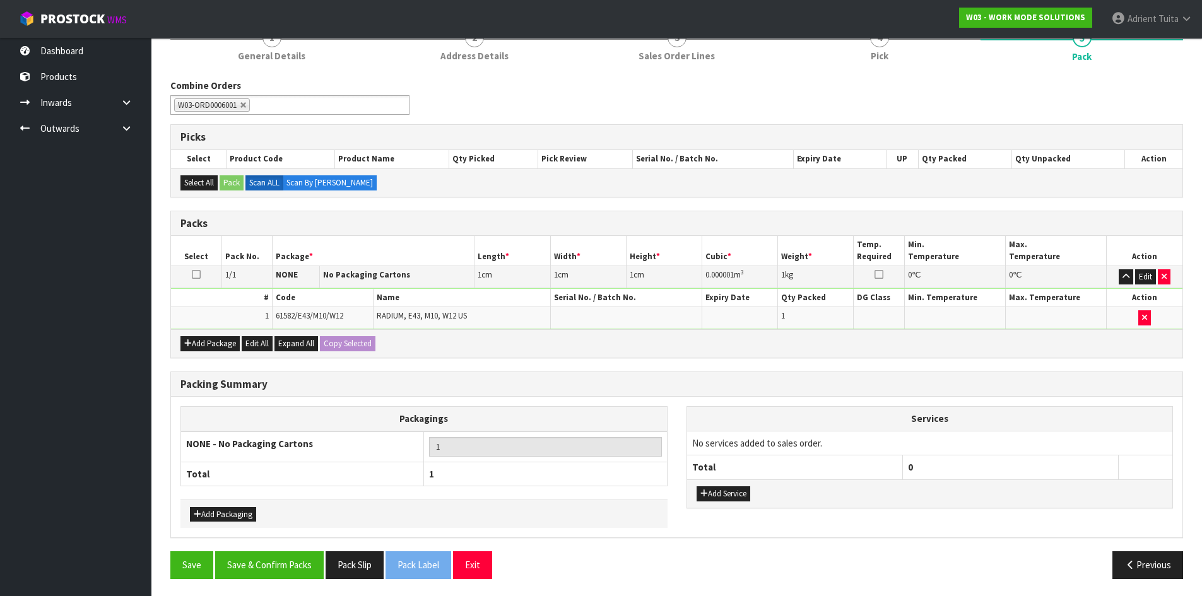
scroll to position [131, 0]
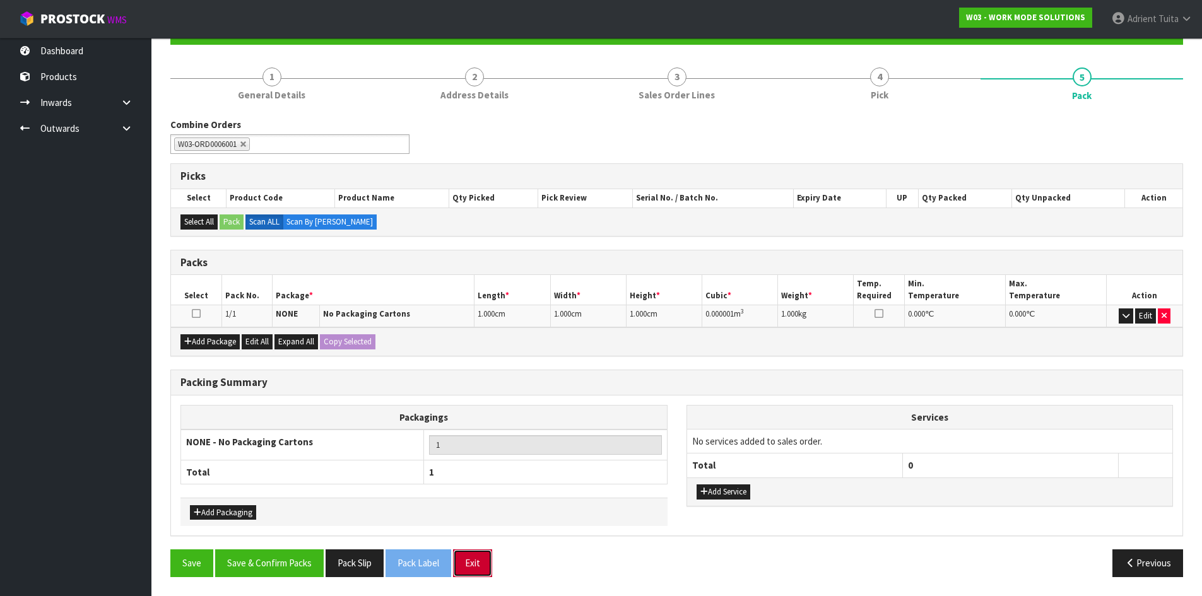
click at [468, 559] on button "Exit" at bounding box center [472, 563] width 39 height 27
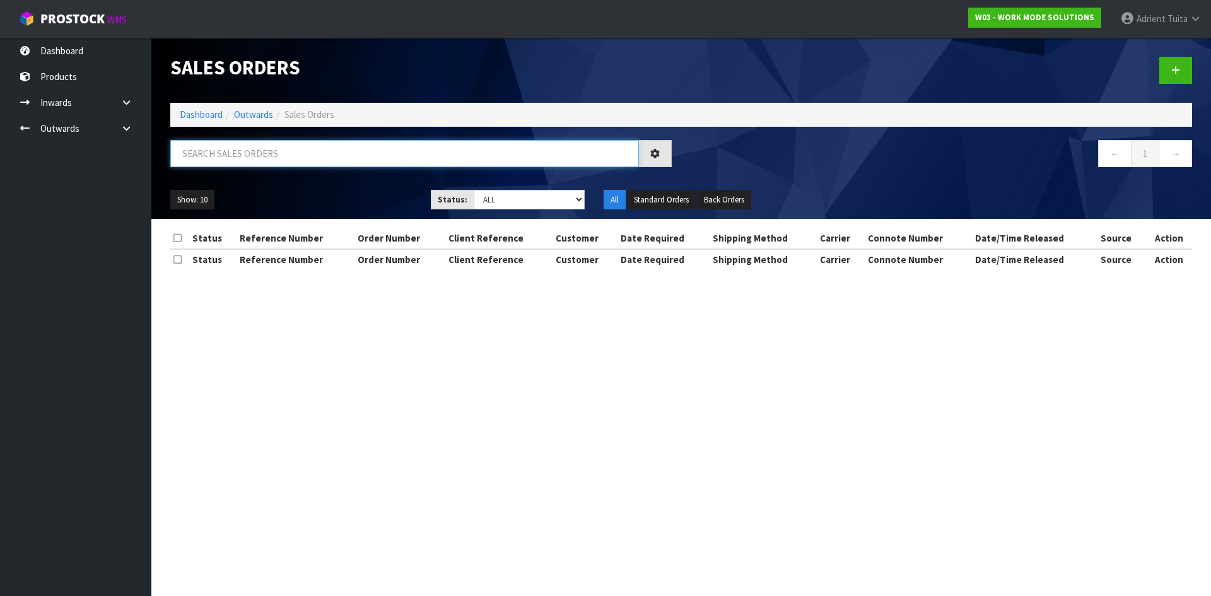
click at [400, 139] on div "Sales Orders Dashboard Outwards Sales Orders ← 1 → Show: 10 5 10 25 50 Status: …" at bounding box center [681, 128] width 1041 height 181
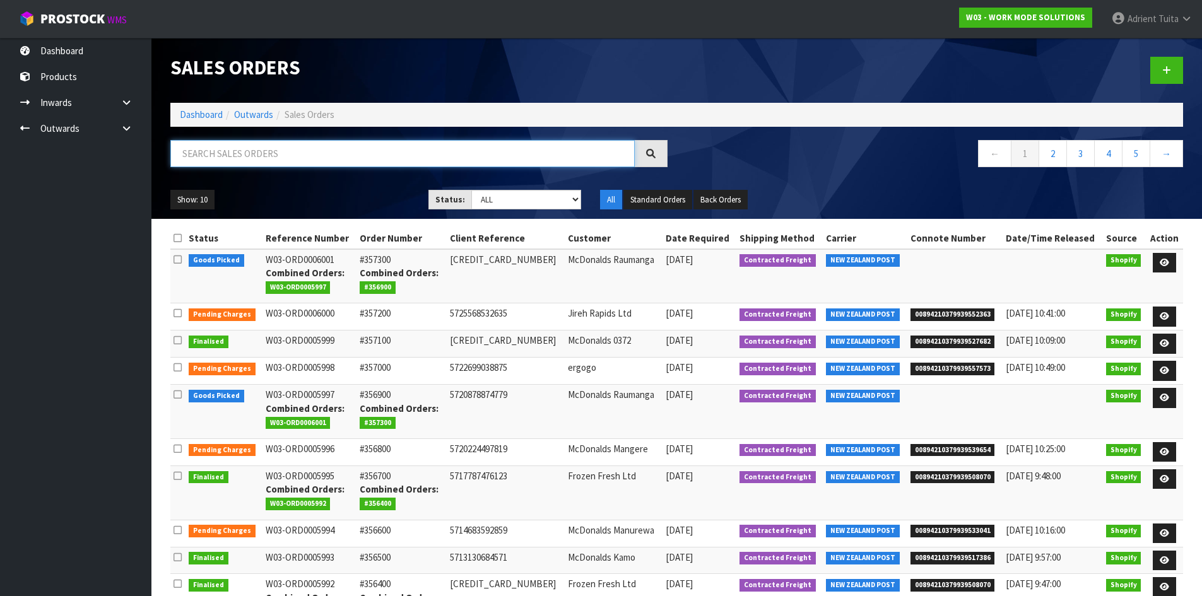
click at [399, 145] on input "text" at bounding box center [402, 153] width 464 height 27
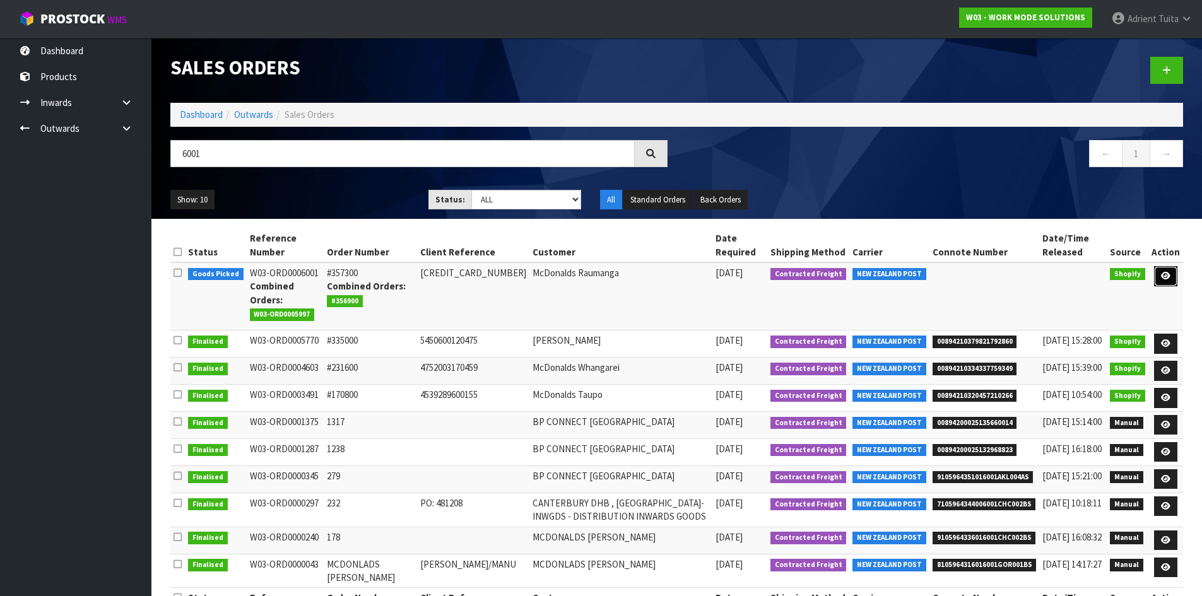
click at [1170, 278] on icon at bounding box center [1165, 276] width 9 height 8
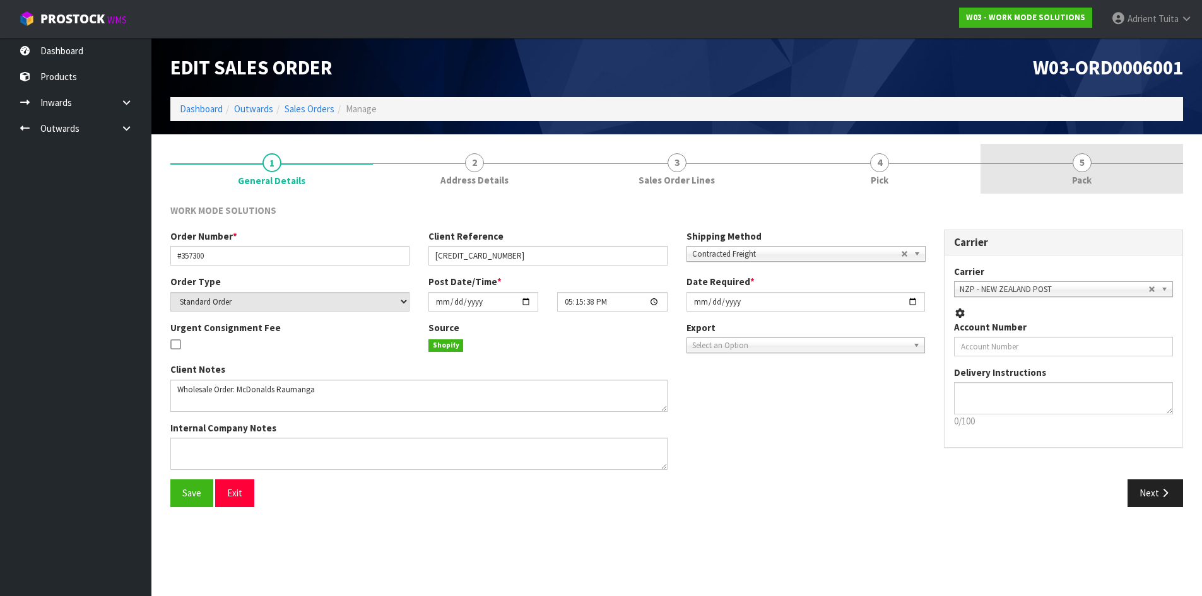
click at [1117, 176] on link "5 Pack" at bounding box center [1081, 169] width 203 height 50
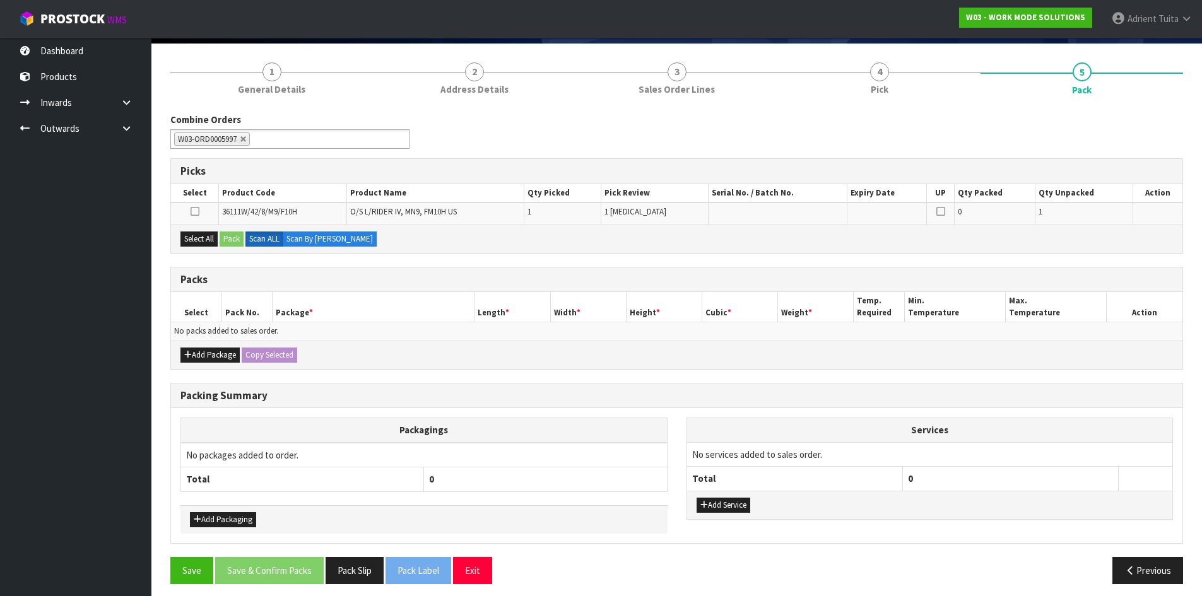
scroll to position [98, 0]
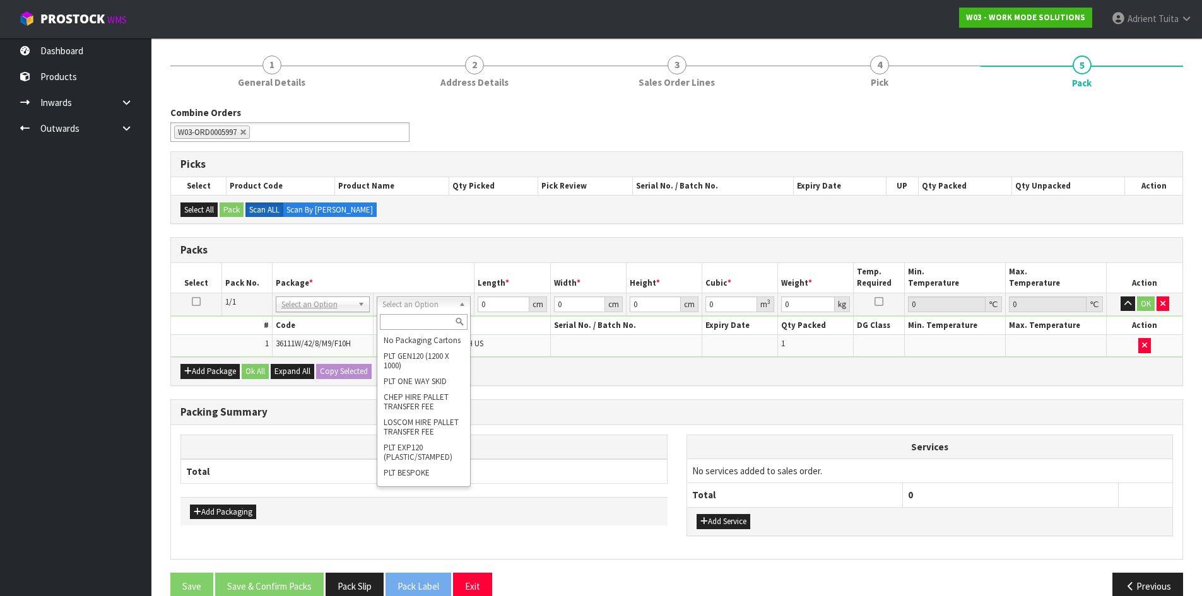
click at [409, 325] on input "text" at bounding box center [424, 322] width 88 height 16
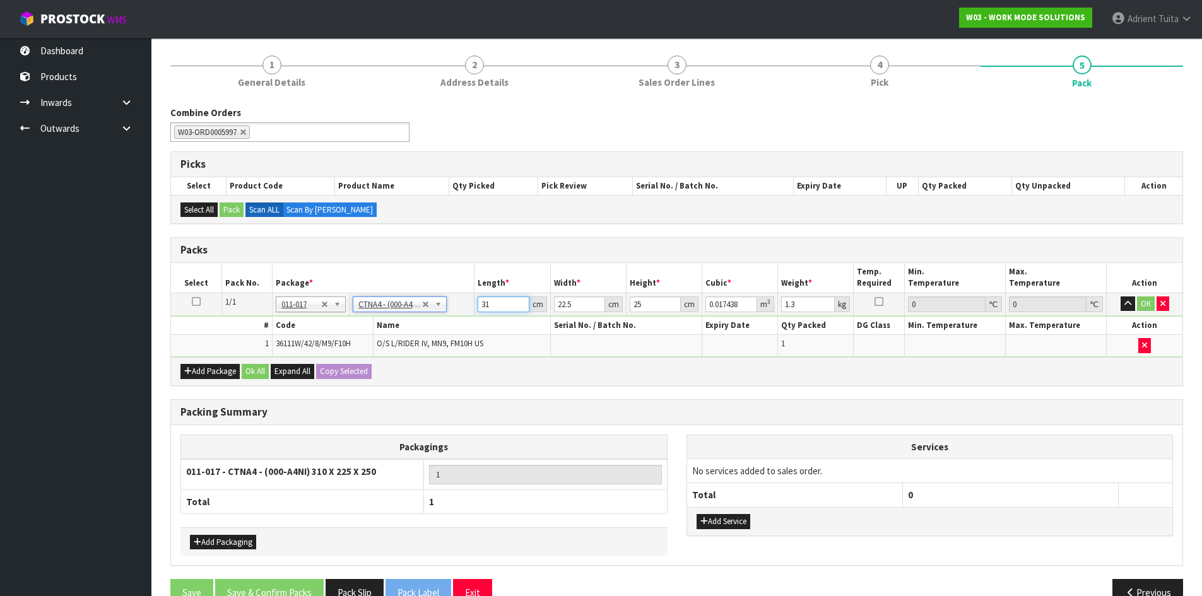
click at [487, 307] on input "31" at bounding box center [503, 305] width 51 height 16
click at [481, 306] on input "31" at bounding box center [503, 305] width 51 height 16
click at [1146, 307] on button "OK" at bounding box center [1146, 304] width 18 height 15
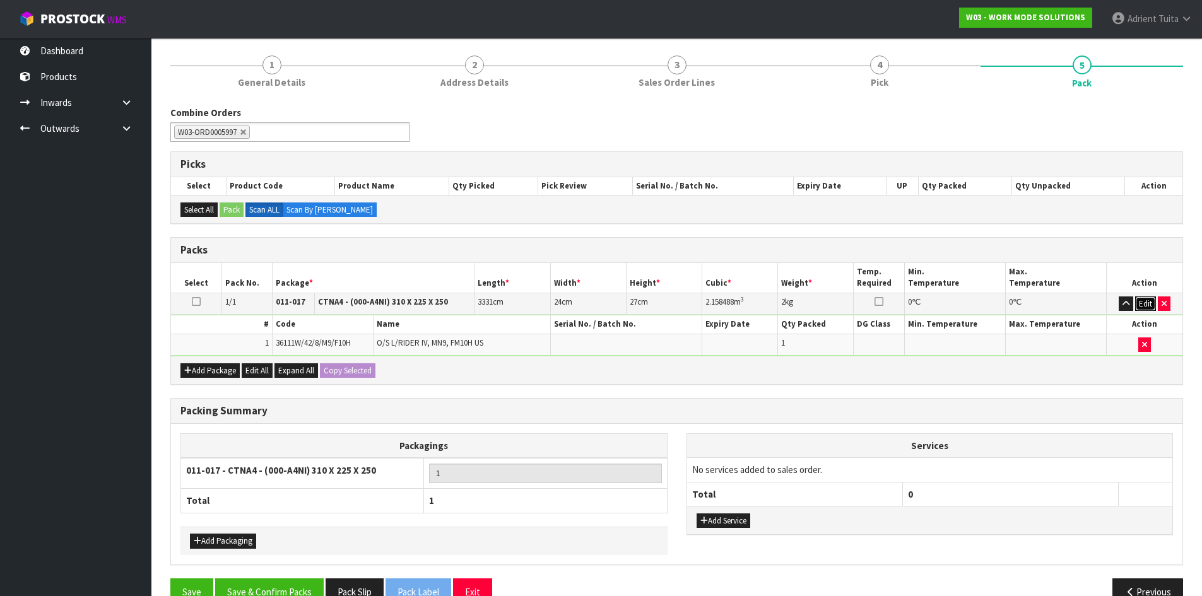
click at [1144, 308] on button "Edit" at bounding box center [1145, 304] width 21 height 15
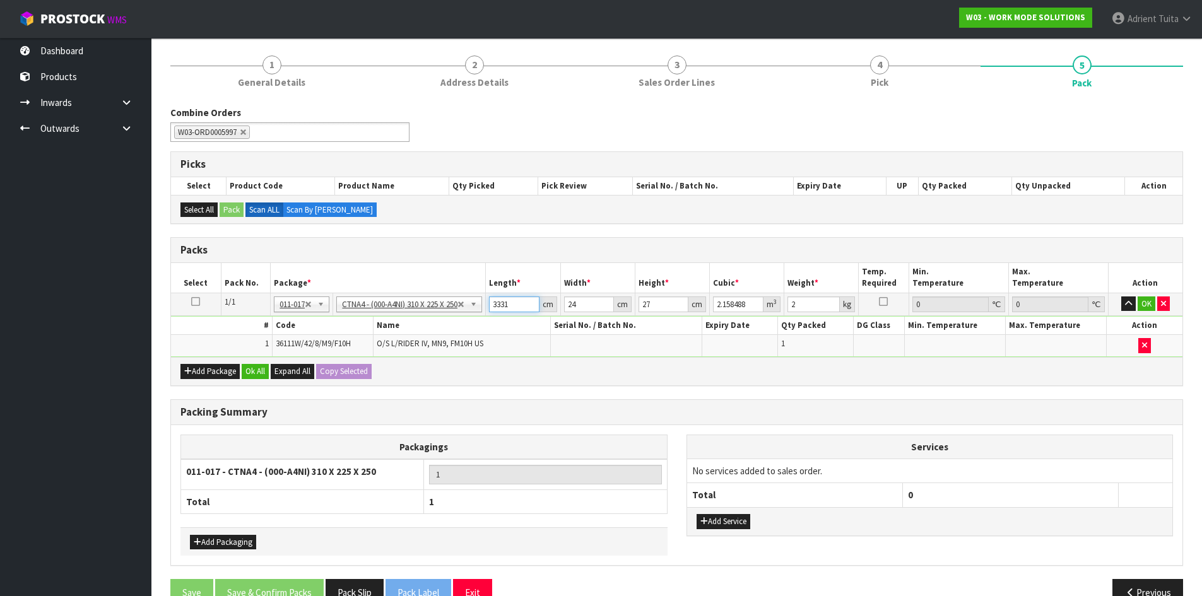
click at [499, 308] on input "3331" at bounding box center [514, 305] width 50 height 16
click at [501, 306] on input "3331" at bounding box center [514, 305] width 50 height 16
click at [1147, 303] on button "OK" at bounding box center [1146, 304] width 18 height 15
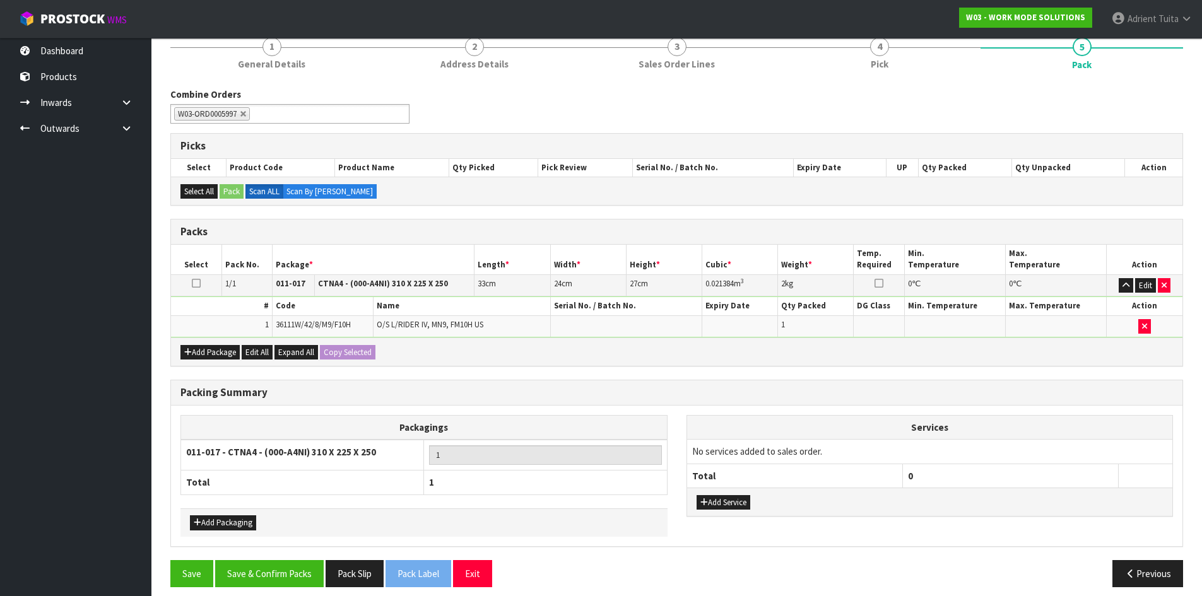
scroll to position [126, 0]
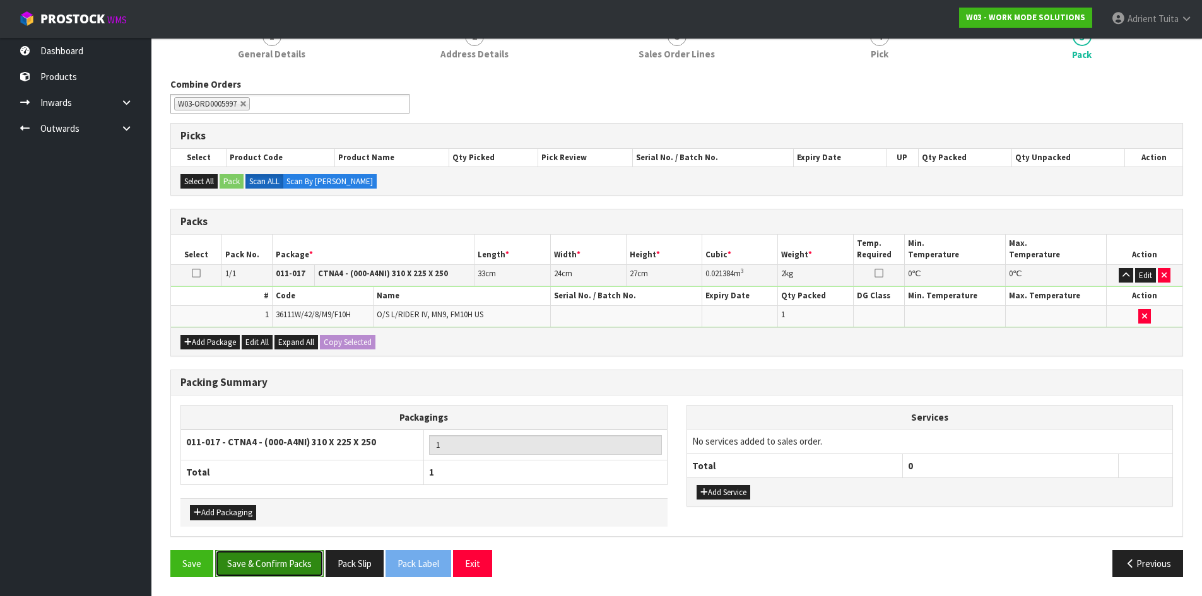
click at [281, 561] on button "Save & Confirm Packs" at bounding box center [269, 563] width 109 height 27
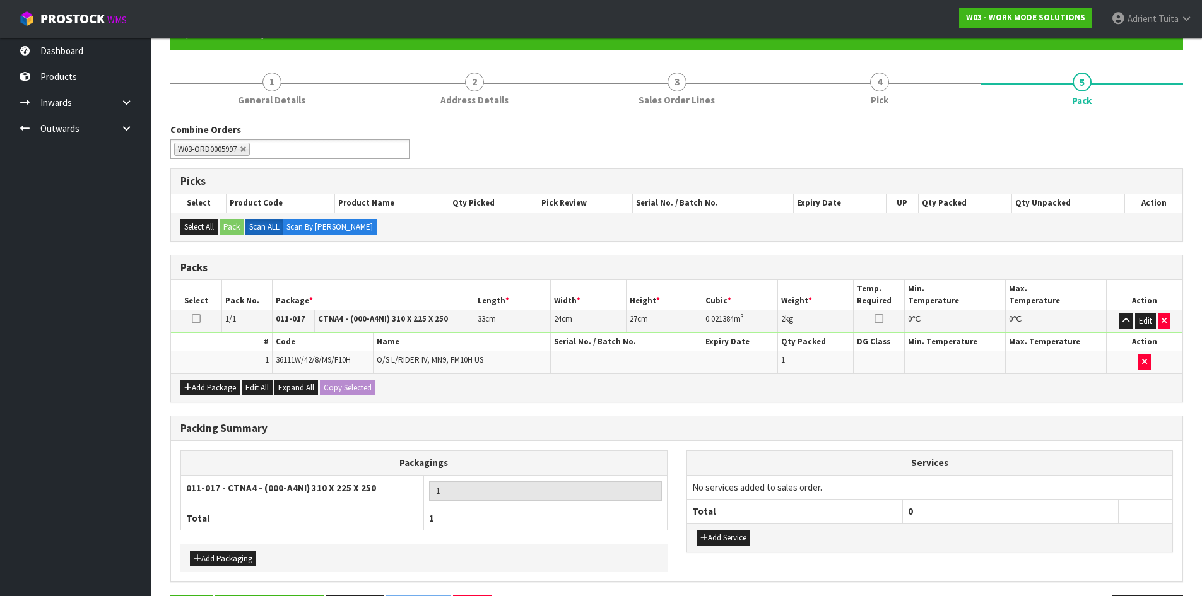
scroll to position [0, 0]
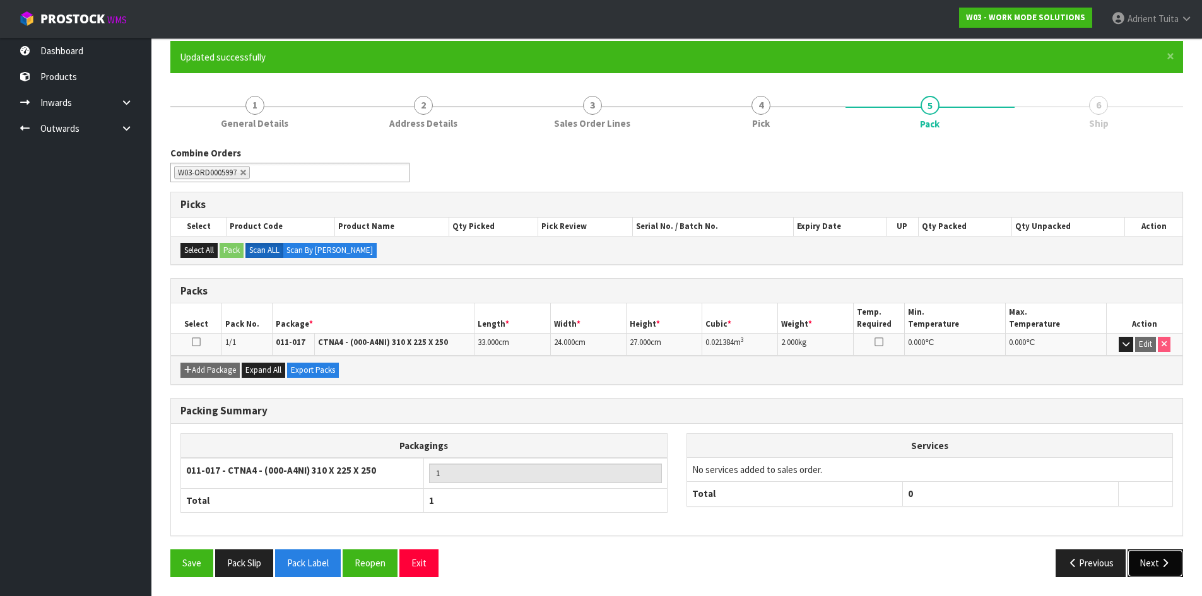
click at [1156, 565] on button "Next" at bounding box center [1155, 563] width 56 height 27
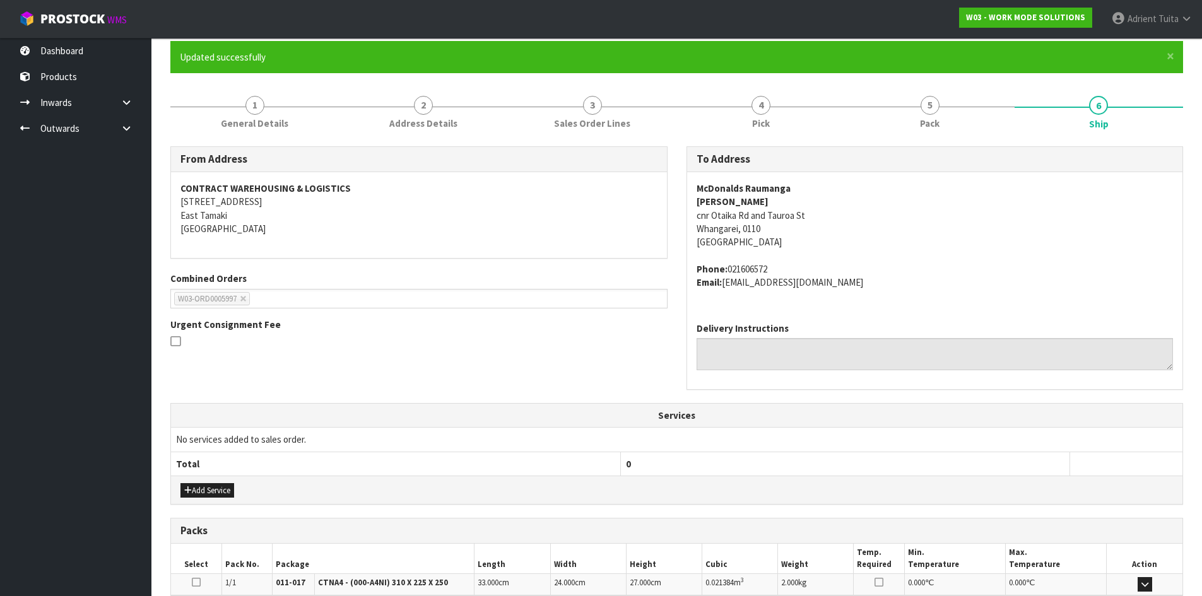
scroll to position [267, 0]
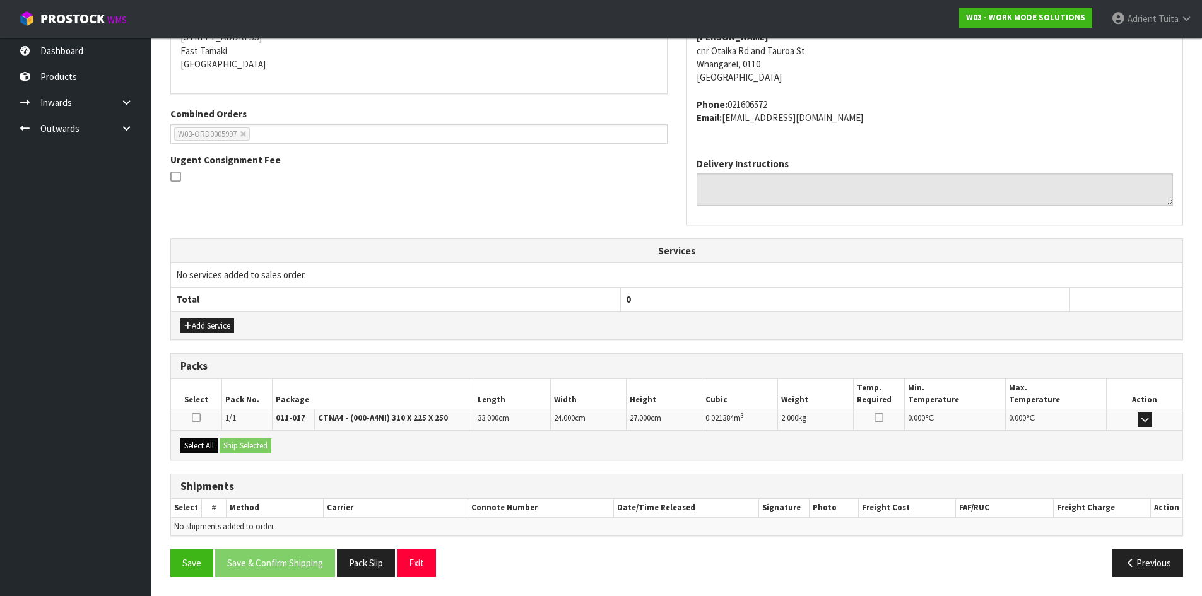
click at [208, 455] on div "Select All Ship Selected" at bounding box center [676, 445] width 1011 height 28
drag, startPoint x: 208, startPoint y: 447, endPoint x: 255, endPoint y: 439, distance: 47.9
click at [209, 445] on button "Select All" at bounding box center [198, 445] width 37 height 15
click at [255, 439] on button "Ship Selected" at bounding box center [246, 445] width 52 height 15
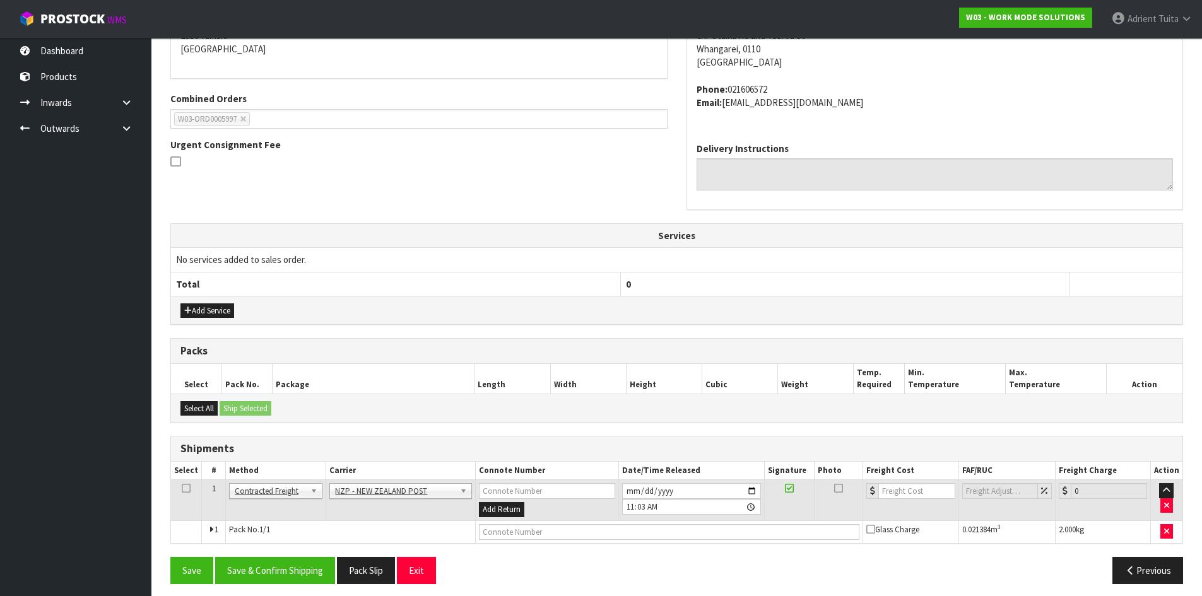
scroll to position [290, 0]
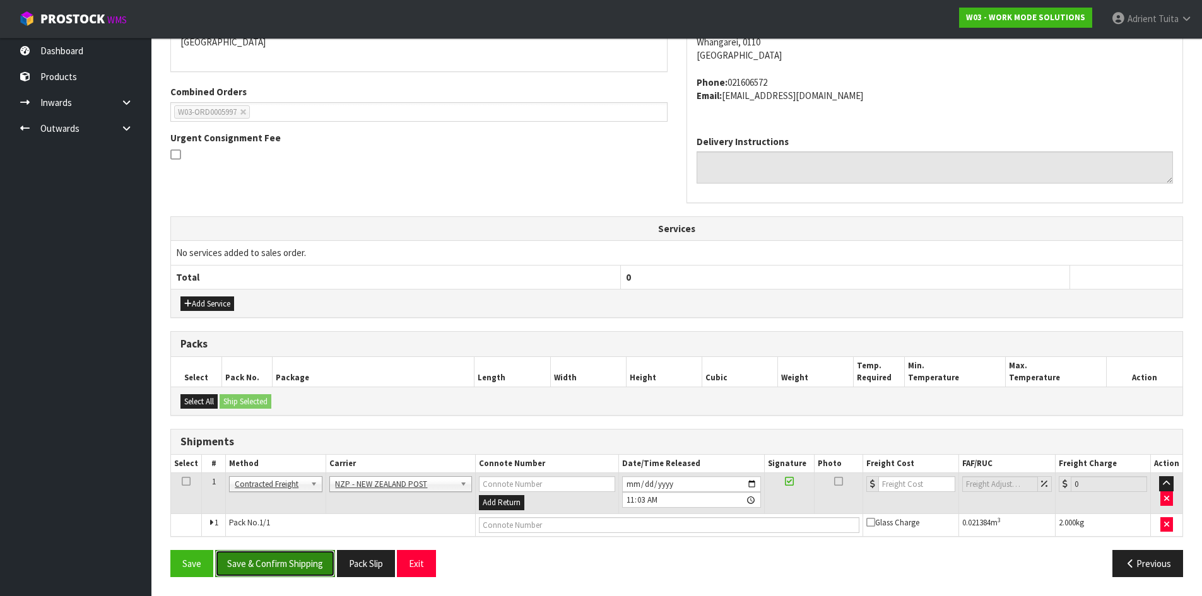
click at [288, 556] on button "Save & Confirm Shipping" at bounding box center [275, 563] width 120 height 27
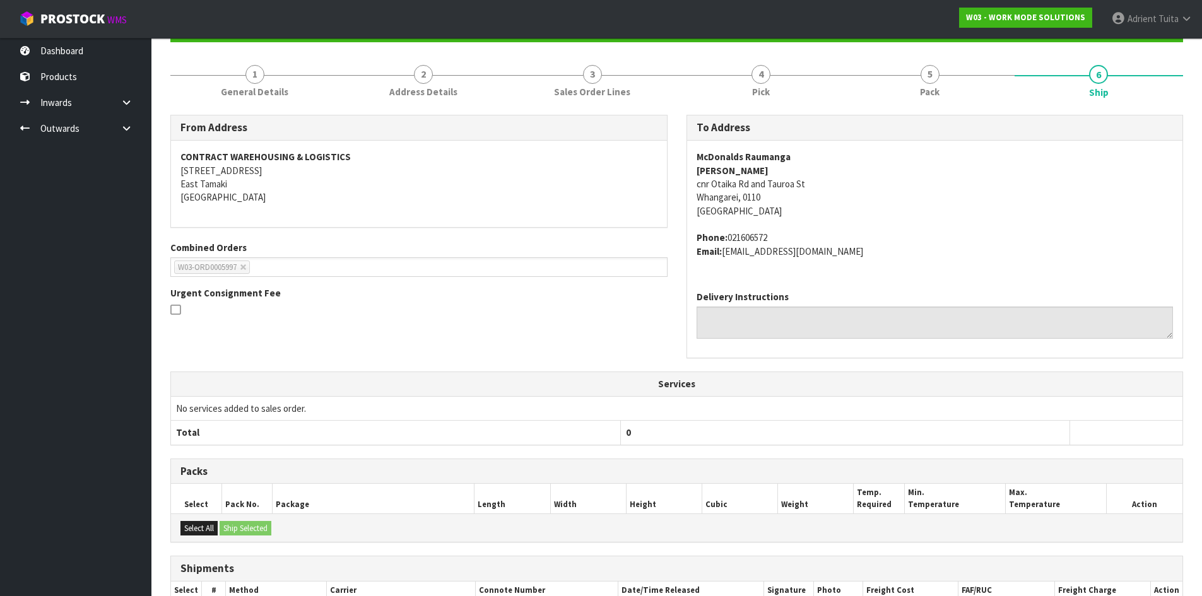
scroll to position [271, 0]
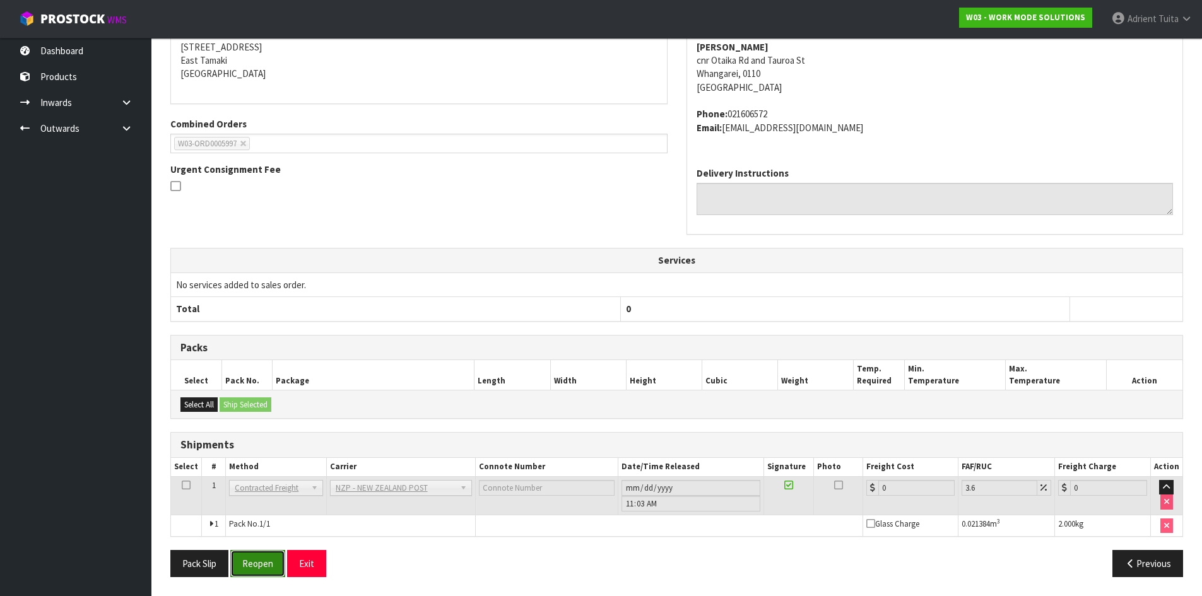
click at [254, 560] on button "Reopen" at bounding box center [257, 563] width 55 height 27
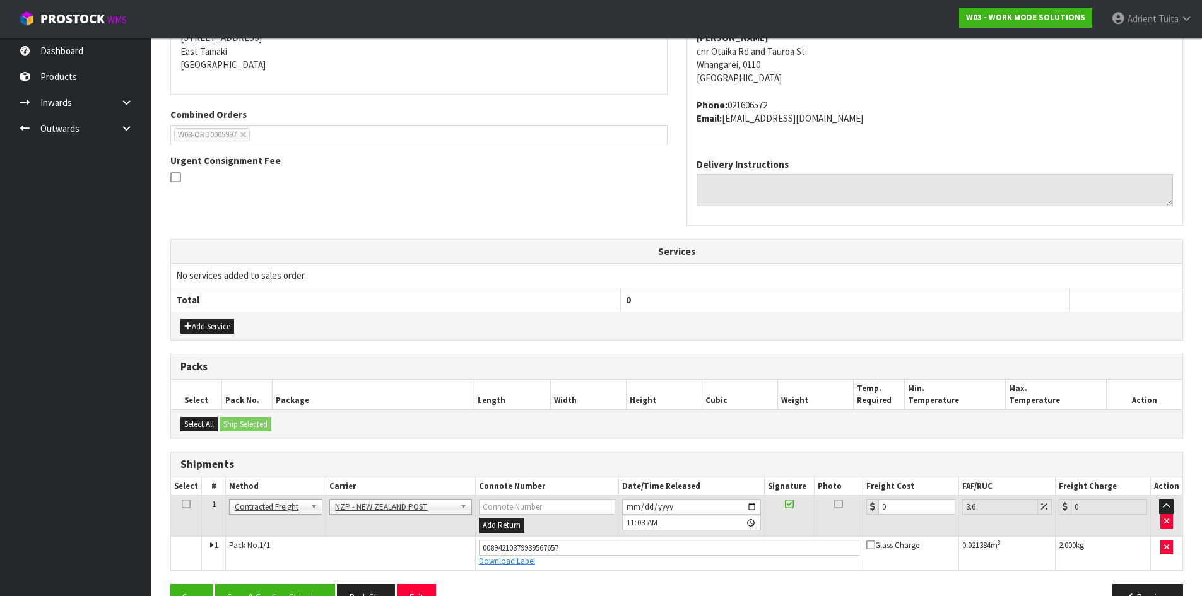
scroll to position [302, 0]
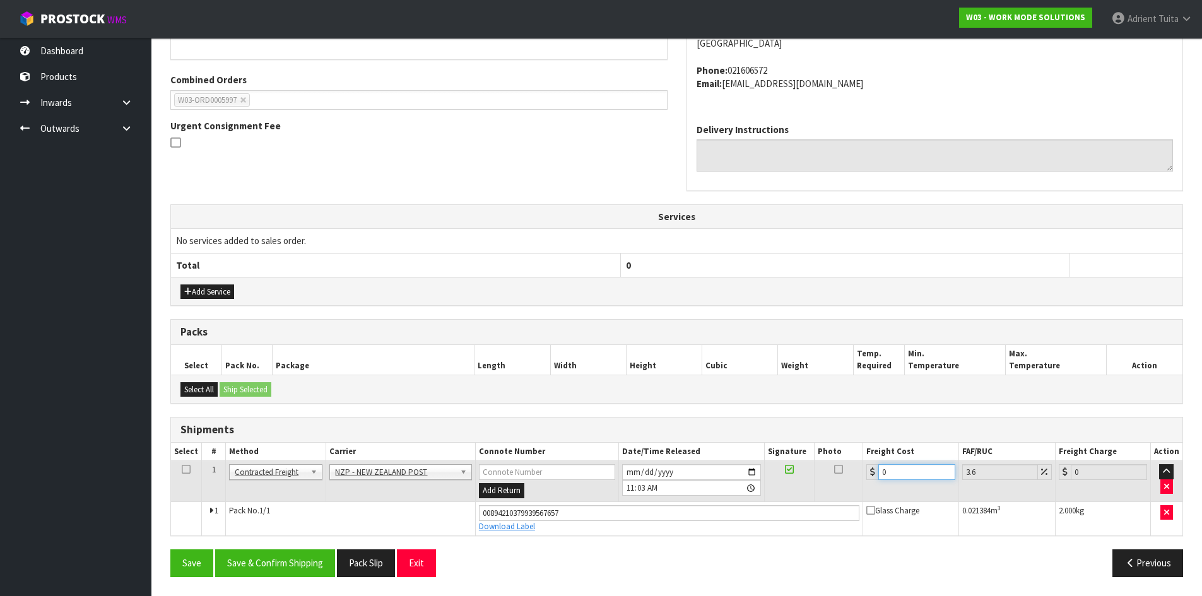
click at [899, 474] on input "0" at bounding box center [916, 472] width 76 height 16
click at [316, 558] on button "Save & Confirm Shipping" at bounding box center [275, 563] width 120 height 27
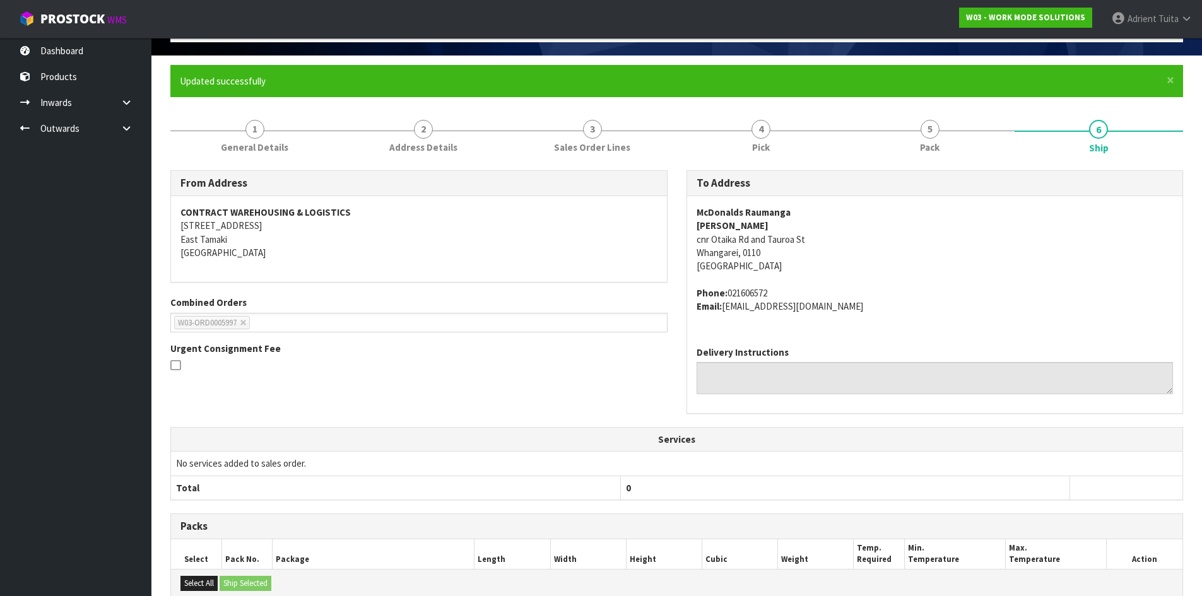
scroll to position [266, 0]
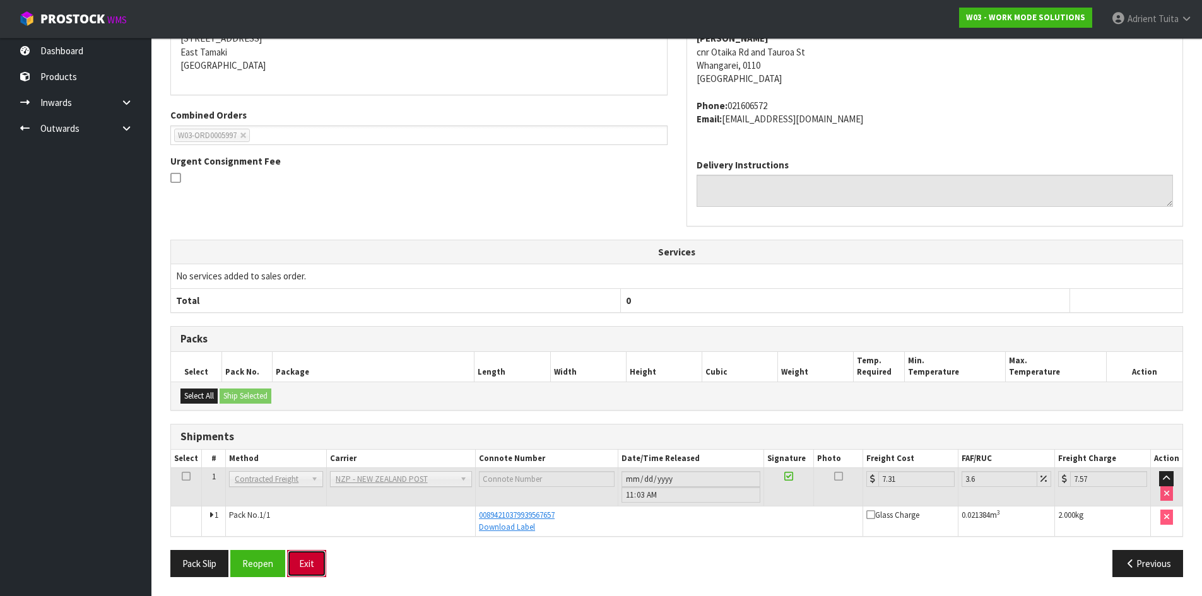
click at [310, 560] on button "Exit" at bounding box center [306, 563] width 39 height 27
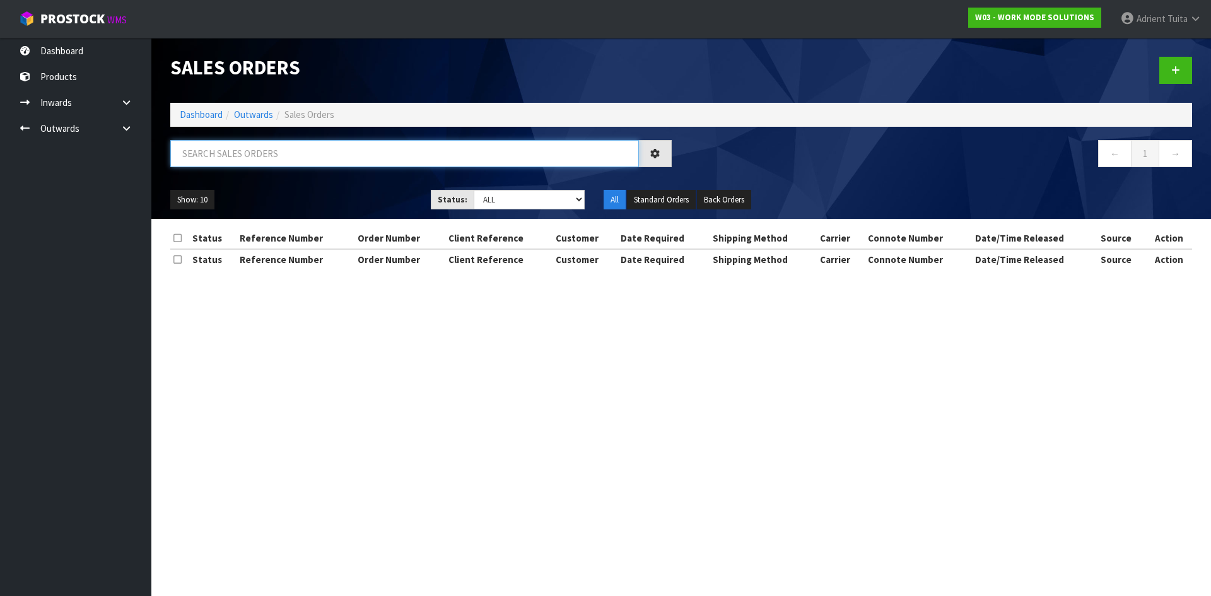
click at [375, 166] on input "text" at bounding box center [404, 153] width 469 height 27
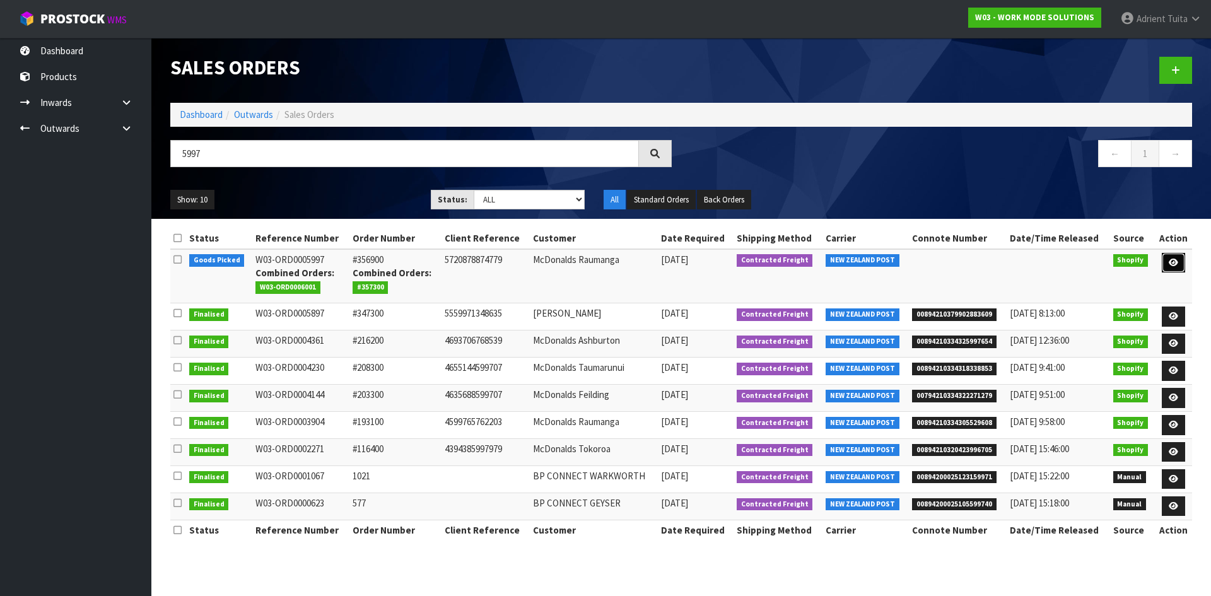
click at [1181, 262] on link at bounding box center [1173, 263] width 23 height 20
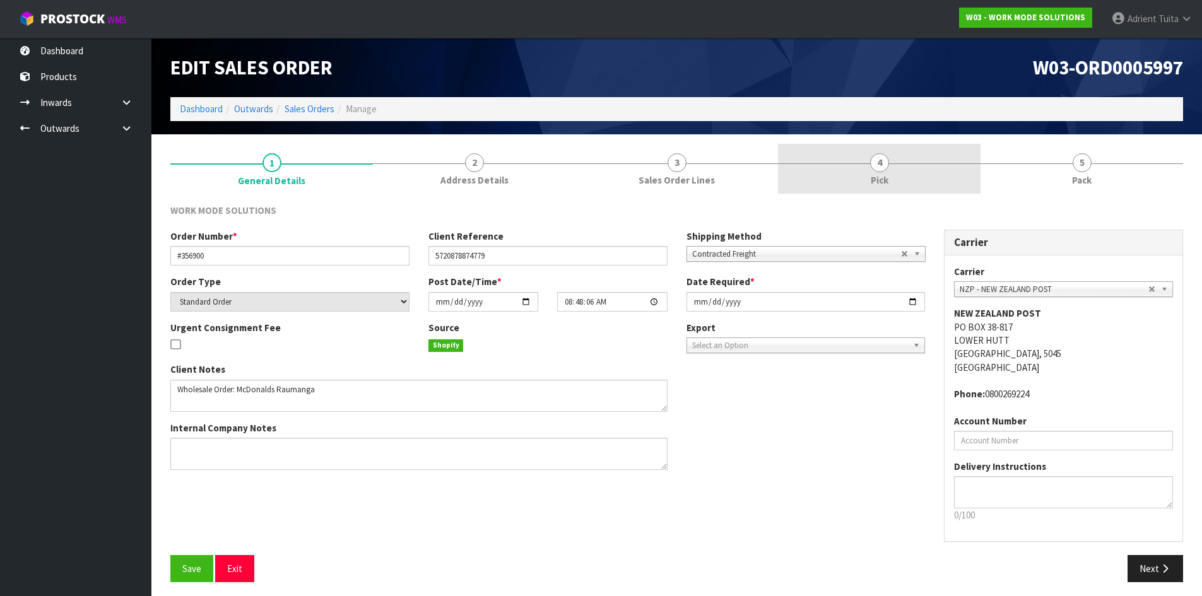
click at [941, 172] on link "4 Pick" at bounding box center [879, 169] width 203 height 50
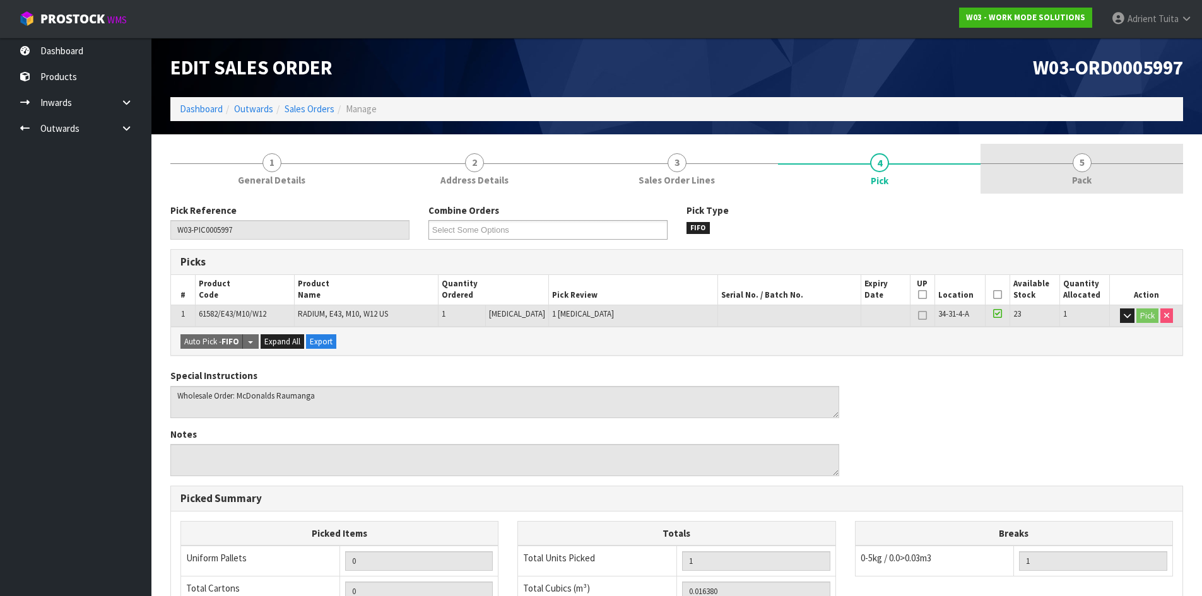
click at [1081, 168] on span "5" at bounding box center [1082, 162] width 19 height 19
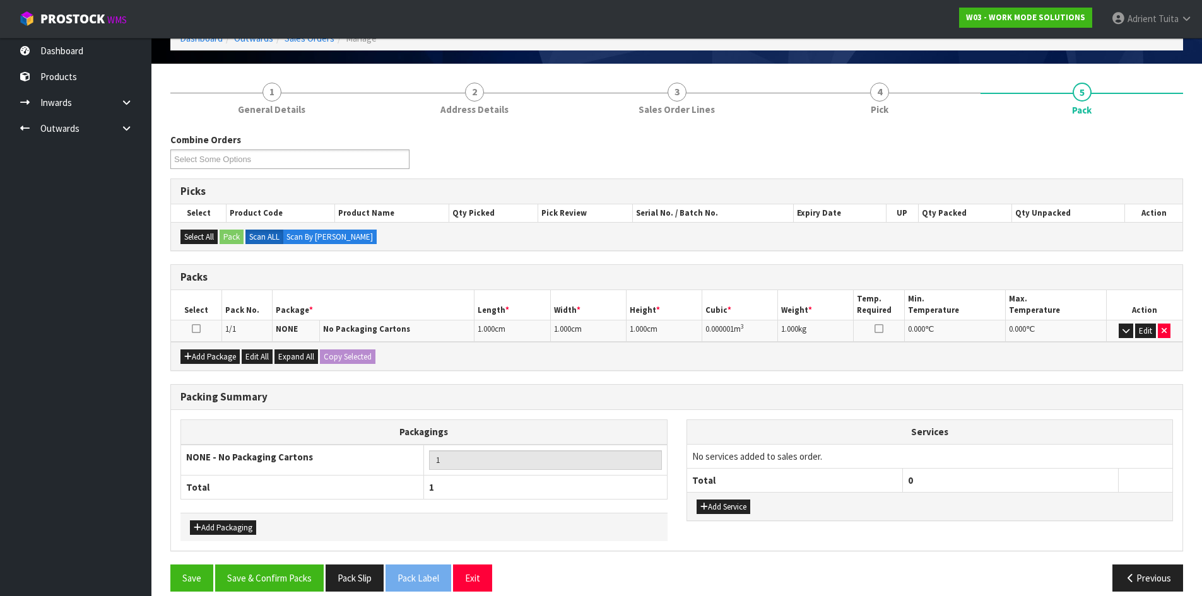
scroll to position [85, 0]
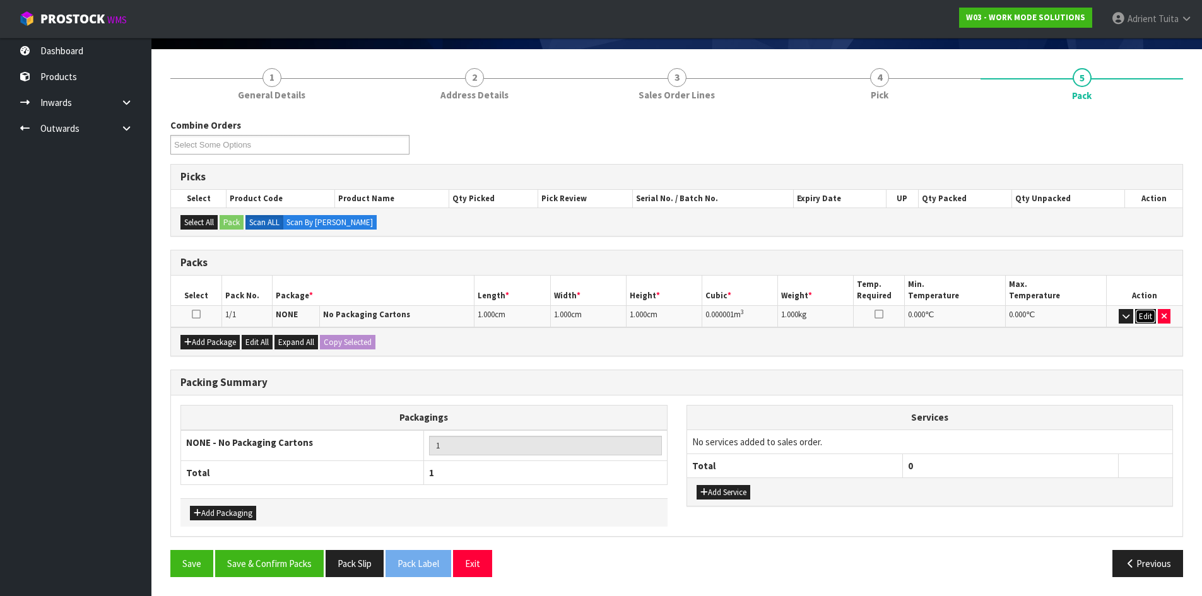
click at [1141, 318] on button "Edit" at bounding box center [1145, 316] width 21 height 15
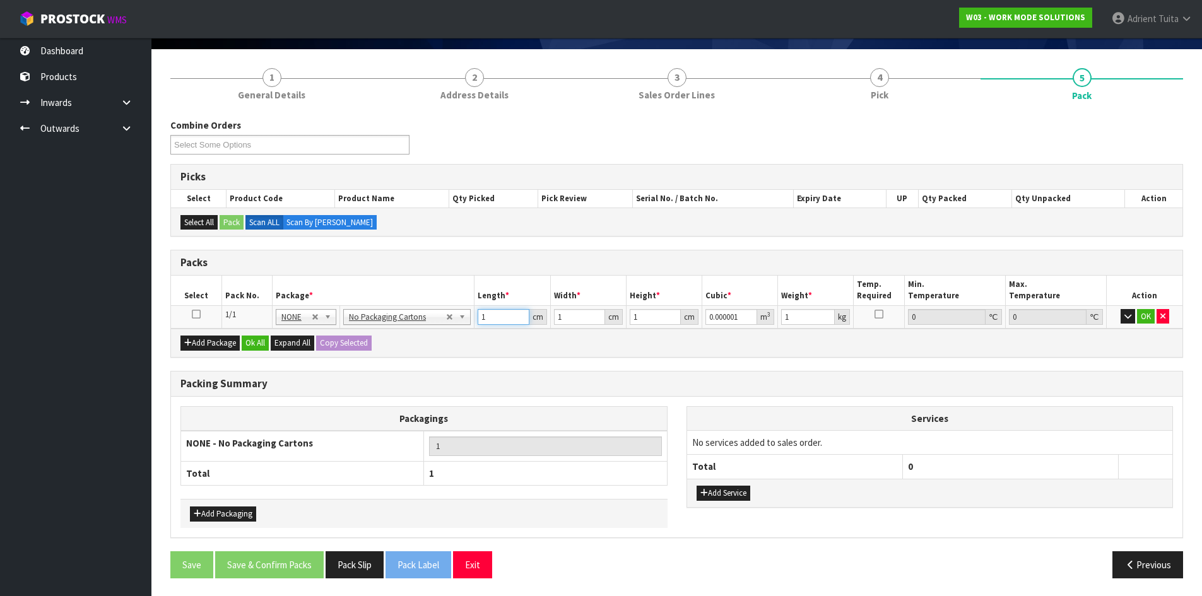
click at [509, 319] on input "1" at bounding box center [503, 317] width 51 height 16
drag, startPoint x: 1141, startPoint y: 317, endPoint x: 898, endPoint y: 383, distance: 251.0
click at [1139, 317] on button "OK" at bounding box center [1146, 316] width 18 height 15
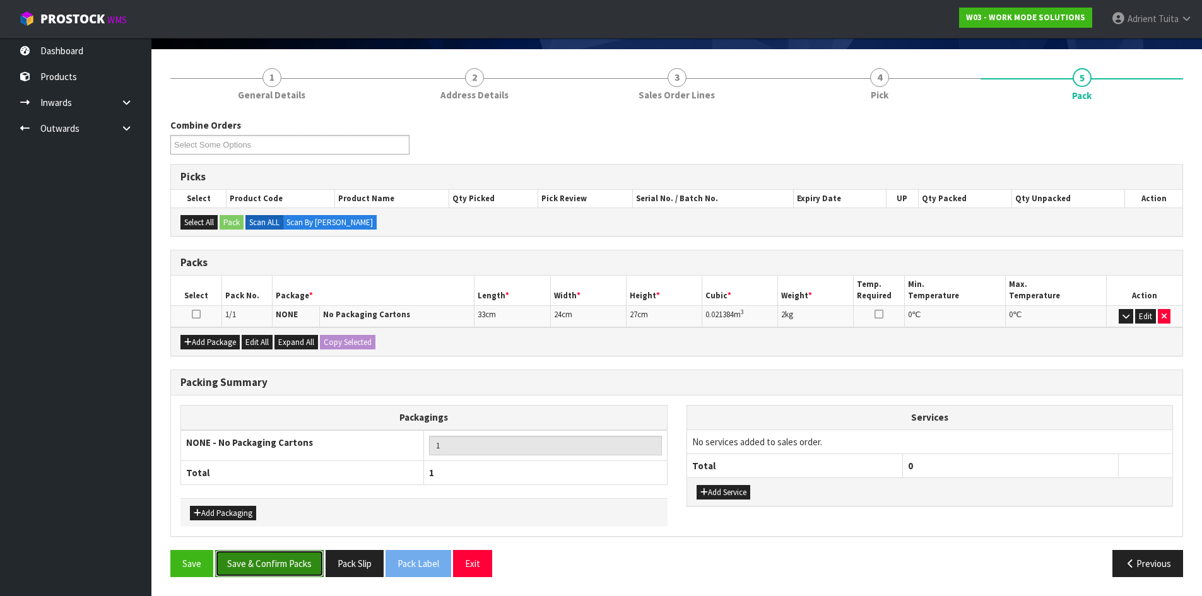
click at [232, 560] on button "Save & Confirm Packs" at bounding box center [269, 563] width 109 height 27
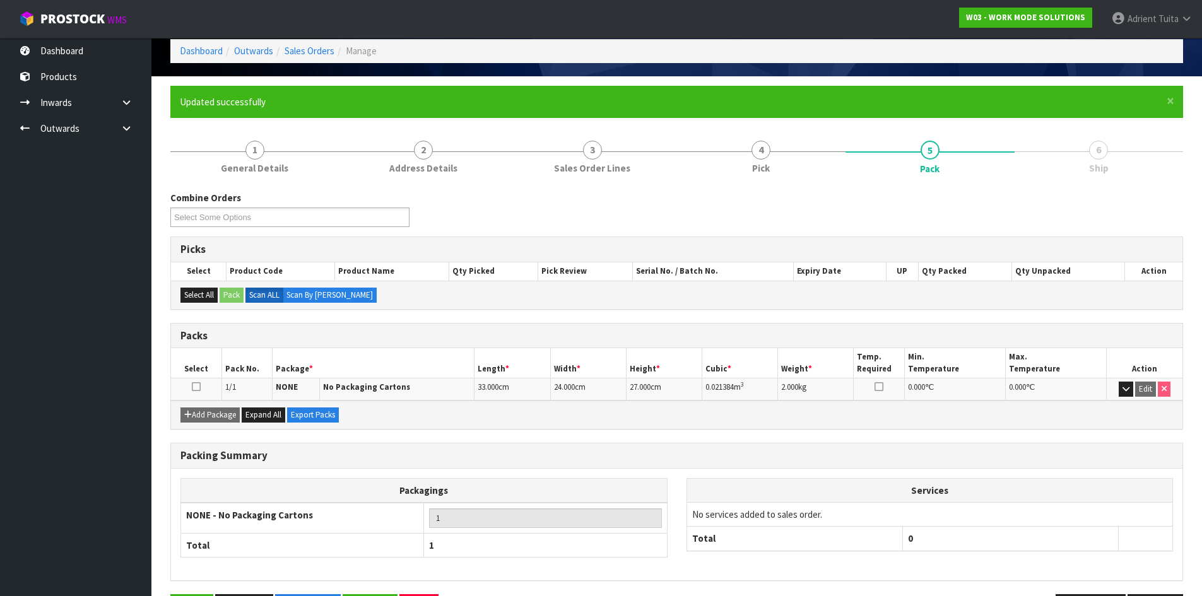
scroll to position [103, 0]
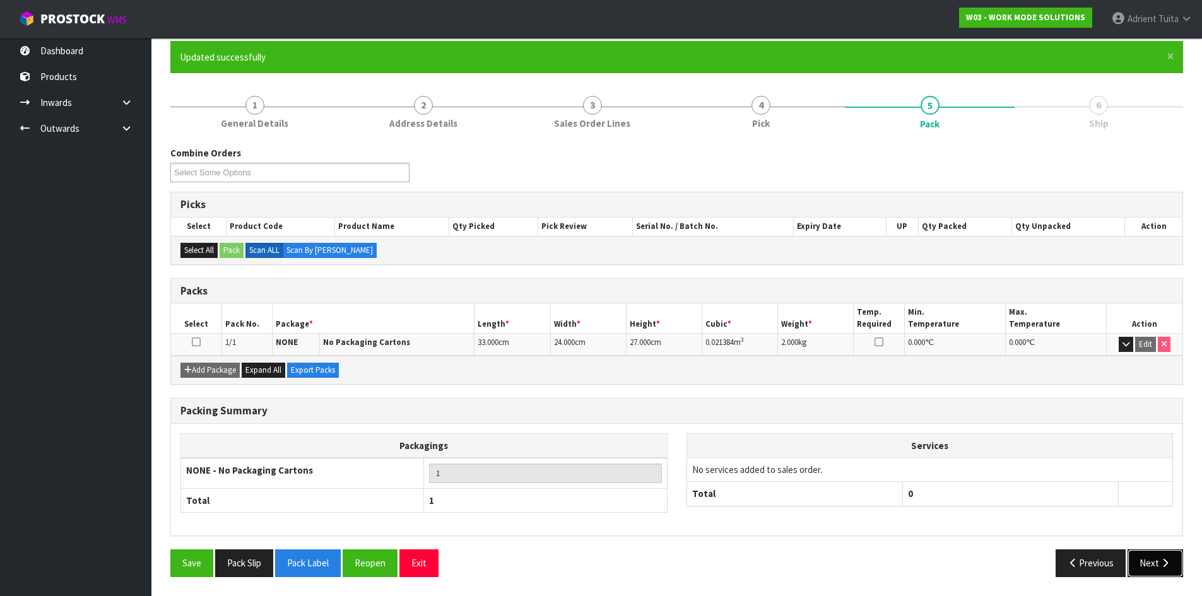
click at [1151, 561] on button "Next" at bounding box center [1155, 563] width 56 height 27
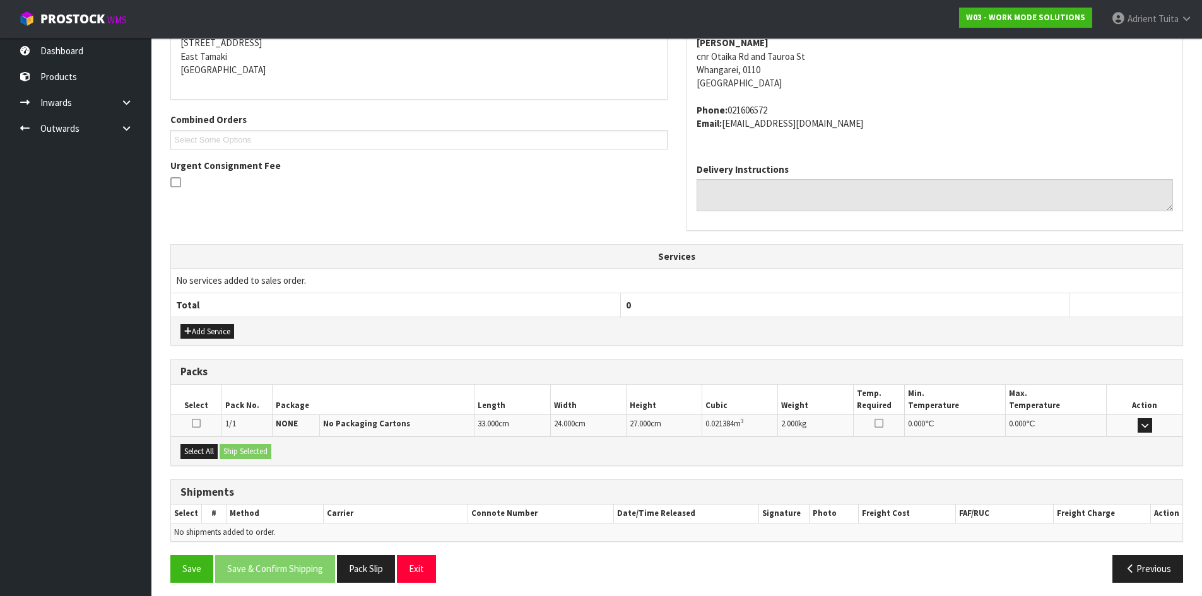
scroll to position [267, 0]
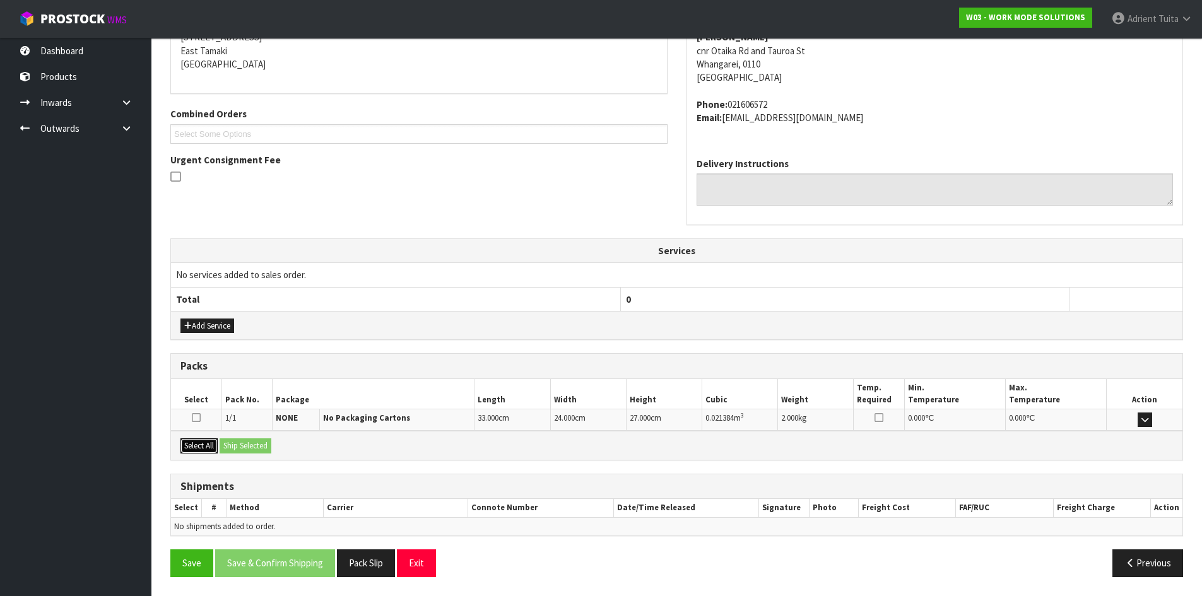
click at [218, 447] on button "Select All" at bounding box center [198, 445] width 37 height 15
click at [231, 447] on button "Ship Selected" at bounding box center [246, 445] width 52 height 15
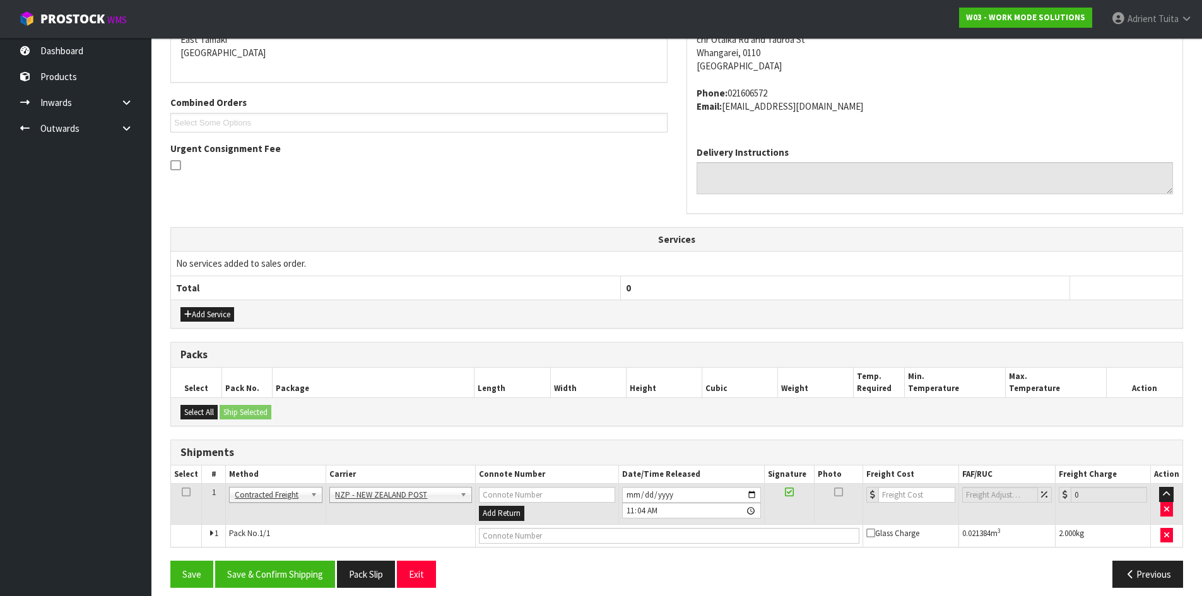
scroll to position [290, 0]
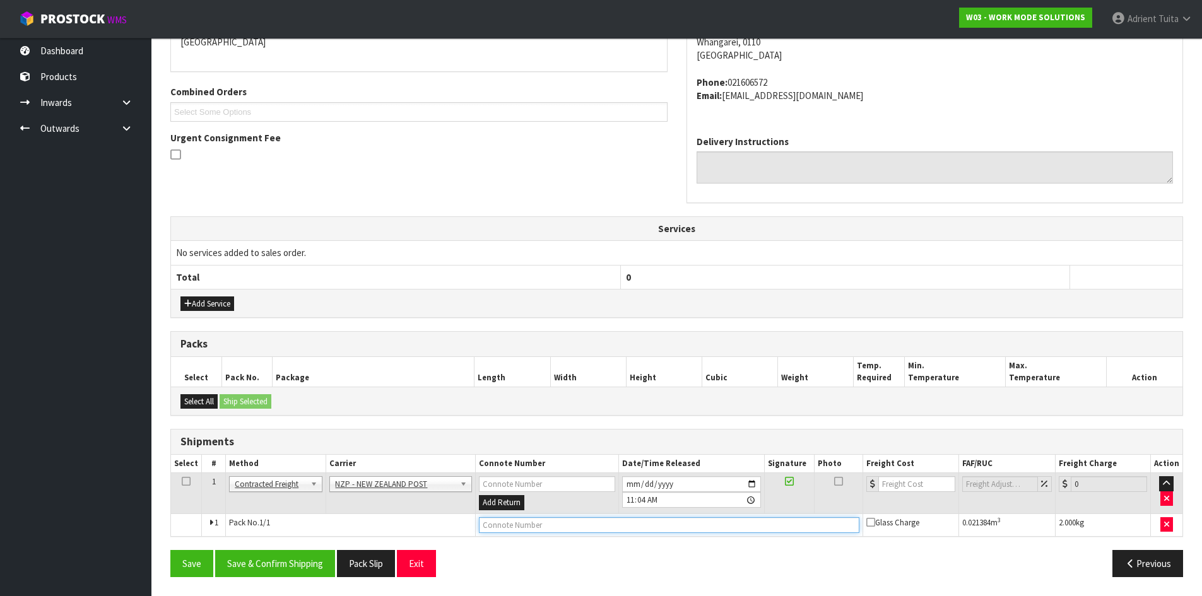
click at [497, 528] on input "text" at bounding box center [669, 525] width 381 height 16
click at [170, 550] on button "Save" at bounding box center [191, 563] width 43 height 27
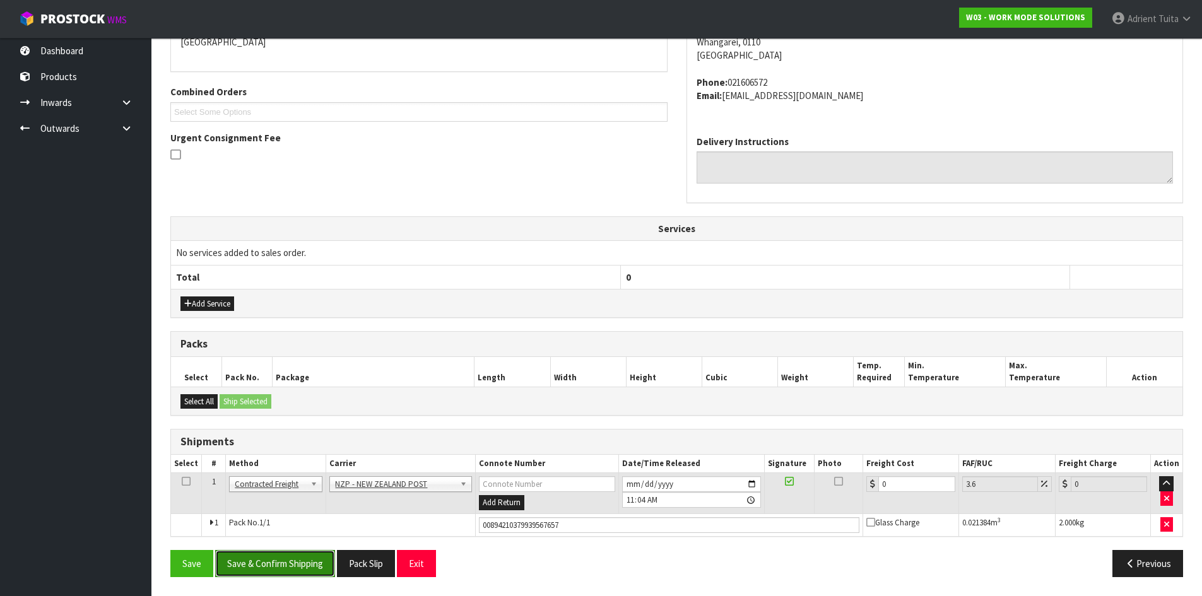
click at [290, 557] on button "Save & Confirm Shipping" at bounding box center [275, 563] width 120 height 27
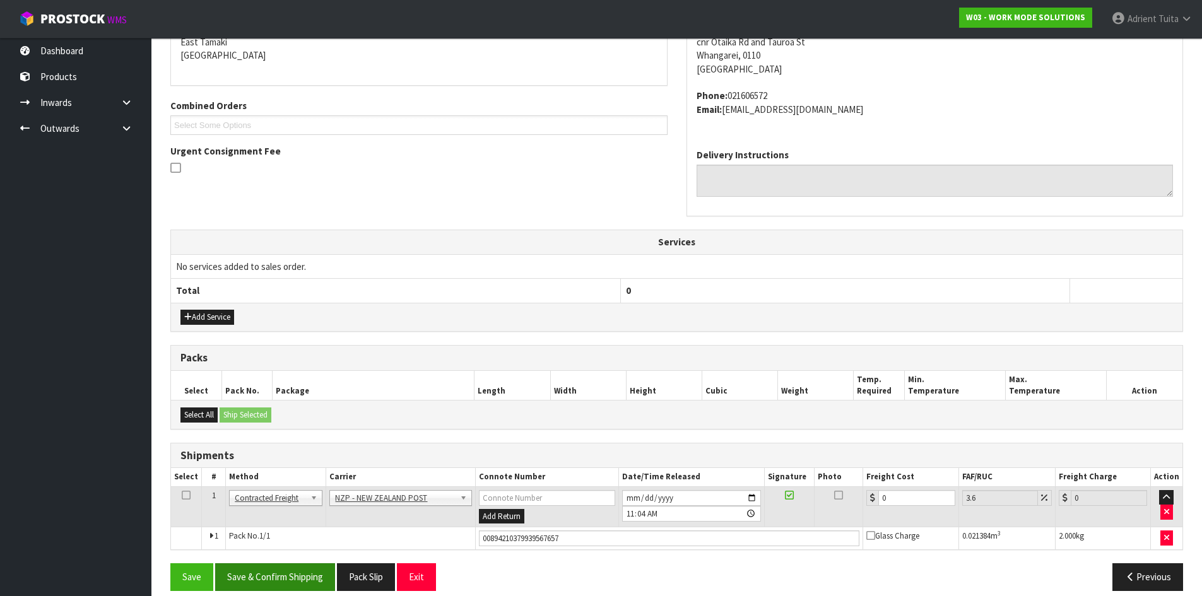
scroll to position [0, 0]
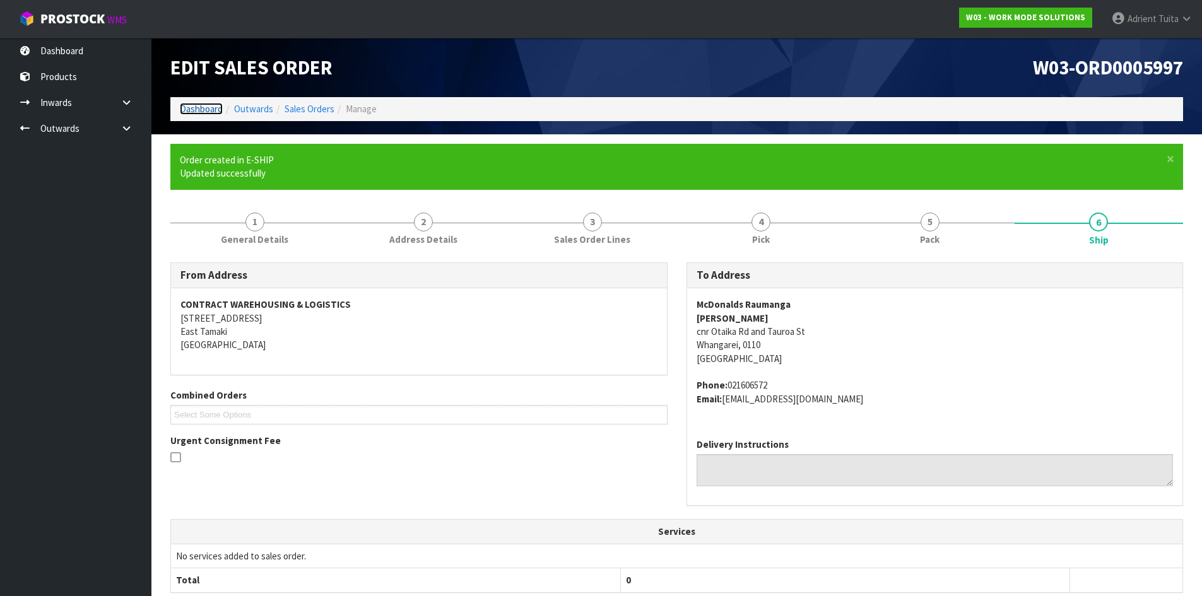
click at [204, 111] on link "Dashboard" at bounding box center [201, 109] width 43 height 12
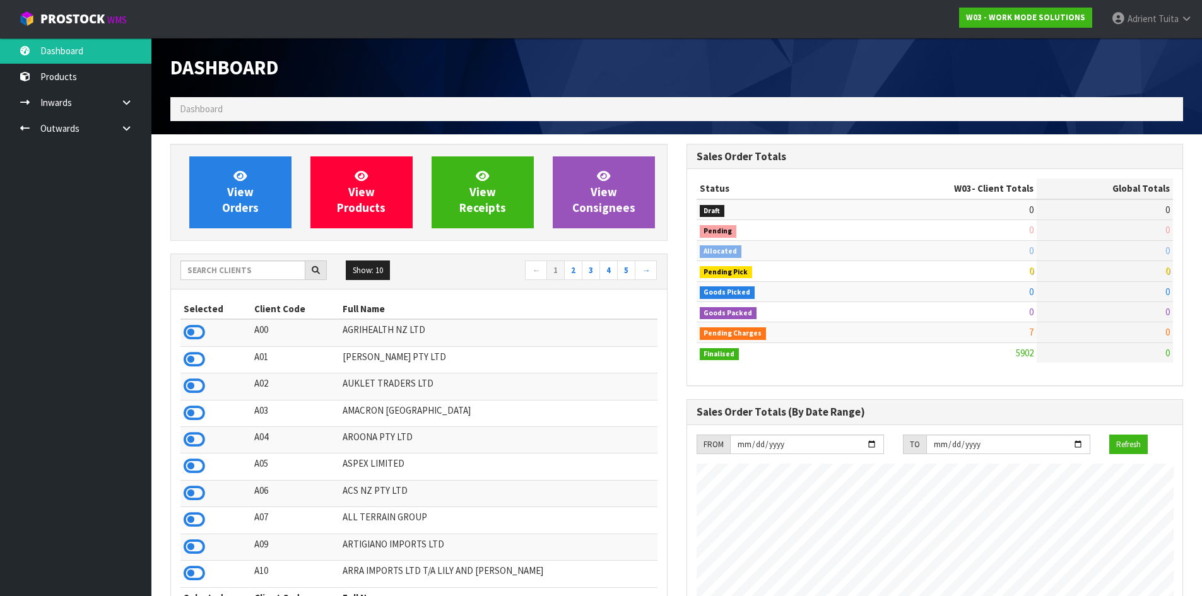
scroll to position [935, 515]
click at [247, 271] on input "text" at bounding box center [242, 271] width 125 height 20
type input "S00"
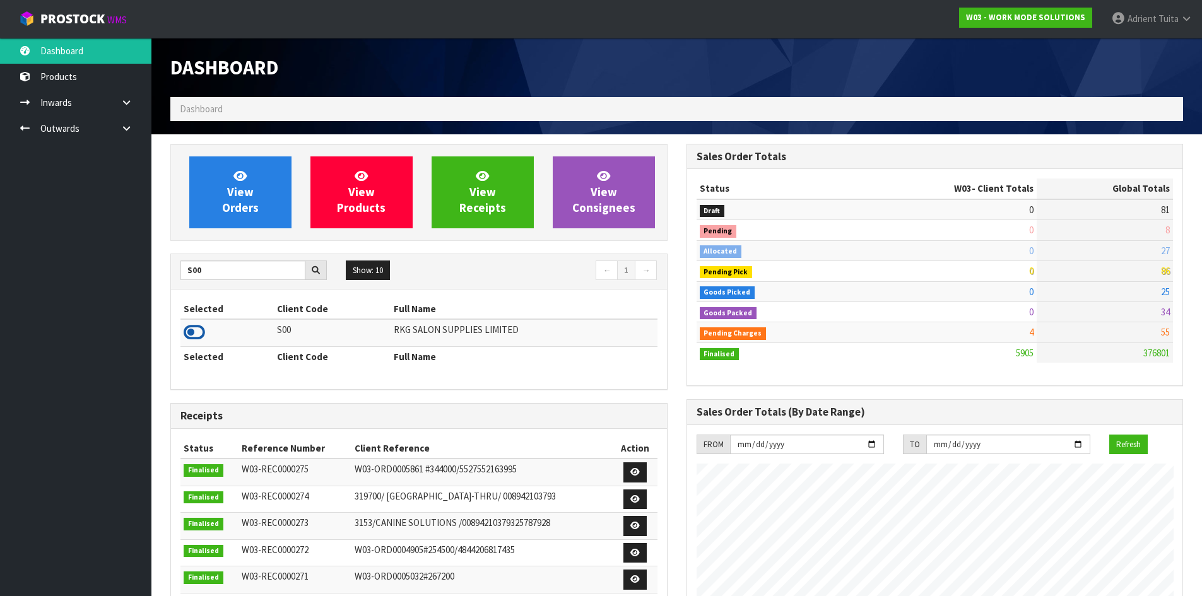
click at [201, 329] on icon at bounding box center [194, 332] width 21 height 19
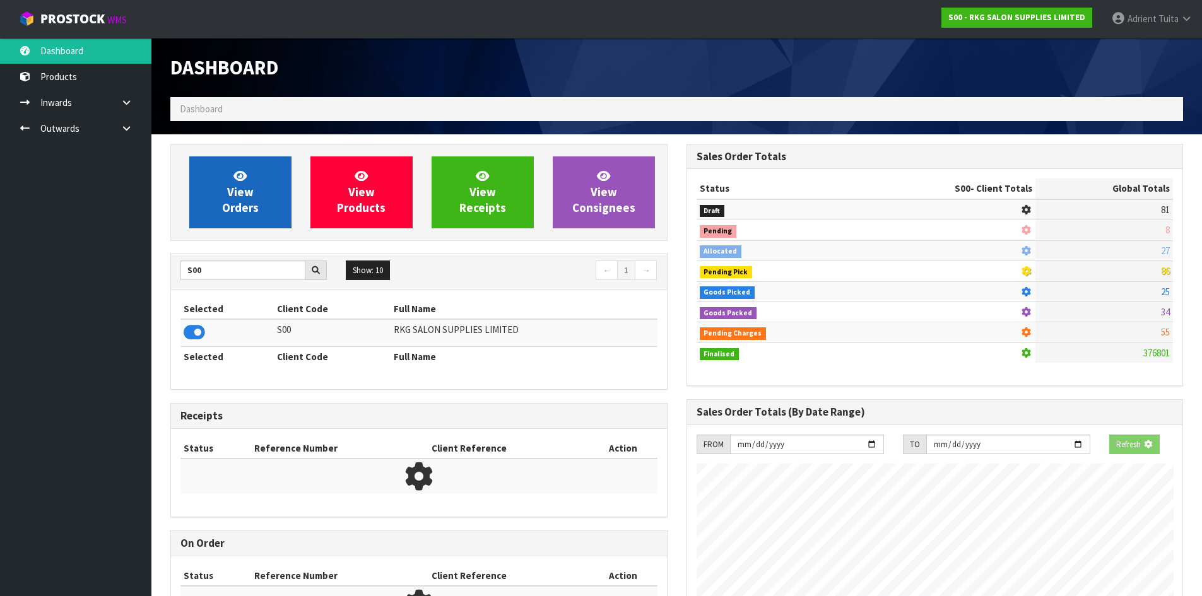
scroll to position [956, 515]
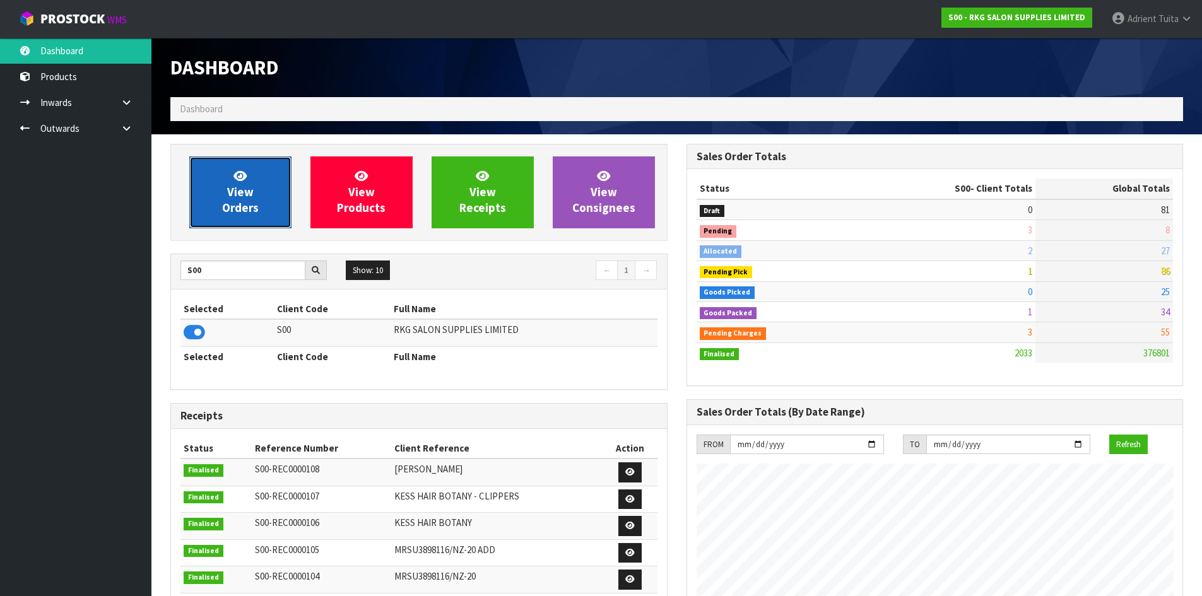
click at [225, 189] on link "View Orders" at bounding box center [240, 192] width 102 height 72
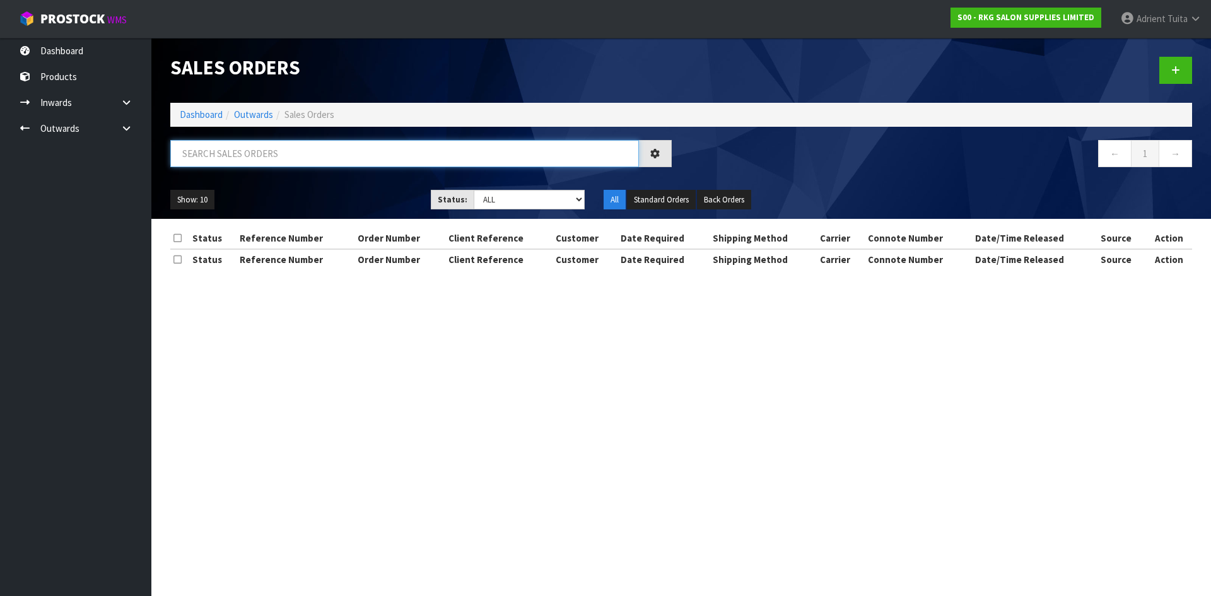
click at [241, 161] on input "text" at bounding box center [404, 153] width 469 height 27
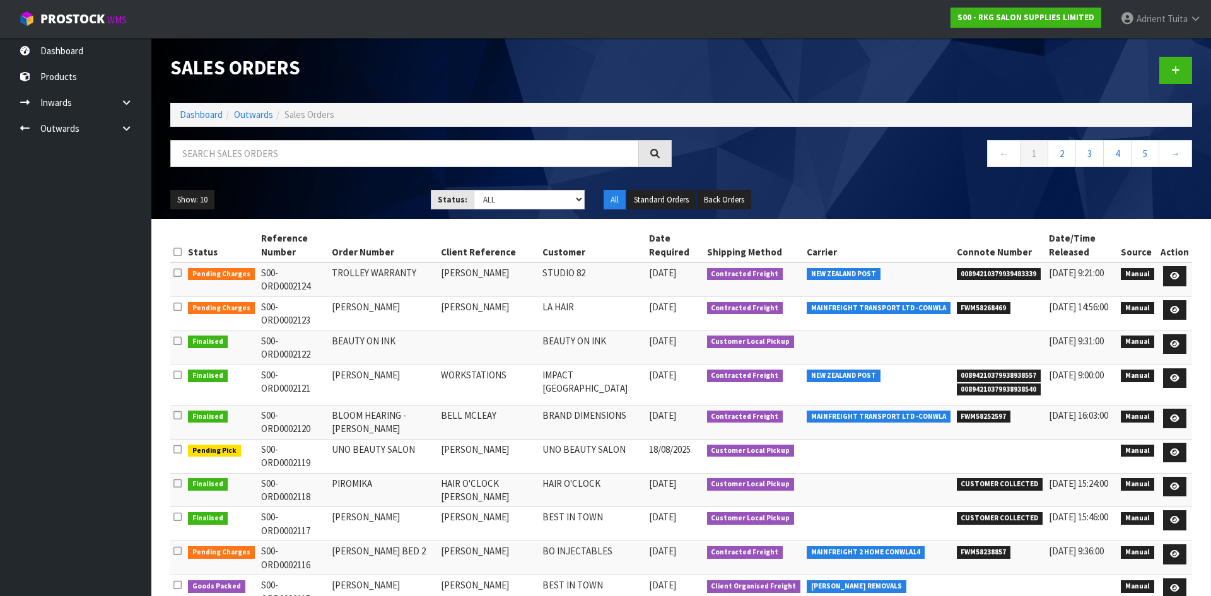
click at [223, 112] on li "Outwards" at bounding box center [248, 114] width 50 height 13
click at [224, 112] on li "Outwards" at bounding box center [248, 114] width 50 height 13
click at [203, 118] on link "Dashboard" at bounding box center [201, 115] width 43 height 12
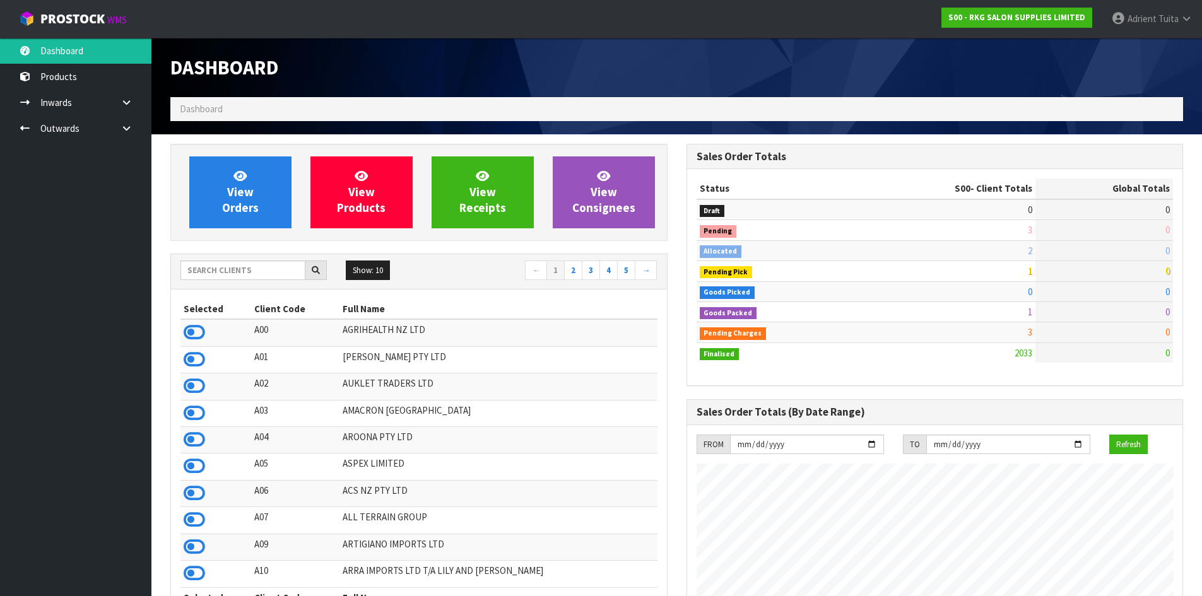
scroll to position [956, 515]
click at [229, 269] on input "text" at bounding box center [242, 271] width 125 height 20
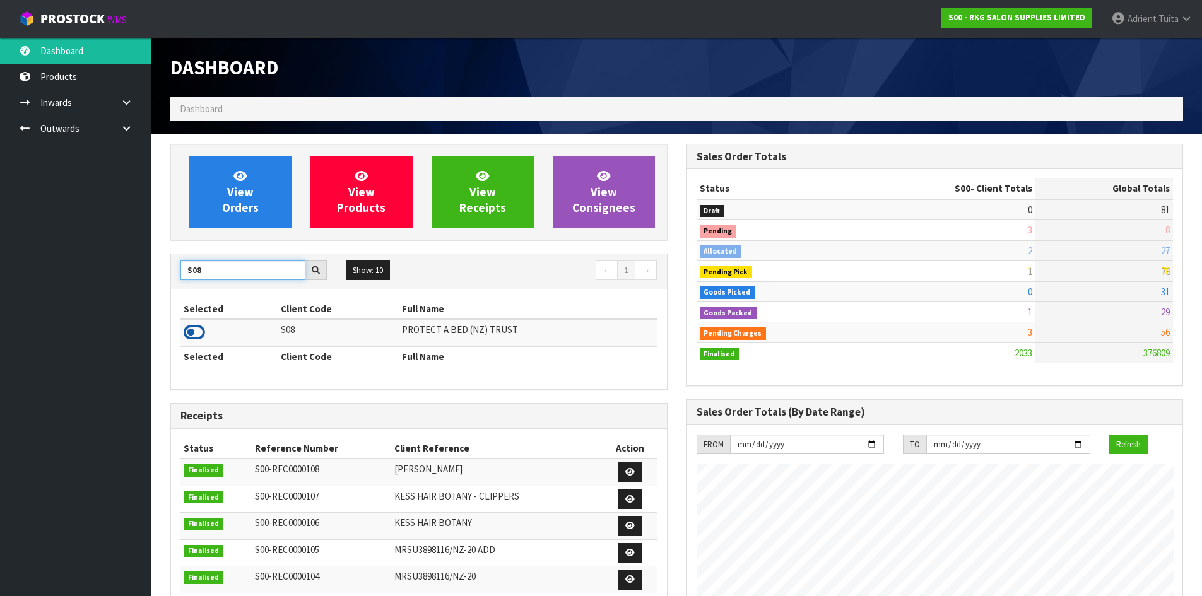
type input "S08"
click at [201, 336] on icon at bounding box center [194, 332] width 21 height 19
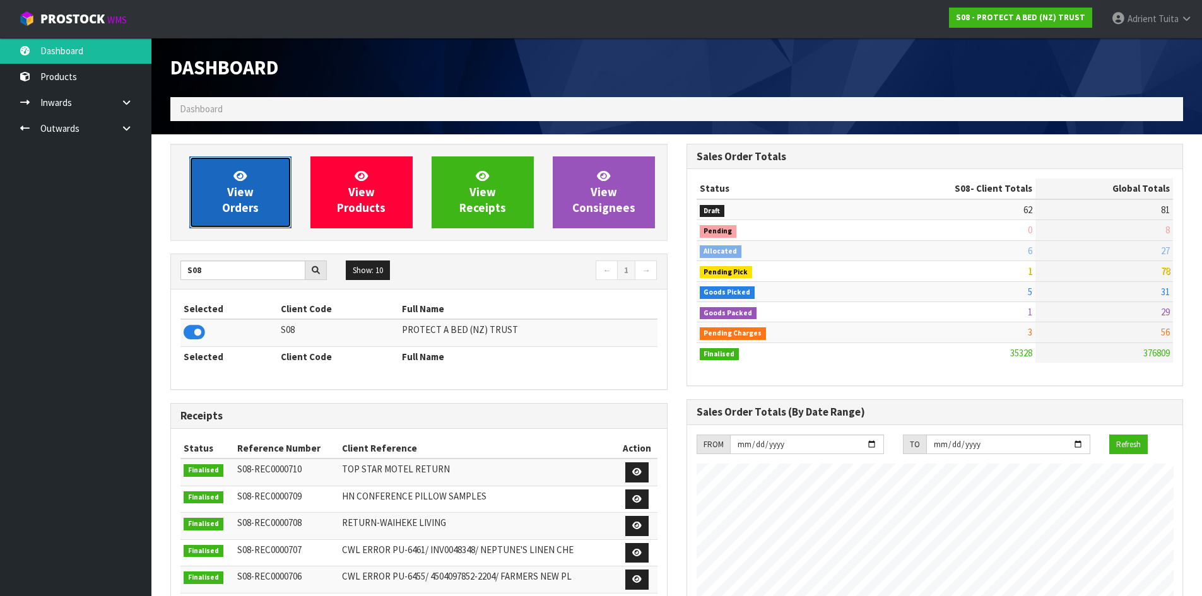
click at [226, 212] on span "View Orders" at bounding box center [240, 191] width 37 height 47
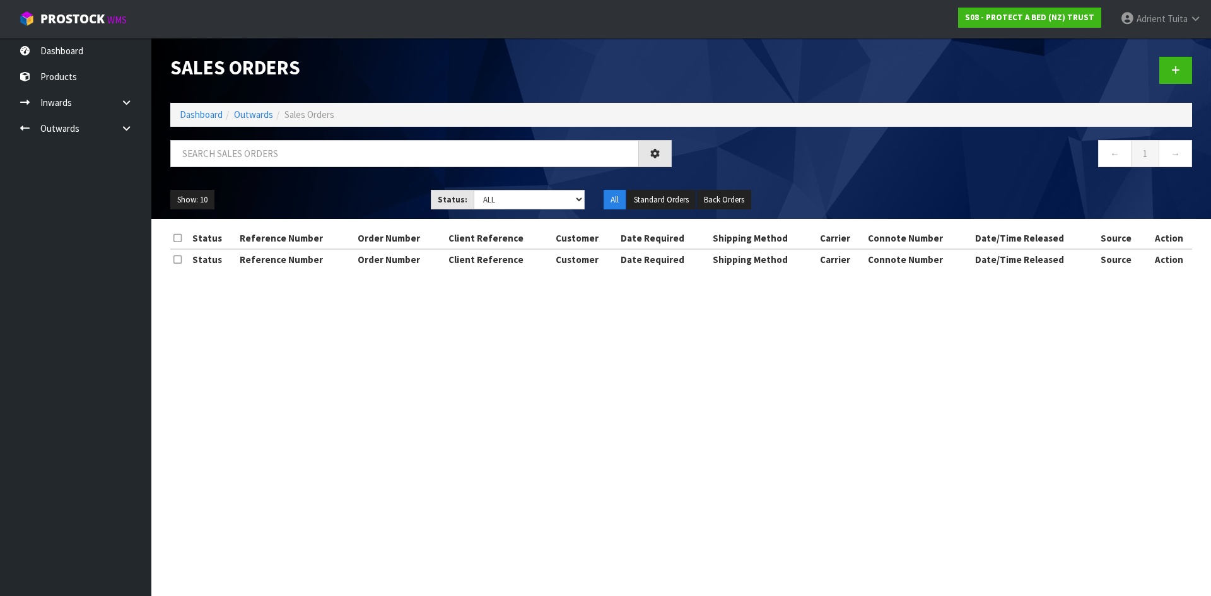
click at [236, 178] on div "← 1 →" at bounding box center [681, 160] width 1041 height 40
click at [245, 152] on input "text" at bounding box center [404, 153] width 469 height 27
type input "3285"
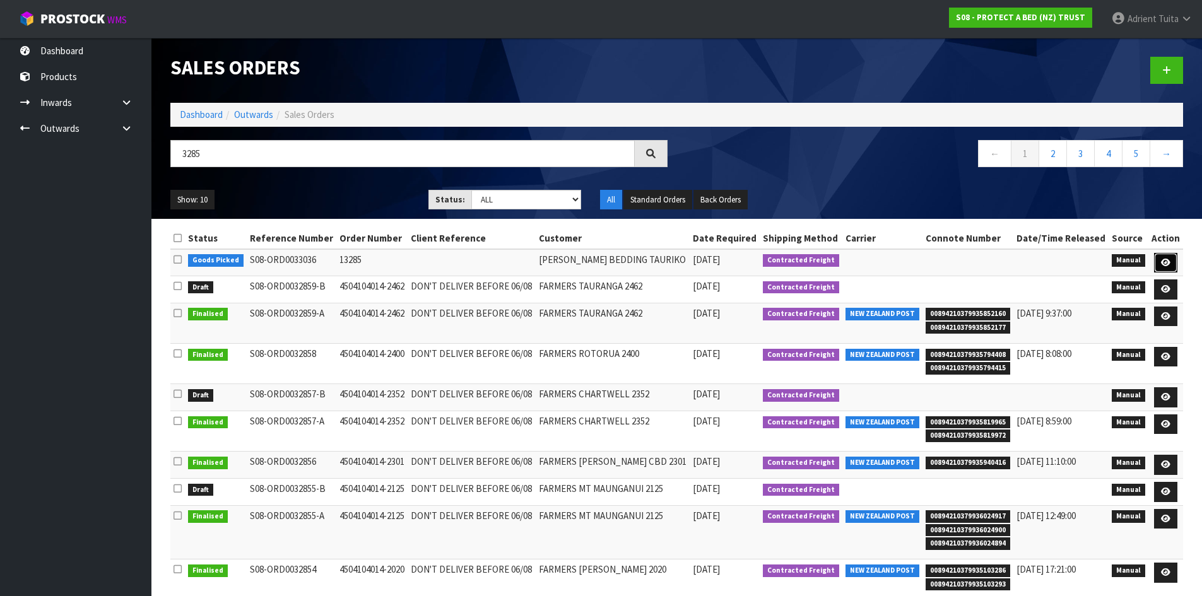
click at [1166, 255] on link at bounding box center [1165, 263] width 23 height 20
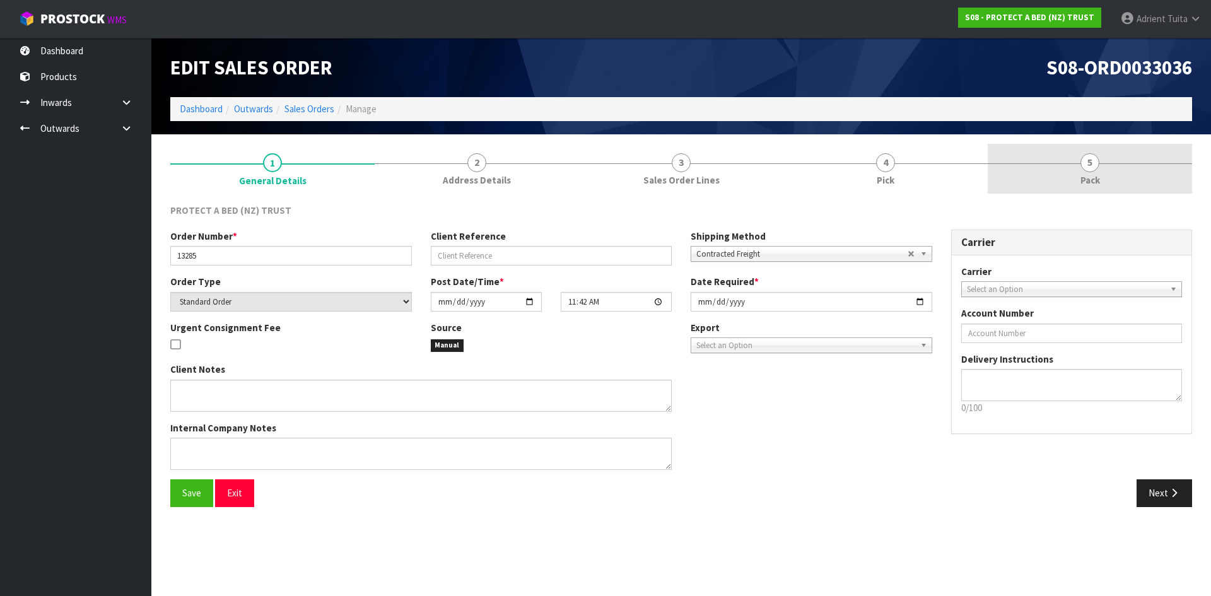
click at [1139, 181] on link "5 Pack" at bounding box center [1090, 169] width 204 height 50
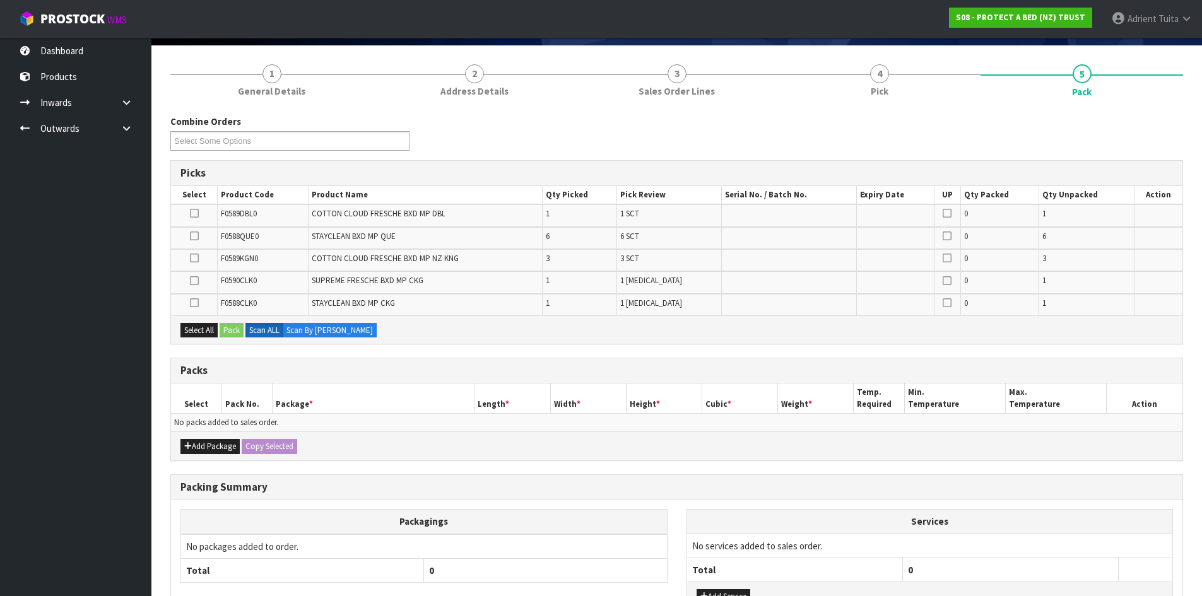
scroll to position [187, 0]
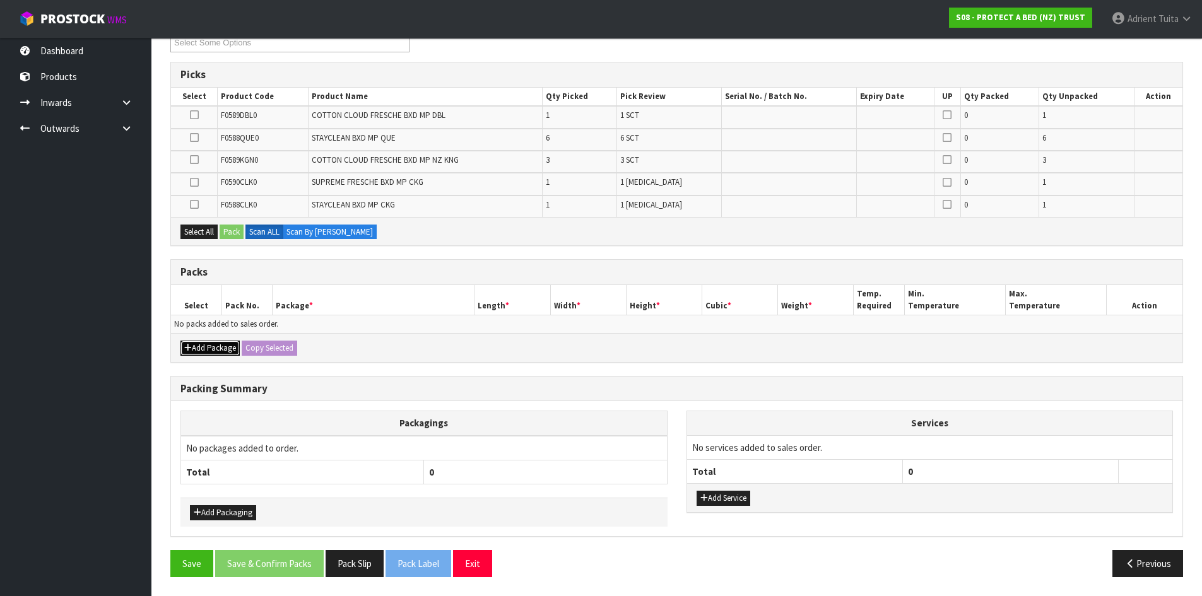
click at [209, 349] on button "Add Package" at bounding box center [209, 348] width 59 height 15
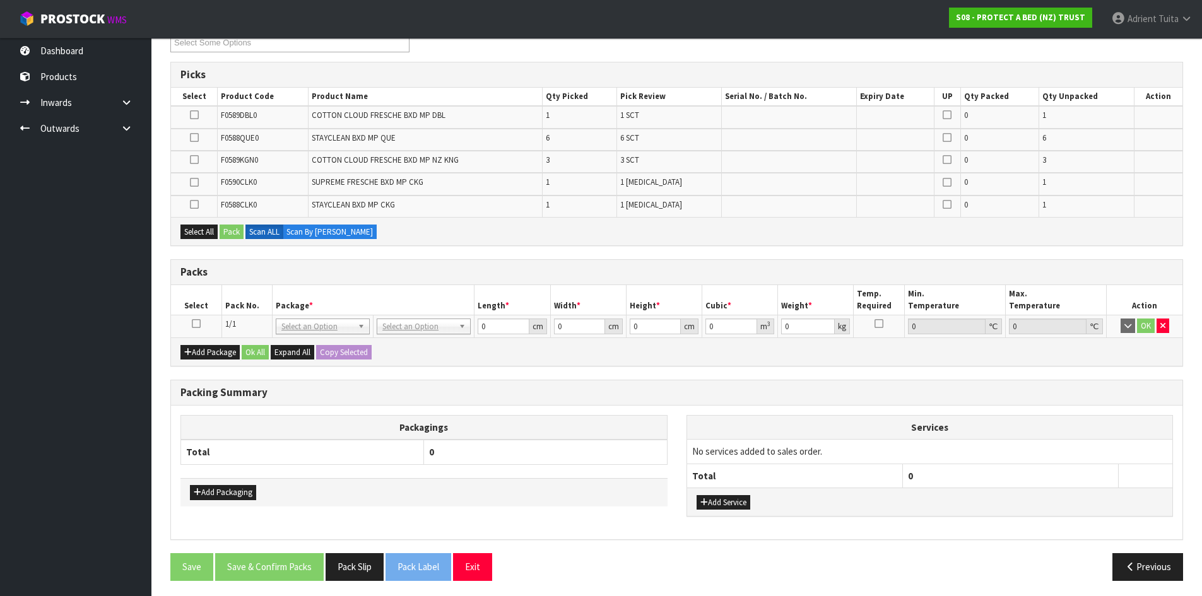
click at [197, 324] on icon at bounding box center [196, 324] width 9 height 1
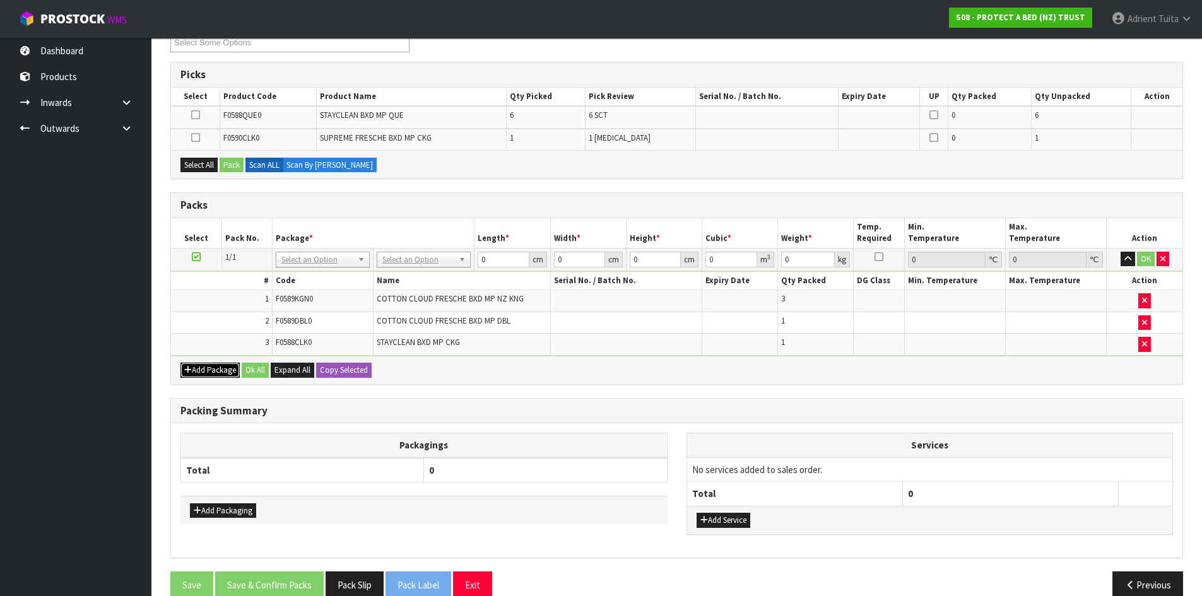
click at [196, 370] on button "Add Package" at bounding box center [209, 370] width 59 height 15
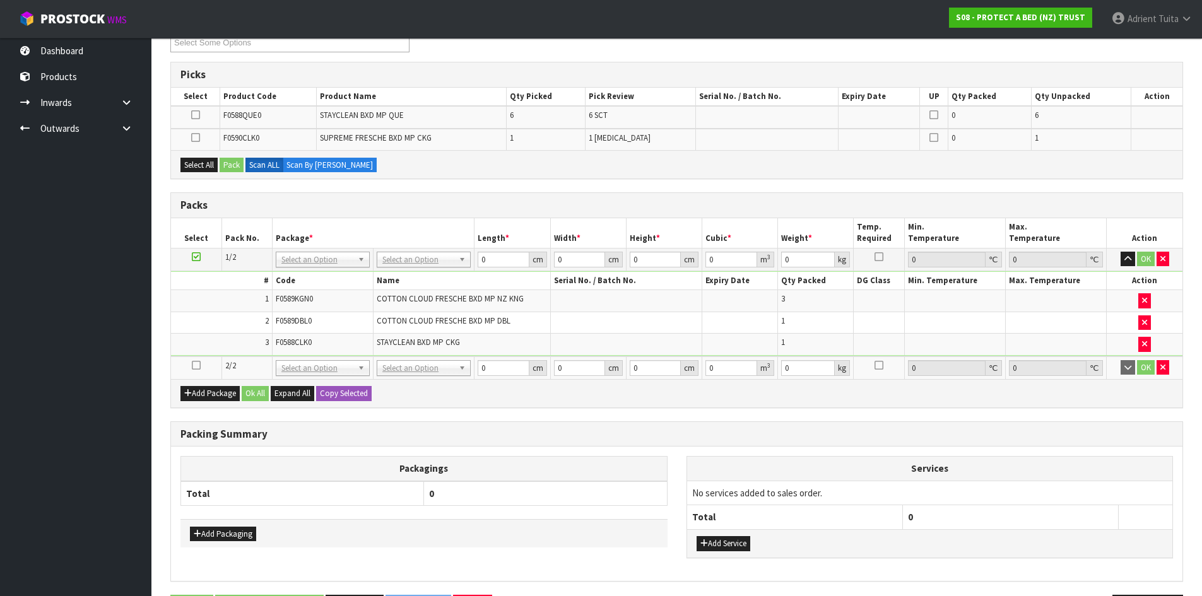
click at [196, 366] on icon at bounding box center [196, 365] width 9 height 1
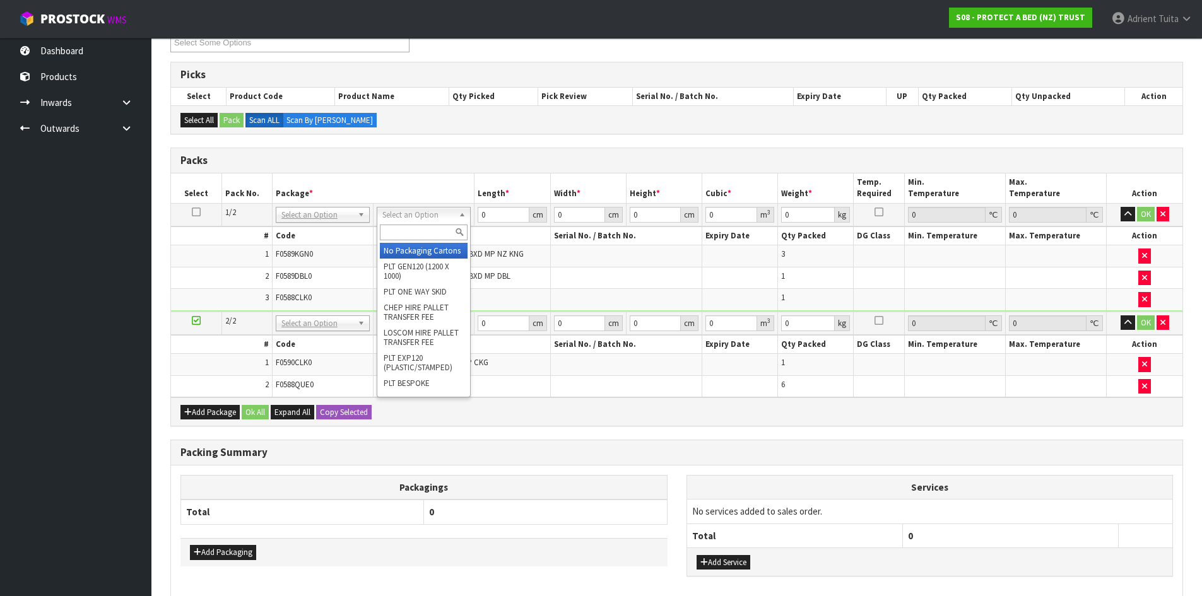
drag, startPoint x: 436, startPoint y: 215, endPoint x: 437, endPoint y: 222, distance: 7.6
drag, startPoint x: 437, startPoint y: 223, endPoint x: 441, endPoint y: 215, distance: 9.0
click at [438, 223] on div at bounding box center [423, 232] width 93 height 21
click at [445, 230] on input "text" at bounding box center [424, 233] width 88 height 16
type input "oc"
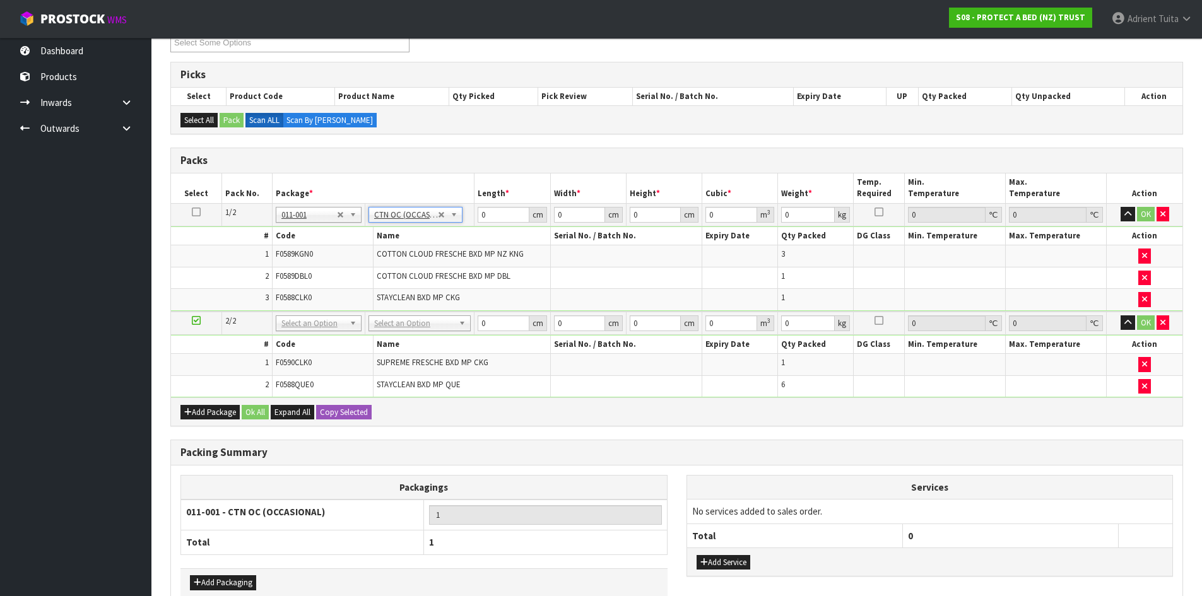
type input "7.46"
drag, startPoint x: 414, startPoint y: 319, endPoint x: 413, endPoint y: 335, distance: 16.5
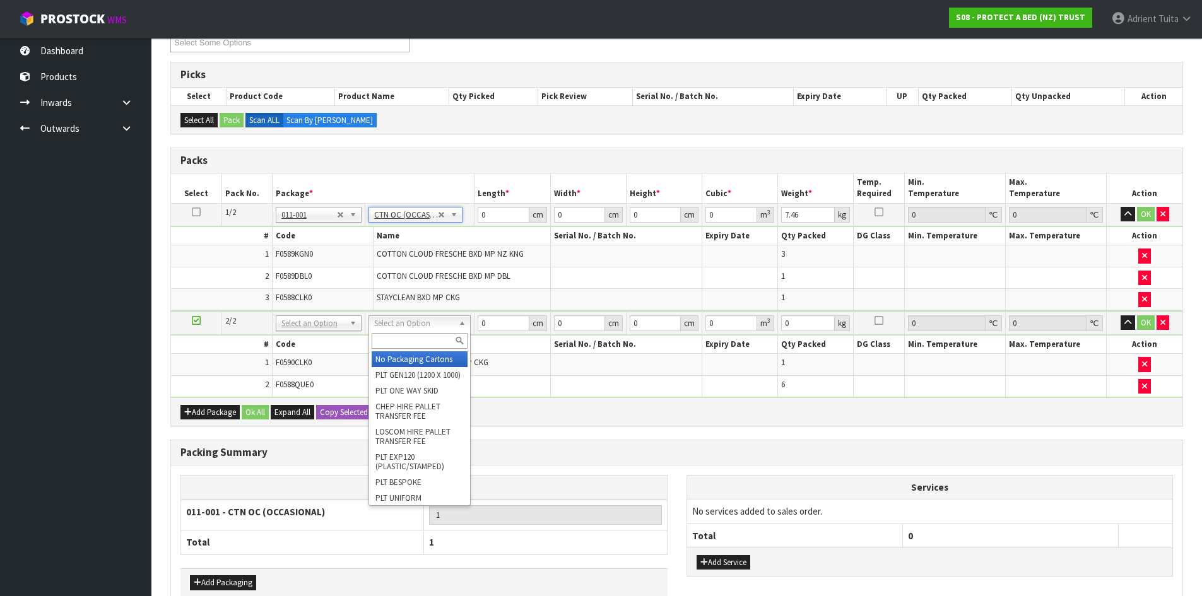
click at [413, 339] on input "text" at bounding box center [420, 341] width 96 height 16
type input "oc"
type input "2"
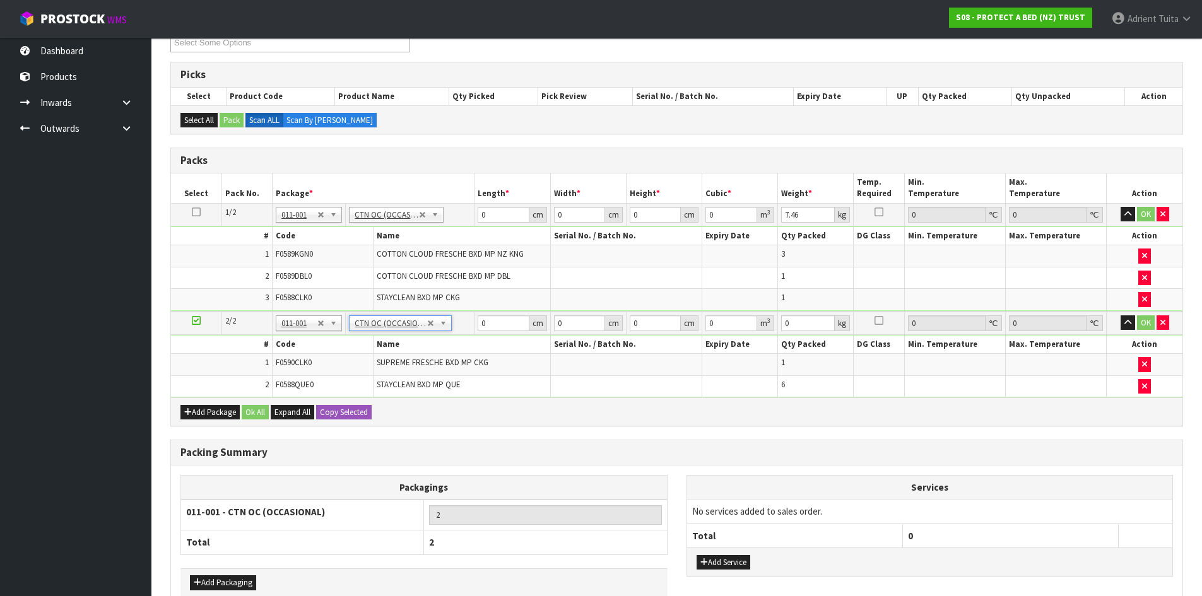
type input "7.24"
click at [492, 223] on td "0 cm" at bounding box center [512, 214] width 76 height 23
click at [493, 223] on td "0 cm" at bounding box center [512, 214] width 76 height 23
click at [493, 215] on input "0" at bounding box center [503, 215] width 51 height 16
type input "59"
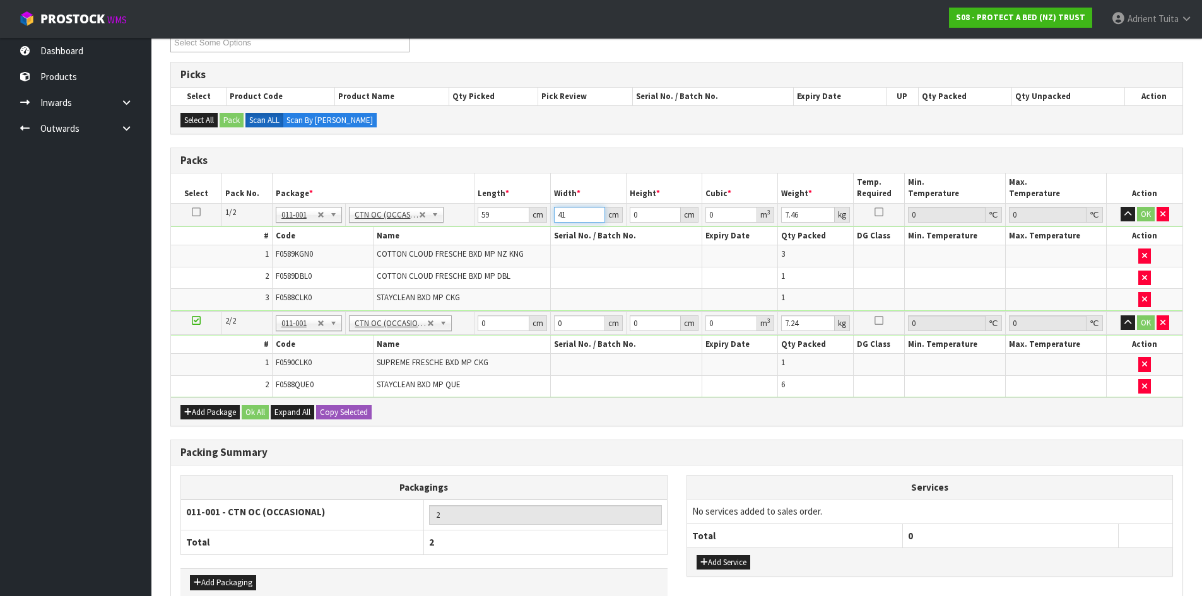
type input "41"
type input "4"
type input "0.009676"
type input "42"
type input "0.101598"
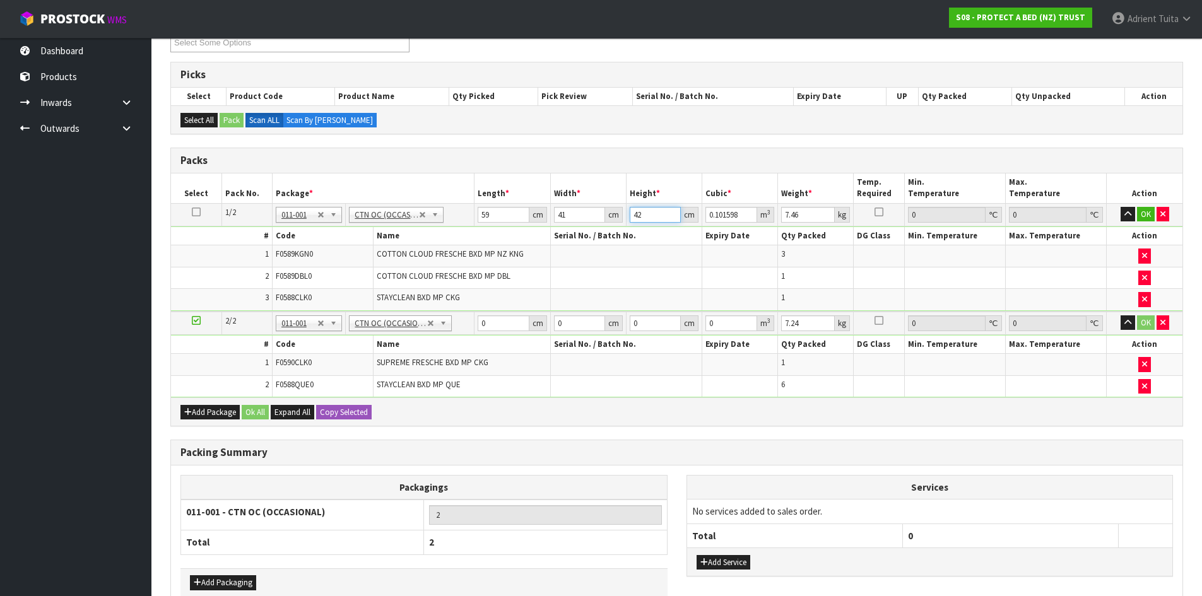
type input "42"
type input "9"
click at [505, 329] on input "0" at bounding box center [503, 323] width 51 height 16
type input "59"
type input "40"
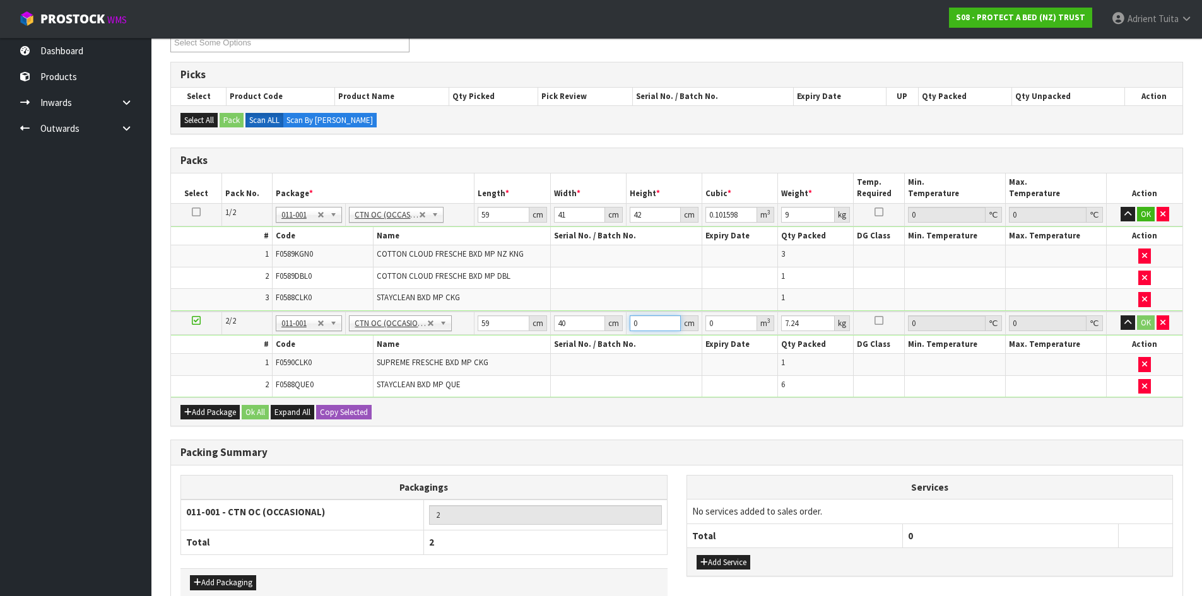
type input "3"
type input "0.00708"
type input "32"
type input "0.07552"
type input "32"
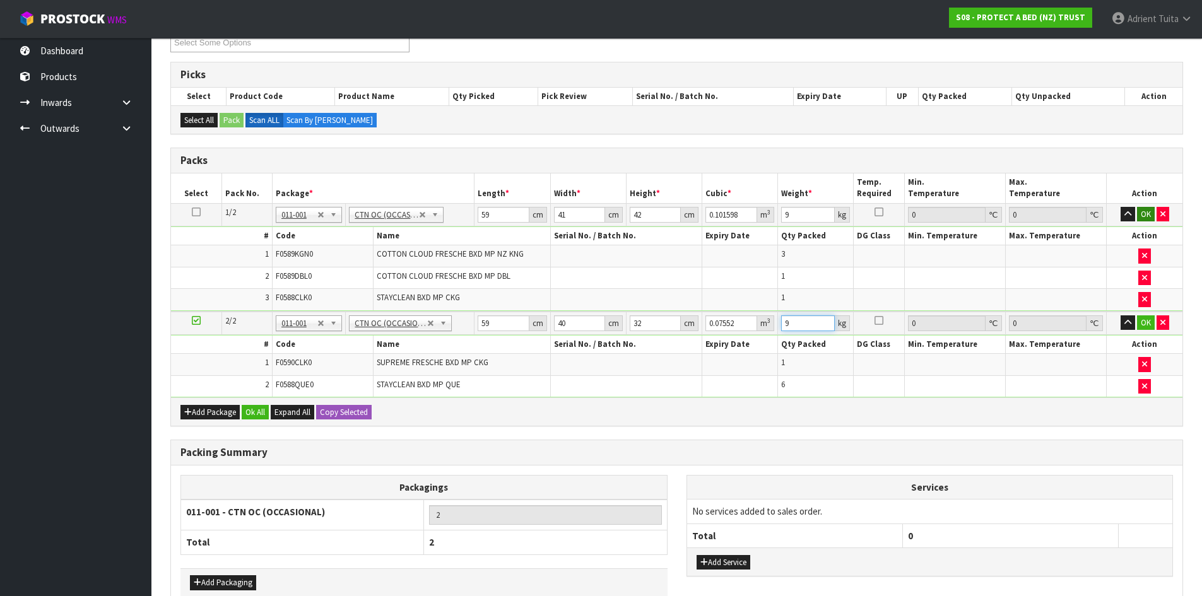
type input "9"
click at [1149, 213] on button "OK" at bounding box center [1146, 214] width 18 height 15
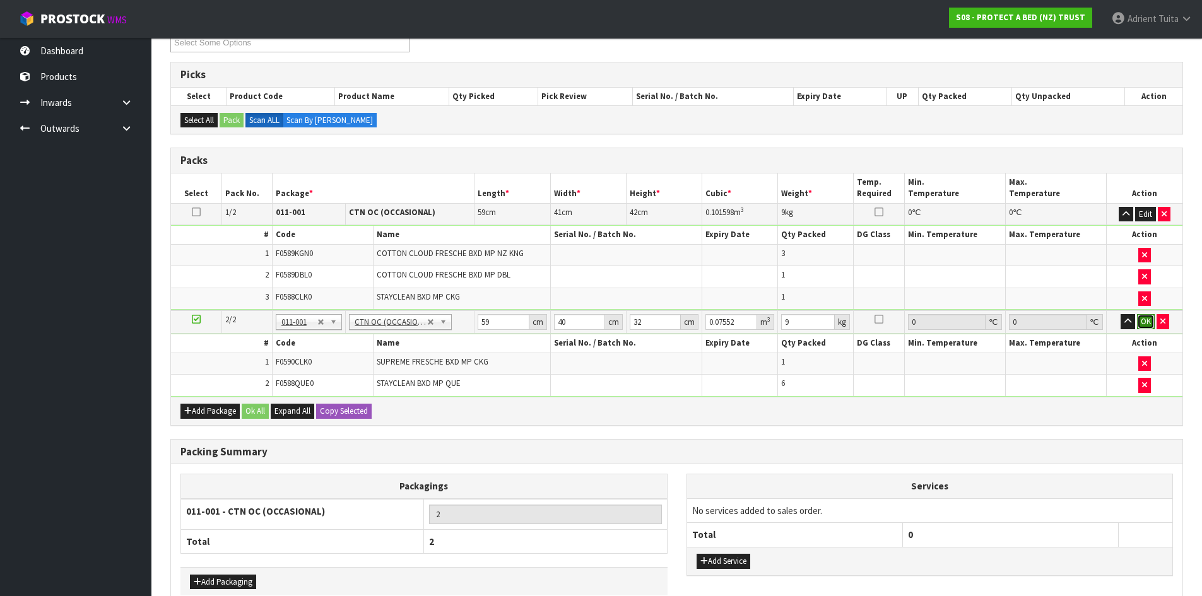
click at [1139, 324] on button "OK" at bounding box center [1146, 321] width 18 height 15
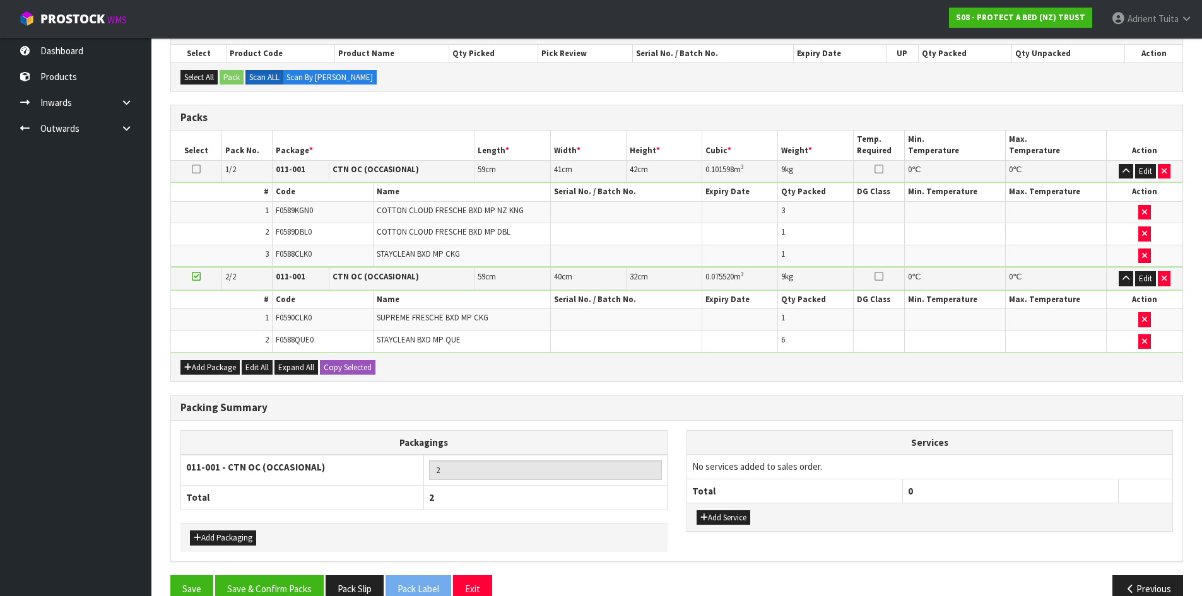
scroll to position [256, 0]
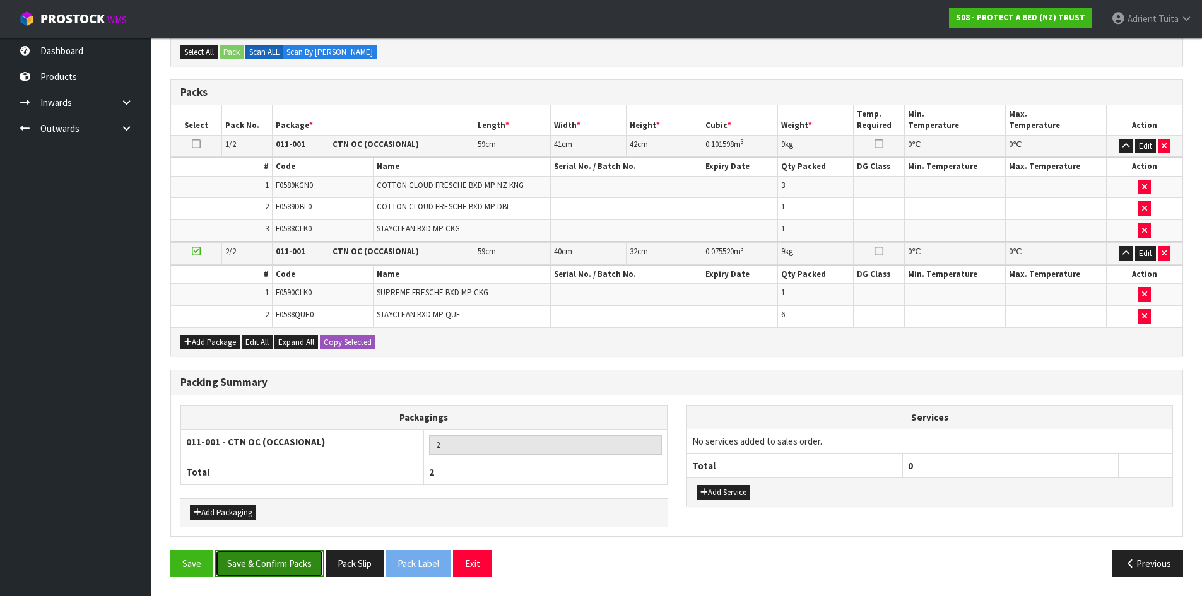
click at [290, 572] on button "Save & Confirm Packs" at bounding box center [269, 563] width 109 height 27
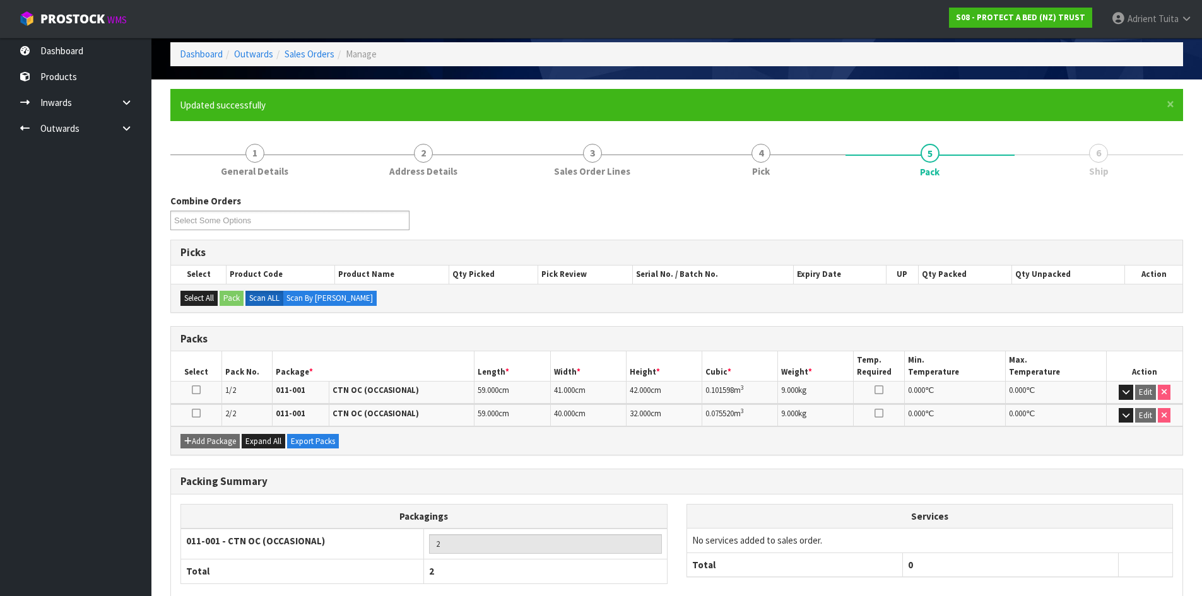
scroll to position [126, 0]
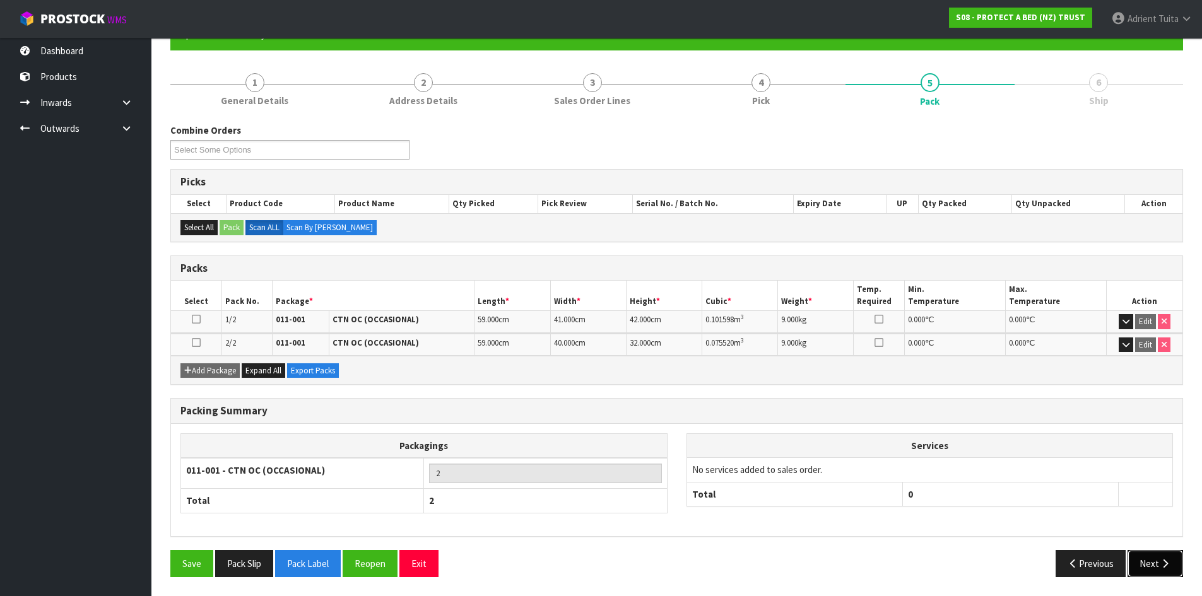
drag, startPoint x: 1161, startPoint y: 562, endPoint x: 732, endPoint y: 431, distance: 449.2
click at [1161, 563] on icon "button" at bounding box center [1165, 563] width 12 height 9
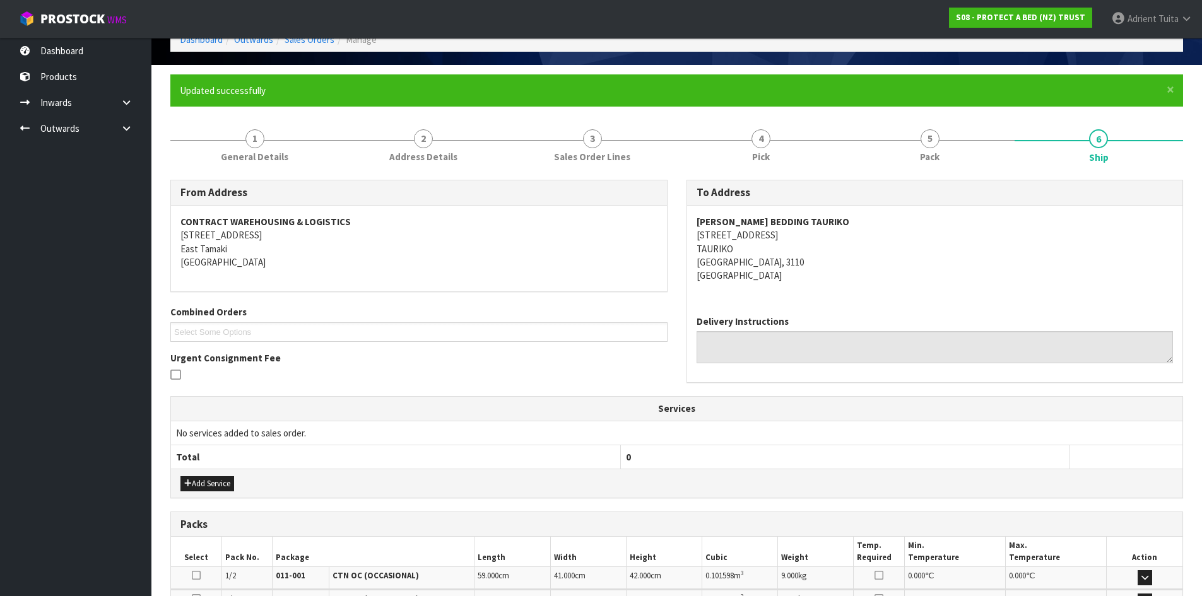
scroll to position [250, 0]
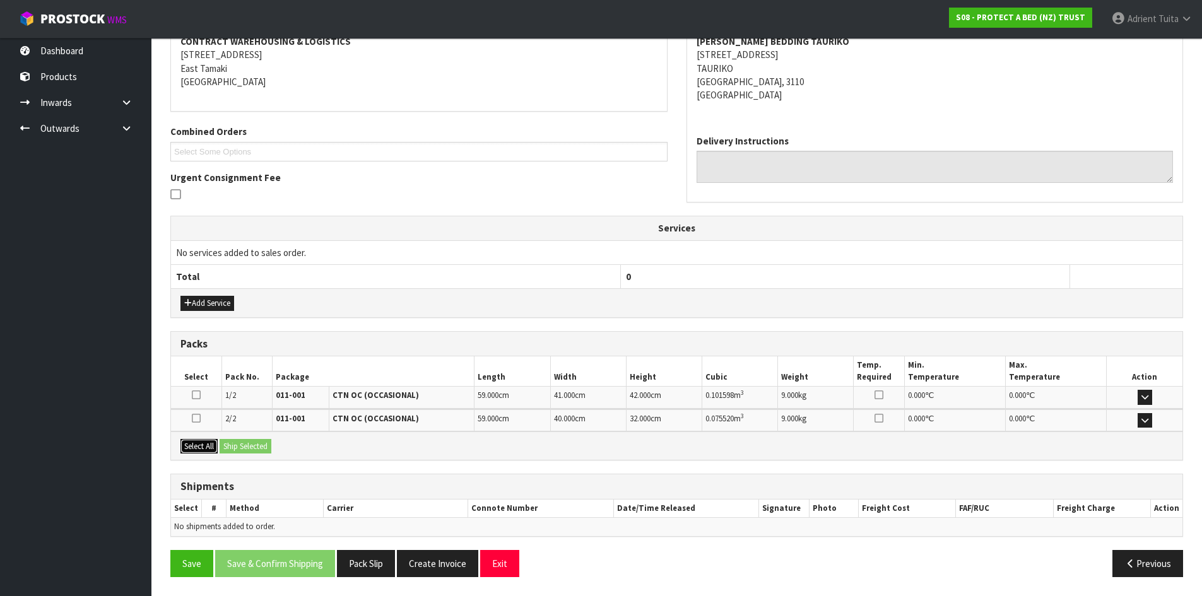
click at [198, 447] on button "Select All" at bounding box center [198, 446] width 37 height 15
click at [260, 447] on button "Ship Selected" at bounding box center [246, 446] width 52 height 15
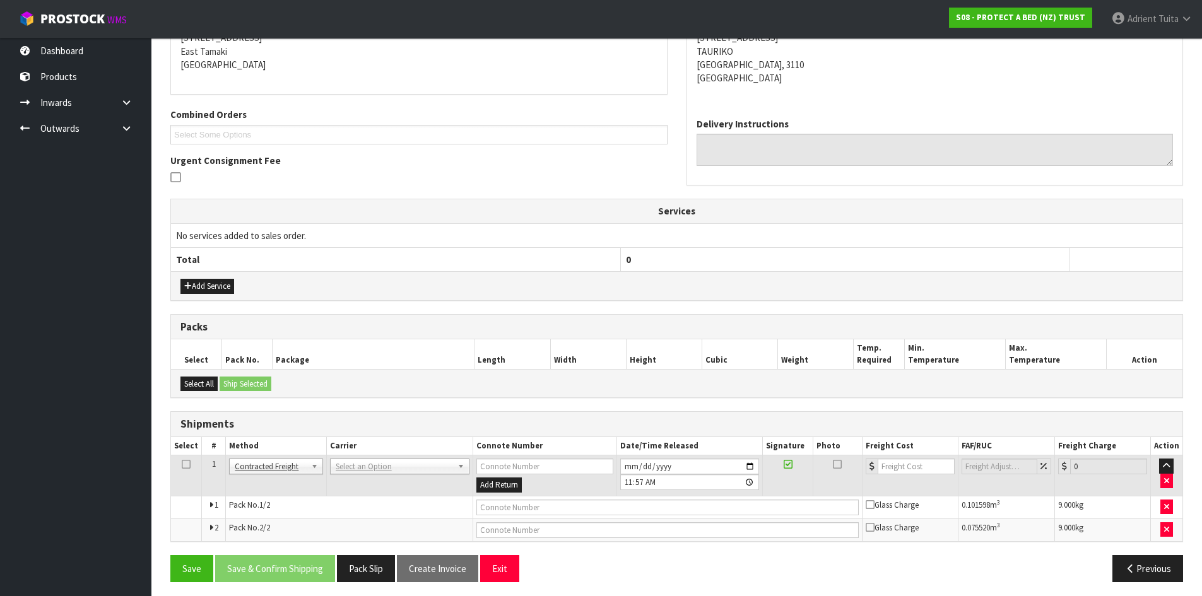
scroll to position [272, 0]
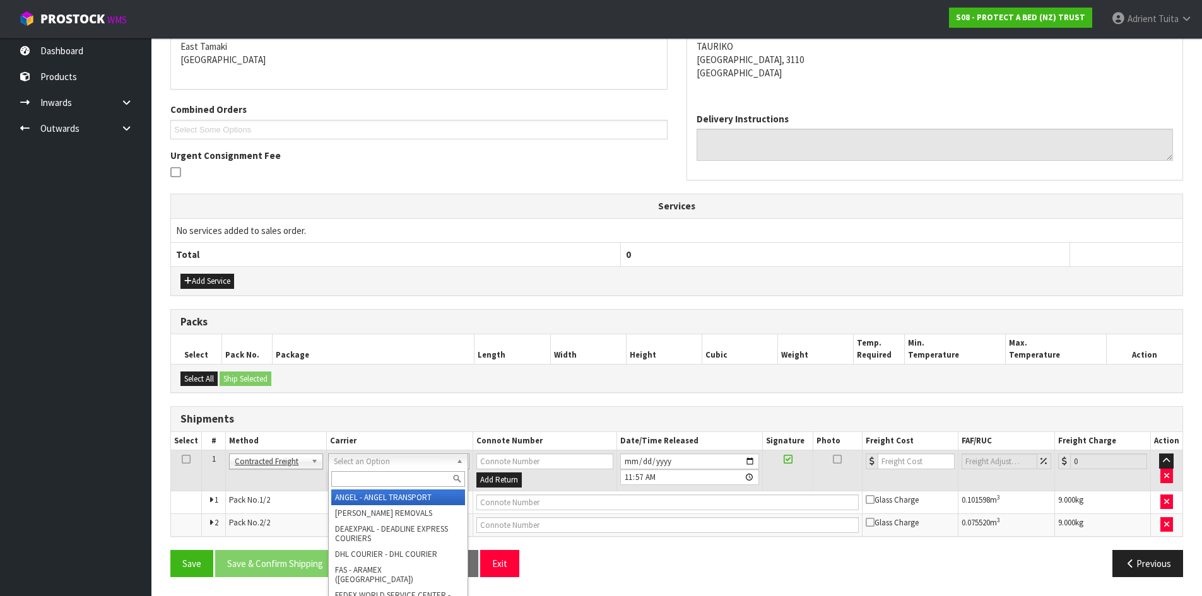
drag, startPoint x: 363, startPoint y: 467, endPoint x: 360, endPoint y: 483, distance: 16.1
click at [360, 483] on input "text" at bounding box center [398, 479] width 134 height 16
type input "nzp"
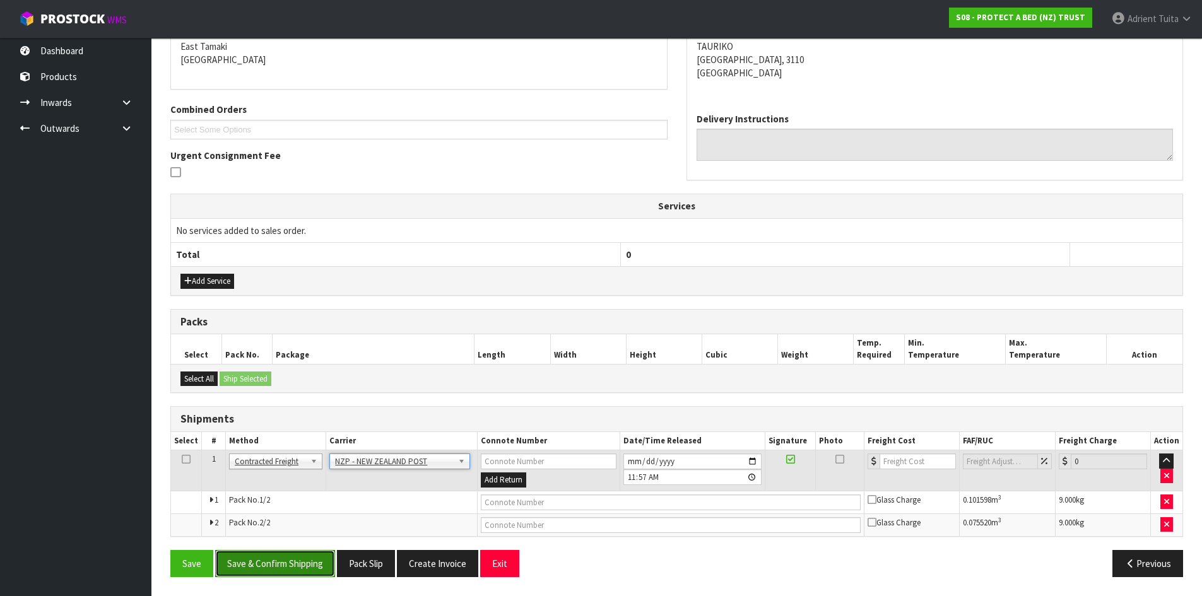
click at [299, 565] on button "Save & Confirm Shipping" at bounding box center [275, 563] width 120 height 27
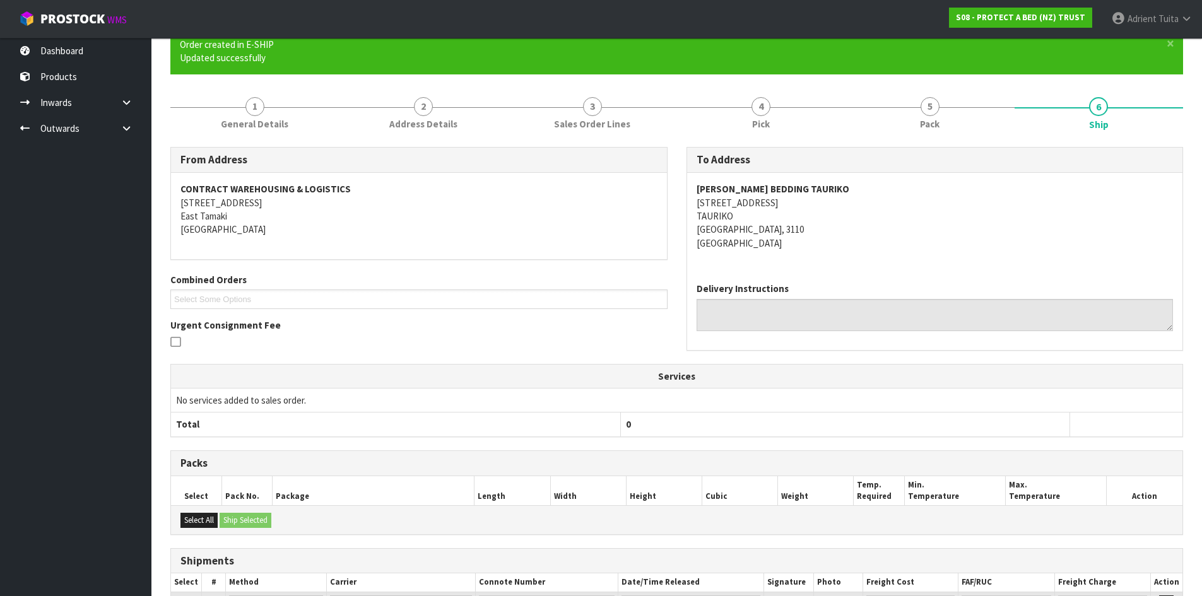
scroll to position [253, 0]
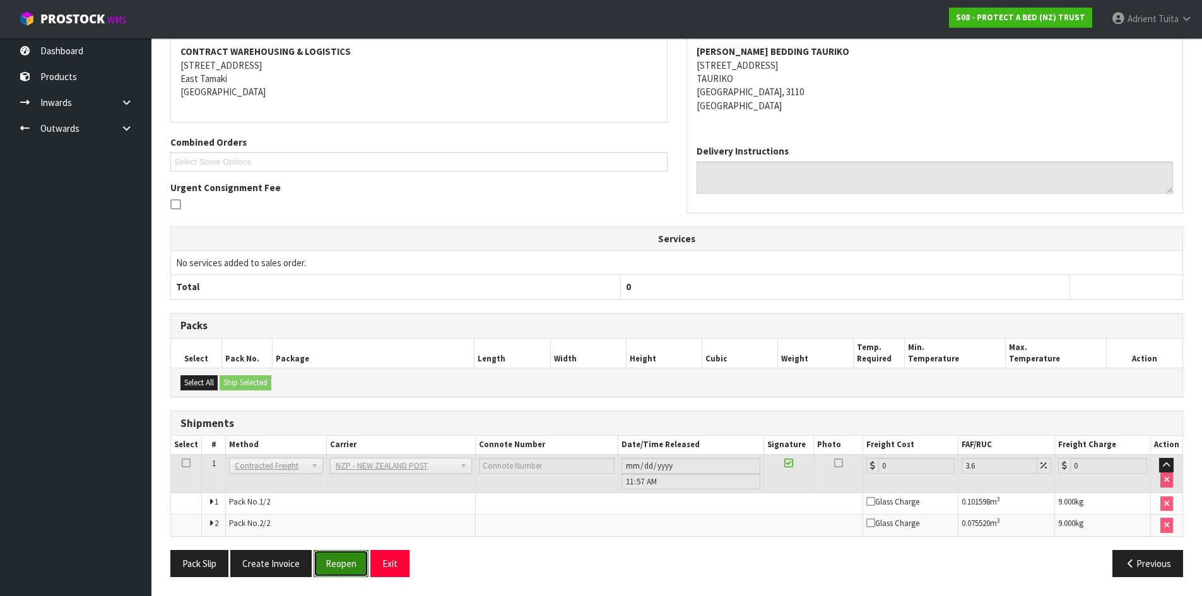
click at [347, 570] on button "Reopen" at bounding box center [341, 563] width 55 height 27
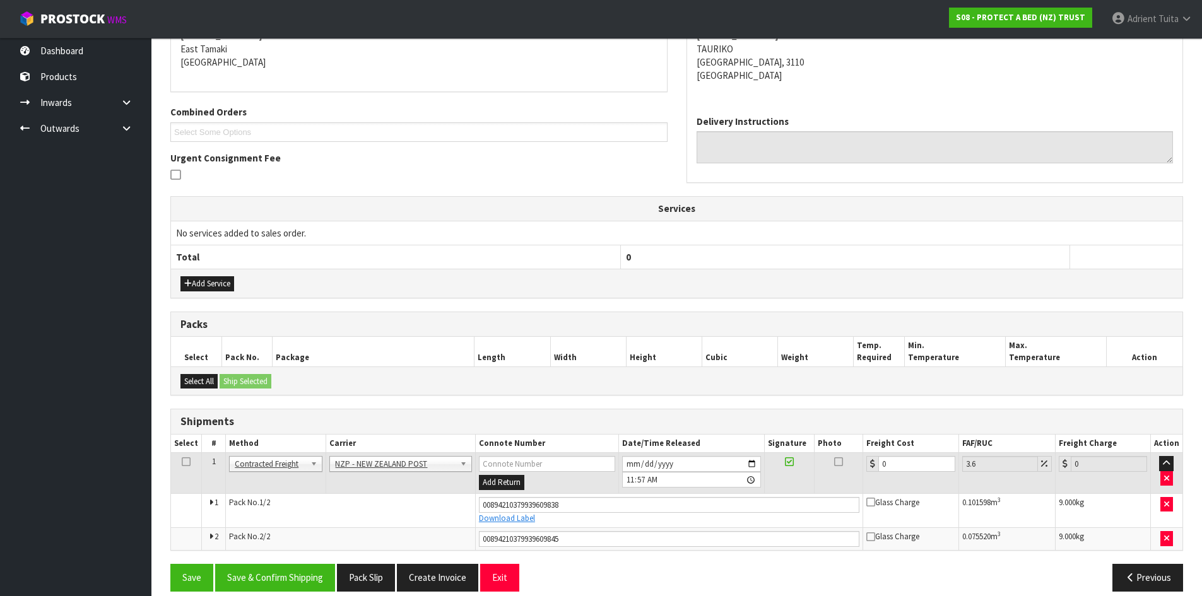
scroll to position [284, 0]
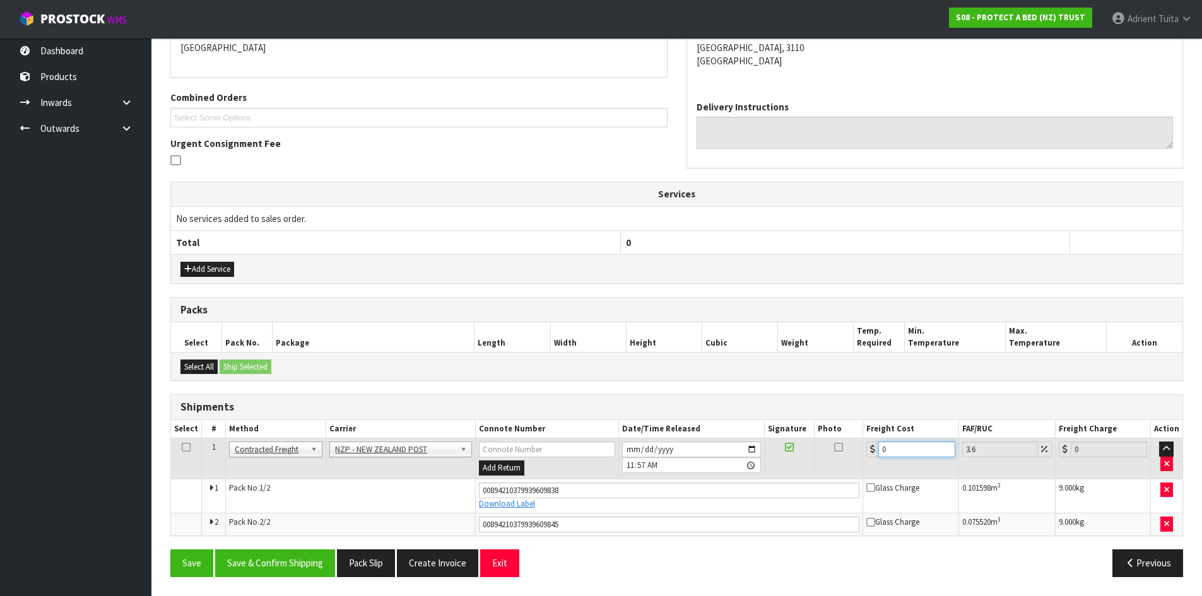
click at [911, 452] on input "0" at bounding box center [916, 450] width 76 height 16
type input "3"
type input "3.11"
type input "30"
type input "31.08"
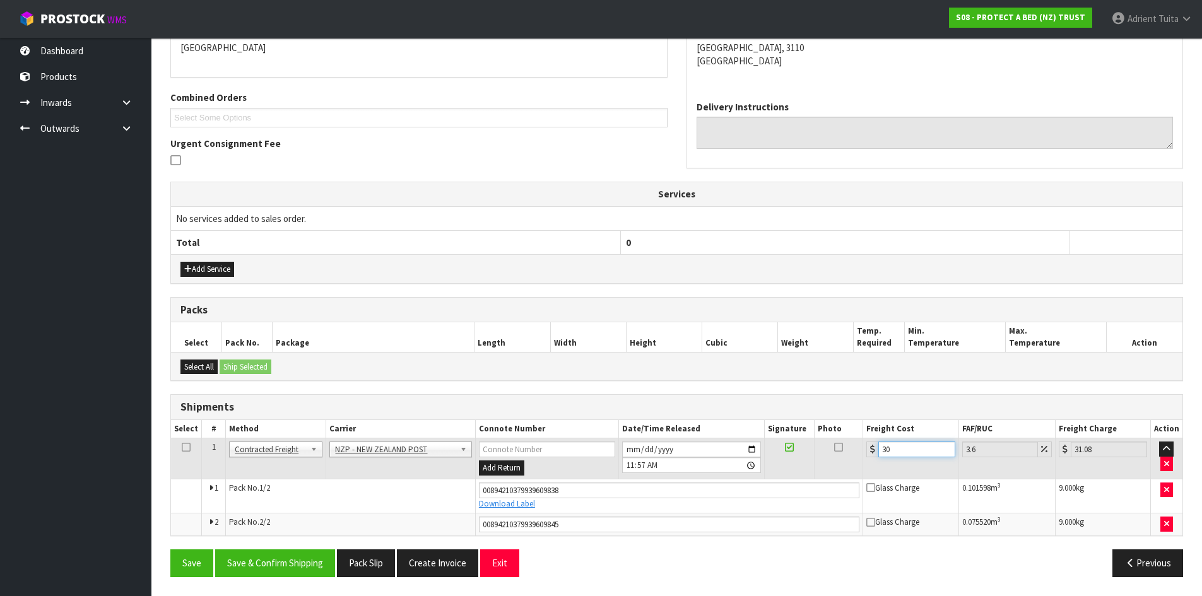
type input "30.7"
type input "31.81"
type input "30.72"
type input "31.83"
type input "30.72"
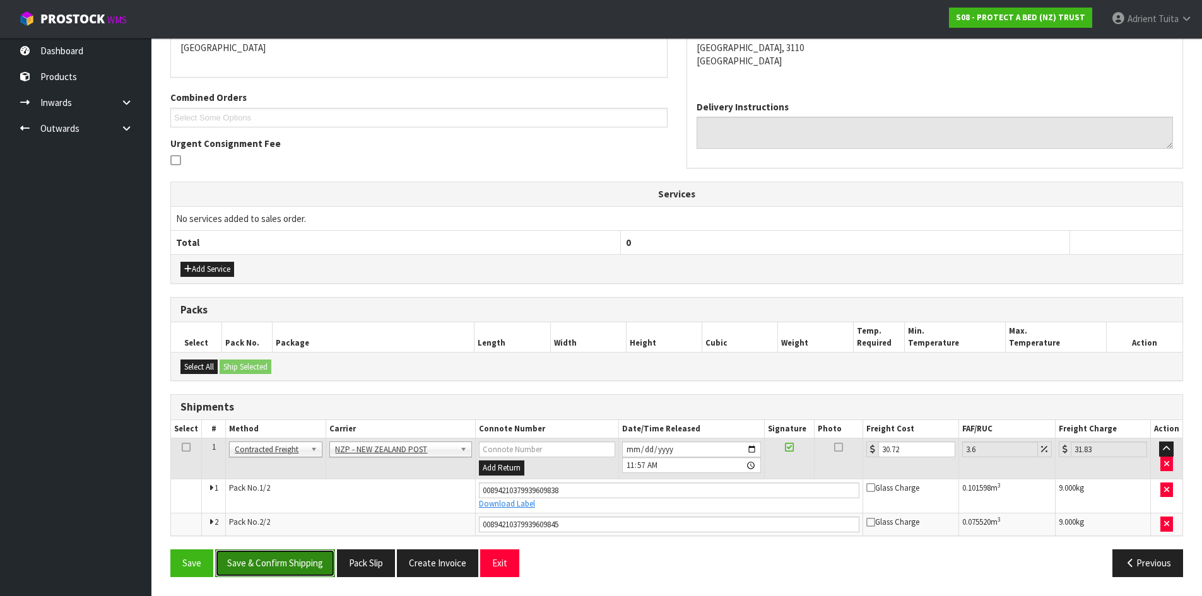
click at [316, 567] on button "Save & Confirm Shipping" at bounding box center [275, 563] width 120 height 27
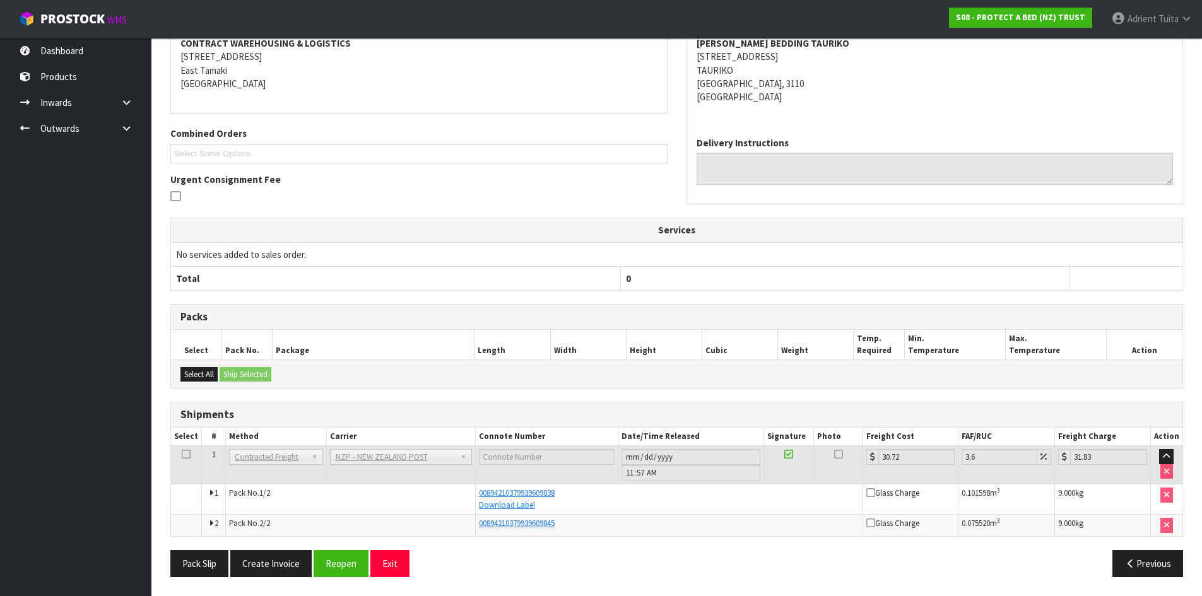
scroll to position [248, 0]
click at [384, 570] on button "Exit" at bounding box center [389, 563] width 39 height 27
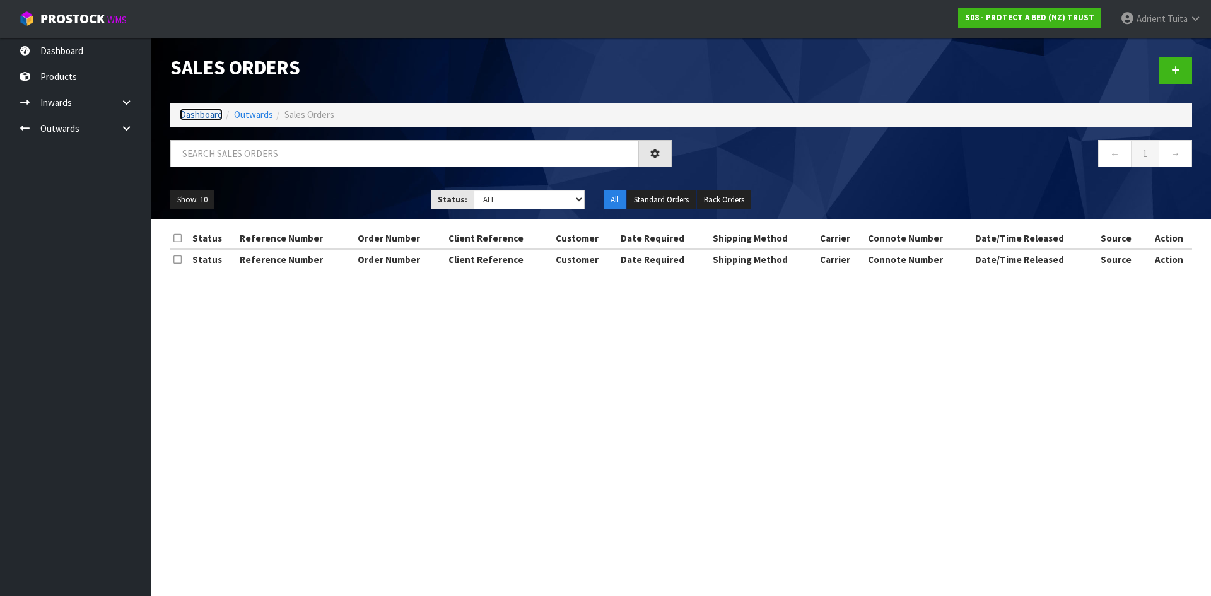
click at [182, 115] on link "Dashboard" at bounding box center [201, 115] width 43 height 12
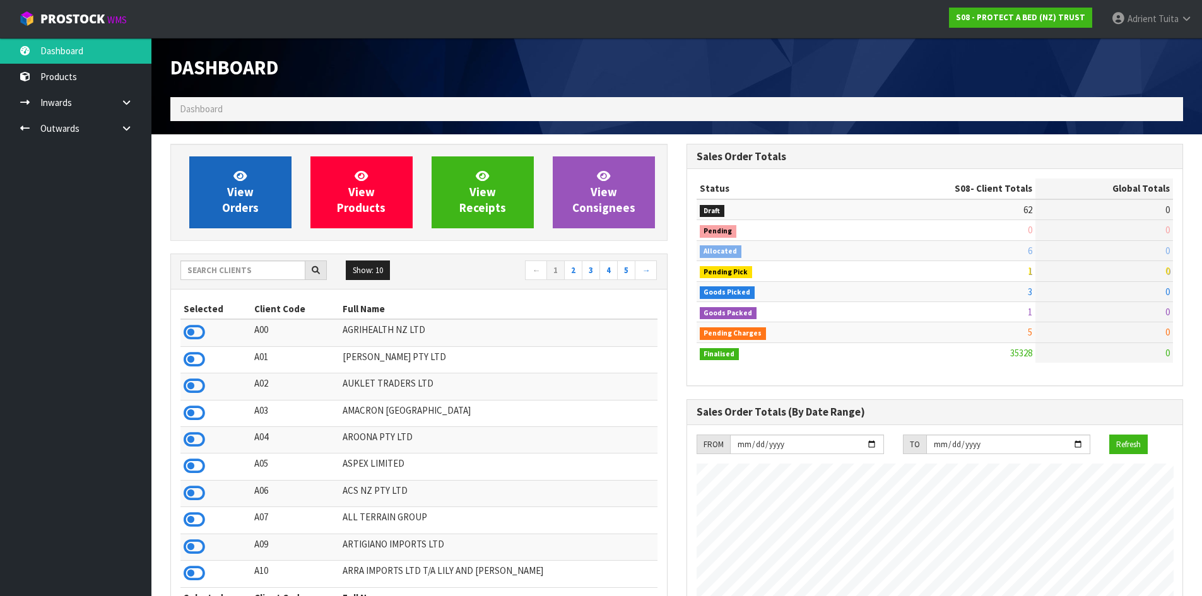
scroll to position [956, 515]
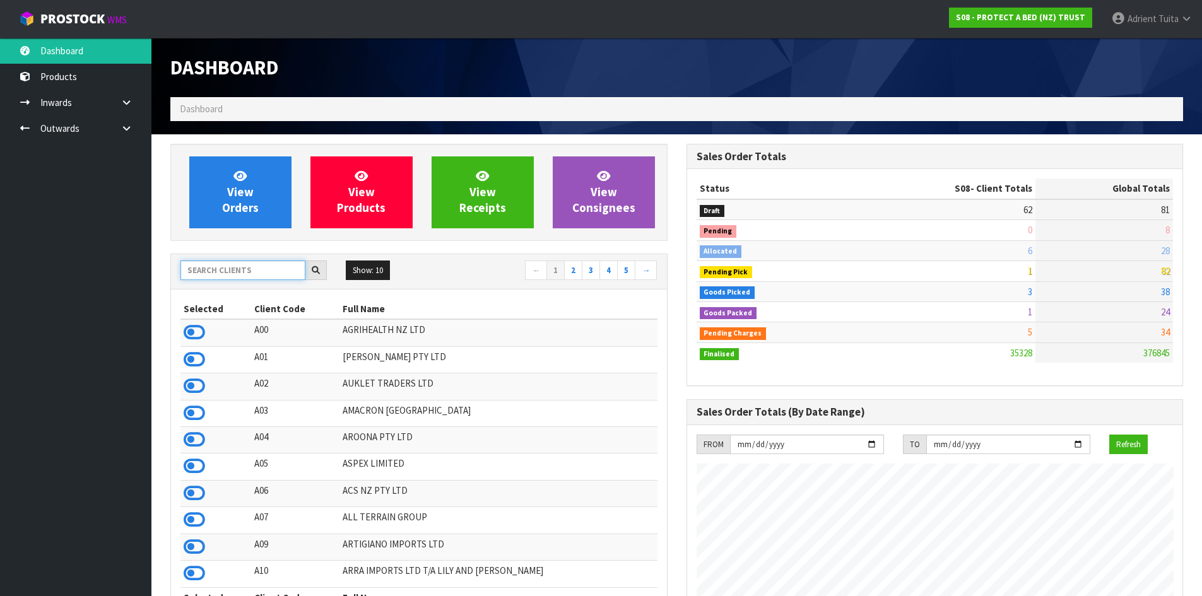
click at [228, 274] on input "text" at bounding box center [242, 271] width 125 height 20
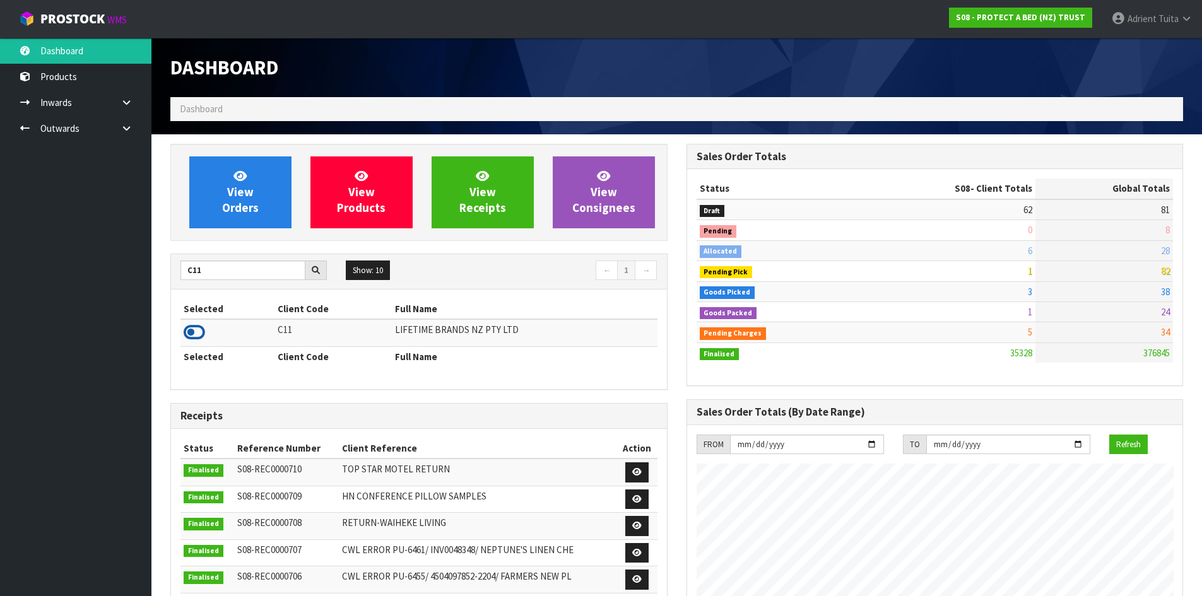
click at [185, 341] on icon at bounding box center [194, 332] width 21 height 19
click at [187, 283] on div "C11 Show: 10 5 10 25 50 ← 1 →" at bounding box center [419, 271] width 496 height 35
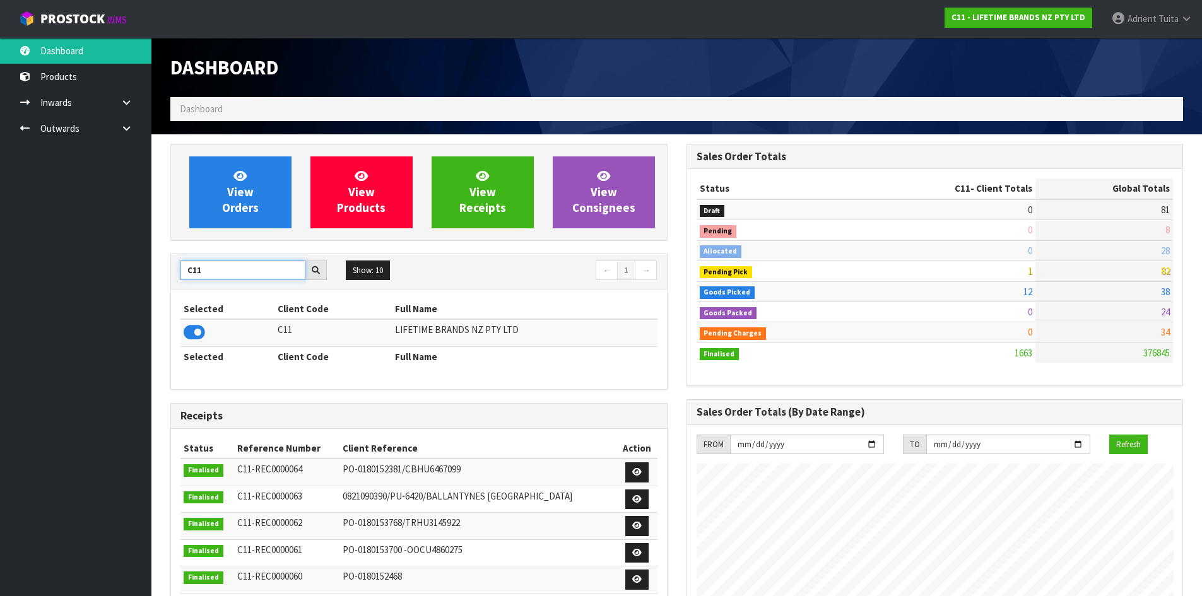
click at [185, 267] on input "C11" at bounding box center [242, 271] width 125 height 20
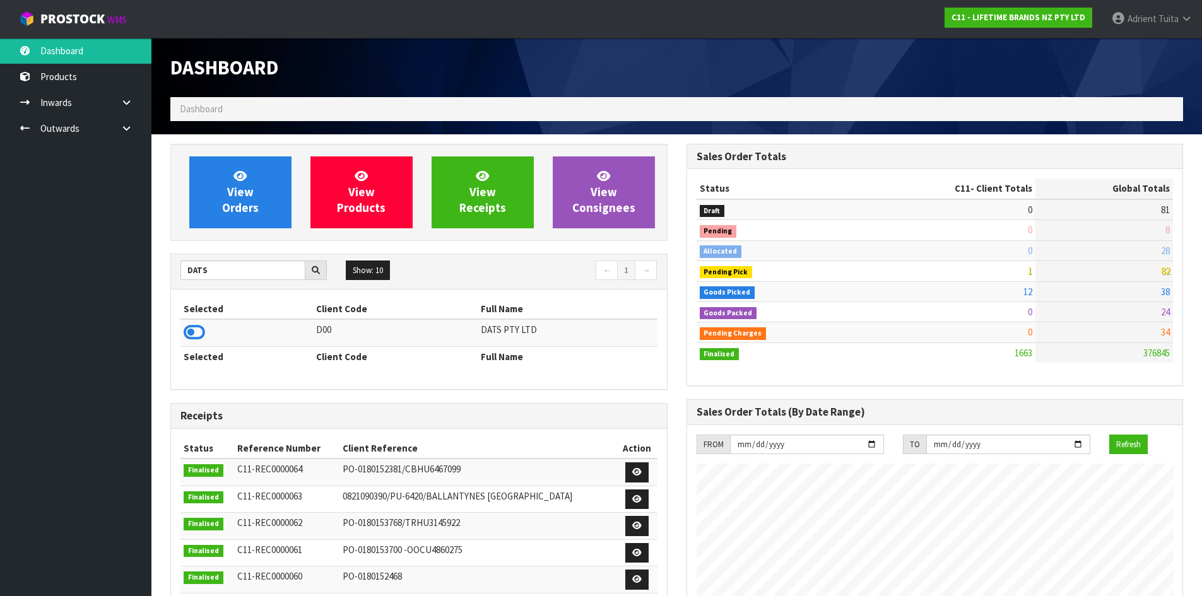
drag, startPoint x: 204, startPoint y: 332, endPoint x: 187, endPoint y: 314, distance: 25.4
click at [199, 332] on icon at bounding box center [194, 332] width 21 height 19
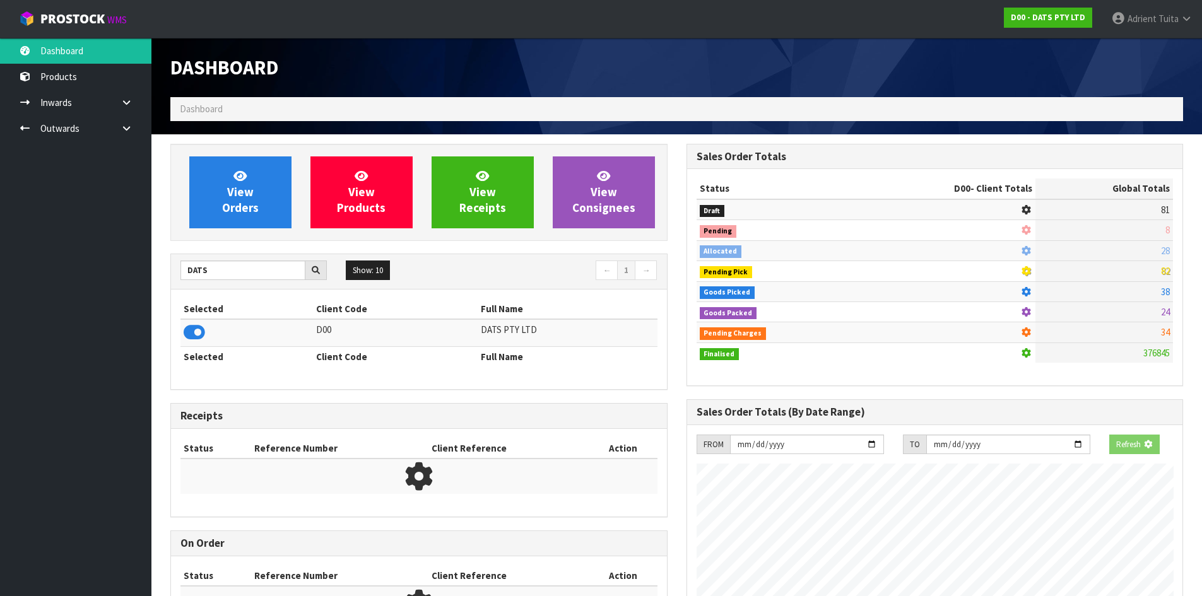
scroll to position [787, 515]
click at [189, 271] on input "DATS" at bounding box center [242, 271] width 125 height 20
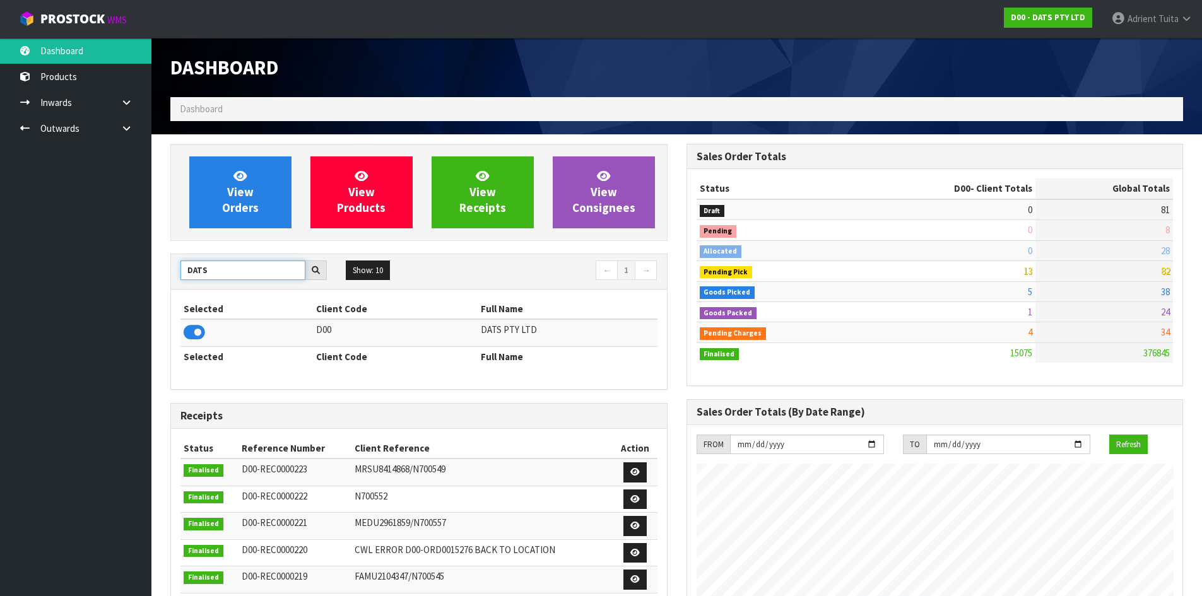
scroll to position [956, 515]
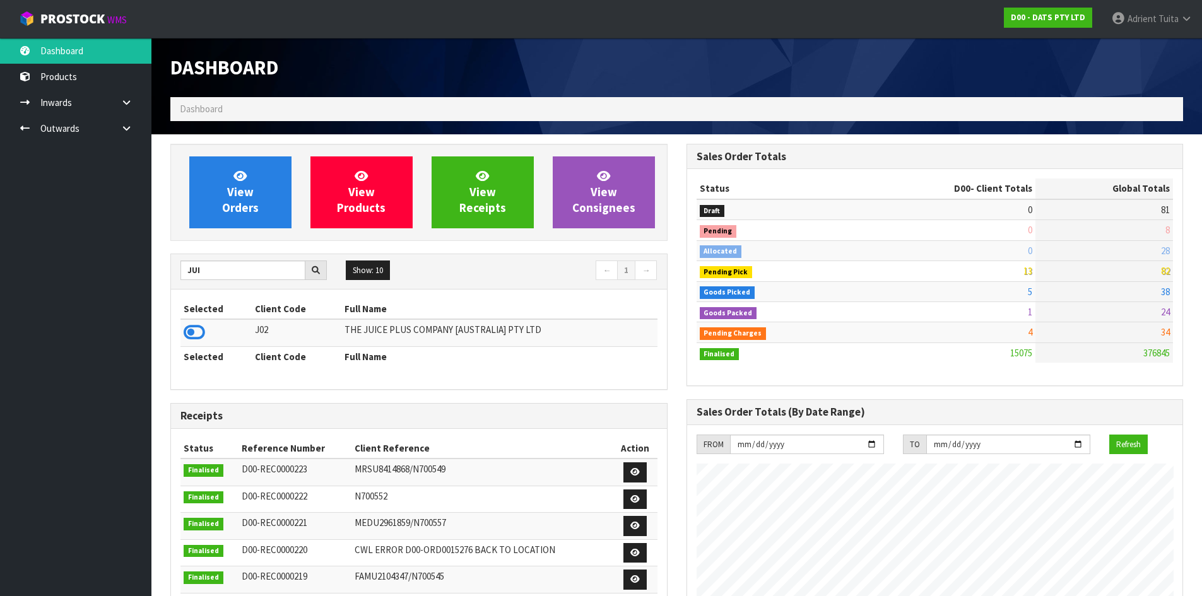
drag, startPoint x: 195, startPoint y: 331, endPoint x: 189, endPoint y: 272, distance: 59.0
click at [195, 326] on icon at bounding box center [194, 332] width 21 height 19
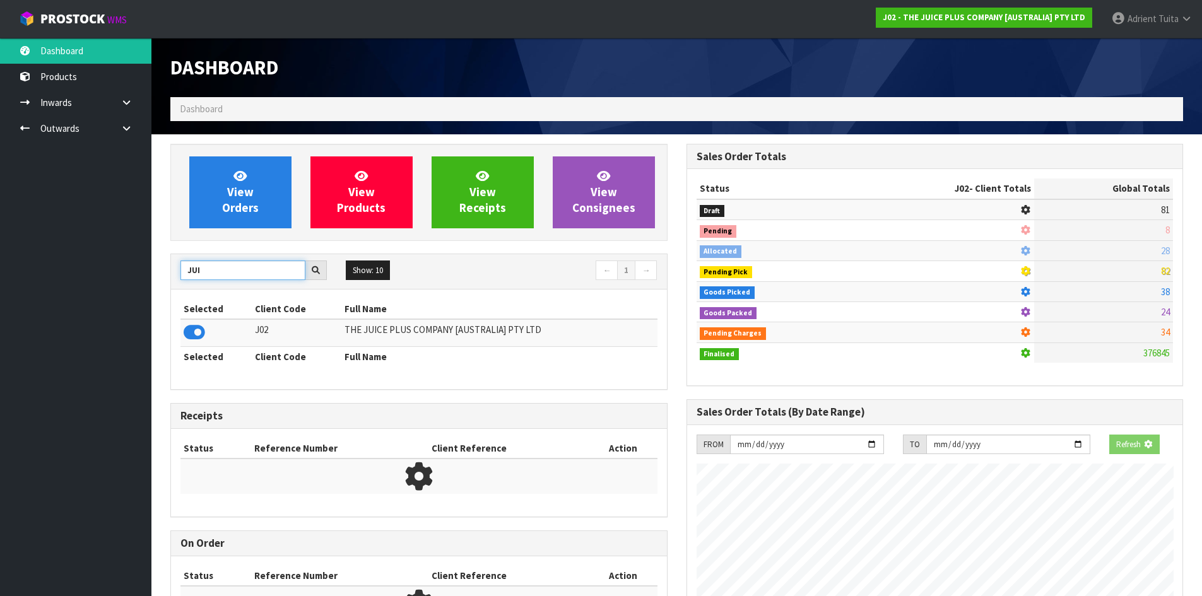
click at [188, 269] on input "JUI" at bounding box center [242, 271] width 125 height 20
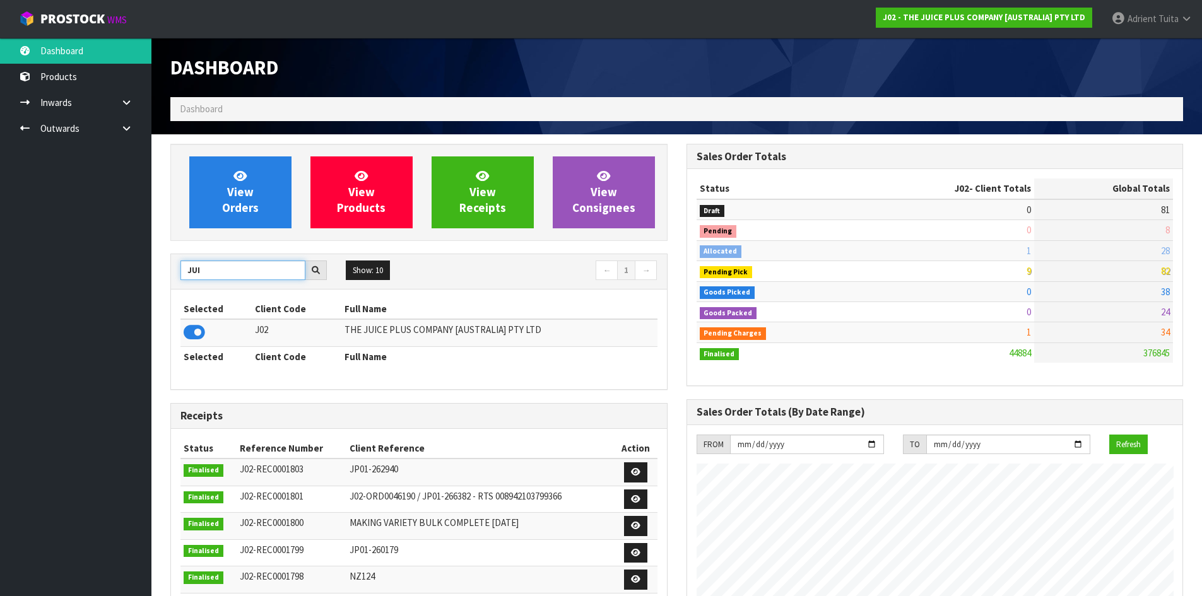
scroll to position [956, 515]
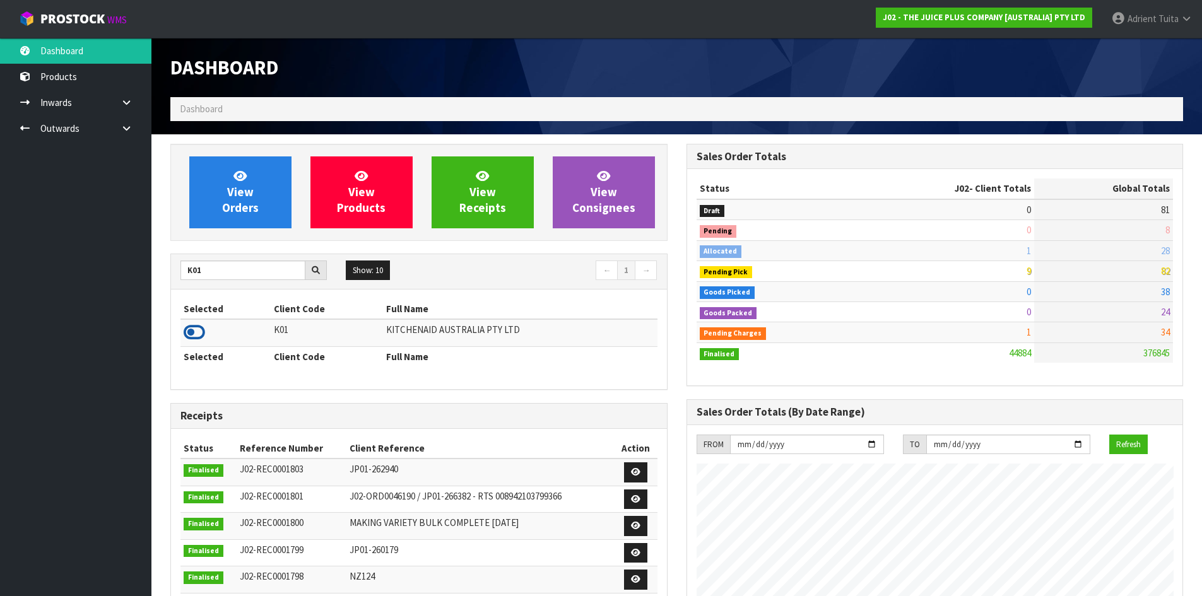
click at [191, 338] on icon at bounding box center [194, 332] width 21 height 19
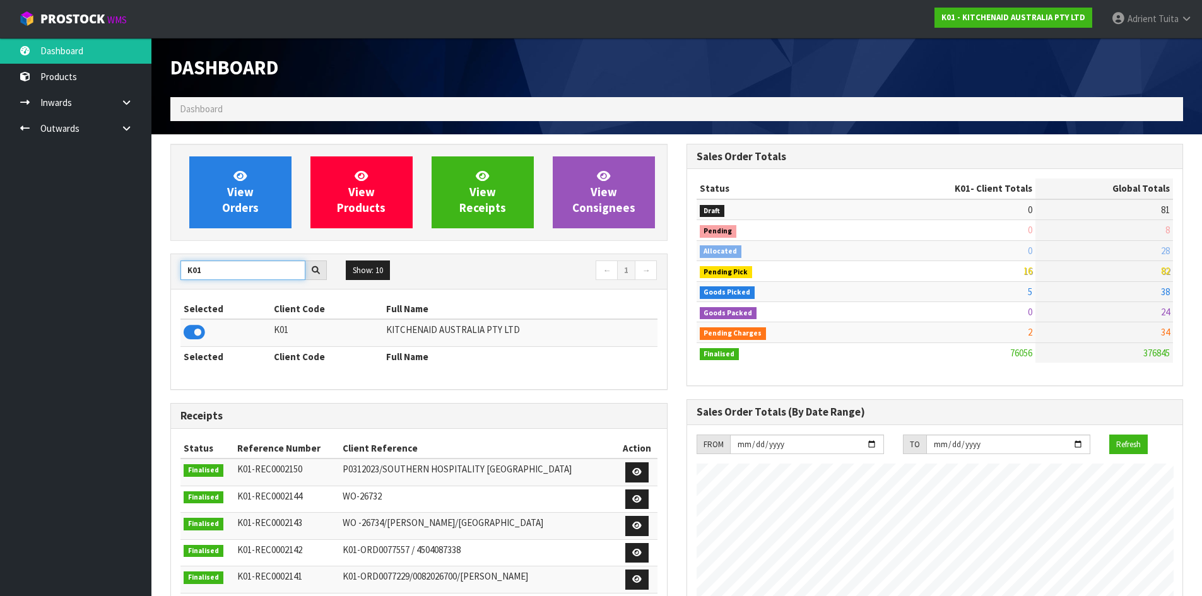
click at [196, 268] on input "K01" at bounding box center [242, 271] width 125 height 20
click at [211, 272] on input "K01" at bounding box center [242, 271] width 125 height 20
type input "S08"
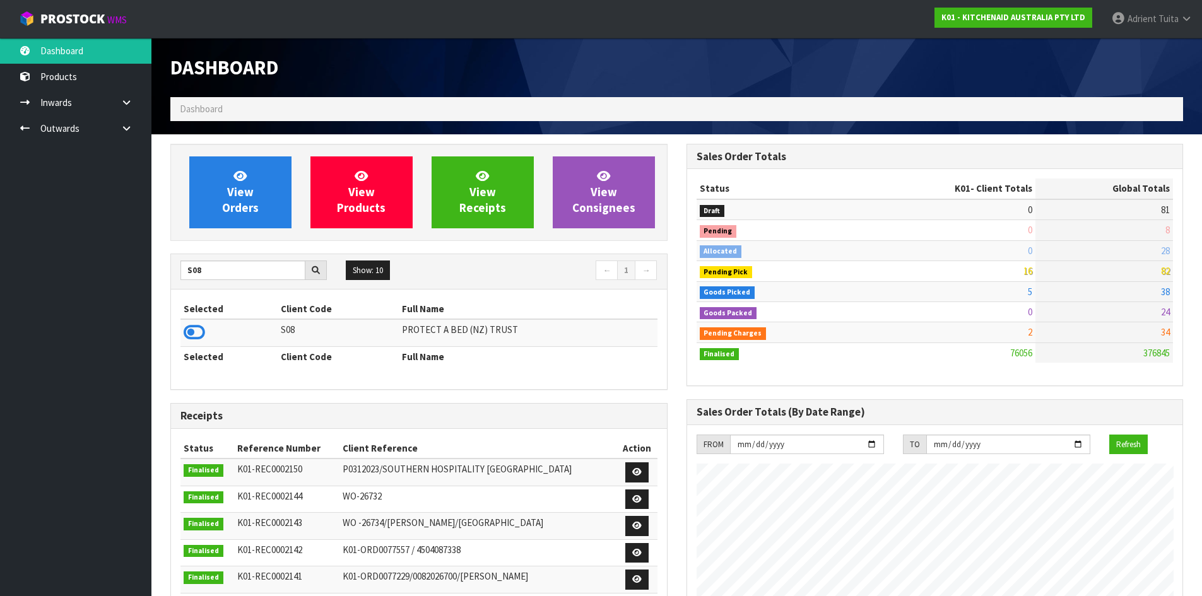
drag, startPoint x: 199, startPoint y: 326, endPoint x: 195, endPoint y: 251, distance: 74.5
click at [198, 326] on icon at bounding box center [194, 332] width 21 height 19
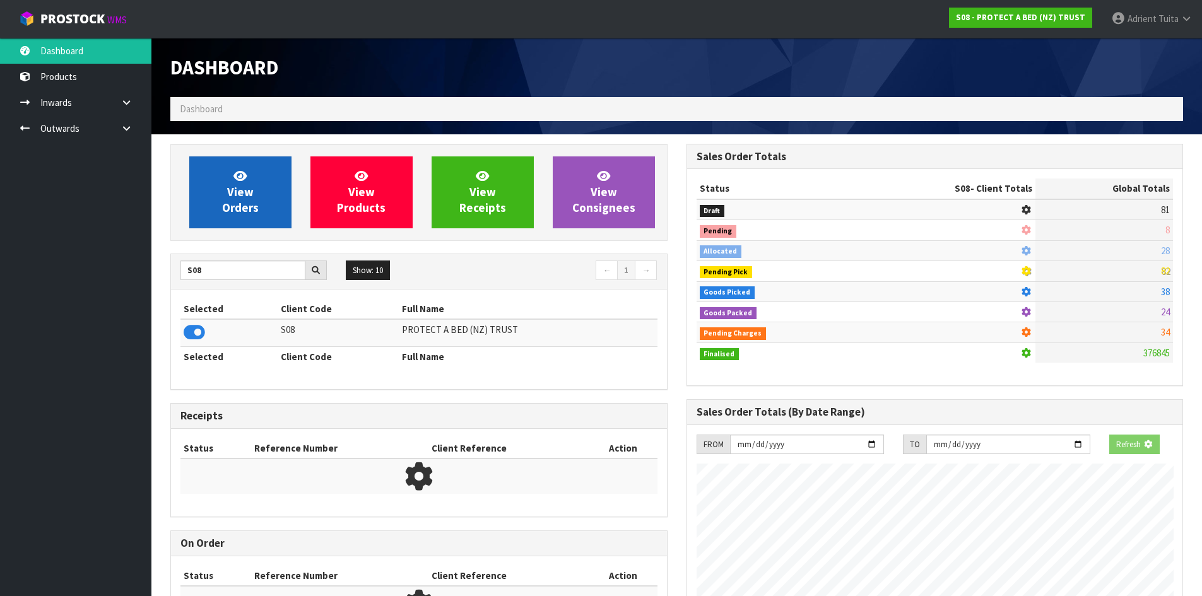
scroll to position [630099, 630370]
click at [215, 203] on link "View Orders" at bounding box center [240, 192] width 102 height 72
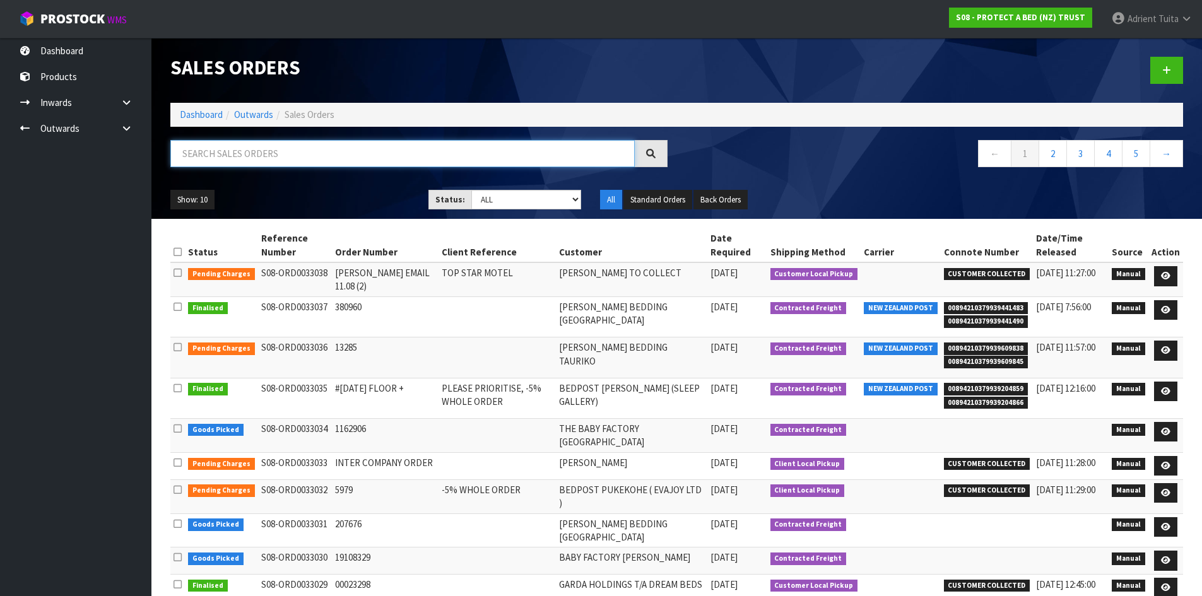
click at [210, 159] on input "text" at bounding box center [402, 153] width 464 height 27
click at [238, 156] on input "text" at bounding box center [402, 153] width 464 height 27
type input "2906"
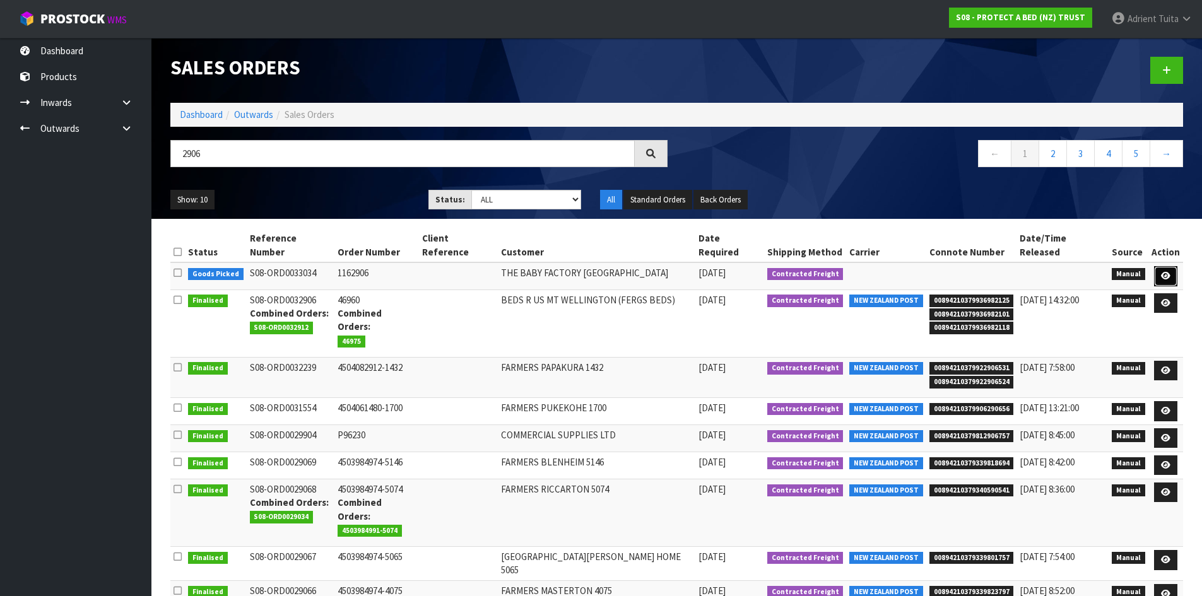
click at [1157, 266] on link at bounding box center [1165, 276] width 23 height 20
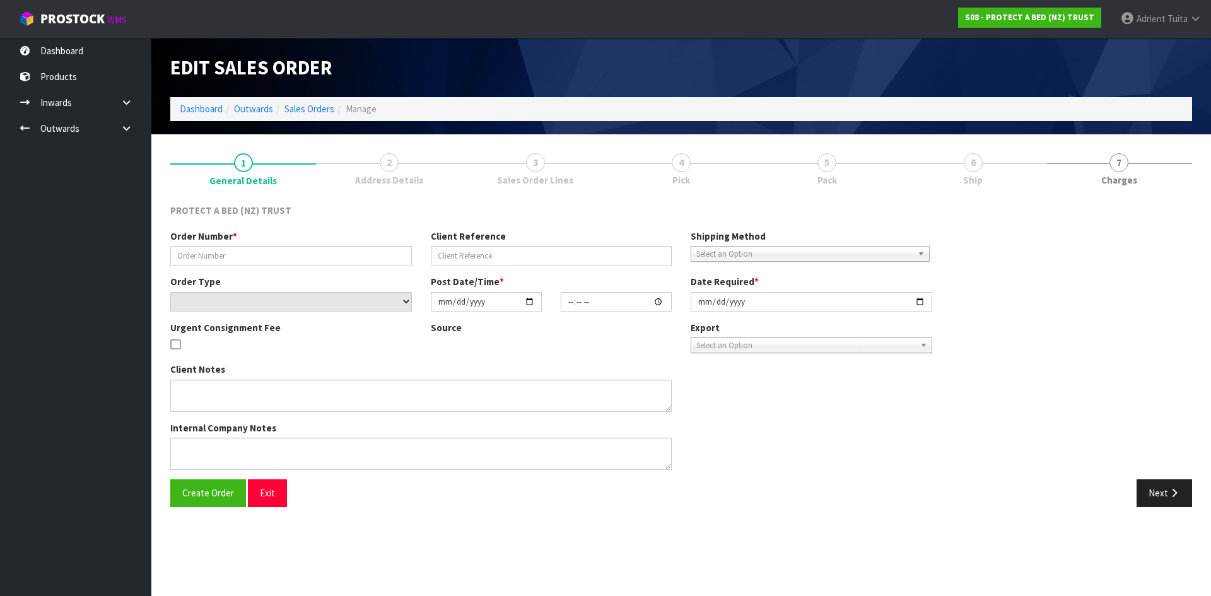
type input "1162906"
select select "number:0"
type input "2025-08-14"
type input "08:46:00.000"
type input "2025-08-14"
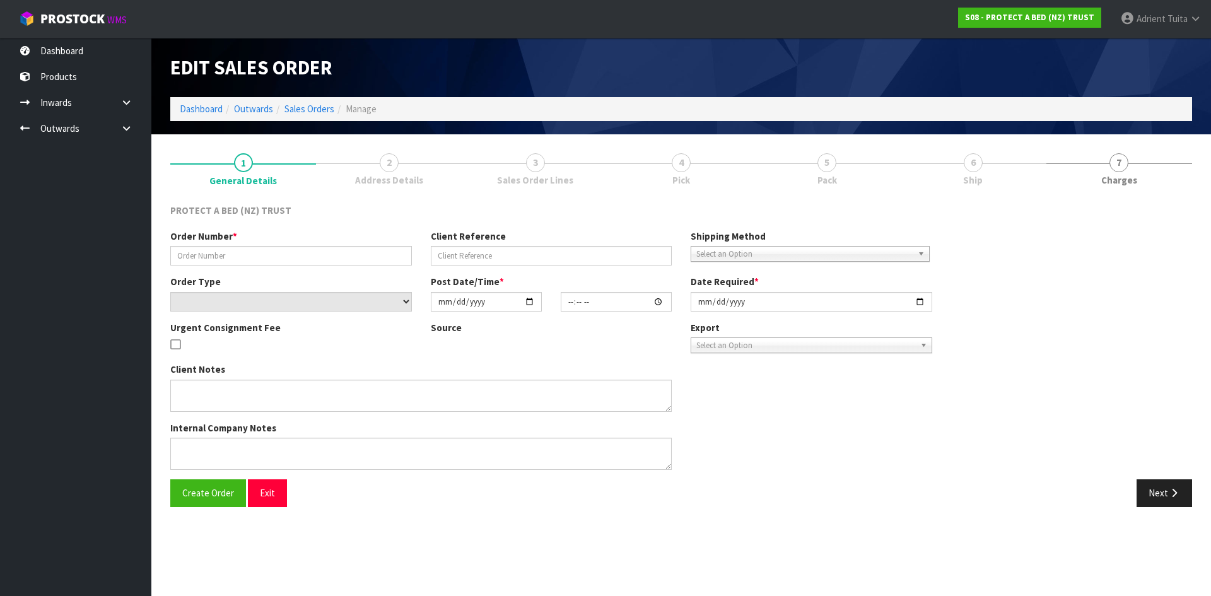
type textarea "JUNE 1ST ONWARDS - BABY FACTORY CHARGE FREIGHT IF UNDER $150"
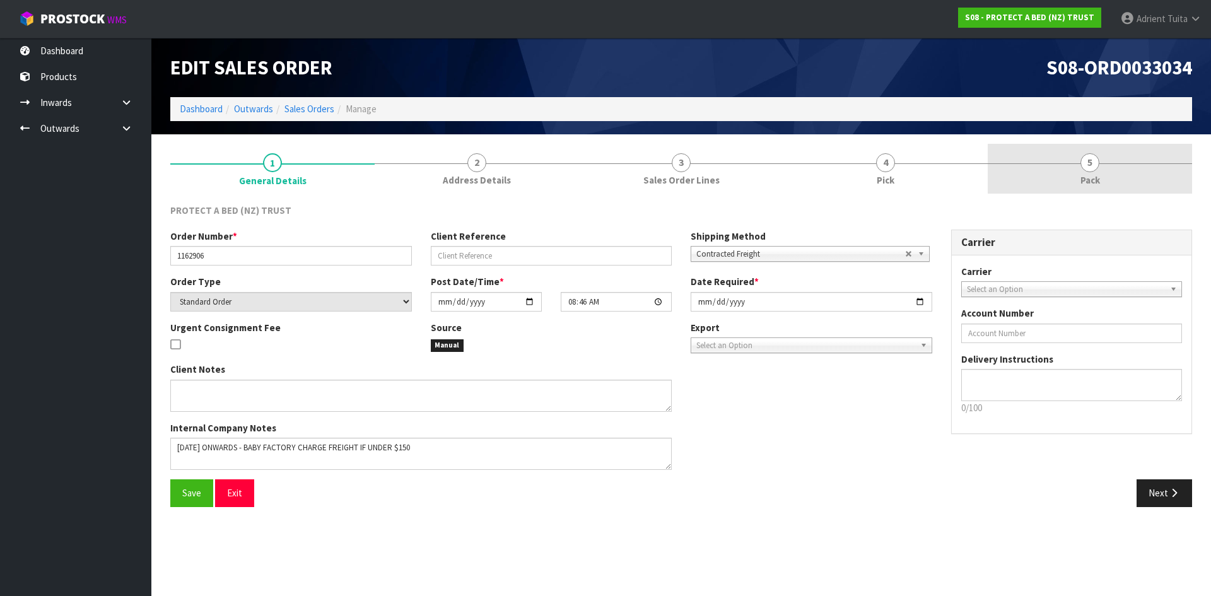
click at [1099, 178] on span "Pack" at bounding box center [1091, 179] width 20 height 13
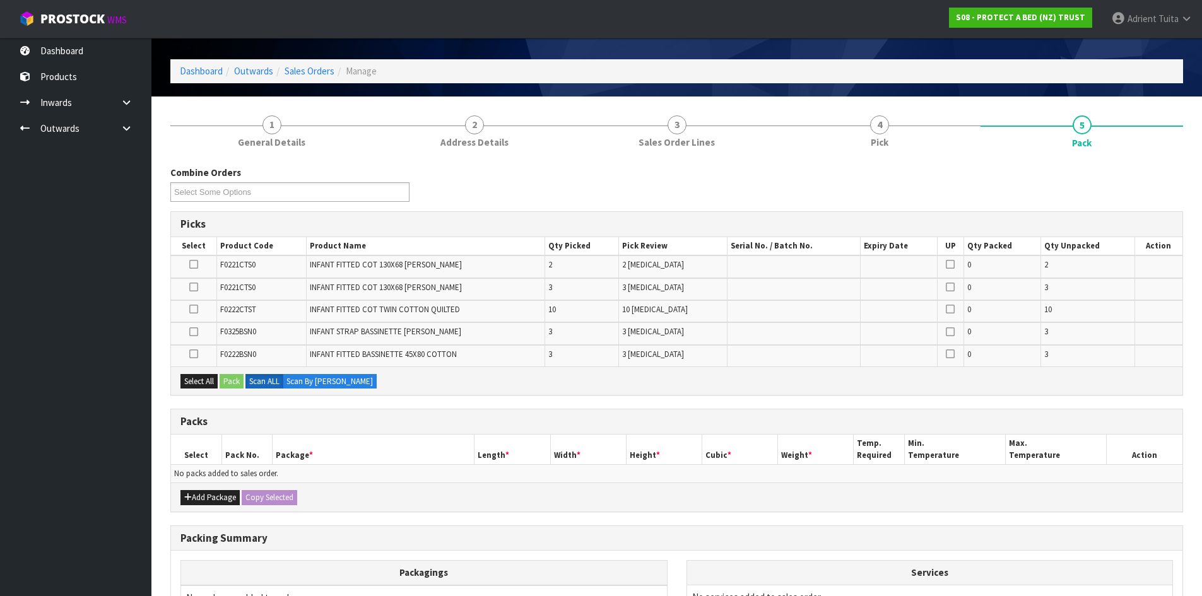
scroll to position [187, 0]
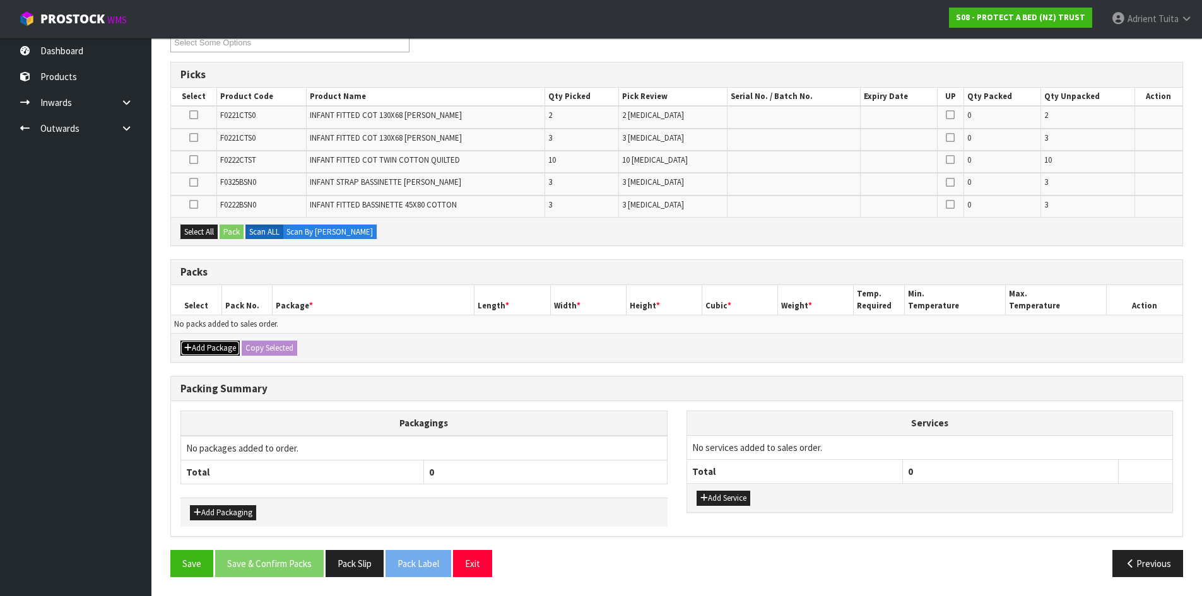
click at [188, 351] on icon "button" at bounding box center [188, 348] width 8 height 8
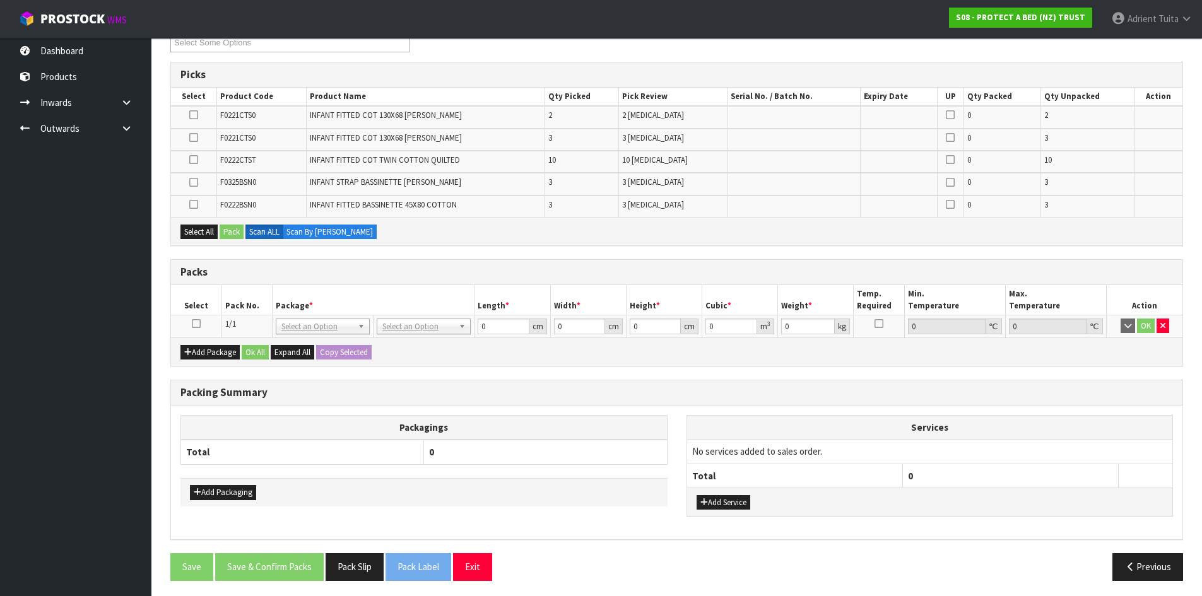
click at [194, 324] on icon at bounding box center [196, 324] width 9 height 1
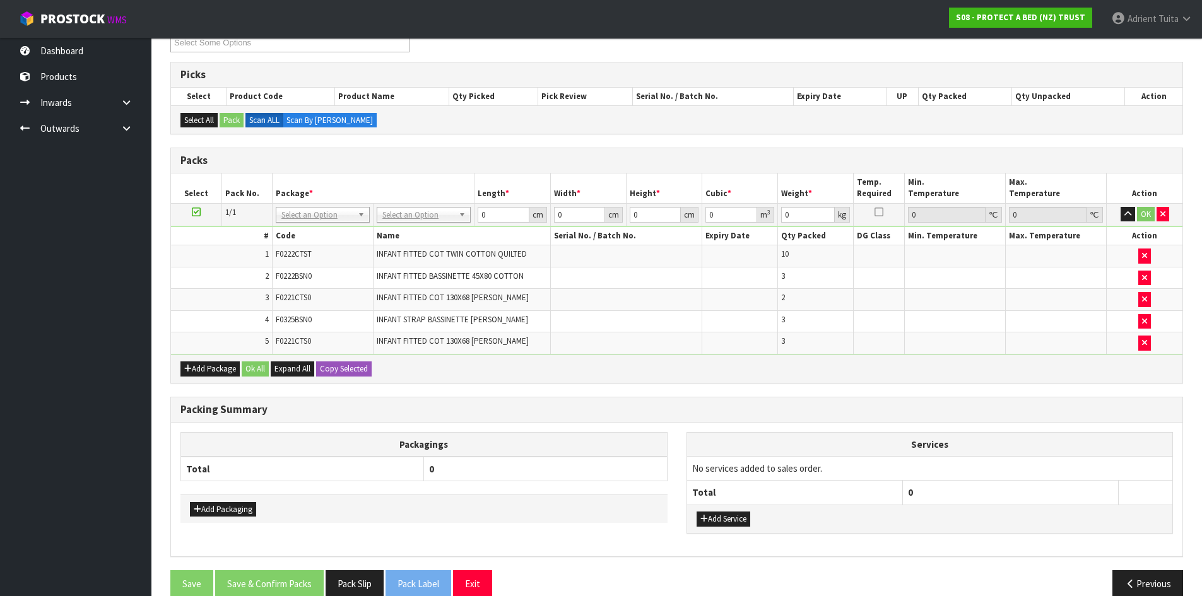
click at [435, 223] on td "No Packaging Cartons PLT GEN120 (1200 X 1000) PLT ONE WAY SKID CHEP HIRE PALLET…" at bounding box center [423, 214] width 101 height 23
click at [435, 222] on td "No Packaging Cartons PLT GEN120 (1200 X 1000) PLT ONE WAY SKID CHEP HIRE PALLET…" at bounding box center [423, 214] width 101 height 23
click at [433, 225] on td "No Packaging Cartons PLT GEN120 (1200 X 1000) PLT ONE WAY SKID CHEP HIRE PALLET…" at bounding box center [423, 214] width 101 height 23
click at [436, 223] on td "No Packaging Cartons PLT GEN120 (1200 X 1000) PLT ONE WAY SKID CHEP HIRE PALLET…" at bounding box center [423, 214] width 101 height 23
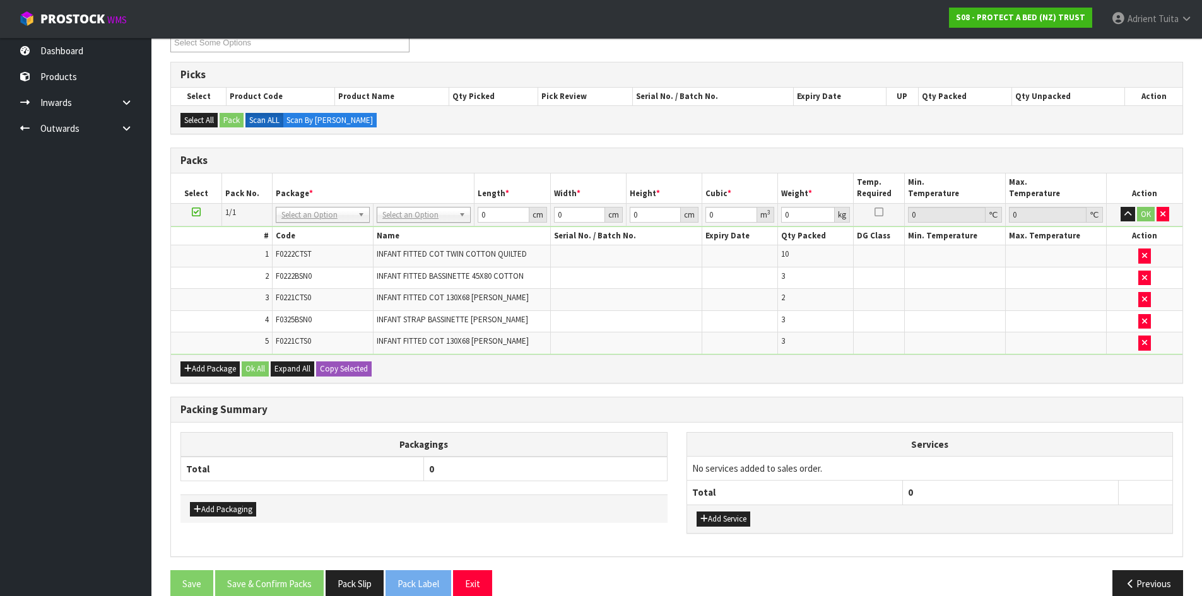
click at [434, 229] on th "Name" at bounding box center [461, 236] width 177 height 18
drag, startPoint x: 440, startPoint y: 218, endPoint x: 433, endPoint y: 233, distance: 16.7
click at [433, 233] on input "text" at bounding box center [424, 233] width 88 height 16
type input "oc"
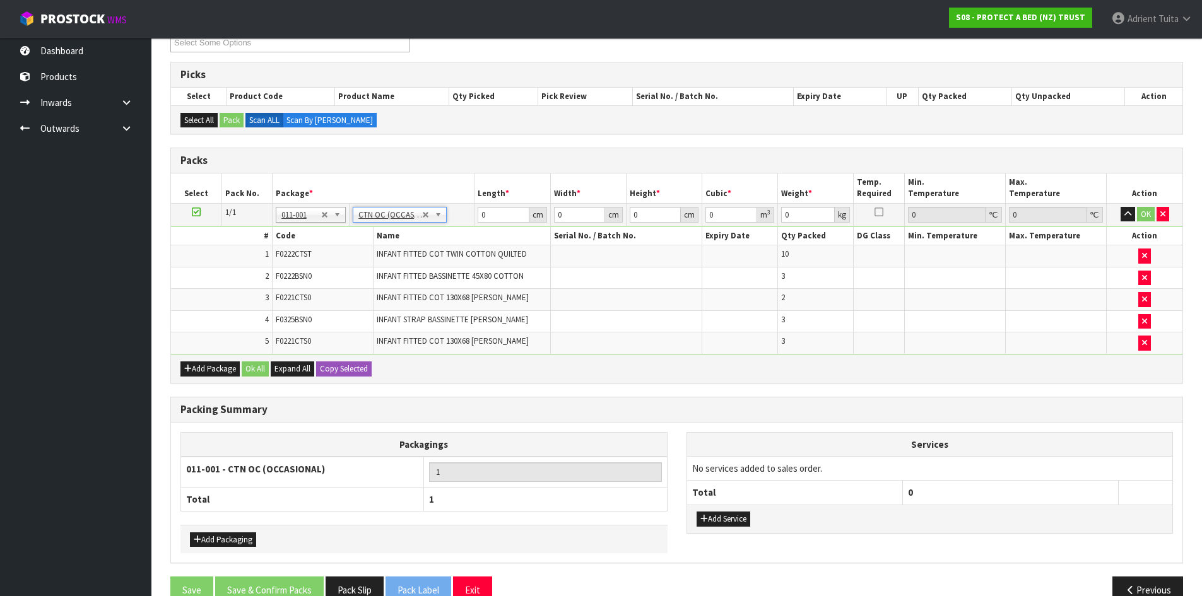
type input "12.54"
click at [485, 214] on input "0" at bounding box center [503, 215] width 51 height 16
type input "56"
type input "42"
type input "4"
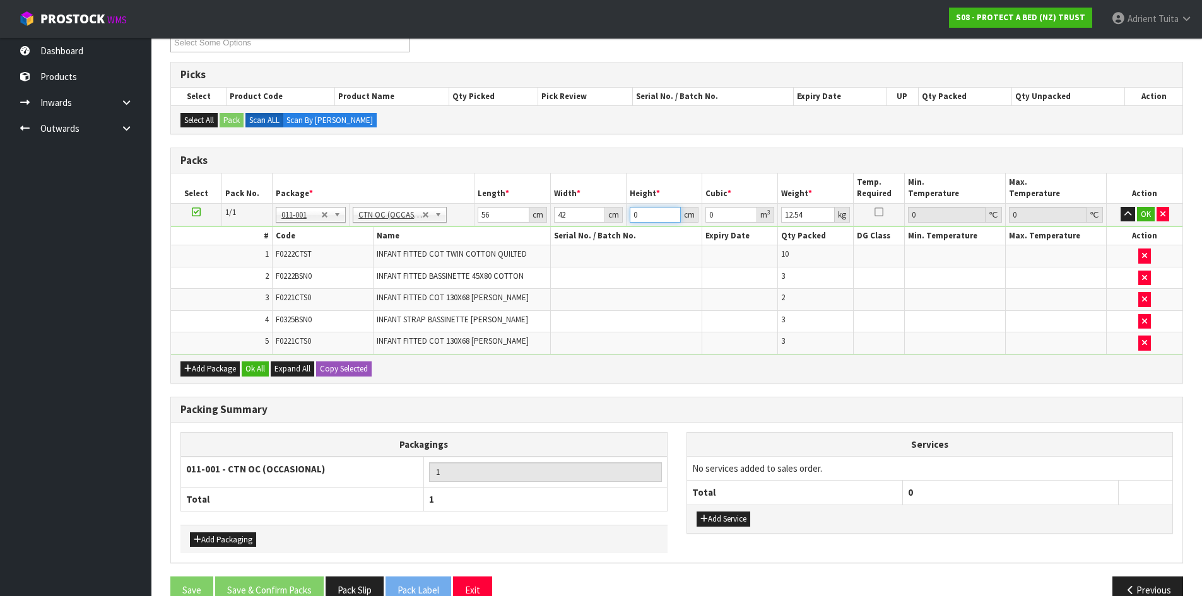
type input "0.009408"
type input "41"
type input "0.096432"
type input "41"
type input "12"
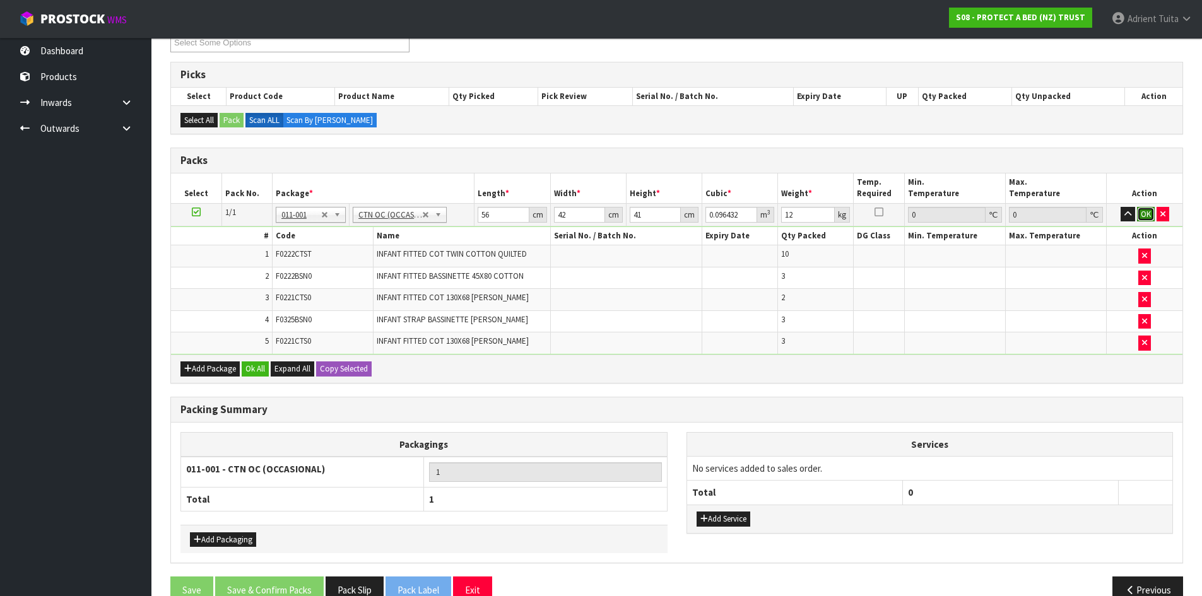
click at [1145, 218] on button "OK" at bounding box center [1146, 214] width 18 height 15
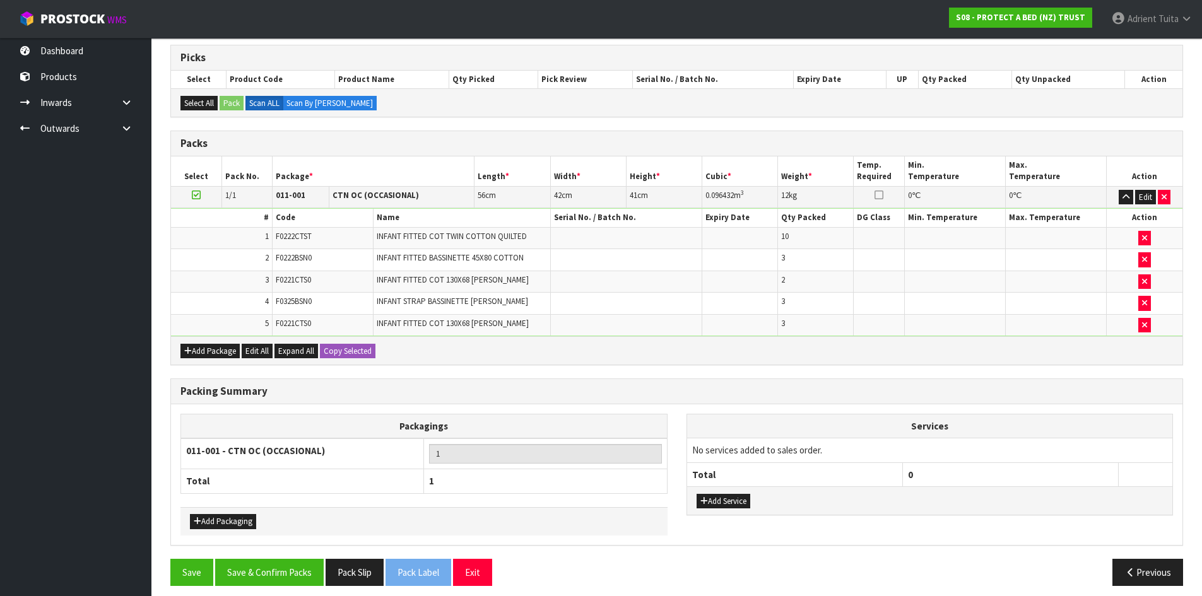
scroll to position [213, 0]
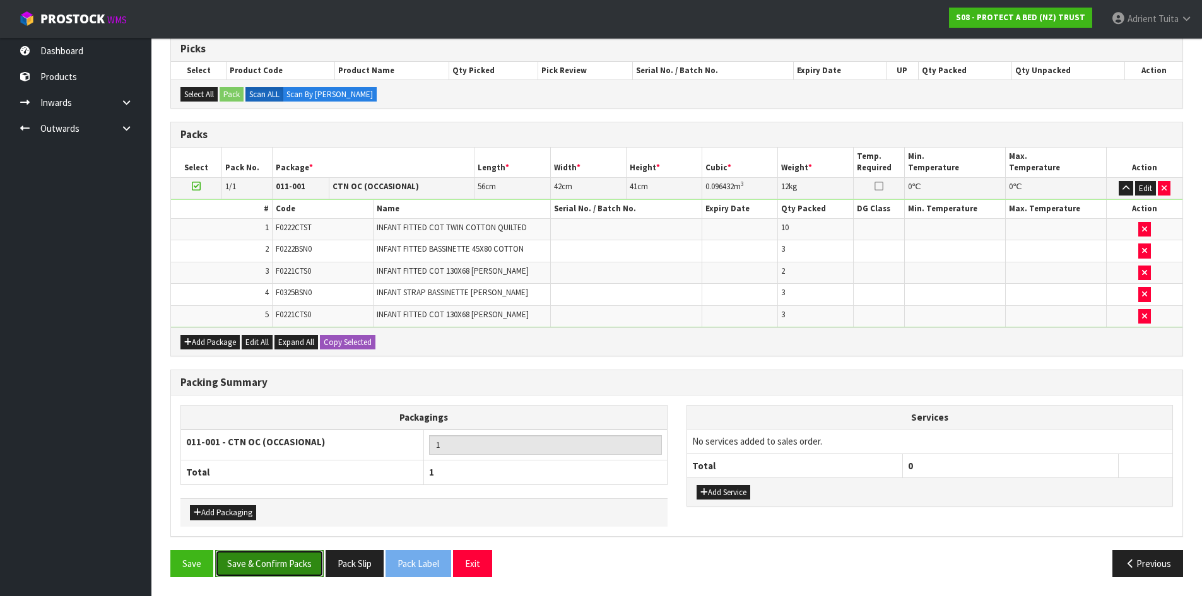
drag, startPoint x: 270, startPoint y: 561, endPoint x: 240, endPoint y: 563, distance: 30.3
click at [267, 563] on button "Save & Confirm Packs" at bounding box center [269, 563] width 109 height 27
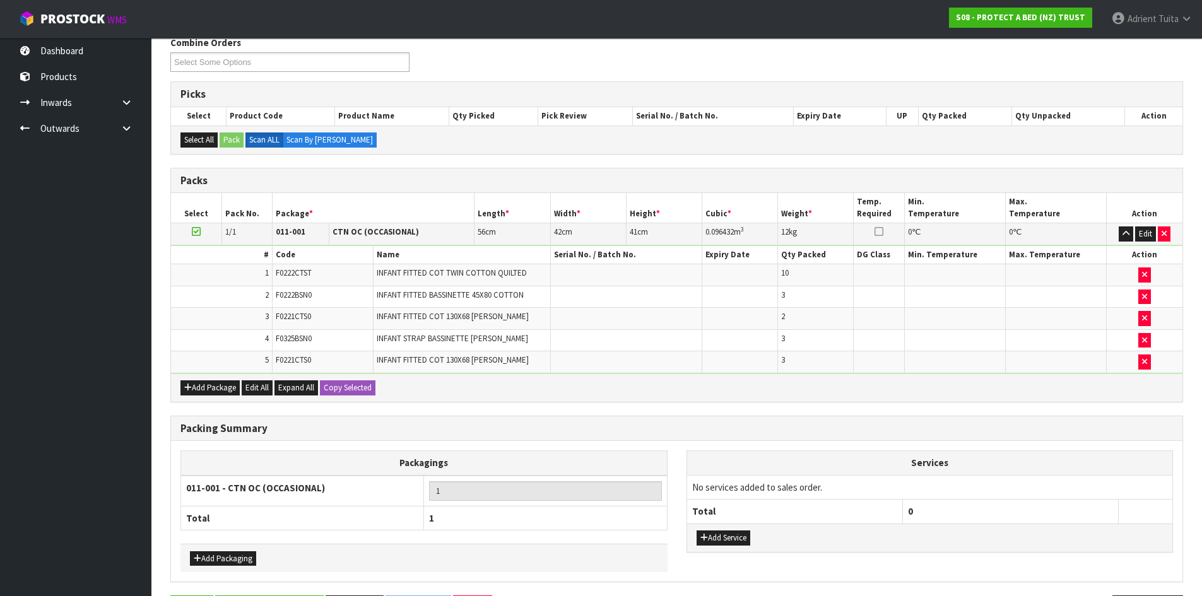
scroll to position [0, 0]
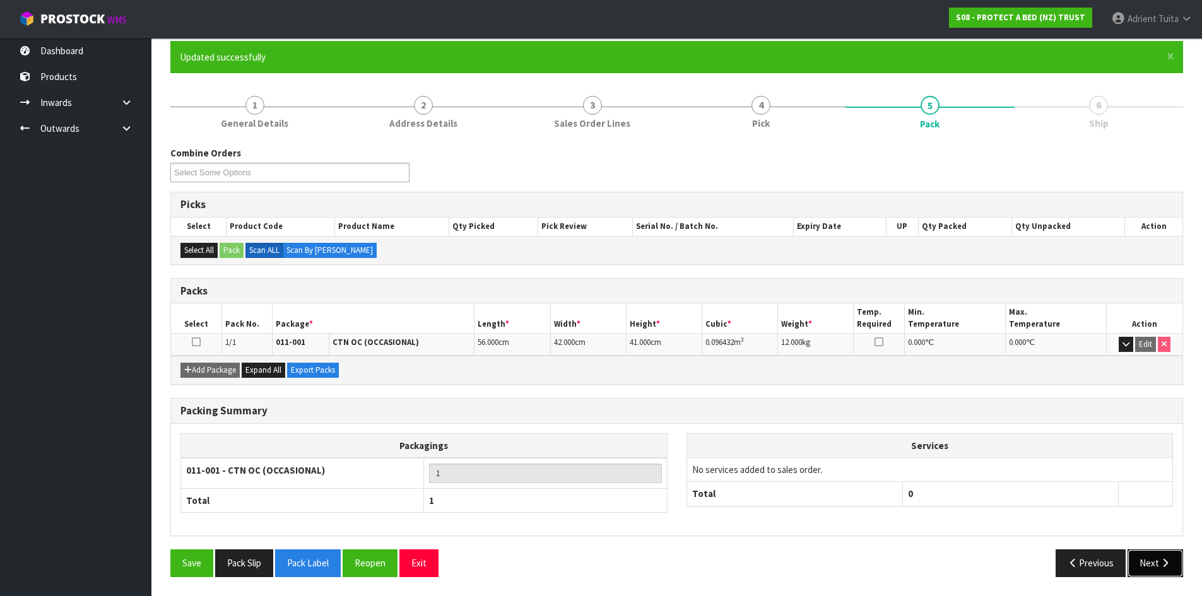
click at [1144, 558] on button "Next" at bounding box center [1155, 563] width 56 height 27
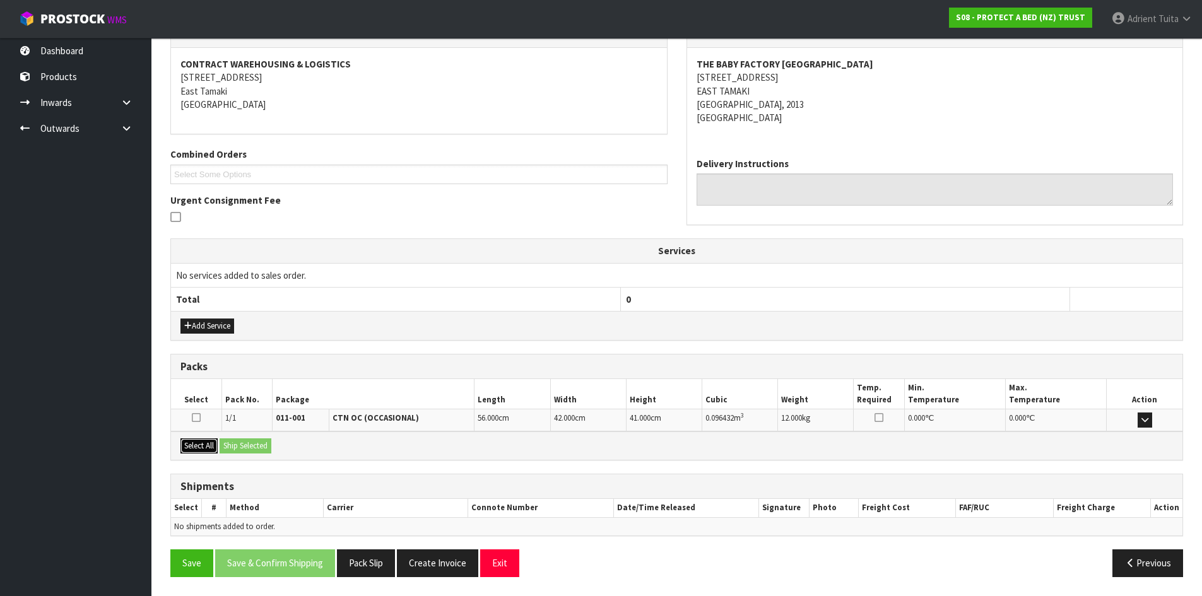
click at [217, 445] on button "Select All" at bounding box center [198, 445] width 37 height 15
click at [248, 442] on button "Ship Selected" at bounding box center [246, 445] width 52 height 15
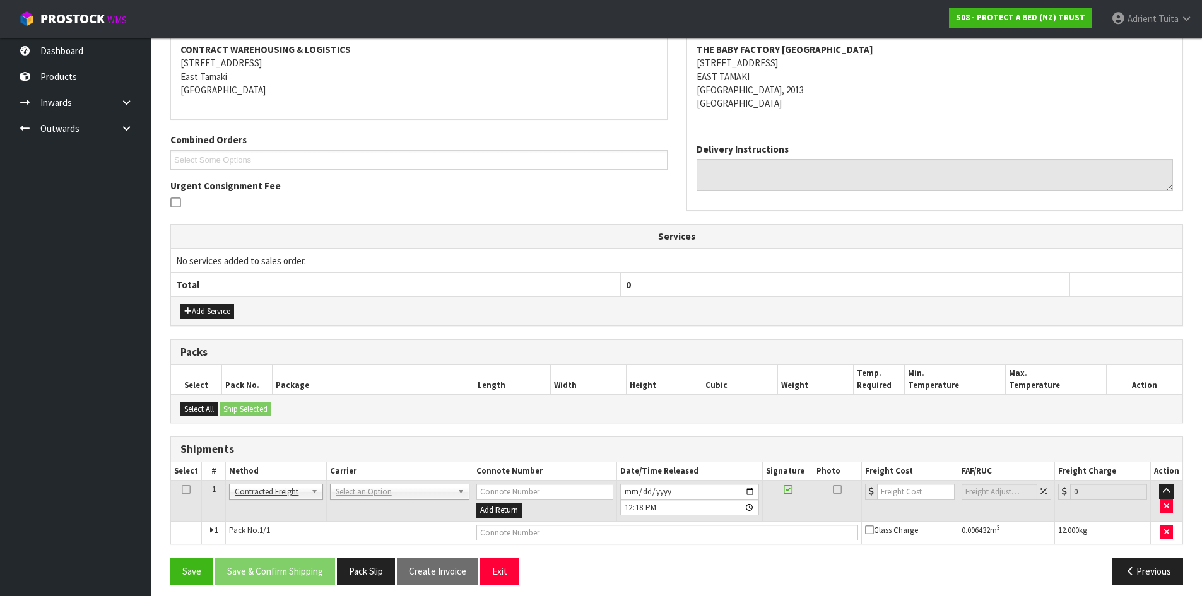
scroll to position [249, 0]
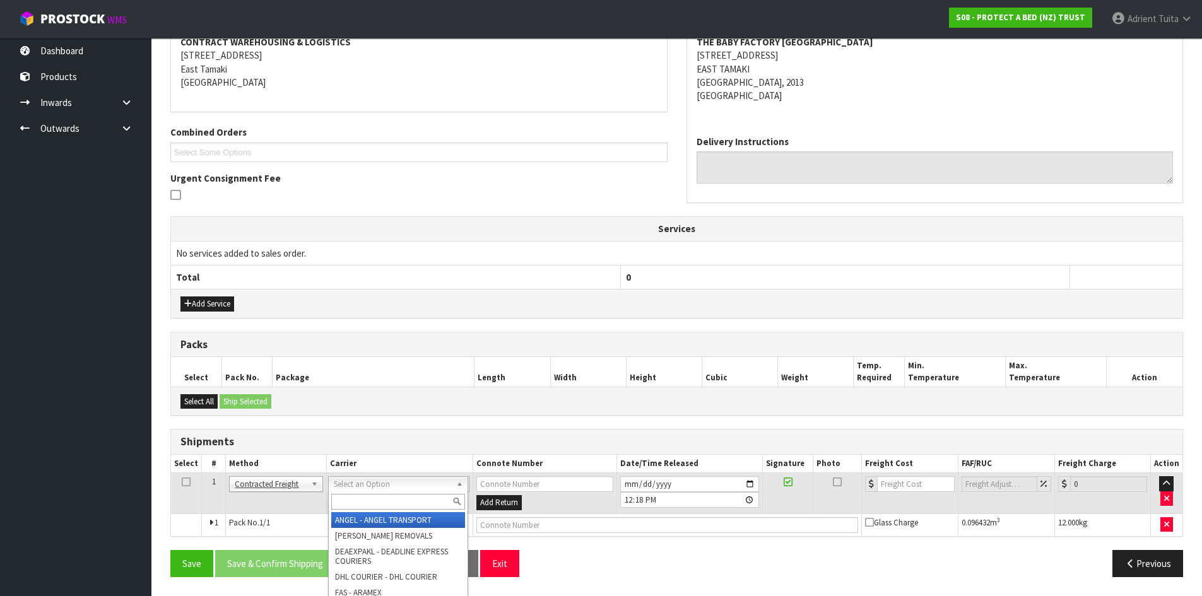
drag, startPoint x: 364, startPoint y: 481, endPoint x: 358, endPoint y: 505, distance: 24.0
click at [358, 505] on input "text" at bounding box center [398, 502] width 134 height 16
type input "nzp"
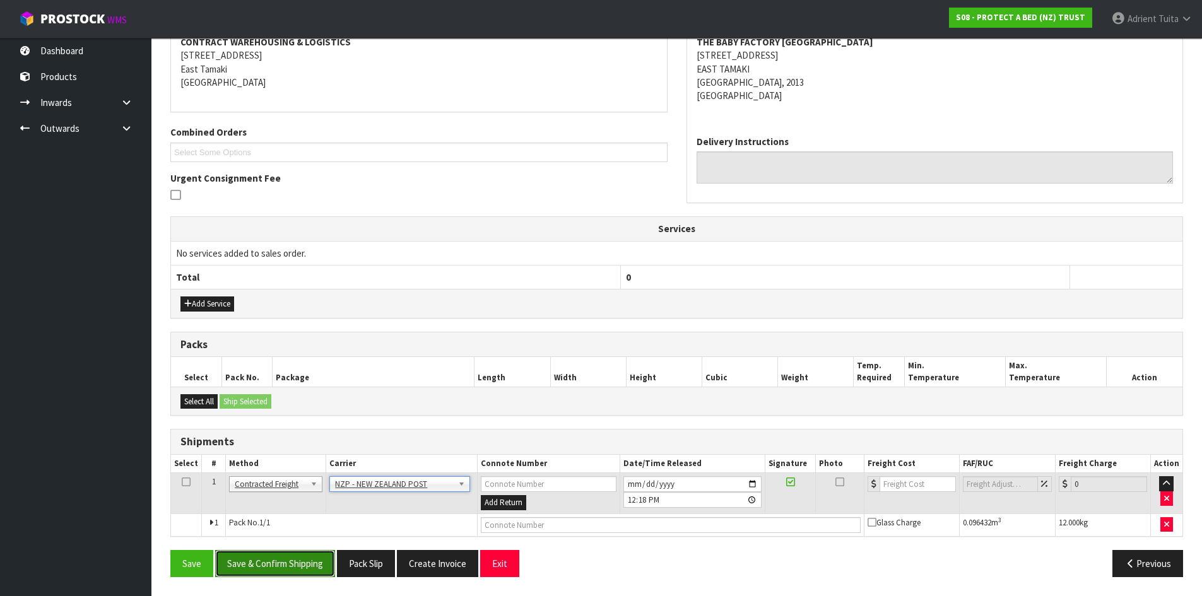
click at [307, 567] on button "Save & Confirm Shipping" at bounding box center [275, 563] width 120 height 27
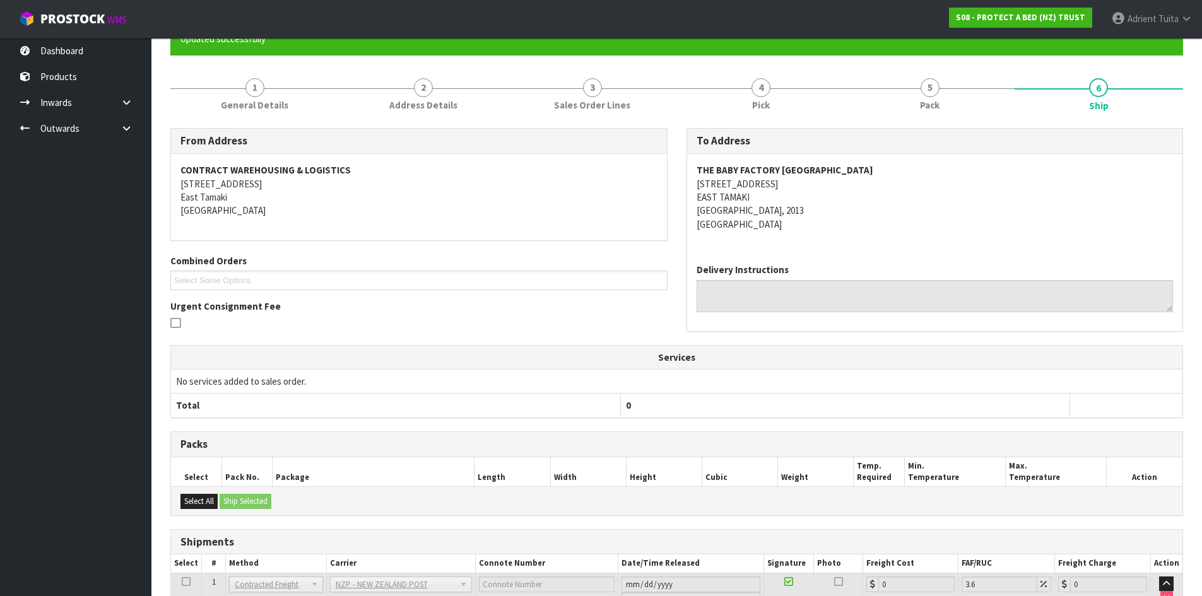
scroll to position [232, 0]
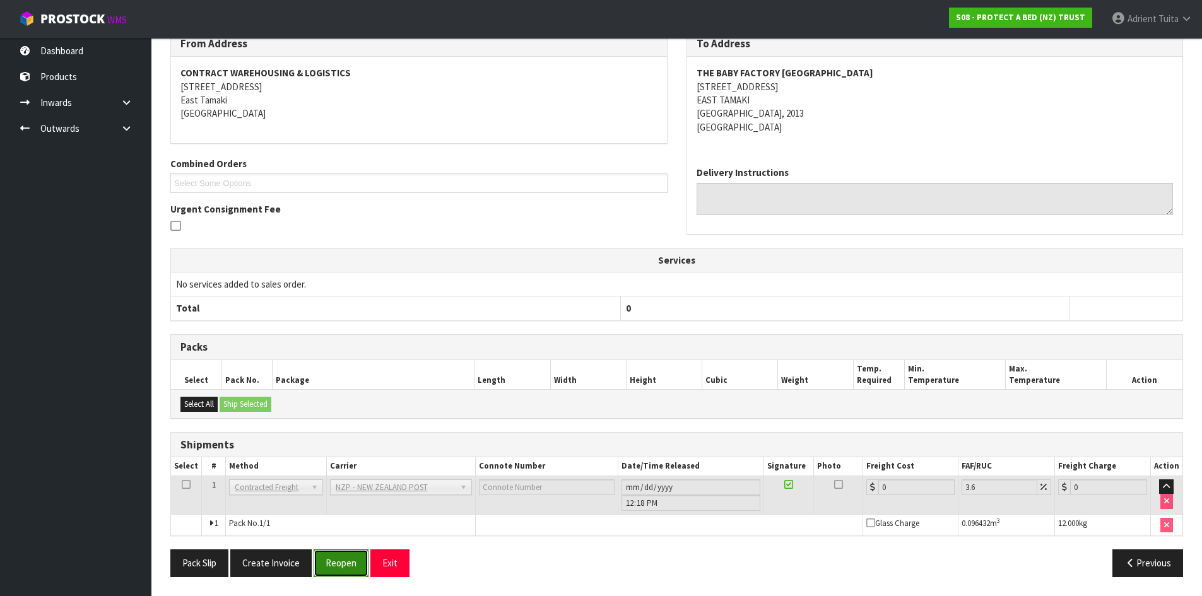
click at [352, 567] on button "Reopen" at bounding box center [341, 563] width 55 height 27
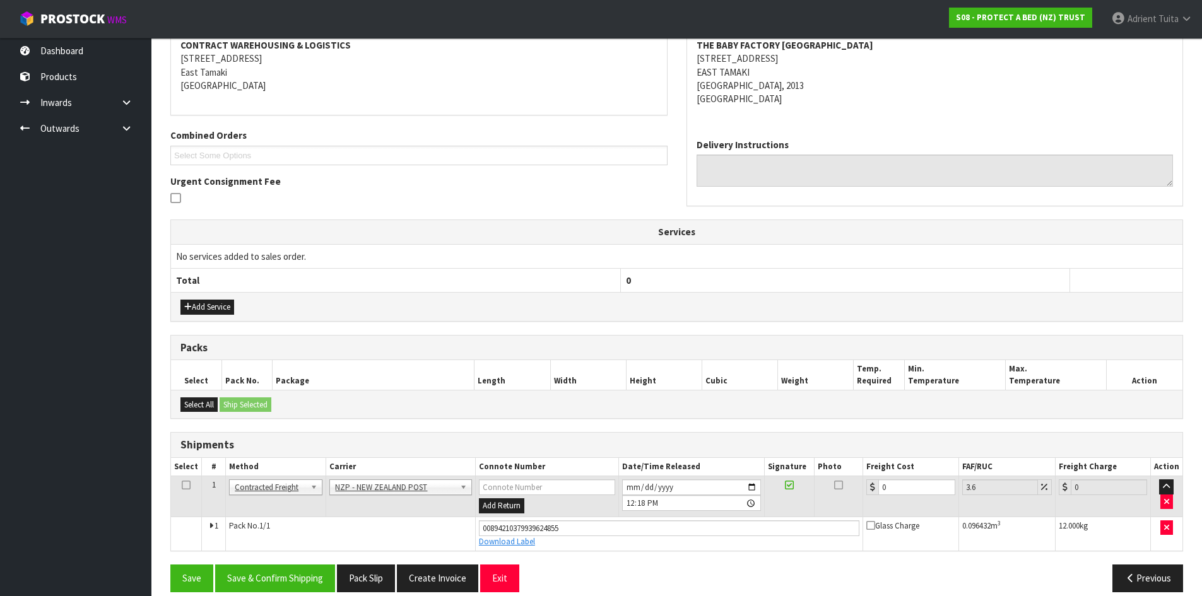
scroll to position [261, 0]
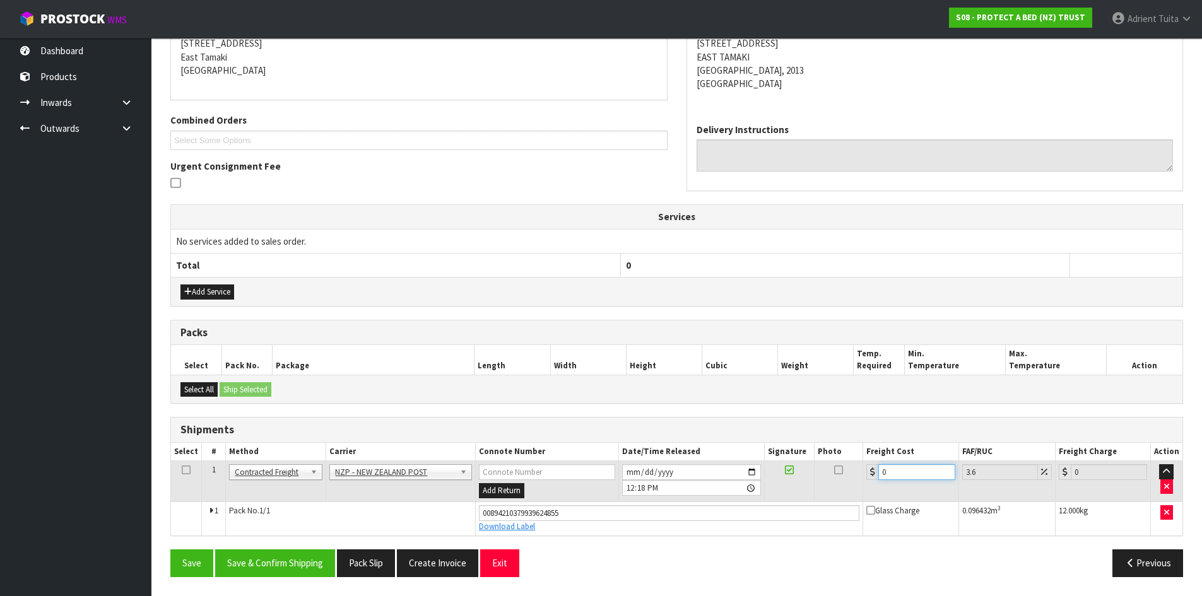
click at [895, 470] on input "0" at bounding box center [916, 472] width 76 height 16
type input "4"
type input "4.14"
type input "4.3"
type input "4.45"
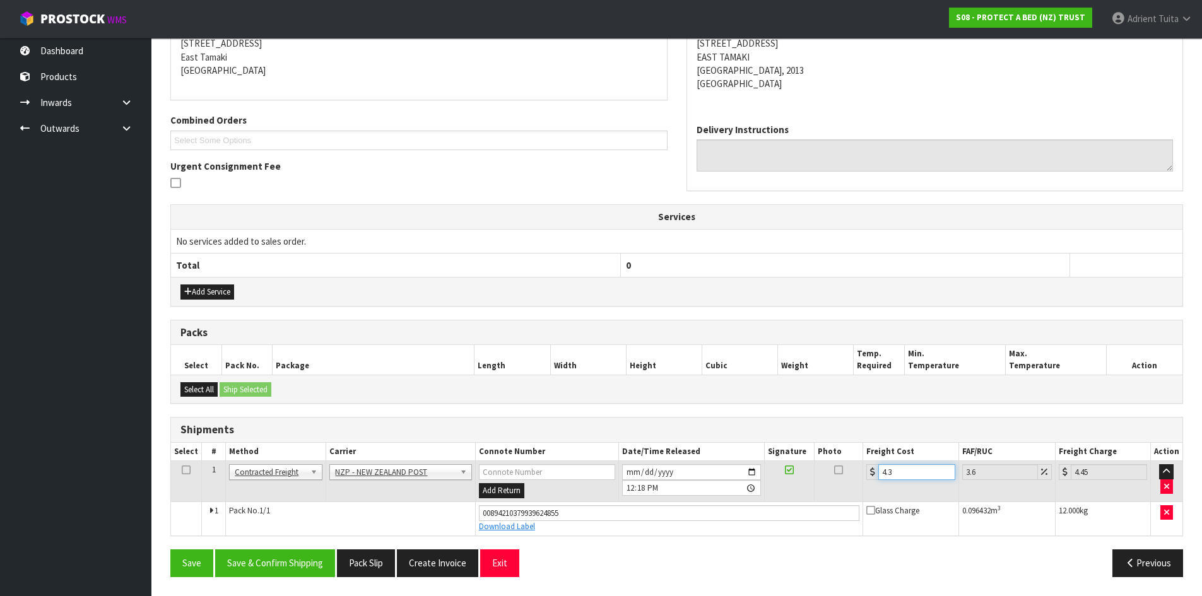
type input "4.33"
type input "4.49"
type input "4.33"
click at [317, 569] on button "Save & Confirm Shipping" at bounding box center [275, 563] width 120 height 27
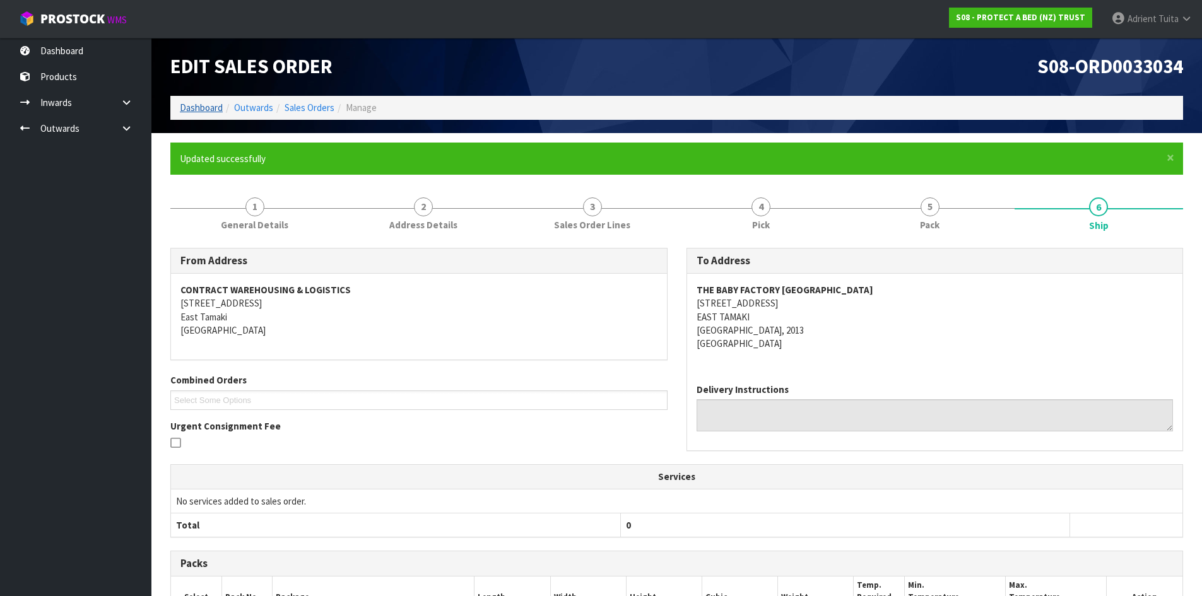
scroll to position [0, 0]
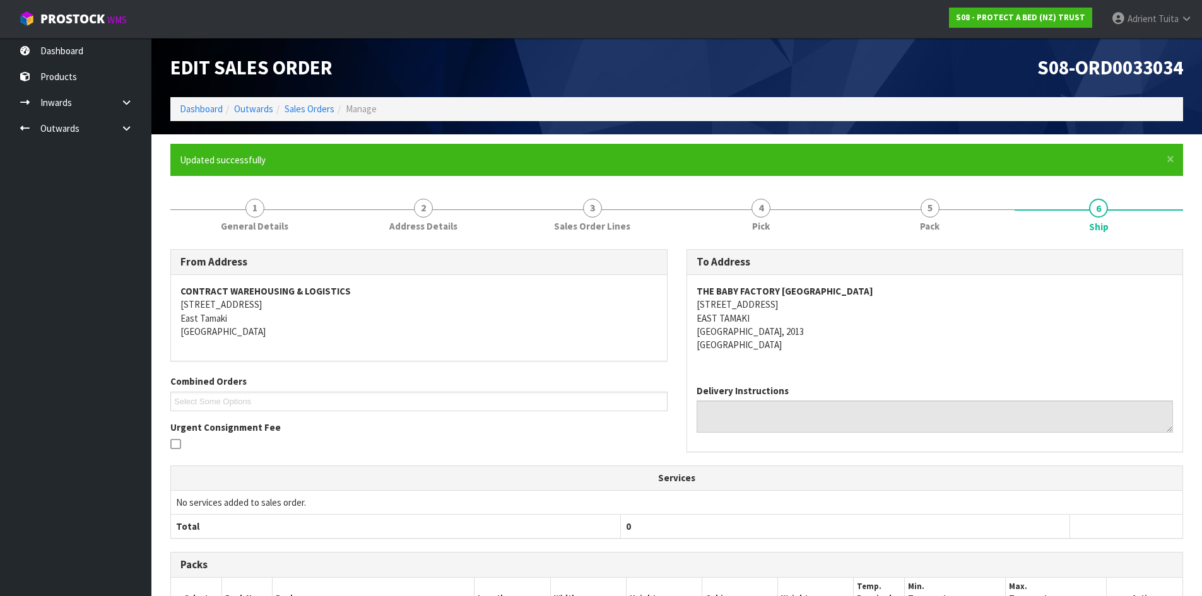
click at [193, 99] on ol "Dashboard Outwards Sales Orders Manage" at bounding box center [676, 108] width 1013 height 23
click at [196, 102] on li "Dashboard" at bounding box center [201, 108] width 43 height 13
click at [197, 109] on link "Dashboard" at bounding box center [201, 109] width 43 height 12
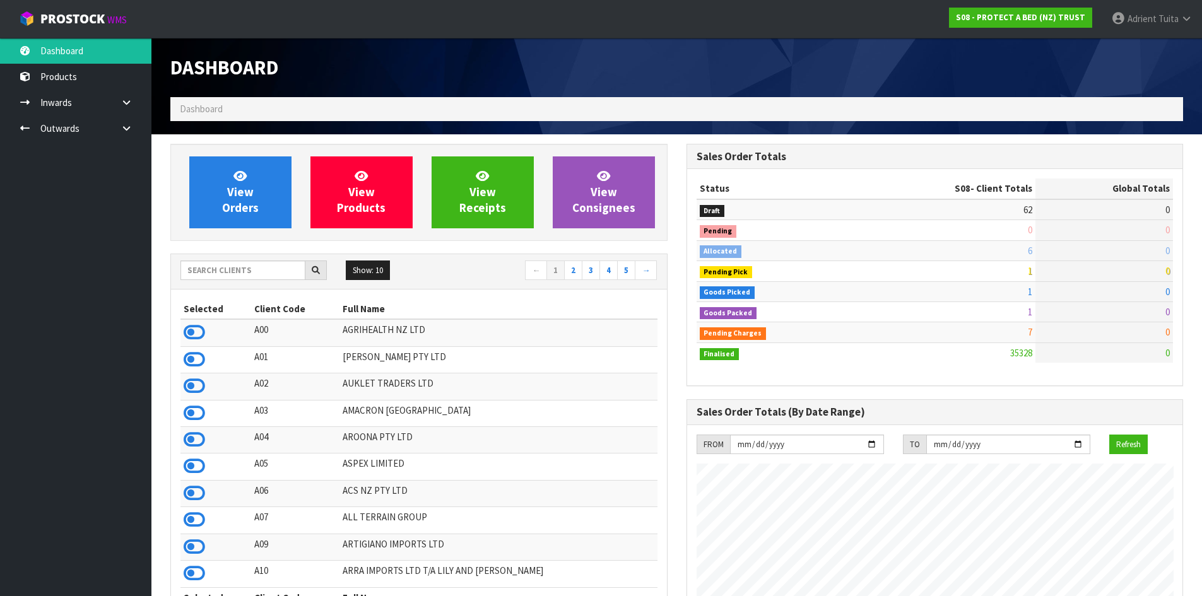
scroll to position [956, 515]
click at [204, 279] on input "text" at bounding box center [242, 271] width 125 height 20
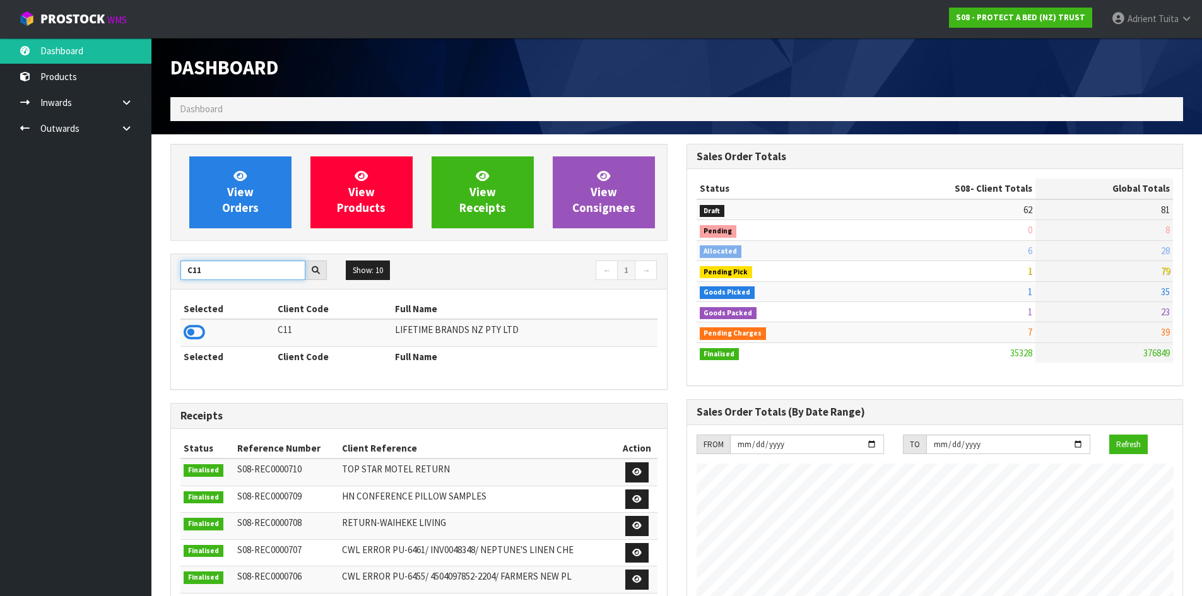
type input "C11"
click at [200, 327] on icon at bounding box center [194, 332] width 21 height 19
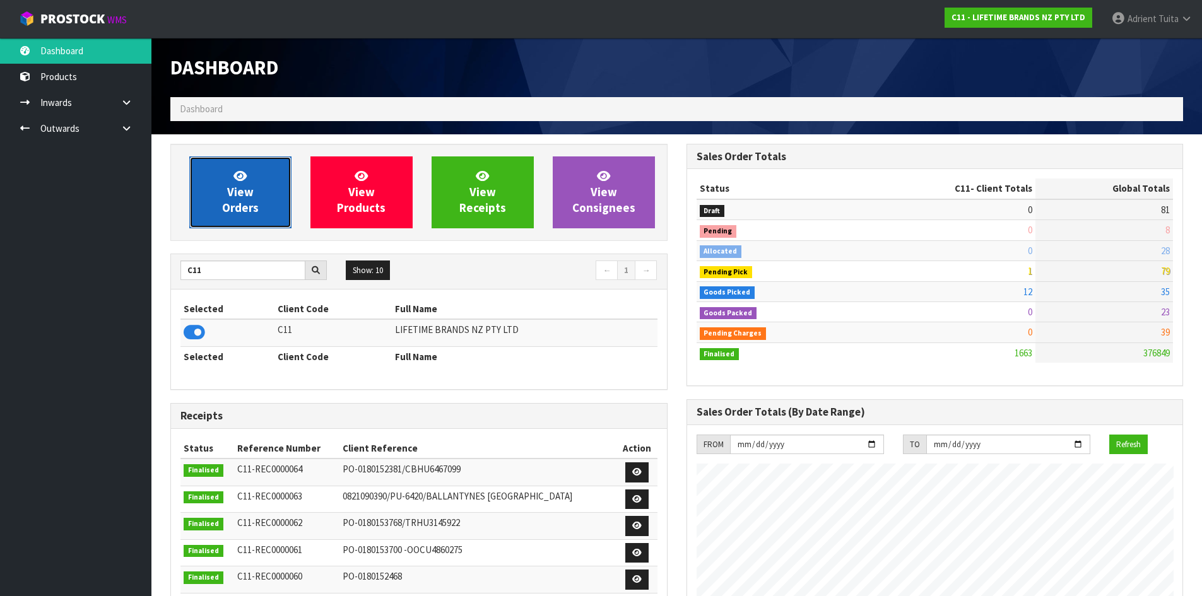
click at [248, 203] on span "View Orders" at bounding box center [240, 191] width 37 height 47
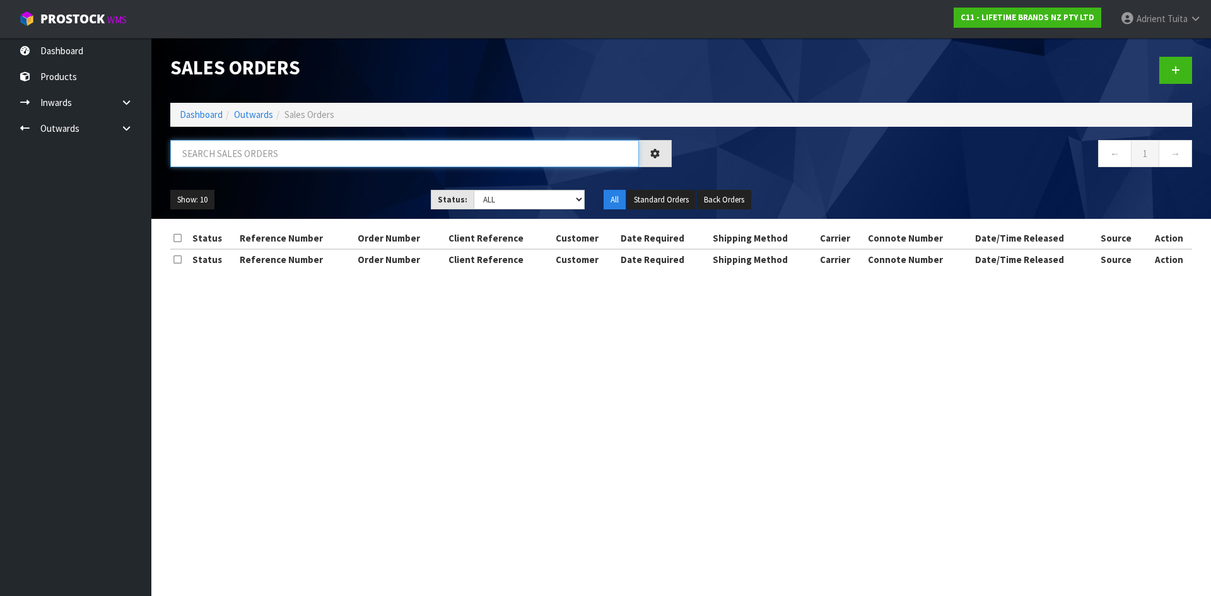
click at [247, 158] on input "text" at bounding box center [404, 153] width 469 height 27
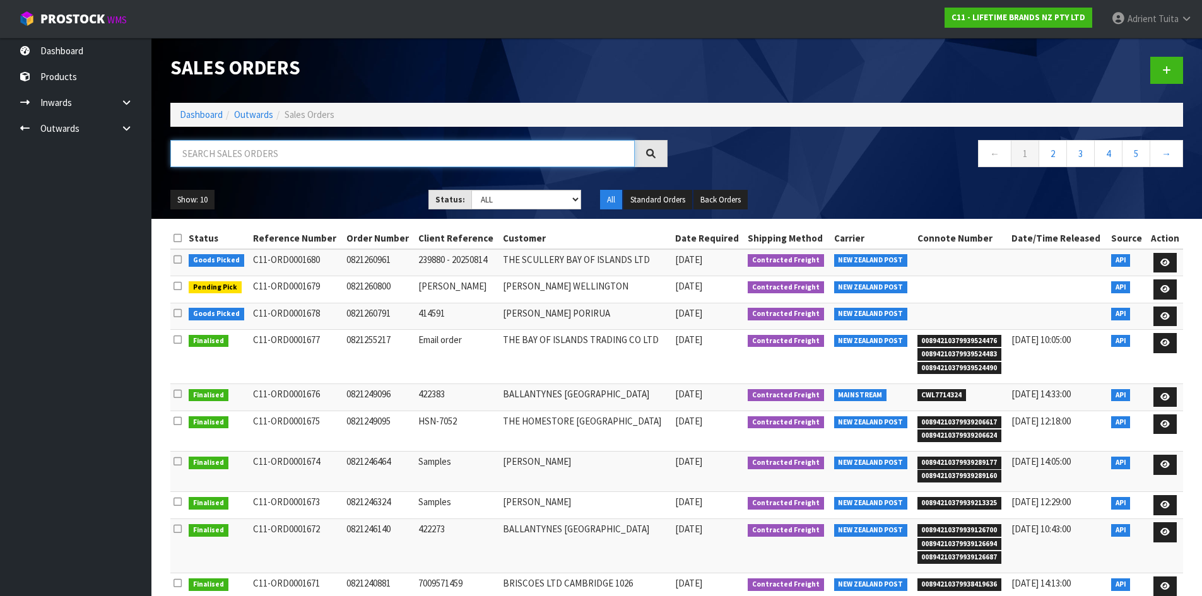
click at [247, 158] on input "text" at bounding box center [402, 153] width 464 height 27
type input "0791"
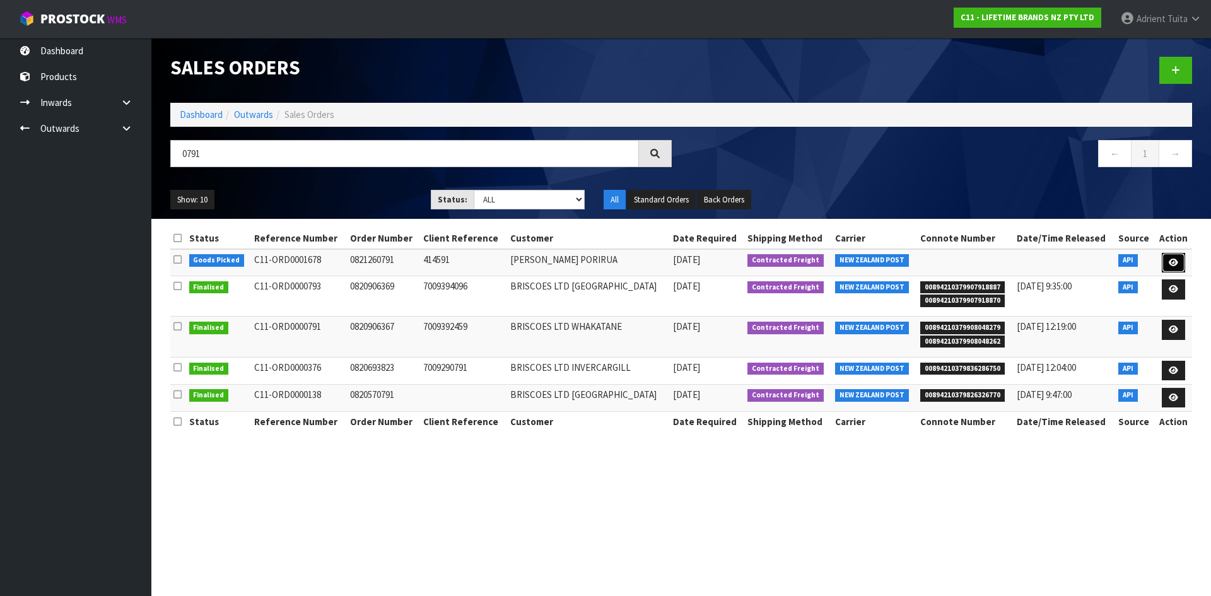
click at [1177, 261] on icon at bounding box center [1173, 263] width 9 height 8
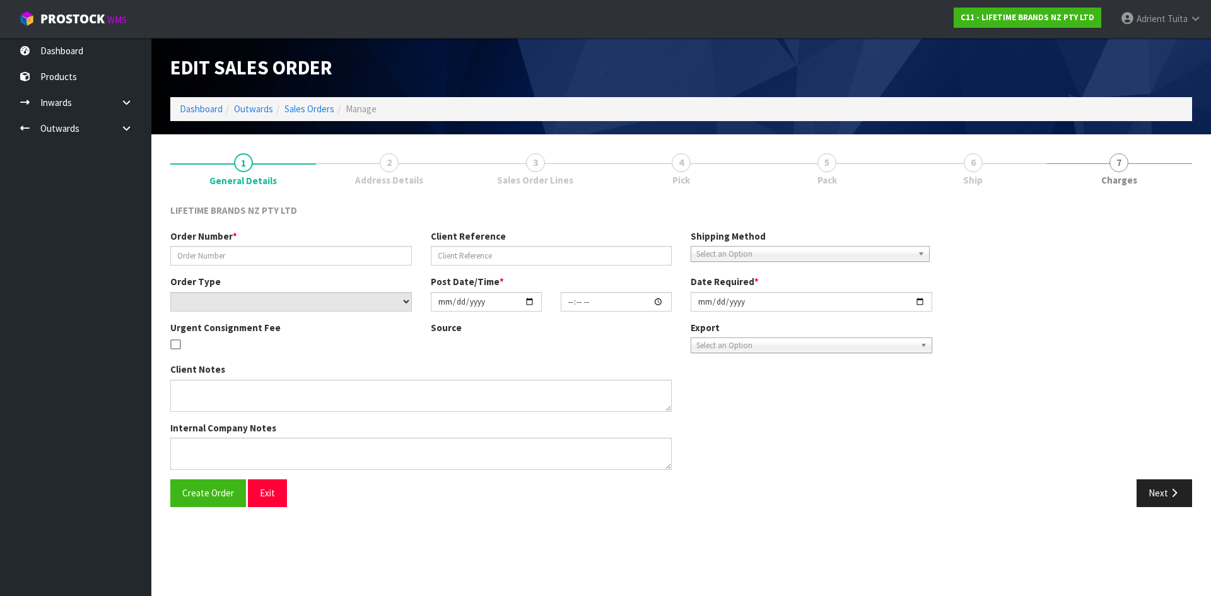
type input "0821260791"
type input "414591"
select select "number:0"
type input "[DATE]"
type input "08:48:18.000"
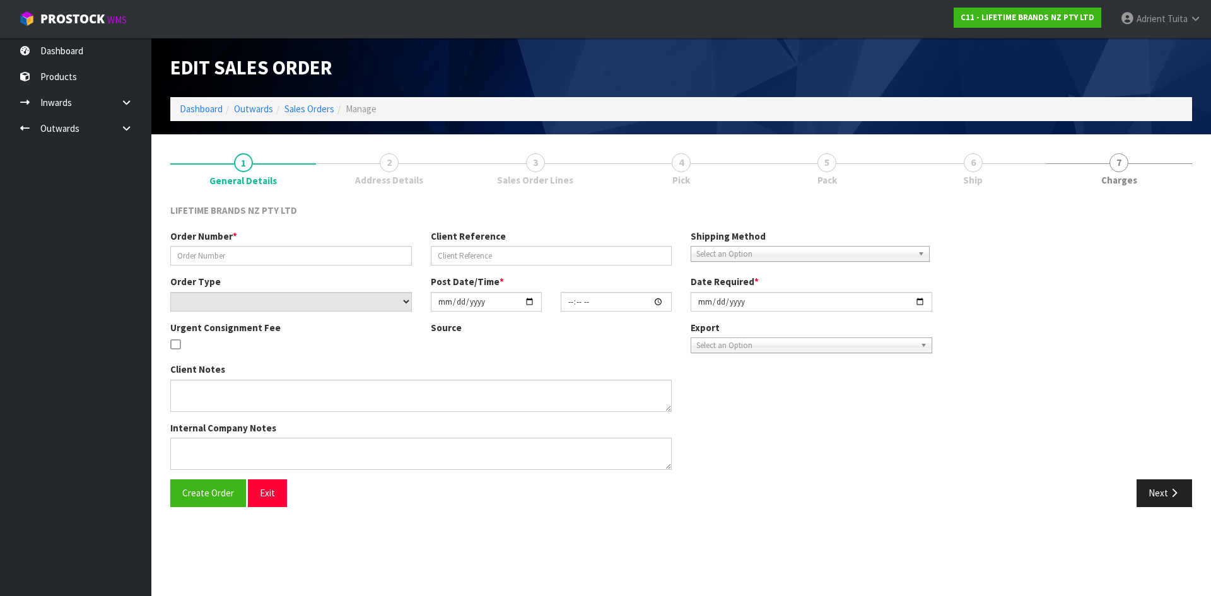
type input "[DATE]"
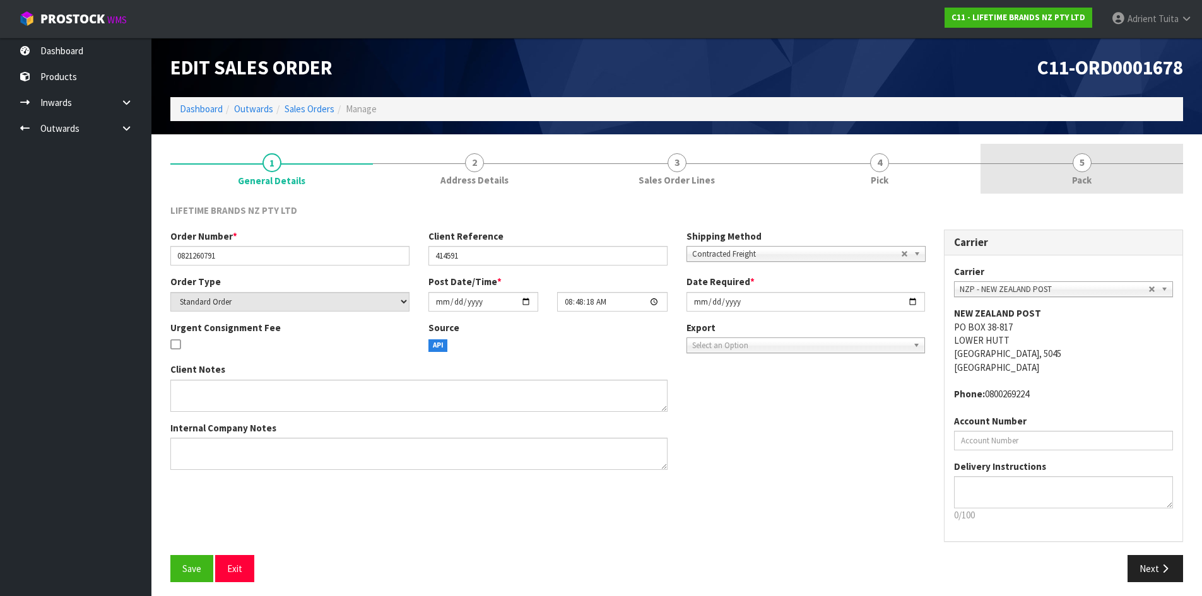
click at [1126, 176] on link "5 Pack" at bounding box center [1081, 169] width 203 height 50
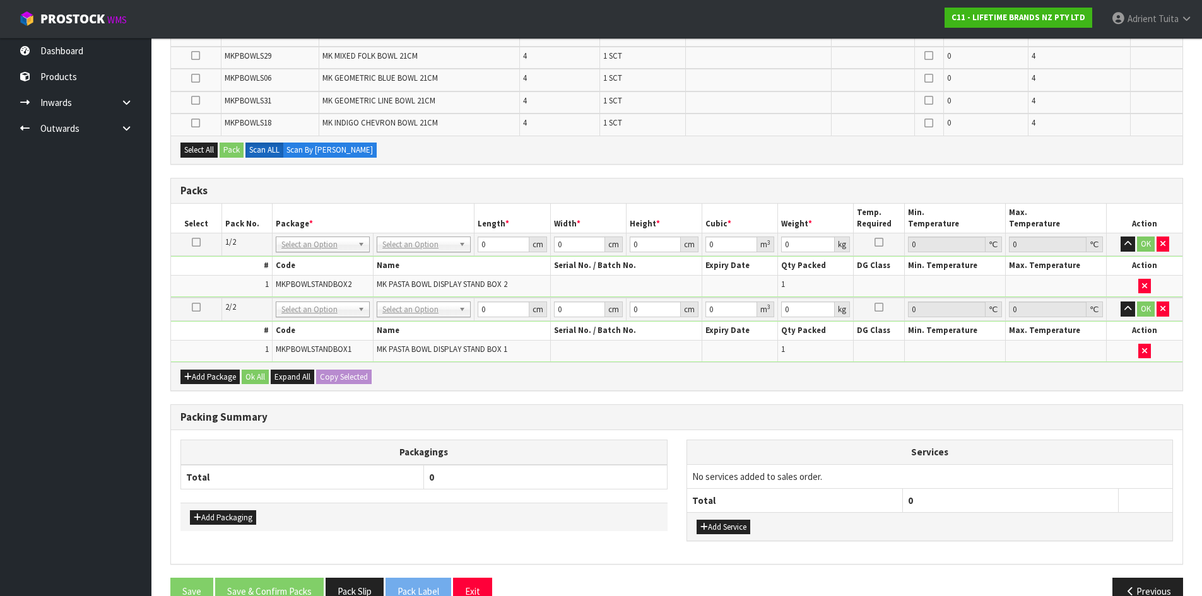
scroll to position [320, 0]
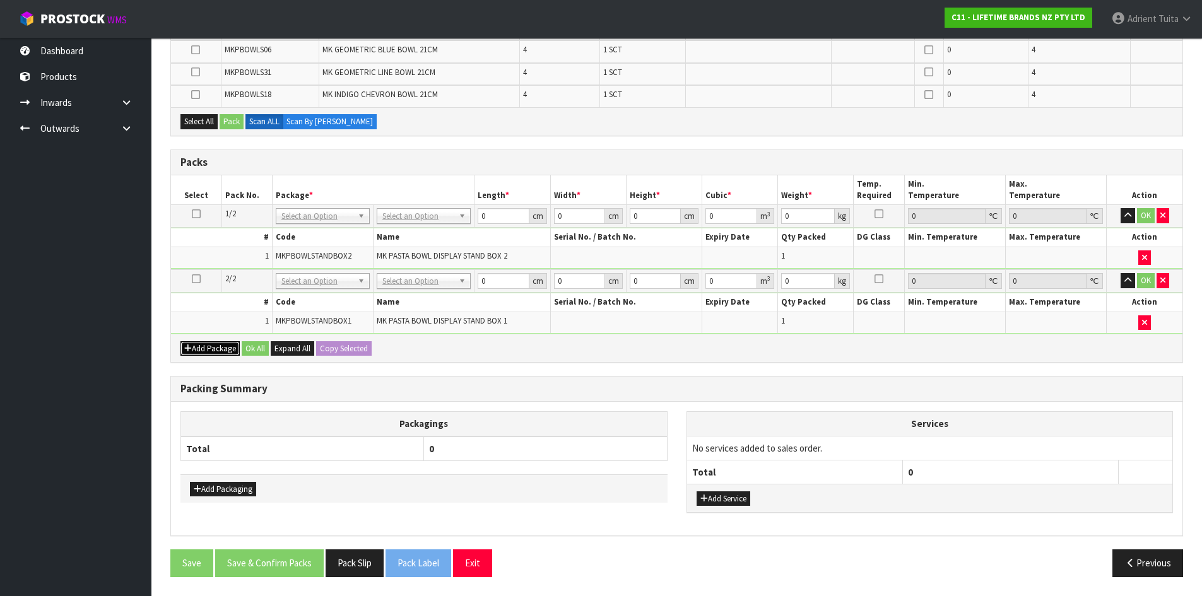
click at [201, 346] on button "Add Package" at bounding box center [209, 348] width 59 height 15
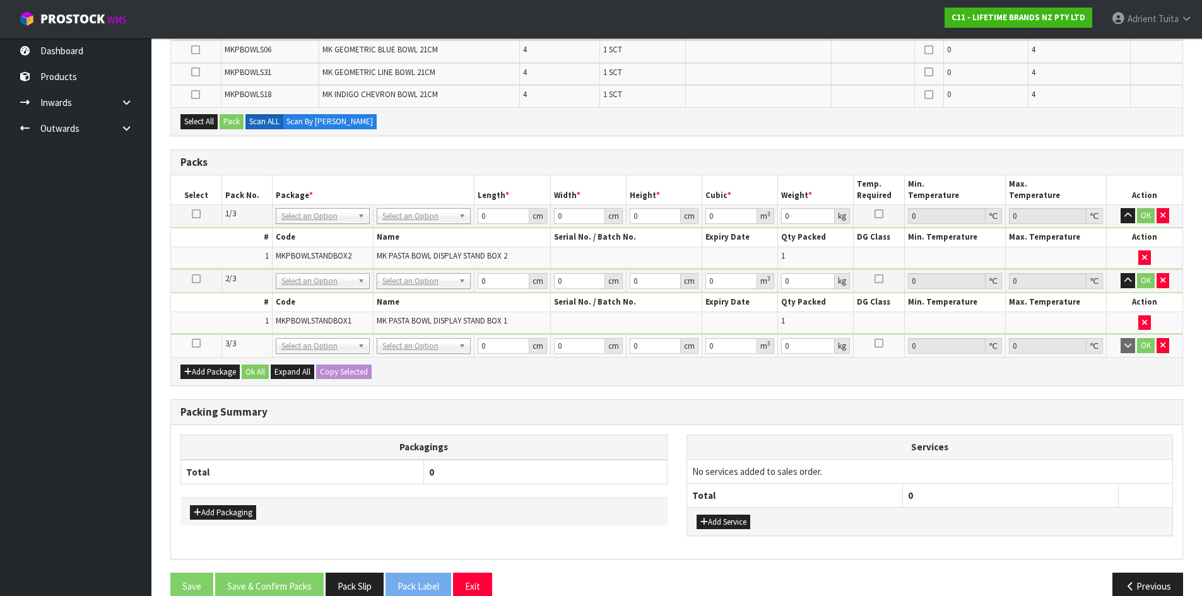
click at [199, 344] on icon at bounding box center [196, 343] width 9 height 1
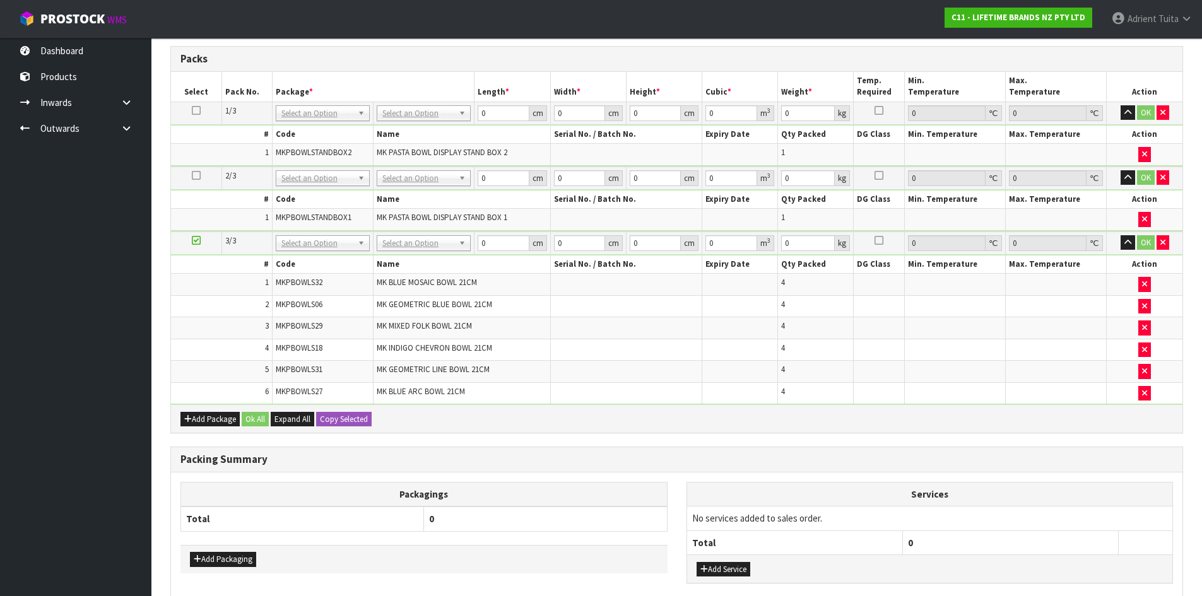
scroll to position [211, 0]
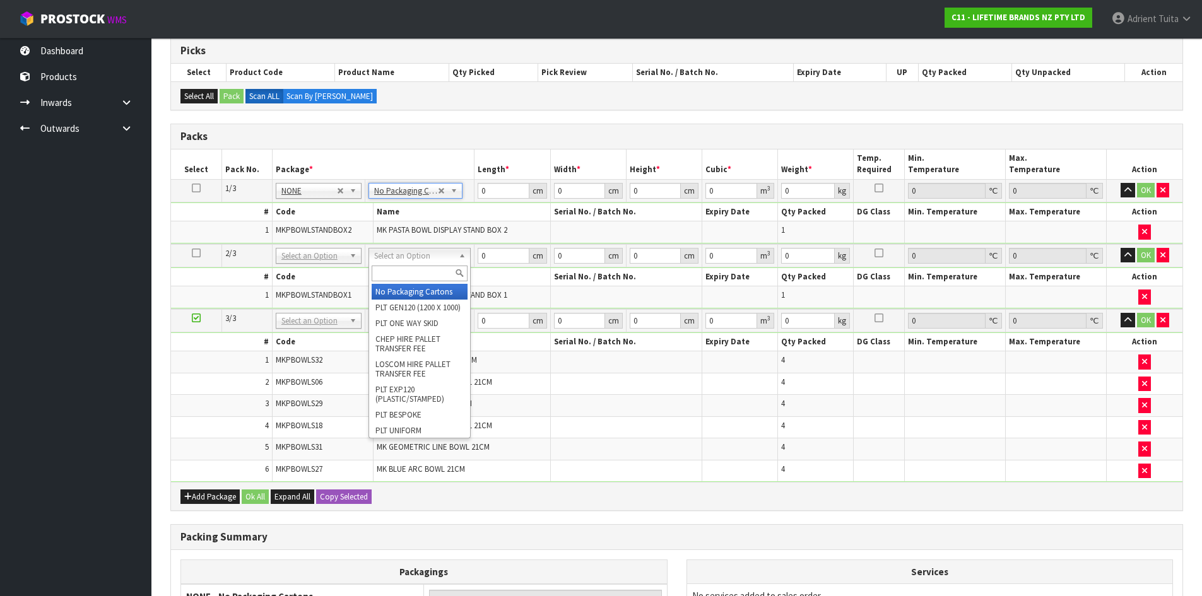
drag, startPoint x: 424, startPoint y: 256, endPoint x: 413, endPoint y: 297, distance: 43.0
type input "2"
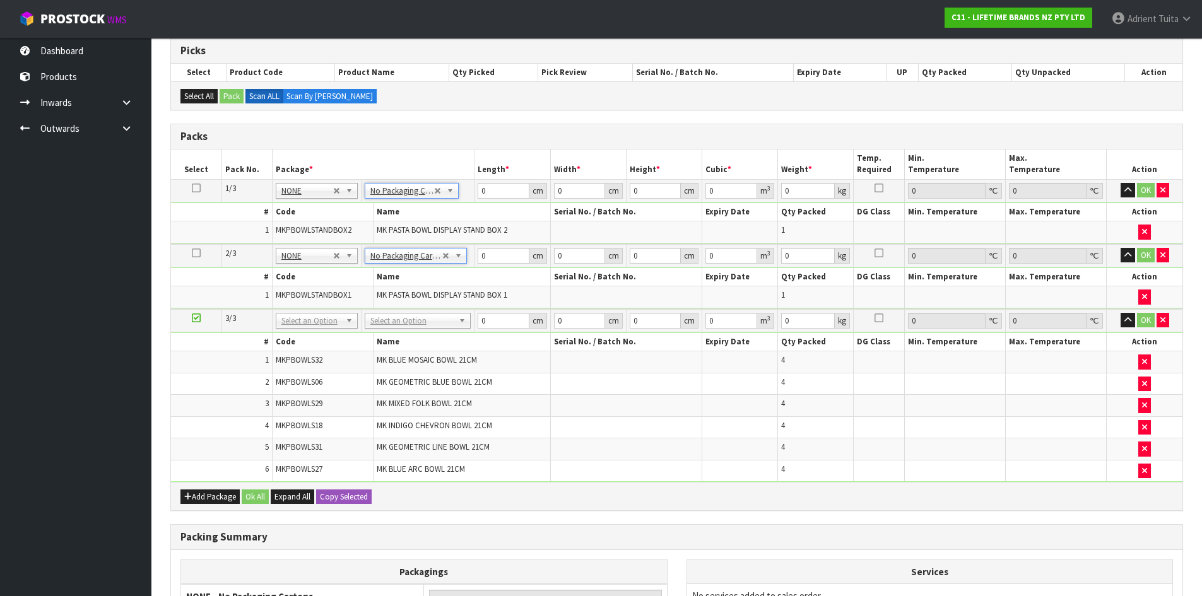
drag, startPoint x: 417, startPoint y: 315, endPoint x: 416, endPoint y: 334, distance: 19.0
click at [416, 346] on input "text" at bounding box center [418, 339] width 100 height 16
type input "c"
type input "ctn7"
type input "45.5"
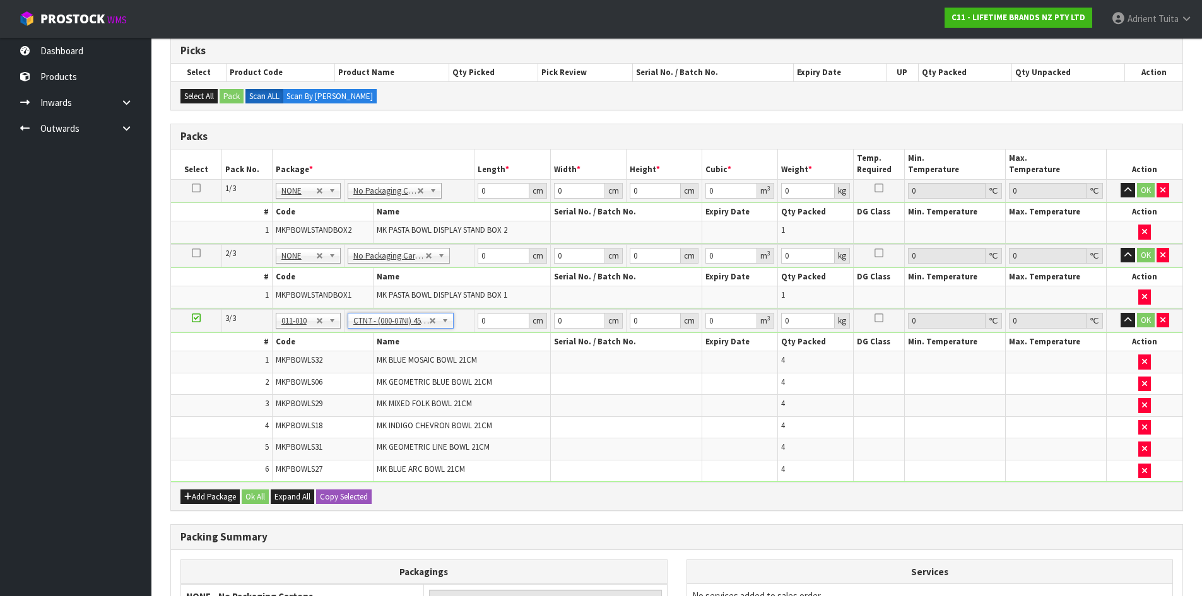
type input "45.5"
type input "35"
type input "0.072459"
type input "13.25"
click at [503, 184] on input "0" at bounding box center [503, 191] width 51 height 16
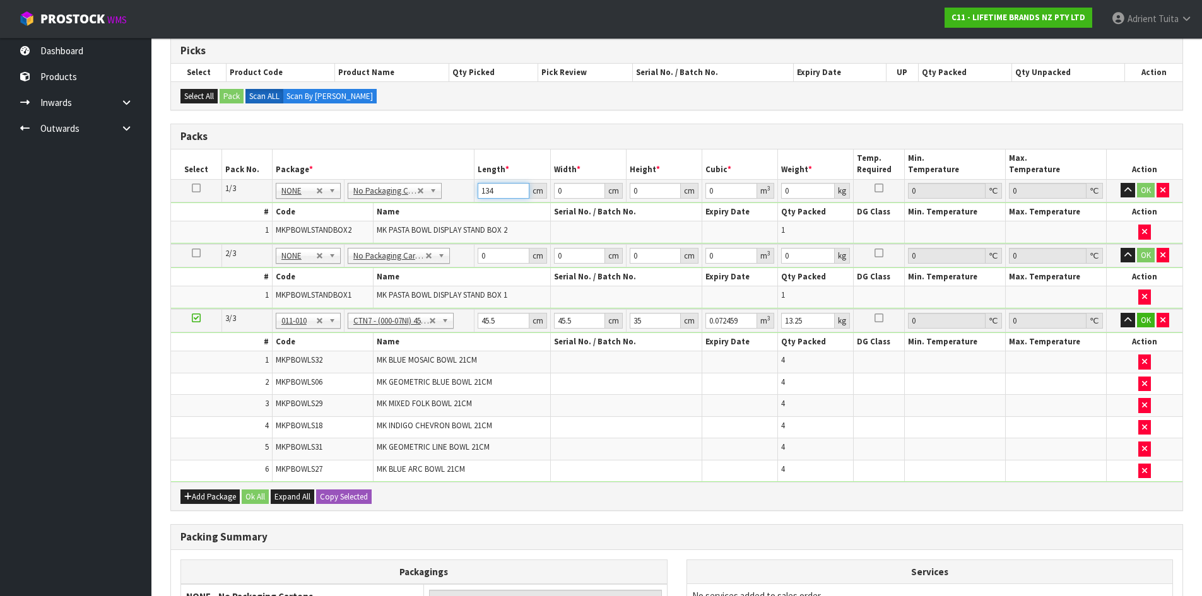
type input "134"
type input "47"
type input "4"
type input "0.025192"
type input "47"
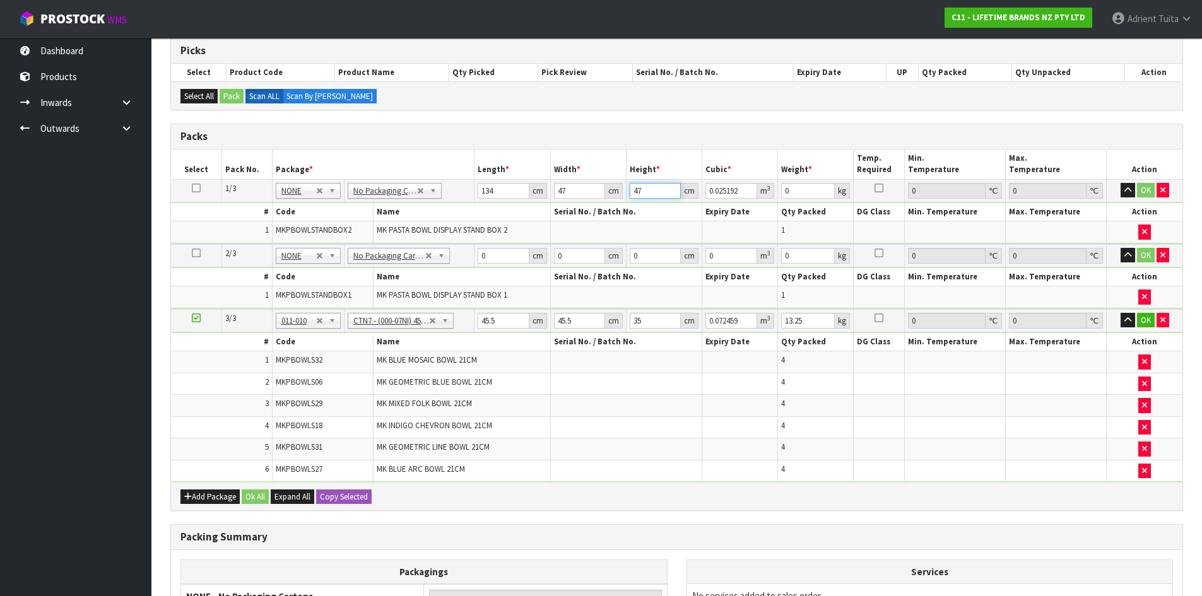
type input "0.296006"
type input "47"
type input "25"
click at [510, 259] on input "0" at bounding box center [503, 256] width 51 height 16
type input "52"
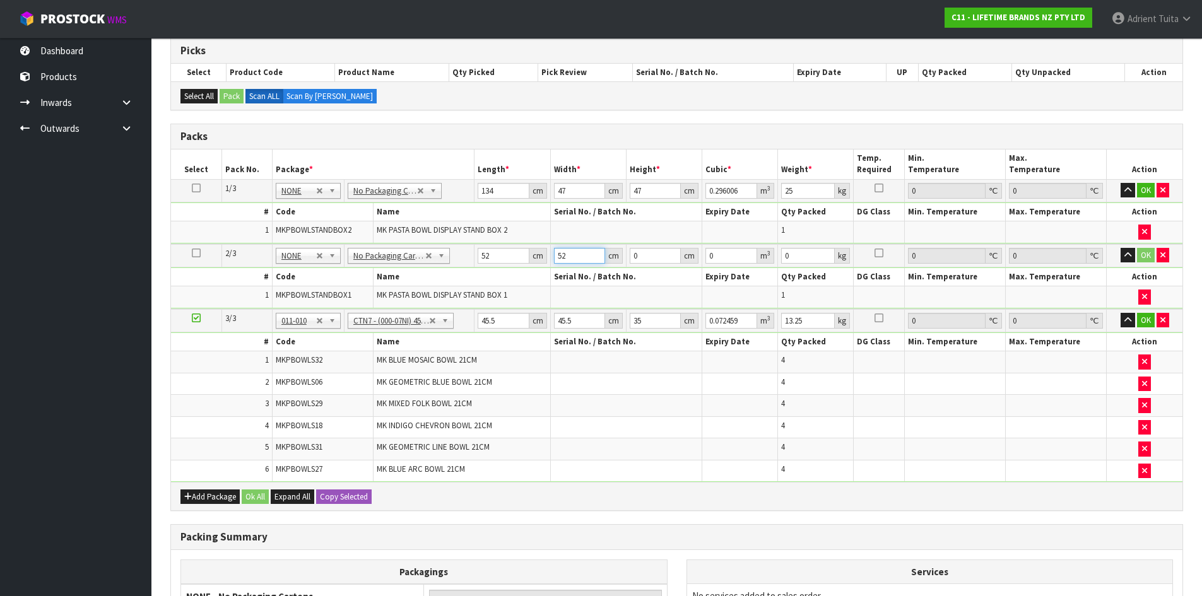
type input "52"
type input "3"
type input "0.008112"
type input "39"
type input "0.105456"
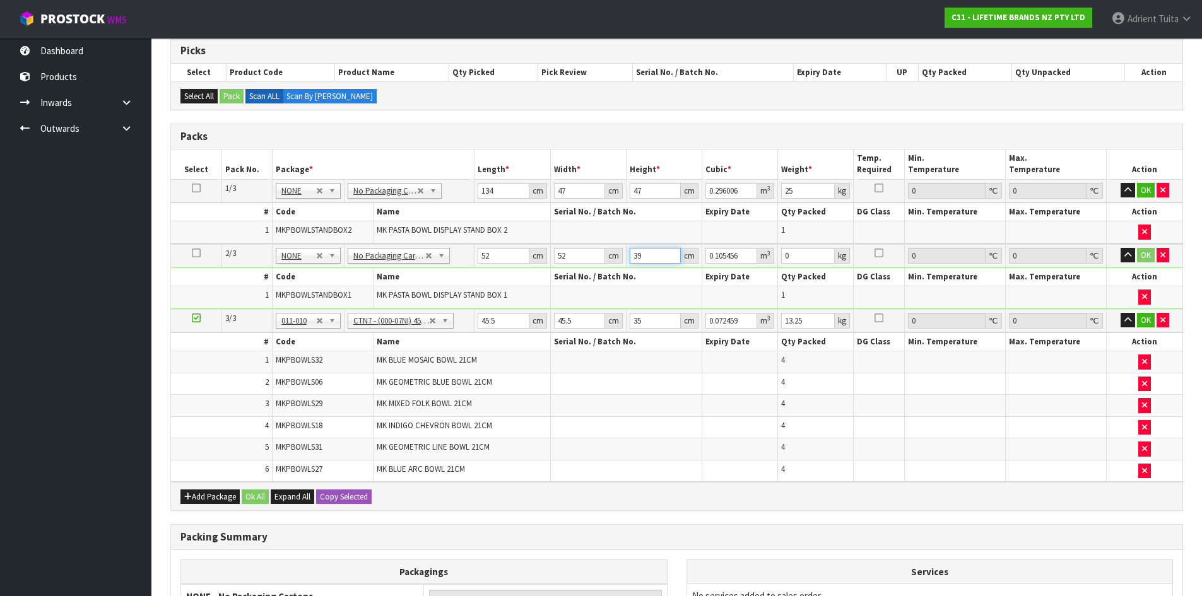
type input "39"
type input "16"
click at [489, 319] on input "45.5" at bounding box center [503, 321] width 51 height 16
type input "4"
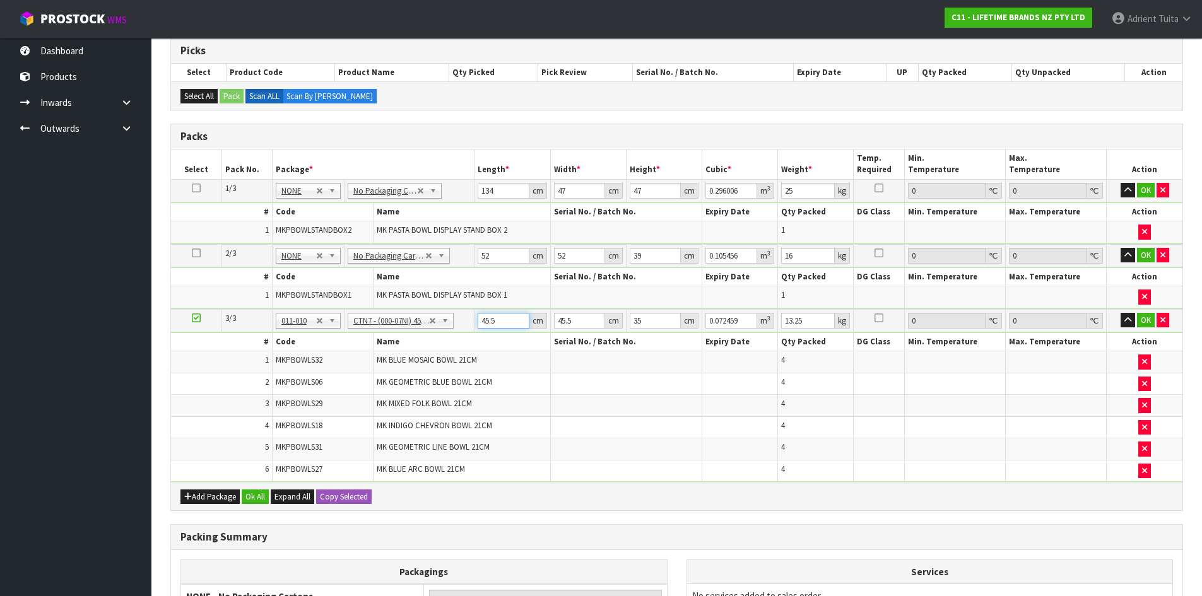
type input "0.00637"
type input "47"
type input "0.074847"
type input "47"
type input "4"
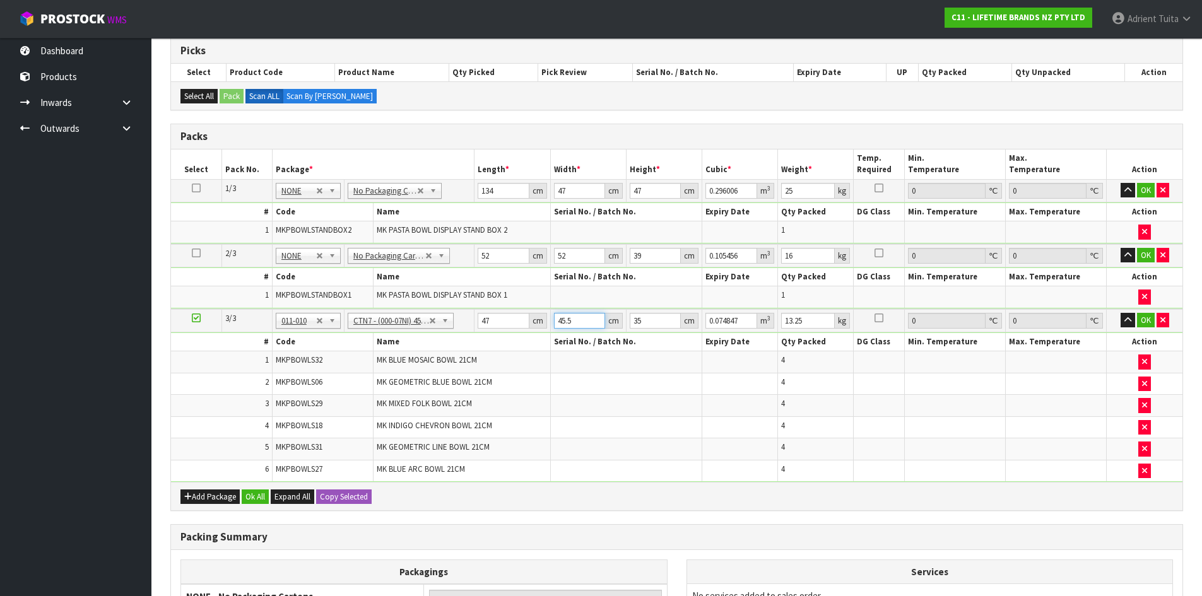
type input "0.00658"
type input "47"
type input "0.077315"
type input "47"
type input "2"
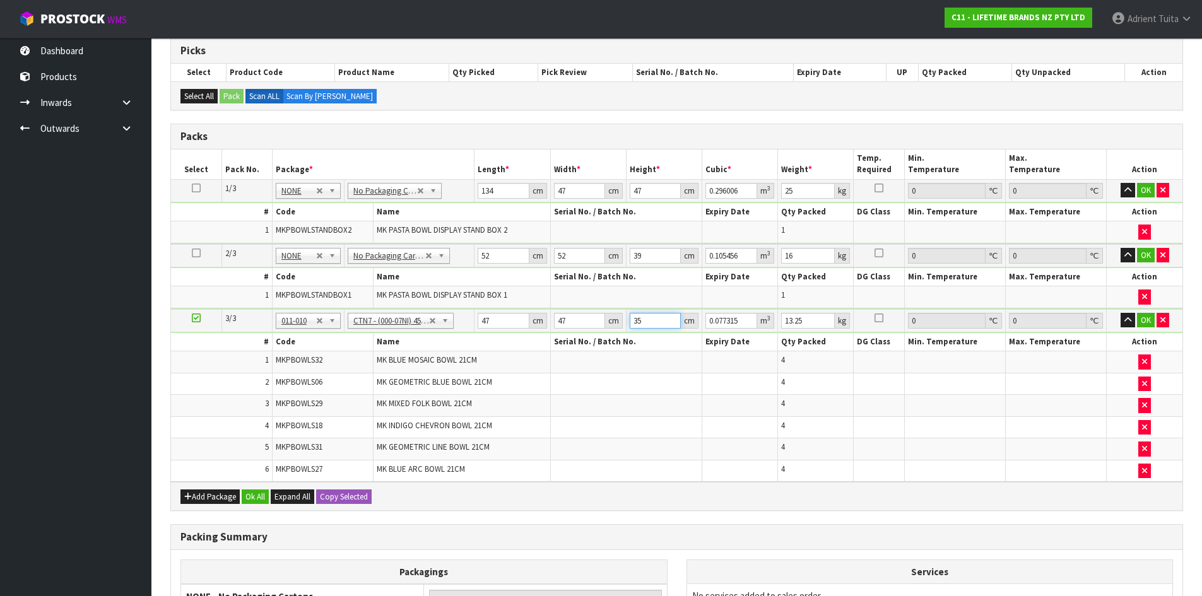
type input "0.004418"
type input "25"
type input "0.055225"
type input "25"
type input "16"
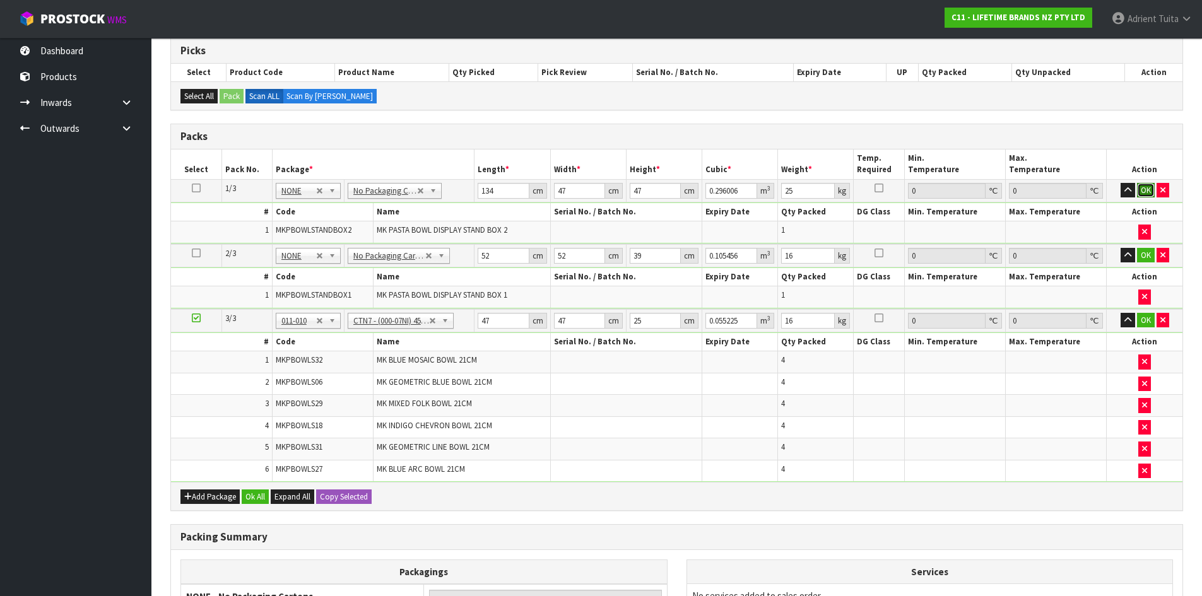
click at [1143, 192] on button "OK" at bounding box center [1146, 190] width 18 height 15
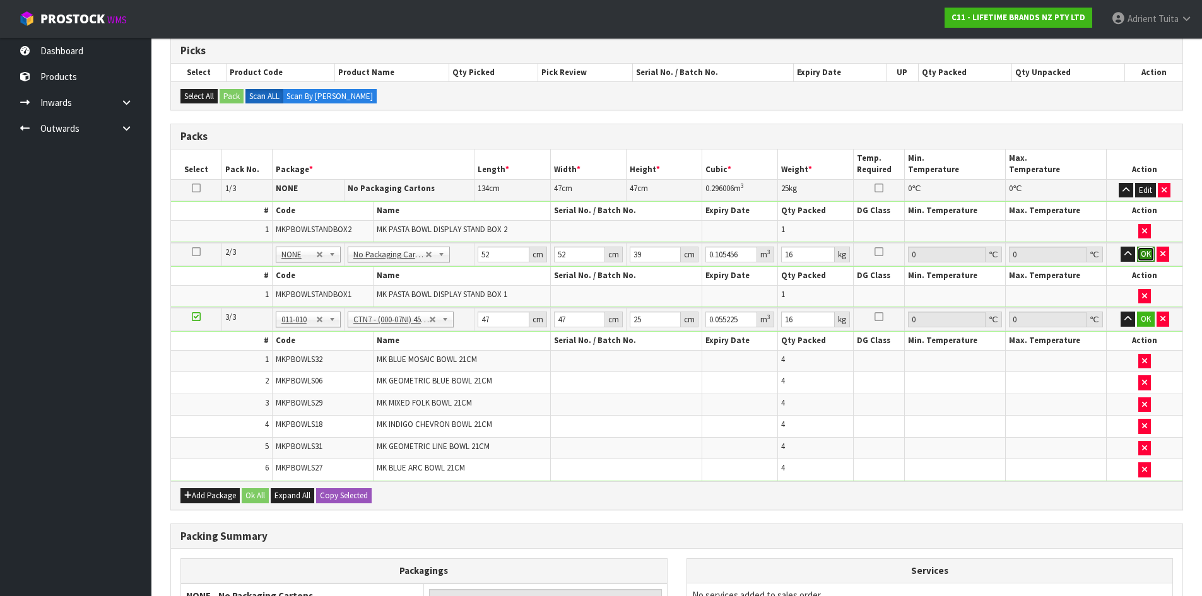
click at [1144, 250] on button "OK" at bounding box center [1146, 254] width 18 height 15
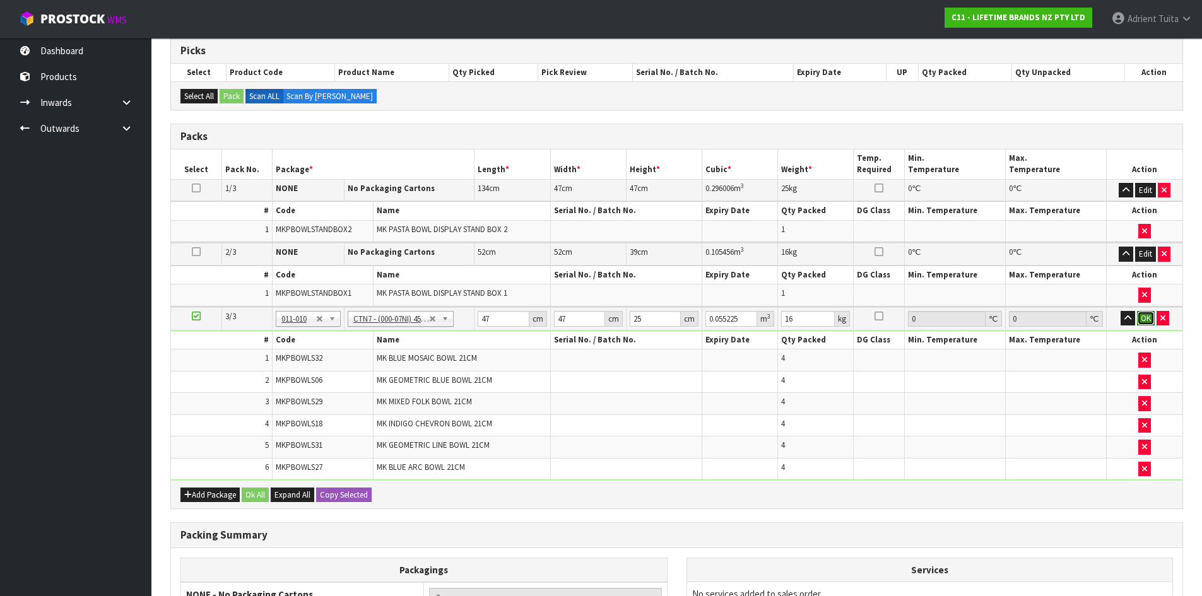
click at [1147, 316] on button "OK" at bounding box center [1146, 318] width 18 height 15
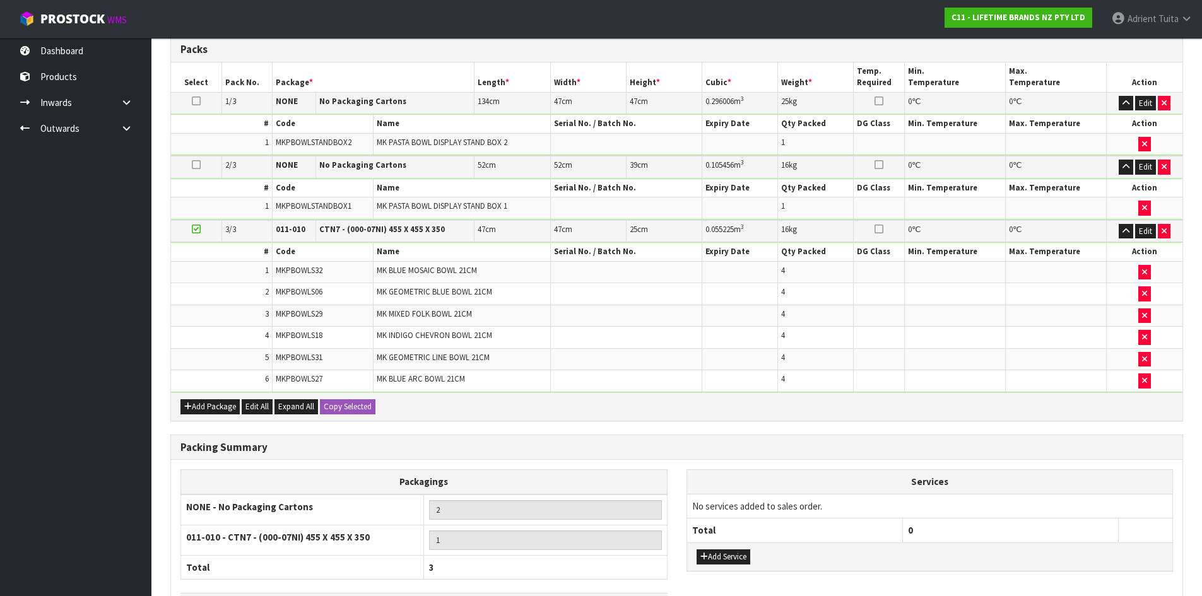
scroll to position [394, 0]
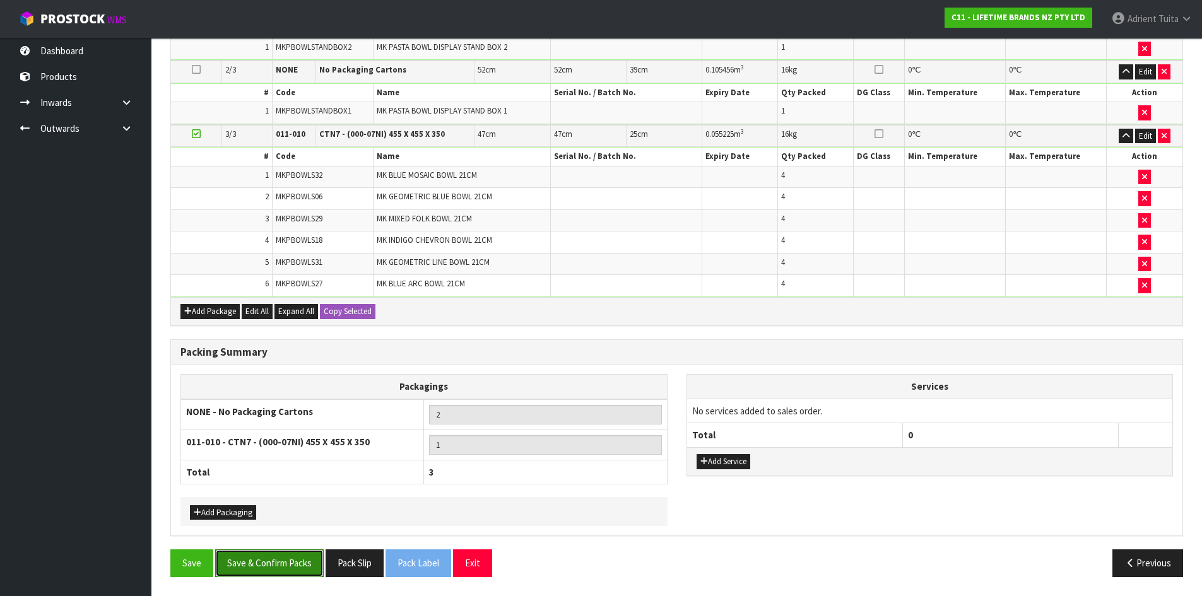
click at [244, 572] on button "Save & Confirm Packs" at bounding box center [269, 563] width 109 height 27
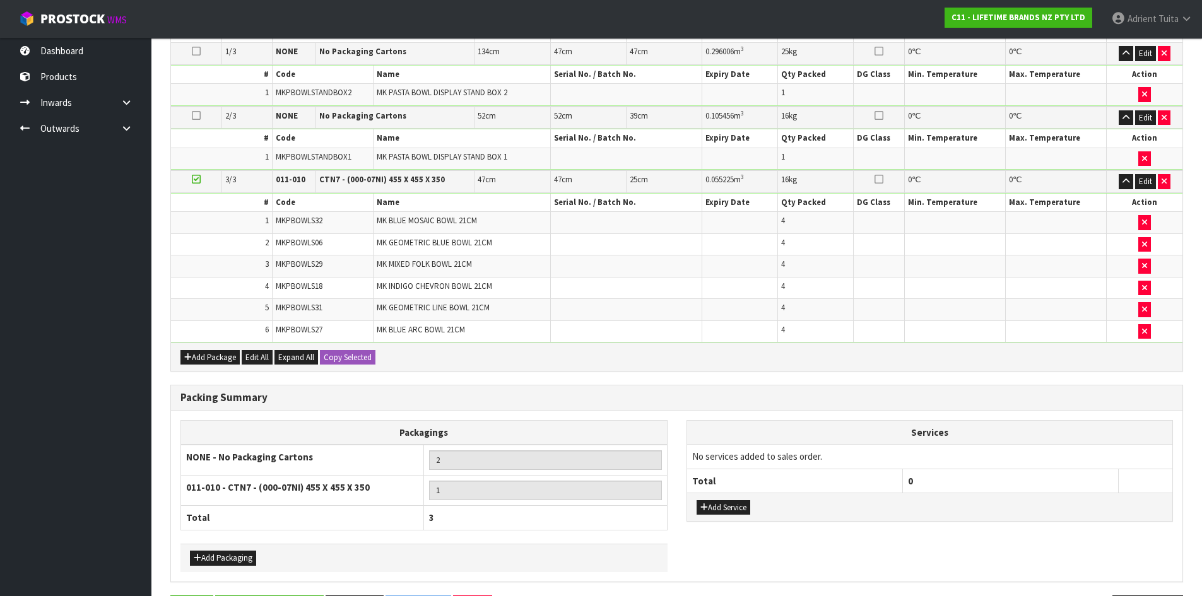
scroll to position [0, 0]
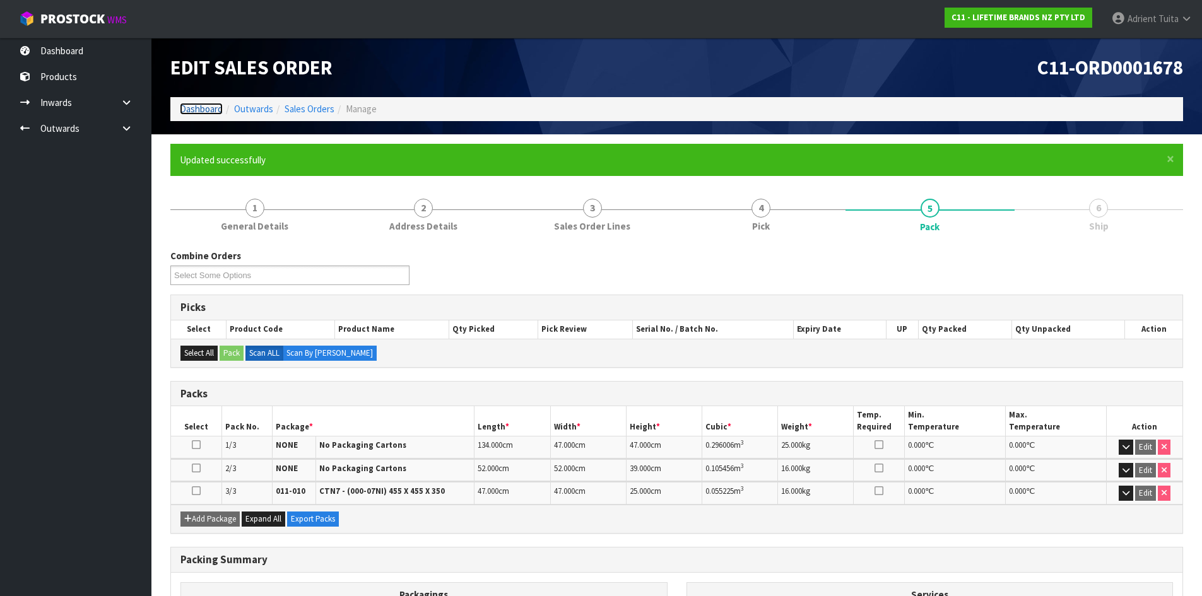
click at [210, 105] on link "Dashboard" at bounding box center [201, 109] width 43 height 12
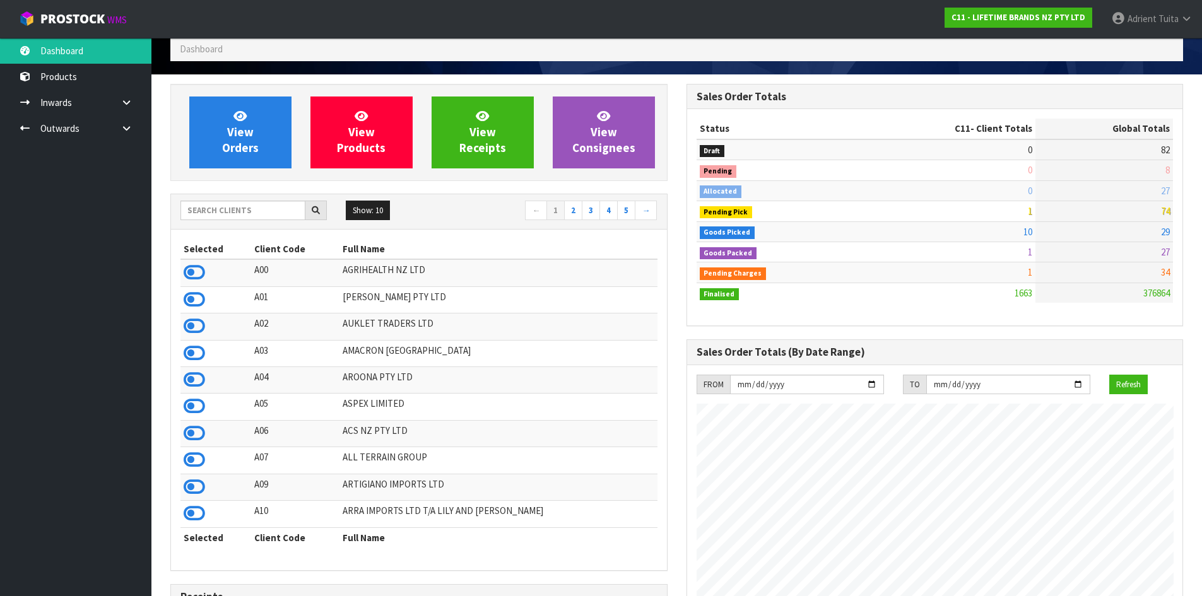
scroll to position [63, 0]
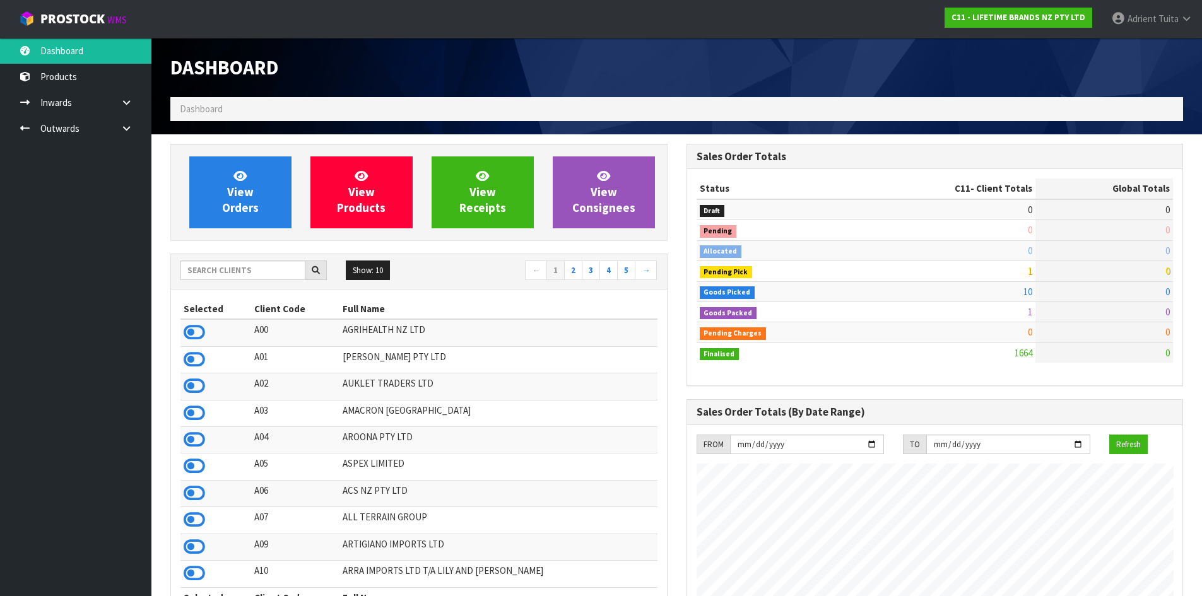
scroll to position [956, 515]
click at [197, 333] on icon at bounding box center [194, 332] width 21 height 19
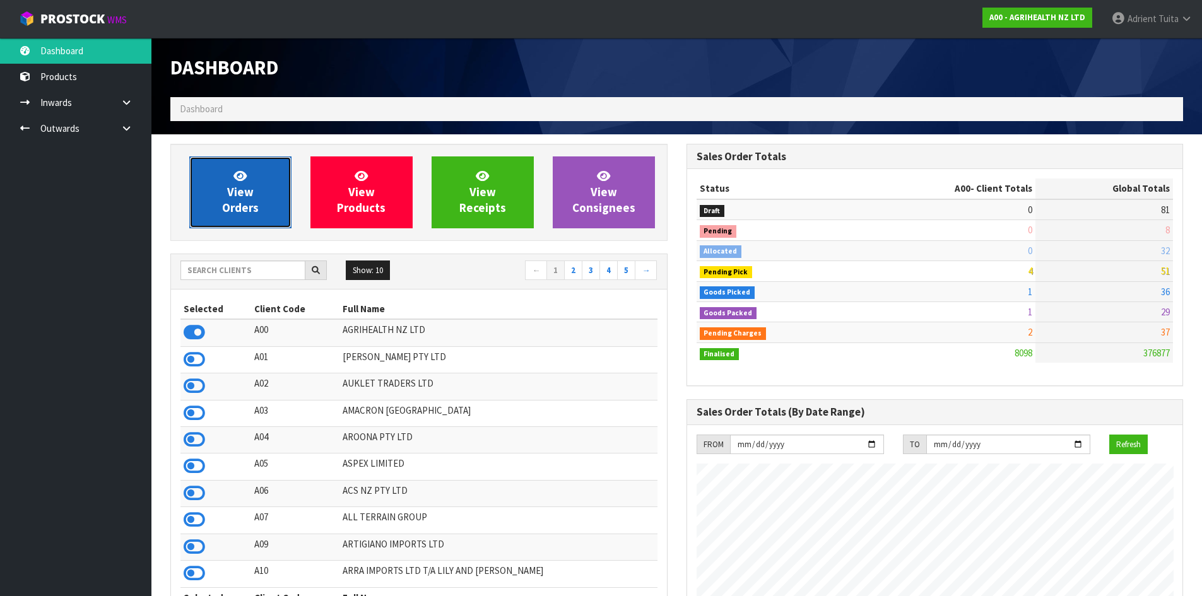
click at [239, 179] on icon at bounding box center [239, 176] width 13 height 12
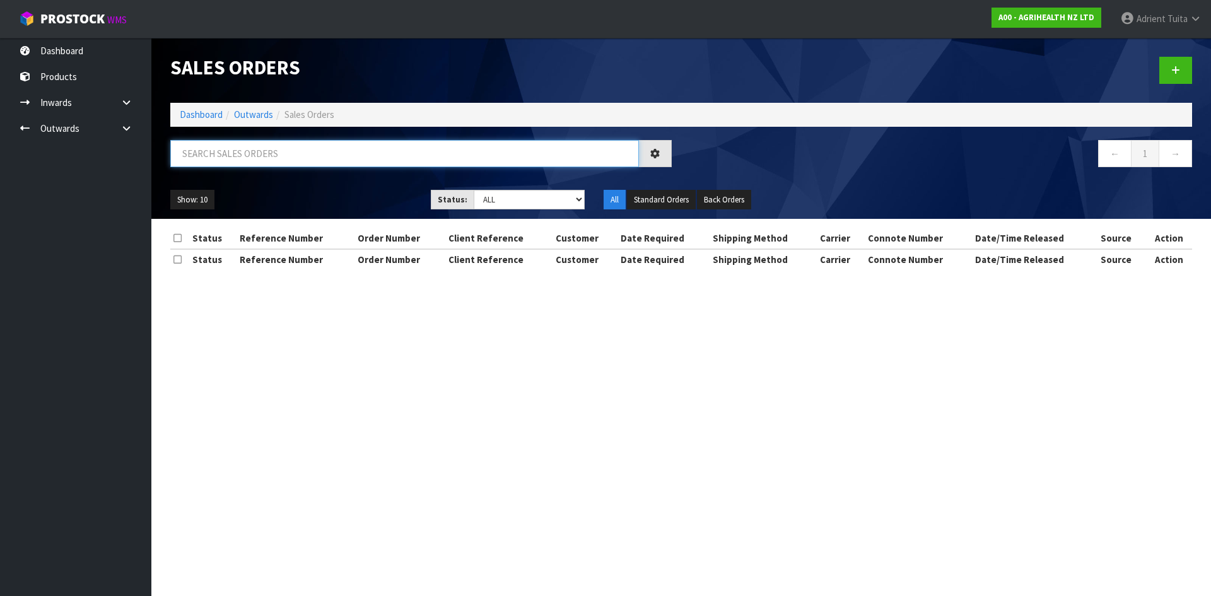
click at [235, 155] on input "text" at bounding box center [404, 153] width 469 height 27
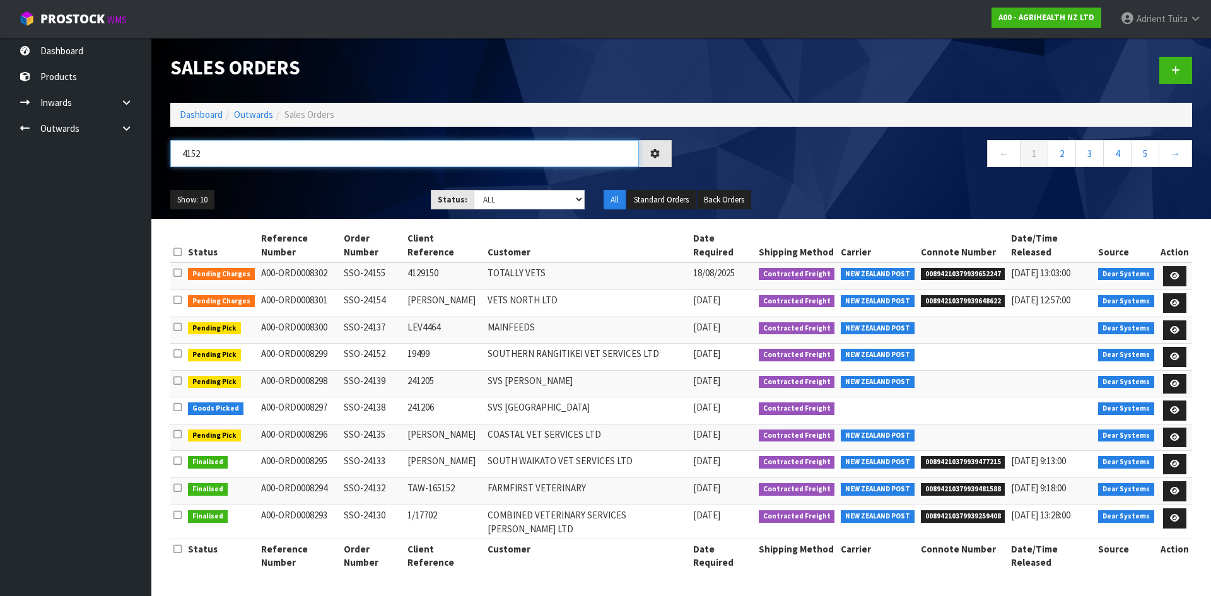
type input "4152"
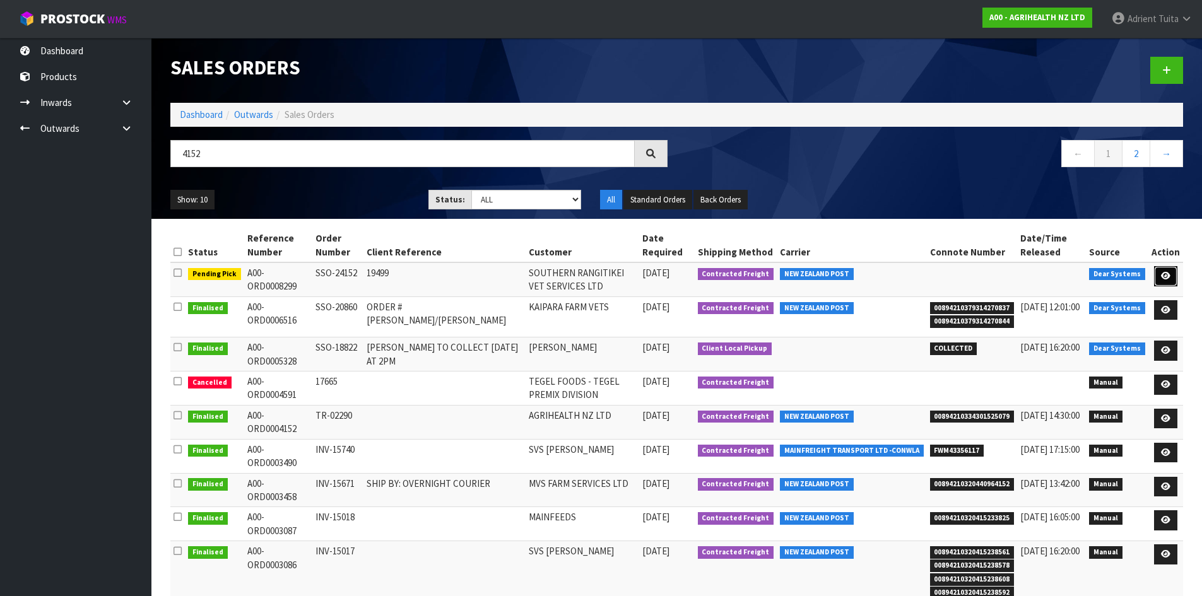
click at [1160, 273] on link at bounding box center [1165, 276] width 23 height 20
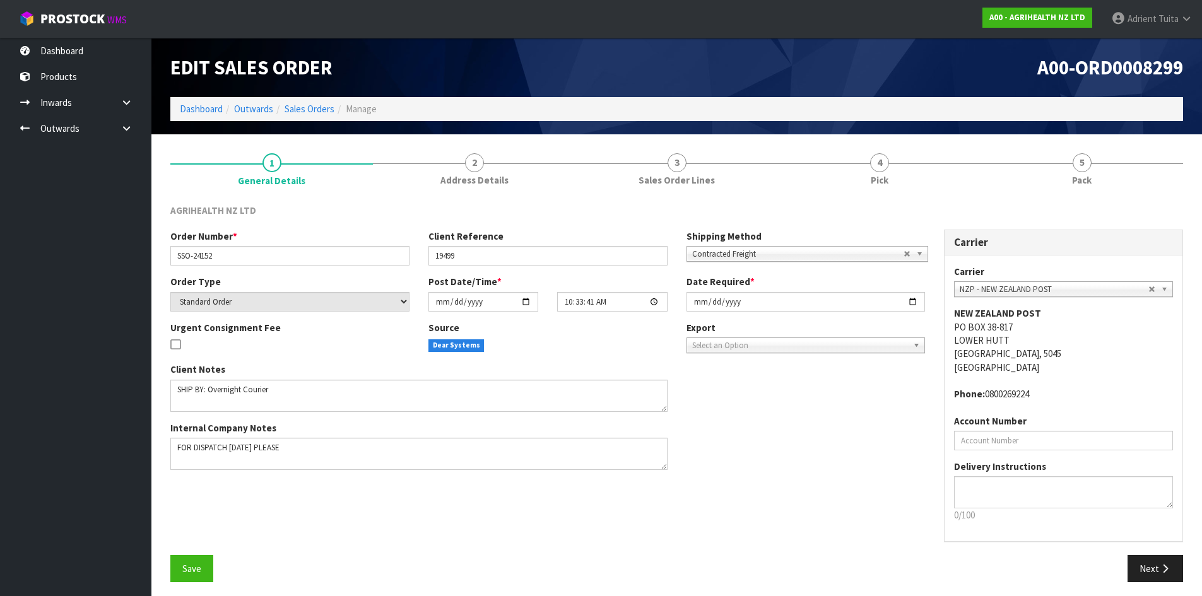
click at [929, 179] on link "4 Pick" at bounding box center [879, 169] width 203 height 50
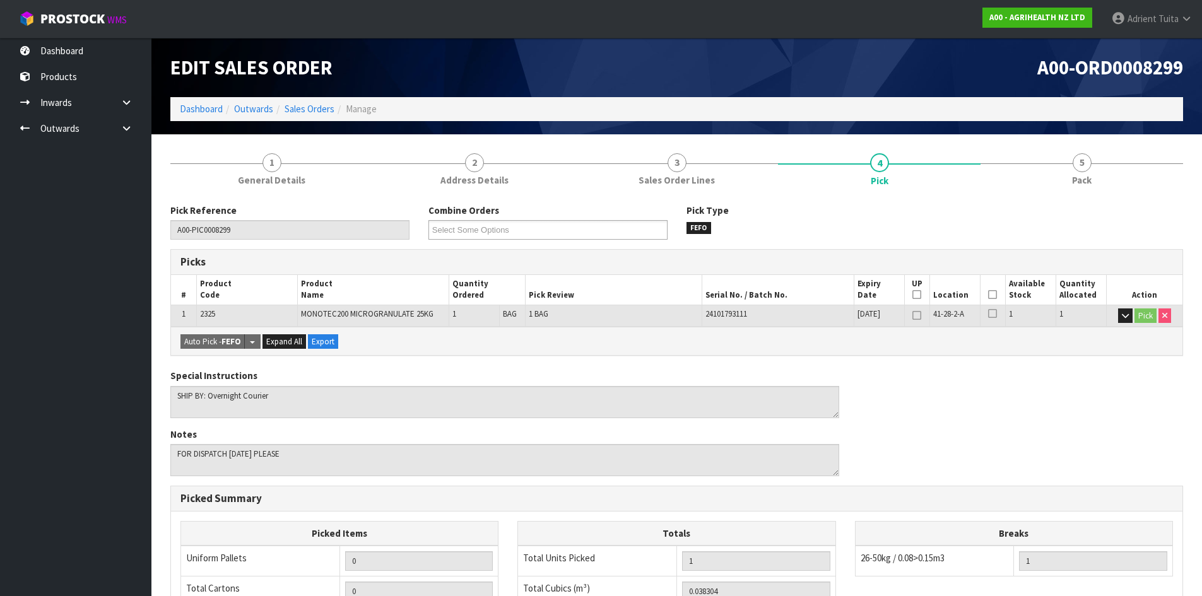
click at [993, 295] on icon at bounding box center [992, 295] width 9 height 1
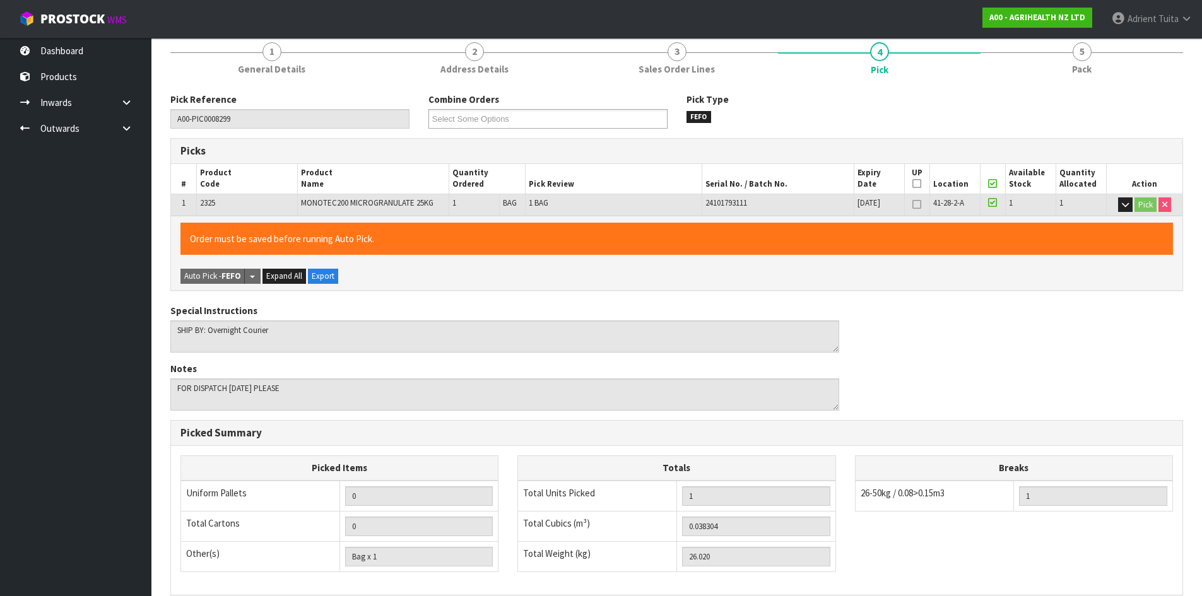
scroll to position [283, 0]
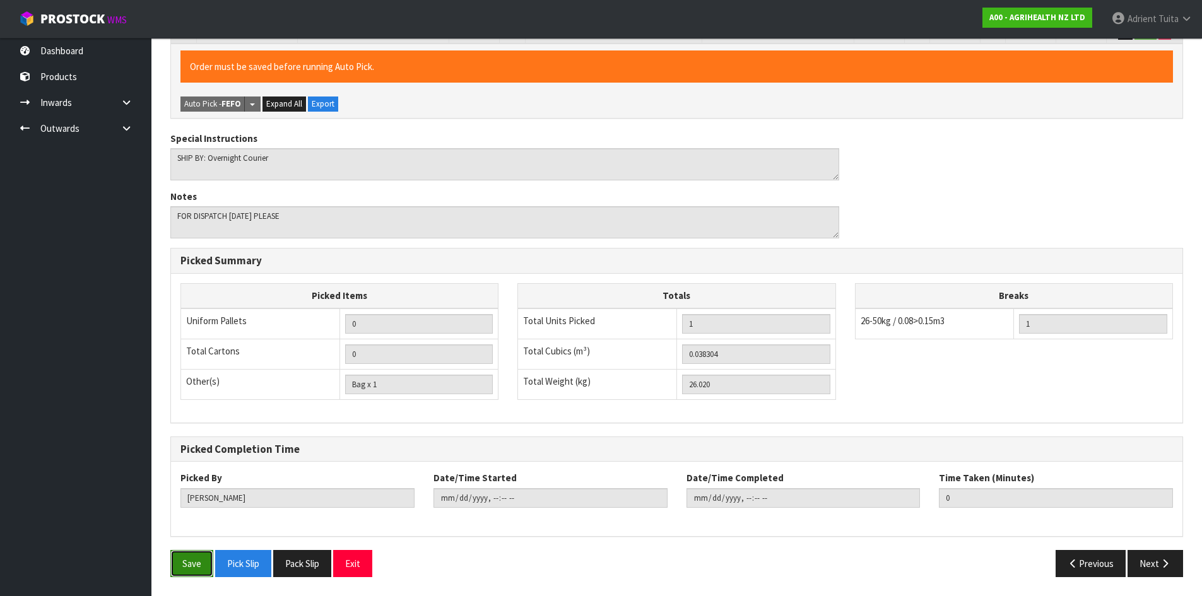
click at [201, 551] on button "Save" at bounding box center [191, 563] width 43 height 27
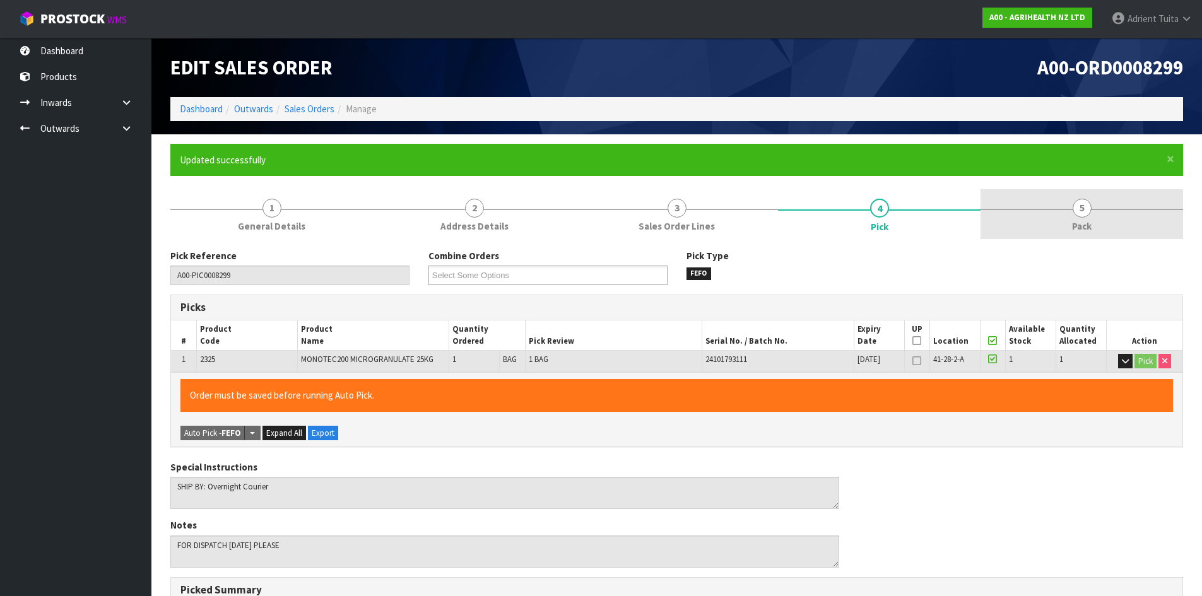
type input "[PERSON_NAME]"
type input "[DATE]T13:19:13"
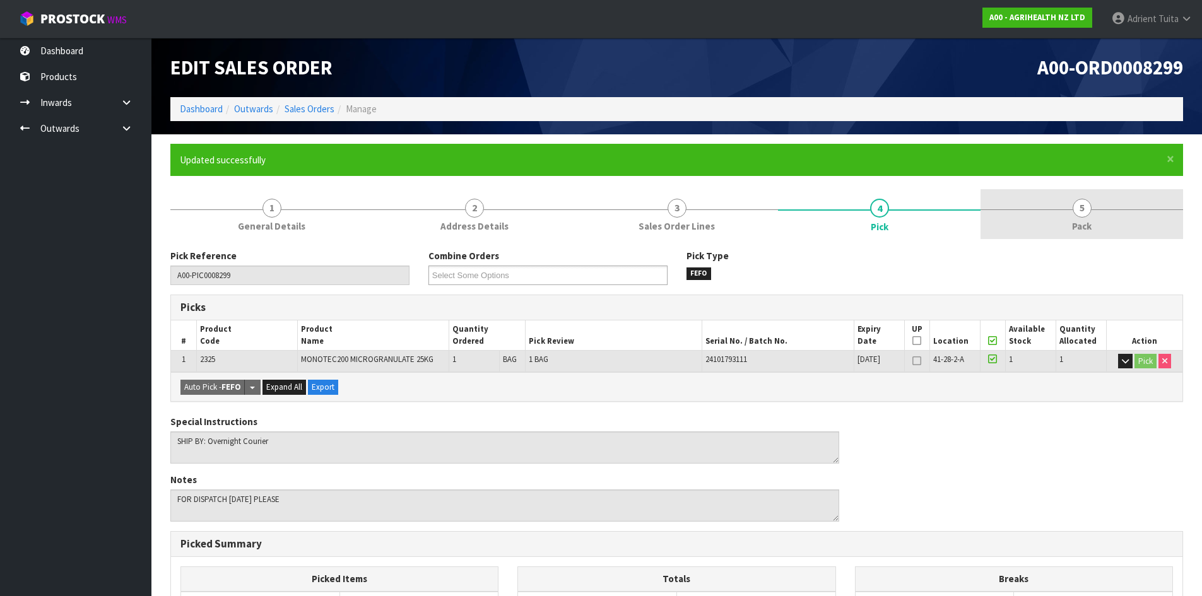
click at [1122, 220] on link "5 Pack" at bounding box center [1081, 214] width 203 height 50
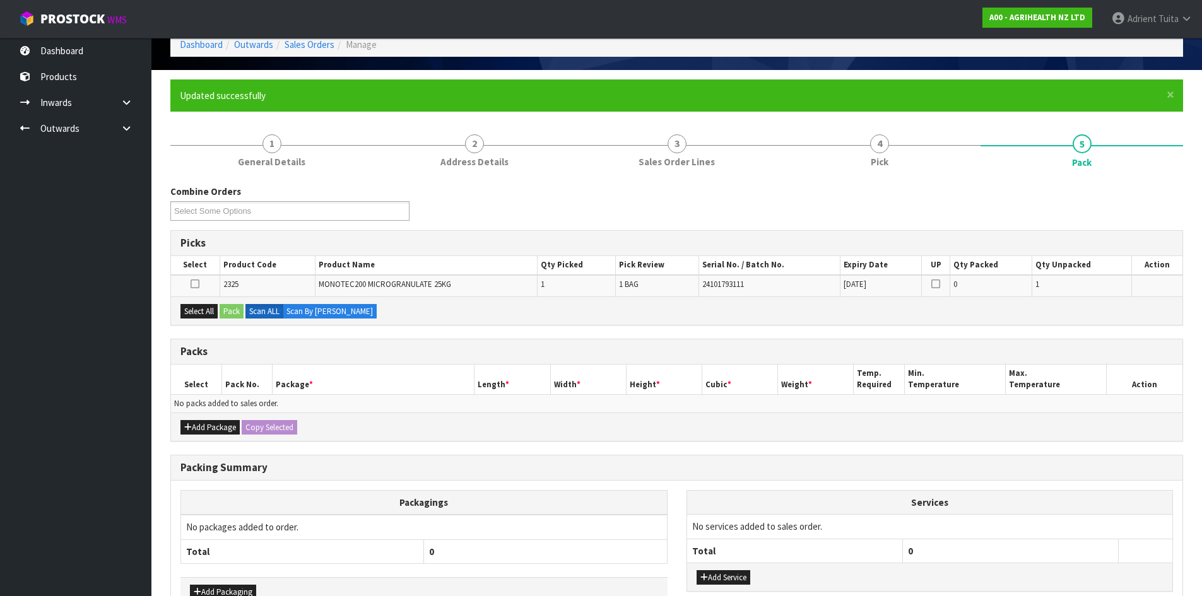
scroll to position [144, 0]
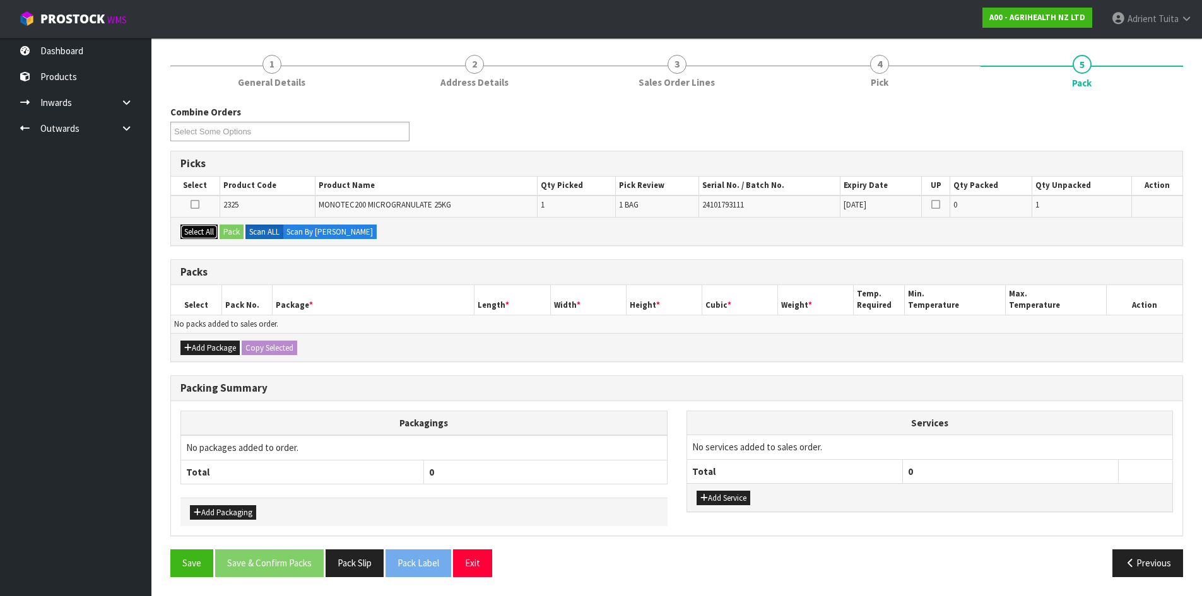
click at [203, 237] on button "Select All" at bounding box center [198, 232] width 37 height 15
click at [232, 232] on button "Pack" at bounding box center [232, 232] width 24 height 15
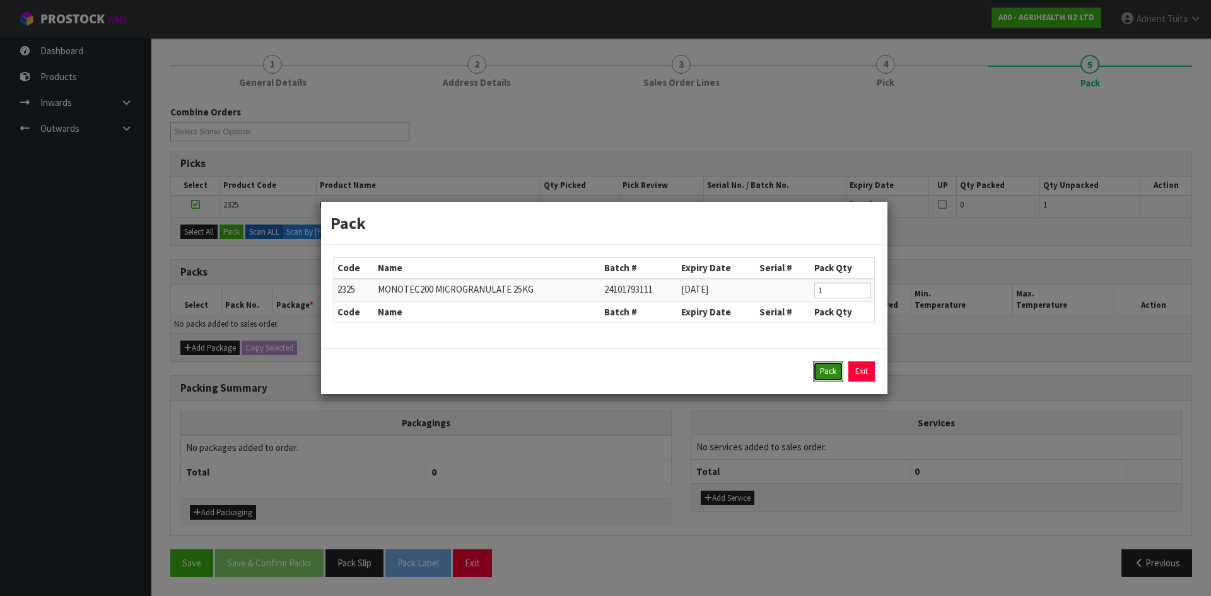
click at [825, 373] on button "Pack" at bounding box center [828, 371] width 30 height 20
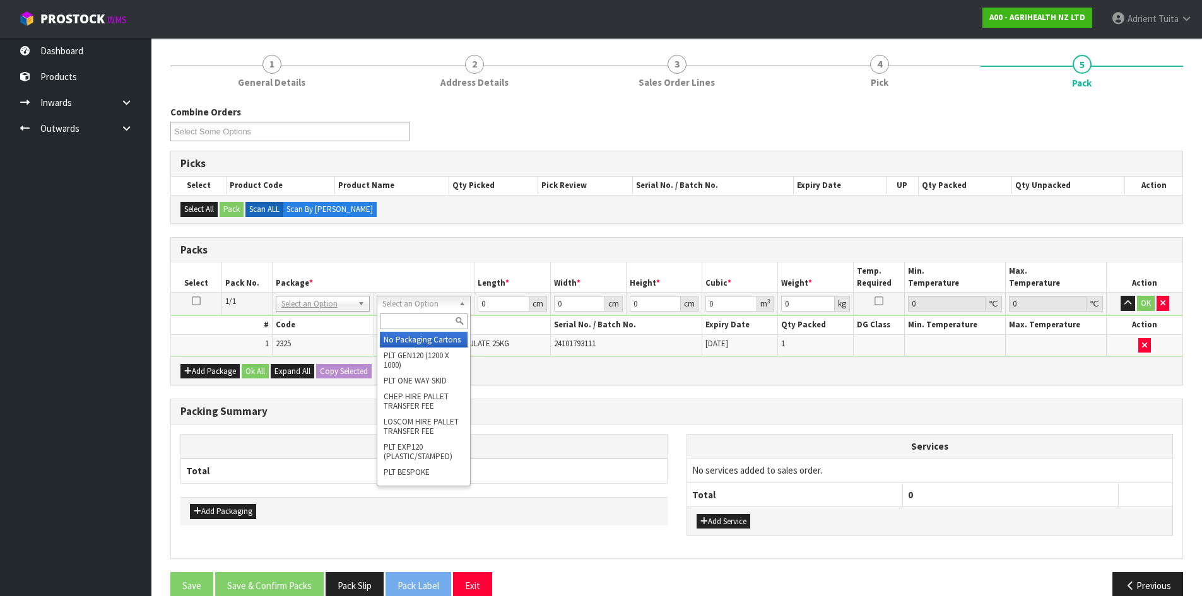
drag, startPoint x: 437, startPoint y: 300, endPoint x: 430, endPoint y: 326, distance: 26.8
click at [430, 326] on input "text" at bounding box center [424, 322] width 88 height 16
type input "ctn6"
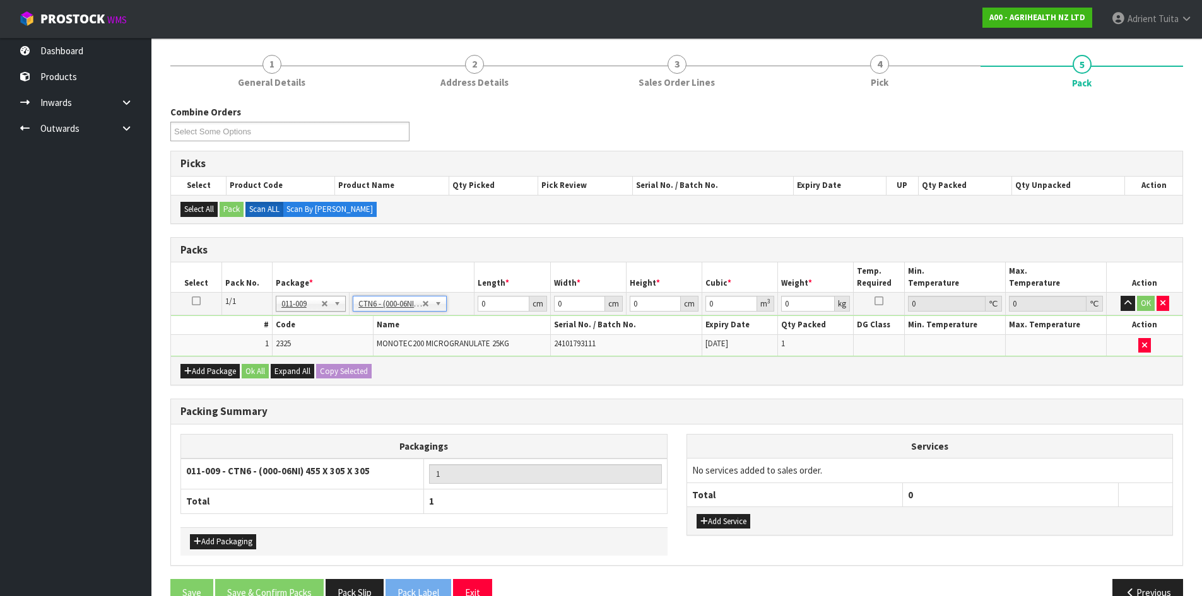
type input "45.5"
type input "30.5"
type input "0.042326"
type input "26.22"
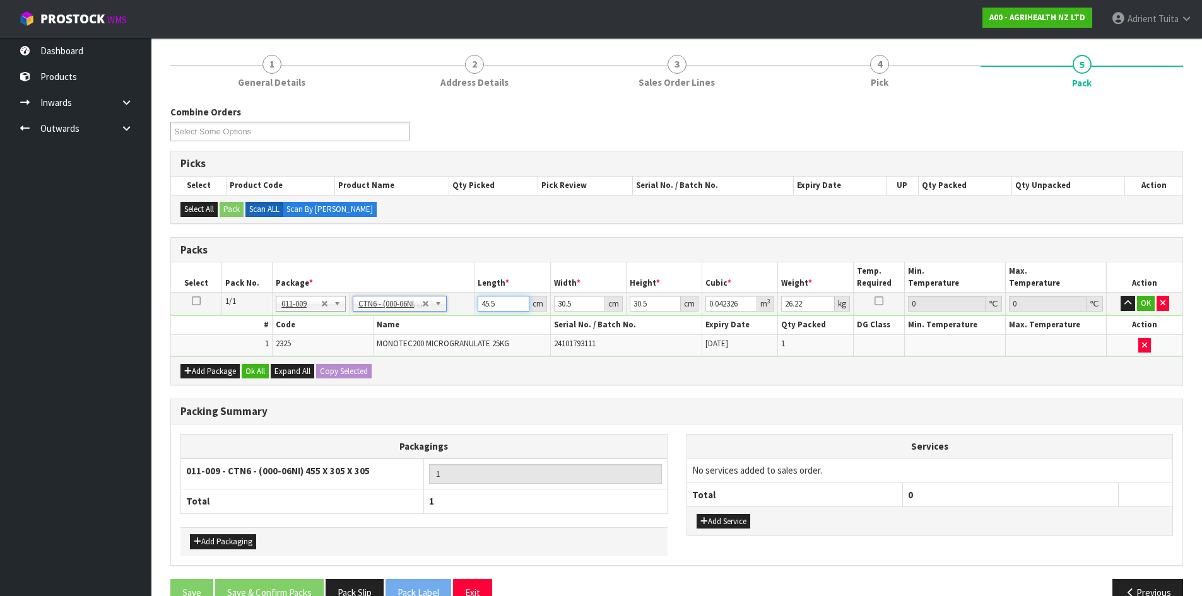
click at [482, 304] on input "45.5" at bounding box center [503, 304] width 51 height 16
type input "4"
type input "0.003721"
type input "48"
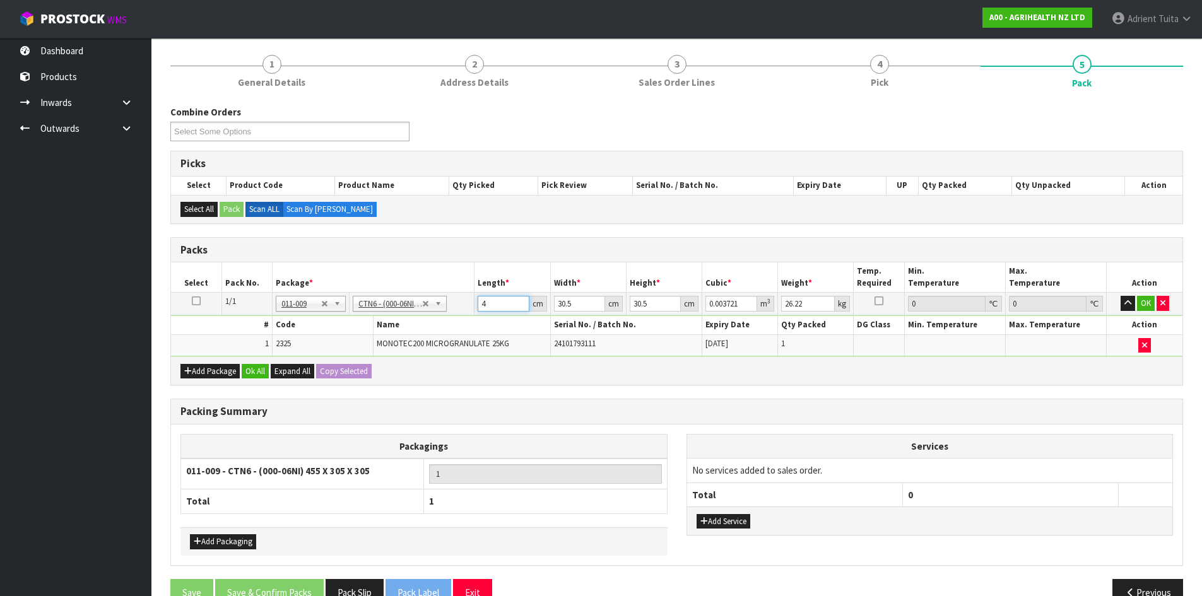
type input "0.044652"
type input "48"
type input "3"
type input "0.004392"
type input "33"
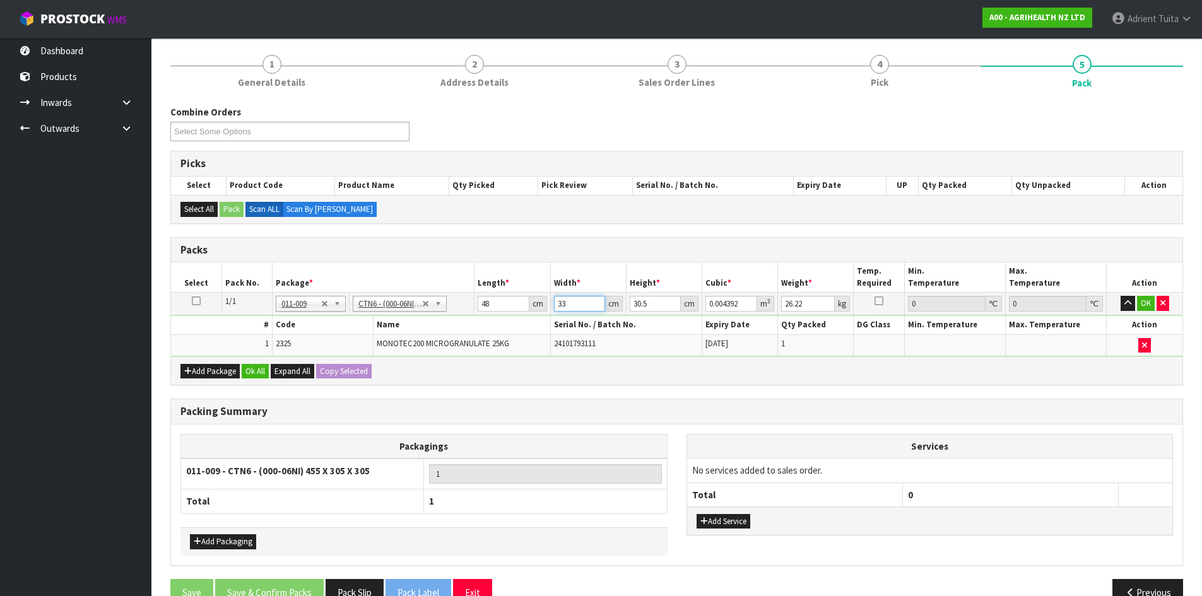
type input "0.048312"
type input "33"
type input "3"
type input "0.004752"
type input "33"
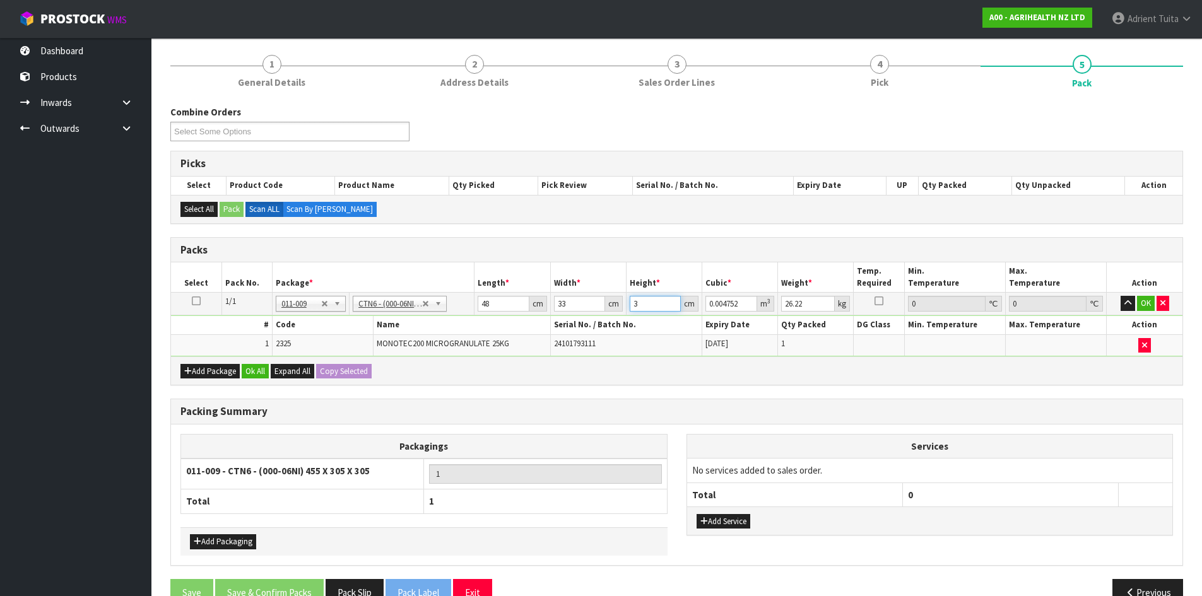
type input "0.052272"
type input "33"
type input "27"
click at [1146, 302] on button "OK" at bounding box center [1146, 303] width 18 height 15
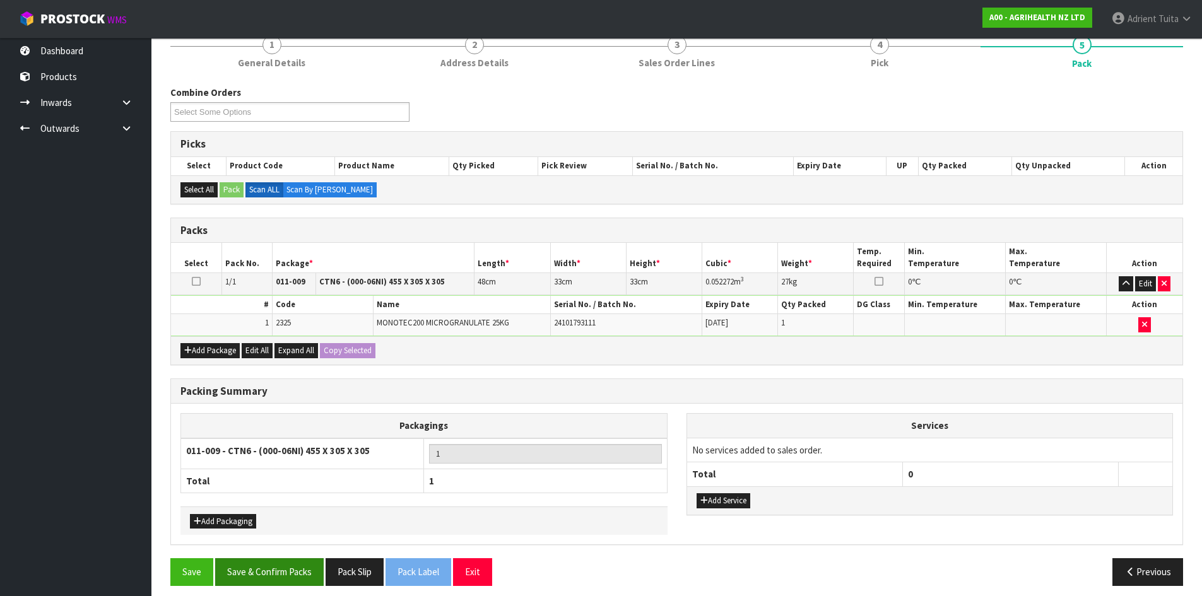
scroll to position [172, 0]
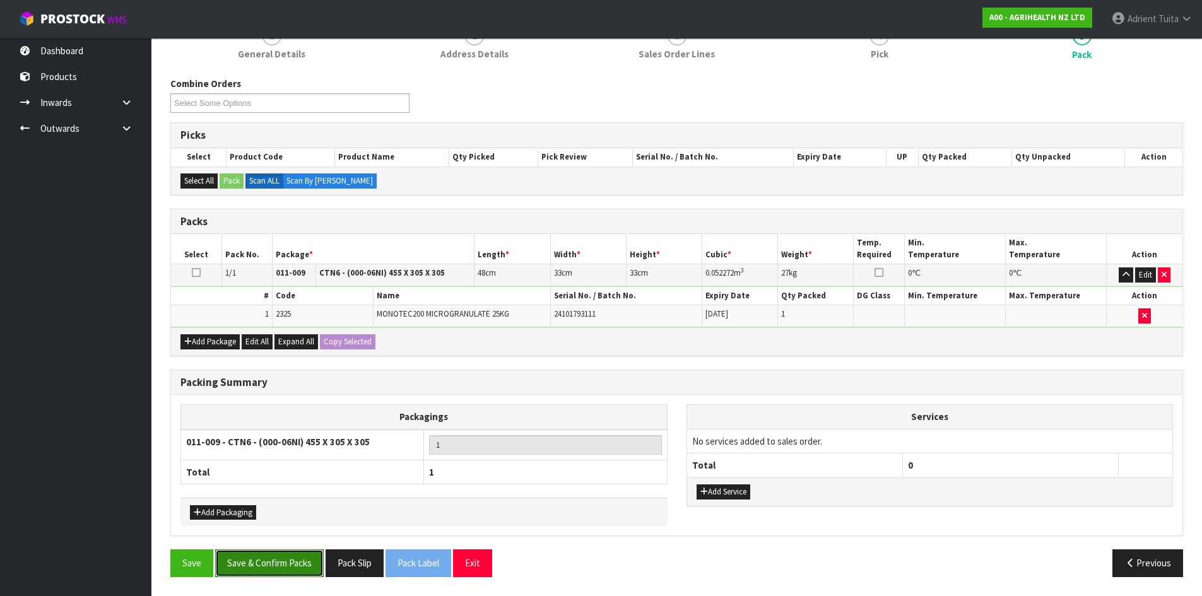
click at [261, 563] on button "Save & Confirm Packs" at bounding box center [269, 563] width 109 height 27
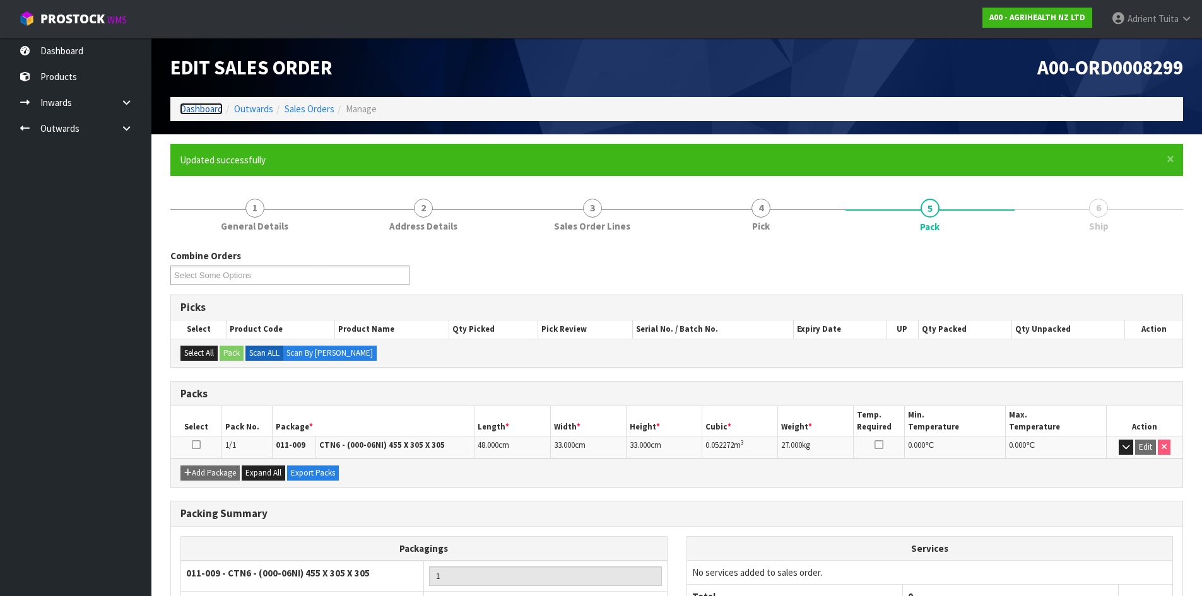
click at [217, 115] on link "Dashboard" at bounding box center [201, 109] width 43 height 12
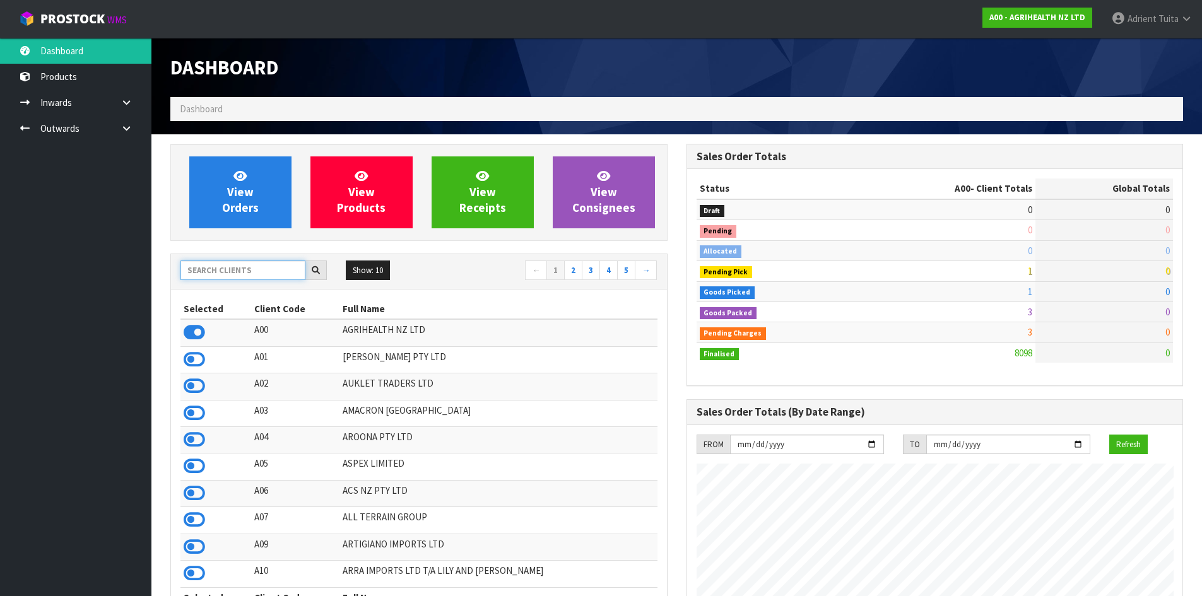
click at [245, 276] on input "text" at bounding box center [242, 271] width 125 height 20
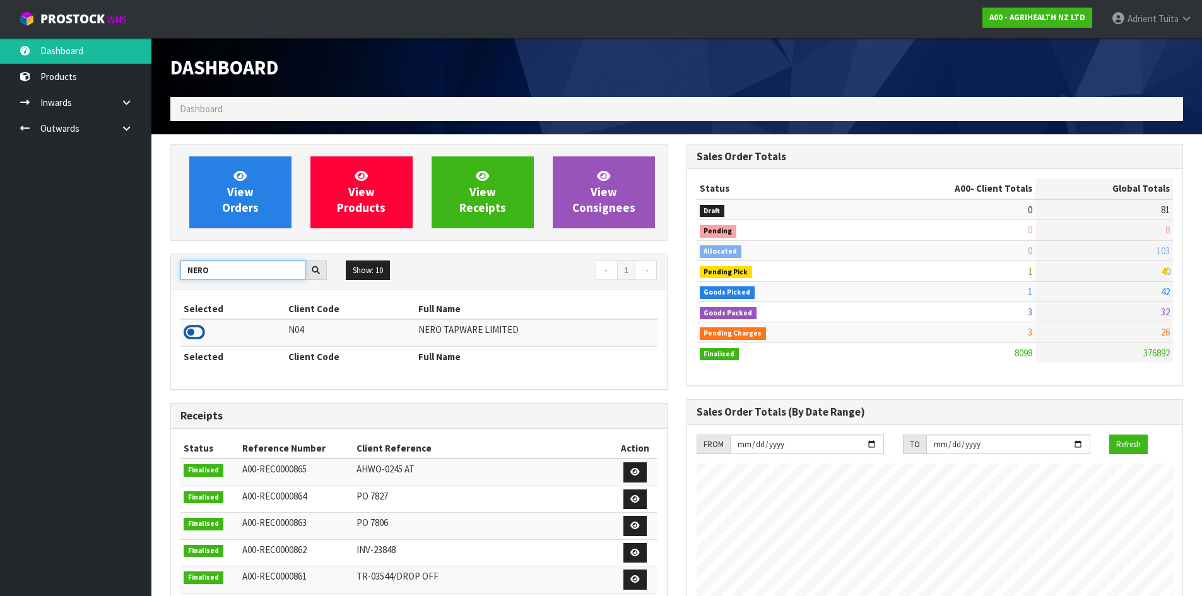
type input "NERO"
drag, startPoint x: 188, startPoint y: 334, endPoint x: 196, endPoint y: 325, distance: 12.1
click at [189, 334] on icon at bounding box center [194, 332] width 21 height 19
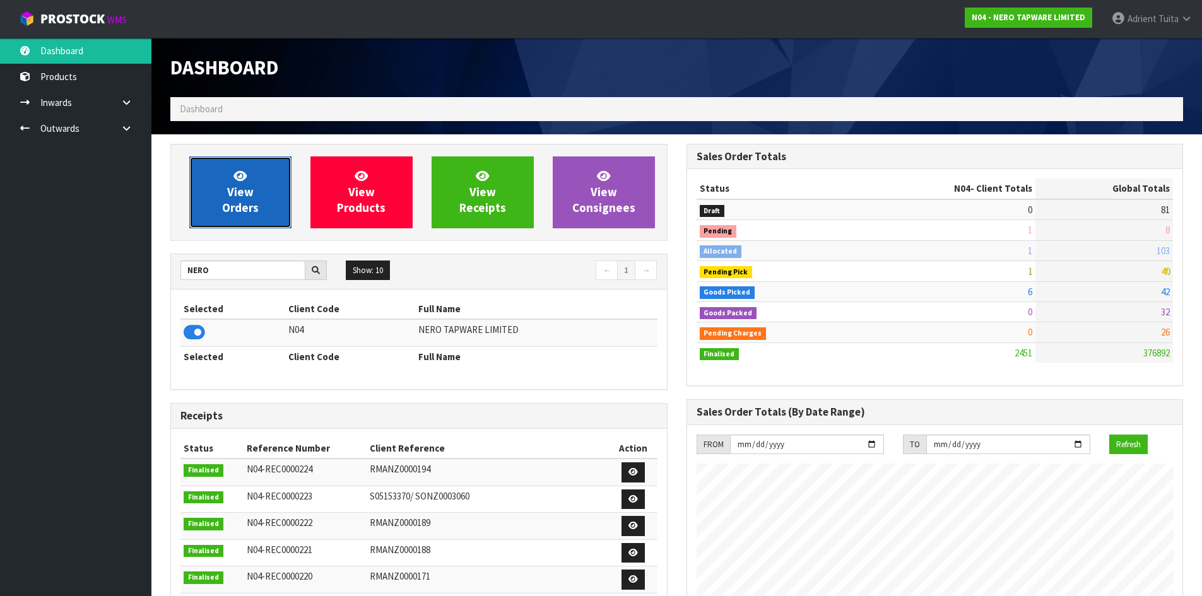
click at [240, 203] on span "View Orders" at bounding box center [240, 191] width 37 height 47
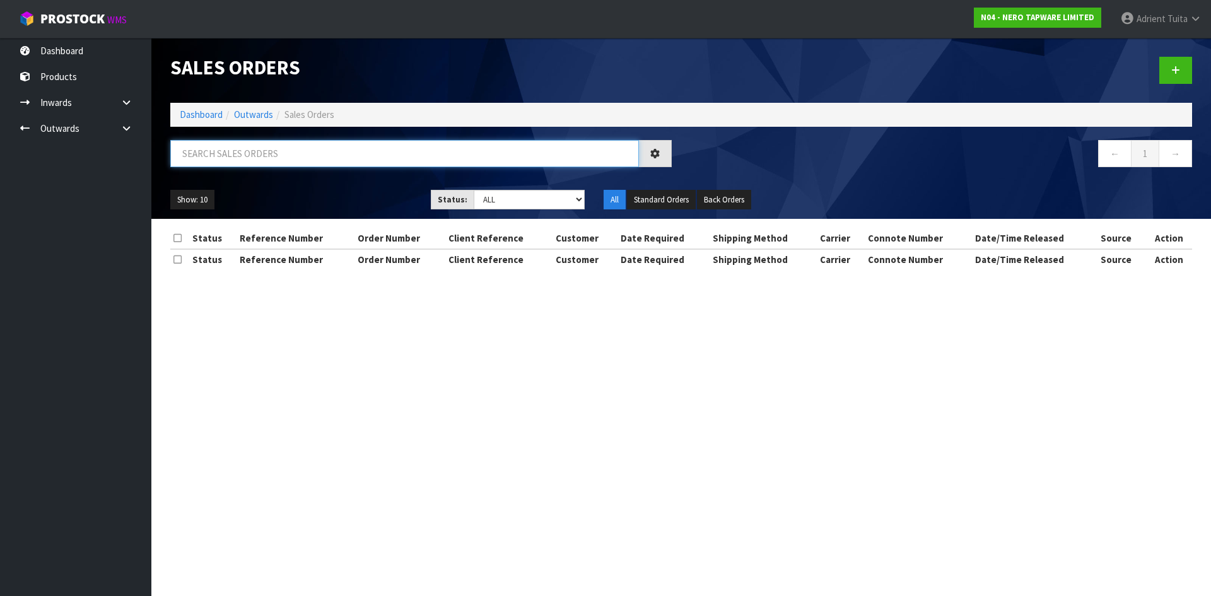
click at [266, 165] on input "text" at bounding box center [404, 153] width 469 height 27
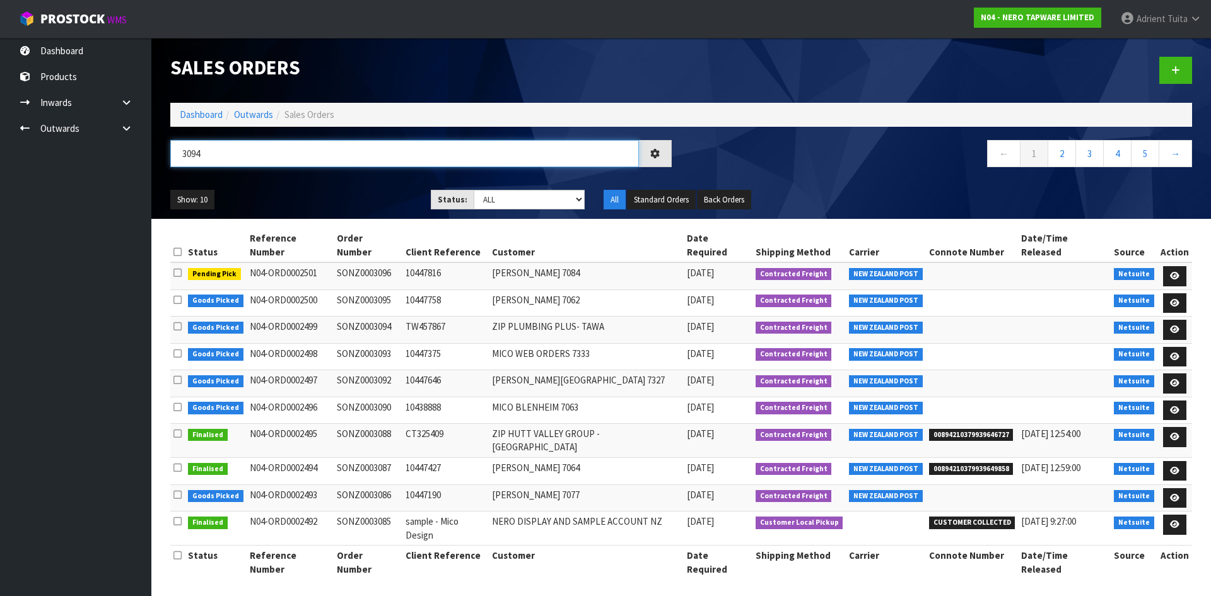
type input "3094"
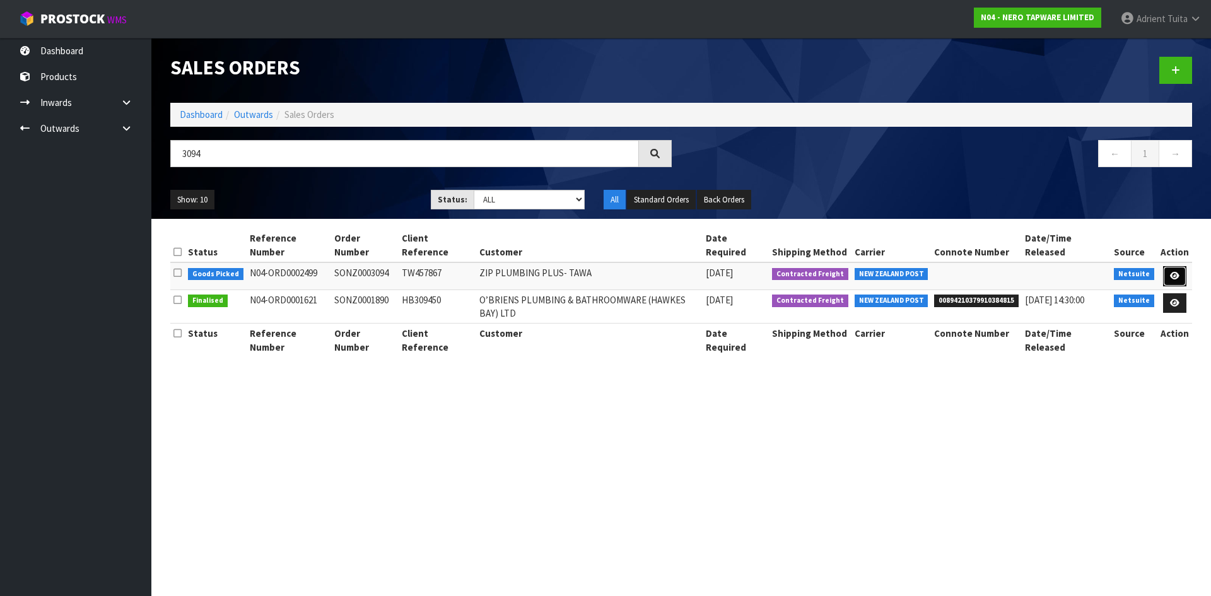
click at [1172, 272] on icon at bounding box center [1174, 276] width 9 height 8
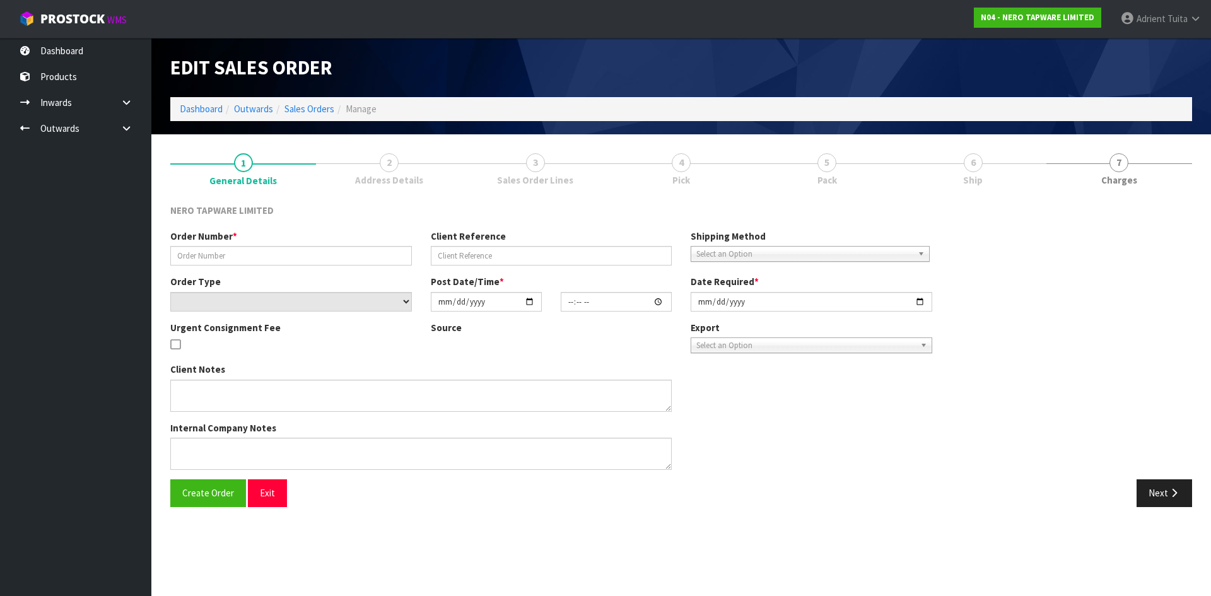
type input "SONZ0003094"
type input "TW457867"
select select "number:0"
type input "[DATE]"
type input "12:00:05.000"
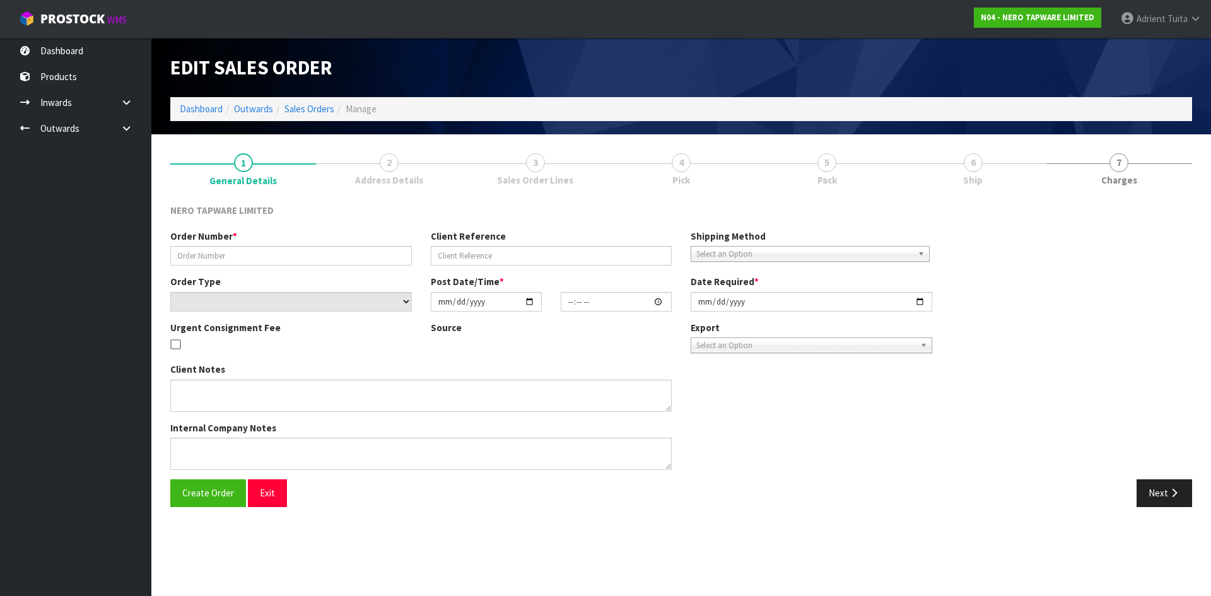
type input "[DATE]"
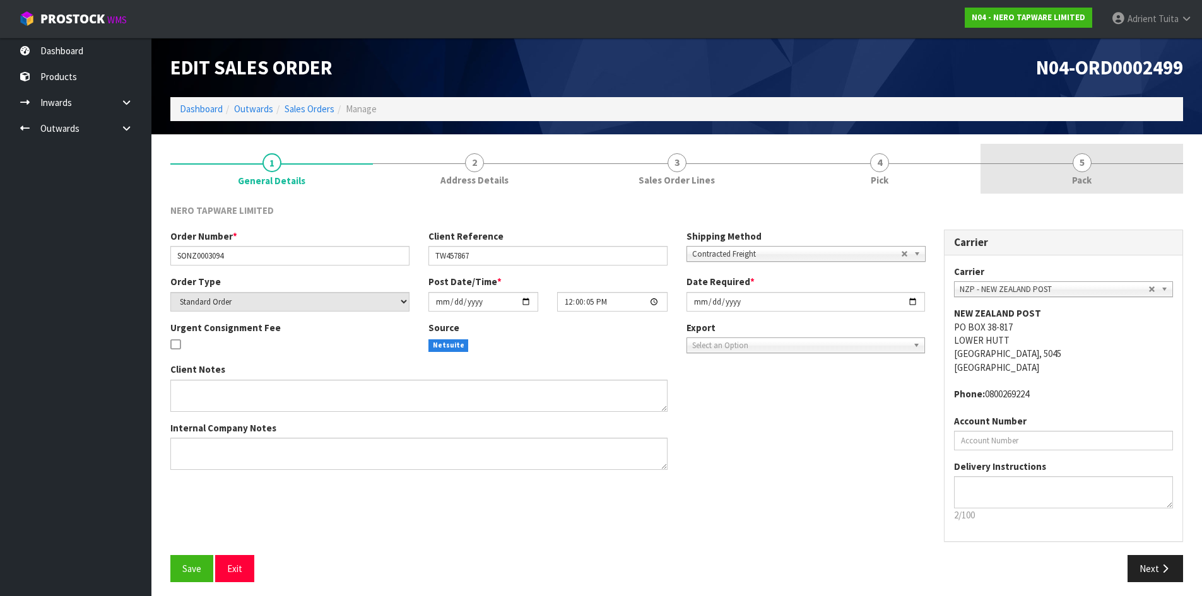
click at [1151, 160] on link "5 Pack" at bounding box center [1081, 169] width 203 height 50
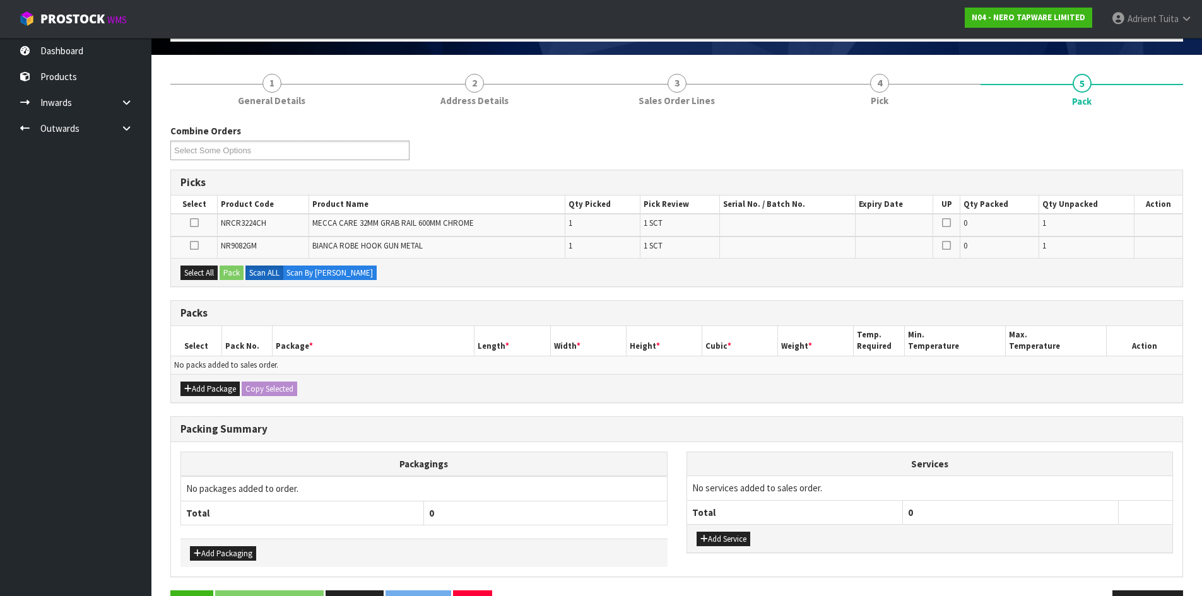
scroll to position [120, 0]
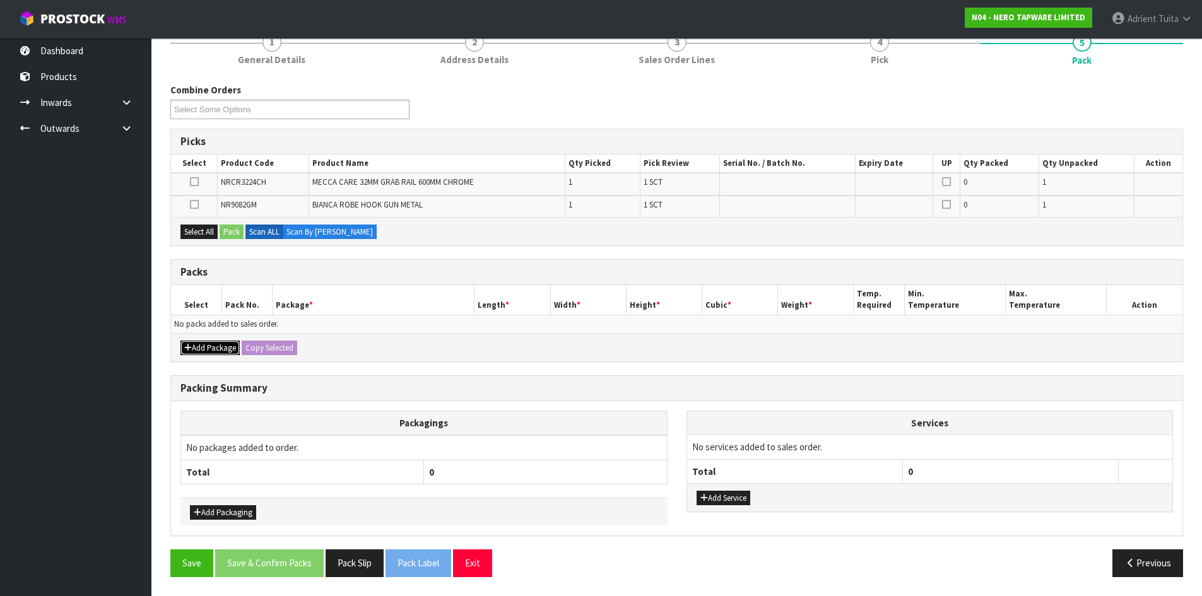
click at [196, 350] on button "Add Package" at bounding box center [209, 348] width 59 height 15
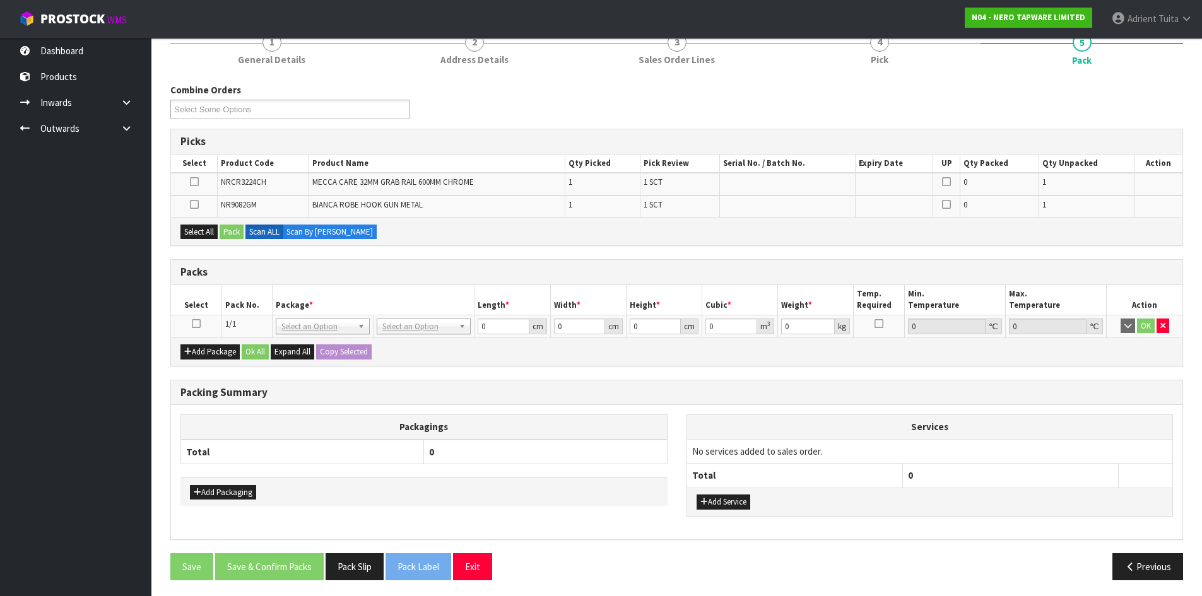
click at [200, 327] on td at bounding box center [196, 326] width 50 height 23
click at [197, 324] on icon at bounding box center [196, 324] width 9 height 1
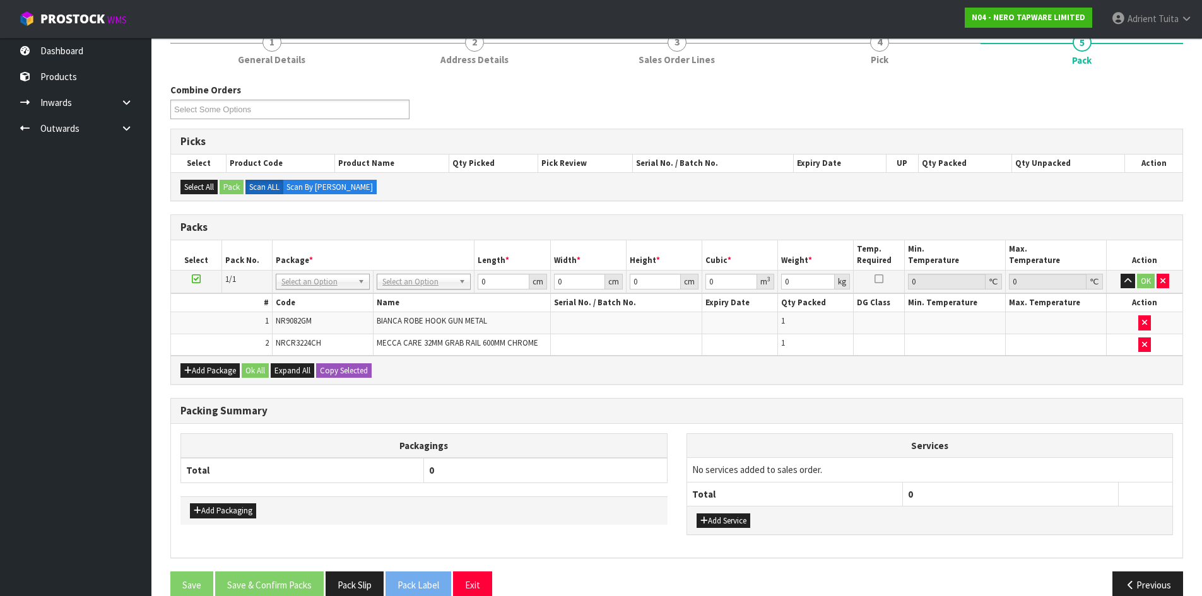
click at [433, 272] on td "No Packaging Cartons PLT GEN120 (1200 X 1000) PLT ONE WAY SKID CHEP HIRE PALLET…" at bounding box center [423, 281] width 101 height 23
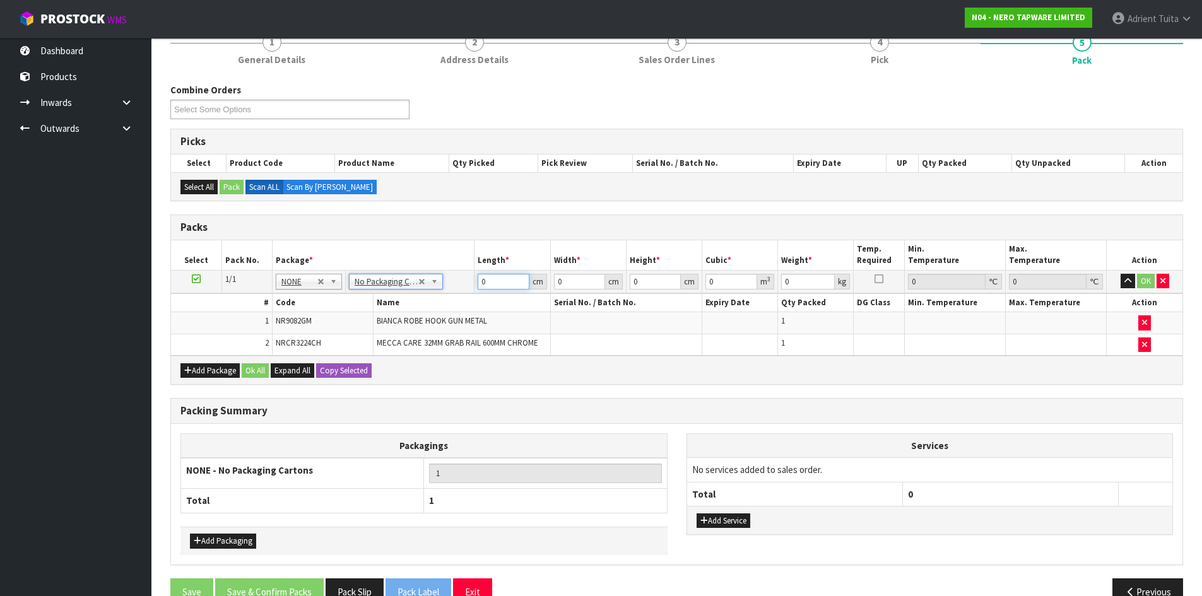
click at [500, 280] on input "0" at bounding box center [503, 282] width 51 height 16
type input "80"
type input "25"
type input "1"
type input "0.002"
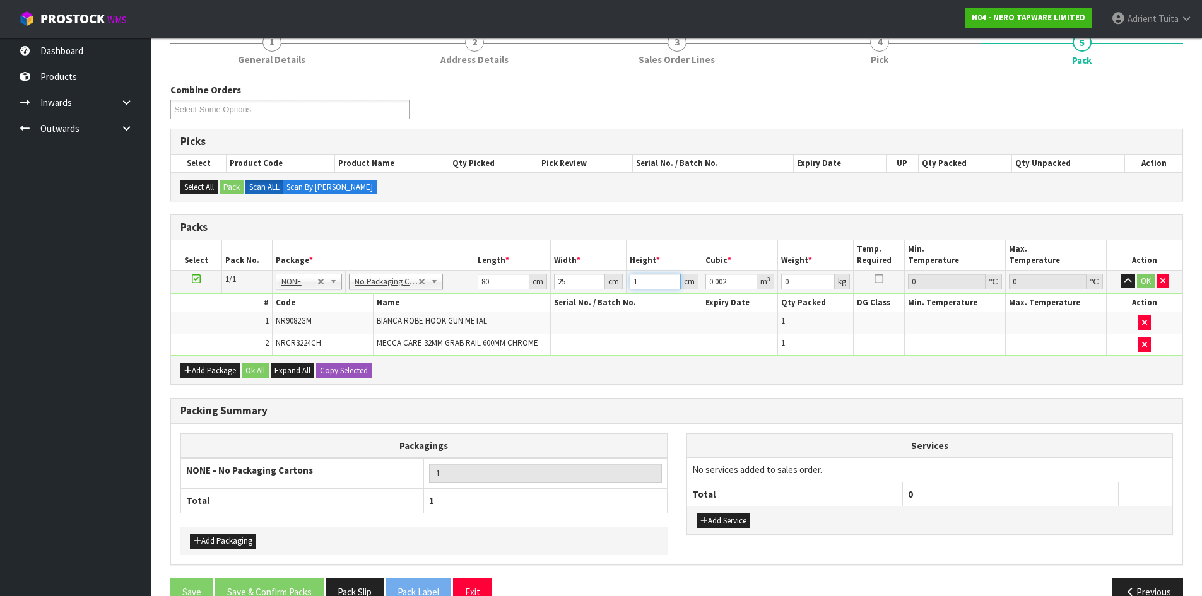
type input "12"
type input "0.024"
type input "12"
type input "4"
click at [1140, 285] on button "OK" at bounding box center [1146, 281] width 18 height 15
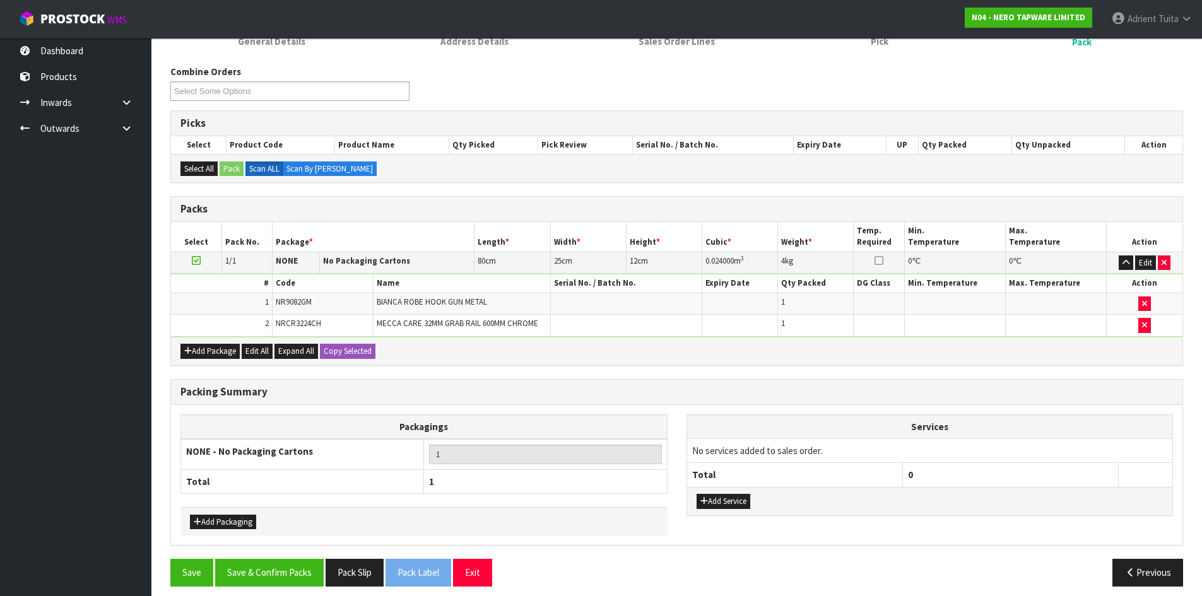
scroll to position [148, 0]
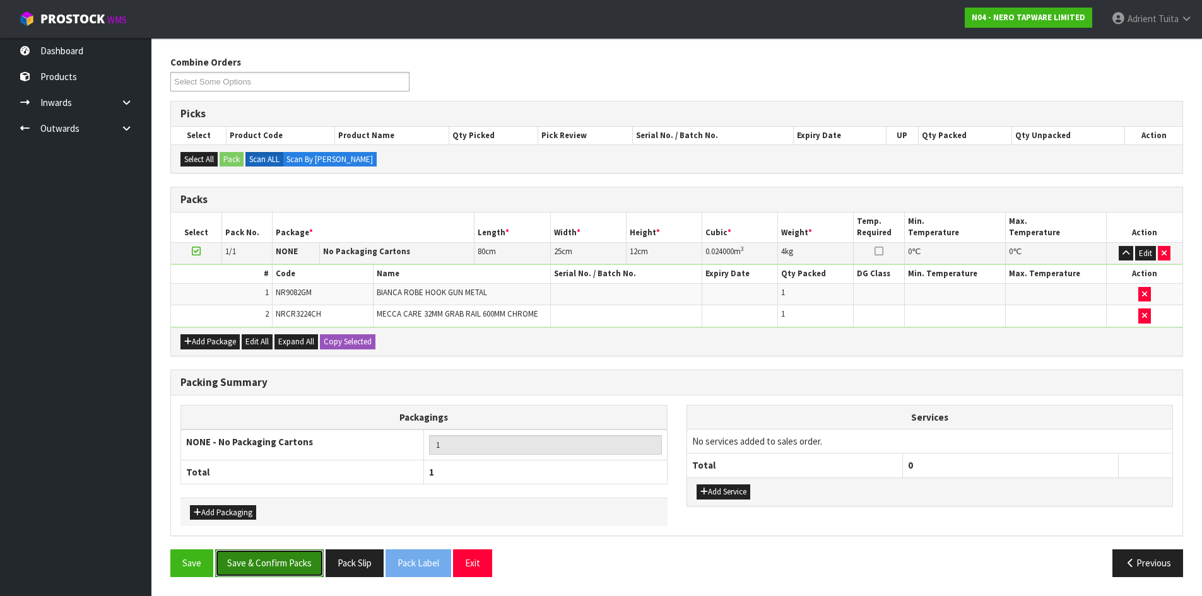
click at [276, 558] on button "Save & Confirm Packs" at bounding box center [269, 563] width 109 height 27
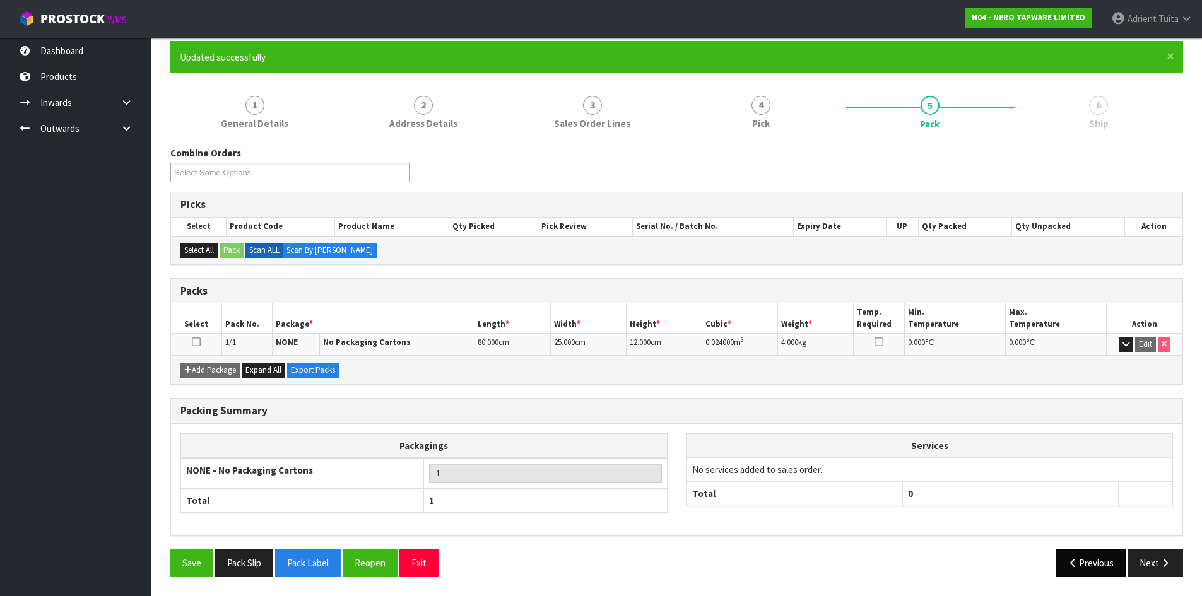
scroll to position [103, 0]
click at [1188, 566] on div "Previous Next" at bounding box center [935, 563] width 516 height 27
click at [1158, 548] on div "Packing Summary Packagings NONE - No Packaging Cartons 1 Total 1 Services No se…" at bounding box center [676, 474] width 1031 height 152
click at [1141, 559] on button "Next" at bounding box center [1155, 563] width 56 height 27
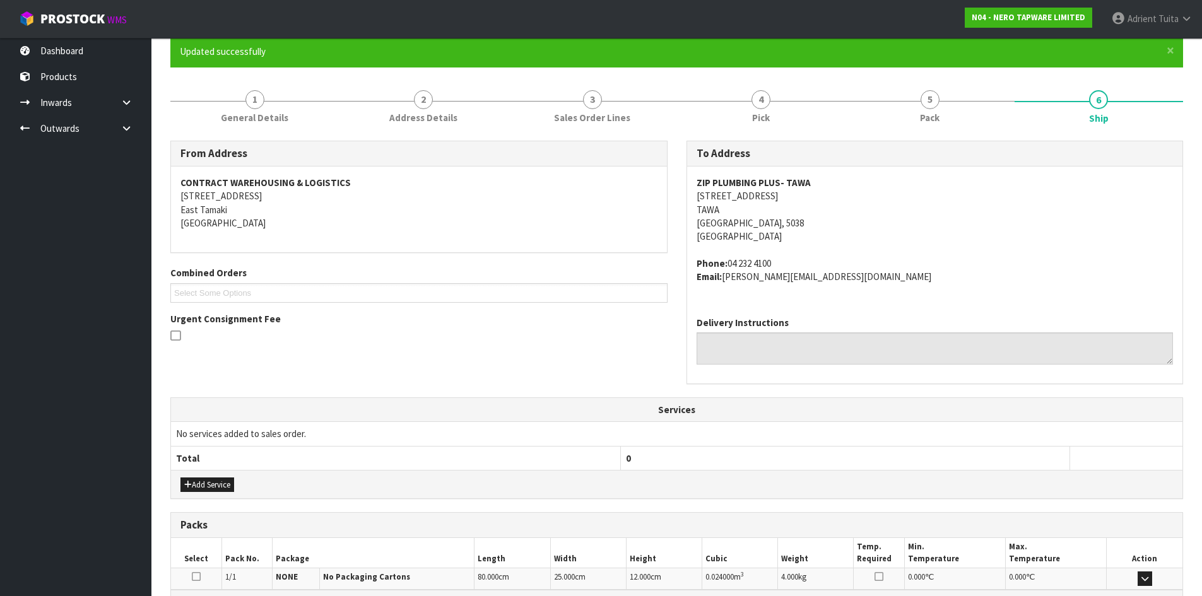
scroll to position [267, 0]
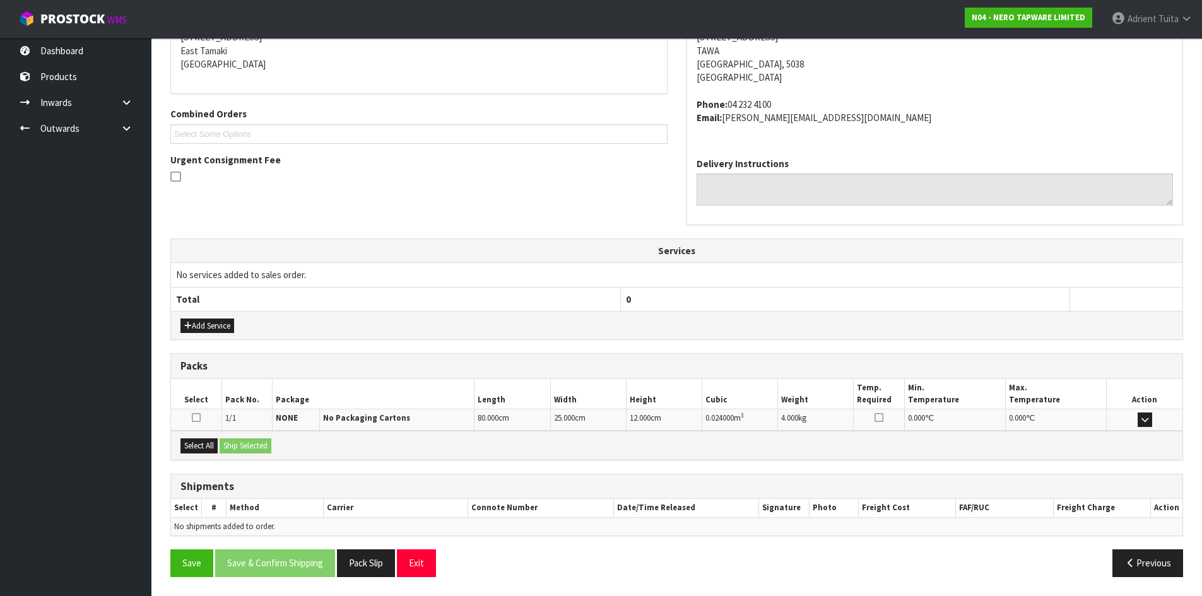
click at [202, 455] on div "Select All Ship Selected" at bounding box center [676, 445] width 1011 height 28
drag, startPoint x: 207, startPoint y: 448, endPoint x: 225, endPoint y: 446, distance: 18.4
click at [208, 448] on button "Select All" at bounding box center [198, 445] width 37 height 15
click at [228, 445] on button "Ship Selected" at bounding box center [246, 445] width 52 height 15
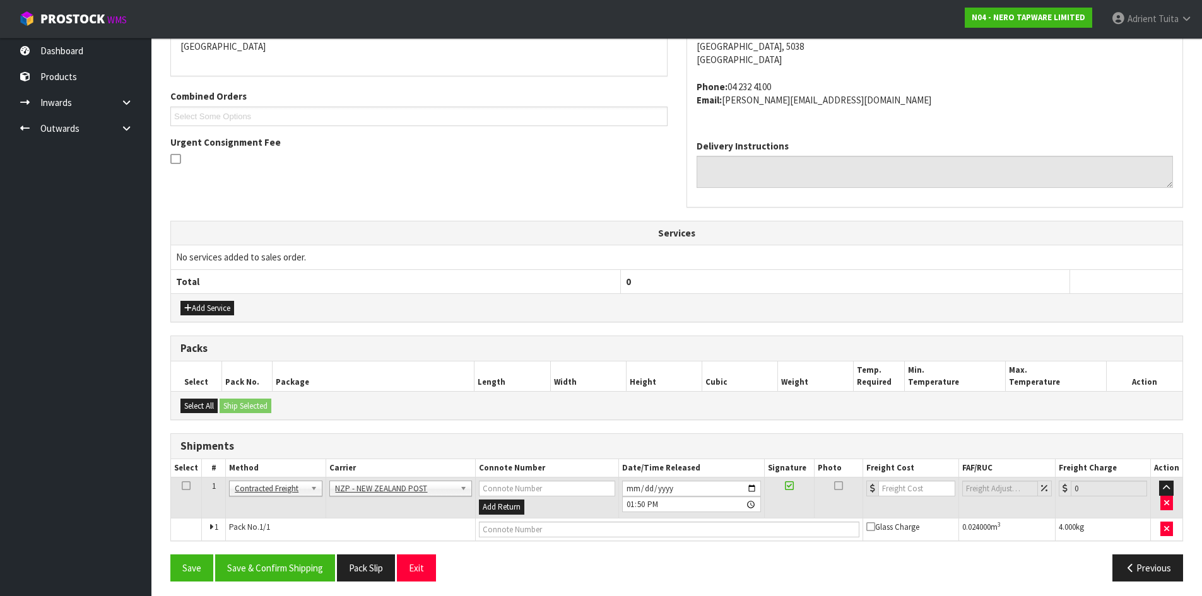
scroll to position [290, 0]
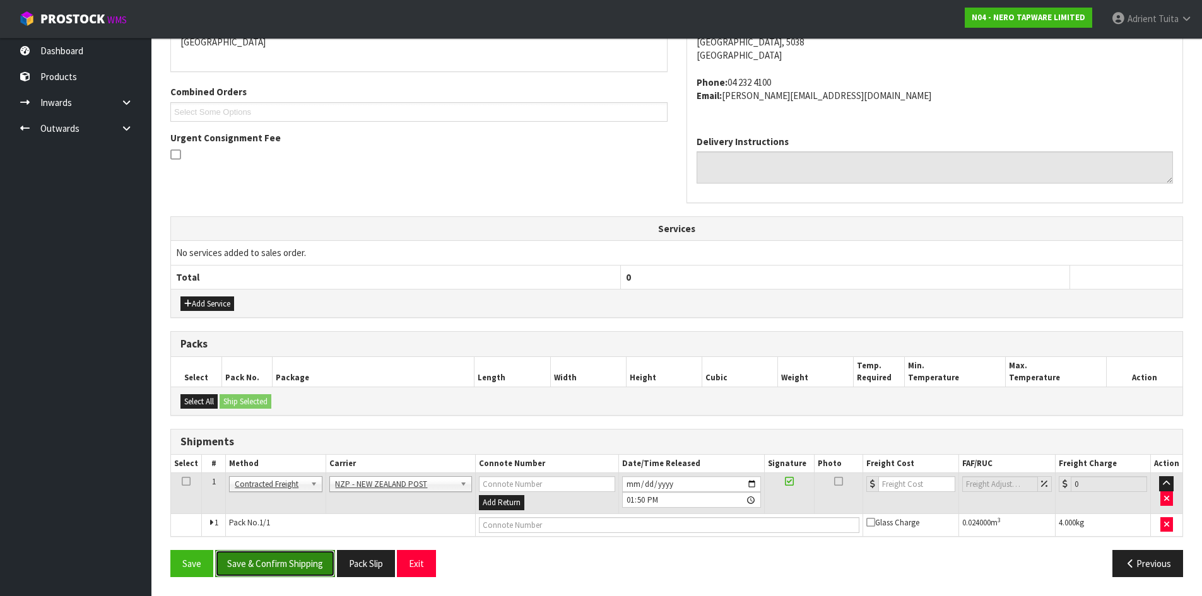
click at [328, 560] on button "Save & Confirm Shipping" at bounding box center [275, 563] width 120 height 27
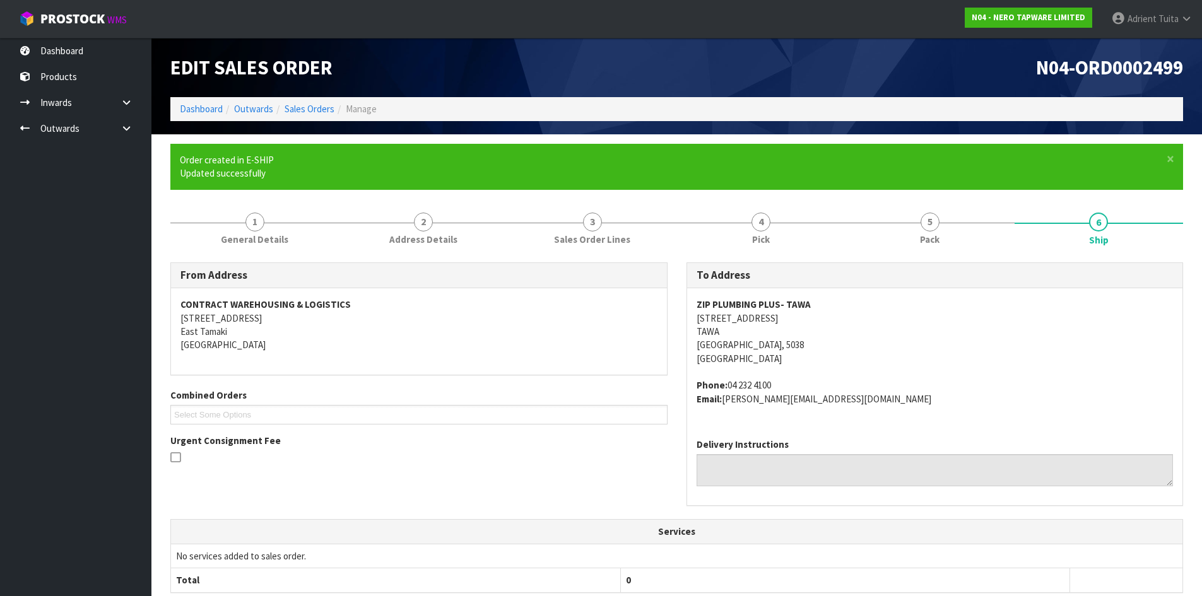
click at [754, 305] on strong "ZIP PLUMBING PLUS- TAWA" at bounding box center [753, 304] width 114 height 12
copy strong "ZIP PLUMBING PLUS- TAWA"
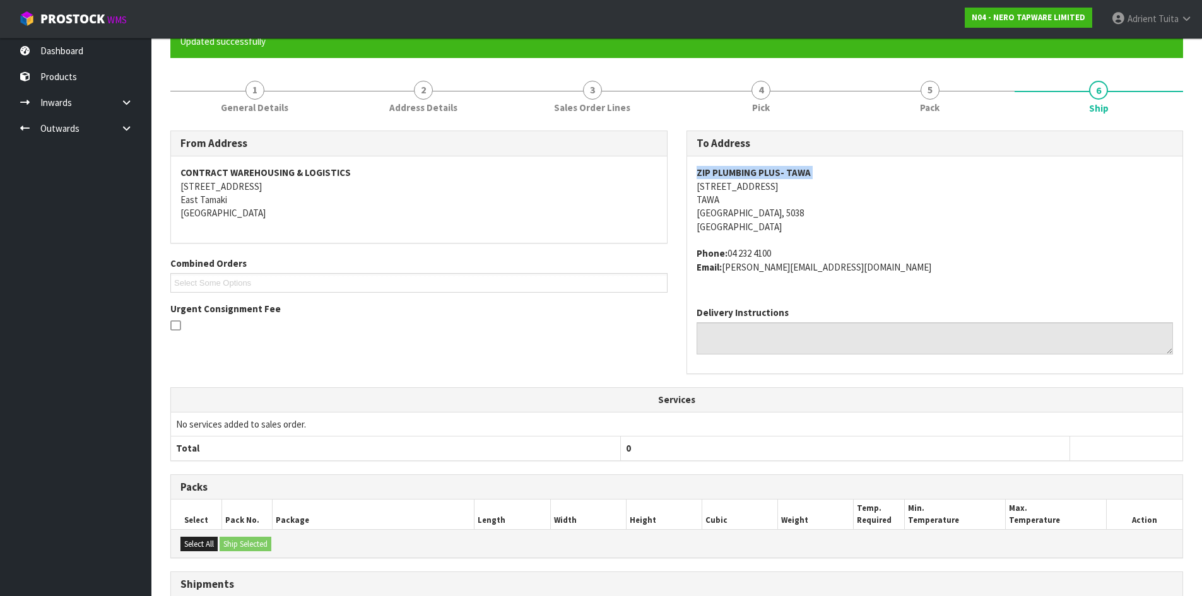
scroll to position [271, 0]
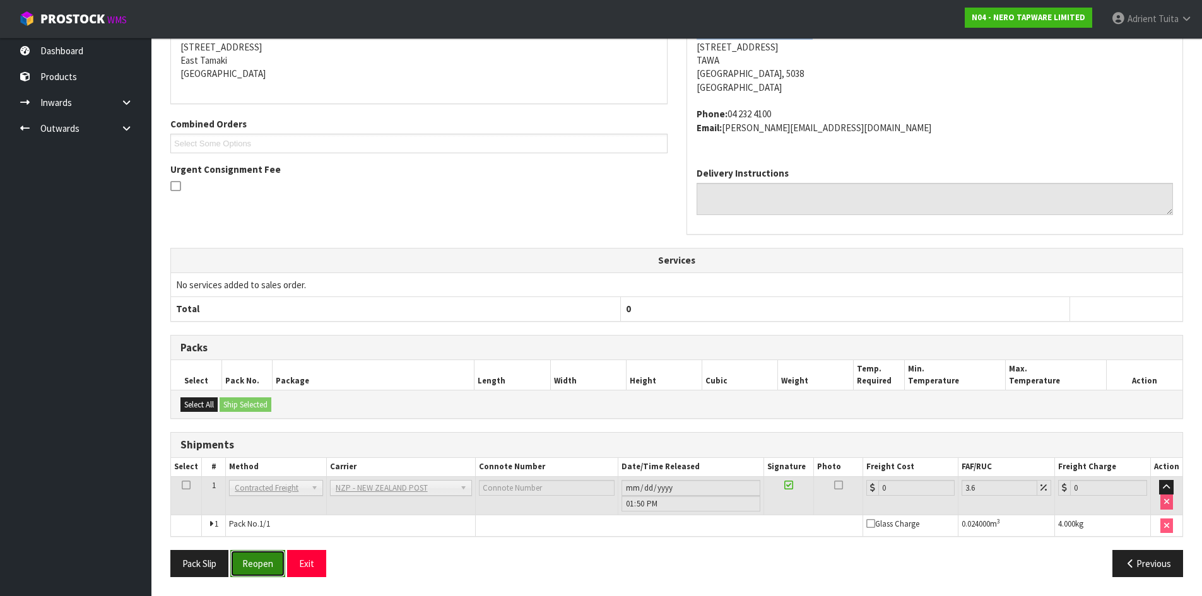
drag, startPoint x: 258, startPoint y: 563, endPoint x: 264, endPoint y: 562, distance: 6.3
click at [259, 561] on button "Reopen" at bounding box center [257, 563] width 55 height 27
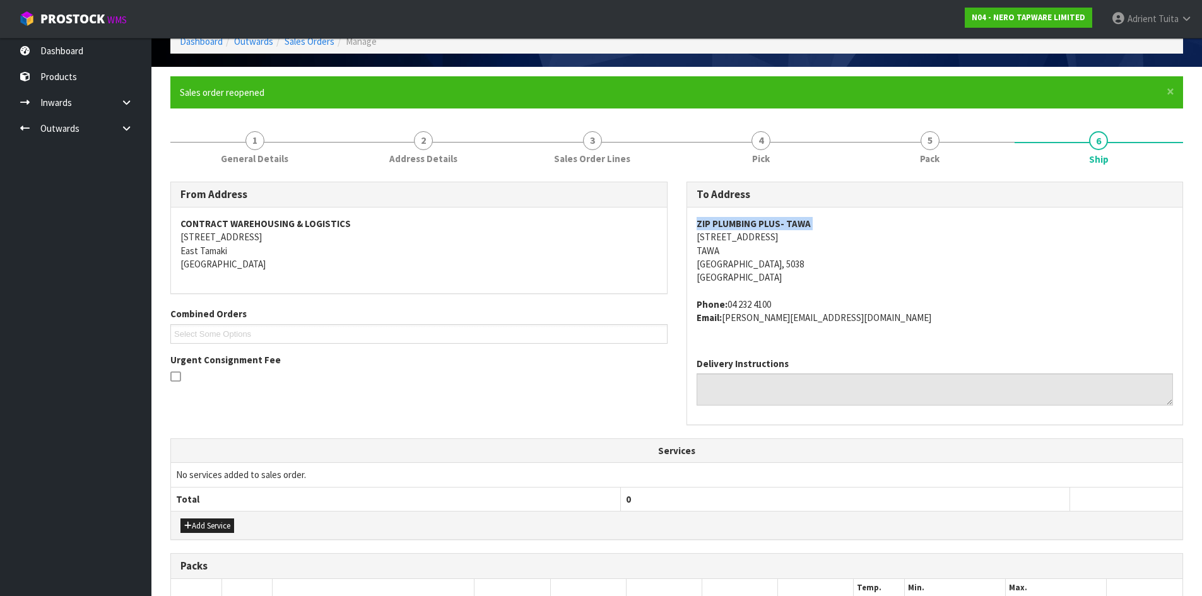
scroll to position [258, 0]
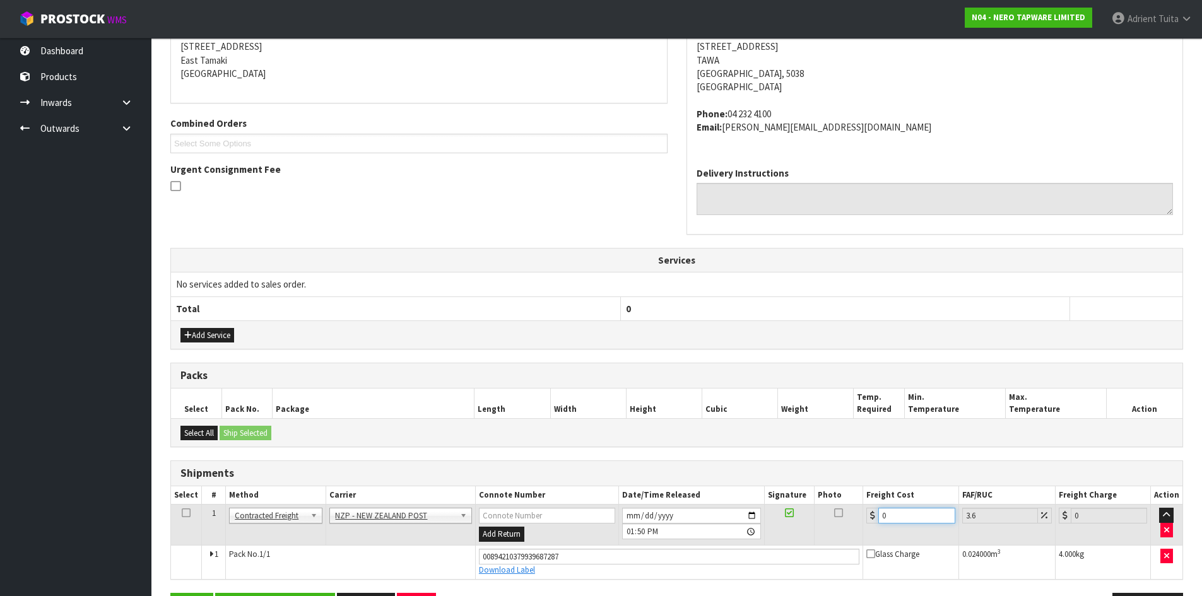
click at [926, 522] on input "0" at bounding box center [916, 516] width 76 height 16
type input "8"
type input "8.29"
type input "8.4"
type input "8.7"
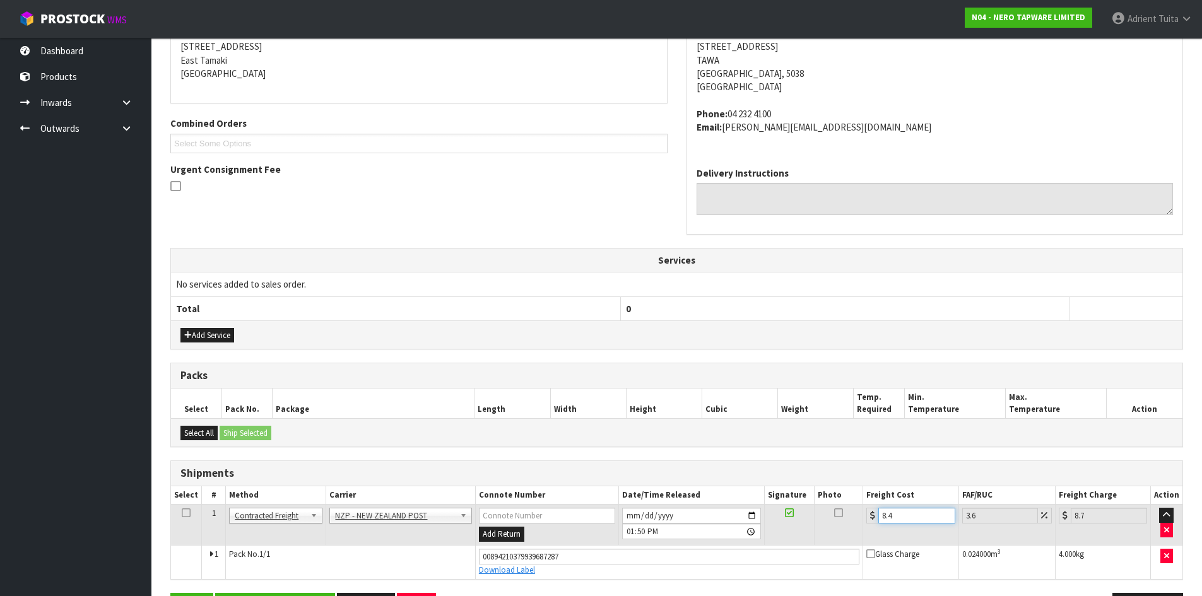
type input "8.45"
type input "8.75"
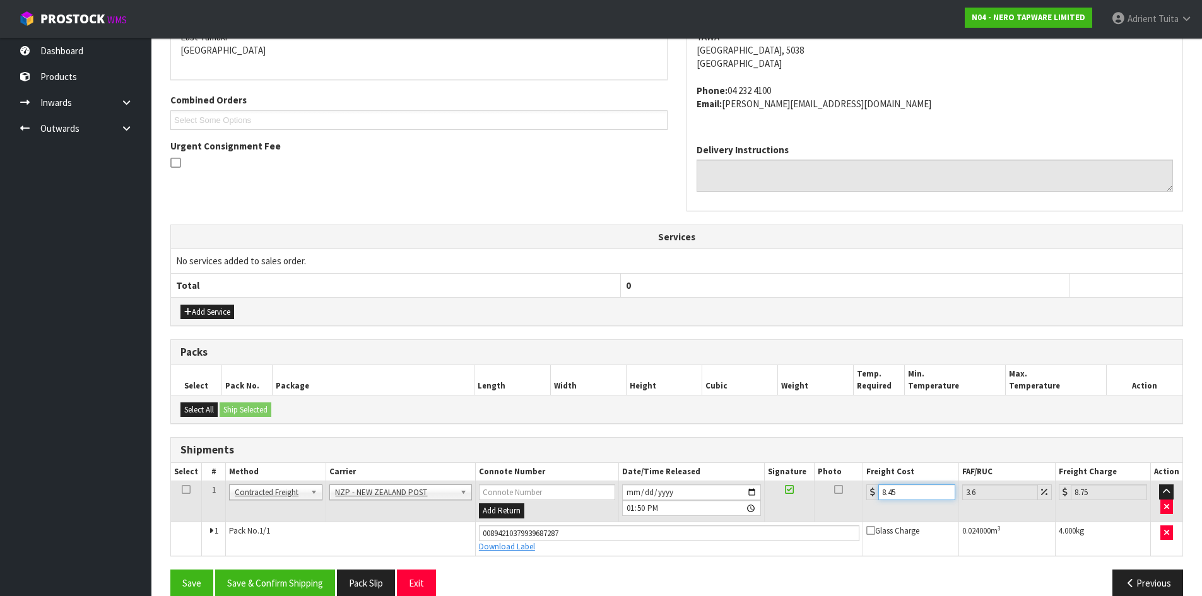
scroll to position [302, 0]
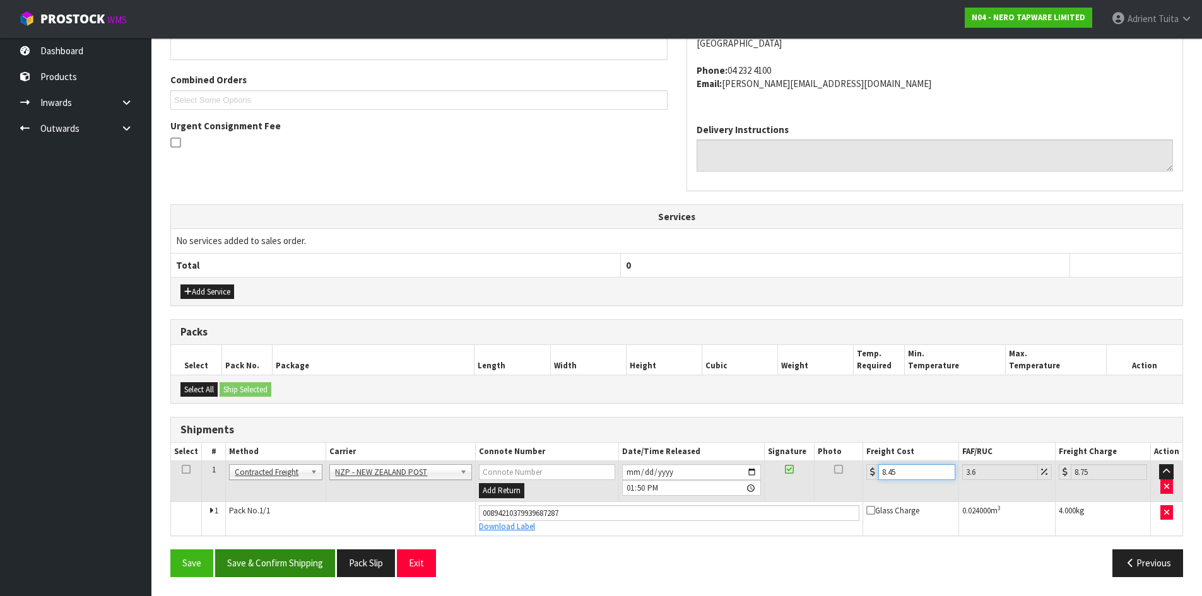
type input "8.45"
drag, startPoint x: 331, startPoint y: 576, endPoint x: 320, endPoint y: 567, distance: 13.9
click at [332, 573] on button "Save & Confirm Shipping" at bounding box center [275, 563] width 120 height 27
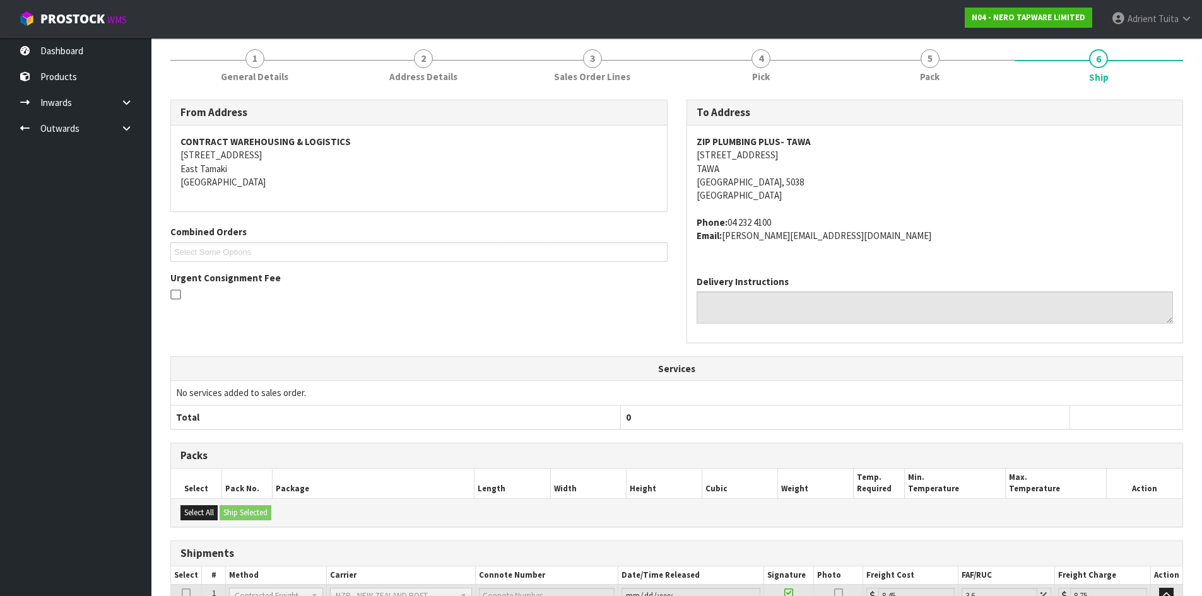
scroll to position [266, 0]
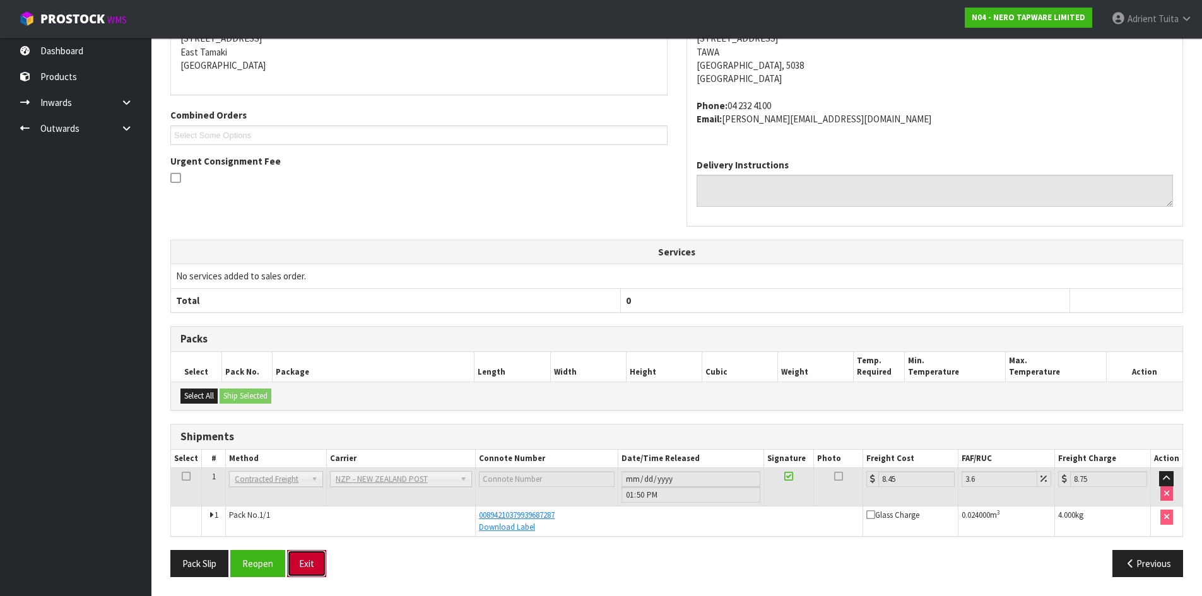
click at [308, 568] on button "Exit" at bounding box center [306, 563] width 39 height 27
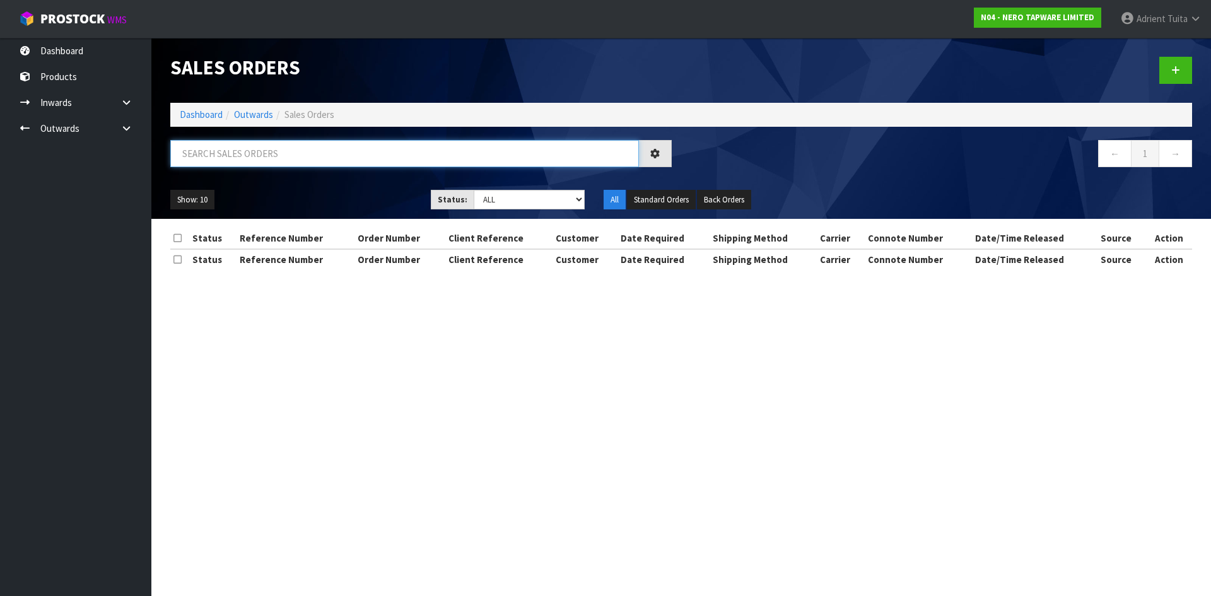
click at [266, 151] on input "text" at bounding box center [404, 153] width 469 height 27
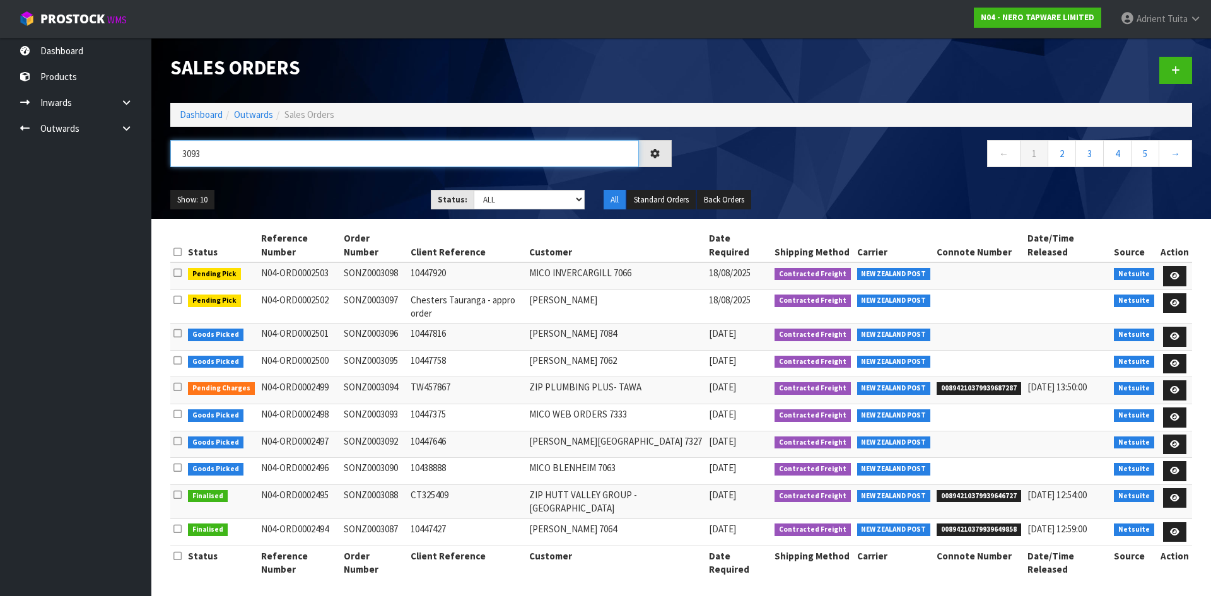
type input "3093"
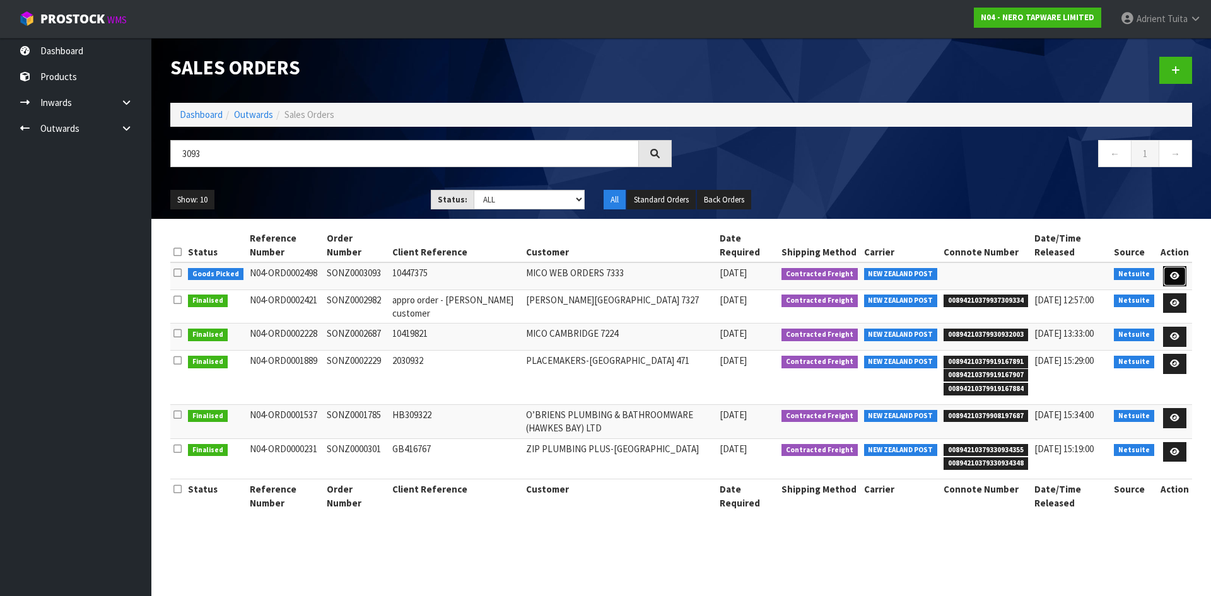
click at [1177, 276] on icon at bounding box center [1174, 276] width 9 height 8
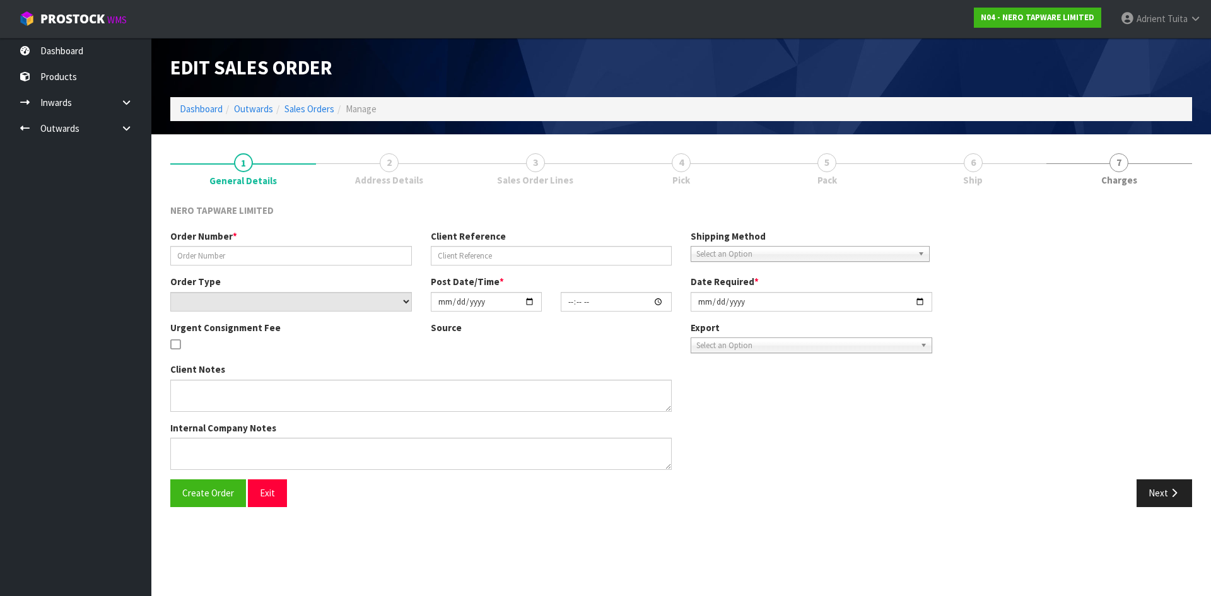
type input "SONZ0003093"
type input "10447375"
select select "number:0"
type input "[DATE]"
type input "11:45:06.000"
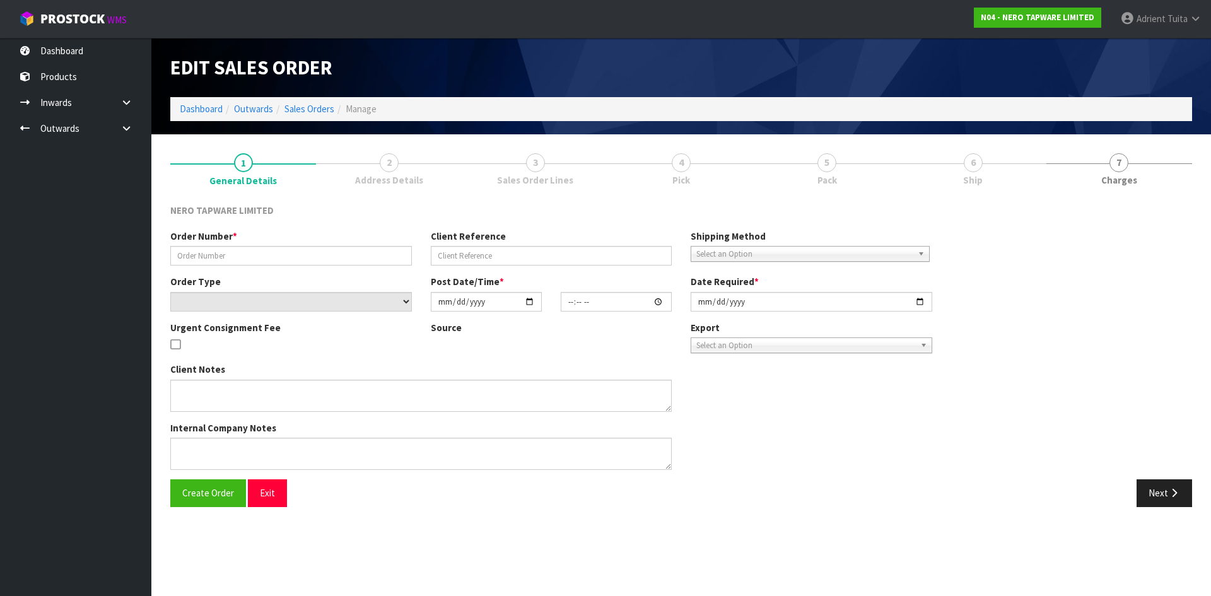
type input "[DATE]"
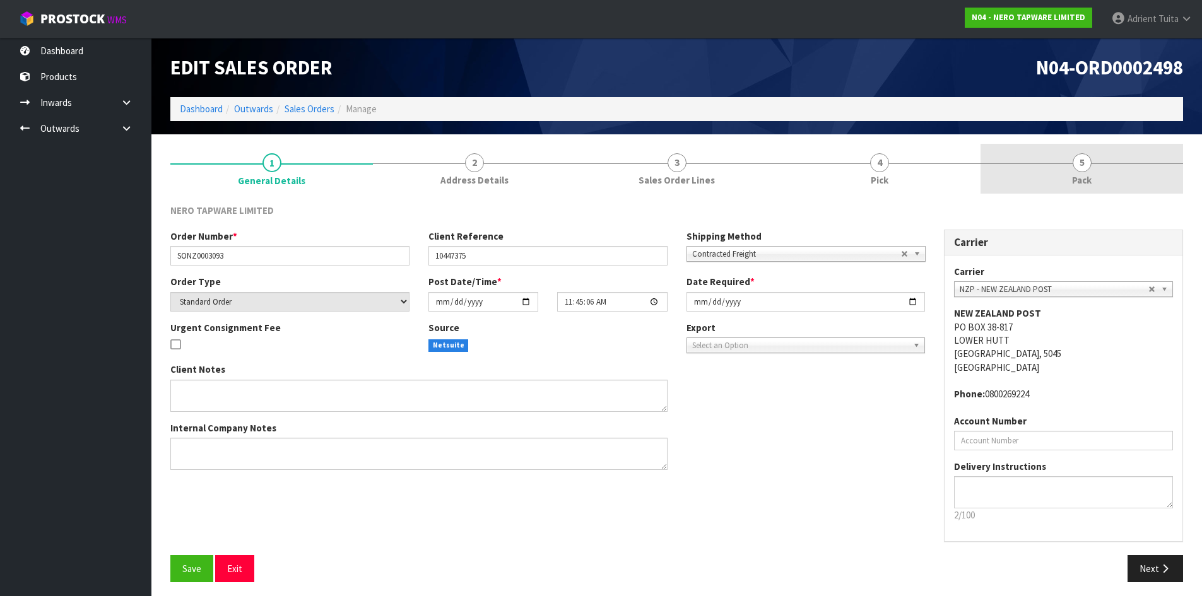
click at [1140, 177] on link "5 Pack" at bounding box center [1081, 169] width 203 height 50
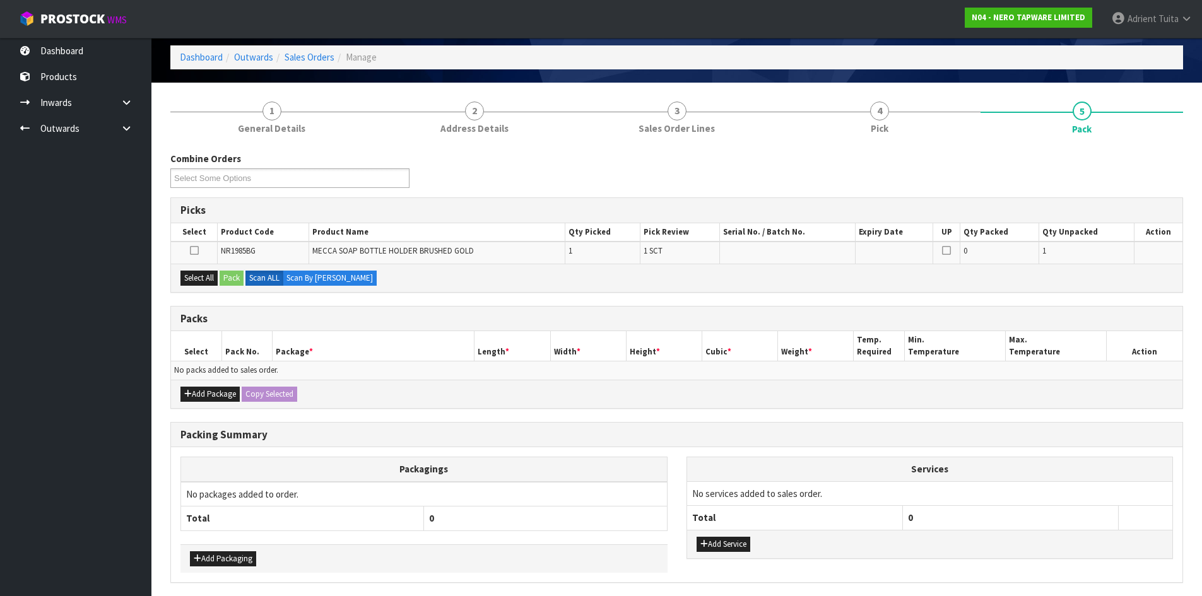
scroll to position [98, 0]
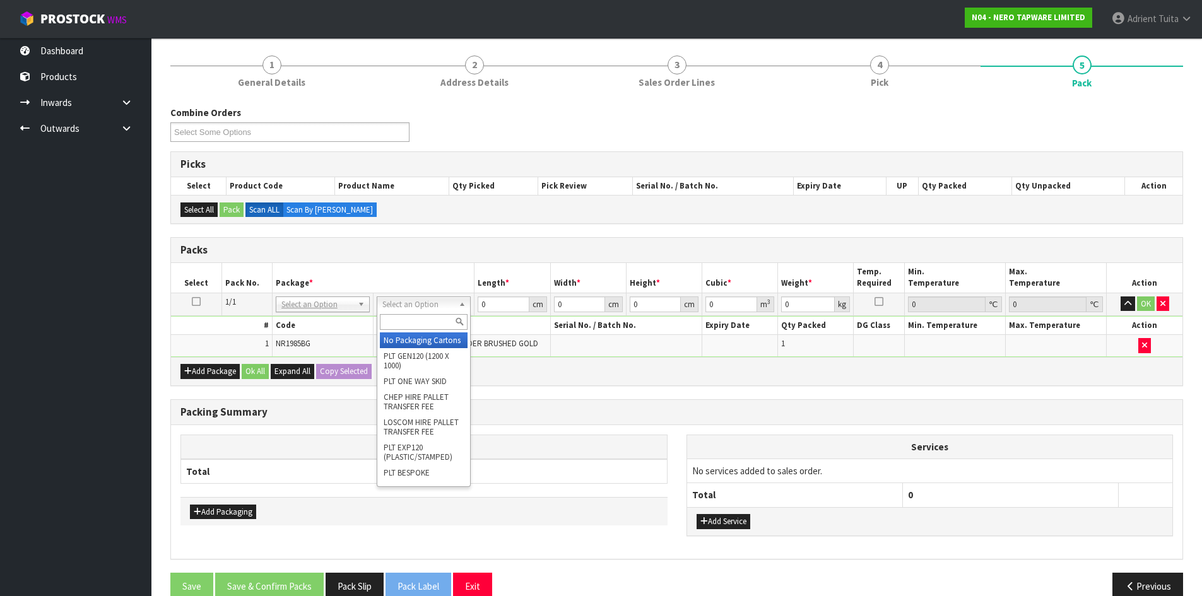
click at [410, 329] on input "text" at bounding box center [424, 322] width 88 height 16
type input "ctn00"
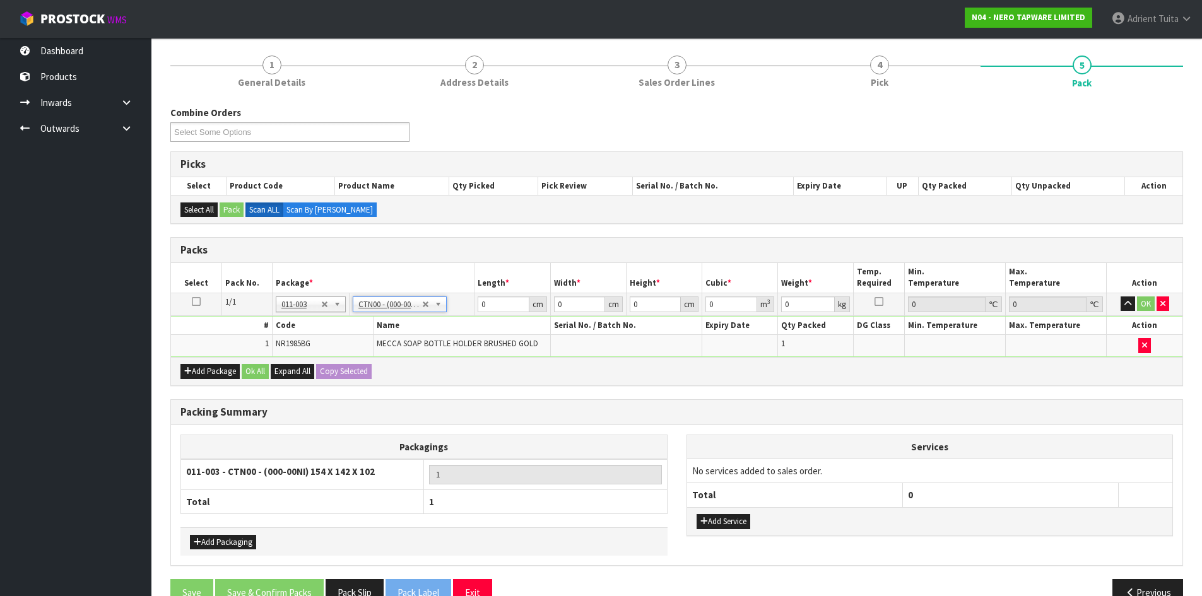
type input "15.4"
type input "14.2"
type input "10.2"
type input "0.002231"
type input "0.38"
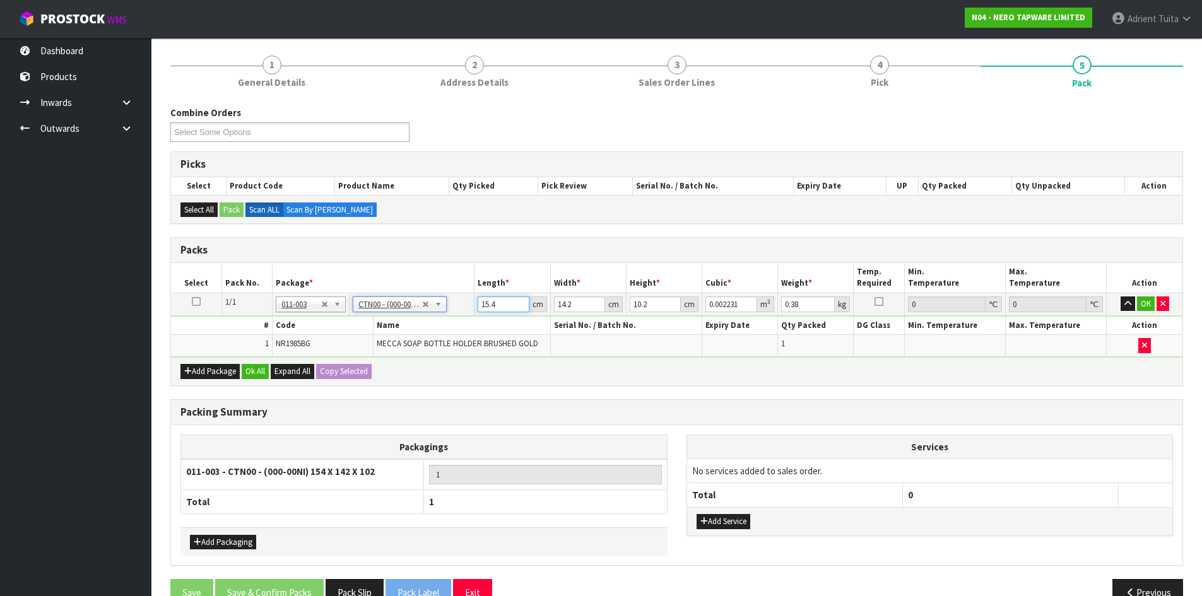
click at [488, 308] on input "15.4" at bounding box center [503, 305] width 51 height 16
type input "1"
type input "0.000145"
type input "16"
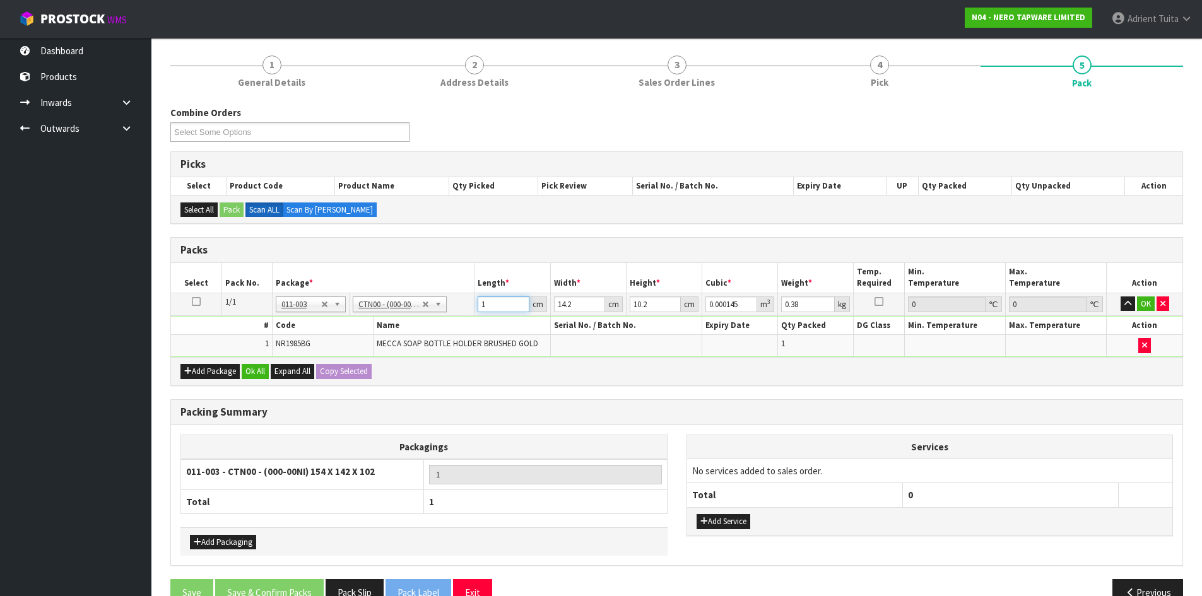
type input "0.002317"
type input "16"
type input "1"
type input "0.000163"
type input "16"
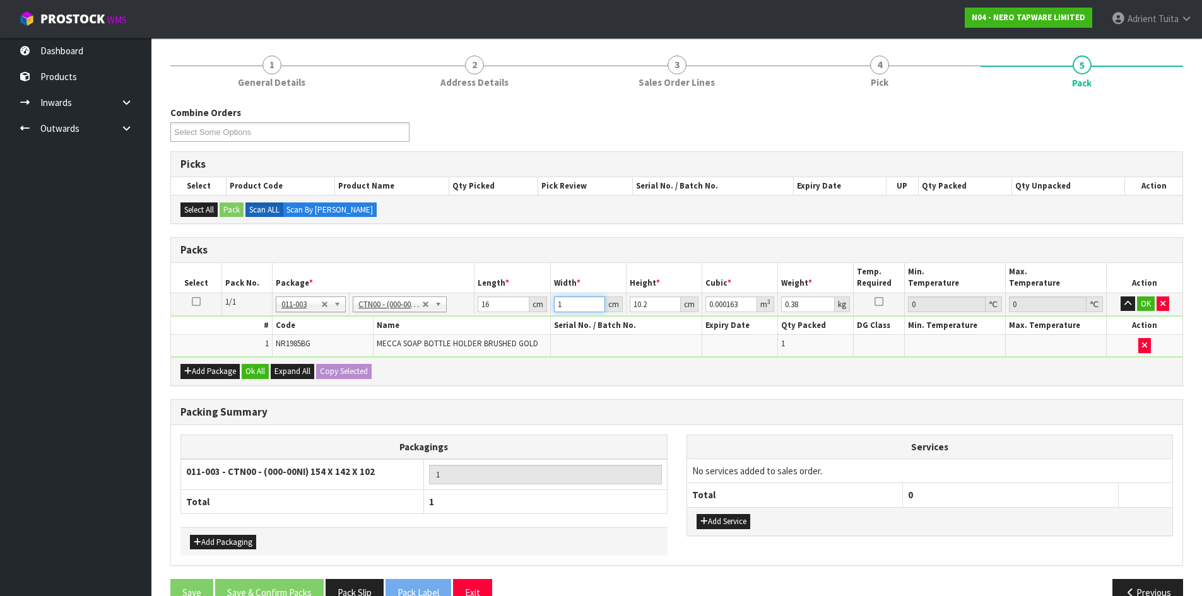
type input "0.002611"
type input "16"
type input "1"
type input "0.000256"
type input "12"
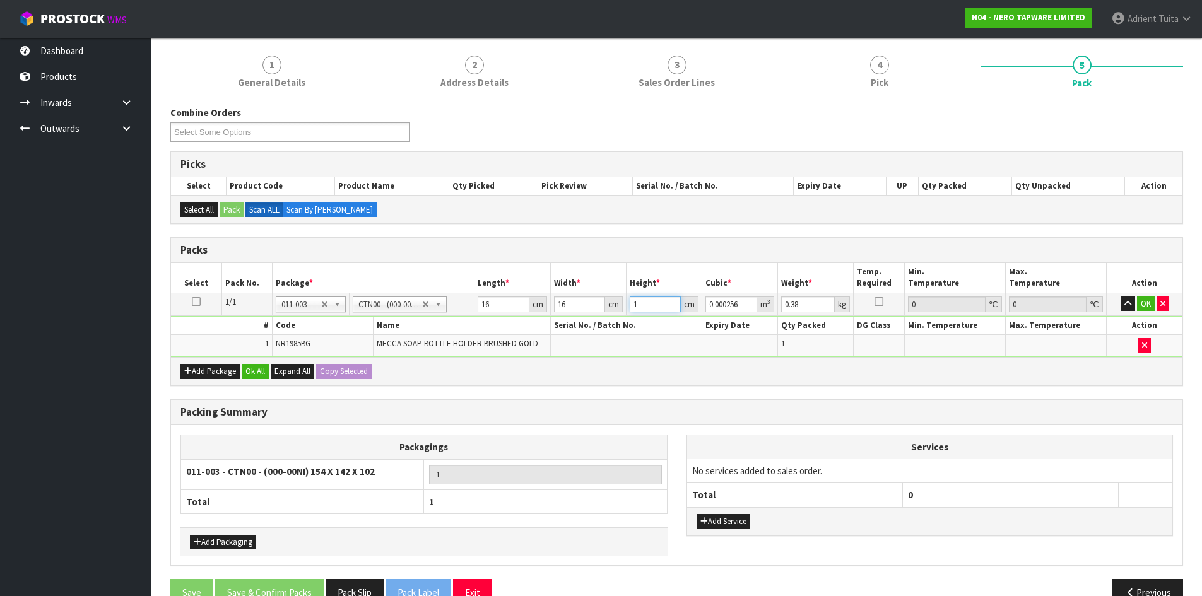
type input "0.003072"
type input "12"
type input "1"
click at [1140, 303] on button "OK" at bounding box center [1146, 304] width 18 height 15
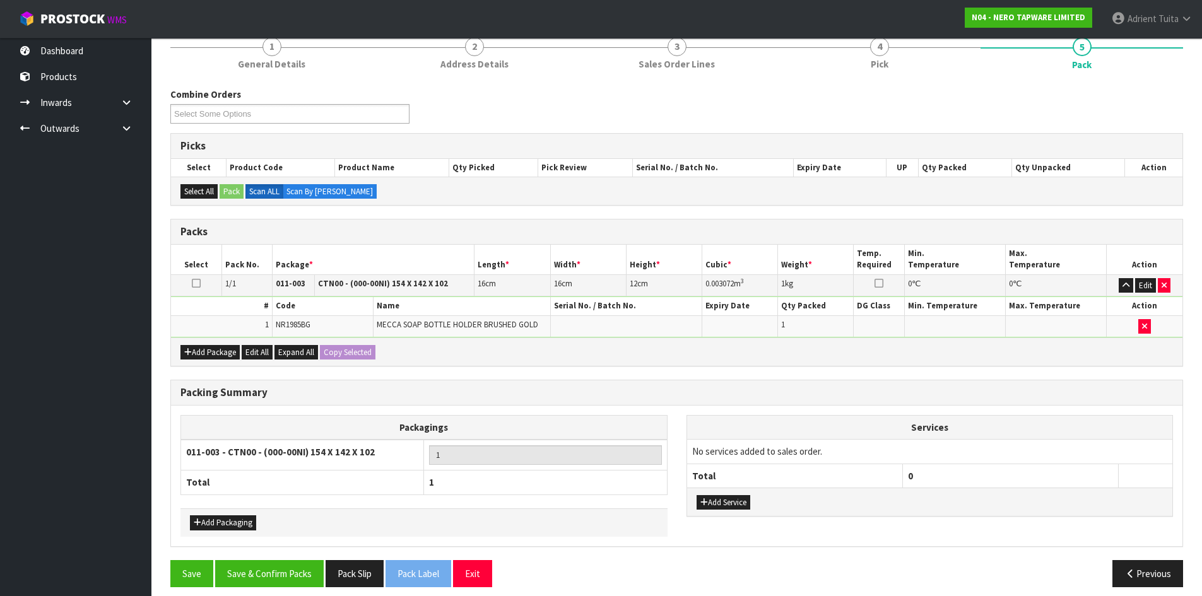
scroll to position [126, 0]
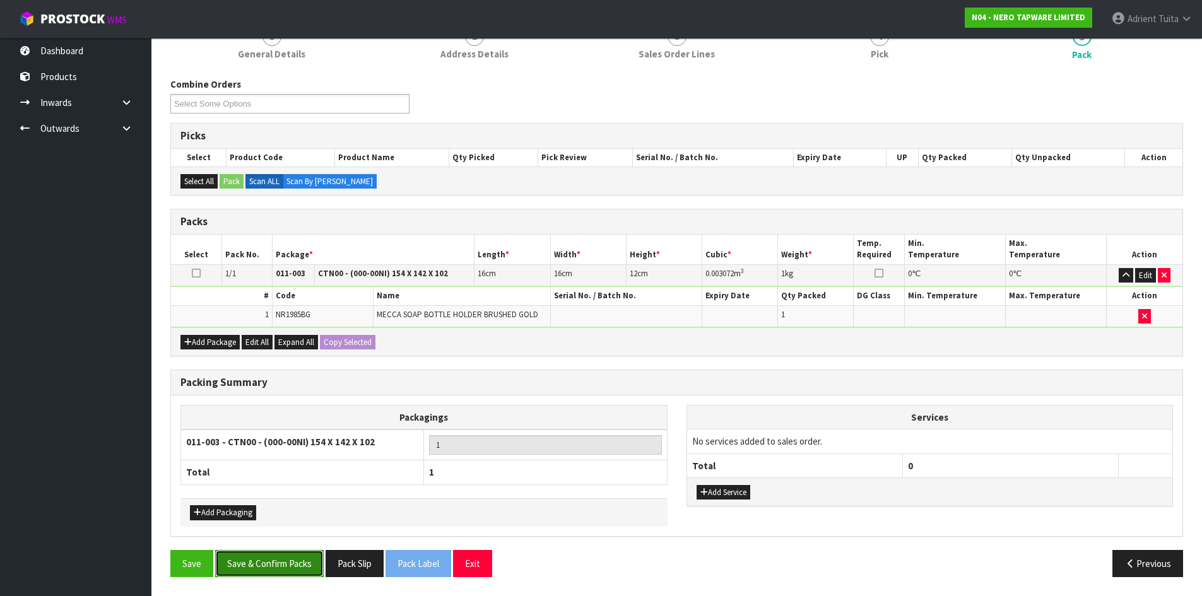
click at [262, 564] on button "Save & Confirm Packs" at bounding box center [269, 563] width 109 height 27
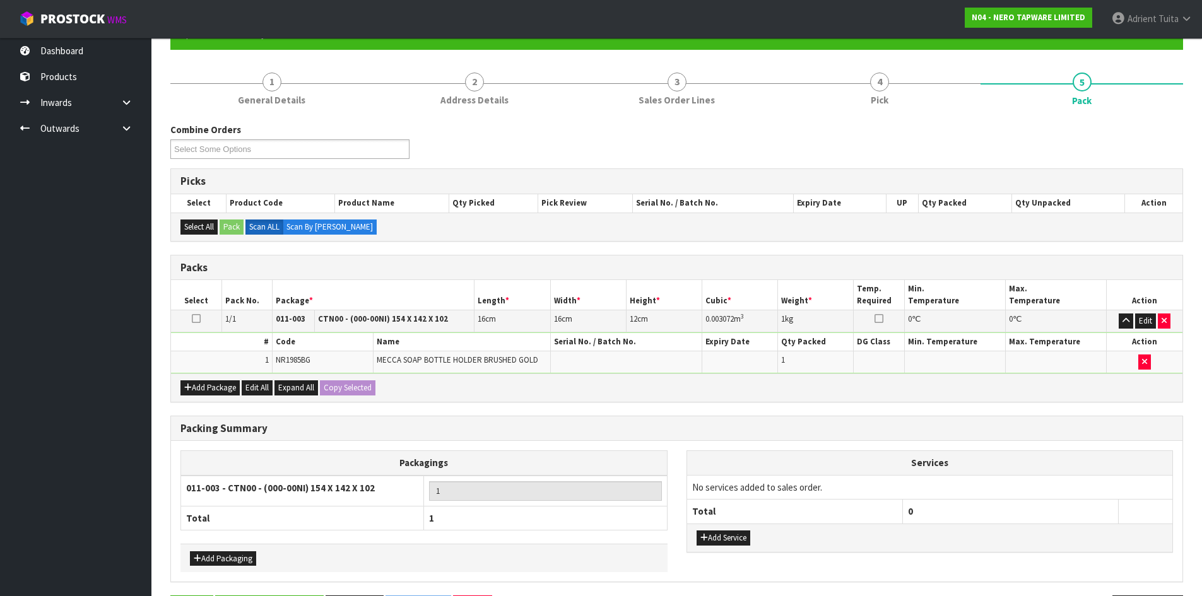
scroll to position [0, 0]
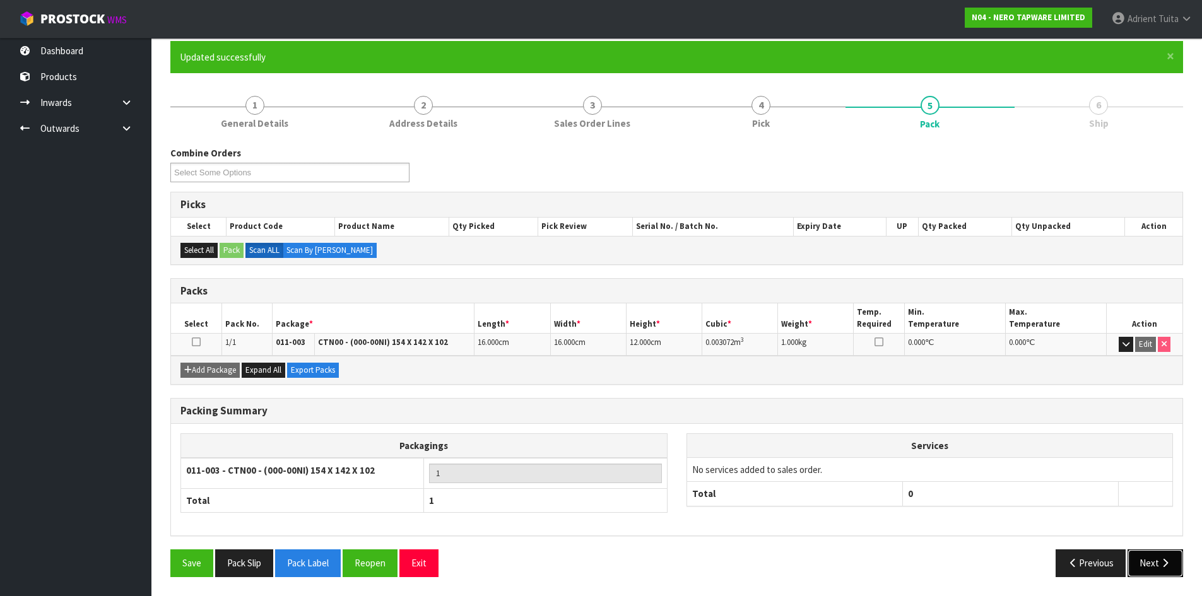
click at [1147, 565] on button "Next" at bounding box center [1155, 563] width 56 height 27
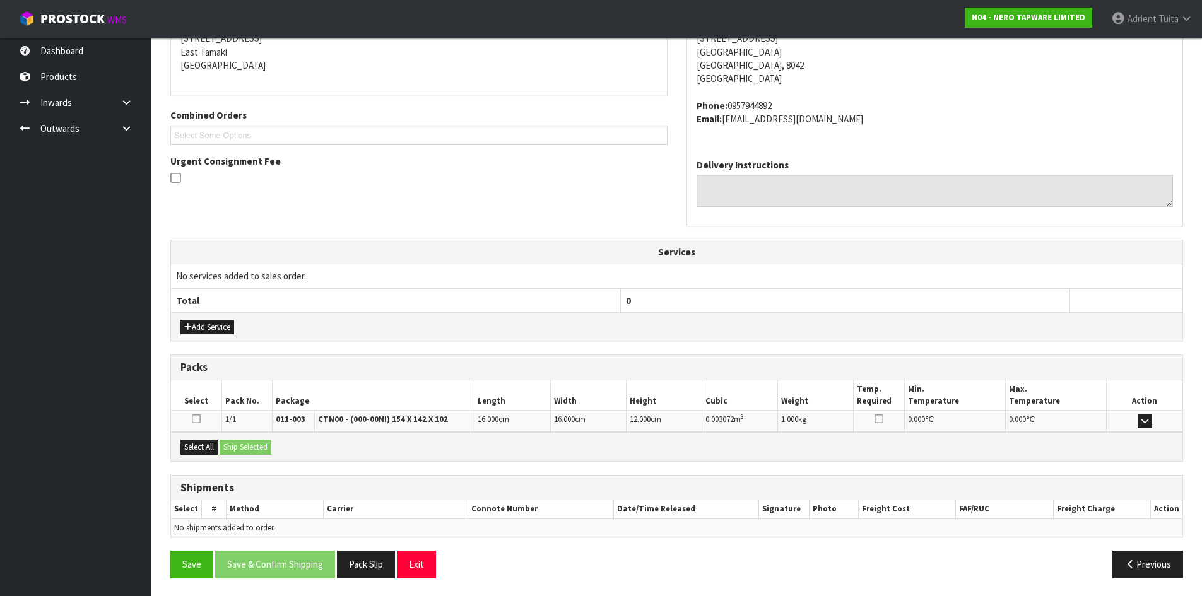
scroll to position [267, 0]
click at [215, 449] on button "Select All" at bounding box center [198, 445] width 37 height 15
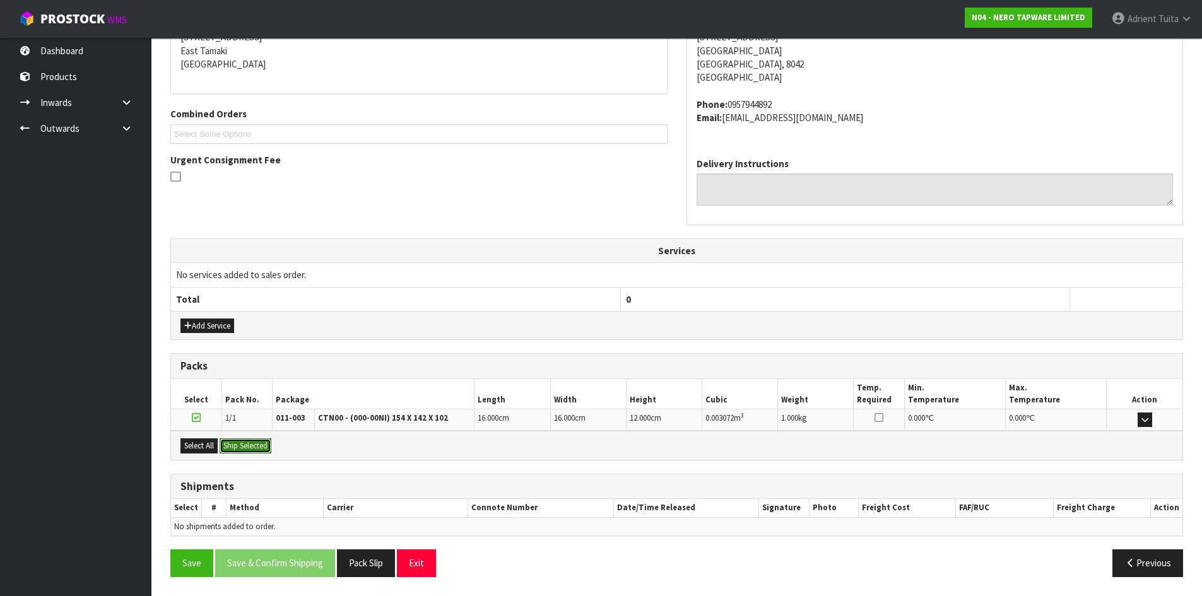
click at [234, 446] on button "Ship Selected" at bounding box center [246, 445] width 52 height 15
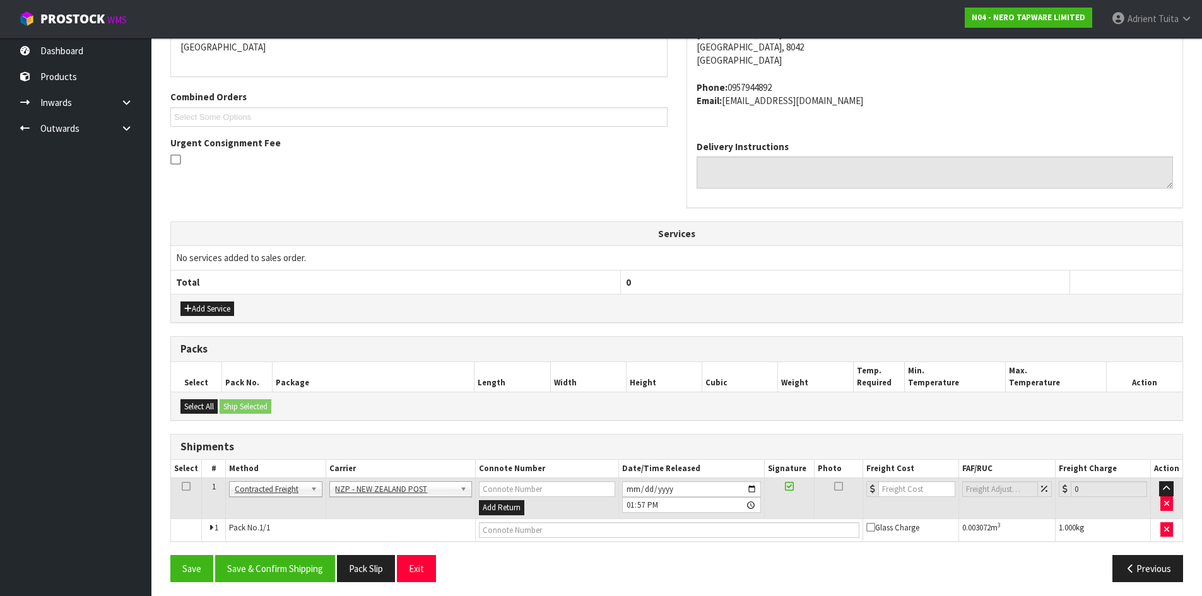
scroll to position [290, 0]
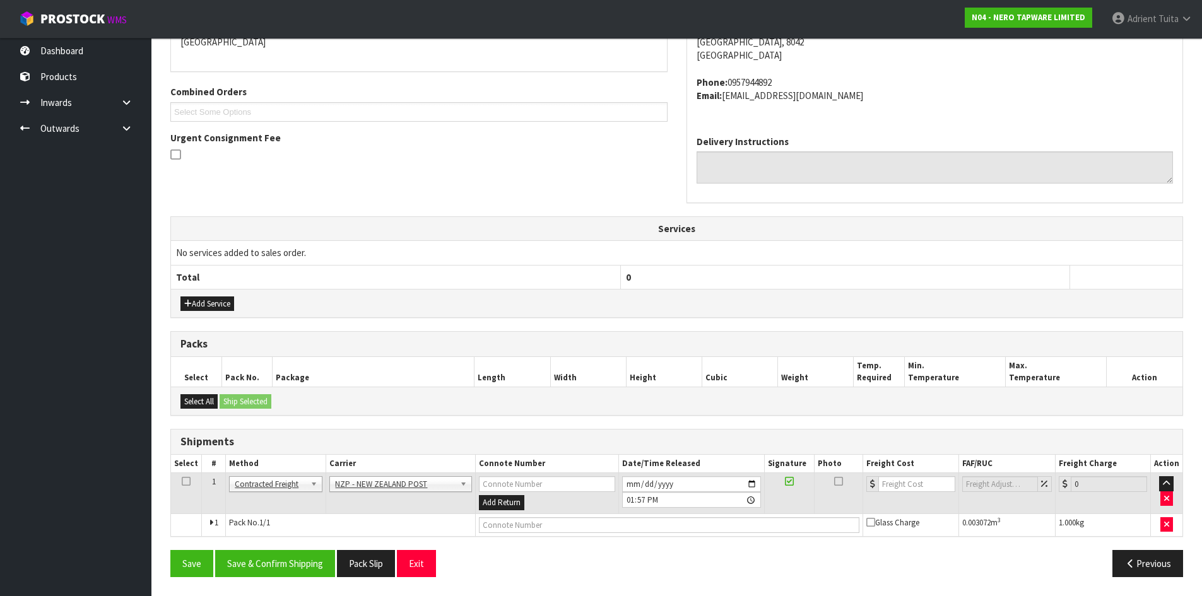
click at [307, 548] on div "From Address CONTRACT WAREHOUSING & LOGISTICS [STREET_ADDRESS] Combined Orders …" at bounding box center [676, 273] width 1013 height 627
click at [307, 550] on button "Save & Confirm Shipping" at bounding box center [275, 563] width 120 height 27
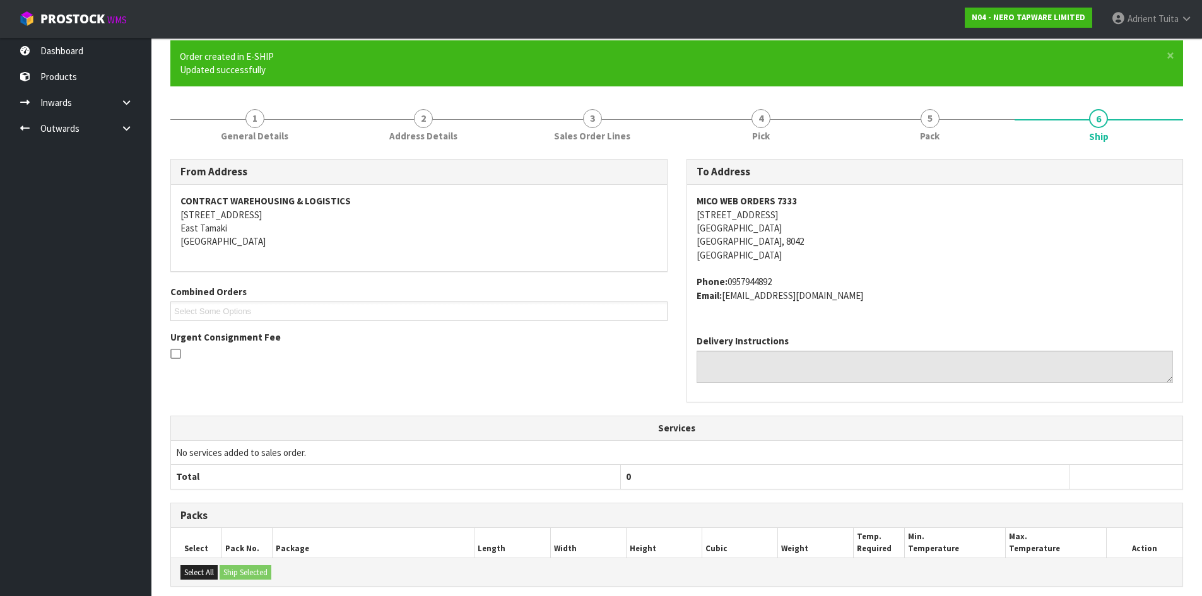
scroll to position [271, 0]
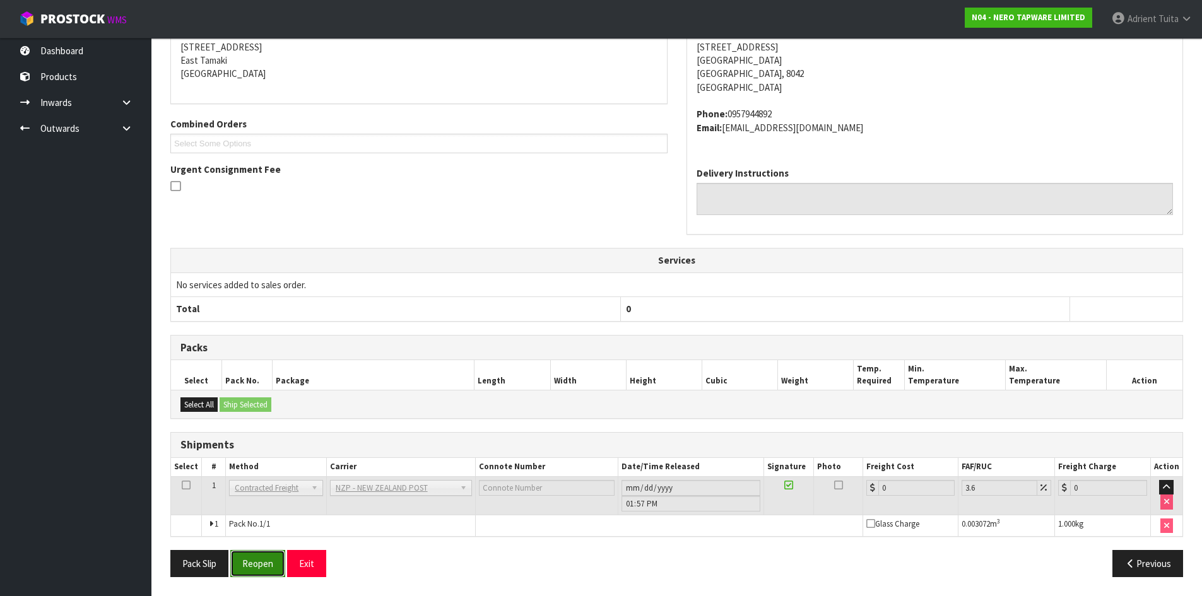
click at [265, 575] on button "Reopen" at bounding box center [257, 563] width 55 height 27
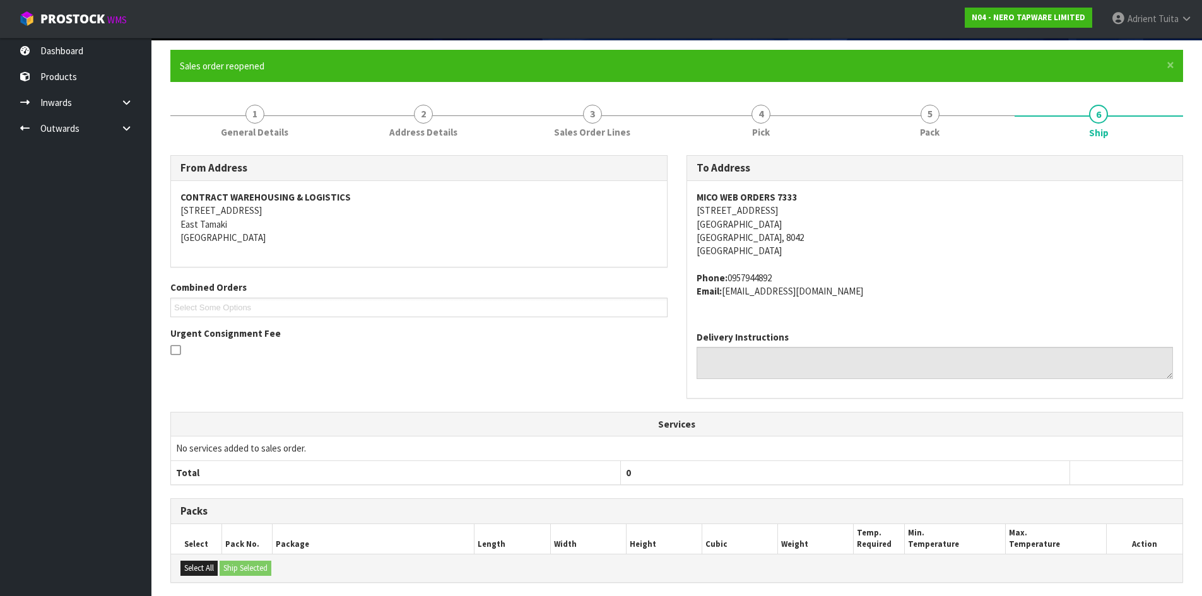
scroll to position [258, 0]
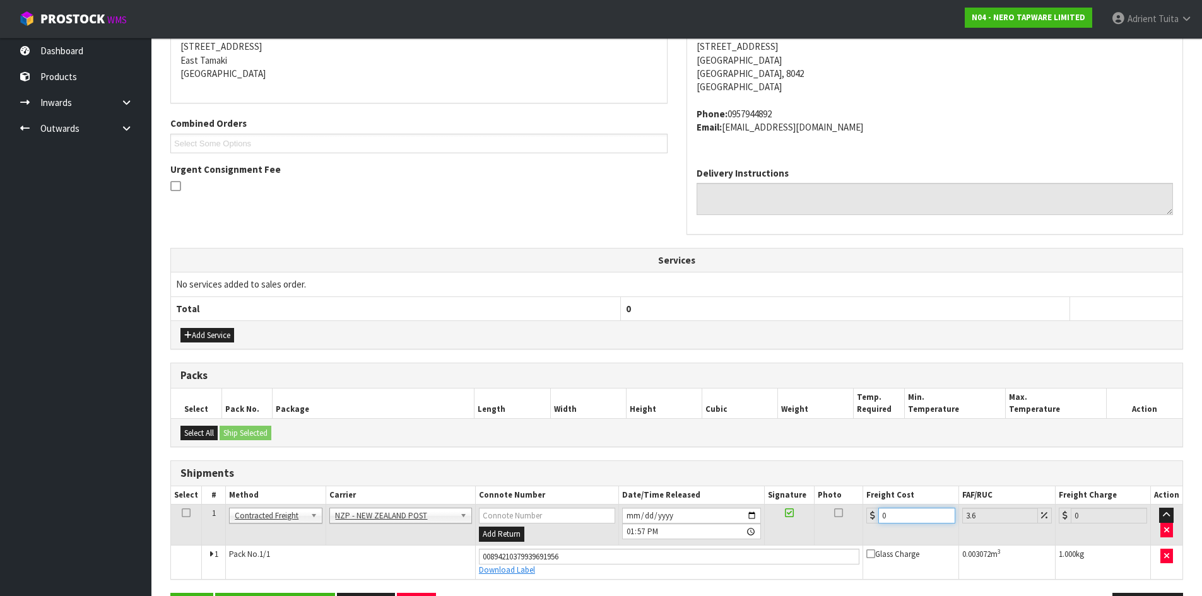
click at [924, 514] on input "0" at bounding box center [916, 516] width 76 height 16
type input "1"
type input "1.04"
type input "11"
type input "11.4"
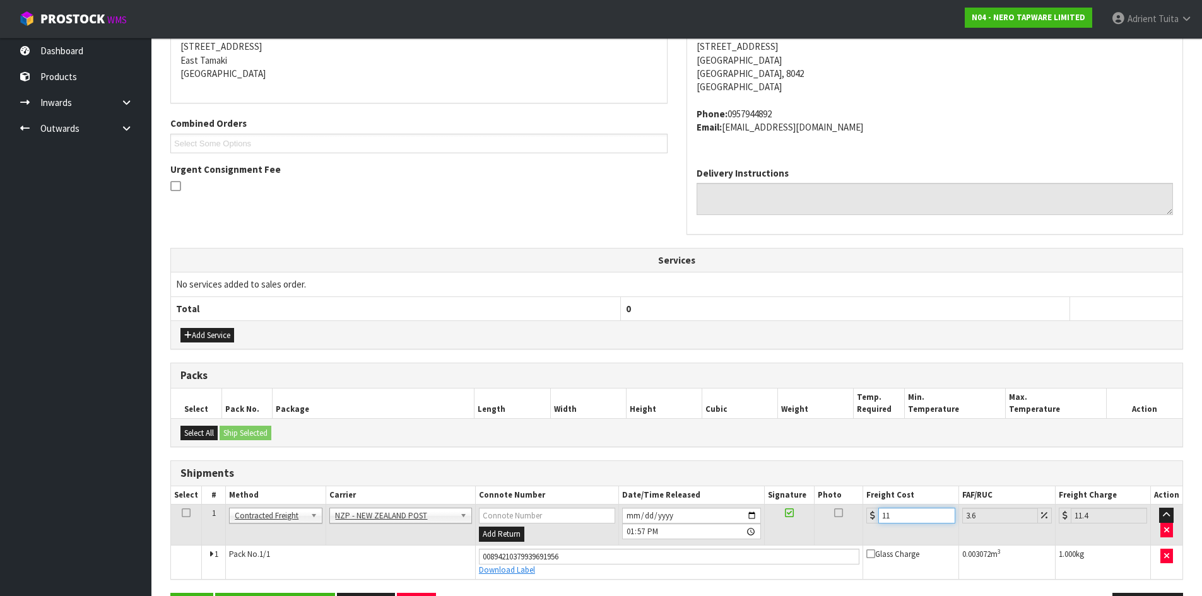
type input "11.6"
type input "12.02"
type input "11.61"
type input "12.03"
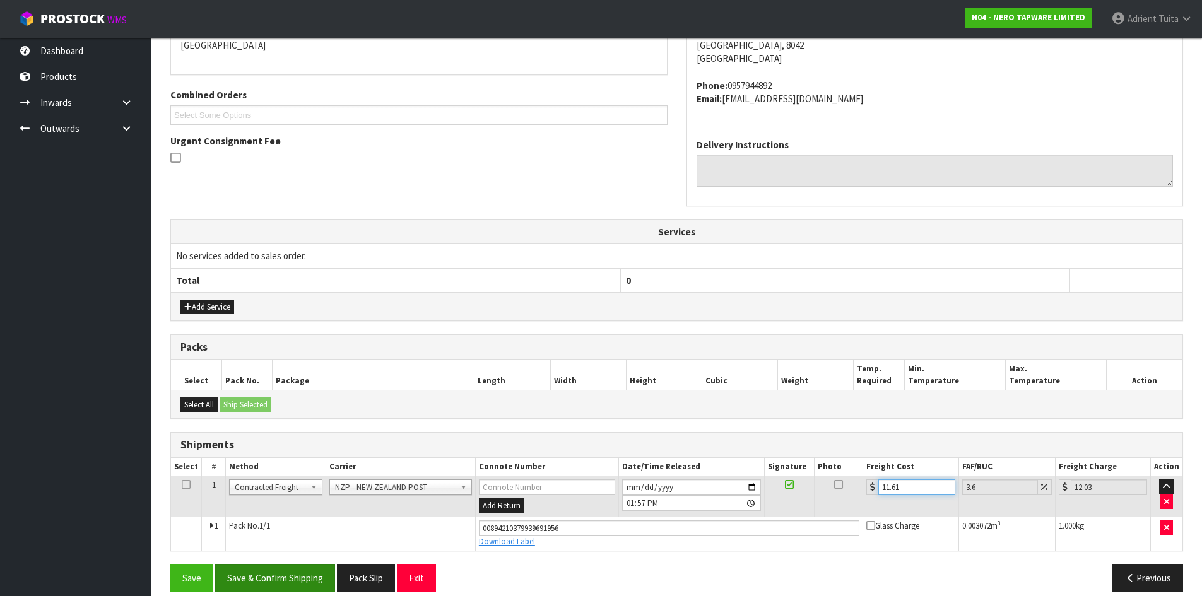
scroll to position [302, 0]
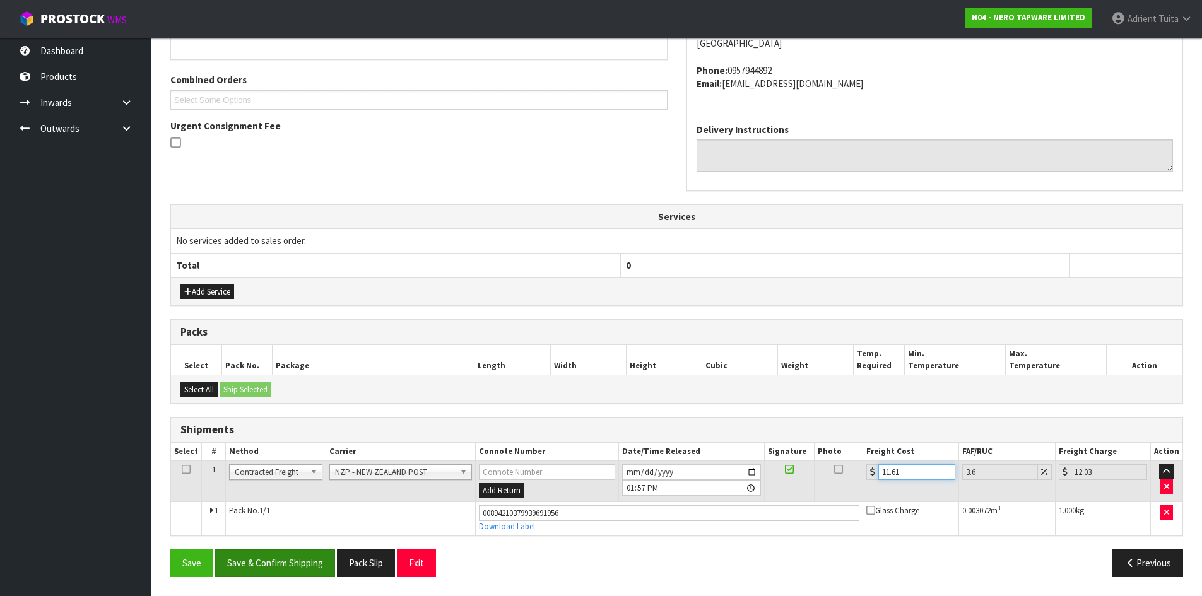
type input "11.61"
click at [281, 567] on button "Save & Confirm Shipping" at bounding box center [275, 563] width 120 height 27
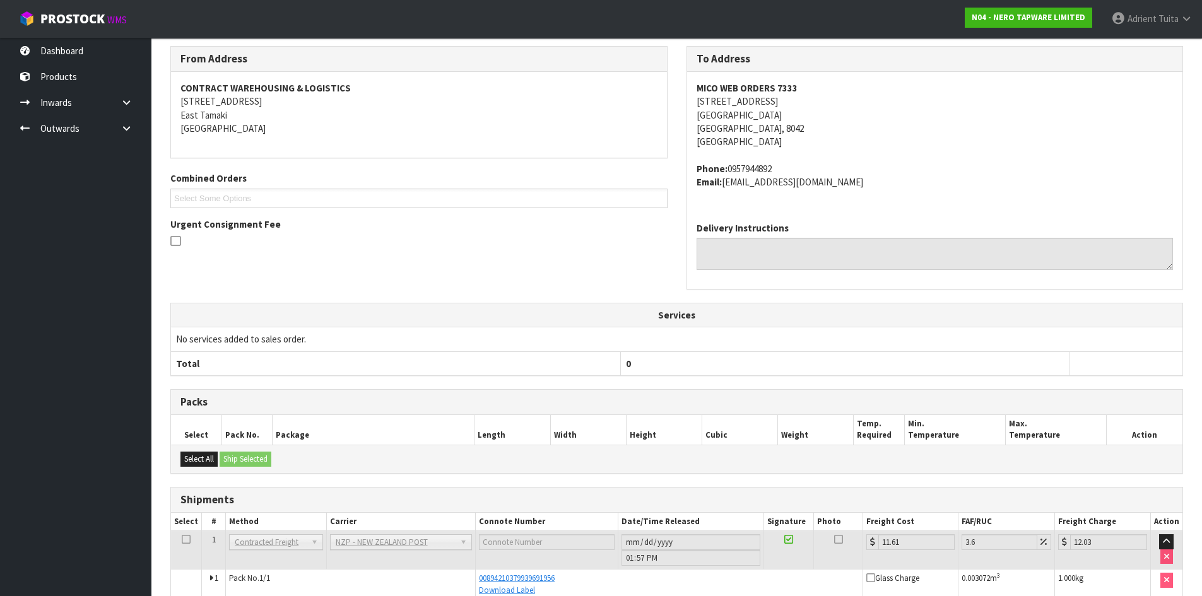
scroll to position [266, 0]
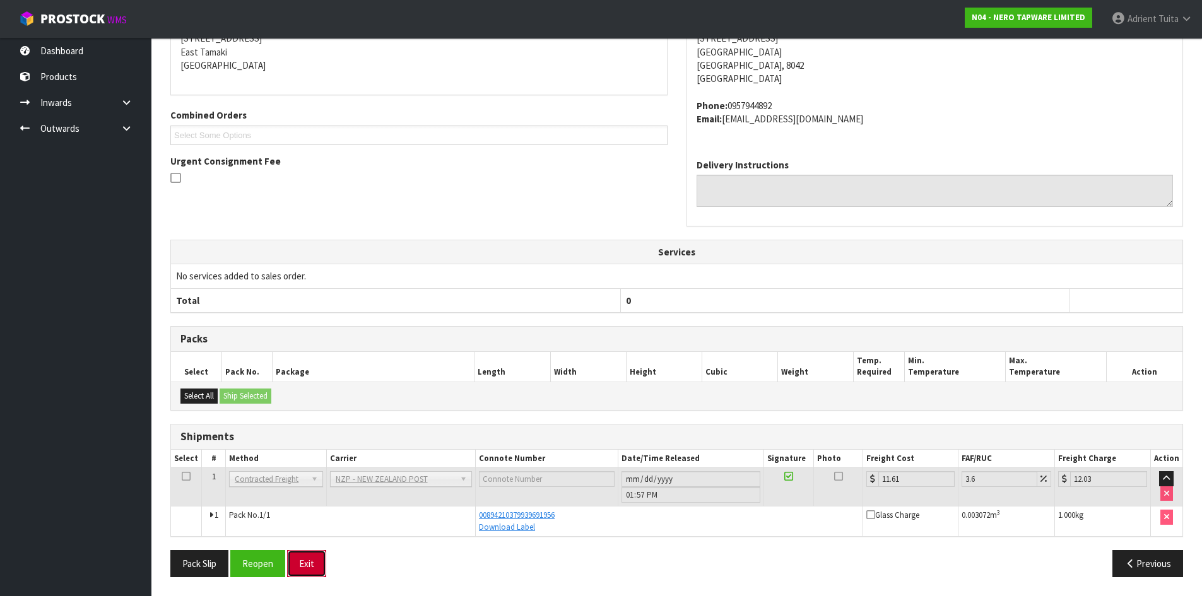
click at [314, 566] on button "Exit" at bounding box center [306, 563] width 39 height 27
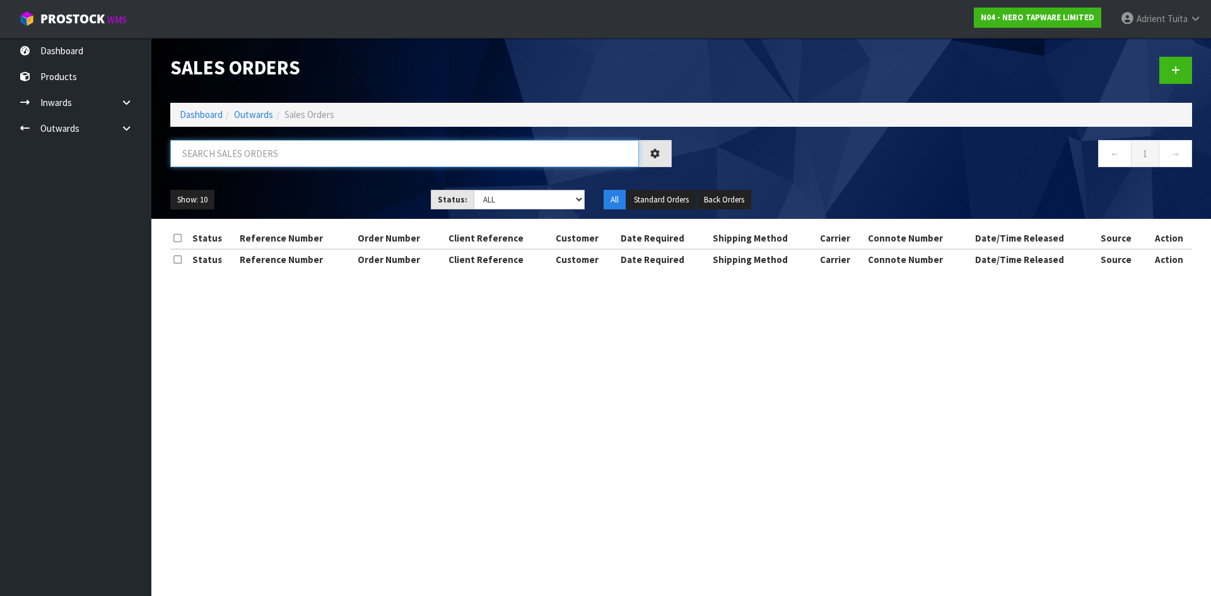
click at [235, 155] on input "text" at bounding box center [404, 153] width 469 height 27
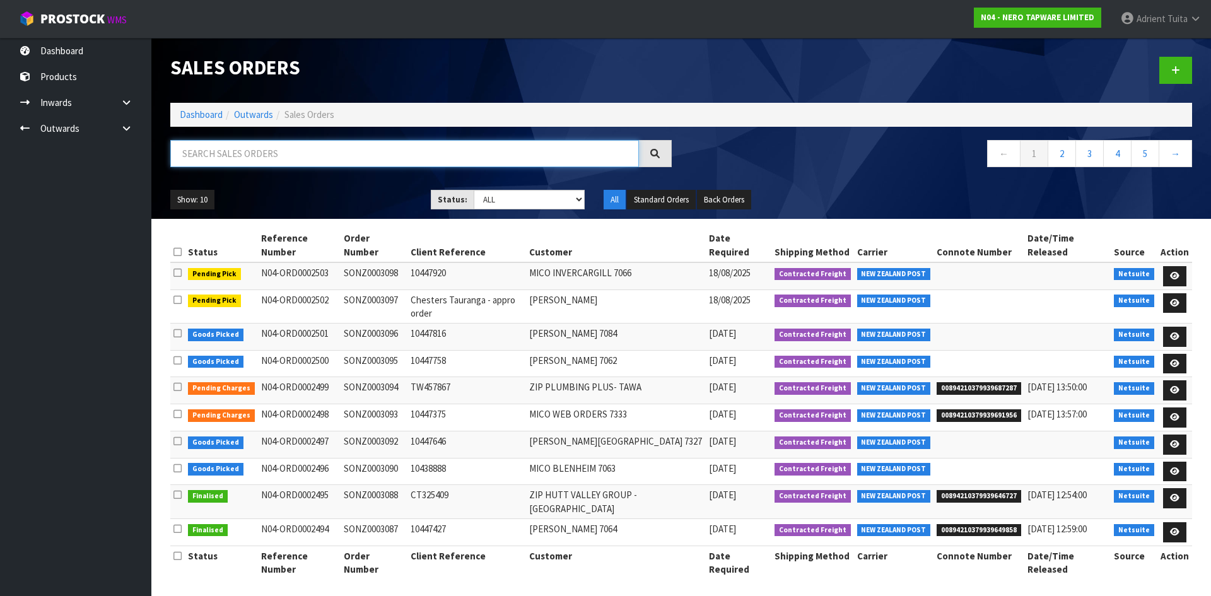
click at [278, 163] on input "text" at bounding box center [404, 153] width 469 height 27
type input "3092"
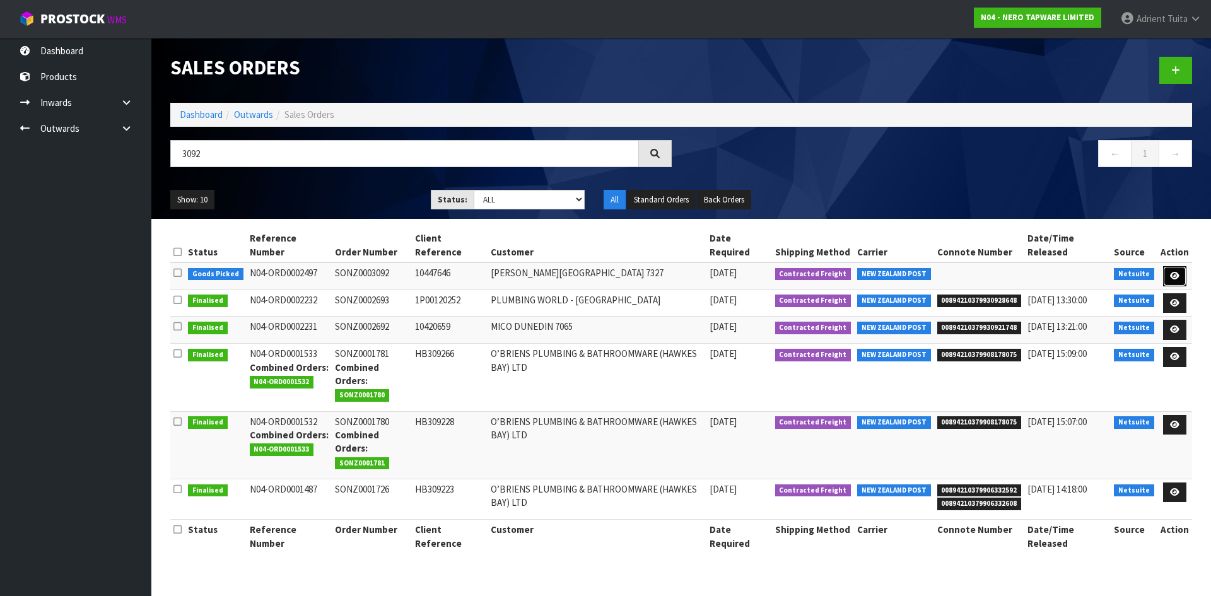
click at [1178, 275] on icon at bounding box center [1174, 276] width 9 height 8
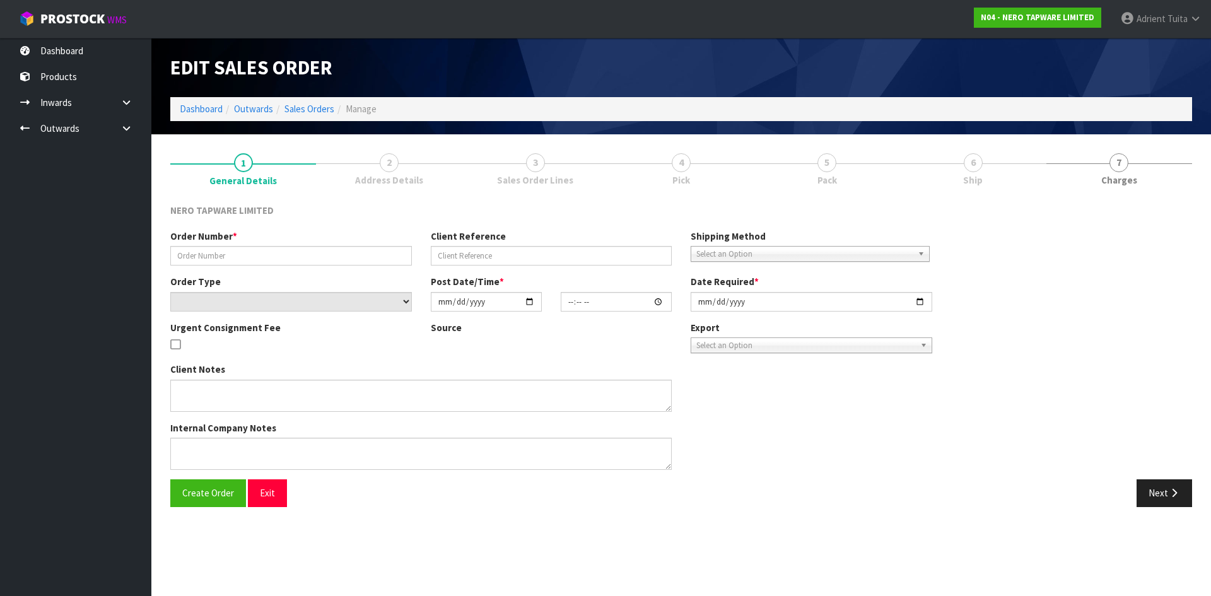
type input "SONZ0003092"
type input "10447646"
select select "number:0"
type input "[DATE]"
type input "11:45:05.000"
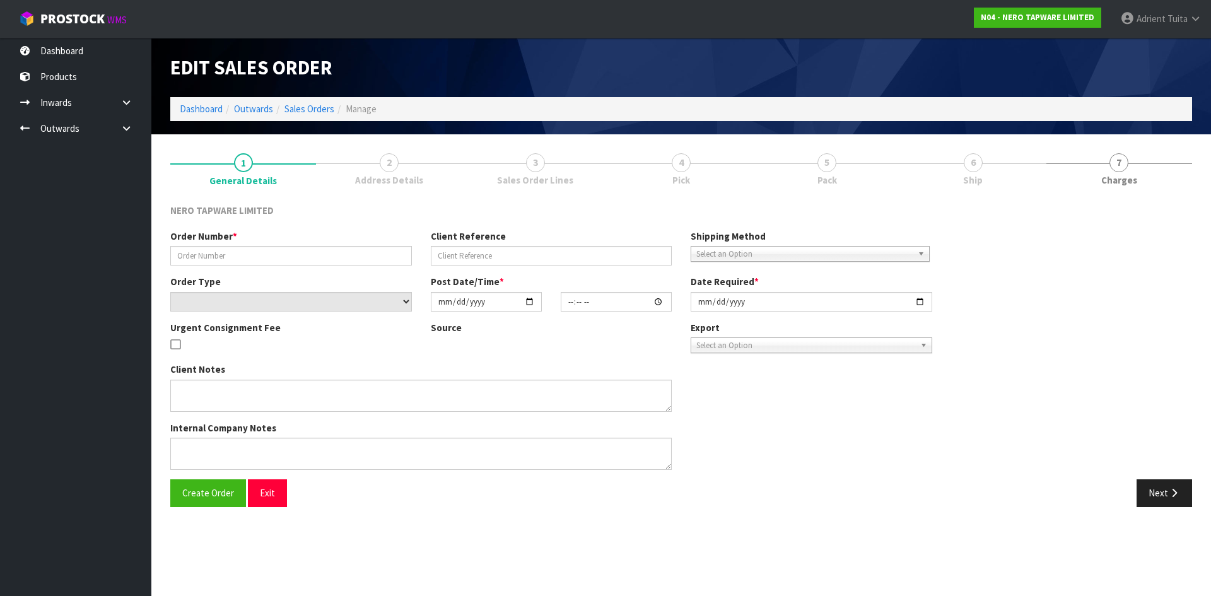
type input "[DATE]"
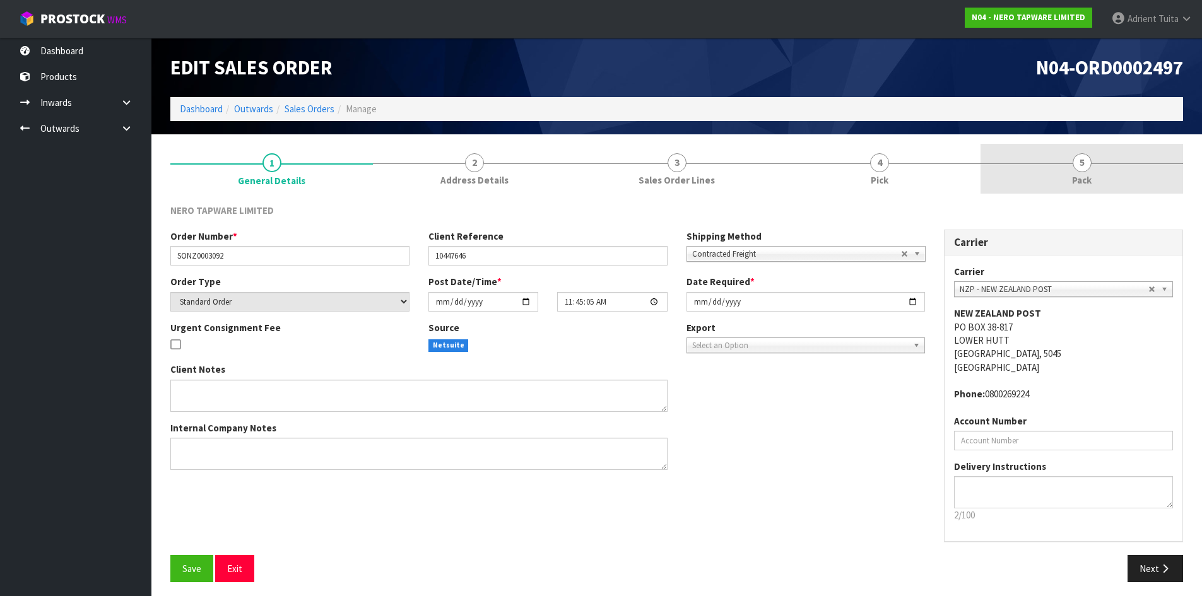
drag, startPoint x: 1124, startPoint y: 161, endPoint x: 1117, endPoint y: 189, distance: 28.6
click at [1124, 162] on link "5 Pack" at bounding box center [1081, 169] width 203 height 50
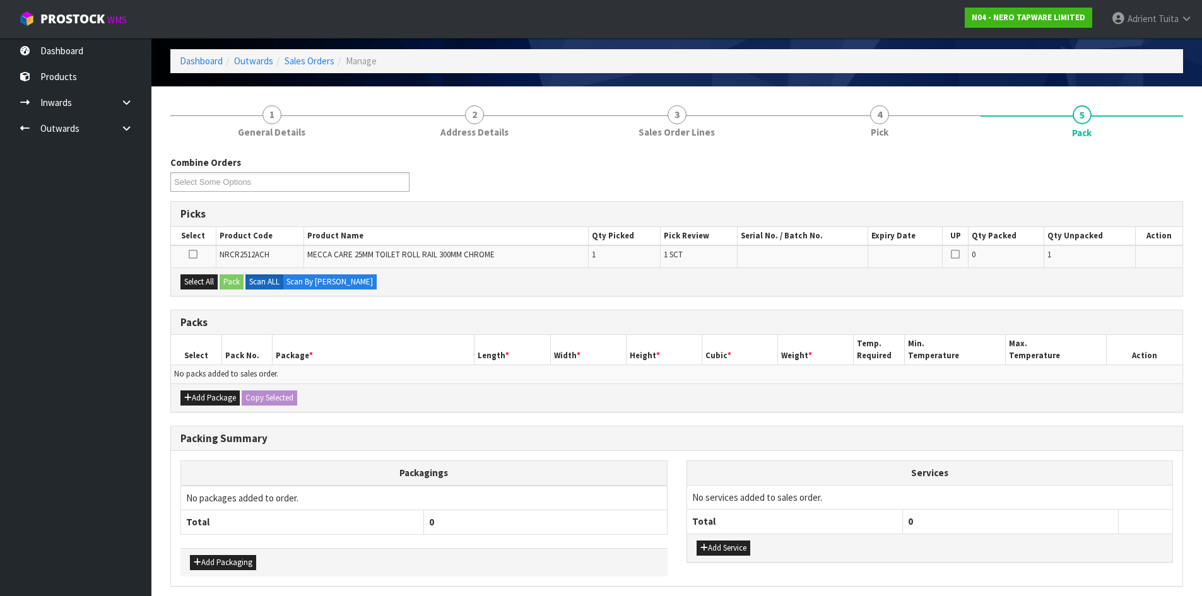
scroll to position [98, 0]
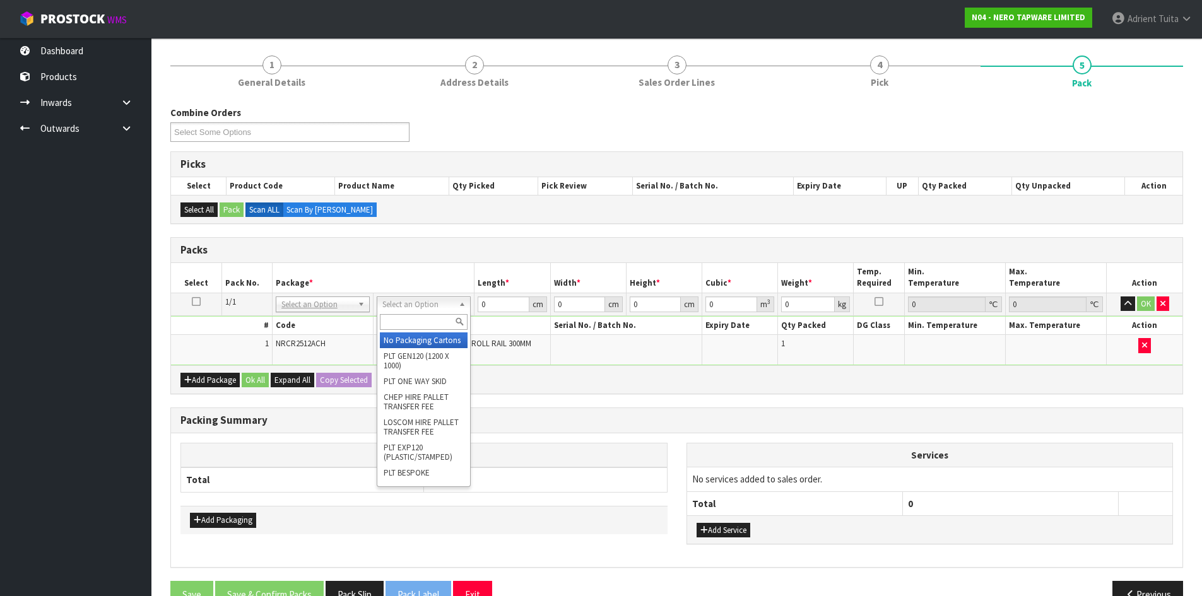
drag, startPoint x: 402, startPoint y: 343, endPoint x: 459, endPoint y: 328, distance: 58.6
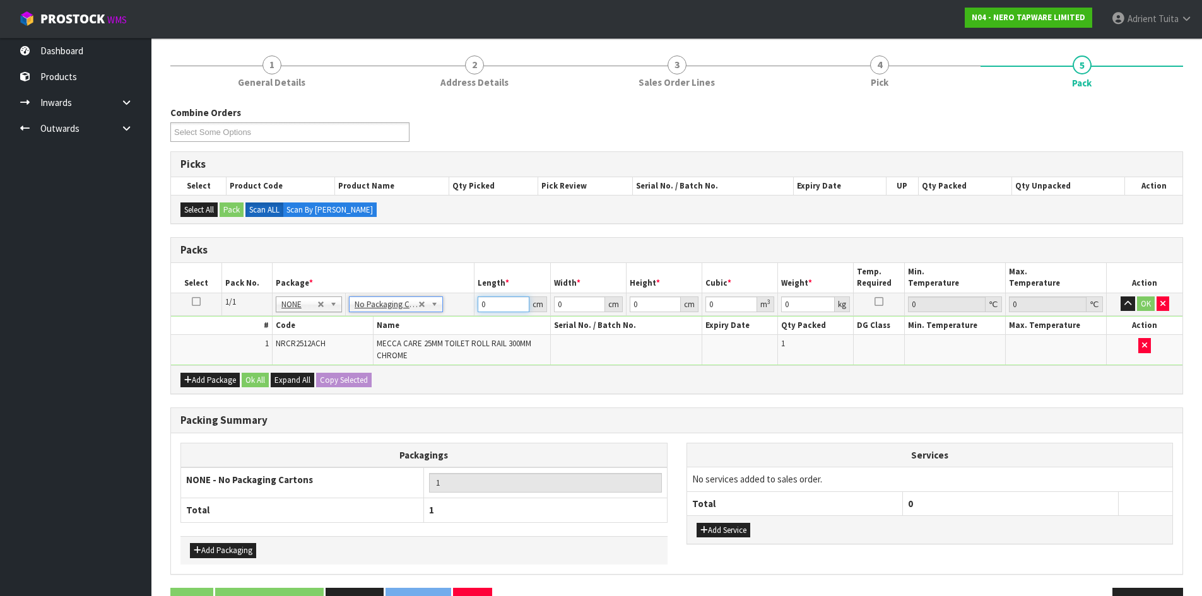
click at [497, 302] on input "0" at bounding box center [503, 305] width 51 height 16
type input "39"
type input "17"
type input "7"
type input "0.004641"
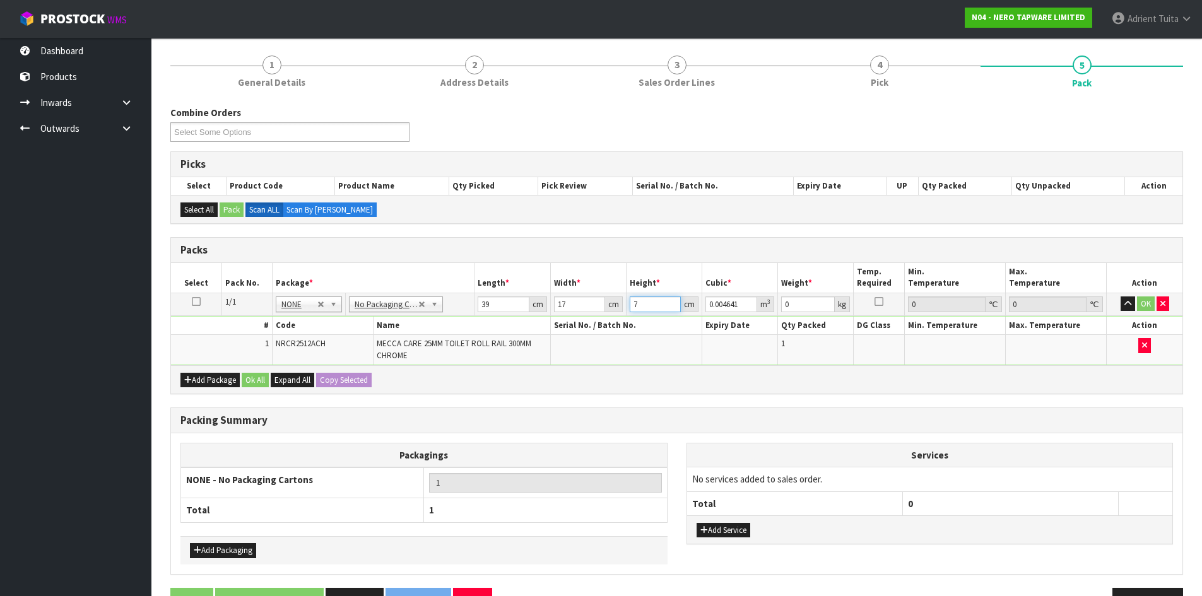
type input "7"
type input "2"
click at [1143, 298] on button "OK" at bounding box center [1146, 304] width 18 height 15
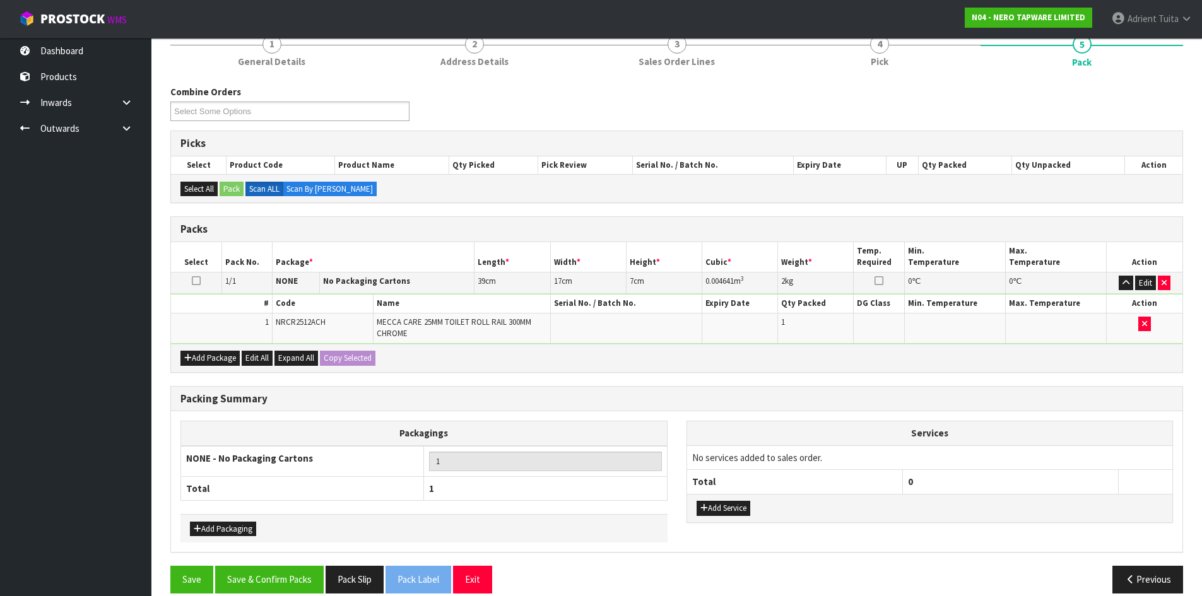
scroll to position [135, 0]
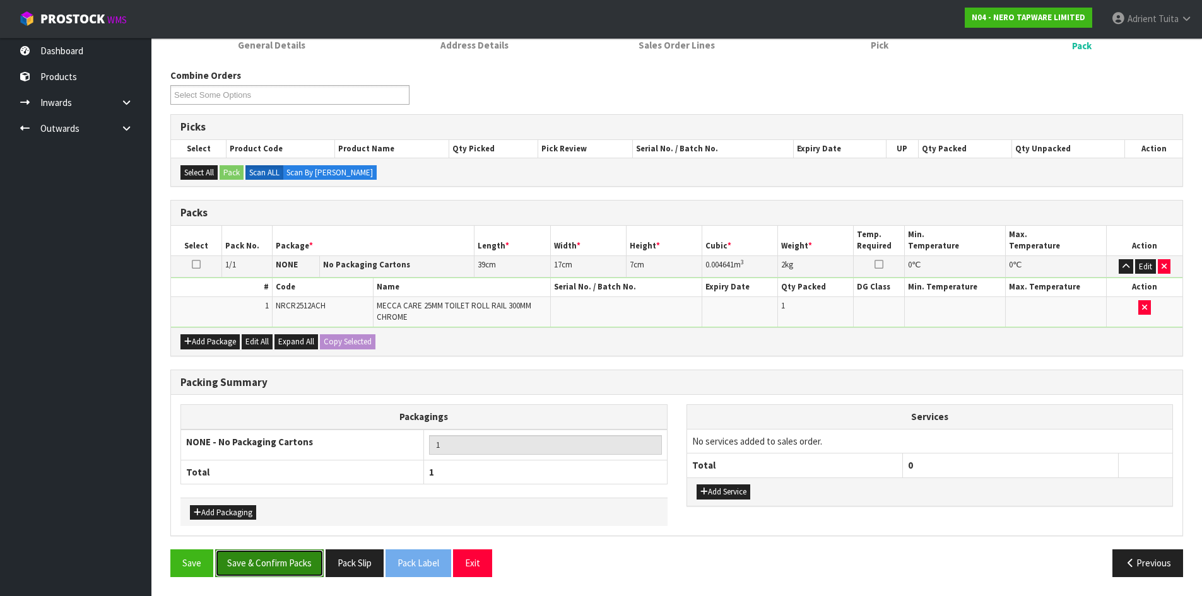
click at [276, 559] on button "Save & Confirm Packs" at bounding box center [269, 563] width 109 height 27
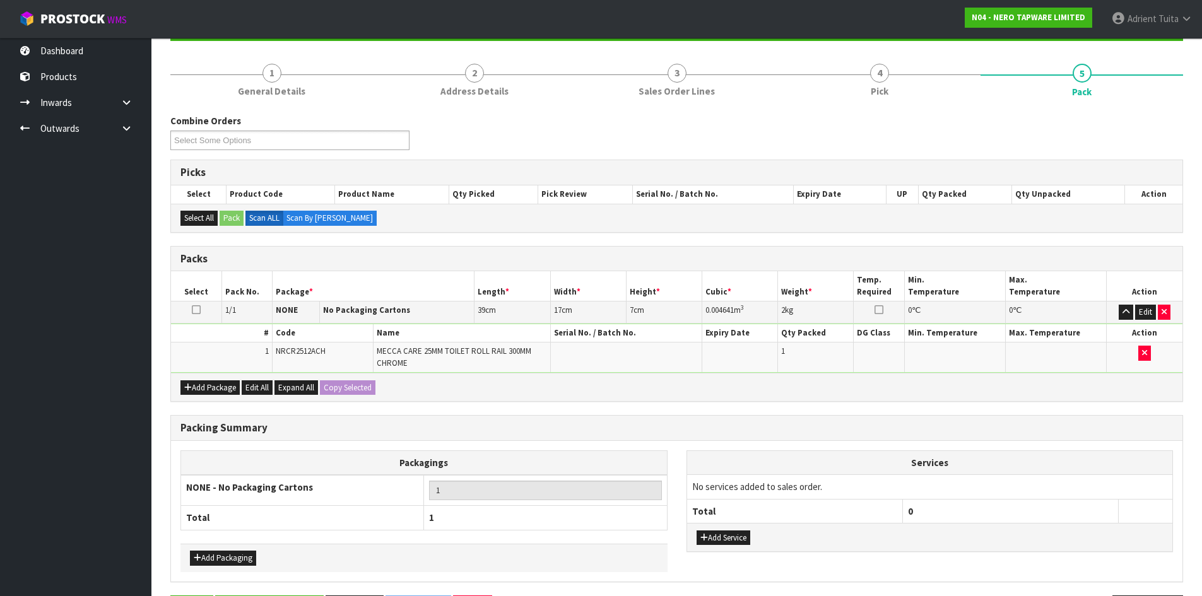
scroll to position [0, 0]
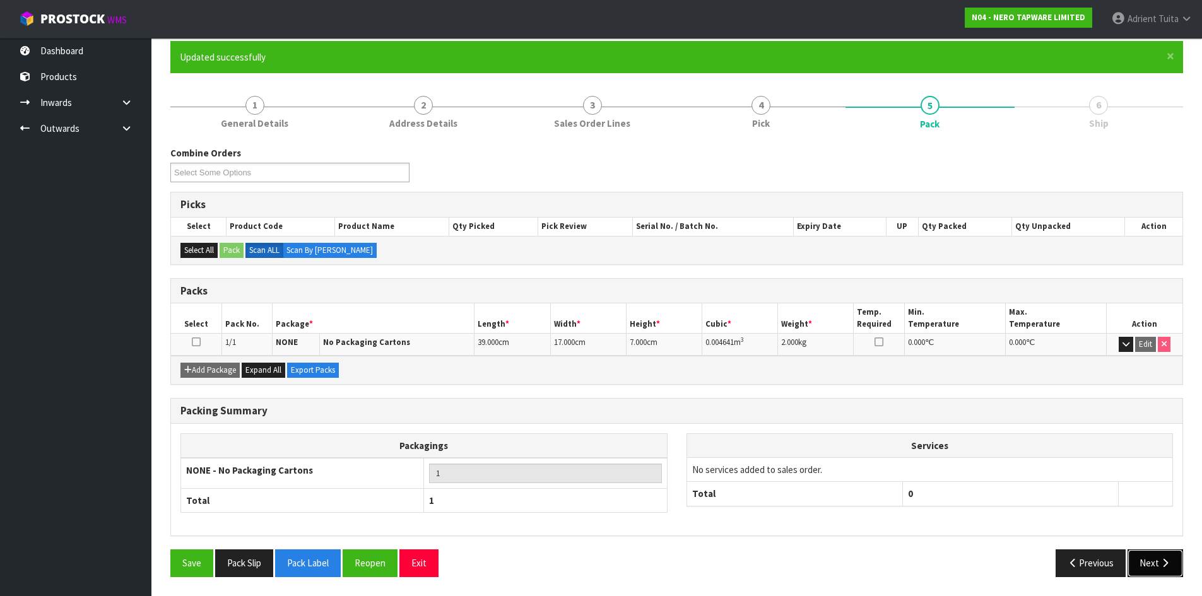
click at [1175, 559] on button "Next" at bounding box center [1155, 563] width 56 height 27
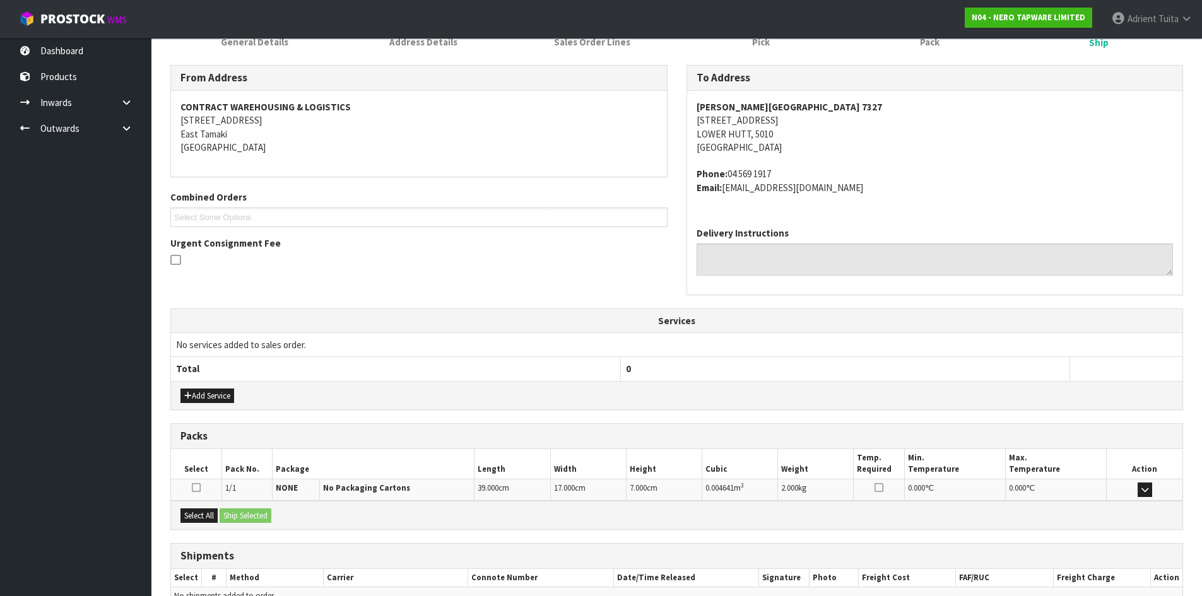
scroll to position [254, 0]
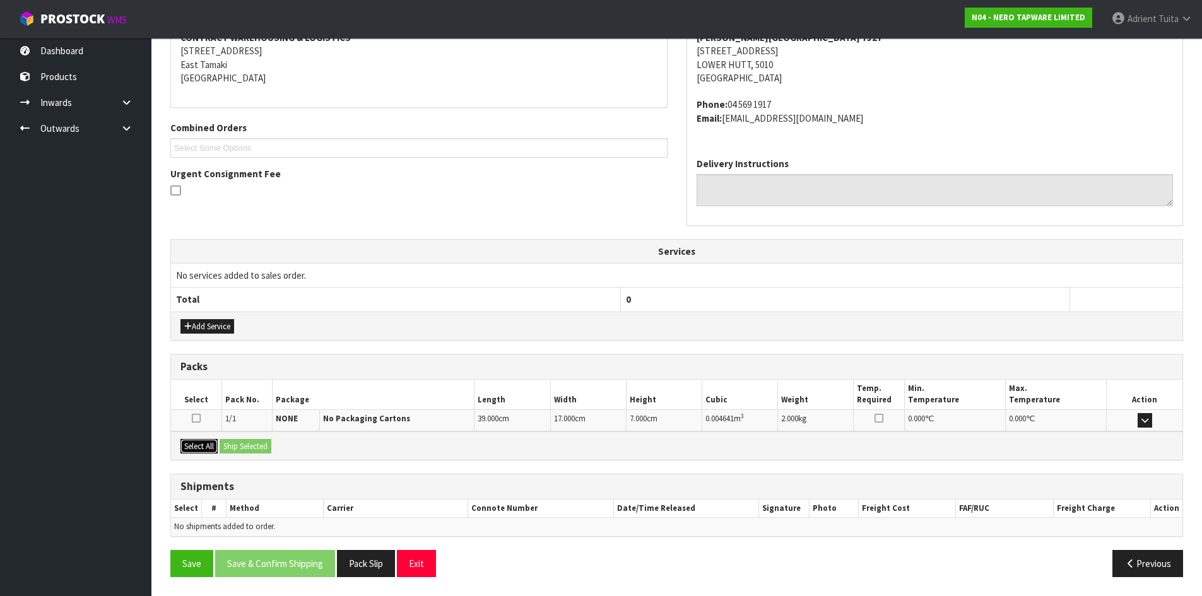
drag, startPoint x: 201, startPoint y: 442, endPoint x: 250, endPoint y: 442, distance: 49.2
click at [202, 442] on button "Select All" at bounding box center [198, 446] width 37 height 15
click at [253, 442] on button "Ship Selected" at bounding box center [246, 446] width 52 height 15
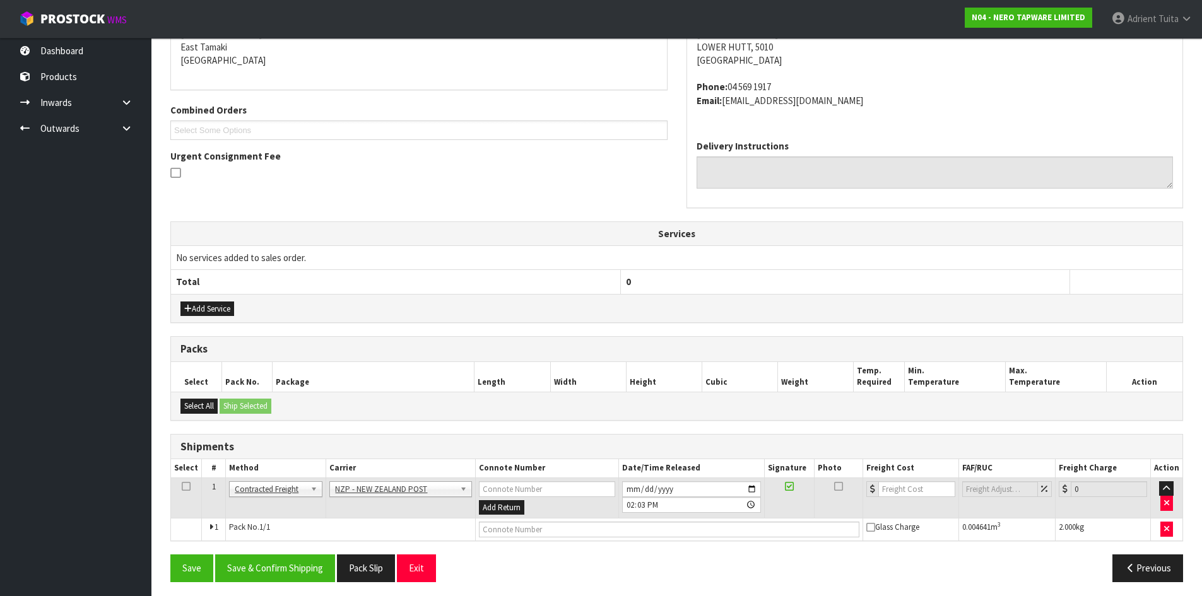
scroll to position [276, 0]
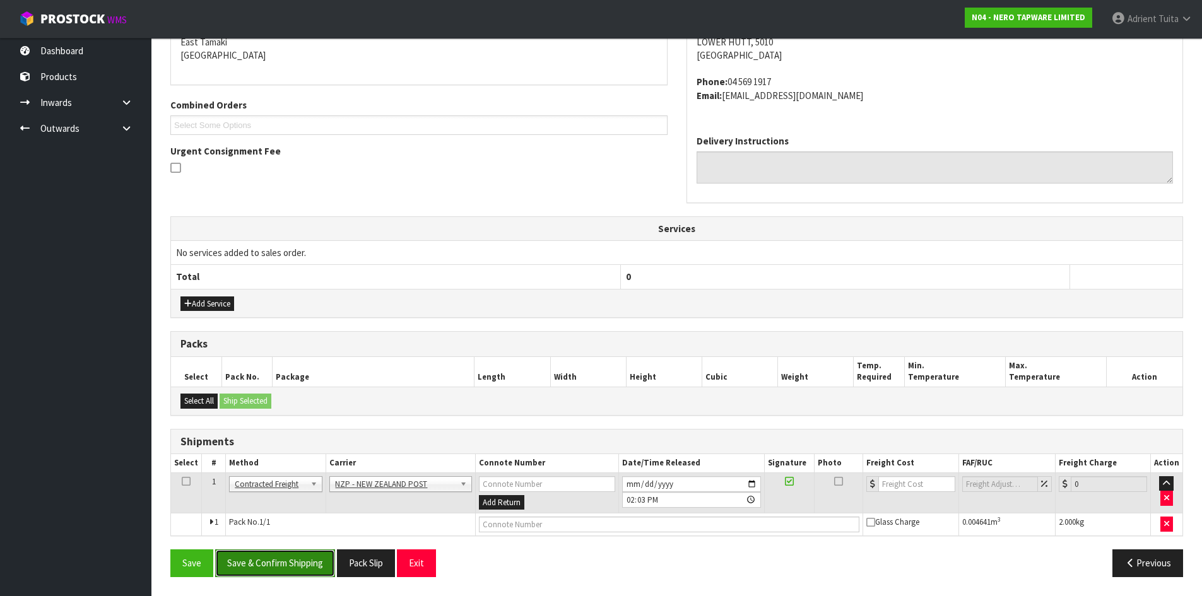
click at [308, 568] on button "Save & Confirm Shipping" at bounding box center [275, 563] width 120 height 27
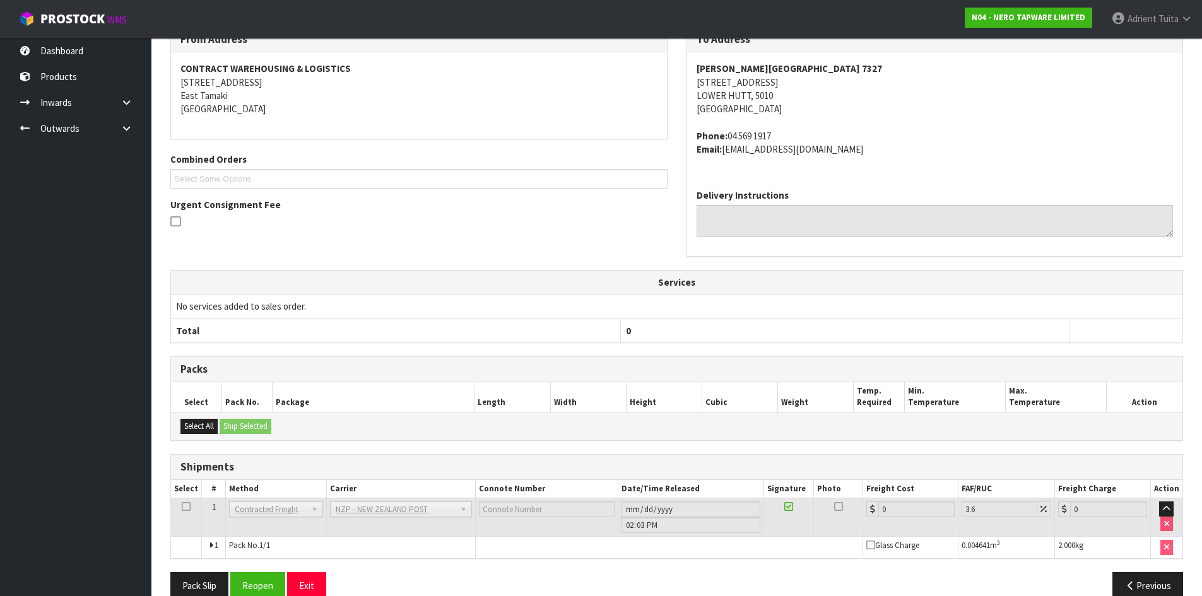
scroll to position [258, 0]
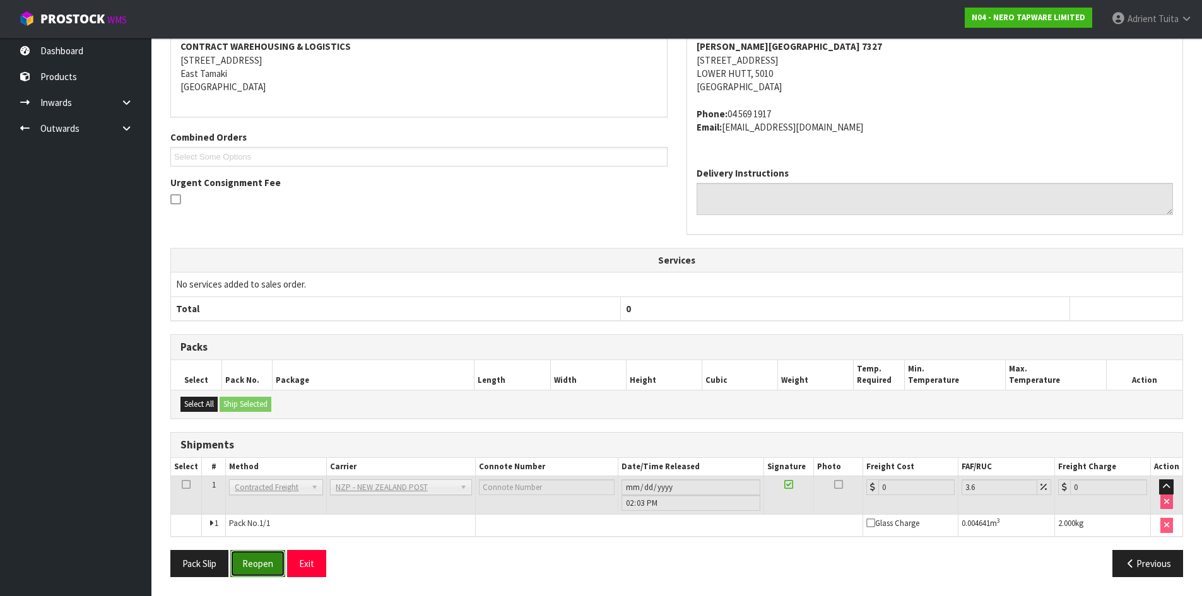
click at [258, 573] on button "Reopen" at bounding box center [257, 563] width 55 height 27
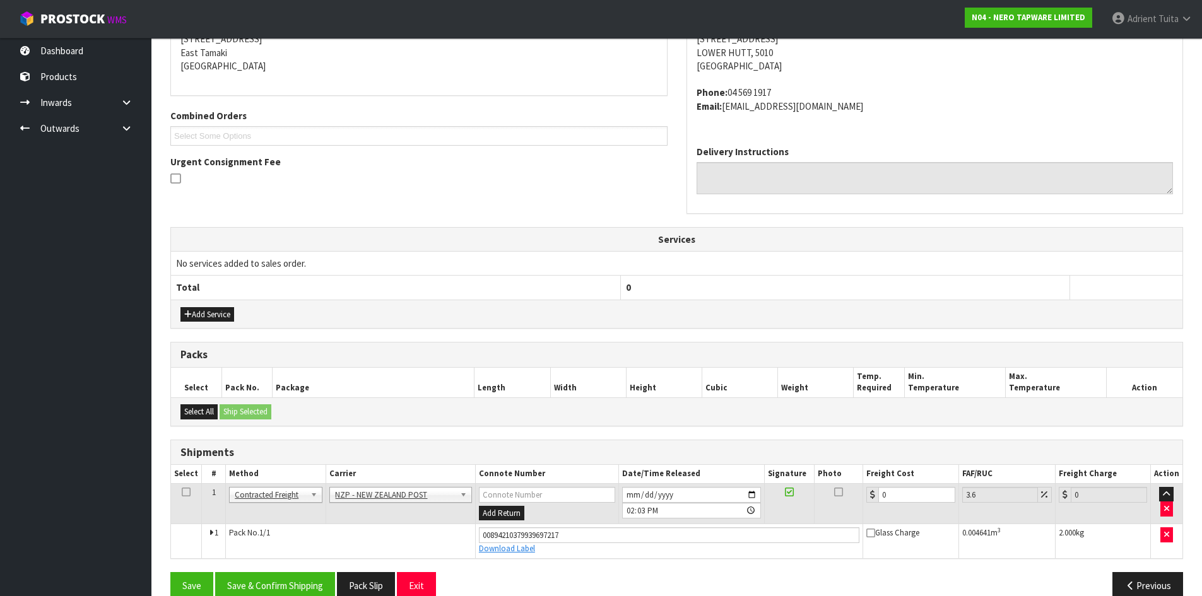
scroll to position [288, 0]
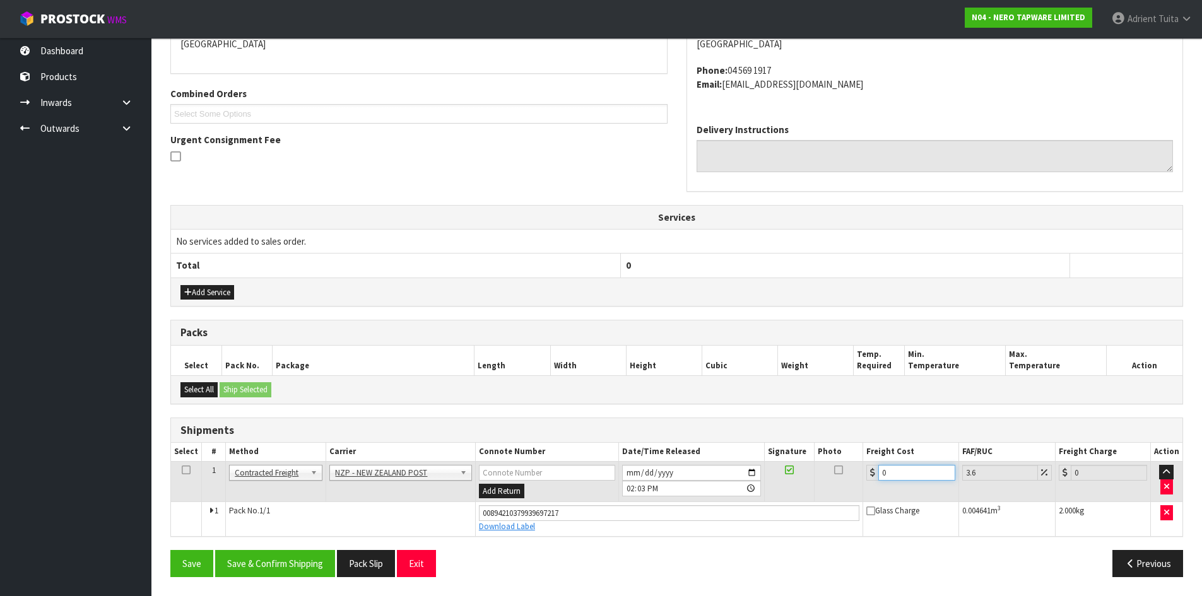
click at [902, 474] on input "0" at bounding box center [916, 473] width 76 height 16
type input "8"
type input "8.29"
type input "8.4"
type input "8.7"
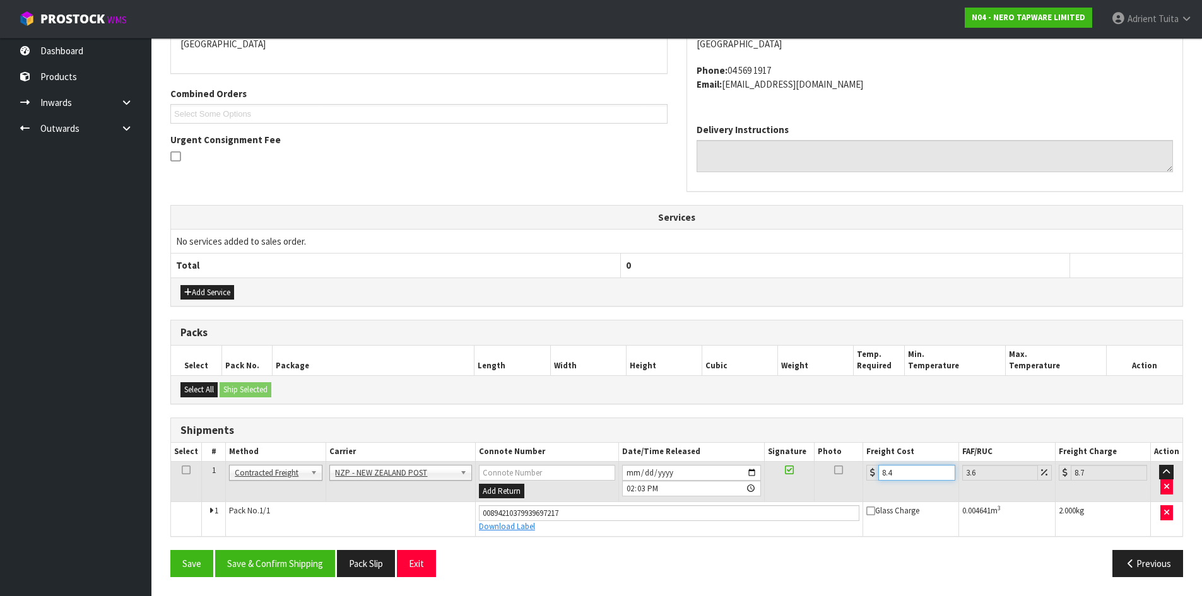
type input "8.45"
type input "8.75"
type input "8.45"
click at [293, 547] on div "From Address CONTRACT WAREHOUSING & LOGISTICS [STREET_ADDRESS] Combined Orders …" at bounding box center [676, 274] width 1013 height 625
click at [291, 554] on button "Save & Confirm Shipping" at bounding box center [275, 563] width 120 height 27
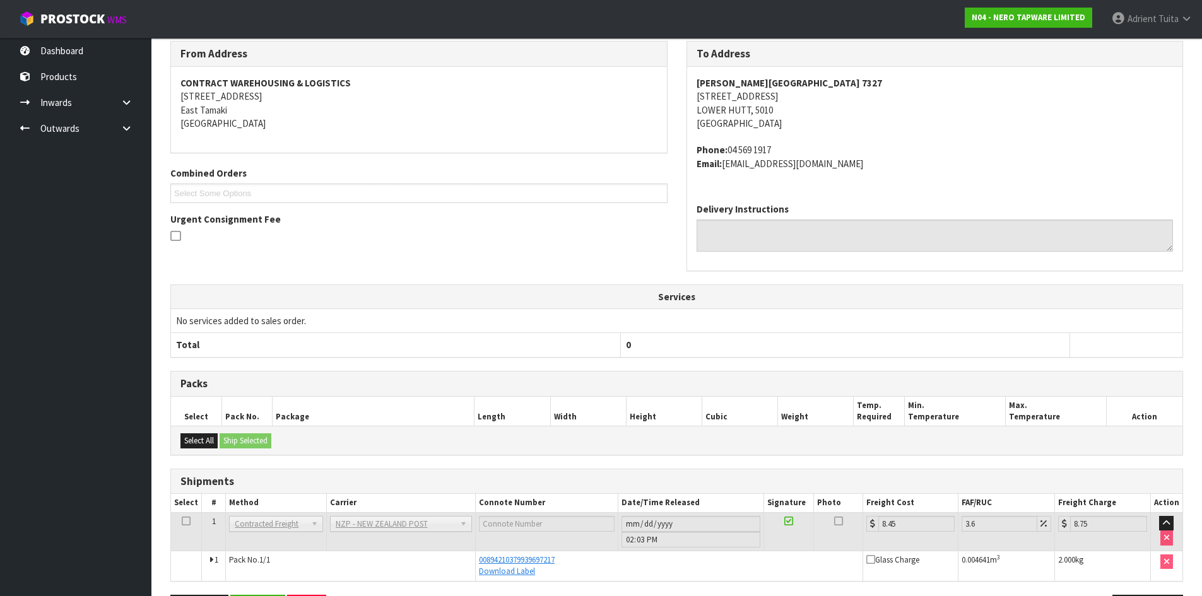
scroll to position [253, 0]
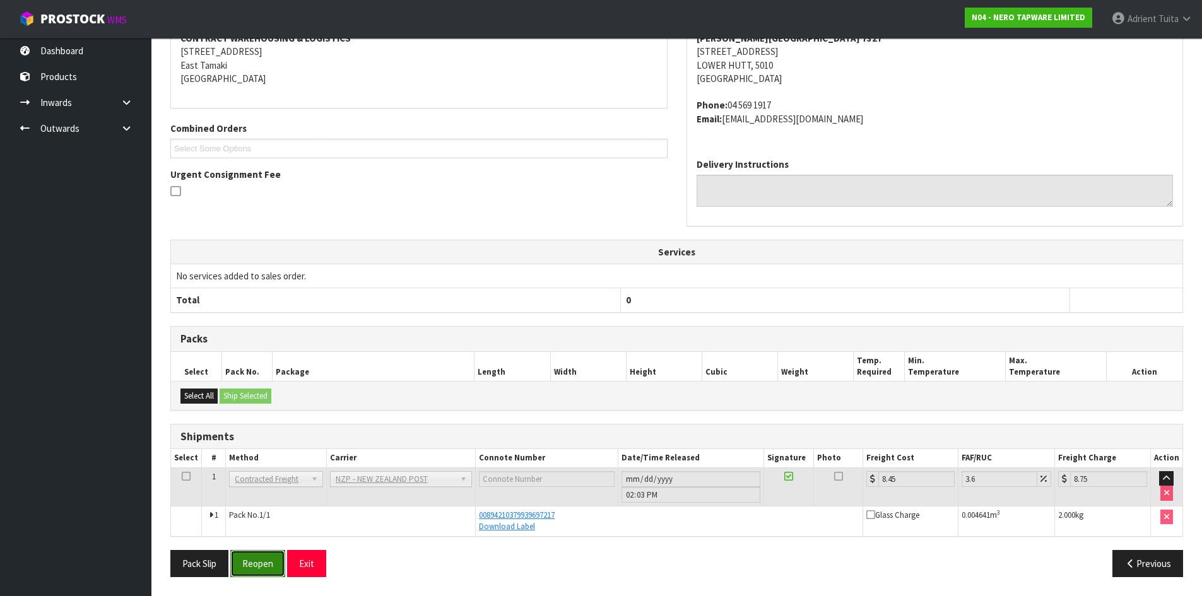
click at [250, 552] on button "Reopen" at bounding box center [257, 563] width 55 height 27
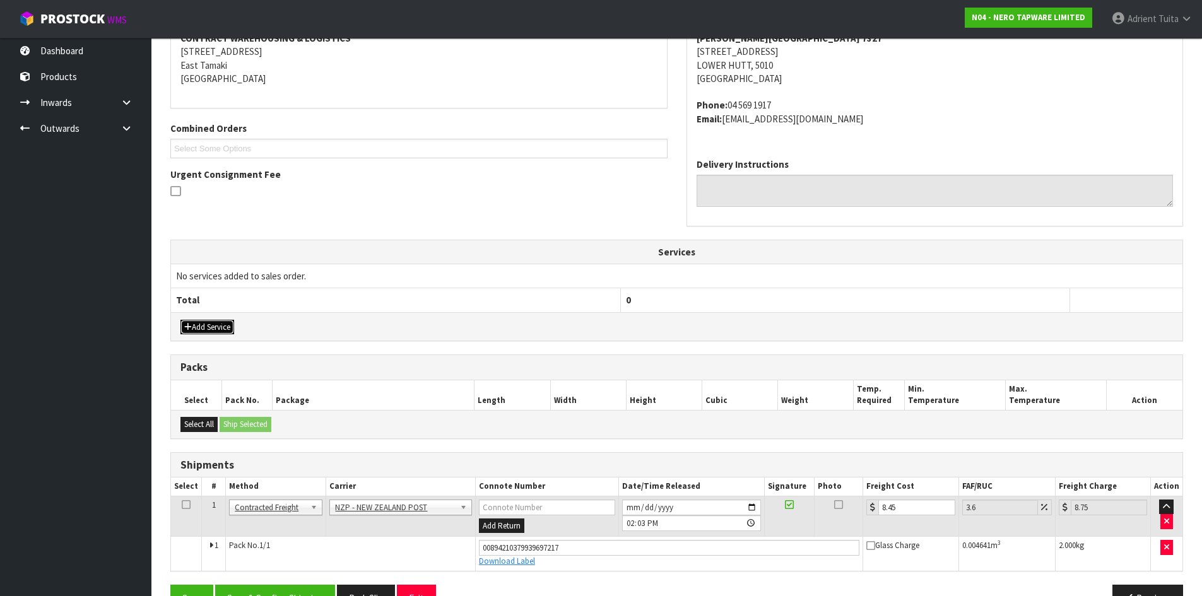
click at [218, 320] on button "Add Service" at bounding box center [207, 327] width 54 height 15
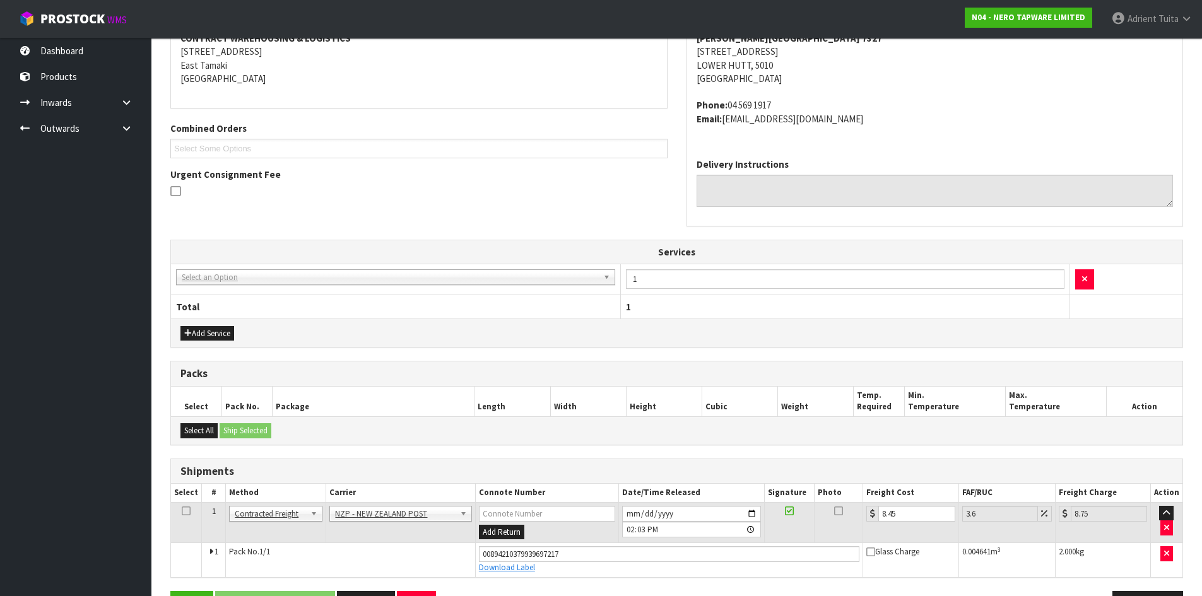
drag, startPoint x: 238, startPoint y: 291, endPoint x: 257, endPoint y: 277, distance: 23.4
click at [242, 290] on td "003-036 - EXTERNAL PLANT HIRE 008-035 - OUTWARD HDLG+/HOIST LIFT ON/OFF 008-036…" at bounding box center [395, 279] width 449 height 31
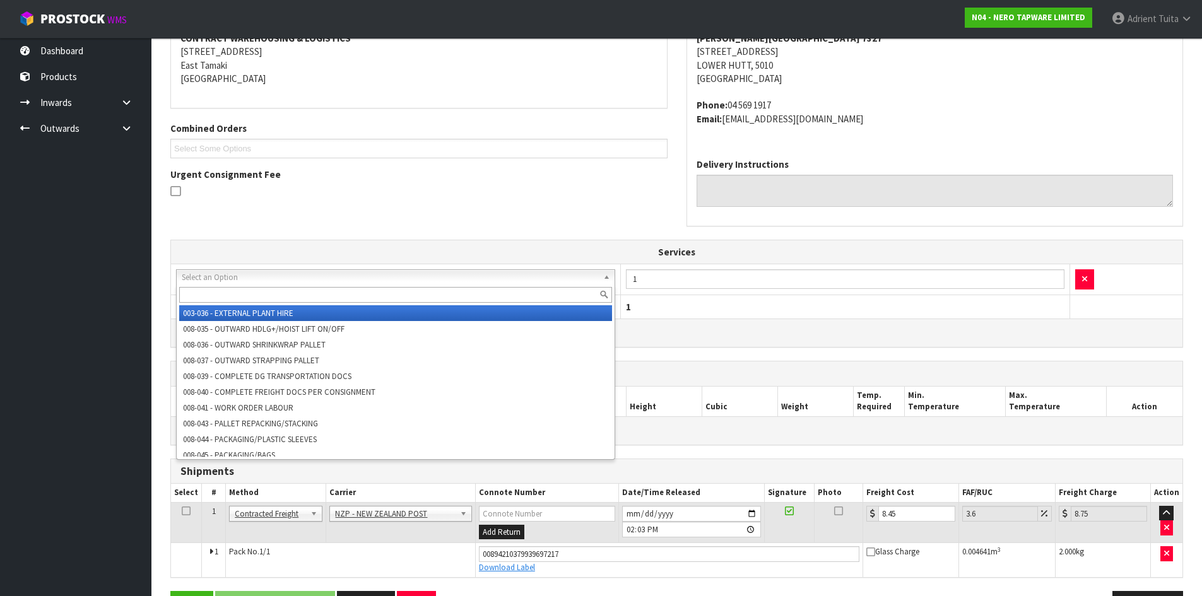
drag, startPoint x: 257, startPoint y: 277, endPoint x: 256, endPoint y: 285, distance: 8.2
click at [256, 285] on div at bounding box center [396, 295] width 438 height 21
click at [256, 295] on input "text" at bounding box center [395, 295] width 433 height 16
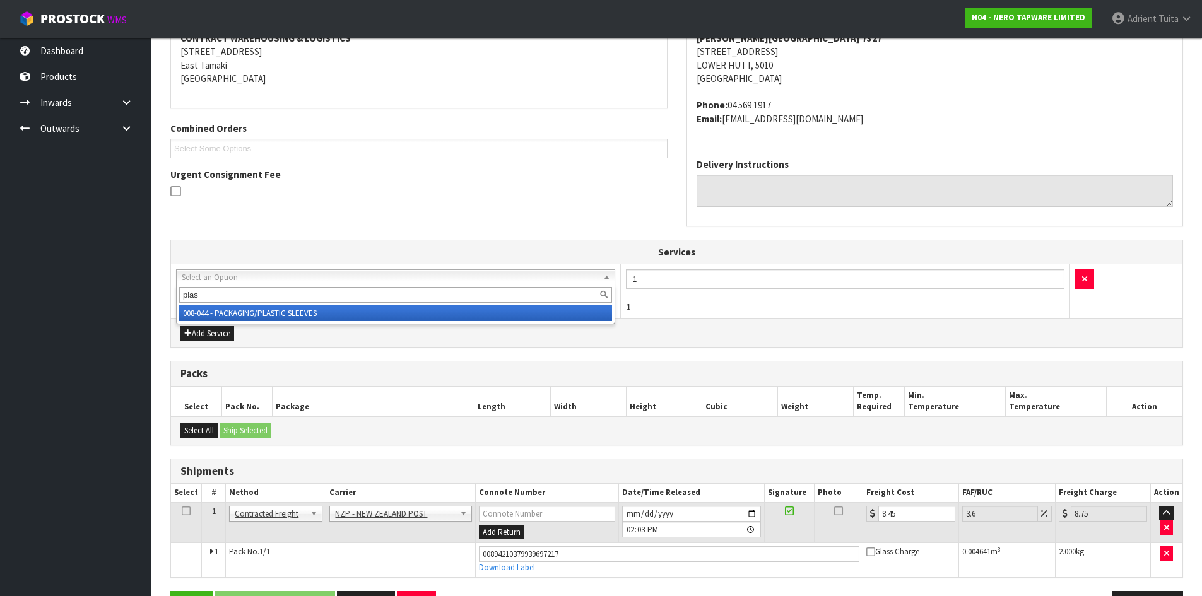
type input "plas"
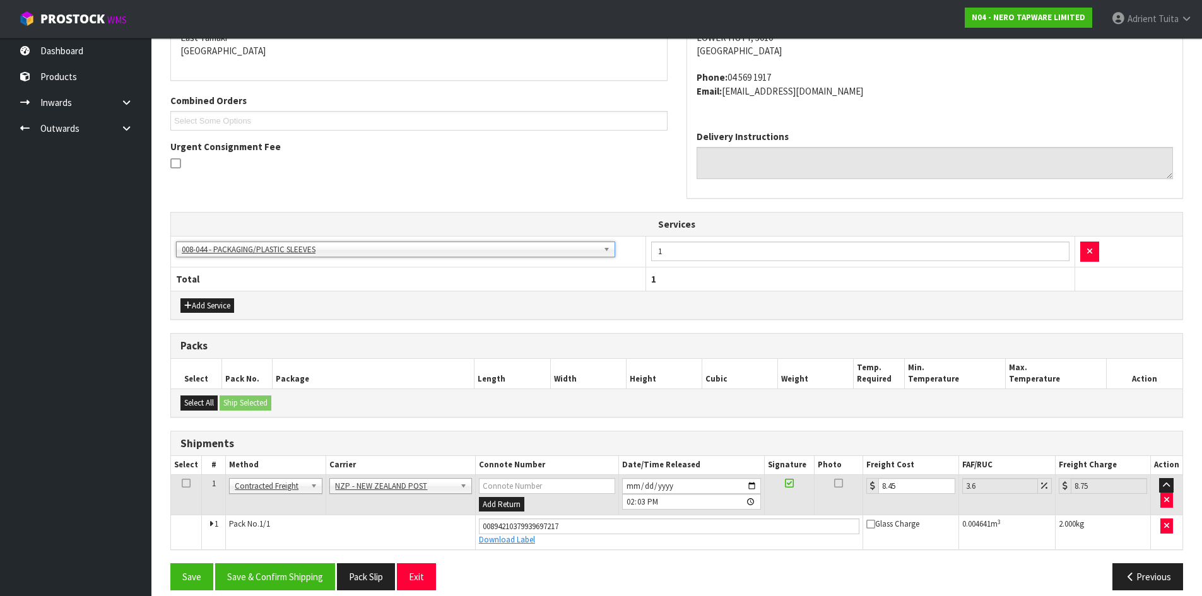
scroll to position [294, 0]
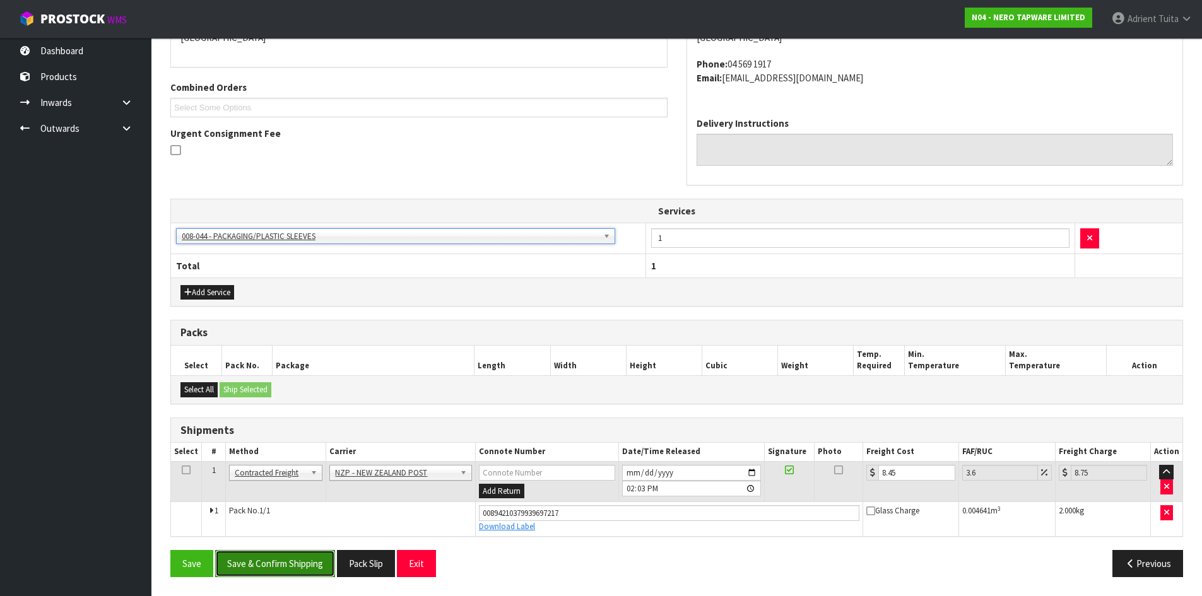
drag, startPoint x: 261, startPoint y: 567, endPoint x: 250, endPoint y: 560, distance: 12.8
click at [262, 567] on button "Save & Confirm Shipping" at bounding box center [275, 563] width 120 height 27
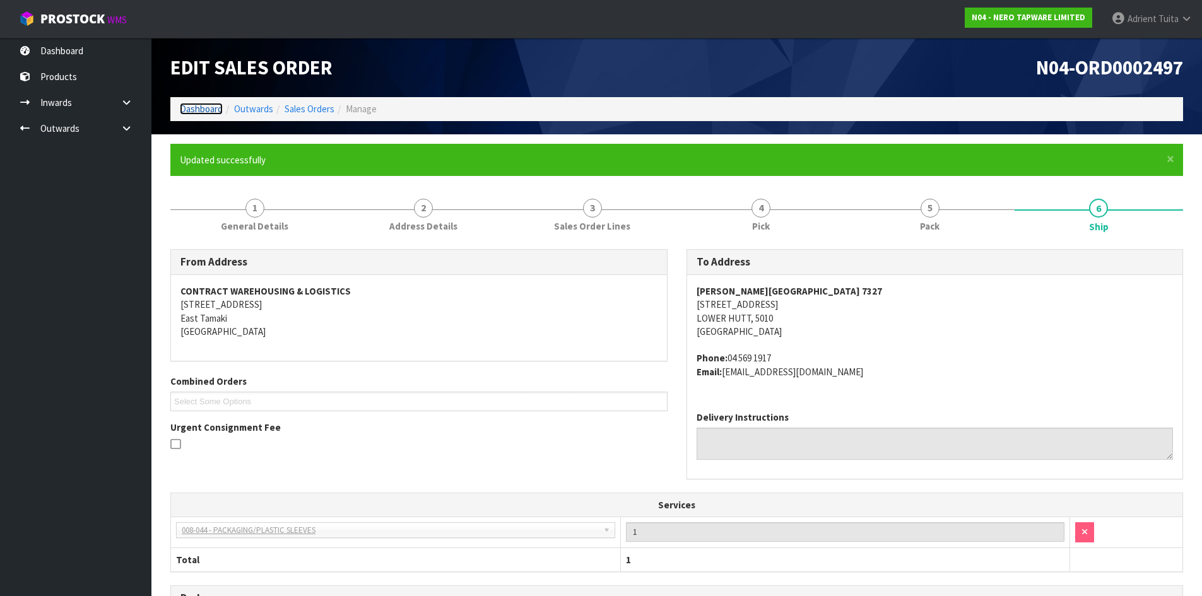
click at [215, 109] on link "Dashboard" at bounding box center [201, 109] width 43 height 12
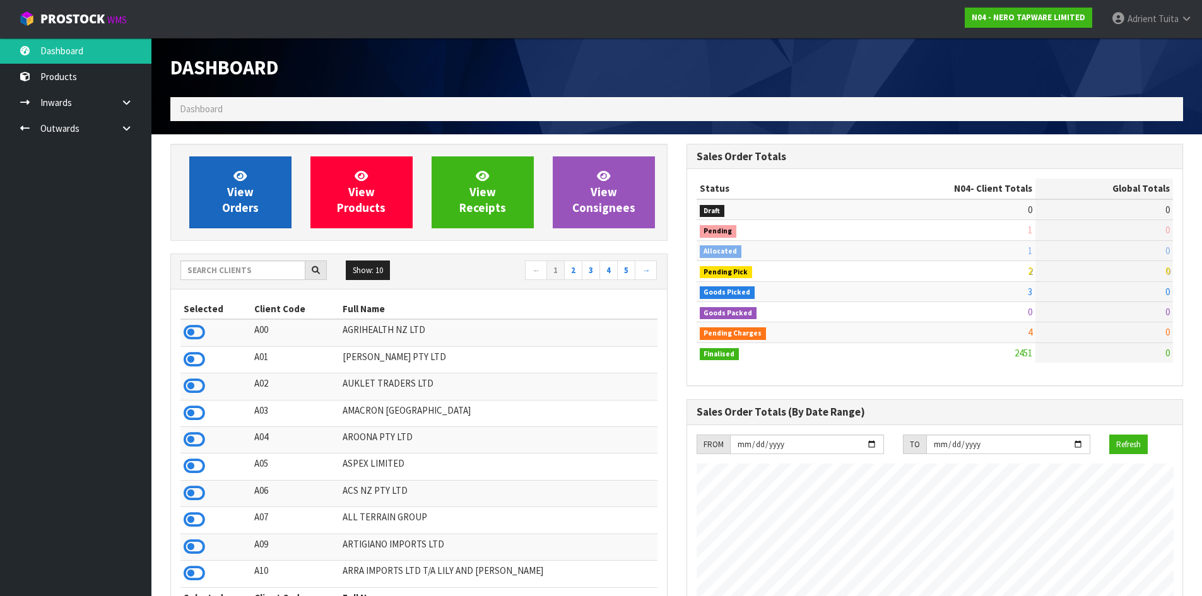
scroll to position [956, 515]
click at [245, 203] on span "View Orders" at bounding box center [240, 191] width 37 height 47
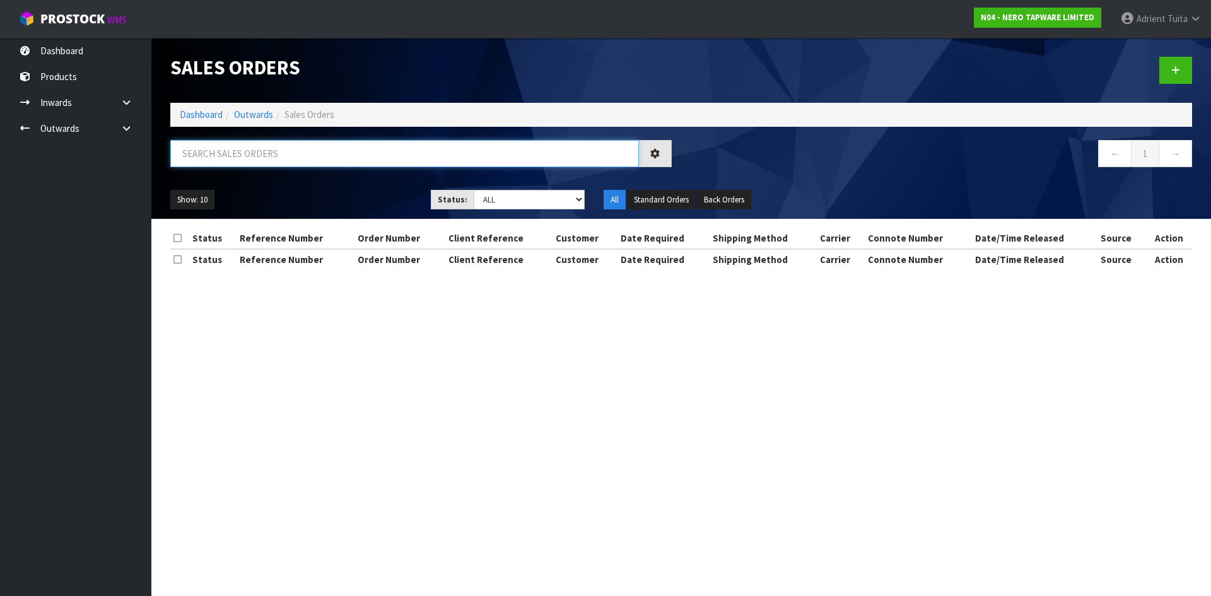
click at [265, 160] on input "text" at bounding box center [404, 153] width 469 height 27
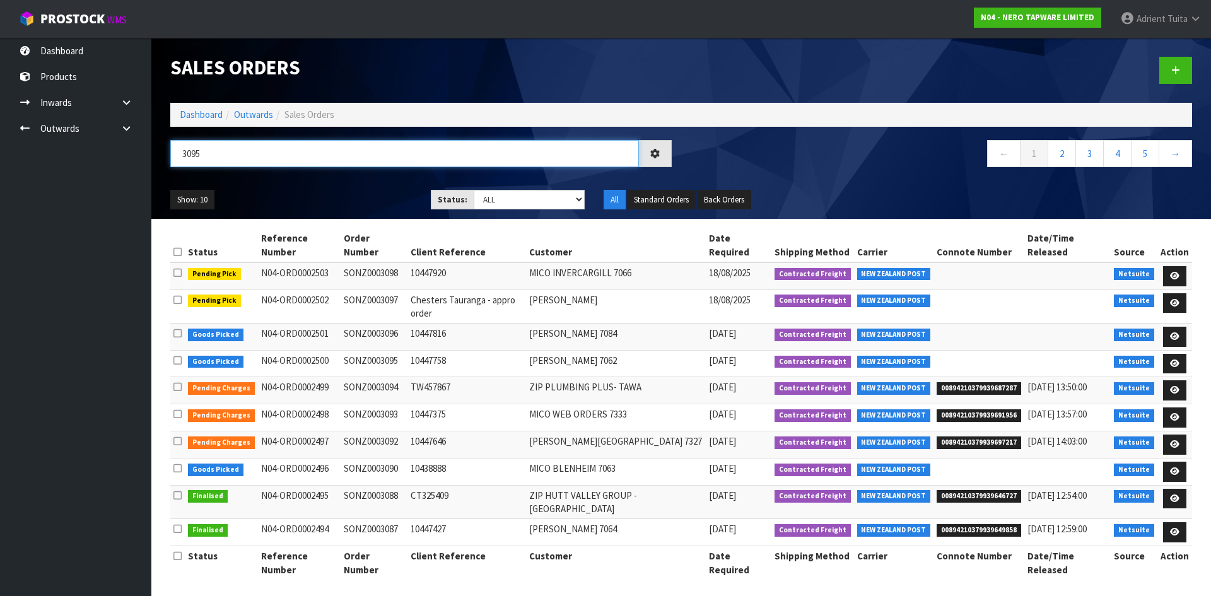
type input "3095"
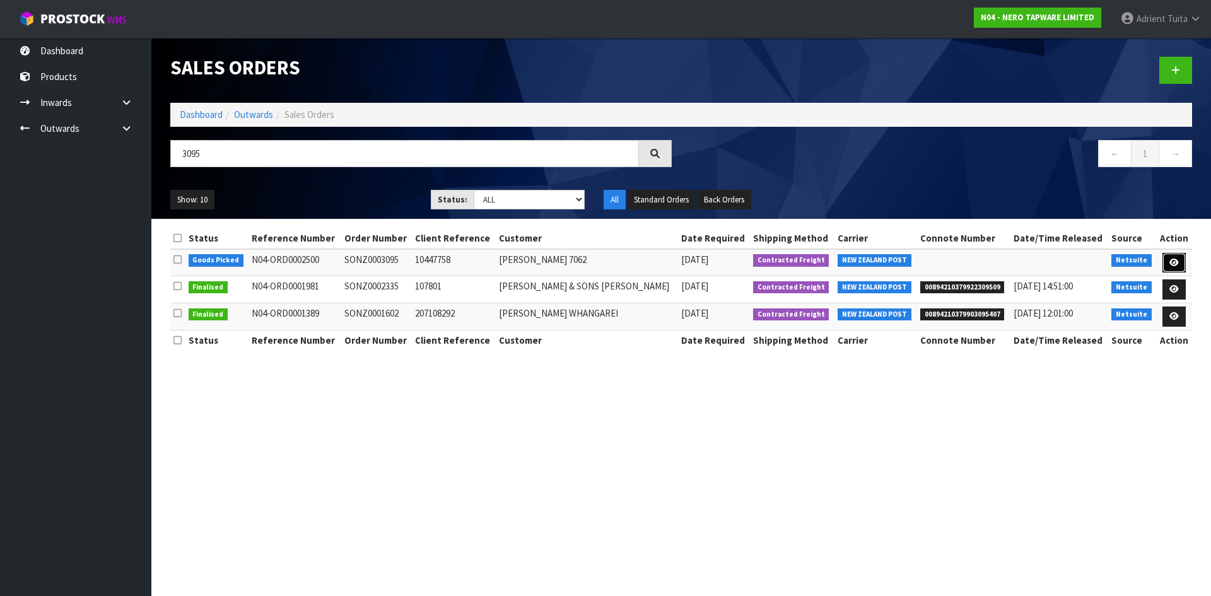
click at [1174, 269] on link at bounding box center [1174, 263] width 23 height 20
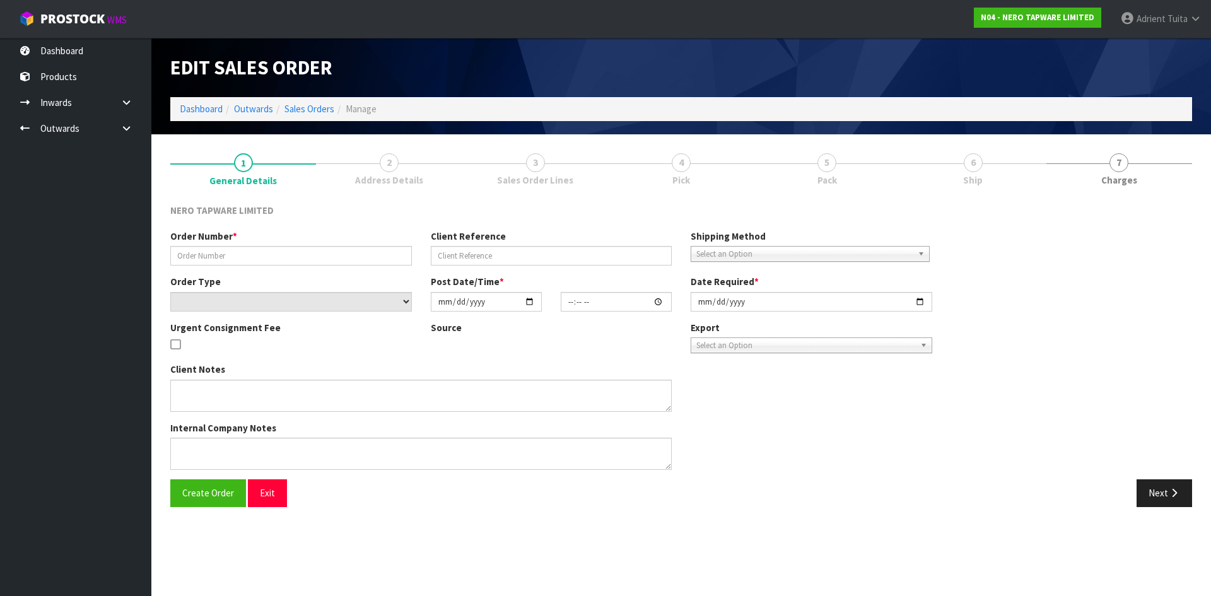
type input "SONZ0003095"
type input "10447758"
select select "number:0"
type input "[DATE]"
type input "12:30:07.000"
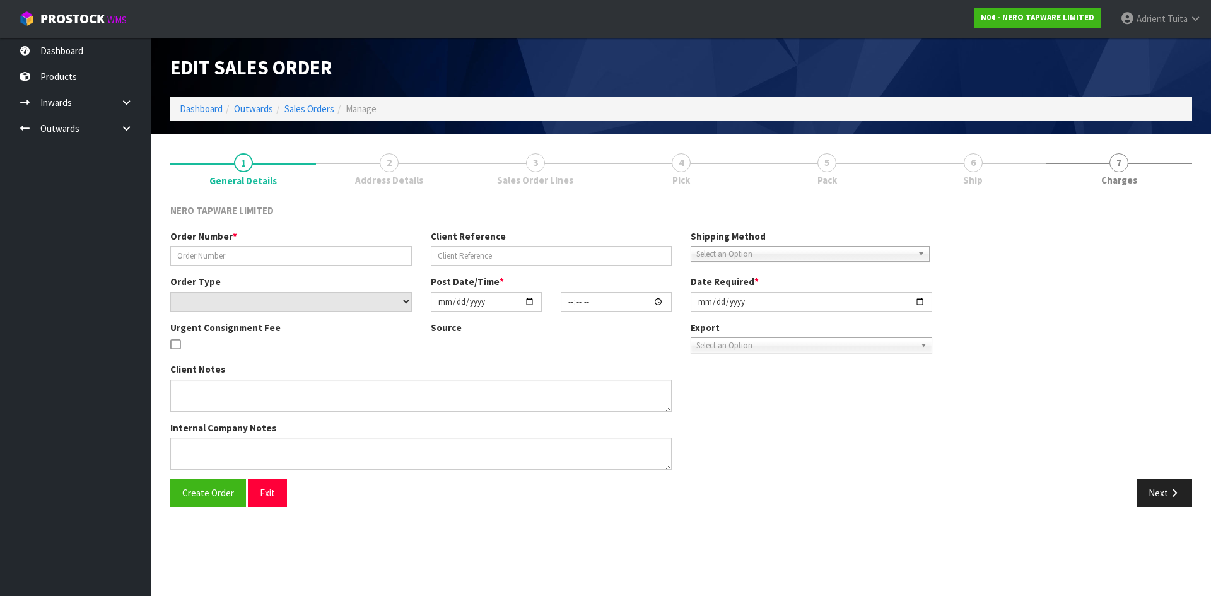
type input "[DATE]"
type textarea "overnight delivery"
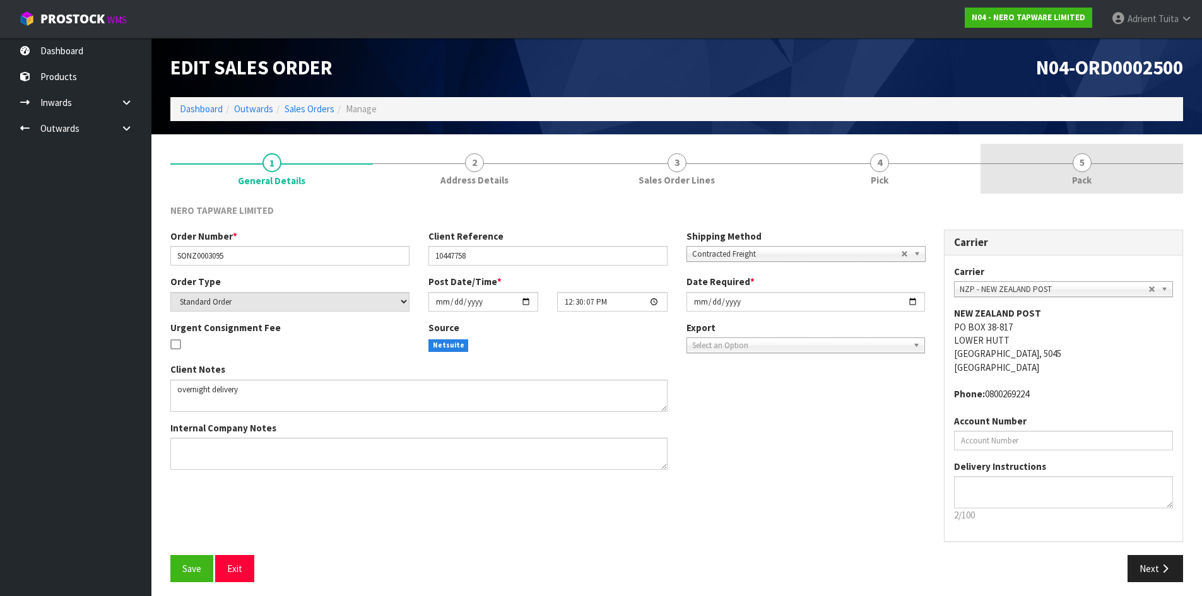
click at [1136, 171] on link "5 Pack" at bounding box center [1081, 169] width 203 height 50
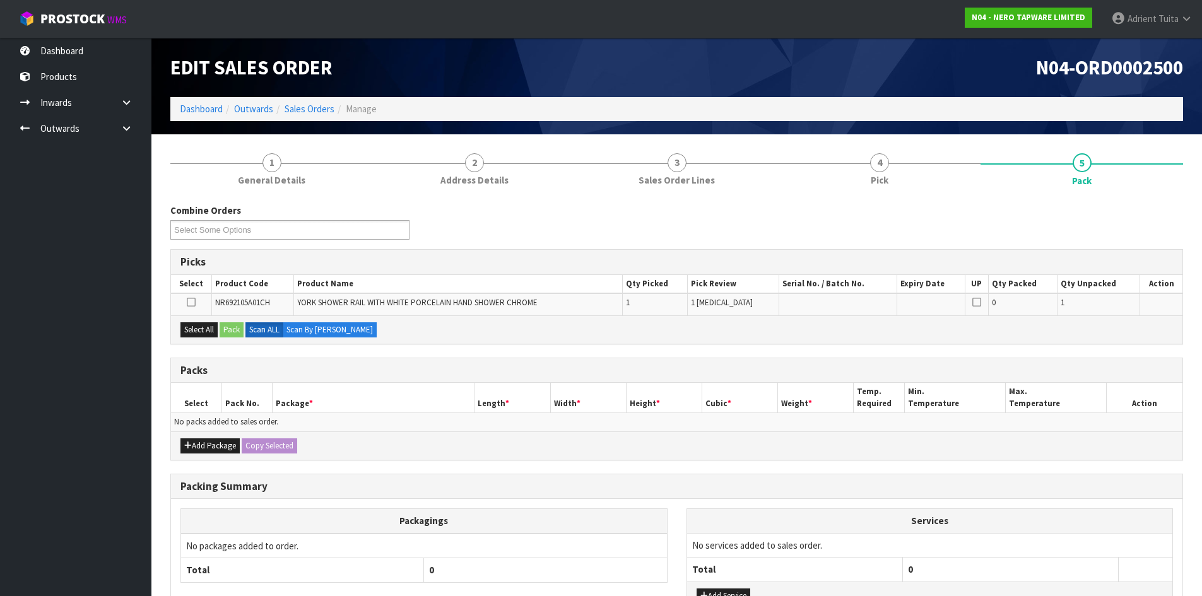
scroll to position [98, 0]
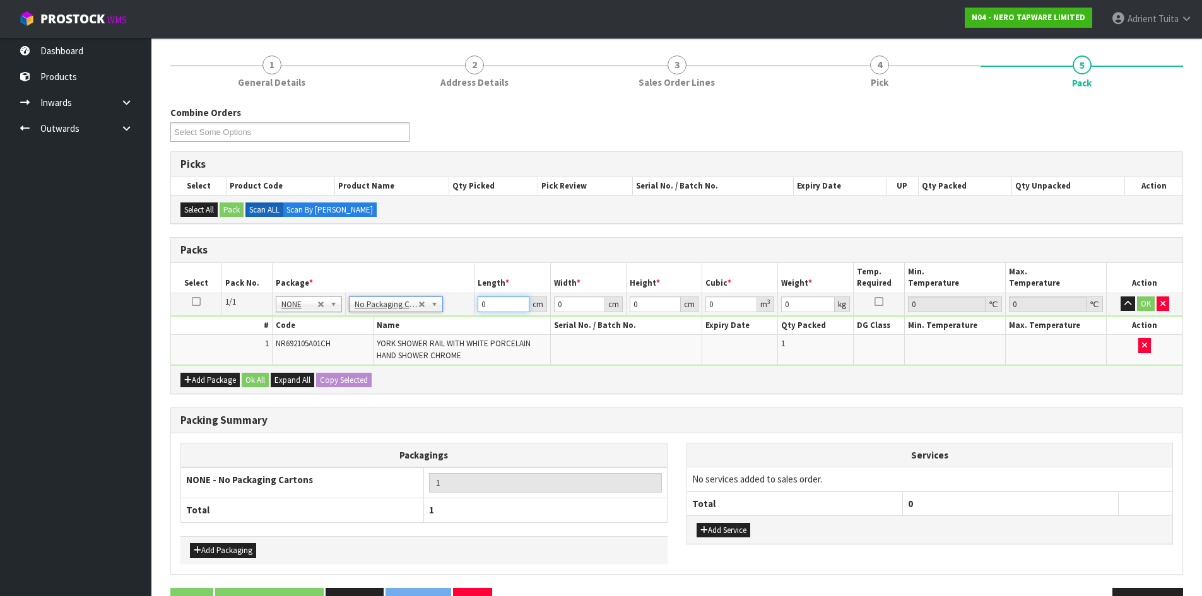
click at [498, 310] on input "0" at bounding box center [503, 305] width 51 height 16
type input "73"
type input "17"
type input "1"
type input "0.001241"
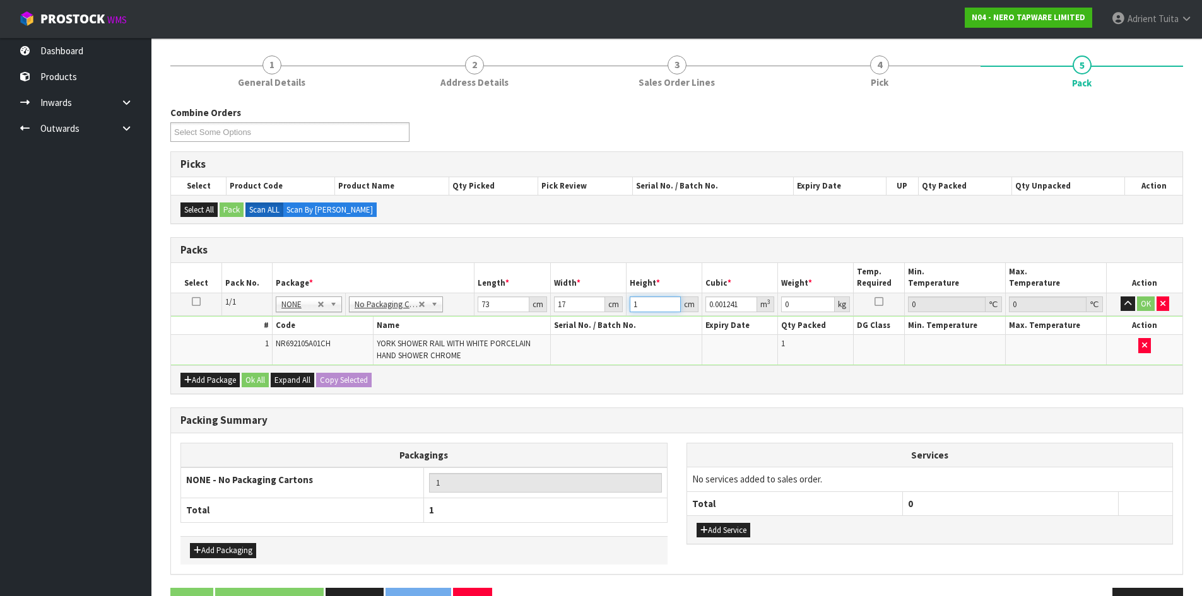
type input "10"
type input "0.01241"
type input "10"
type input "3"
click at [1144, 300] on button "OK" at bounding box center [1146, 304] width 18 height 15
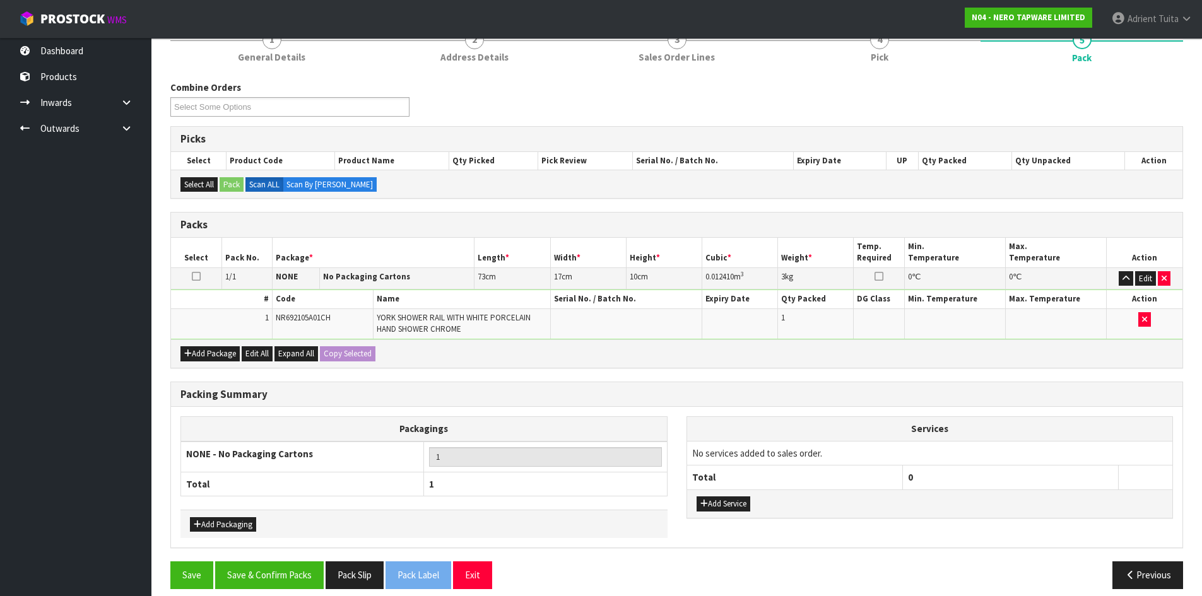
scroll to position [135, 0]
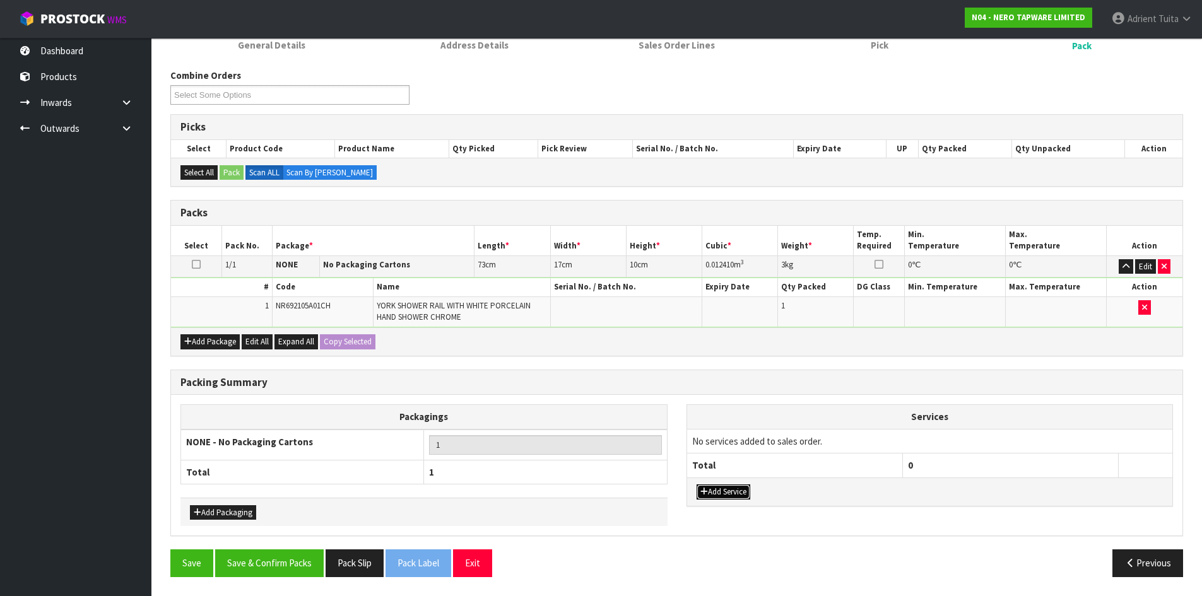
click at [728, 490] on button "Add Service" at bounding box center [723, 492] width 54 height 15
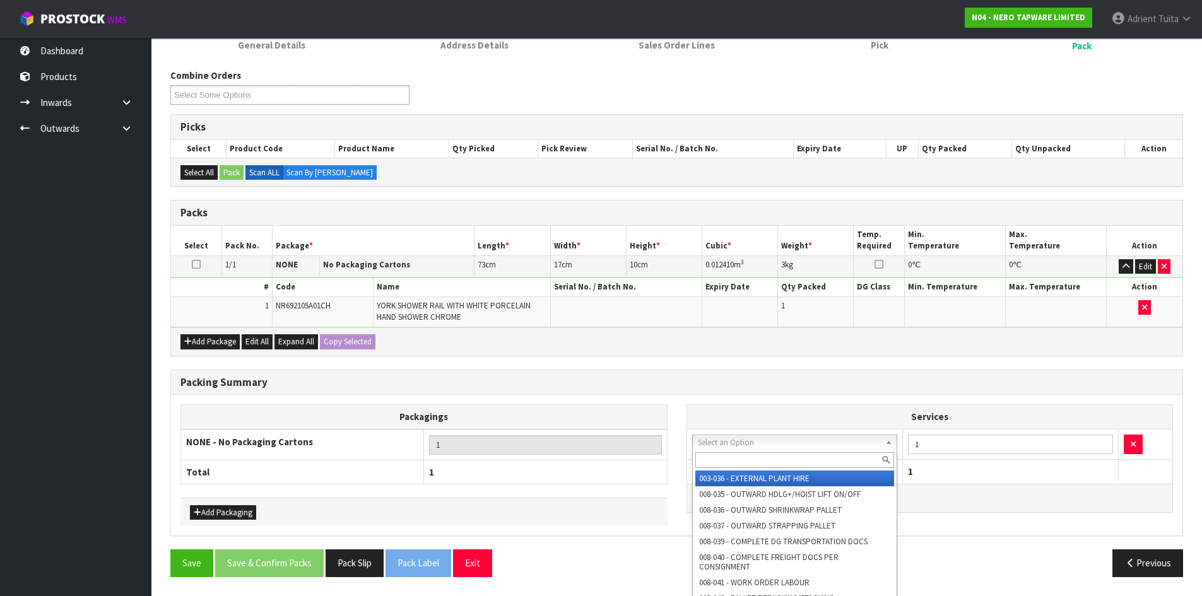
drag, startPoint x: 737, startPoint y: 450, endPoint x: 743, endPoint y: 447, distance: 6.5
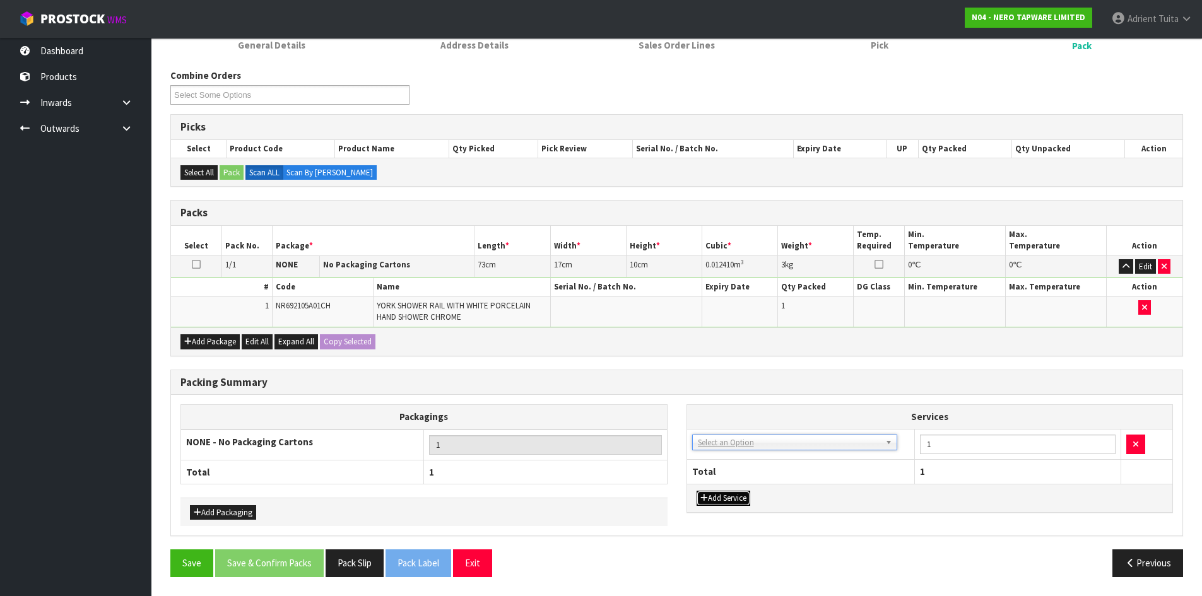
drag, startPoint x: 743, startPoint y: 447, endPoint x: 744, endPoint y: 455, distance: 8.3
drag, startPoint x: 745, startPoint y: 449, endPoint x: 745, endPoint y: 460, distance: 11.4
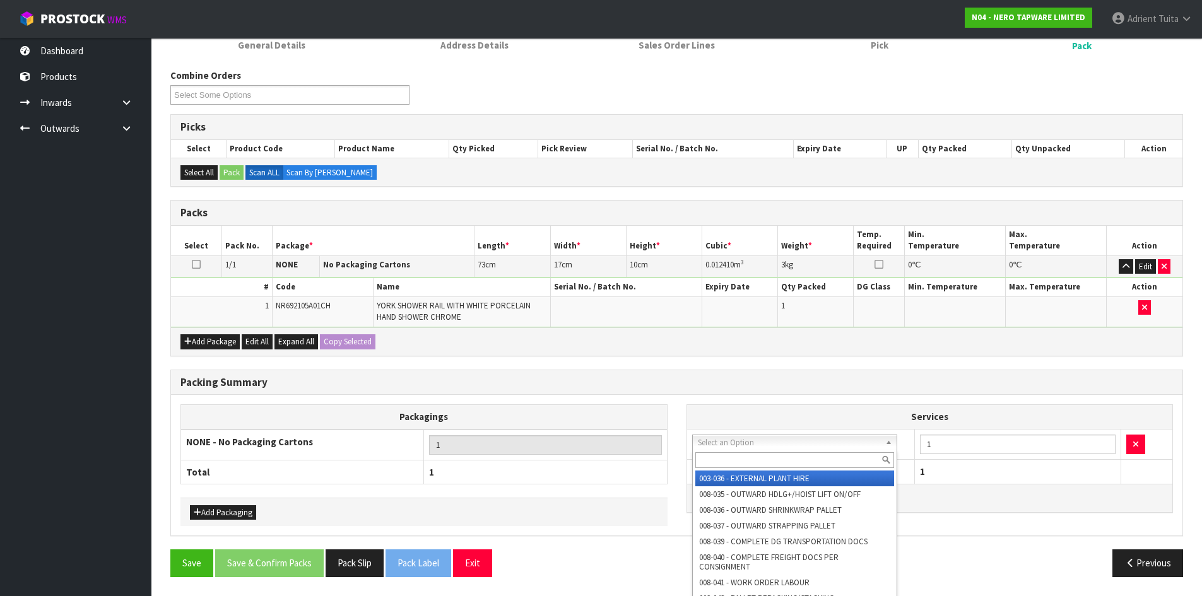
click at [745, 460] on input "text" at bounding box center [794, 460] width 199 height 16
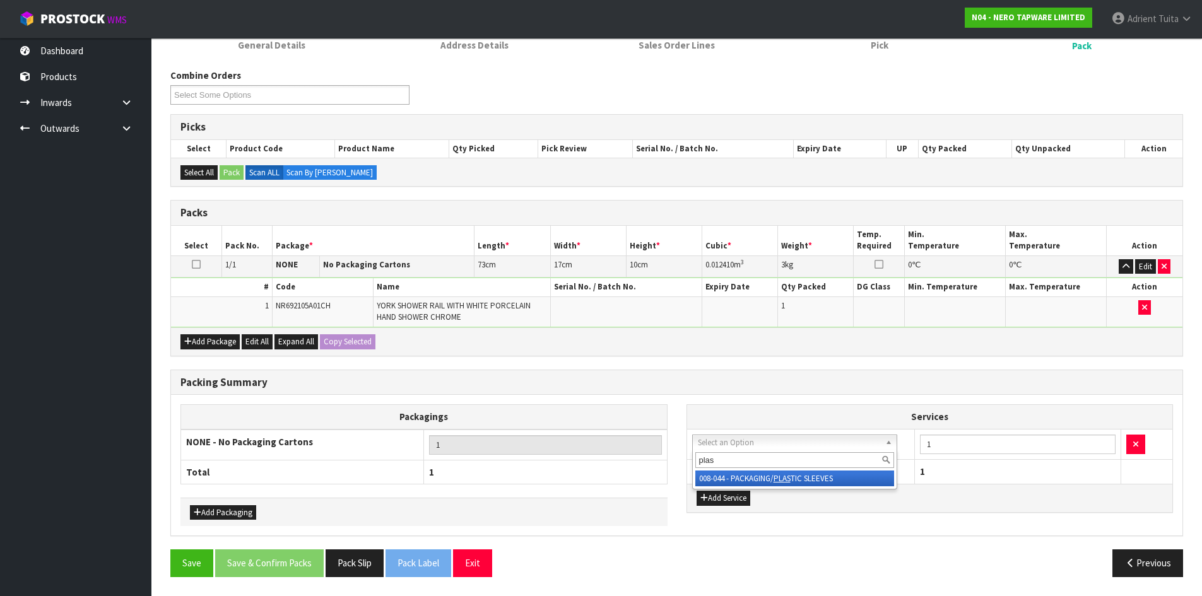
type input "plas"
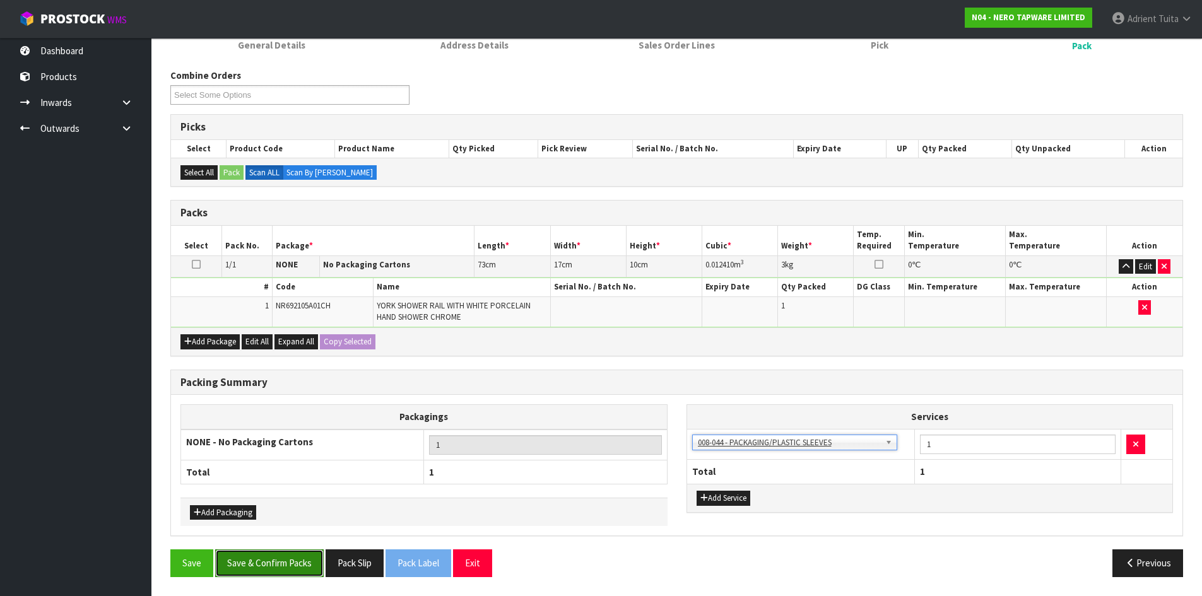
click at [251, 558] on button "Save & Confirm Packs" at bounding box center [269, 563] width 109 height 27
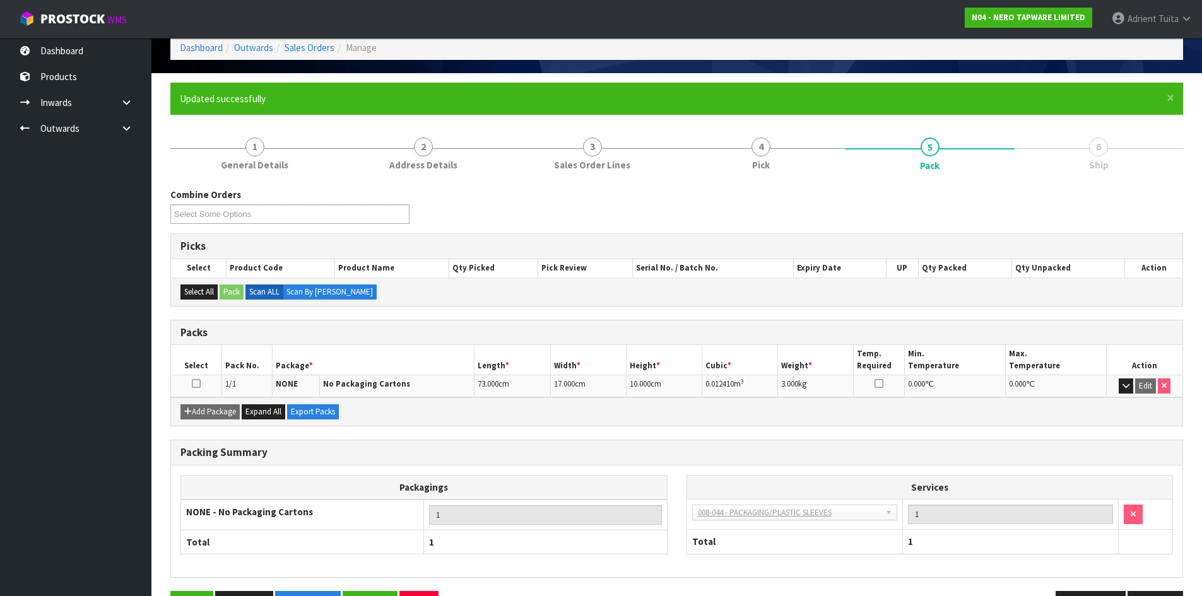
scroll to position [103, 0]
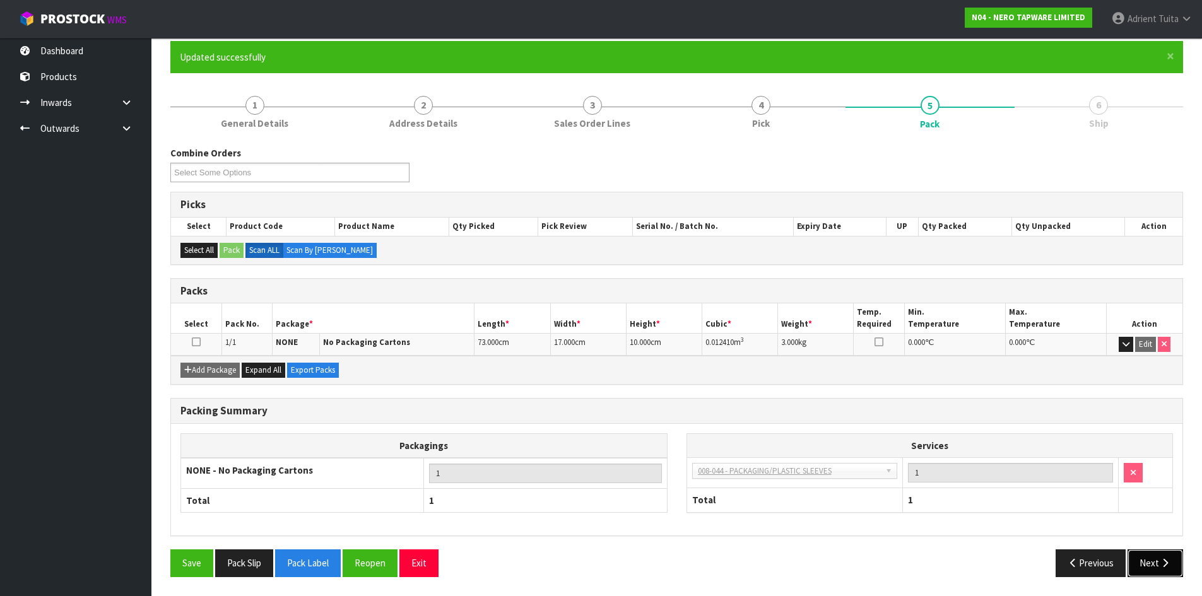
click at [1175, 560] on button "Next" at bounding box center [1155, 563] width 56 height 27
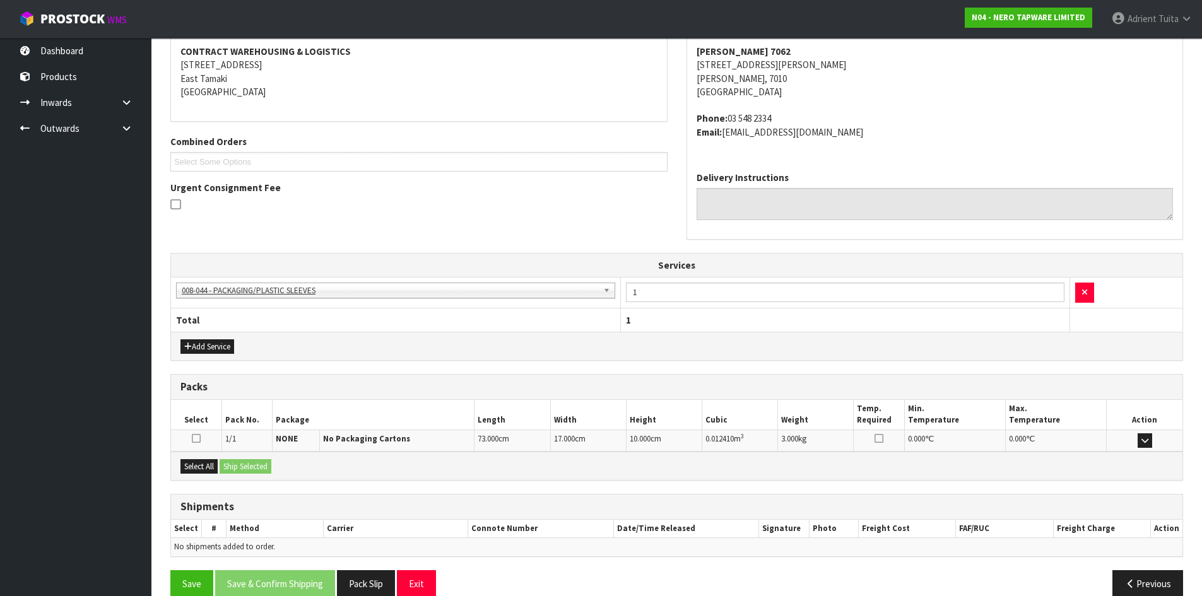
scroll to position [260, 0]
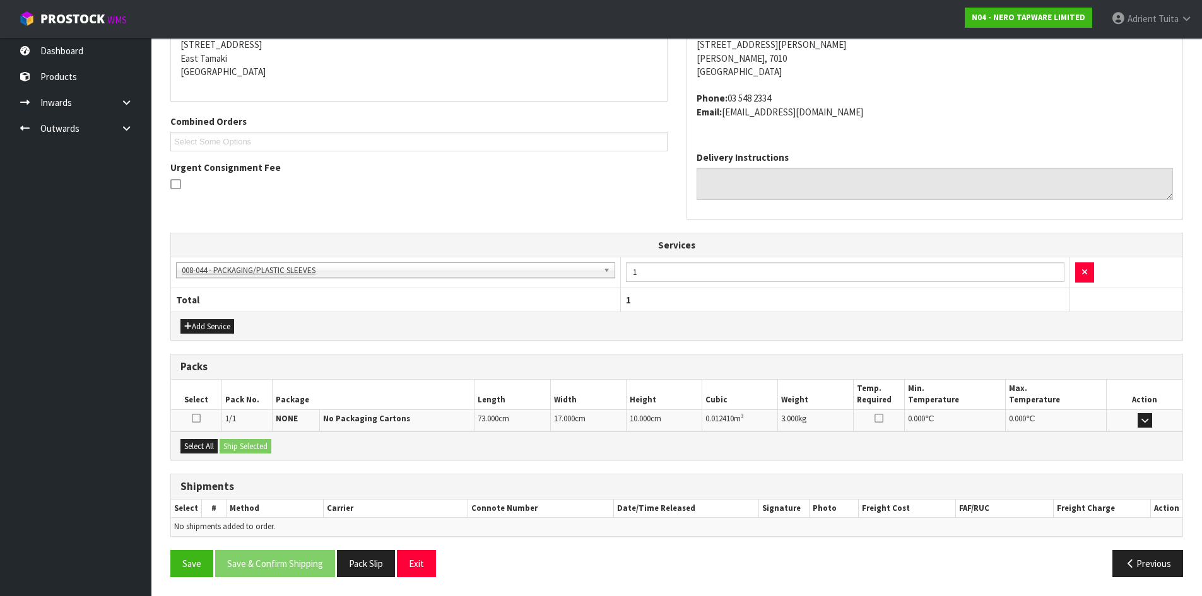
click at [220, 447] on div "Select All Ship Selected" at bounding box center [676, 446] width 1011 height 28
drag, startPoint x: 204, startPoint y: 447, endPoint x: 235, endPoint y: 440, distance: 31.6
click at [206, 446] on button "Select All" at bounding box center [198, 446] width 37 height 15
click at [235, 440] on button "Ship Selected" at bounding box center [246, 446] width 52 height 15
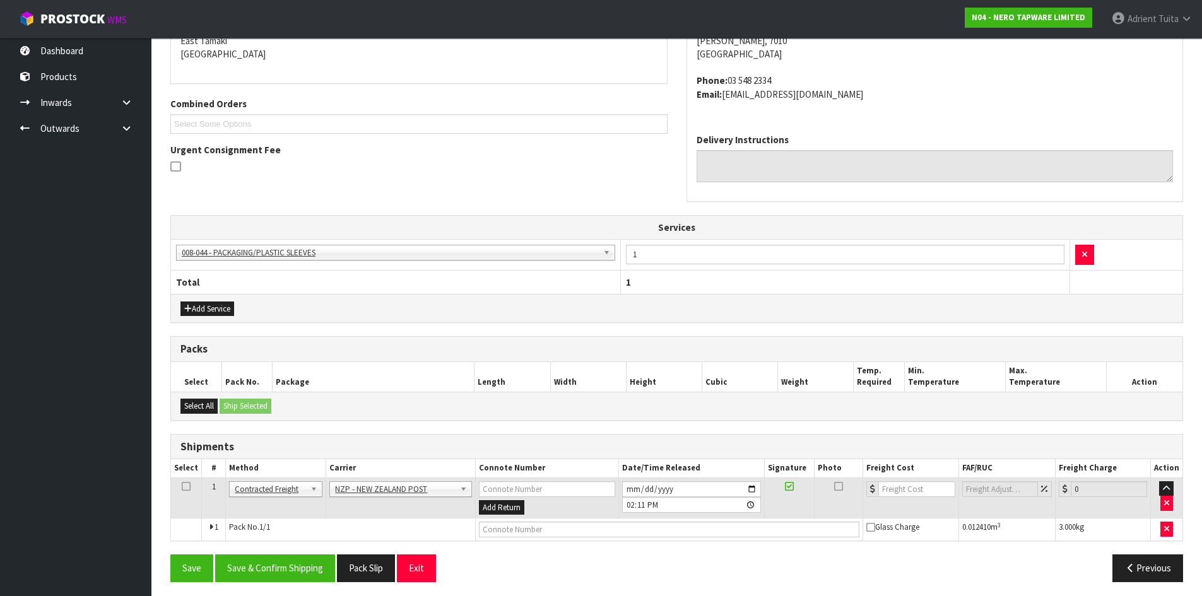
scroll to position [283, 0]
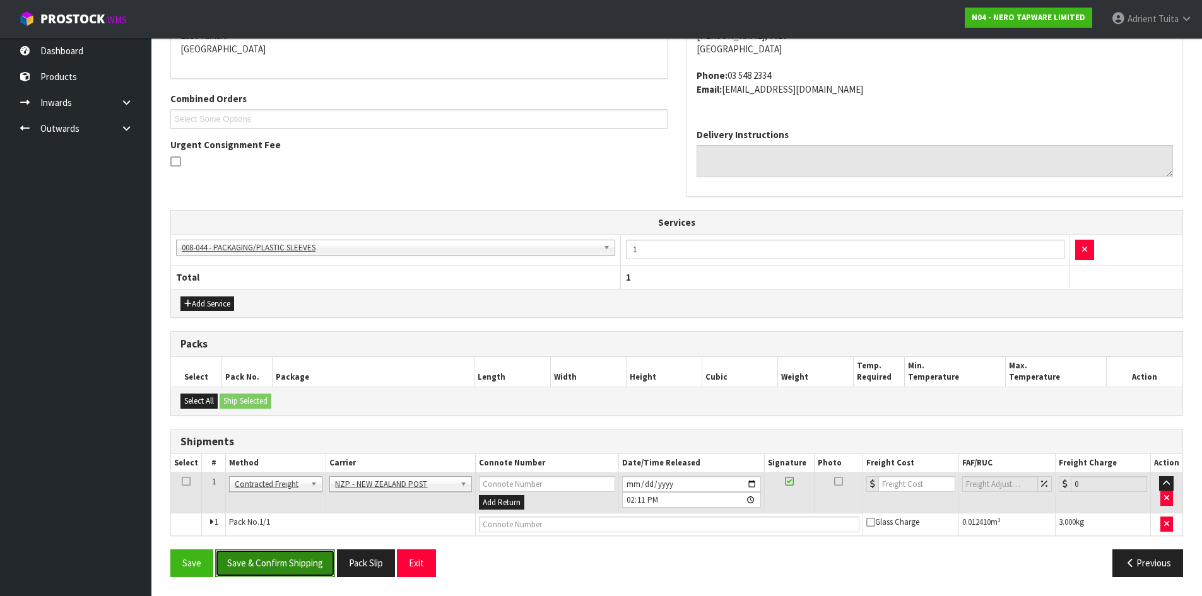
click at [281, 559] on button "Save & Confirm Shipping" at bounding box center [275, 563] width 120 height 27
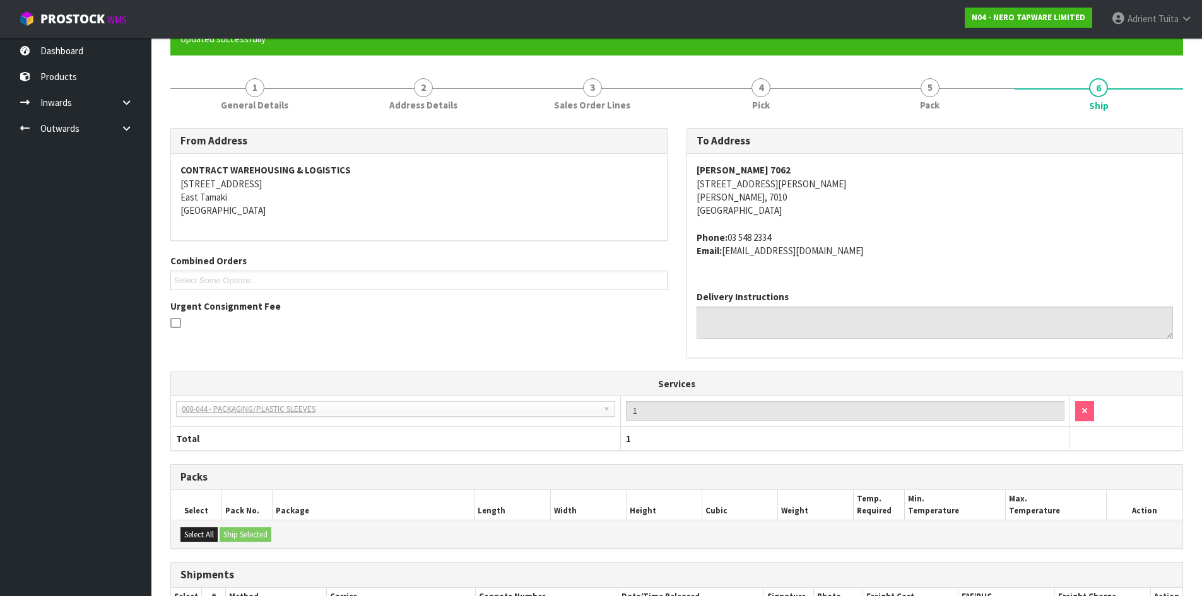
scroll to position [264, 0]
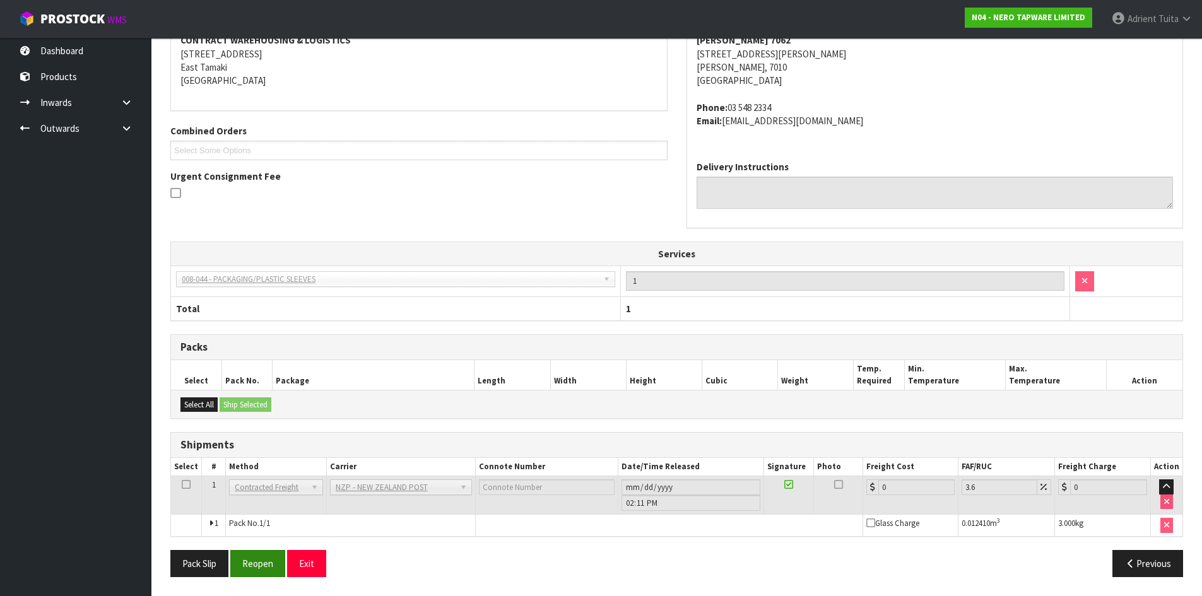
drag, startPoint x: 245, startPoint y: 544, endPoint x: 244, endPoint y: 560, distance: 16.5
click at [245, 544] on div "From Address CONTRACT WAREHOUSING & LOGISTICS [STREET_ADDRESS] Combined Orders …" at bounding box center [676, 292] width 1013 height 589
click at [250, 570] on button "Reopen" at bounding box center [257, 563] width 55 height 27
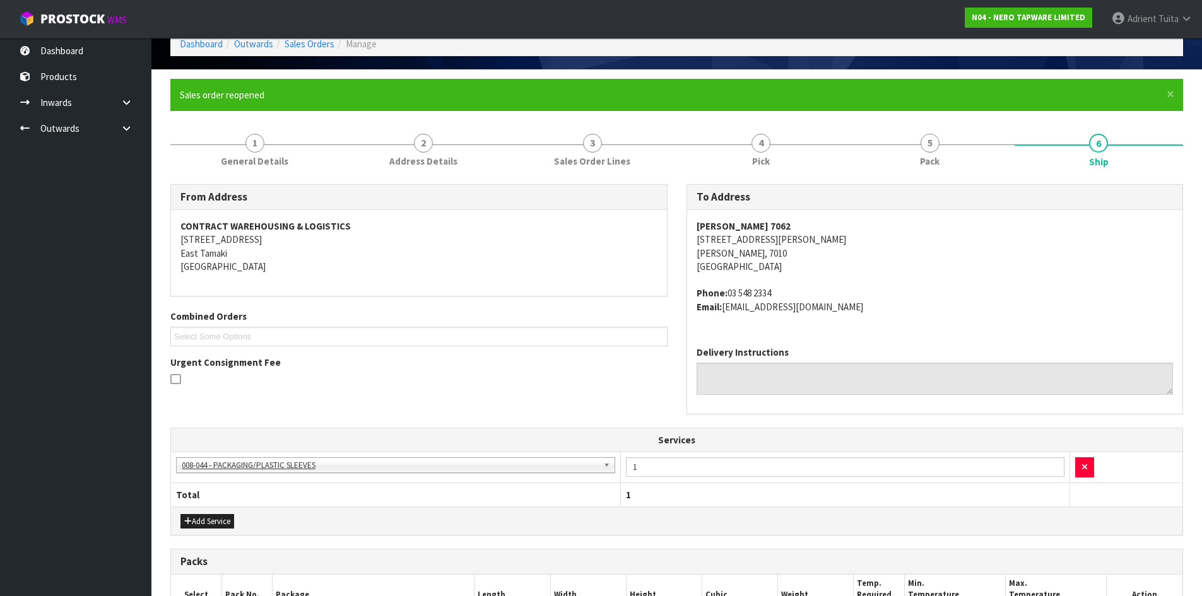
scroll to position [294, 0]
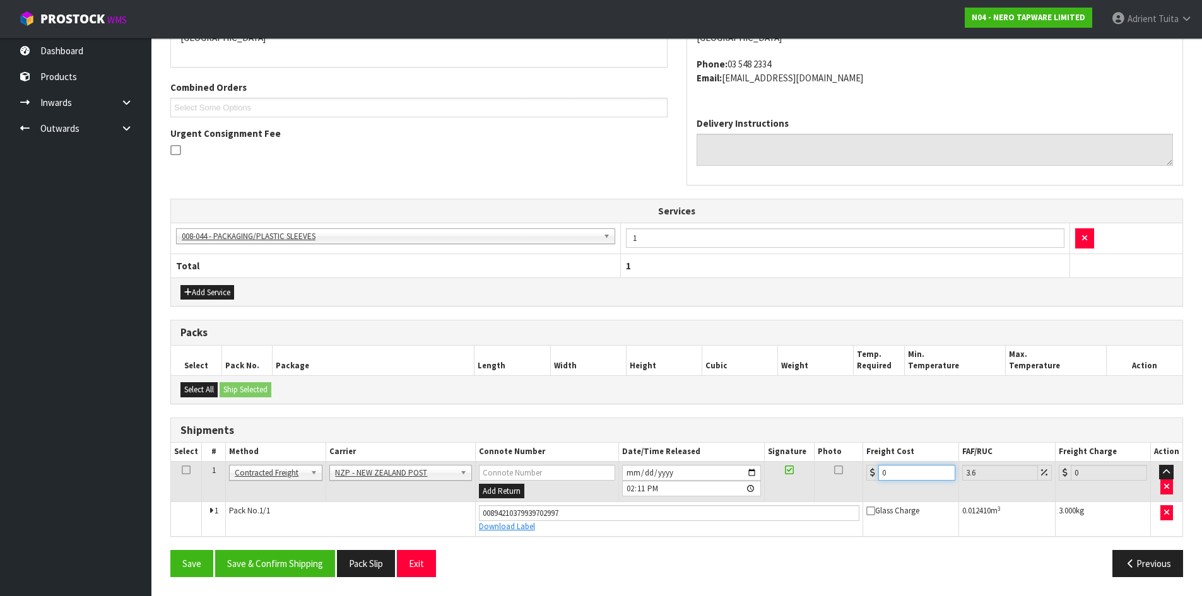
click at [897, 476] on input "0" at bounding box center [916, 473] width 76 height 16
type input "2"
type input "2.07"
type input "27"
type input "27.97"
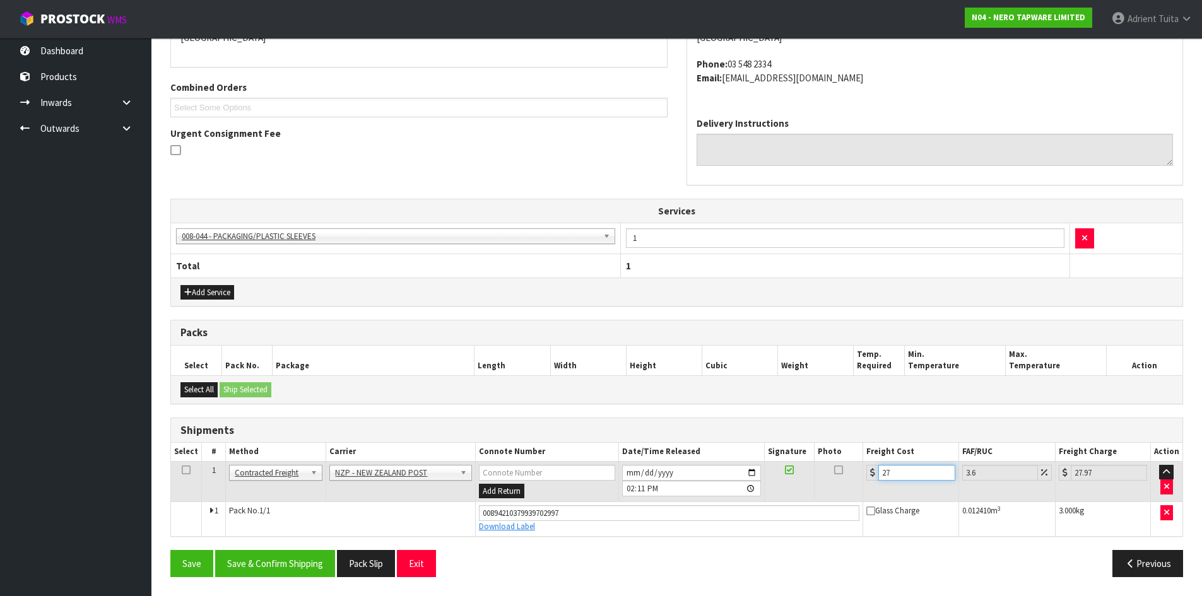
type input "27.6"
type input "28.59"
type input "27.63"
type input "28.62"
type input "27.63"
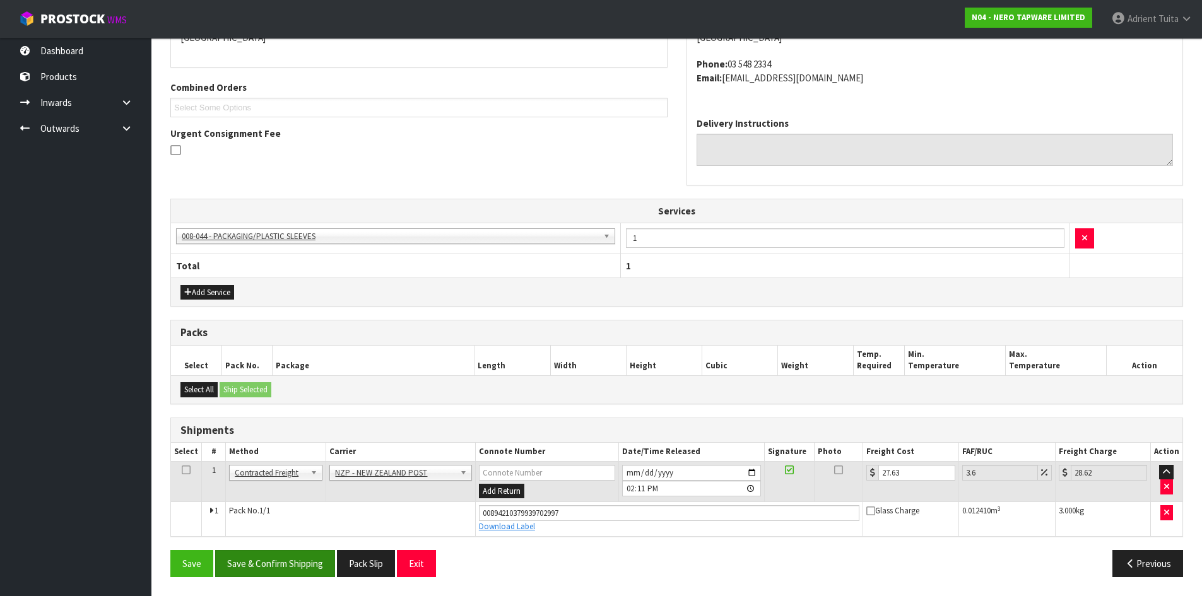
drag, startPoint x: 284, startPoint y: 587, endPoint x: 283, endPoint y: 566, distance: 21.5
click at [285, 587] on section "× Close Sales order reopened 1 General Details 2 Address Details 3 Sales Order …" at bounding box center [676, 218] width 1050 height 756
click at [283, 565] on button "Save & Confirm Shipping" at bounding box center [275, 563] width 120 height 27
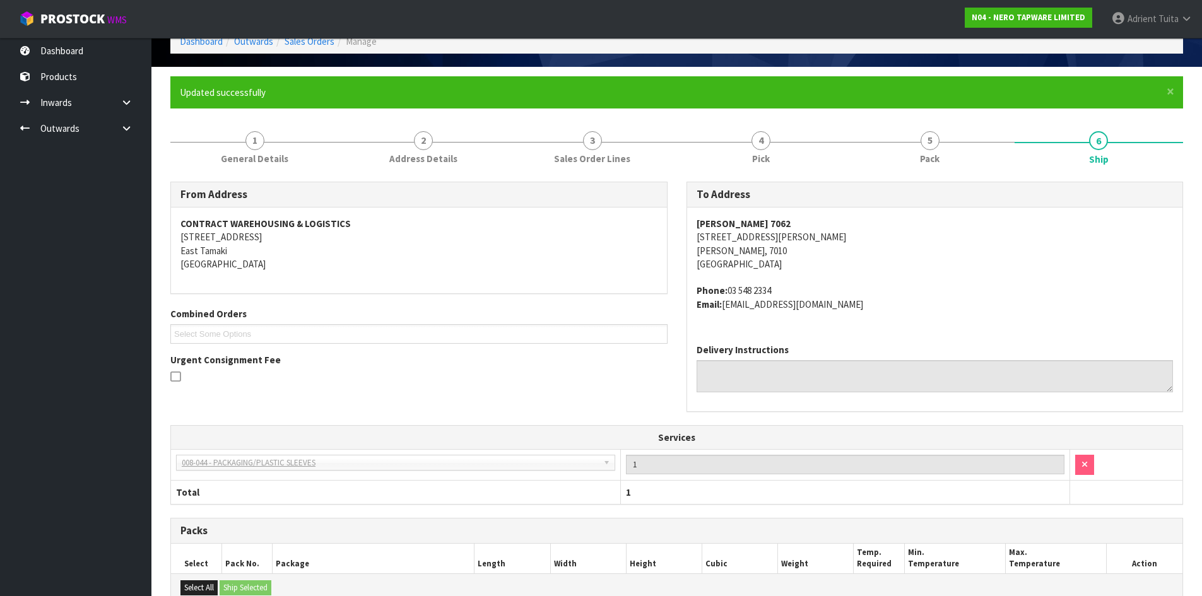
scroll to position [0, 0]
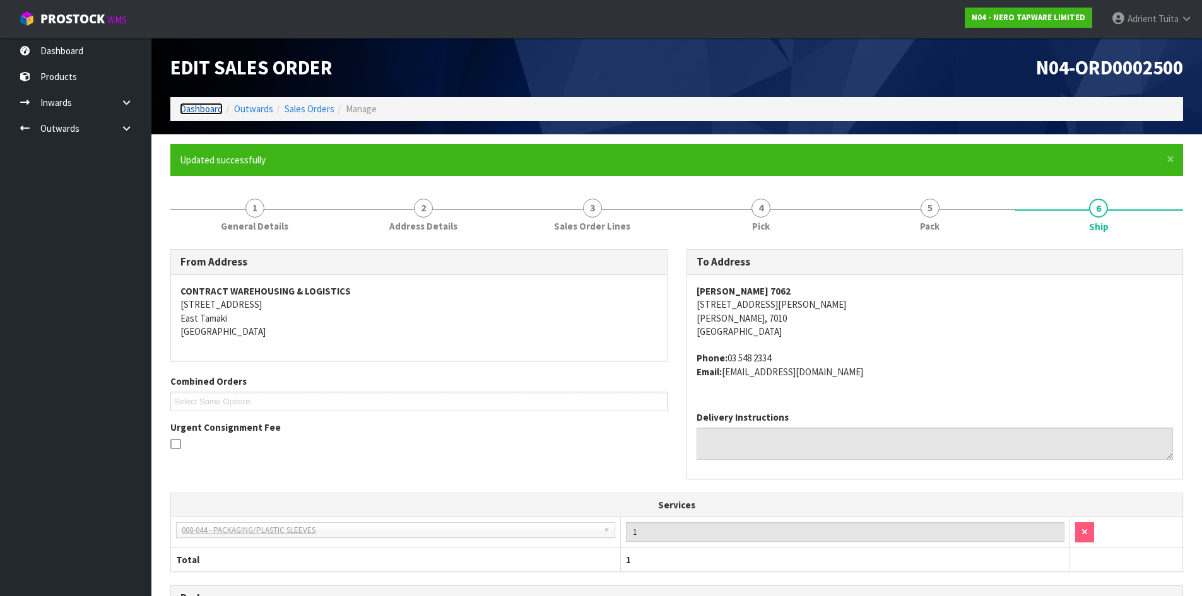
click at [213, 113] on link "Dashboard" at bounding box center [201, 109] width 43 height 12
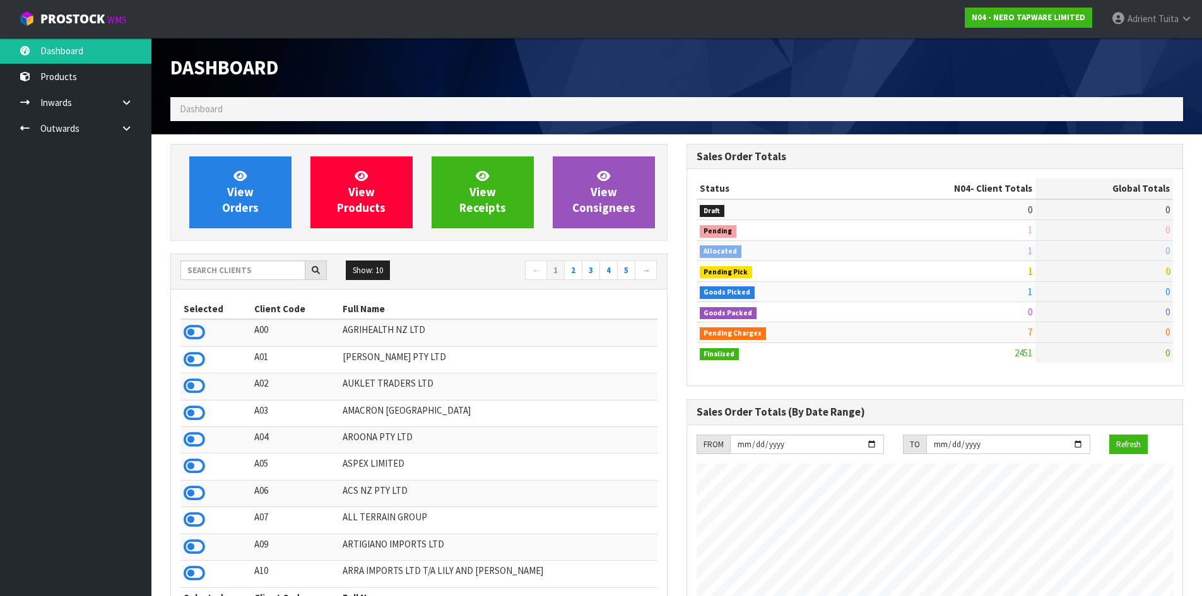
scroll to position [956, 515]
click at [290, 273] on input "text" at bounding box center [242, 271] width 125 height 20
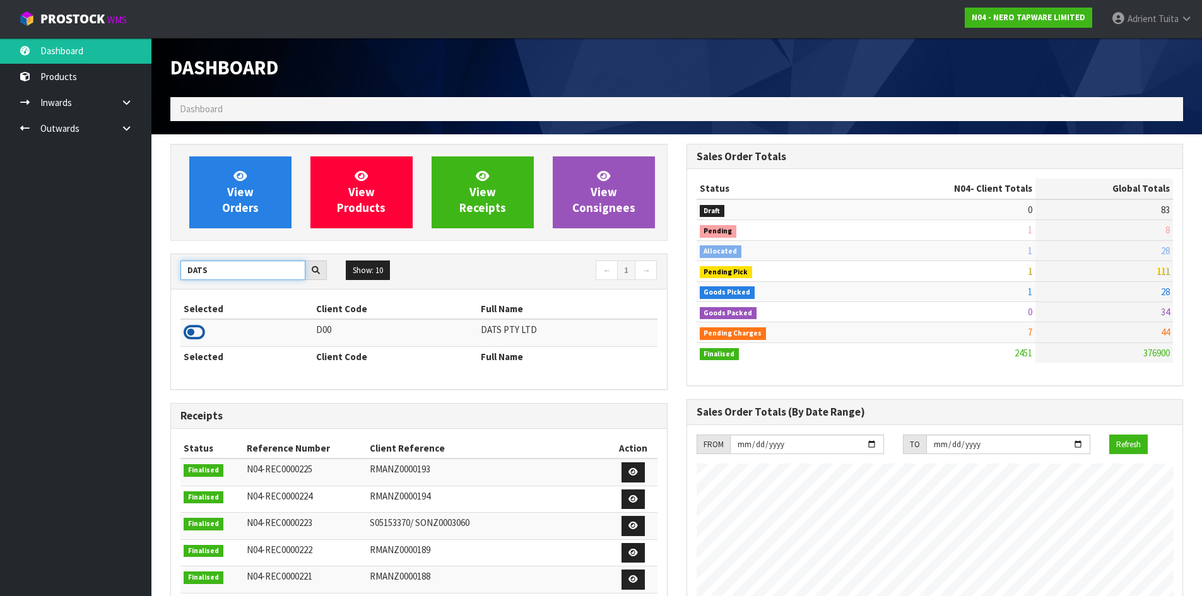
type input "DATS"
click at [204, 332] on icon at bounding box center [194, 332] width 21 height 19
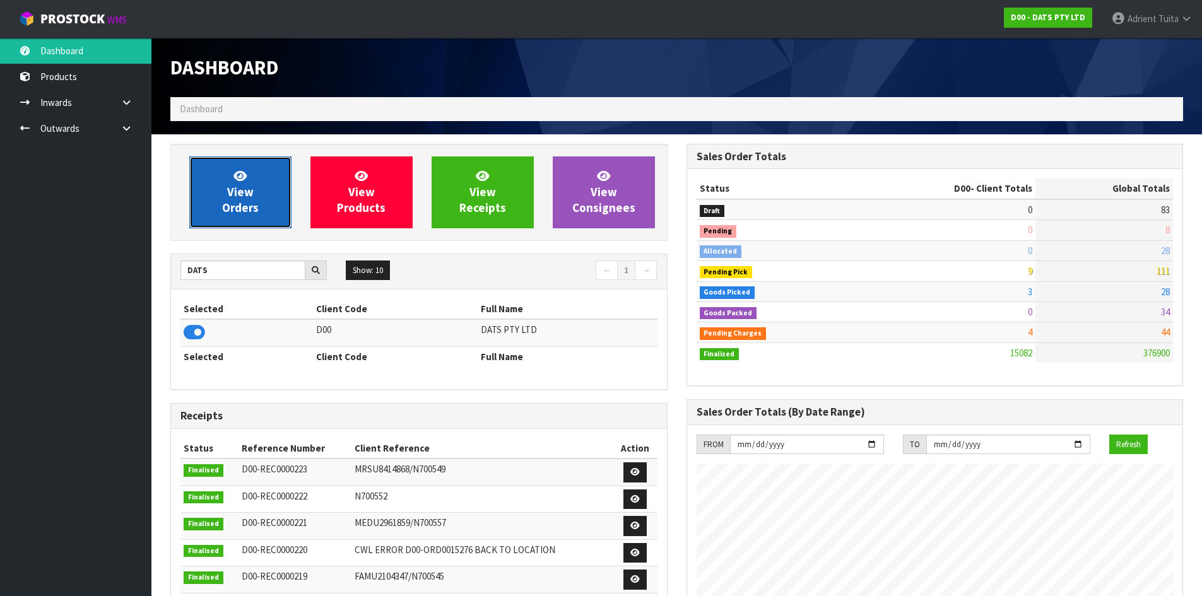
click at [218, 195] on link "View Orders" at bounding box center [240, 192] width 102 height 72
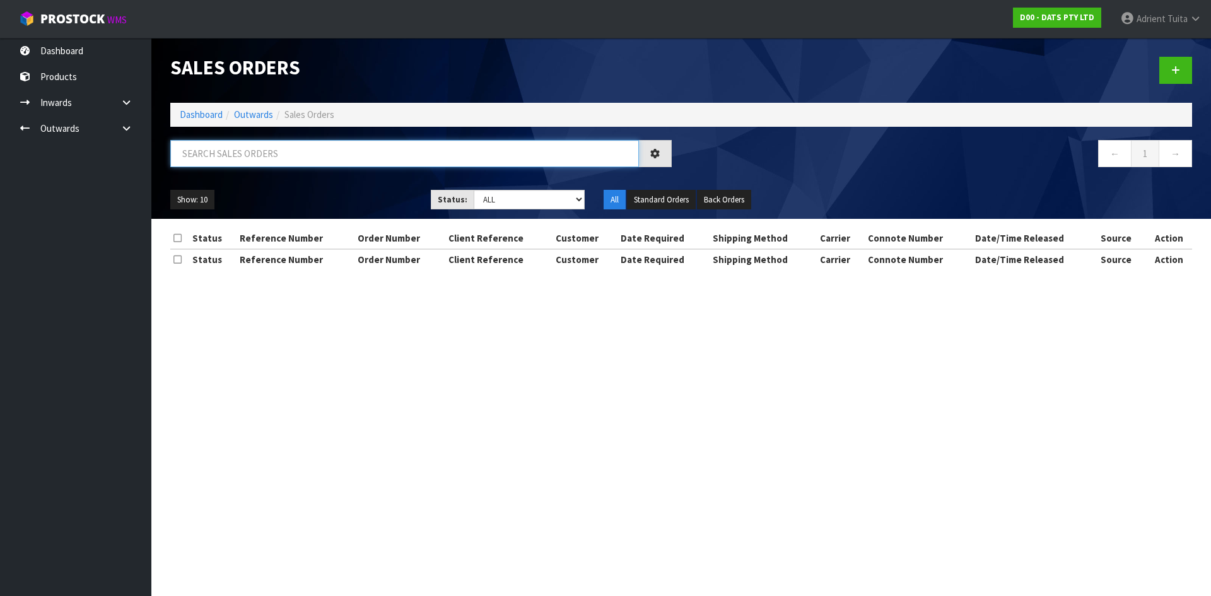
click at [257, 150] on input "text" at bounding box center [404, 153] width 469 height 27
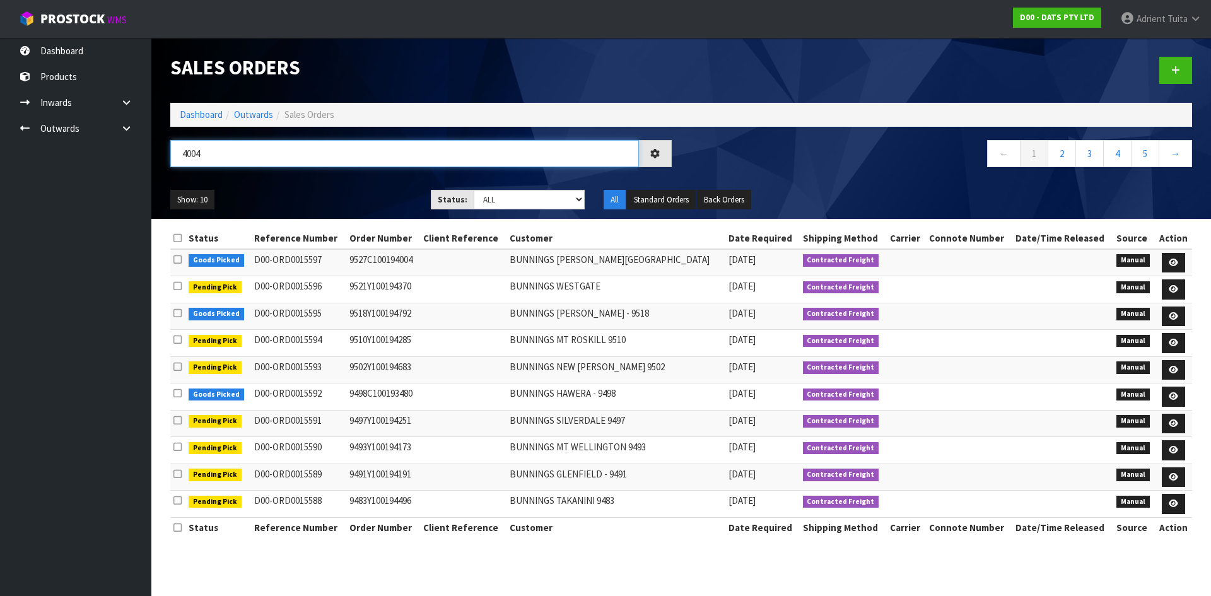
type input "4004"
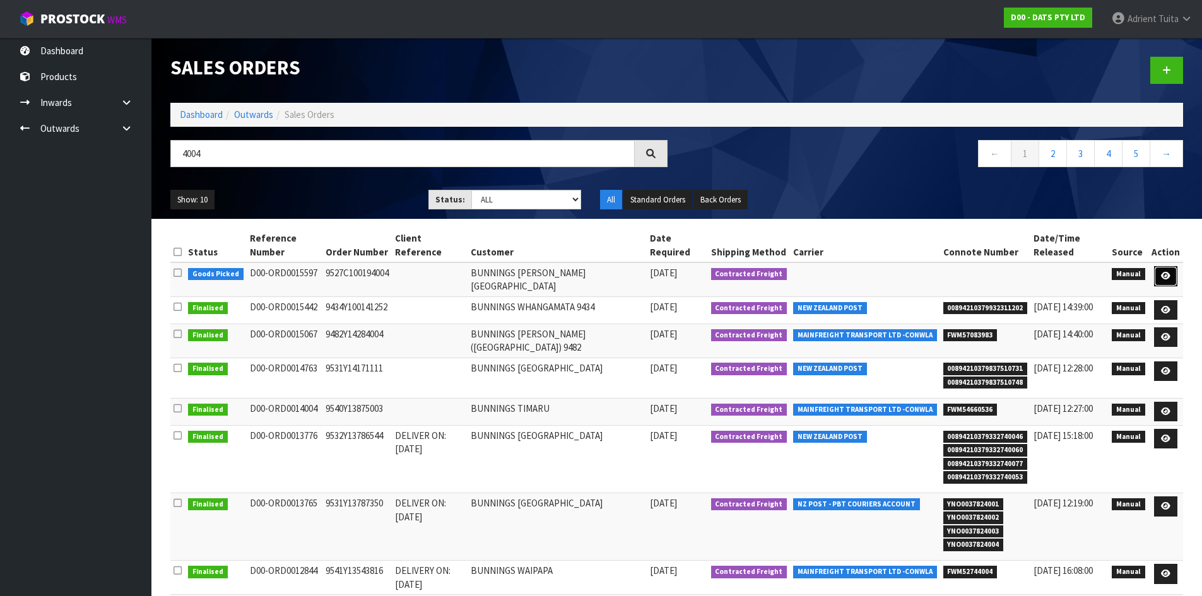
click at [1167, 276] on icon at bounding box center [1165, 276] width 9 height 8
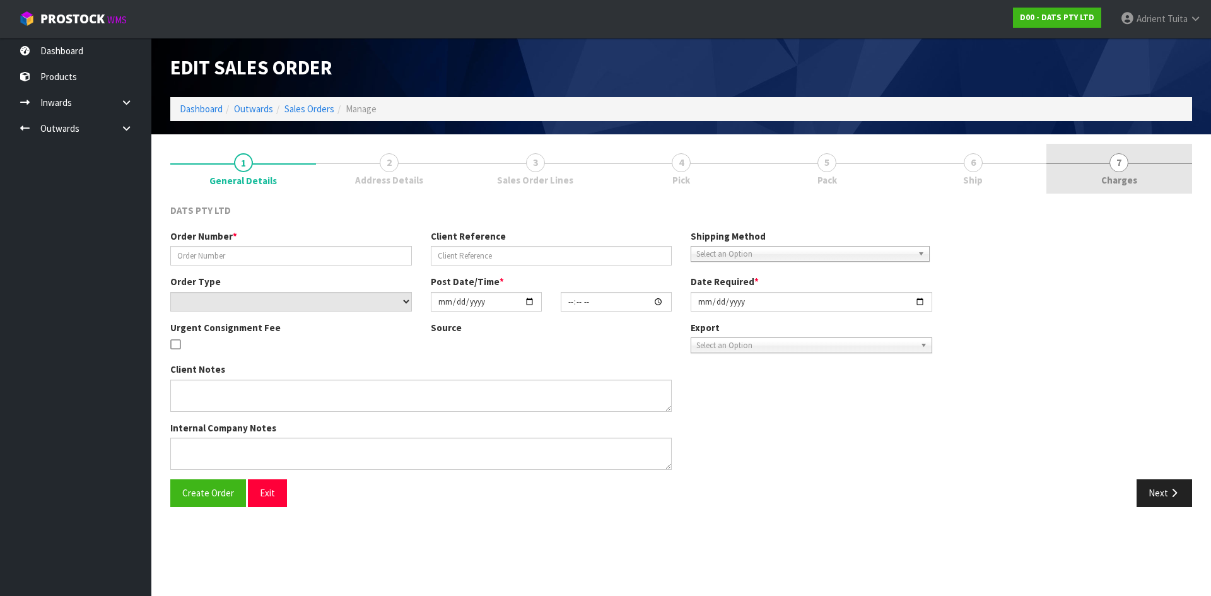
type input "9527C100194004"
select select "number:0"
type input "[DATE]"
type input "09:40:00.000"
type input "[DATE]"
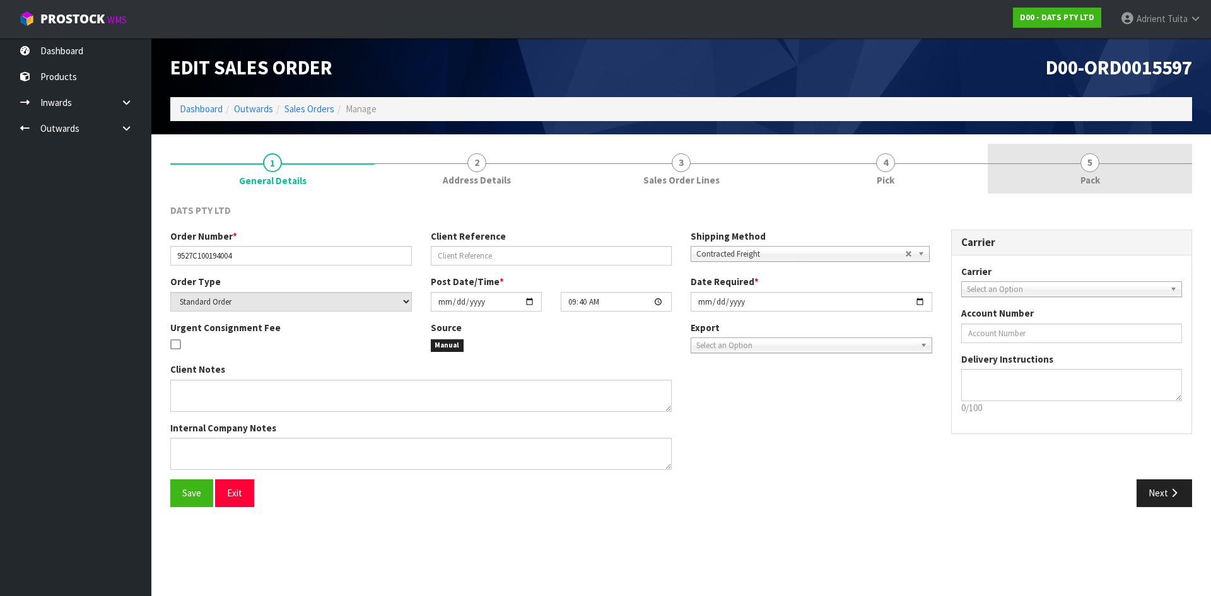
click at [1110, 185] on link "5 Pack" at bounding box center [1090, 169] width 204 height 50
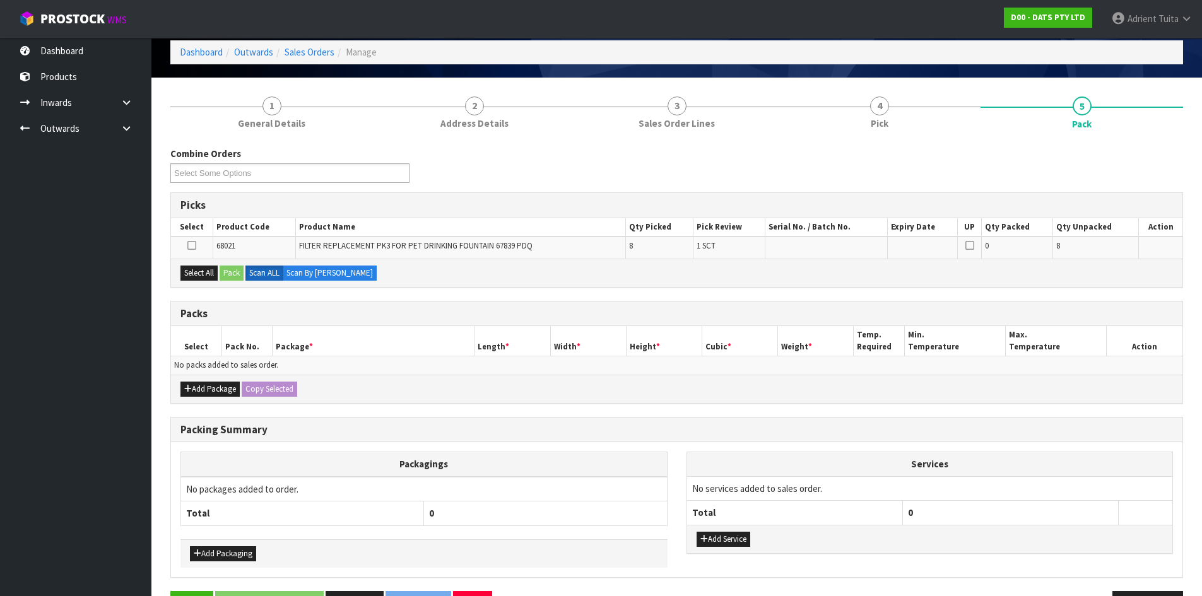
scroll to position [98, 0]
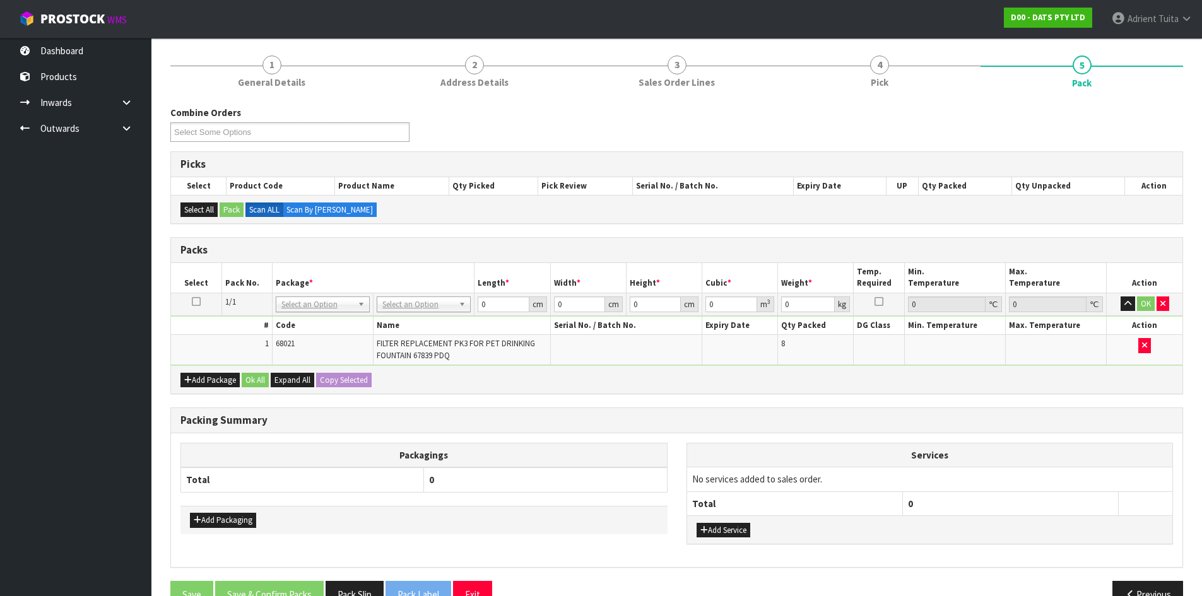
drag, startPoint x: 416, startPoint y: 314, endPoint x: 419, endPoint y: 322, distance: 8.0
click at [417, 314] on td "No Packaging Cartons PLT GEN120 (1200 X 1000) PLT ONE WAY SKID CHEP HIRE PALLET…" at bounding box center [423, 304] width 101 height 23
drag, startPoint x: 426, startPoint y: 296, endPoint x: 421, endPoint y: 326, distance: 30.0
click at [422, 319] on table "Select Pack No. Package * Length * Width * Height * Cubic * Weight * Temp. Requ…" at bounding box center [676, 314] width 1011 height 102
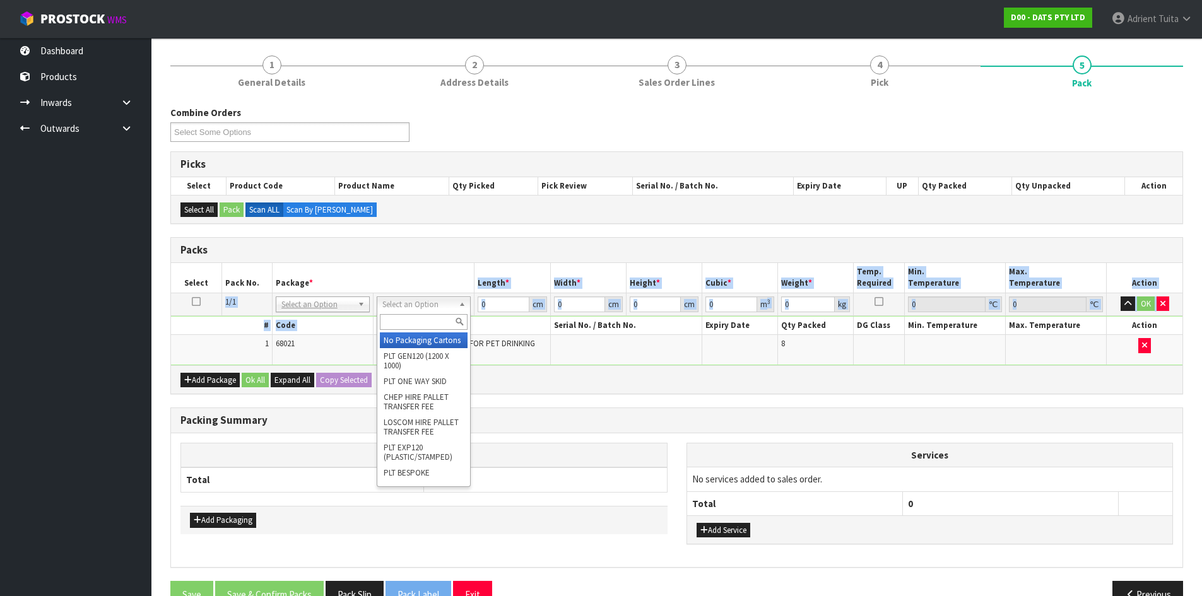
drag, startPoint x: 421, startPoint y: 308, endPoint x: 421, endPoint y: 315, distance: 6.9
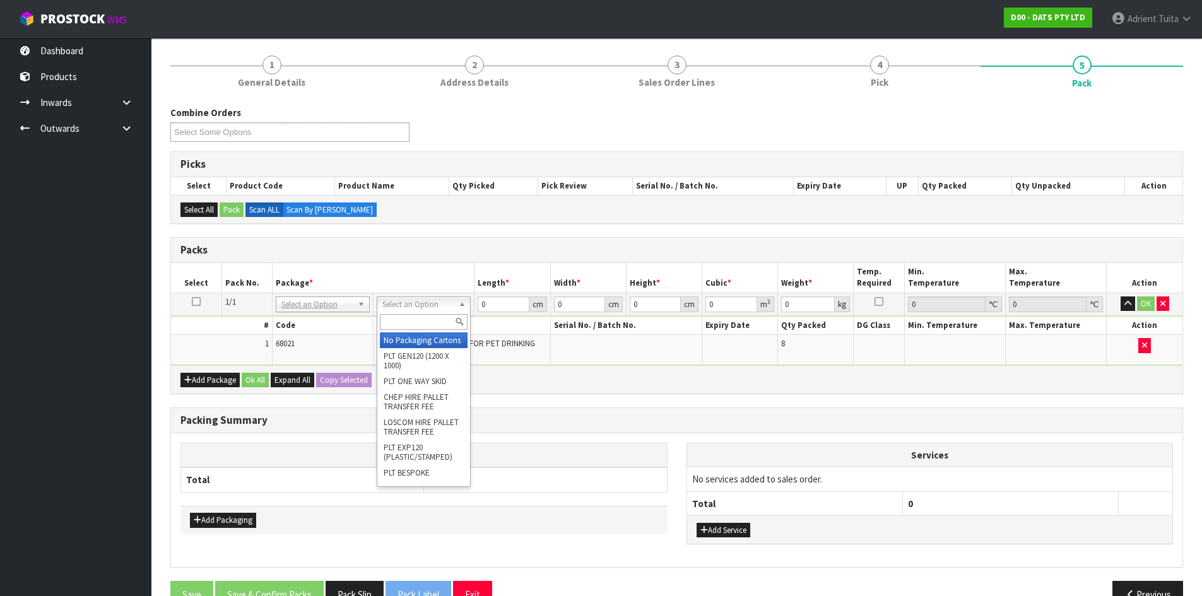
click at [421, 316] on input "text" at bounding box center [424, 322] width 88 height 16
type input "225"
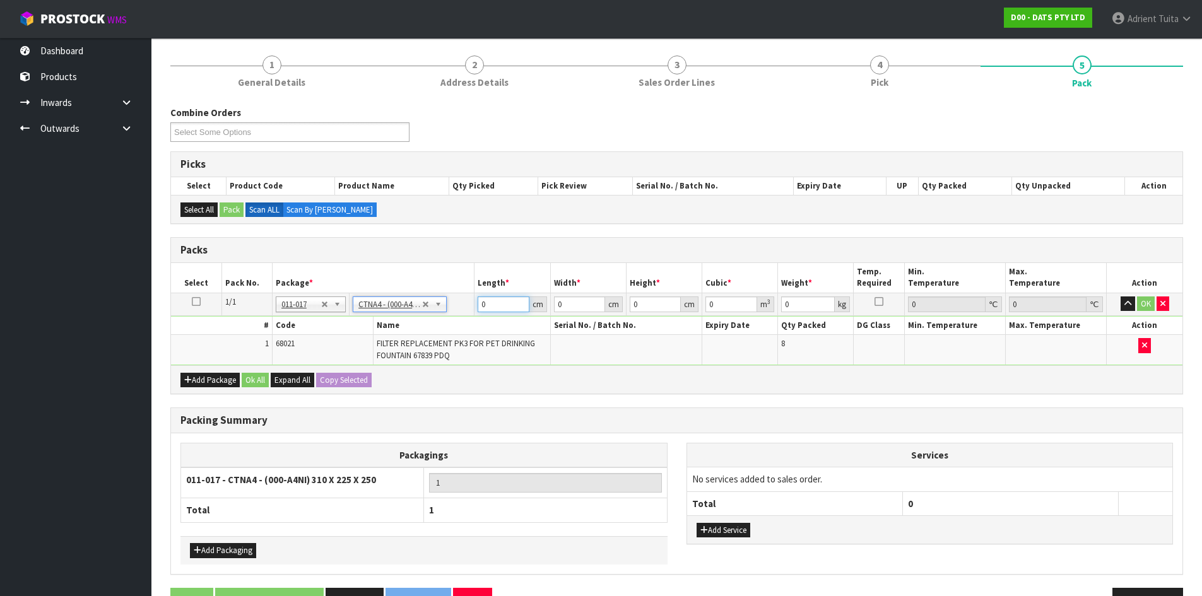
click at [481, 308] on input "0" at bounding box center [503, 305] width 51 height 16
type input "31"
type input "22.5"
type input "25"
type input "0.017438"
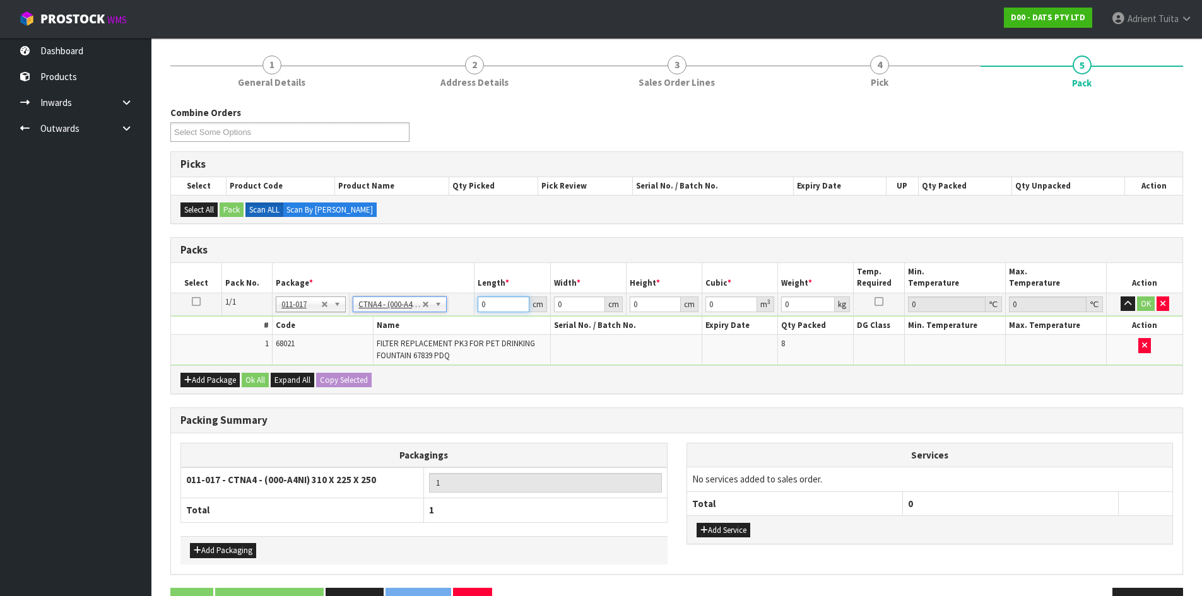
type input "0.75"
click at [481, 308] on input "31" at bounding box center [503, 305] width 51 height 16
type input "3"
type input "0.001687"
type input "31"
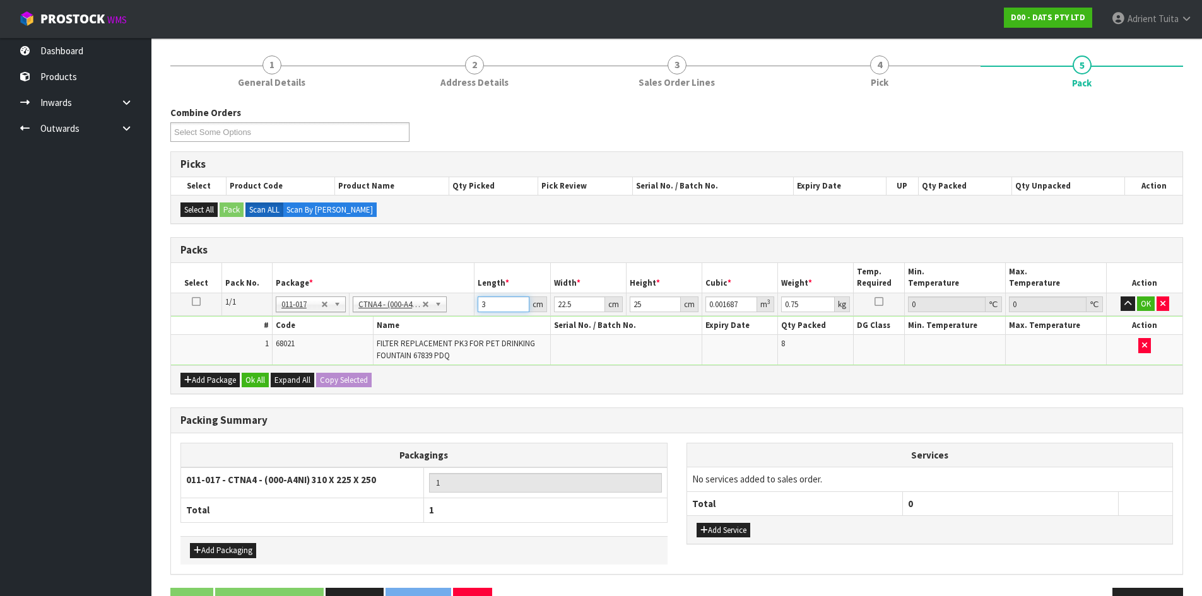
type input "0.017438"
type input "2"
type input "0.00155"
type input "24"
type input "0.0186"
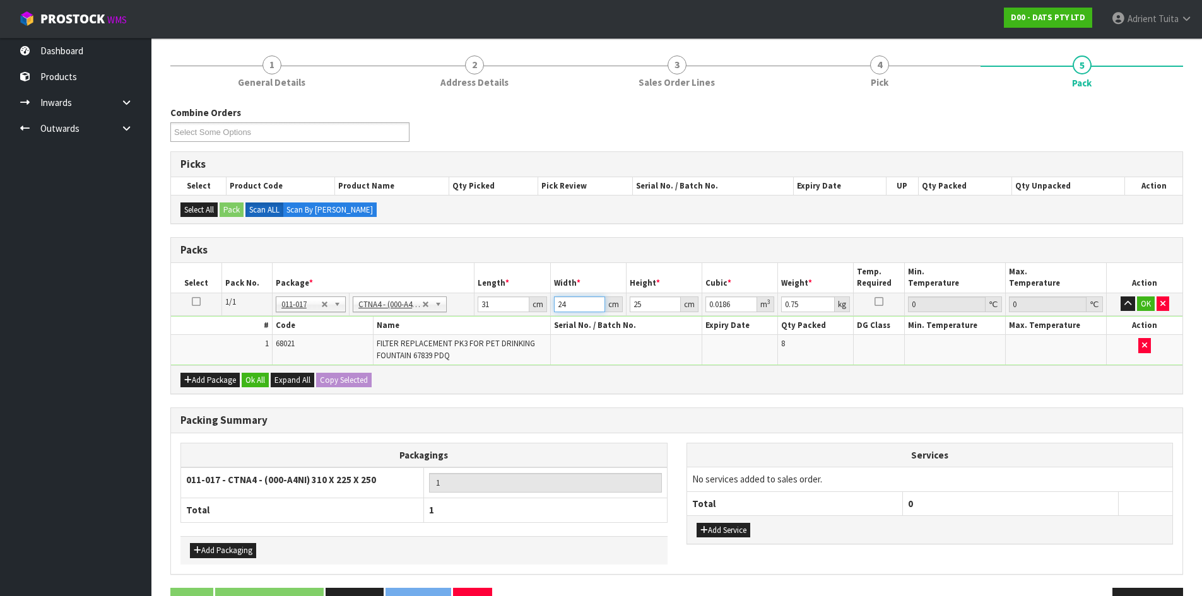
type input "24"
drag, startPoint x: 385, startPoint y: 295, endPoint x: 386, endPoint y: 310, distance: 14.5
click at [386, 303] on td "No Packaging Cartons PLT GEN120 (1200 X 1000) PLT ONE WAY SKID CHEP HIRE PALLET…" at bounding box center [412, 304] width 125 height 23
drag, startPoint x: 386, startPoint y: 305, endPoint x: 385, endPoint y: 314, distance: 8.2
click at [385, 314] on input "text" at bounding box center [401, 322] width 88 height 16
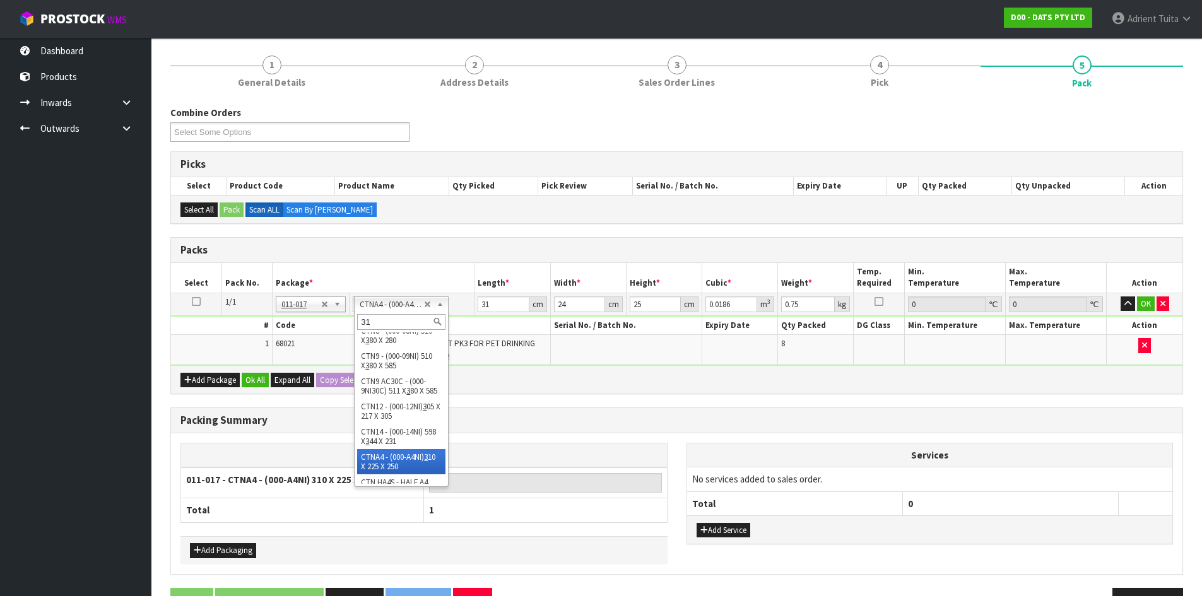
scroll to position [0, 0]
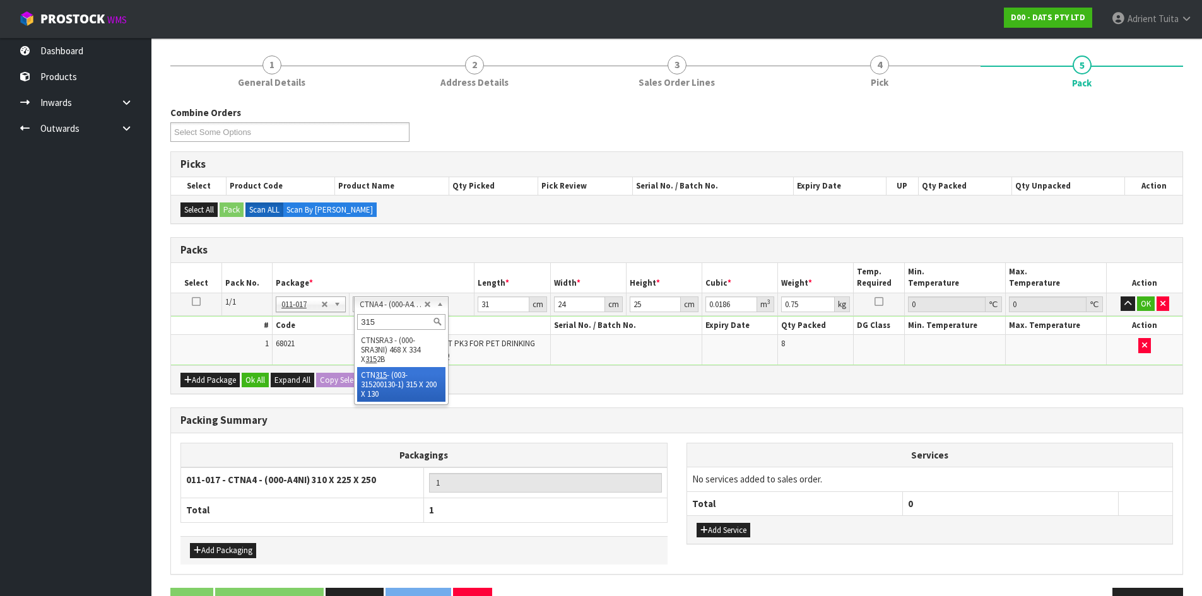
type input "315"
type input "31.5"
type input "20"
type input "13"
type input "0.00819"
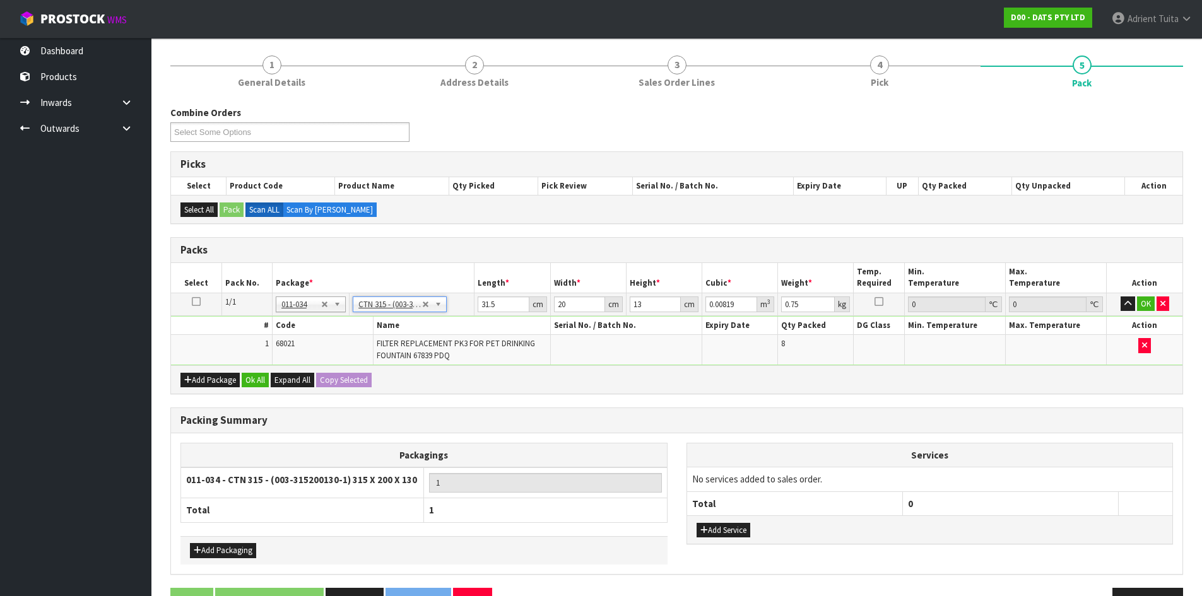
click at [474, 312] on td "31.5 cm" at bounding box center [512, 304] width 76 height 23
click at [479, 311] on input "31.5" at bounding box center [503, 305] width 51 height 16
type input "3"
type input "0.00078"
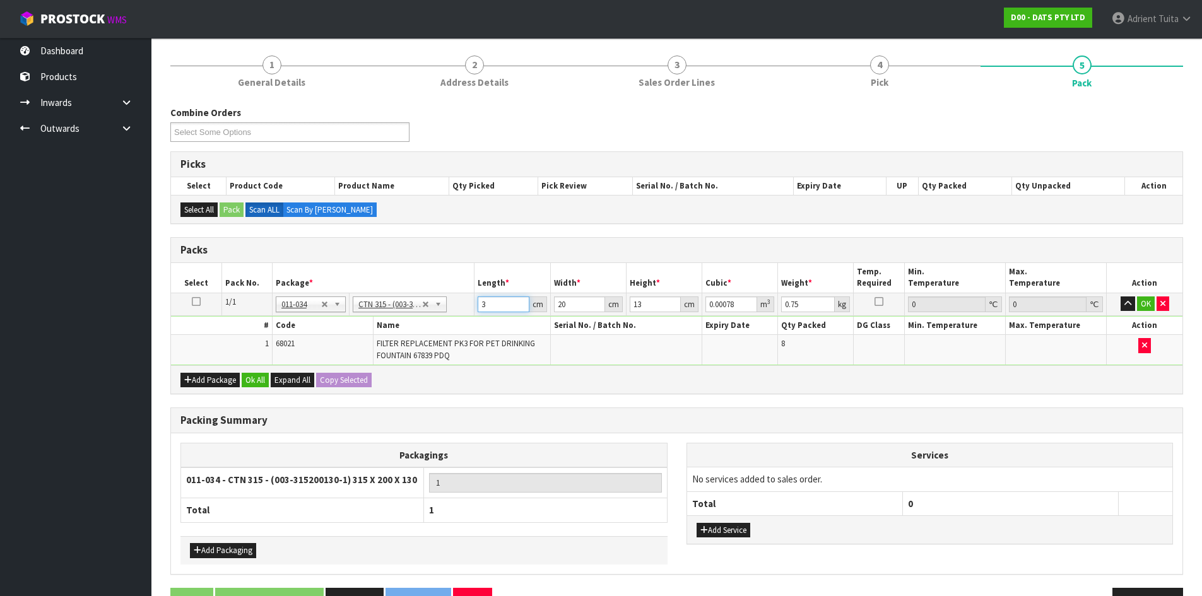
type input "31"
type input "0.00806"
type input "31"
type input "2"
type input "0.000806"
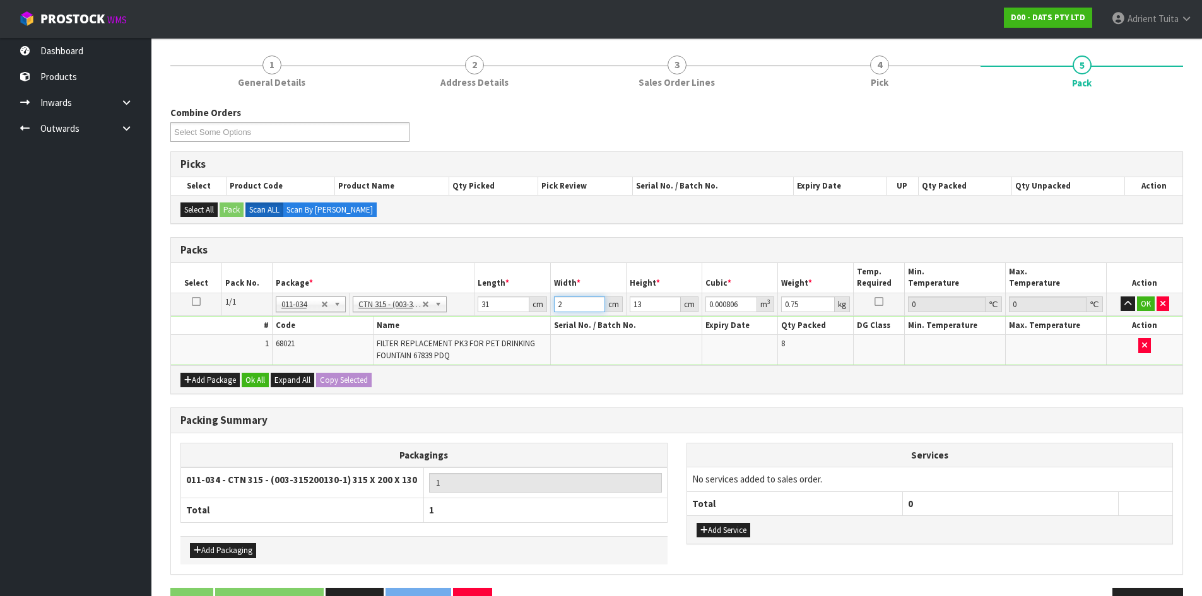
type input "24"
type input "0.009672"
type input "24"
type input "1"
type input "0.000744"
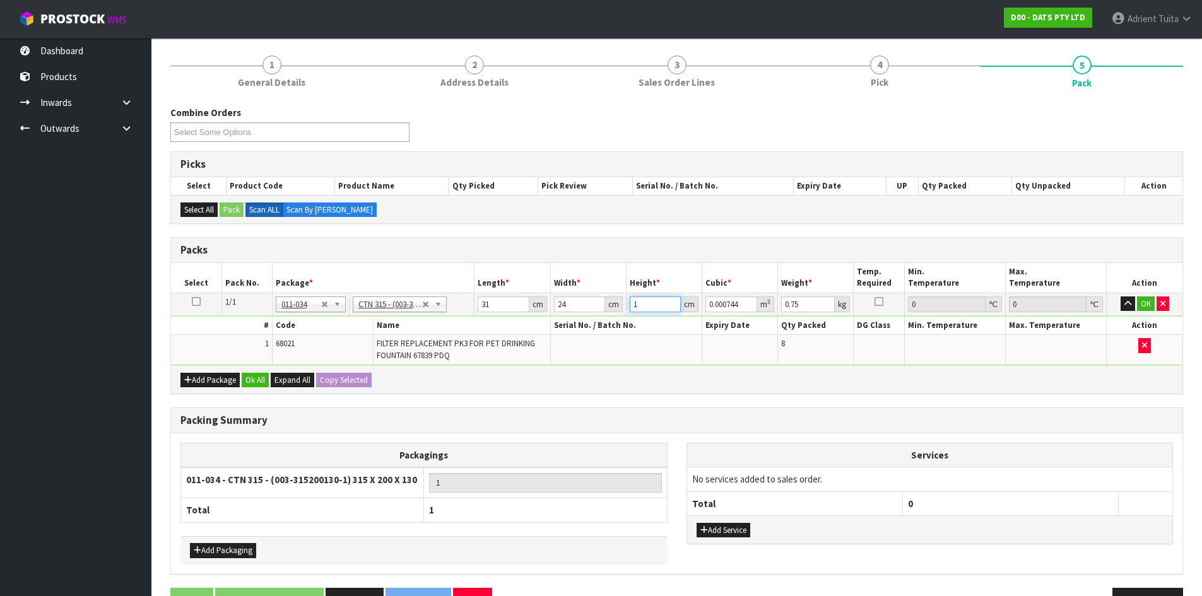
type input "18"
type input "0.013392"
type input "18"
type input "1"
click at [1146, 308] on button "OK" at bounding box center [1146, 304] width 18 height 15
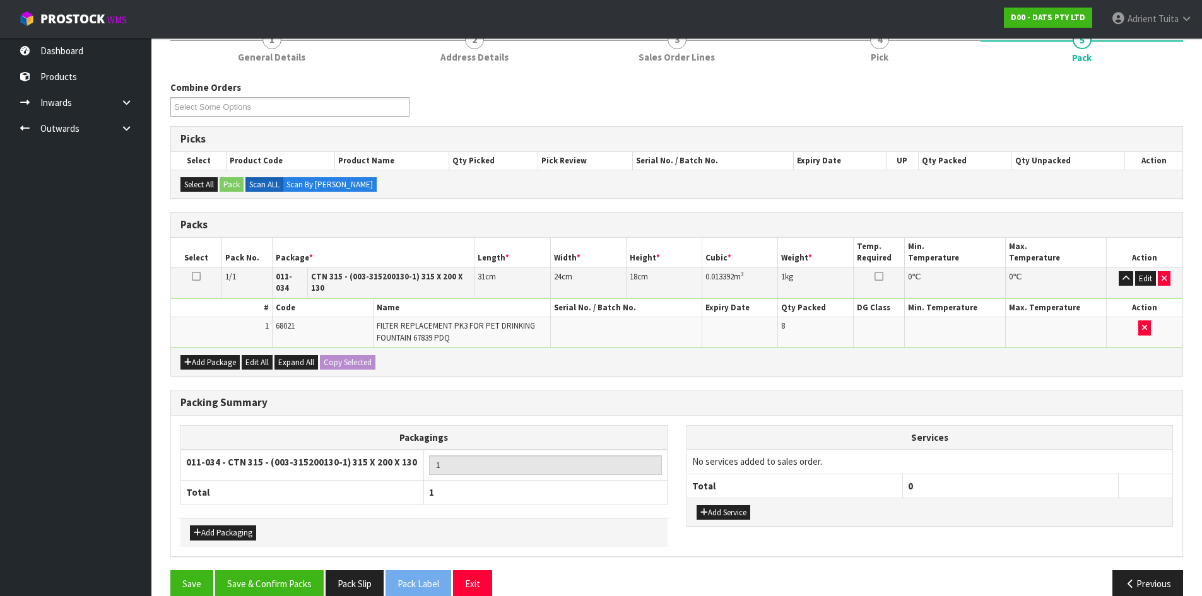
scroll to position [135, 0]
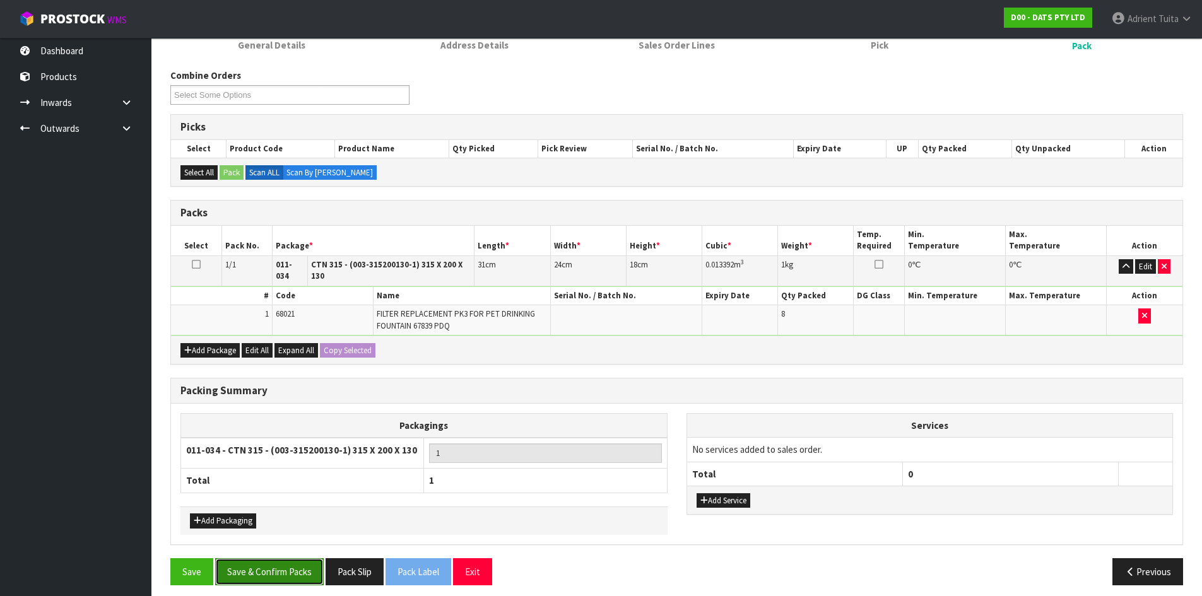
click at [278, 558] on button "Save & Confirm Packs" at bounding box center [269, 571] width 109 height 27
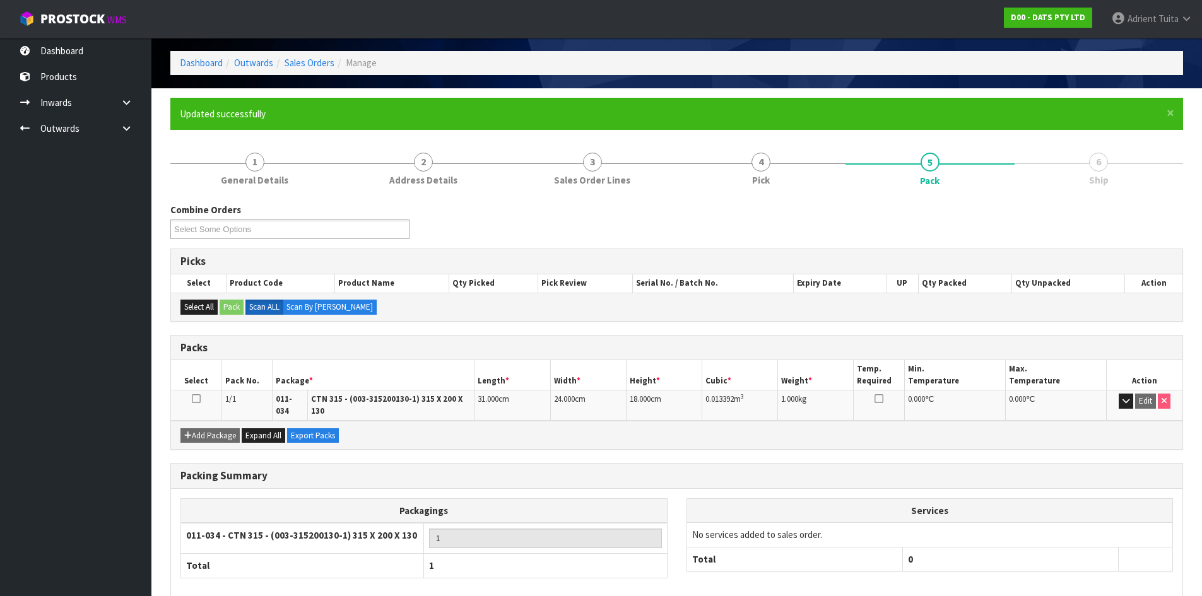
scroll to position [103, 0]
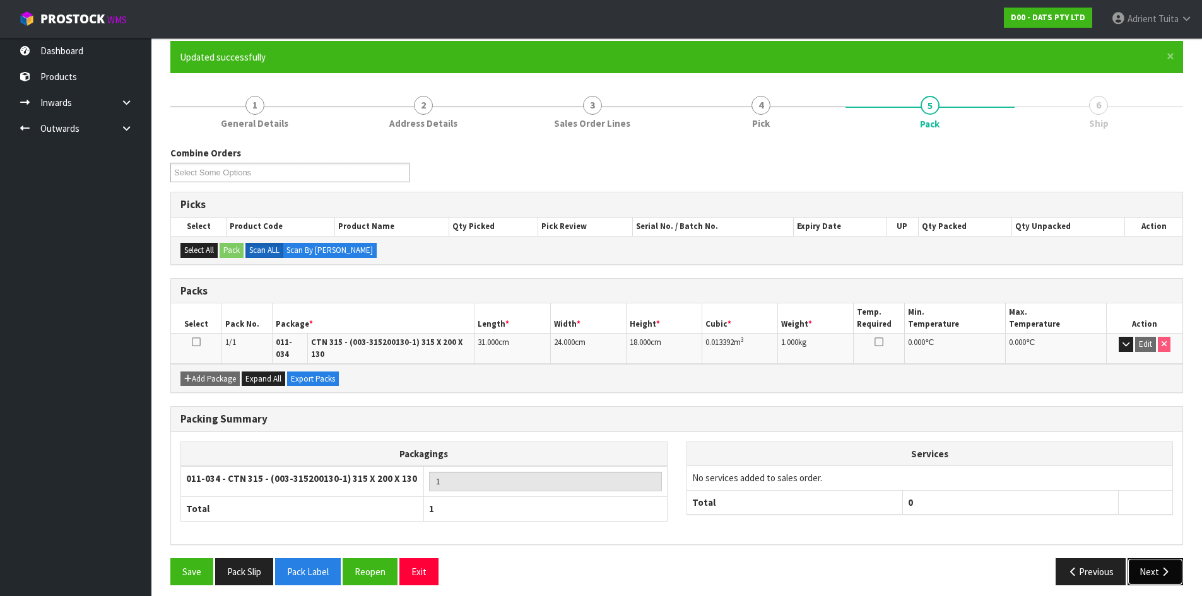
click at [1162, 567] on icon "button" at bounding box center [1165, 571] width 12 height 9
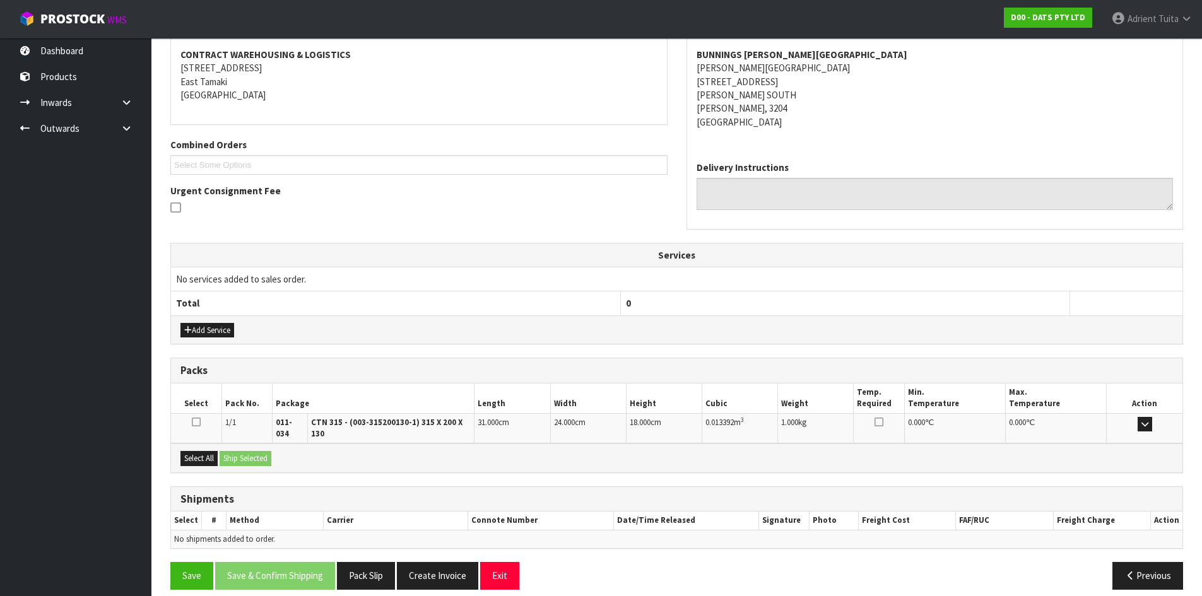
scroll to position [240, 0]
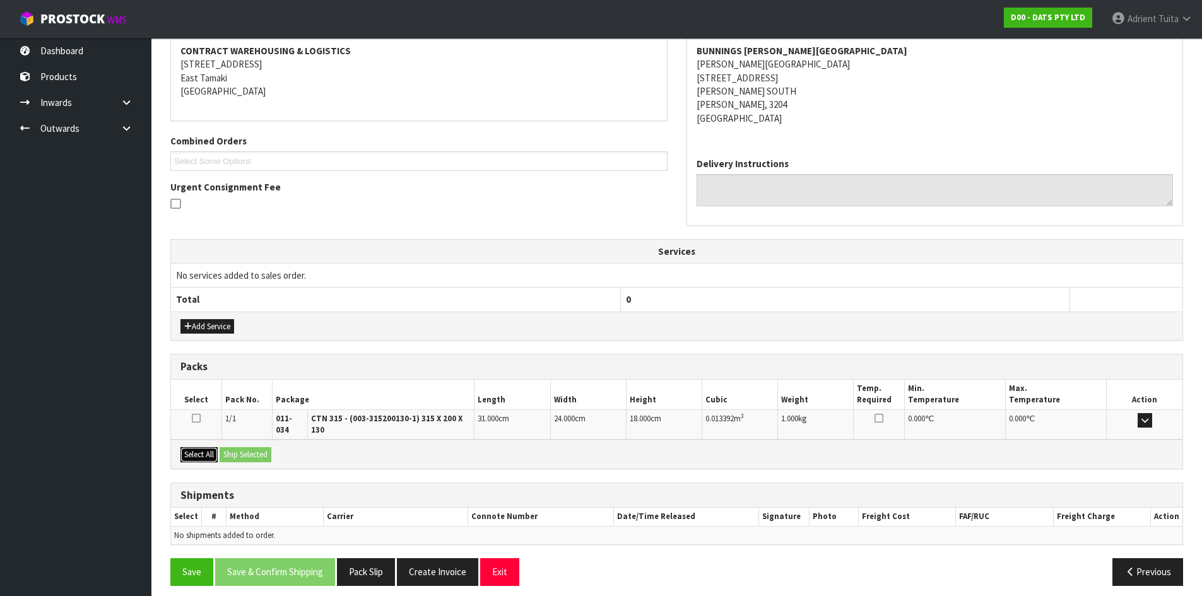
drag, startPoint x: 187, startPoint y: 445, endPoint x: 253, endPoint y: 438, distance: 65.9
click at [197, 447] on button "Select All" at bounding box center [198, 454] width 37 height 15
click at [255, 447] on button "Ship Selected" at bounding box center [246, 454] width 52 height 15
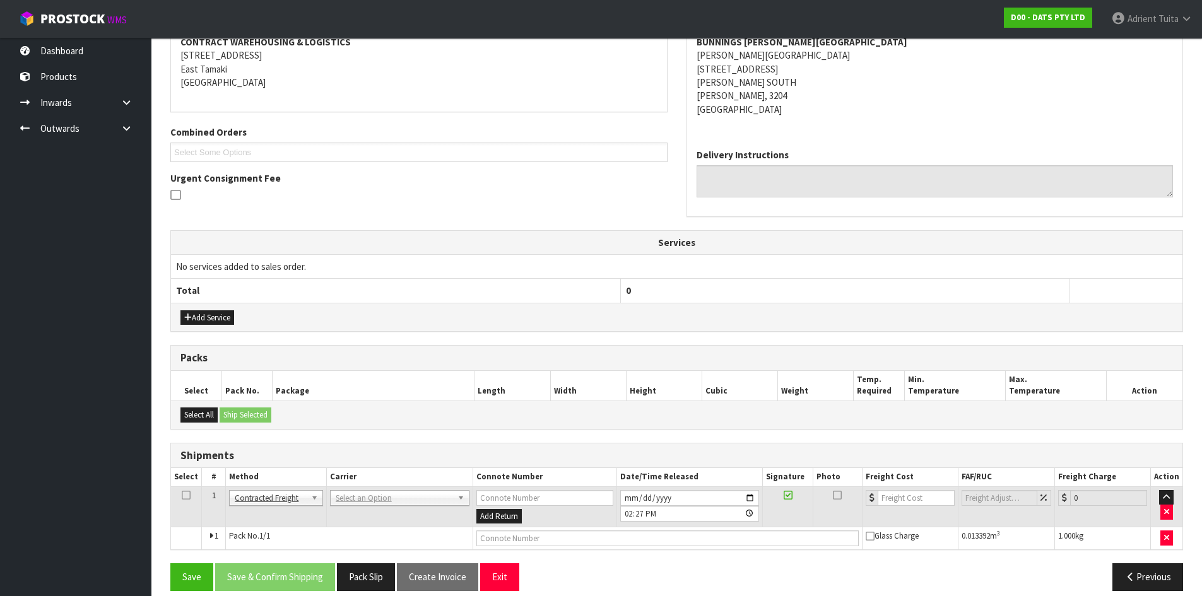
scroll to position [263, 0]
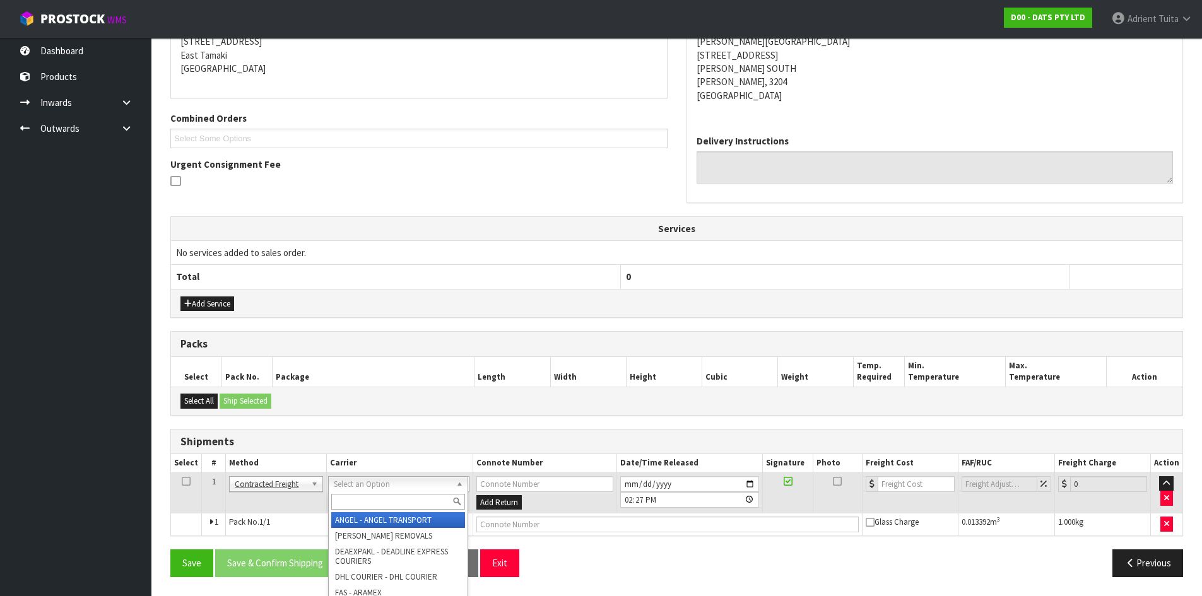
drag, startPoint x: 373, startPoint y: 483, endPoint x: 375, endPoint y: 492, distance: 9.7
click at [375, 493] on div at bounding box center [398, 501] width 139 height 21
click at [381, 505] on input "text" at bounding box center [398, 502] width 134 height 16
type input "nzp"
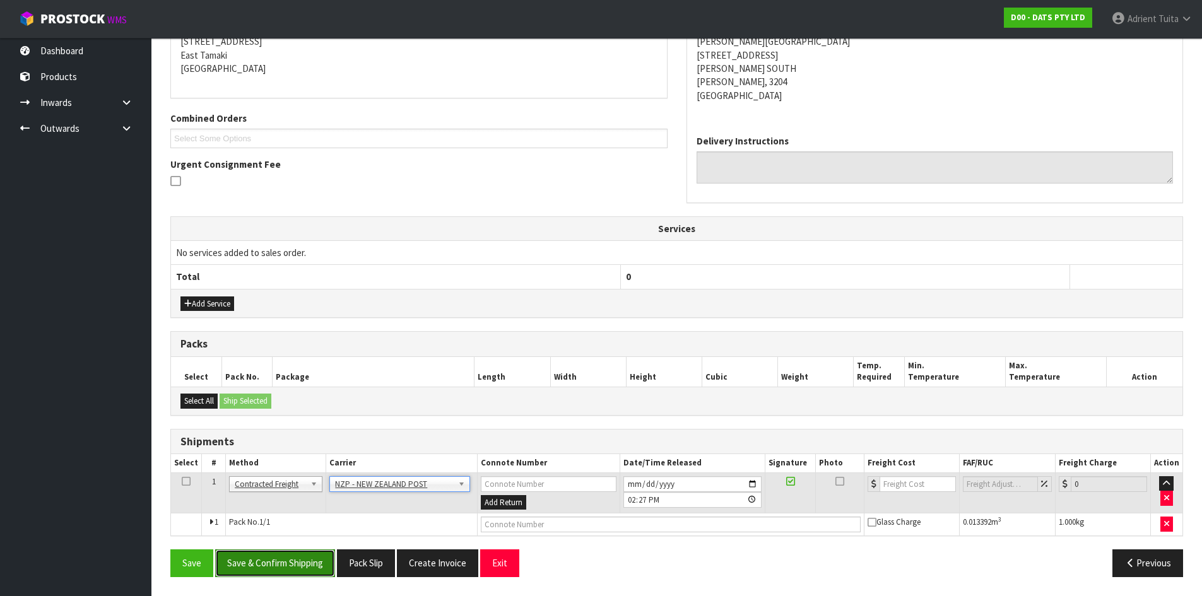
drag, startPoint x: 284, startPoint y: 559, endPoint x: 285, endPoint y: 546, distance: 13.3
click at [284, 560] on button "Save & Confirm Shipping" at bounding box center [275, 563] width 120 height 27
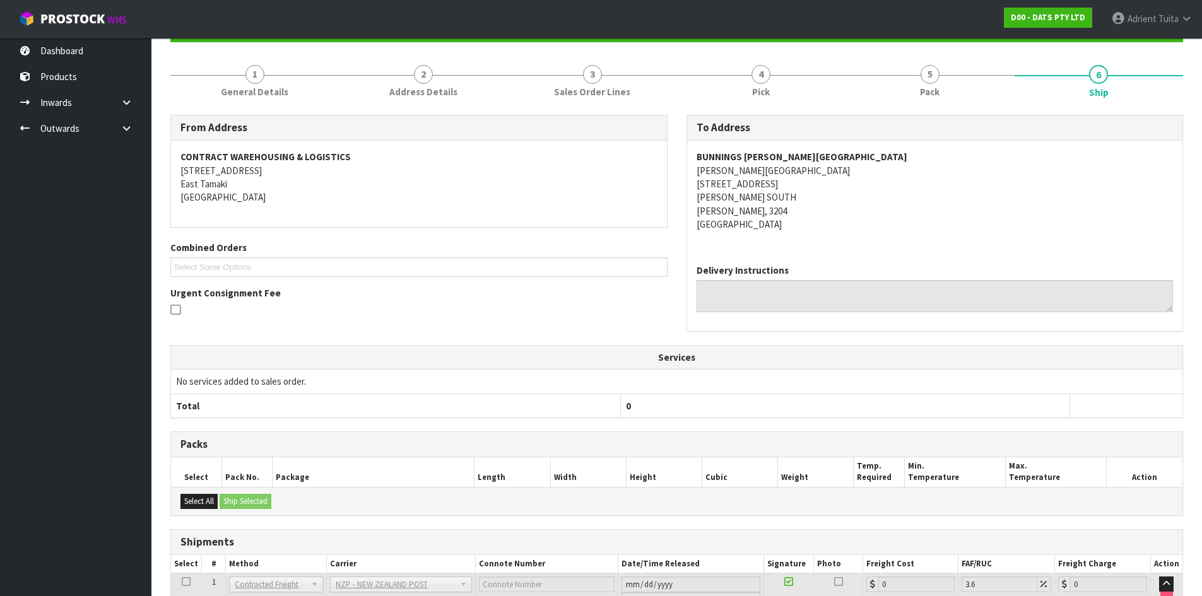
scroll to position [245, 0]
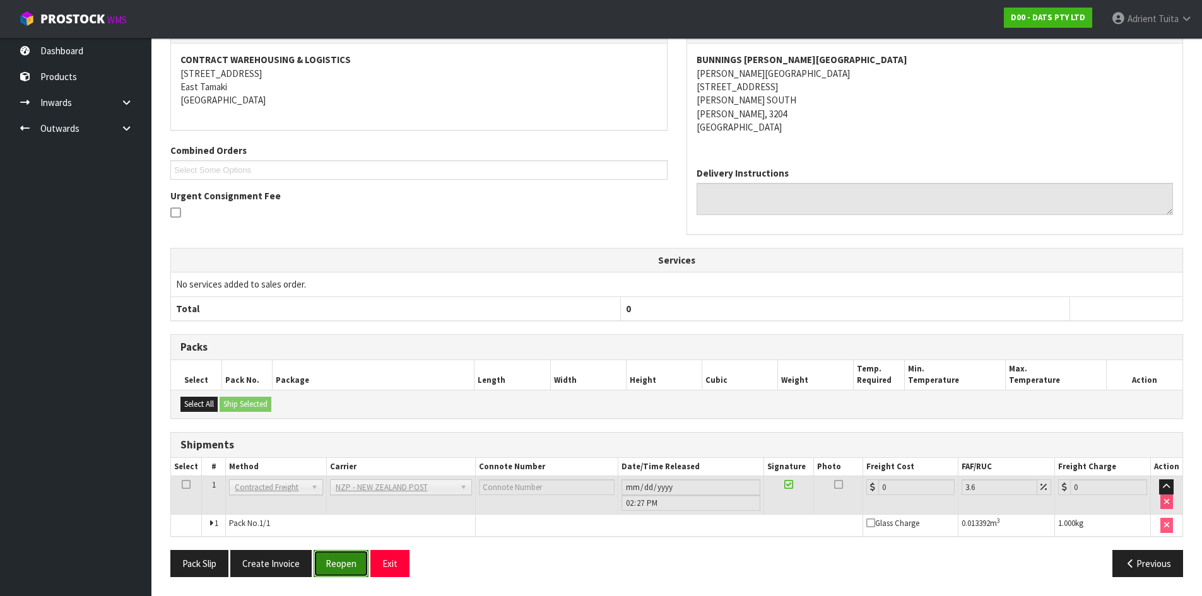
click at [334, 564] on button "Reopen" at bounding box center [341, 563] width 55 height 27
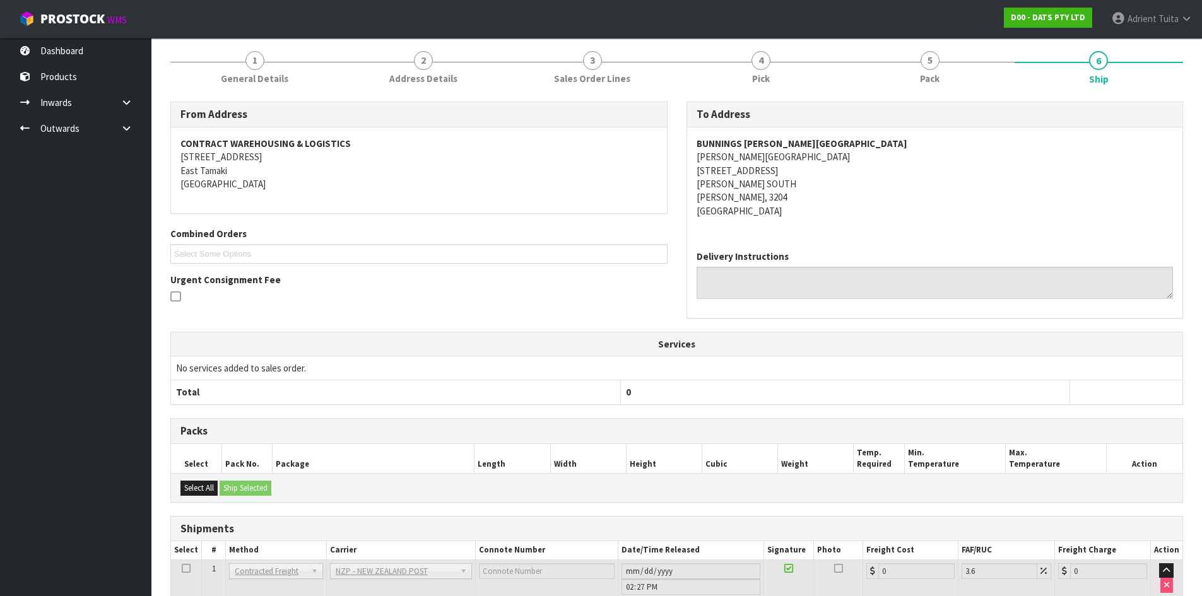
scroll to position [232, 0]
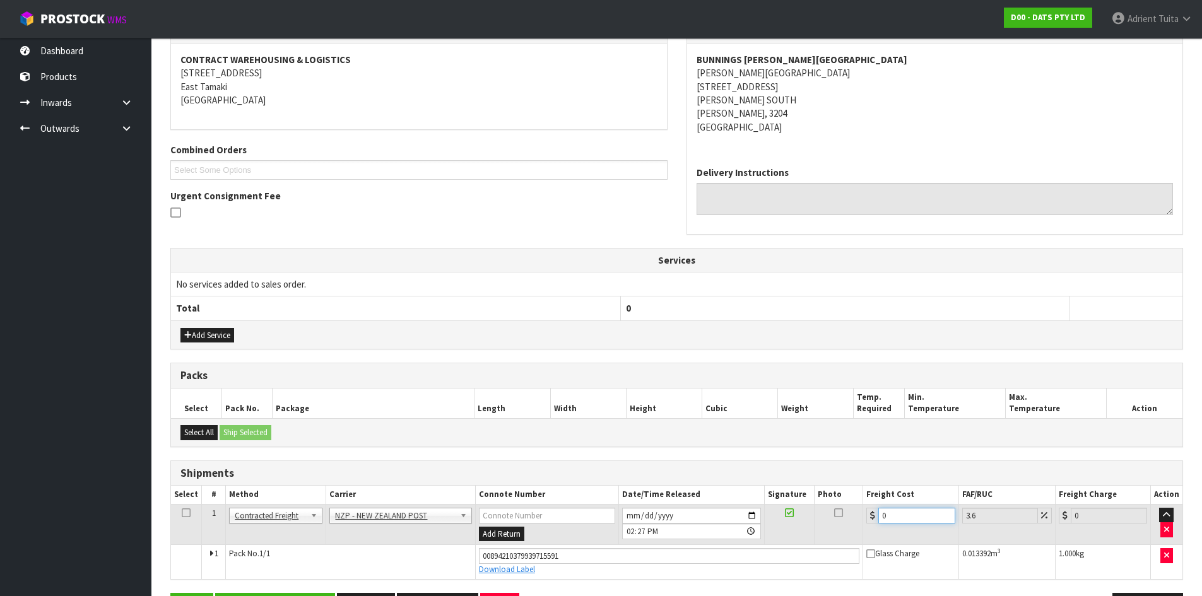
click at [926, 520] on input "0" at bounding box center [916, 516] width 76 height 16
type input "7"
type input "7.25"
type input "7.3"
type input "7.56"
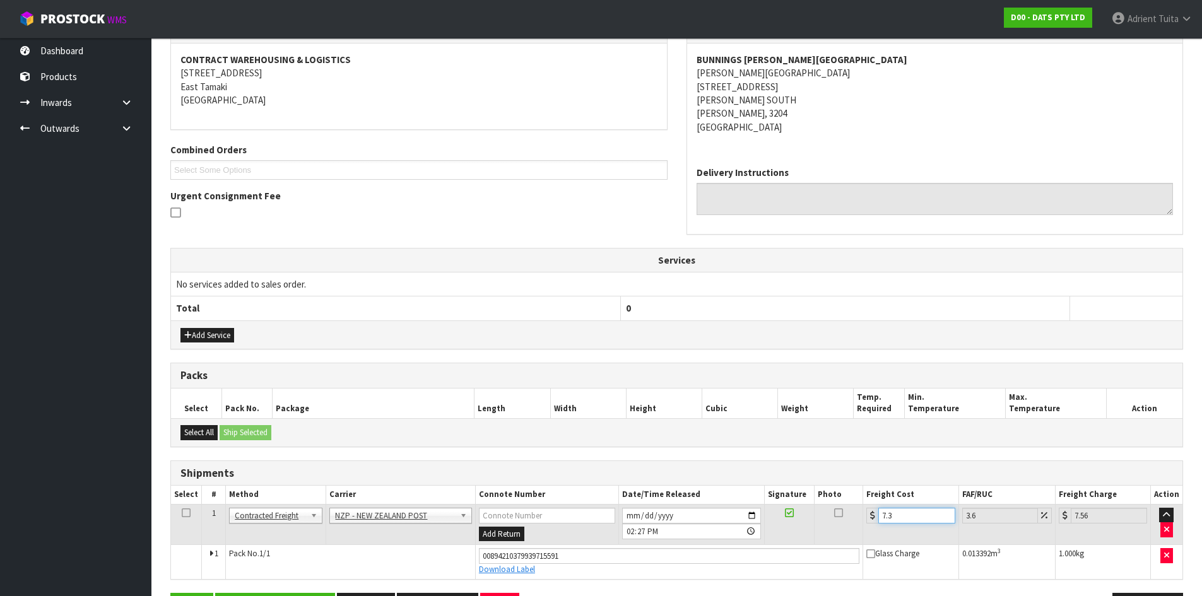
type input "7.31"
type input "7.57"
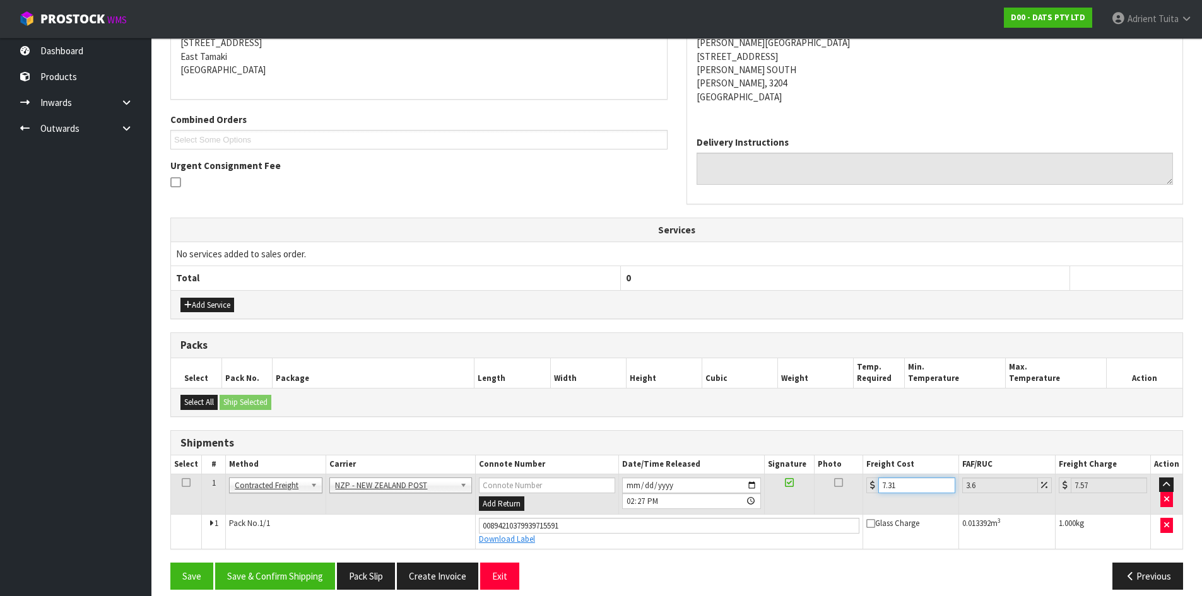
scroll to position [274, 0]
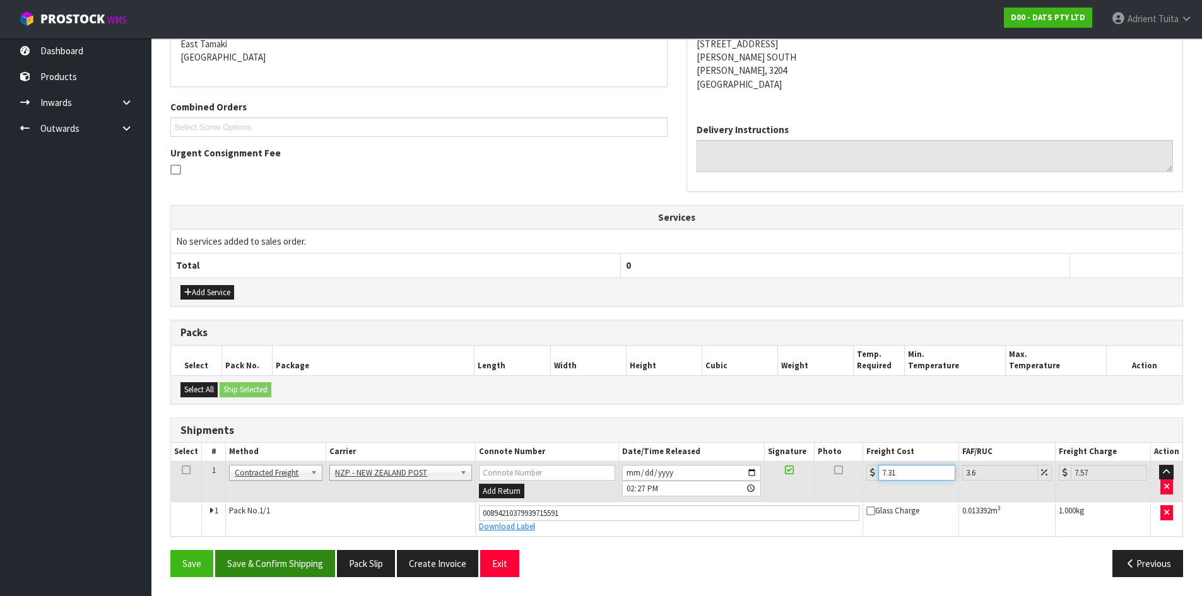
type input "7.31"
click at [300, 553] on button "Save & Confirm Shipping" at bounding box center [275, 563] width 120 height 27
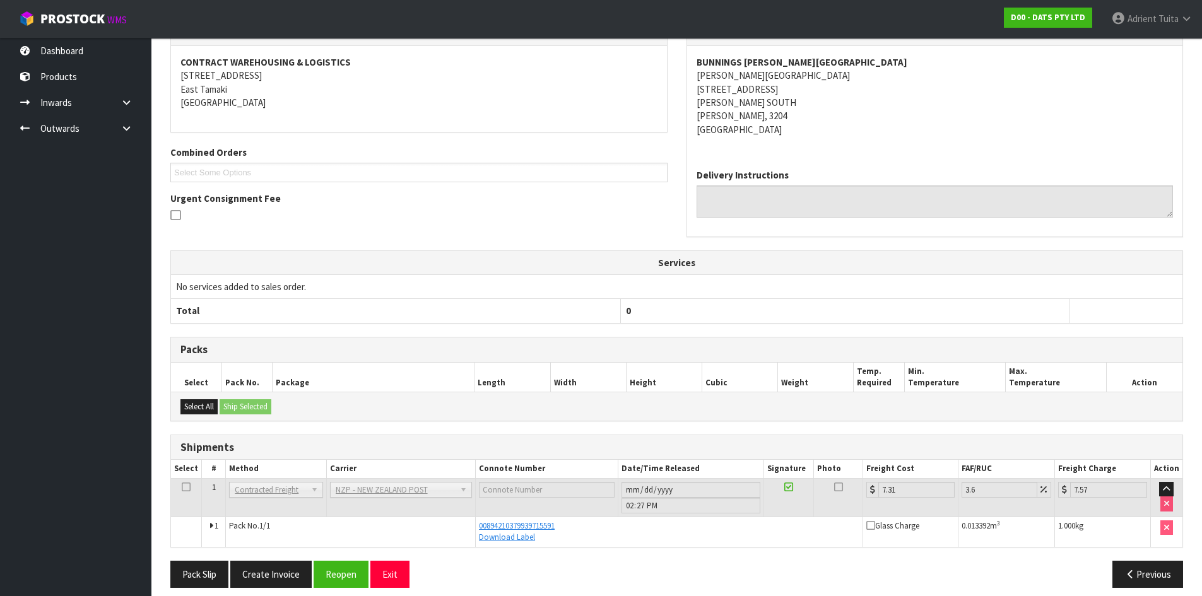
scroll to position [240, 0]
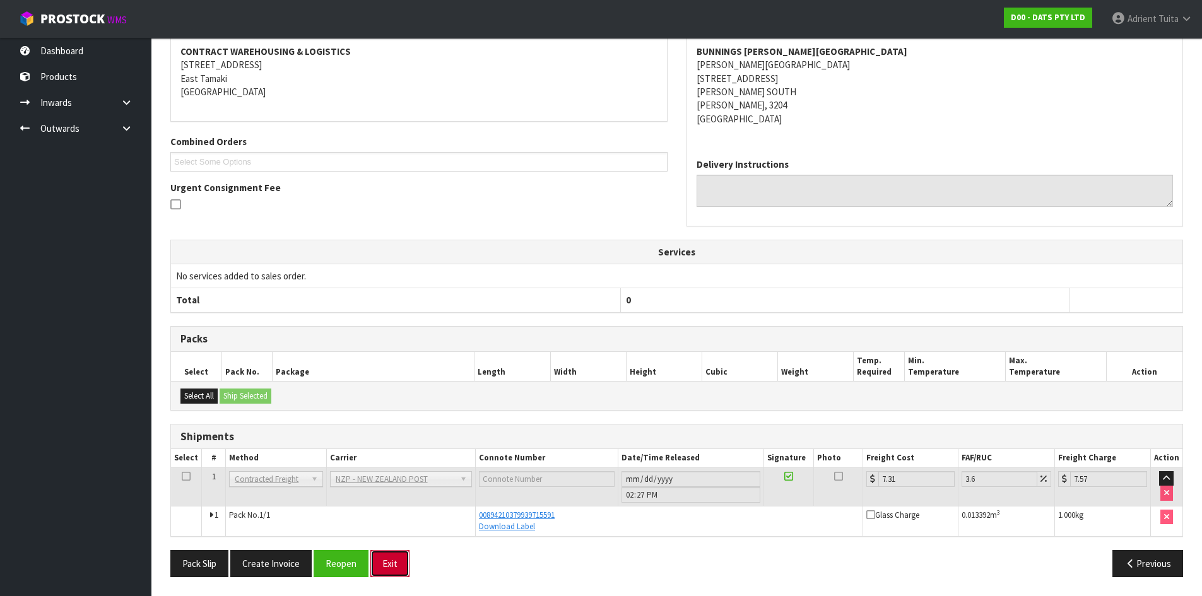
click at [405, 565] on button "Exit" at bounding box center [389, 563] width 39 height 27
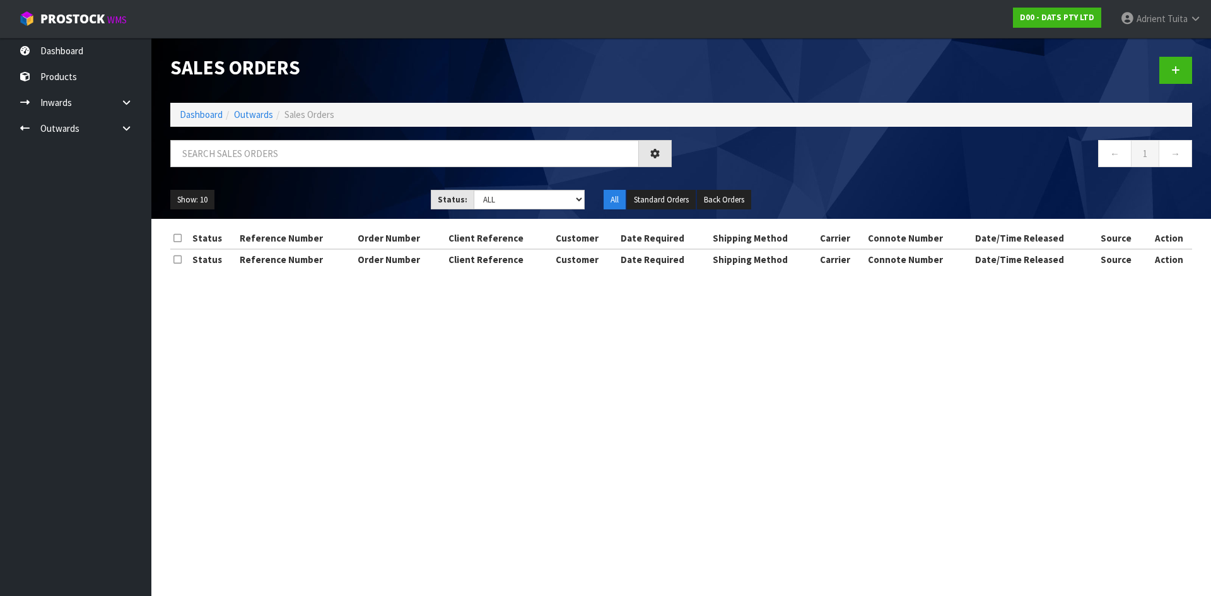
click at [175, 115] on ol "Dashboard Outwards Sales Orders" at bounding box center [681, 114] width 1022 height 23
click at [213, 118] on link "Dashboard" at bounding box center [201, 115] width 43 height 12
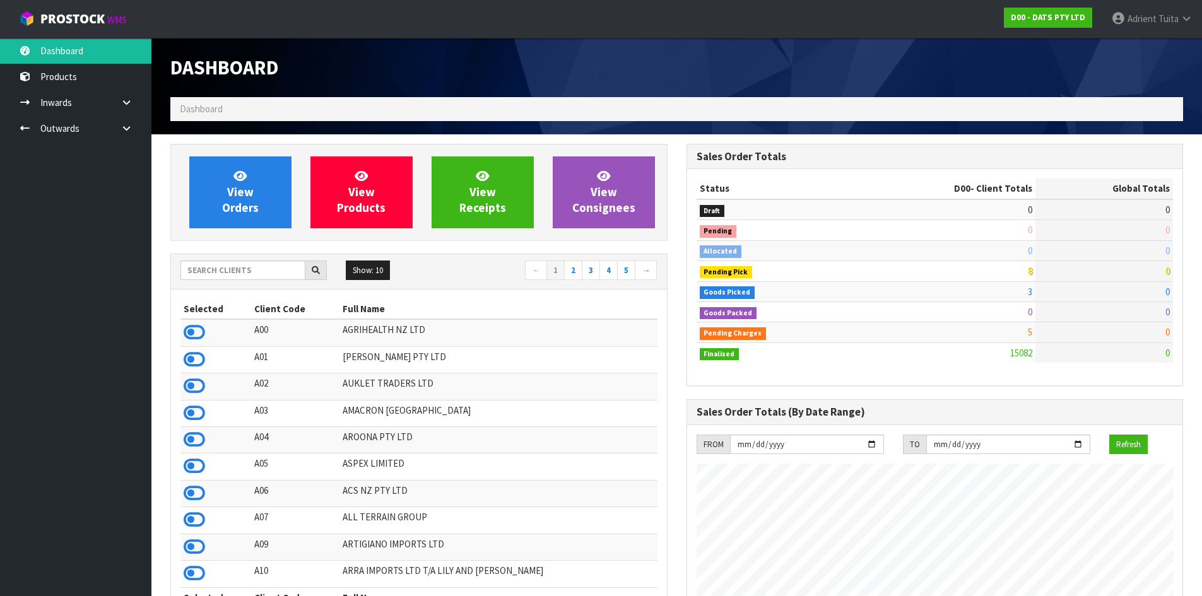
scroll to position [956, 515]
click at [232, 204] on span "View Orders" at bounding box center [240, 191] width 37 height 47
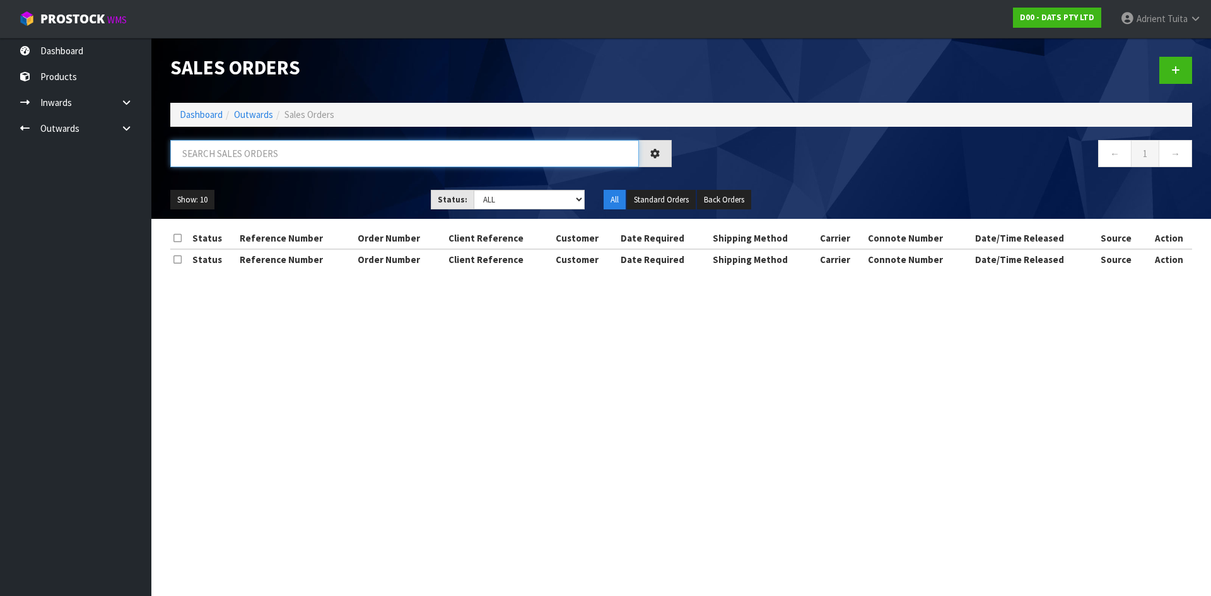
click at [238, 155] on input "text" at bounding box center [404, 153] width 469 height 27
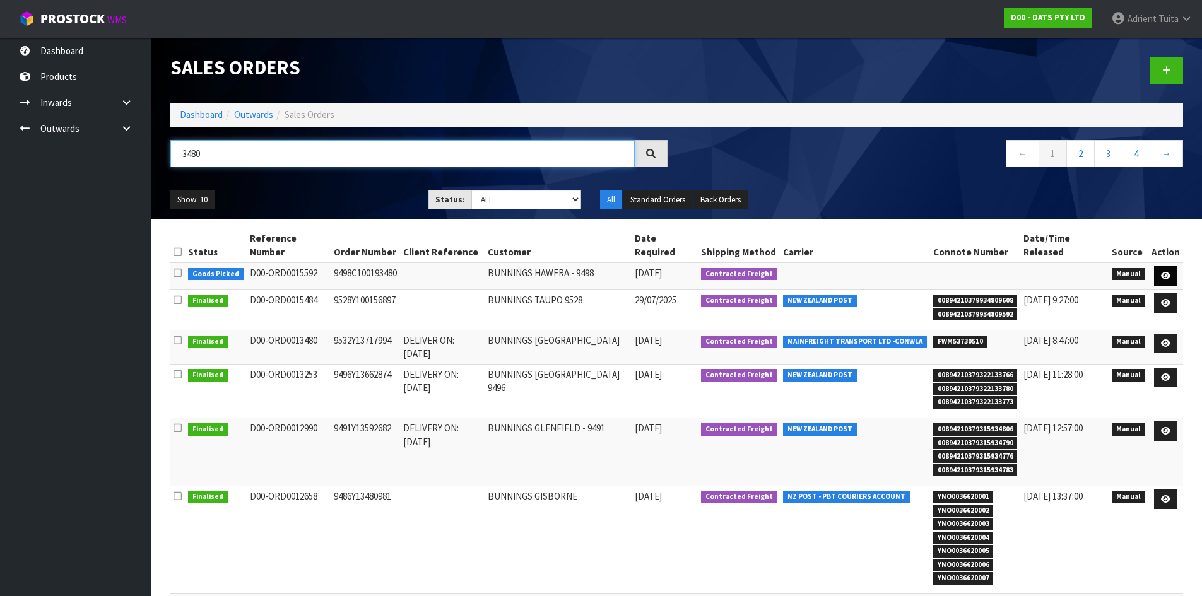
type input "3480"
click at [1173, 277] on link at bounding box center [1165, 276] width 23 height 20
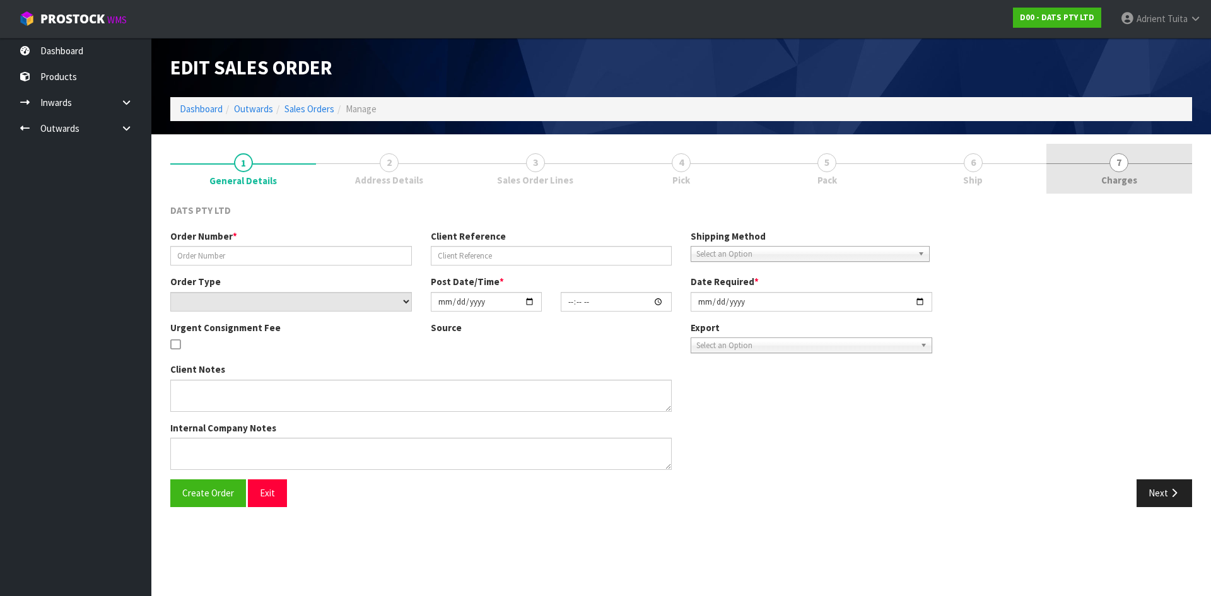
type input "9498C100193480"
select select "number:0"
type input "[DATE]"
type input "09:25:00.000"
type input "[DATE]"
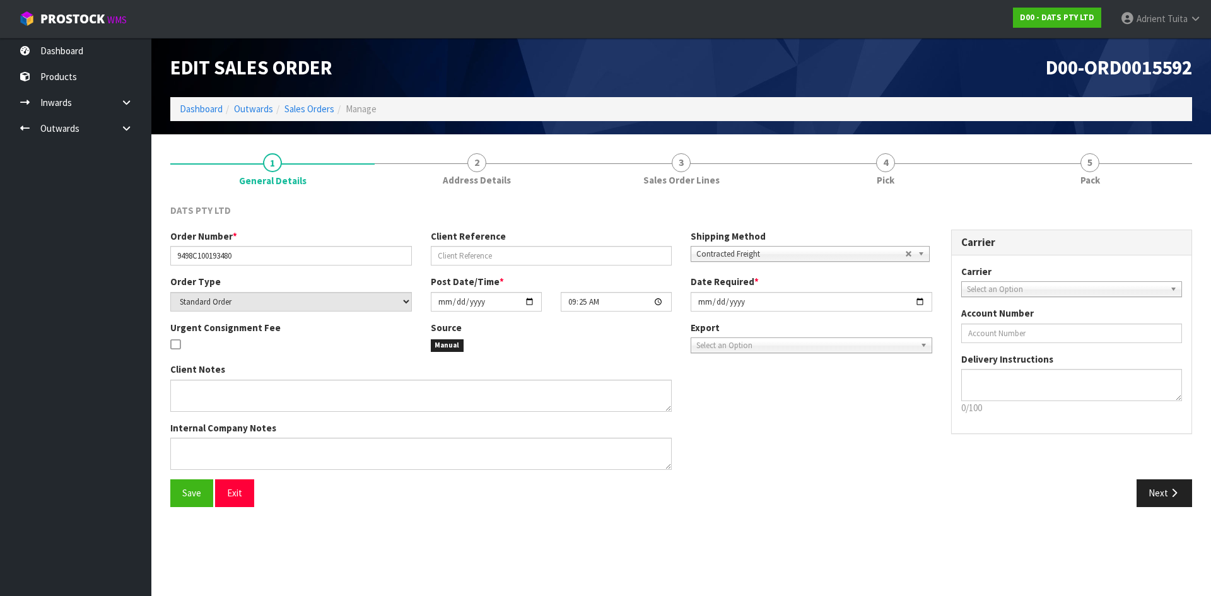
click at [1131, 170] on link "5 Pack" at bounding box center [1090, 169] width 204 height 50
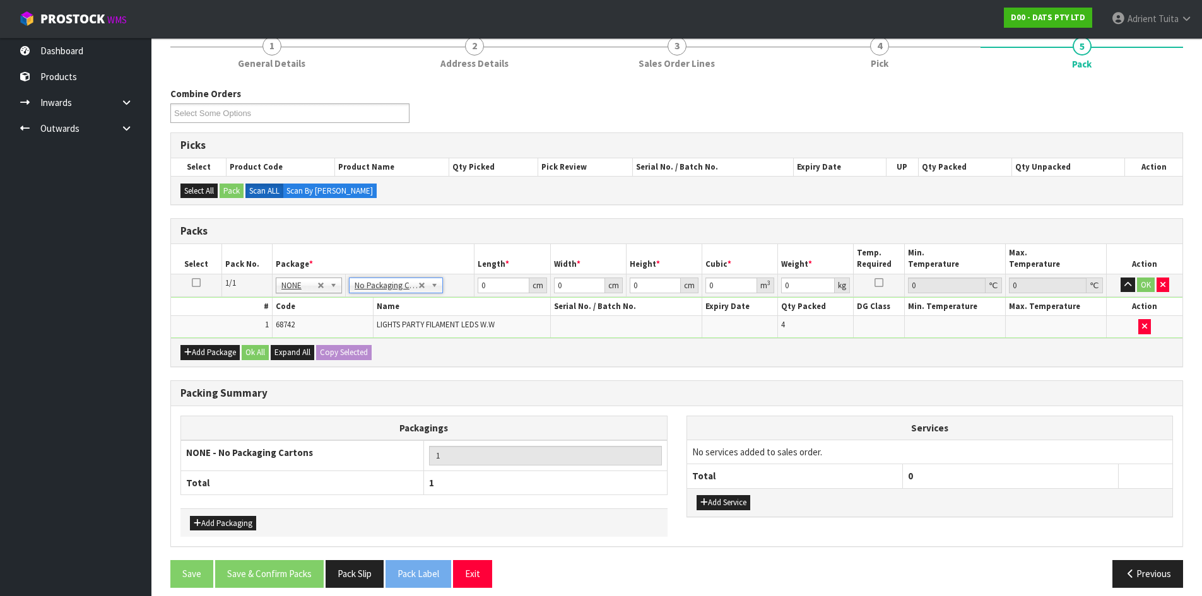
scroll to position [127, 0]
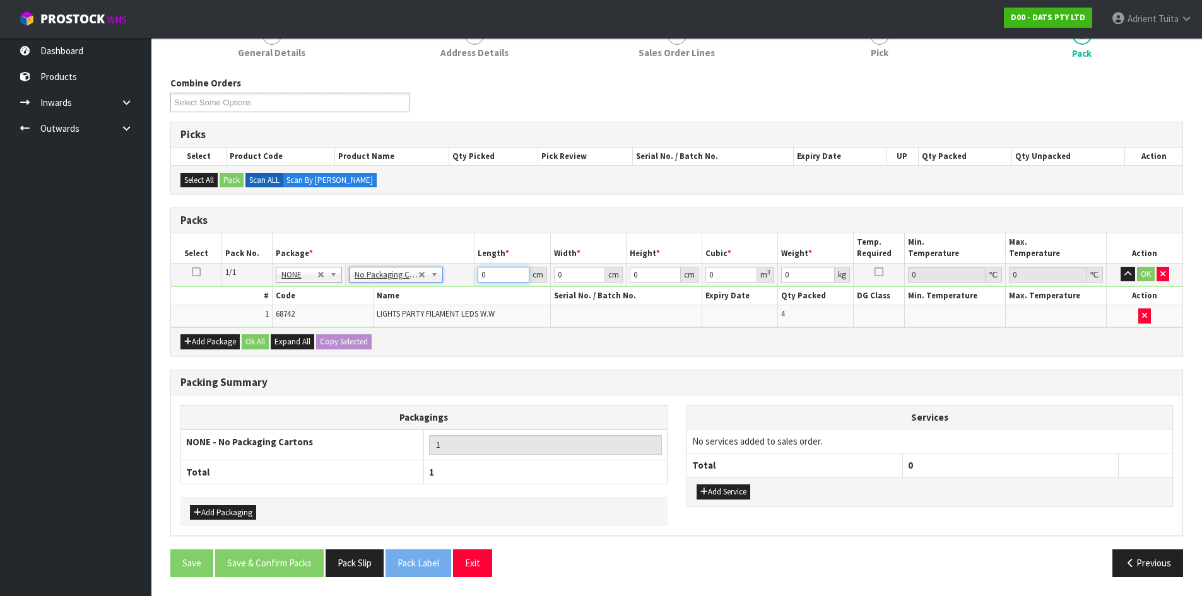
click at [500, 278] on input "0" at bounding box center [503, 275] width 51 height 16
type input "43"
type input "3"
type input "0.005547"
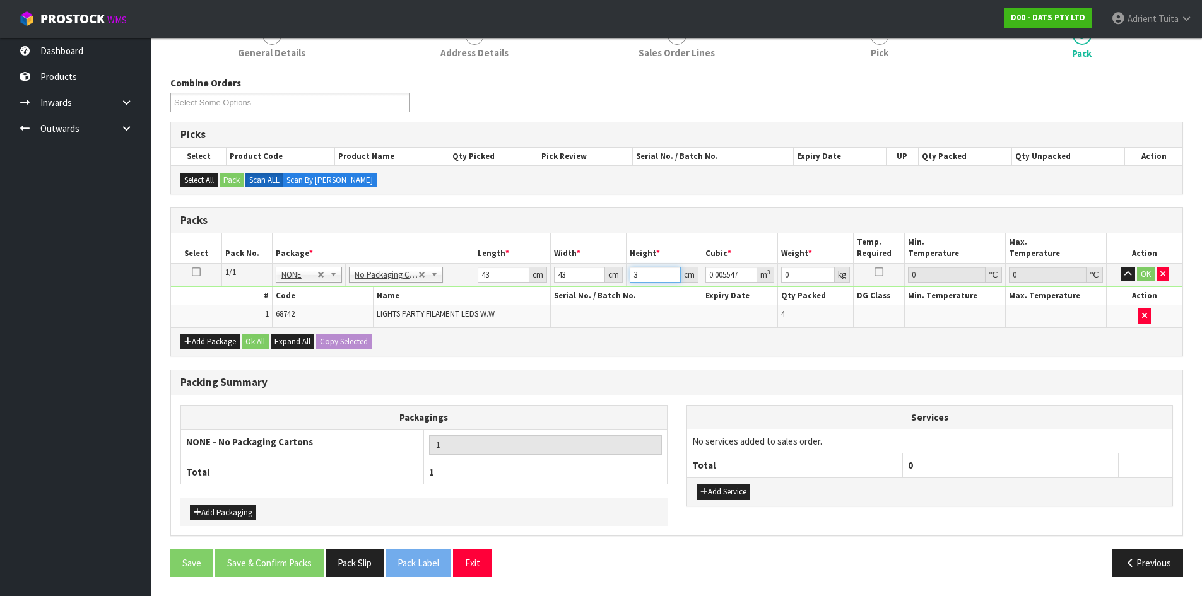
type input "31"
type input "0.057319"
type input "31"
type input "9"
click at [1141, 274] on button "OK" at bounding box center [1146, 274] width 18 height 15
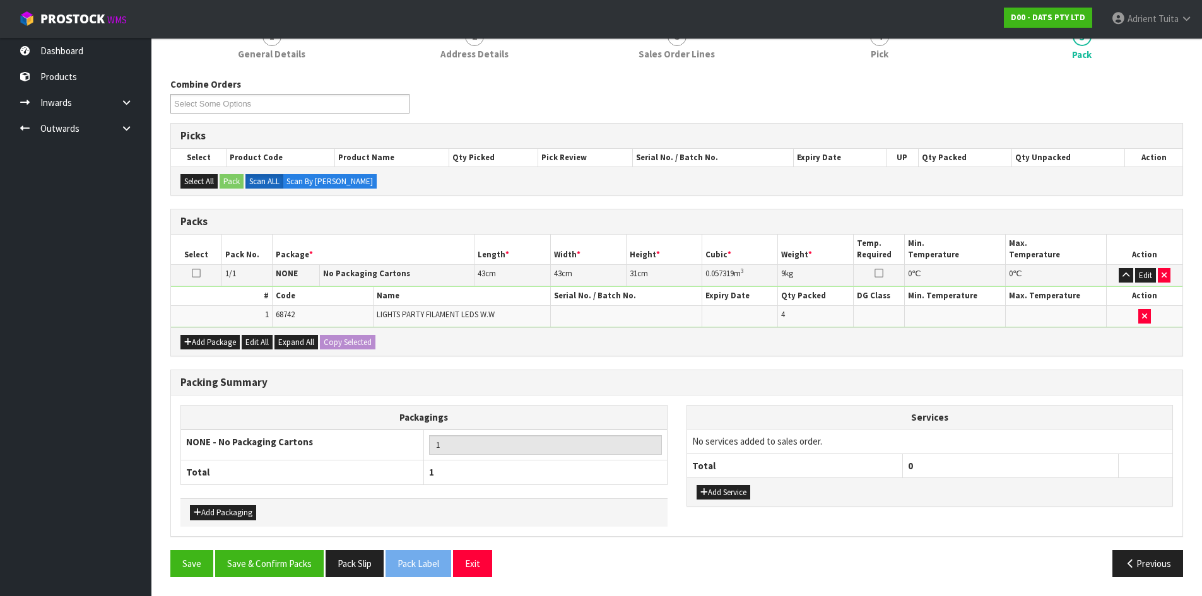
scroll to position [126, 0]
click at [279, 569] on button "Save & Confirm Packs" at bounding box center [269, 563] width 109 height 27
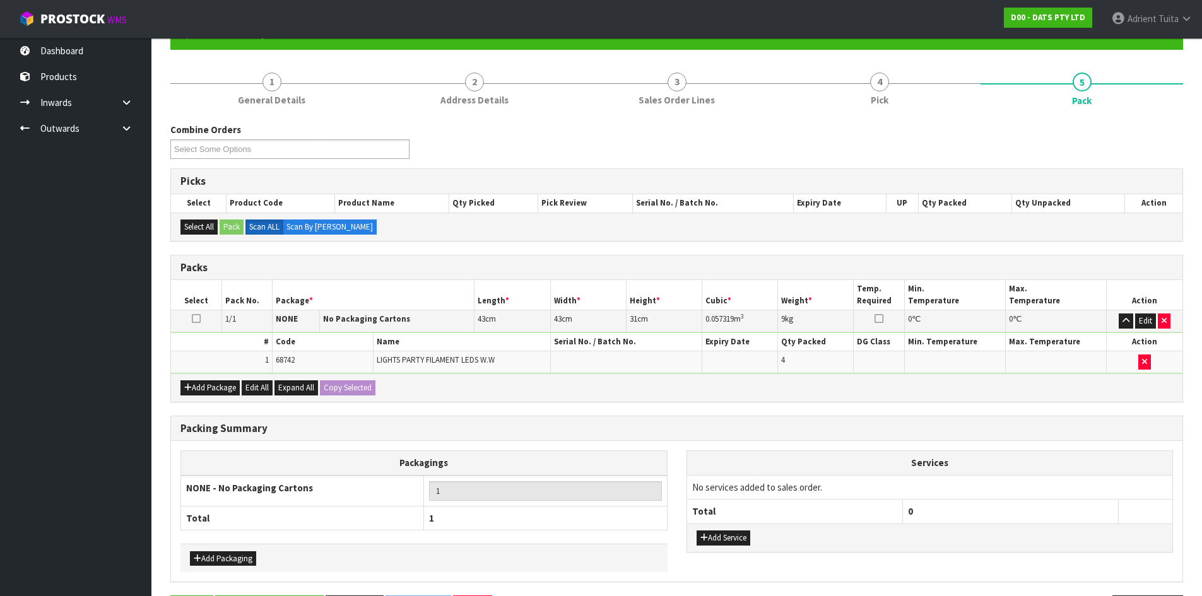
scroll to position [0, 0]
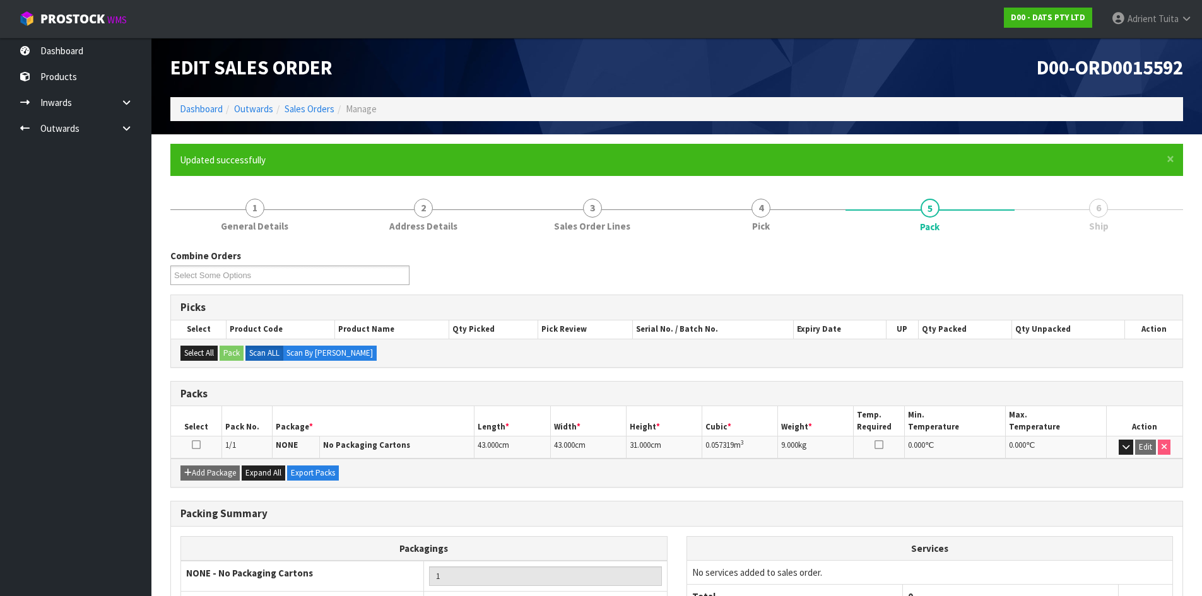
click at [687, 372] on div "Combine Orders D00-ORD0015586 D00-ORD0015587 D00-ORD0015588 D00-ORD0015589 D00-…" at bounding box center [676, 469] width 1013 height 440
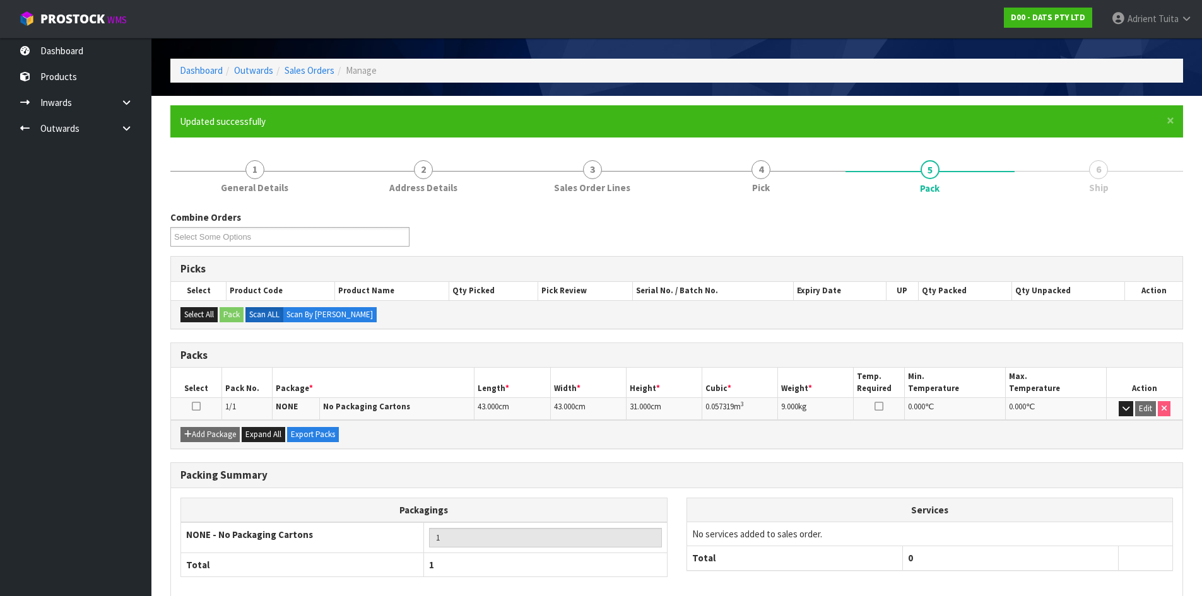
scroll to position [103, 0]
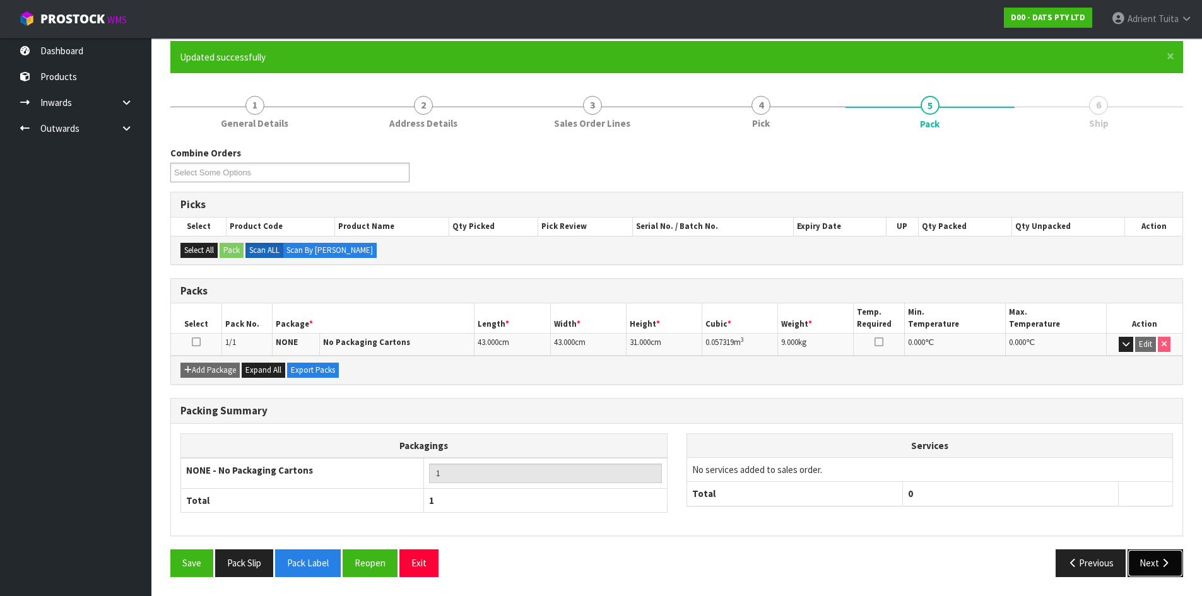
click at [1163, 558] on icon "button" at bounding box center [1165, 562] width 12 height 9
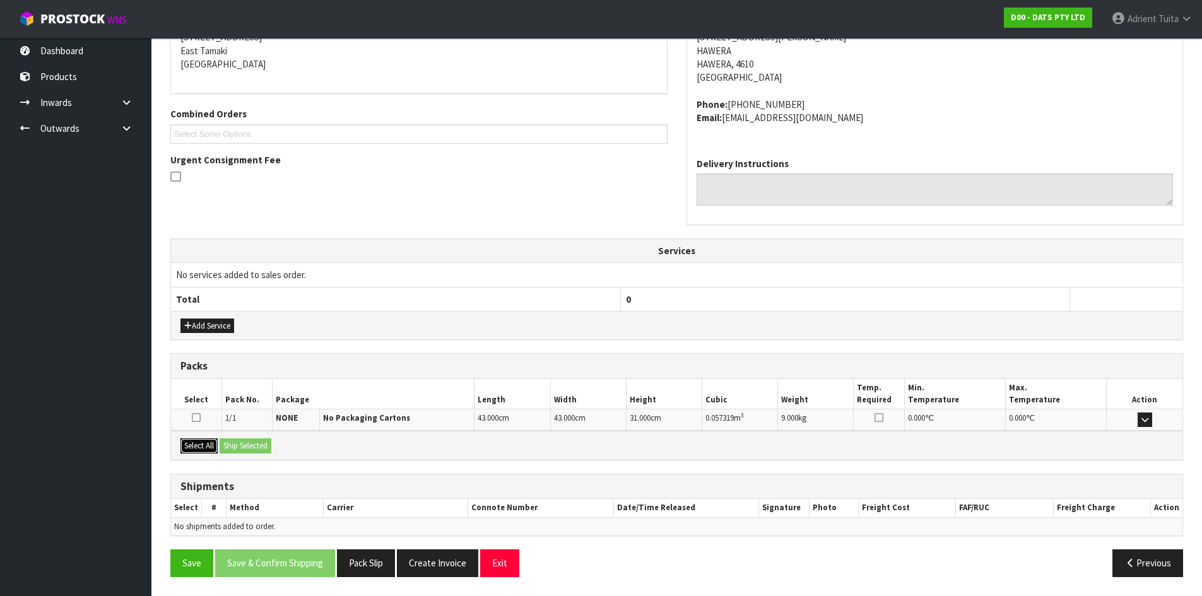
click at [213, 452] on button "Select All" at bounding box center [198, 445] width 37 height 15
click at [240, 449] on button "Ship Selected" at bounding box center [246, 445] width 52 height 15
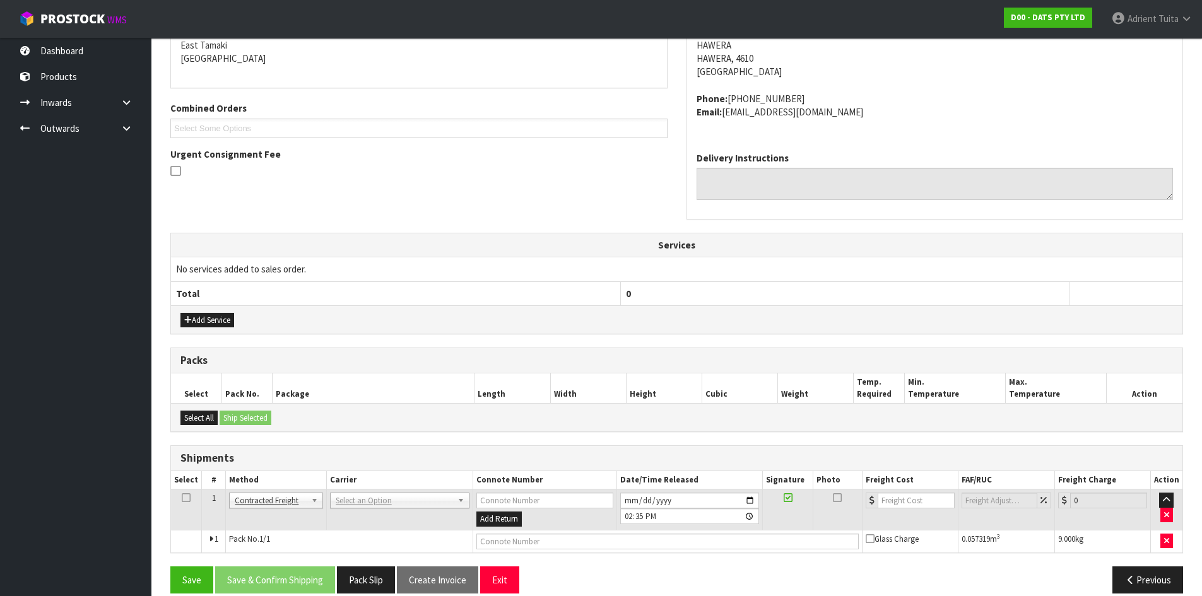
scroll to position [290, 0]
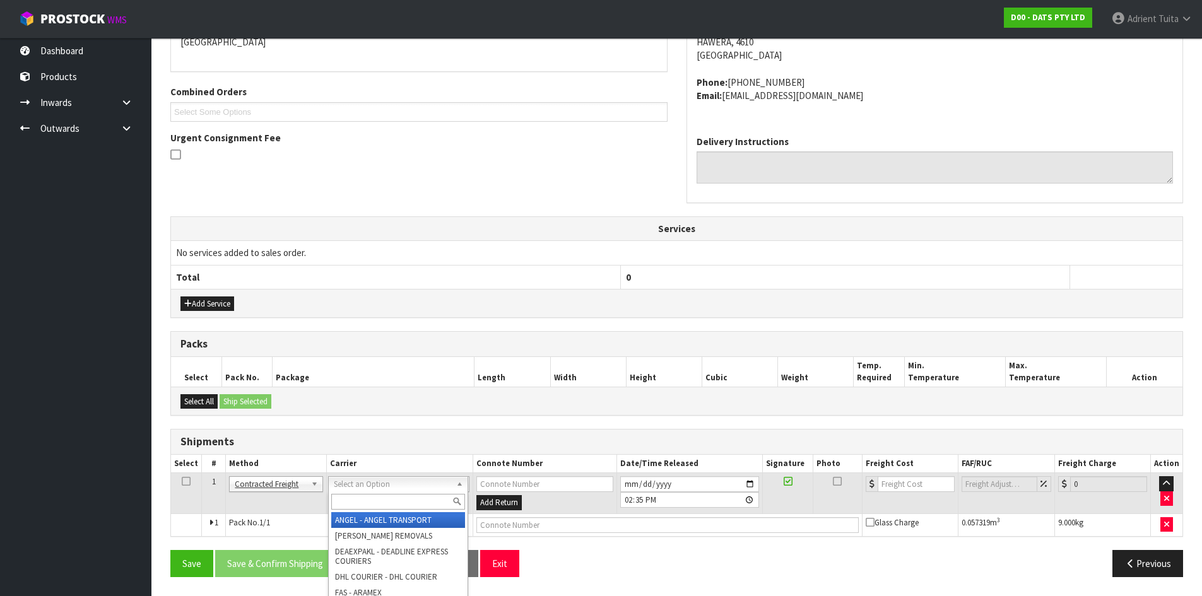
click at [372, 495] on input "text" at bounding box center [398, 502] width 134 height 16
type input "nzp"
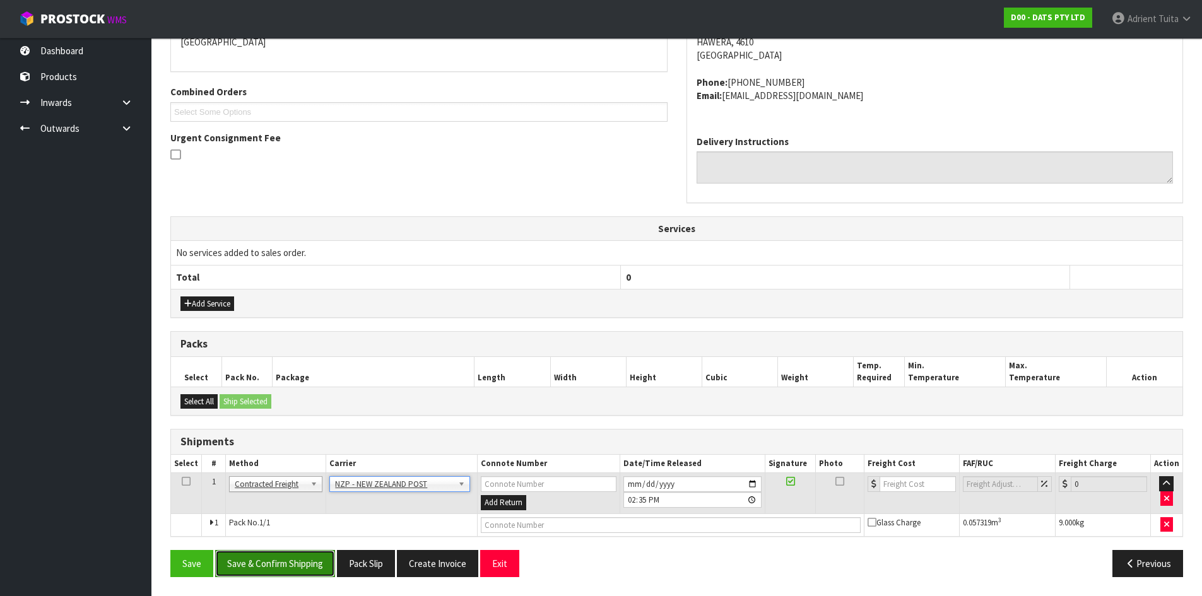
click at [300, 565] on button "Save & Confirm Shipping" at bounding box center [275, 563] width 120 height 27
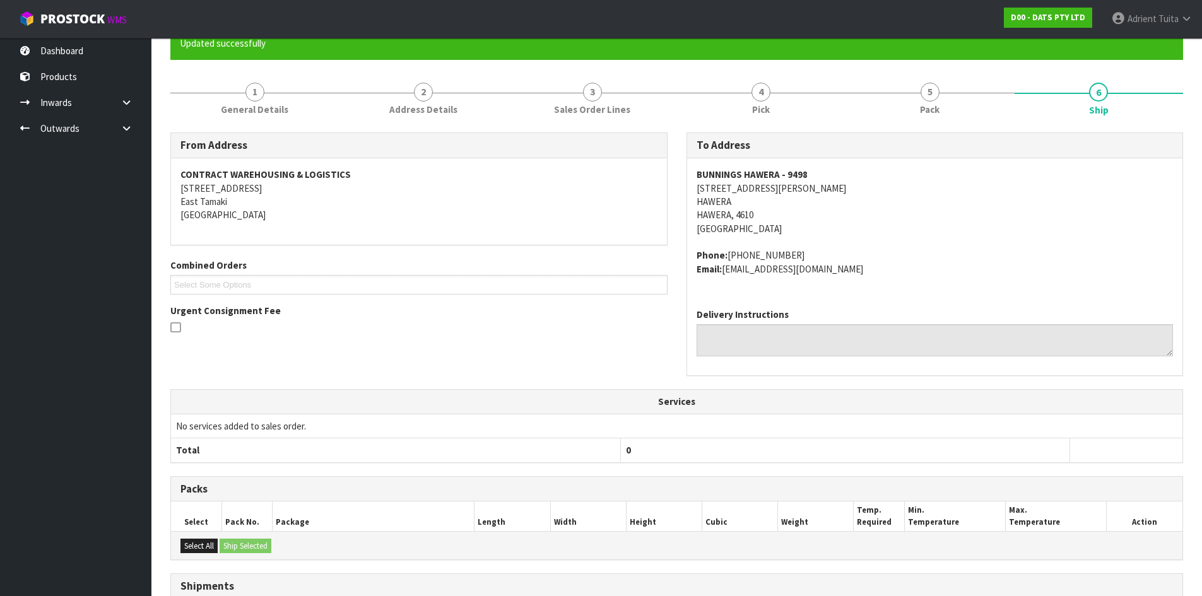
scroll to position [271, 0]
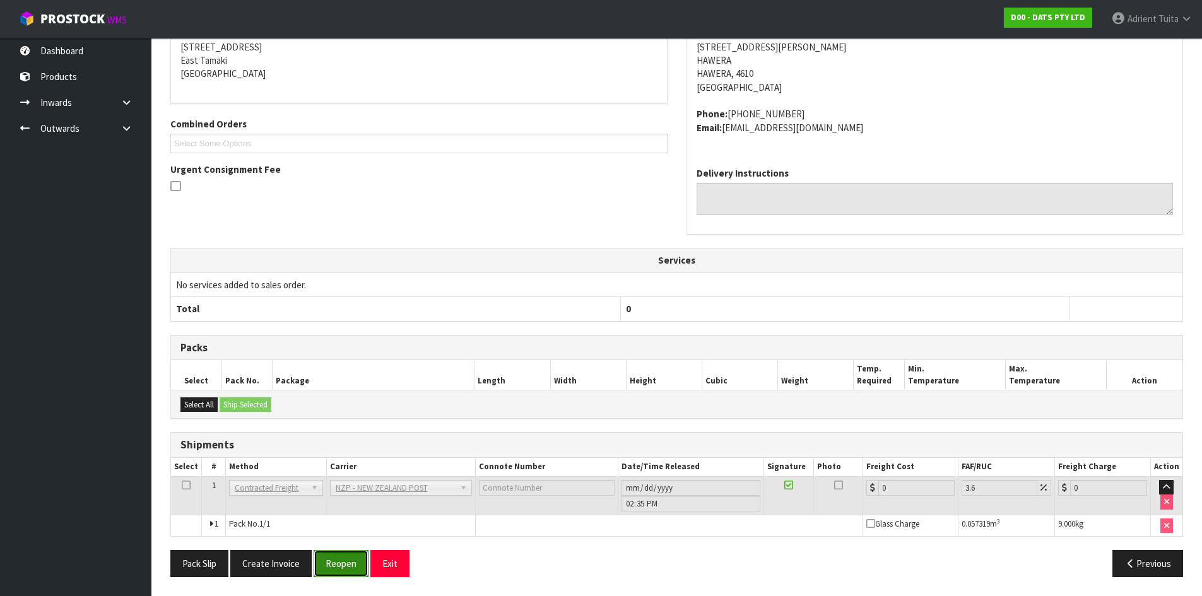
click at [332, 558] on button "Reopen" at bounding box center [341, 563] width 55 height 27
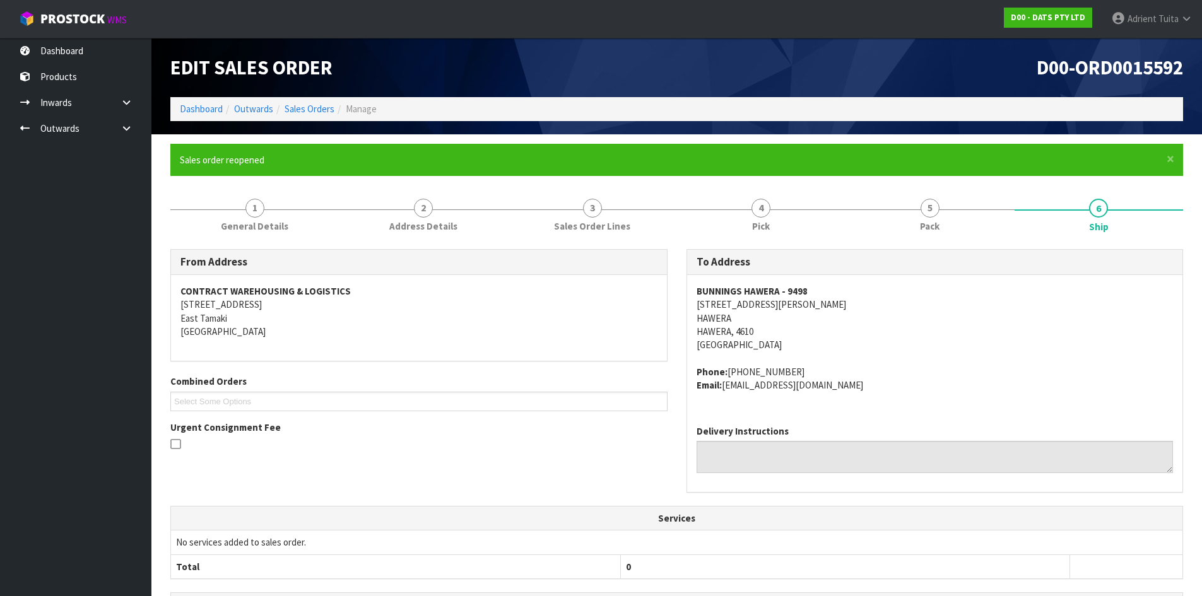
scroll to position [258, 0]
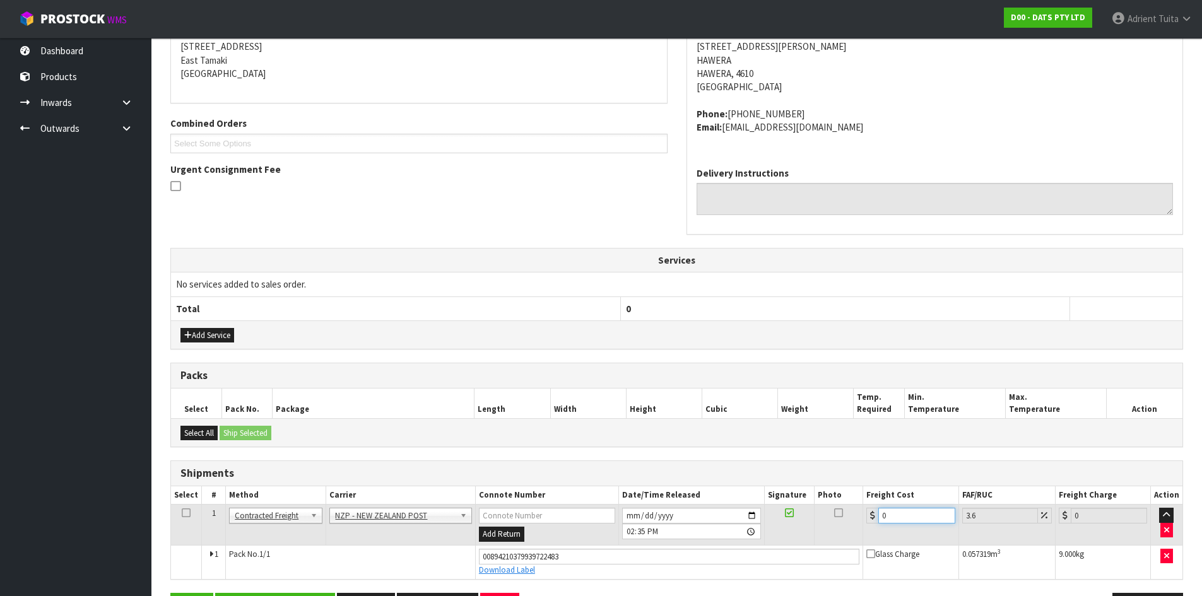
click at [912, 517] on input "0" at bounding box center [916, 516] width 76 height 16
type input "1"
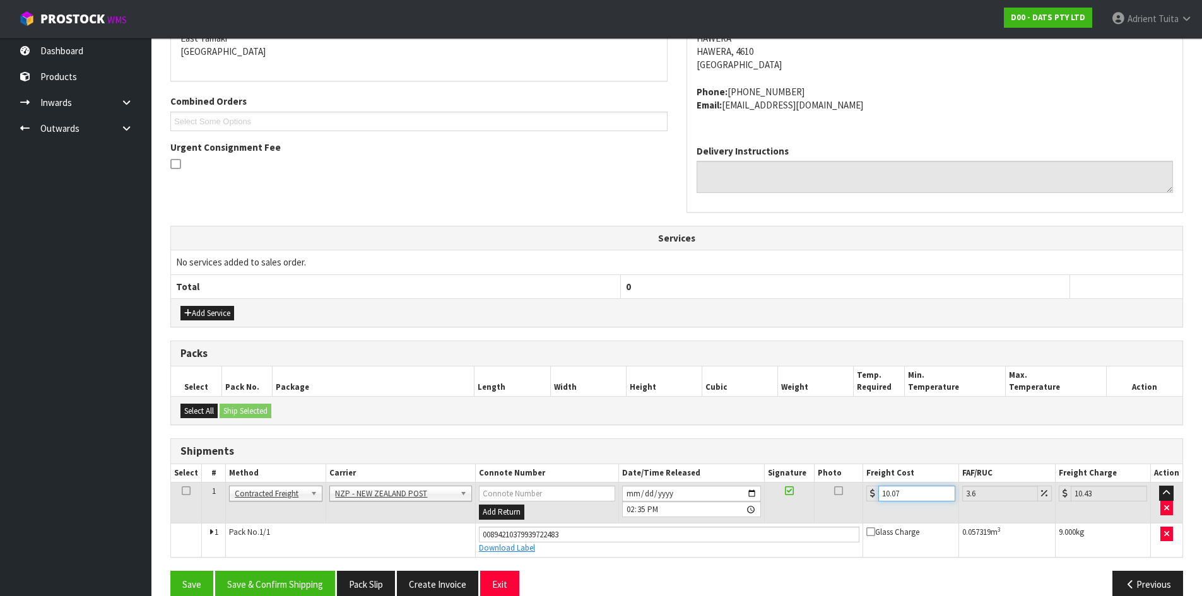
scroll to position [302, 0]
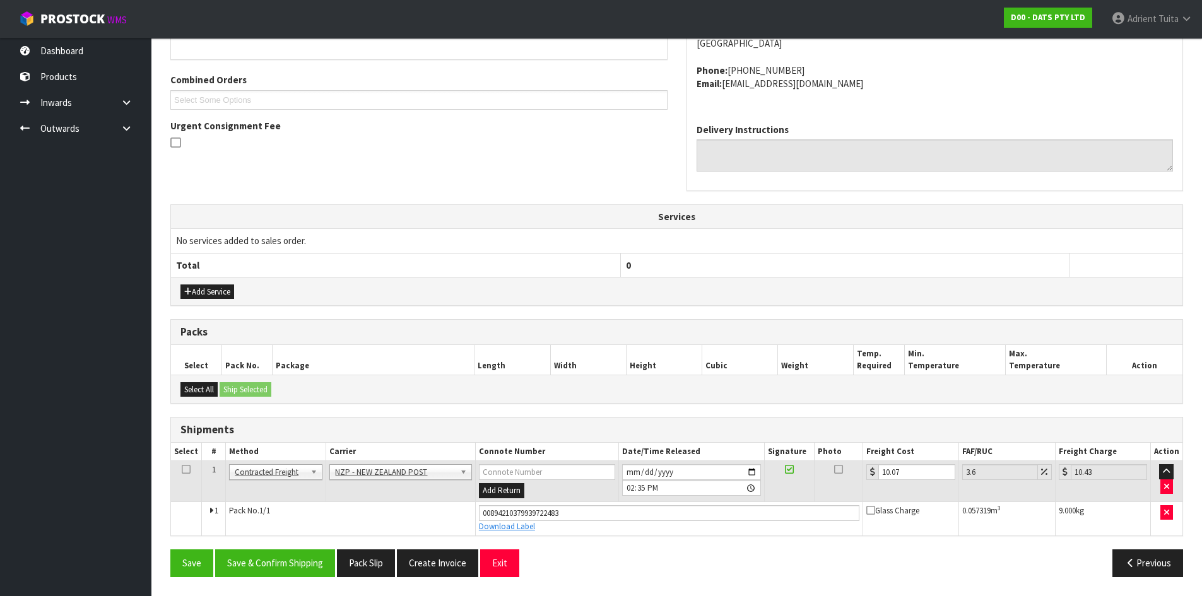
click at [293, 582] on div "Save Save & Confirm Shipping Pack Slip Create Invoice Exit Previous" at bounding box center [676, 568] width 1031 height 37
click at [290, 570] on button "Save & Confirm Shipping" at bounding box center [275, 563] width 120 height 27
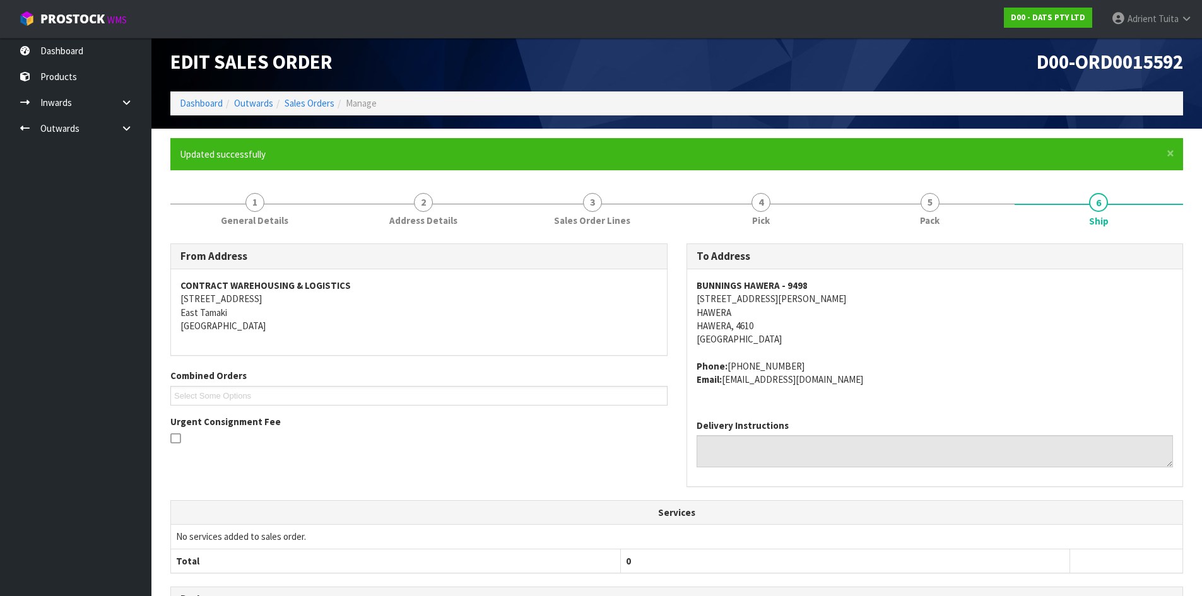
scroll to position [0, 0]
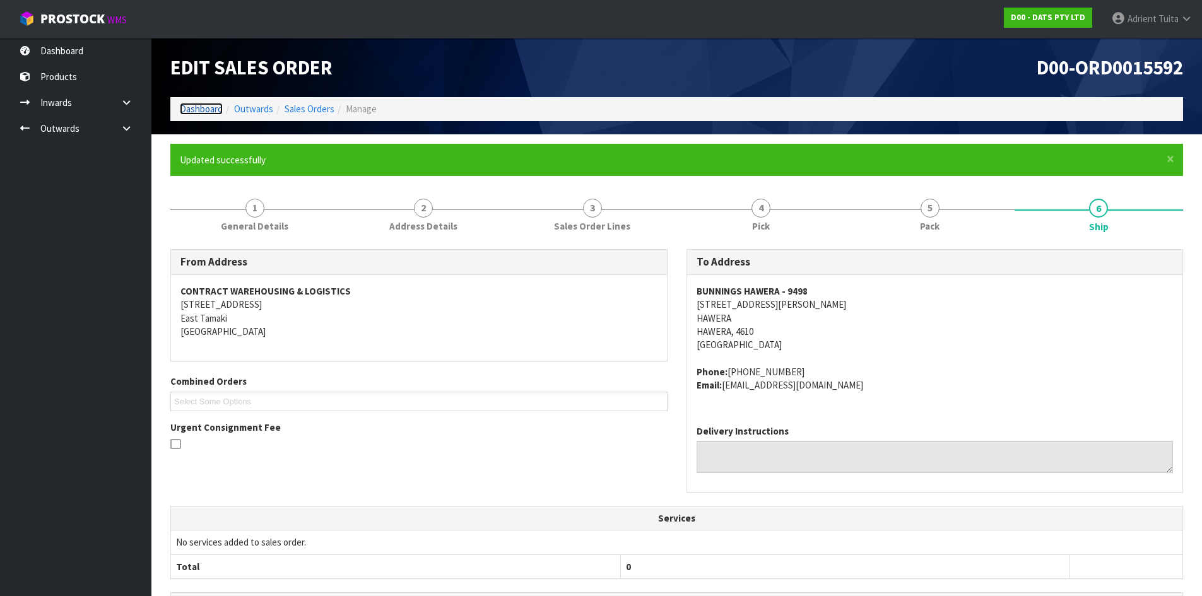
click at [222, 110] on link "Dashboard" at bounding box center [201, 109] width 43 height 12
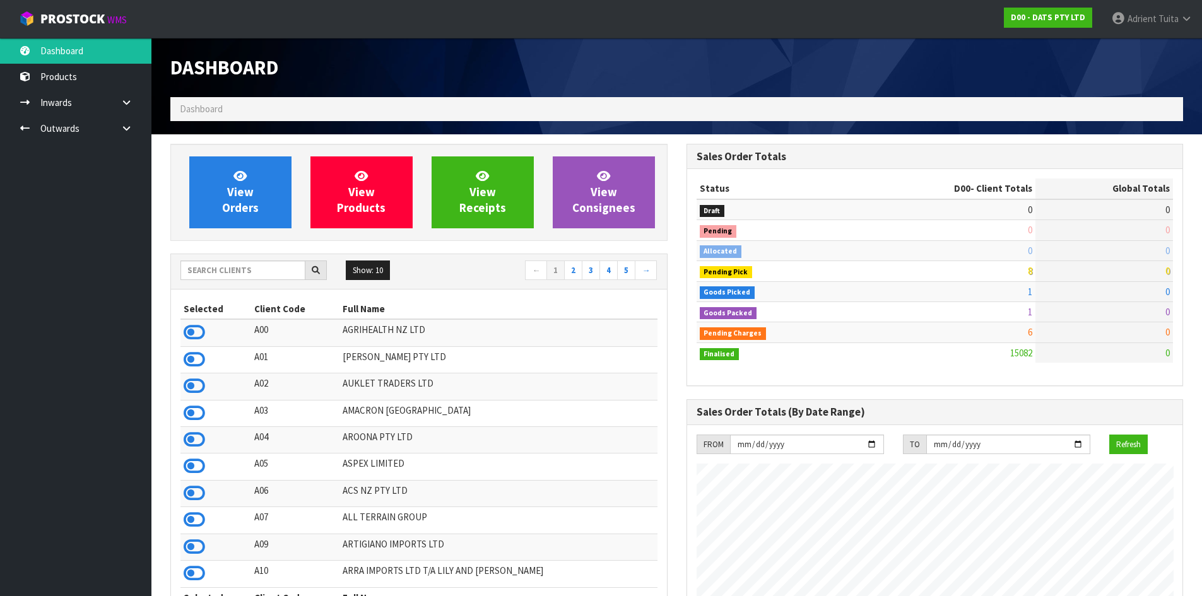
scroll to position [956, 515]
click at [206, 264] on input "text" at bounding box center [242, 271] width 125 height 20
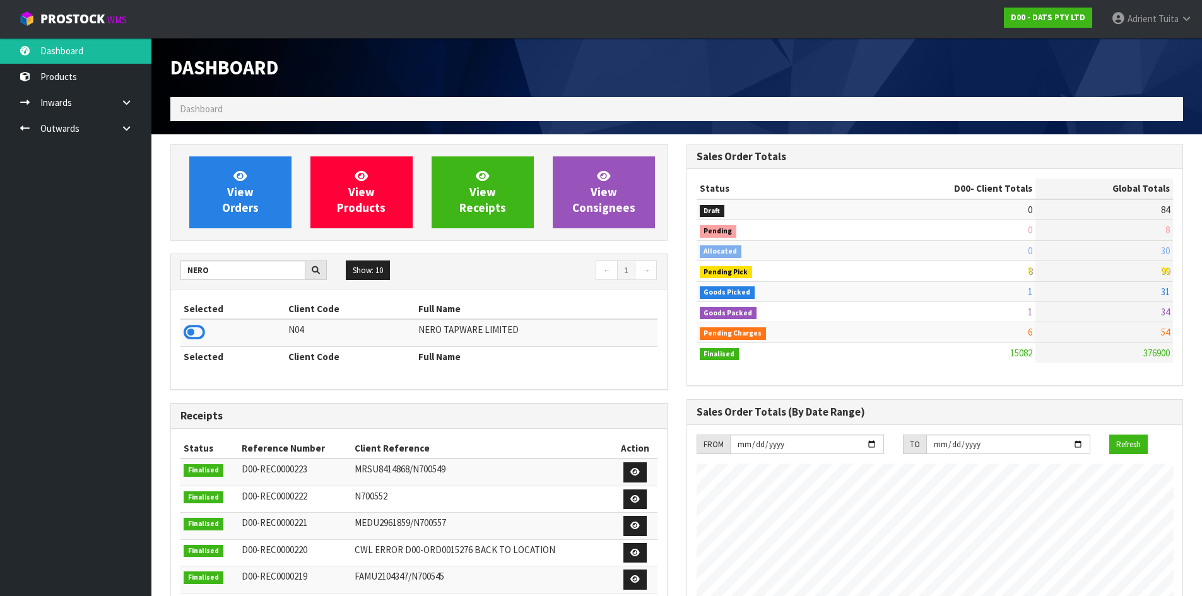
click at [205, 333] on td at bounding box center [232, 332] width 105 height 27
click at [202, 333] on icon at bounding box center [194, 332] width 21 height 19
